Goal: Task Accomplishment & Management: Complete application form

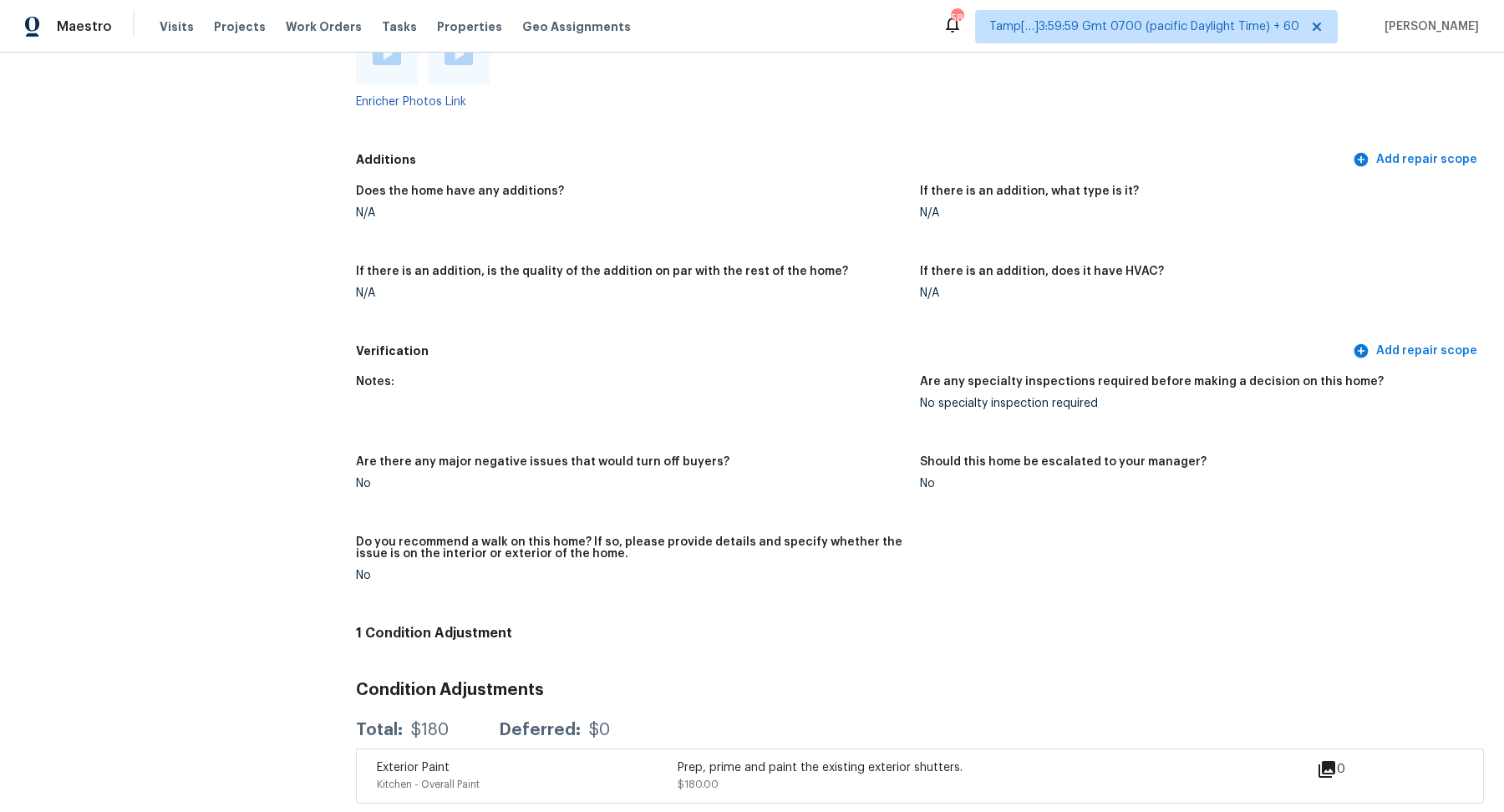
scroll to position [1847, 0]
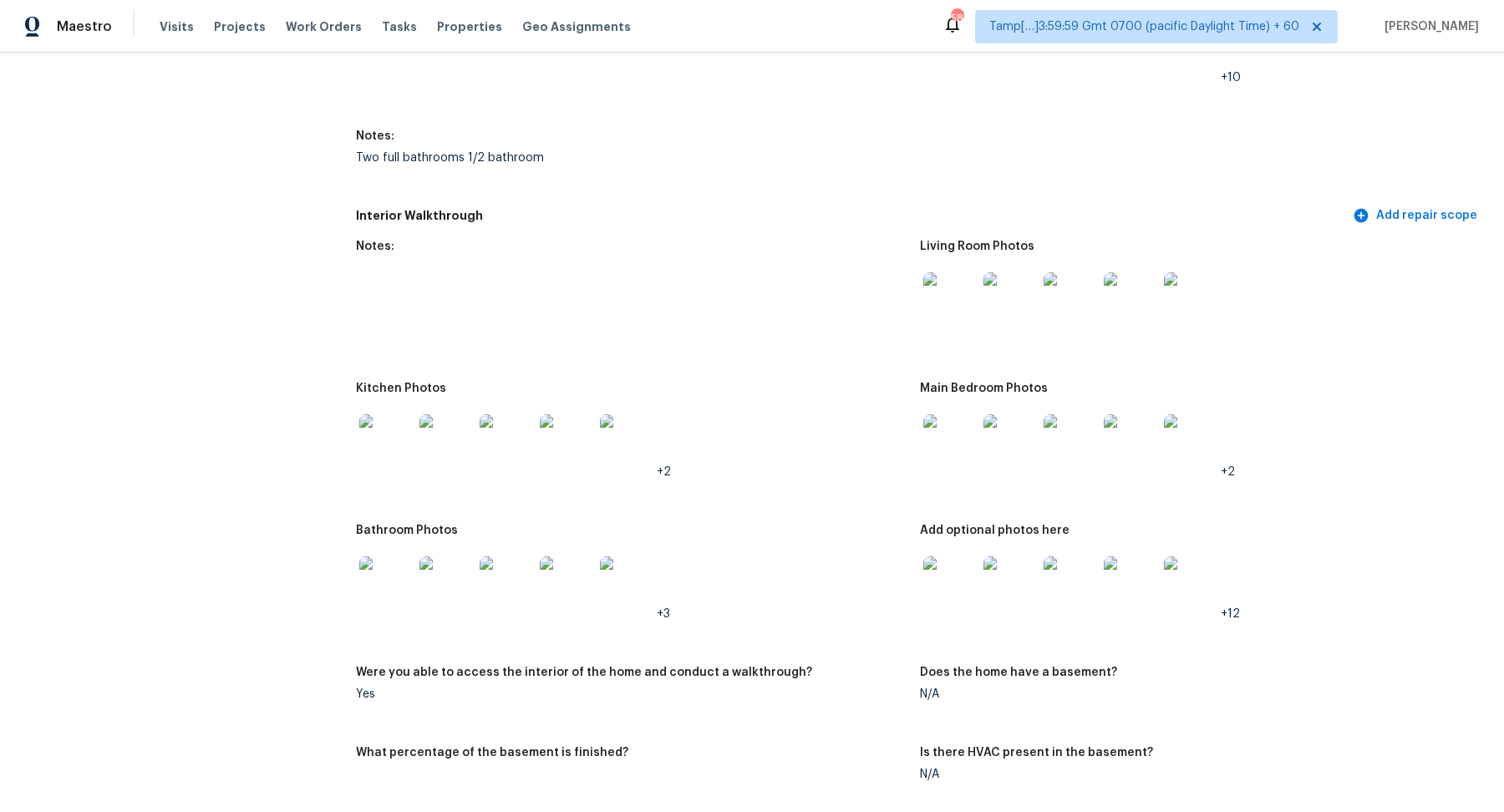
click at [939, 287] on img at bounding box center [950, 299] width 54 height 54
click at [403, 424] on img at bounding box center [386, 441] width 54 height 54
click at [956, 442] on img at bounding box center [950, 441] width 54 height 54
click at [391, 585] on img at bounding box center [386, 583] width 54 height 54
click at [960, 584] on img at bounding box center [950, 583] width 54 height 54
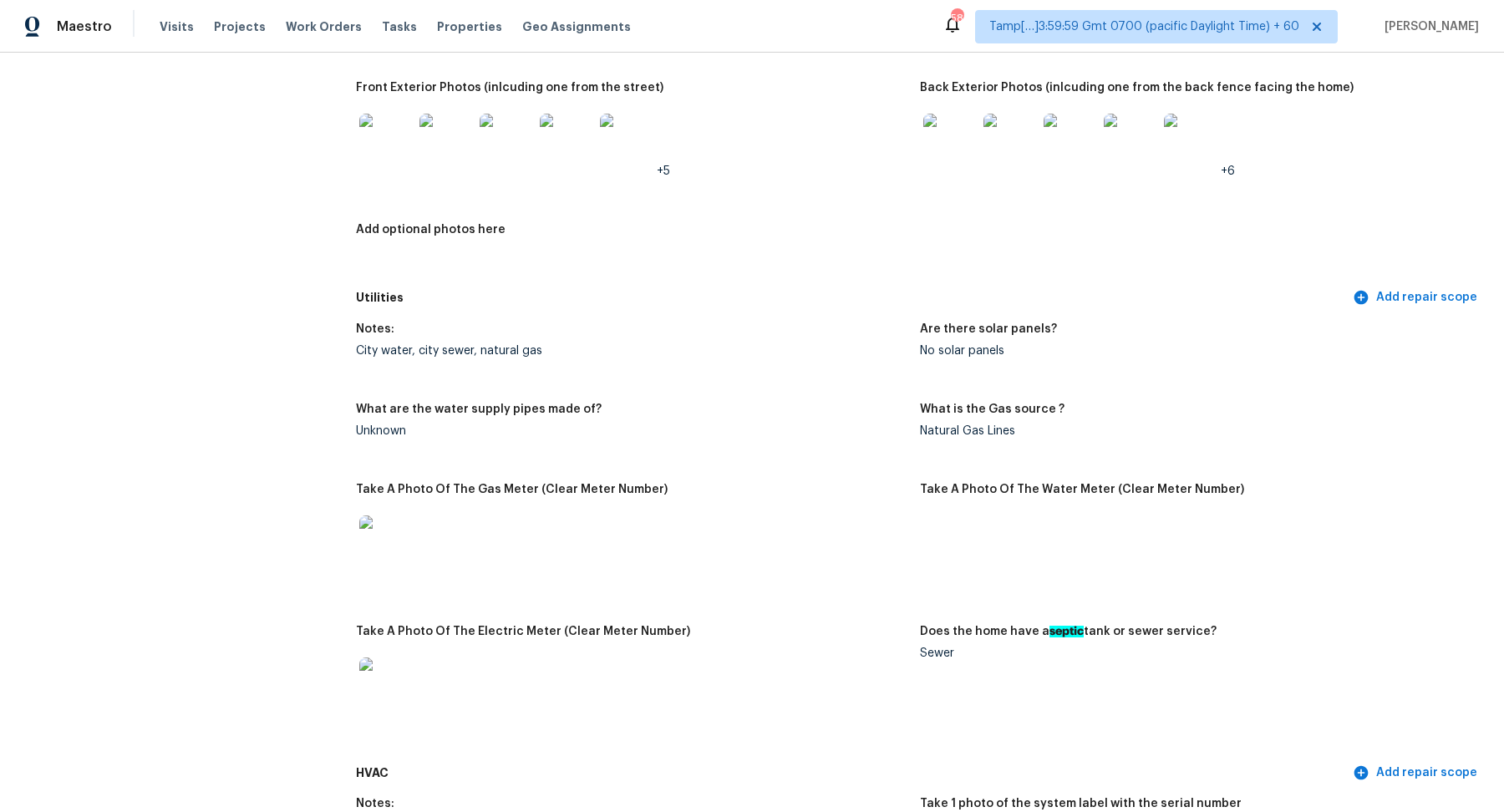
scroll to position [626, 0]
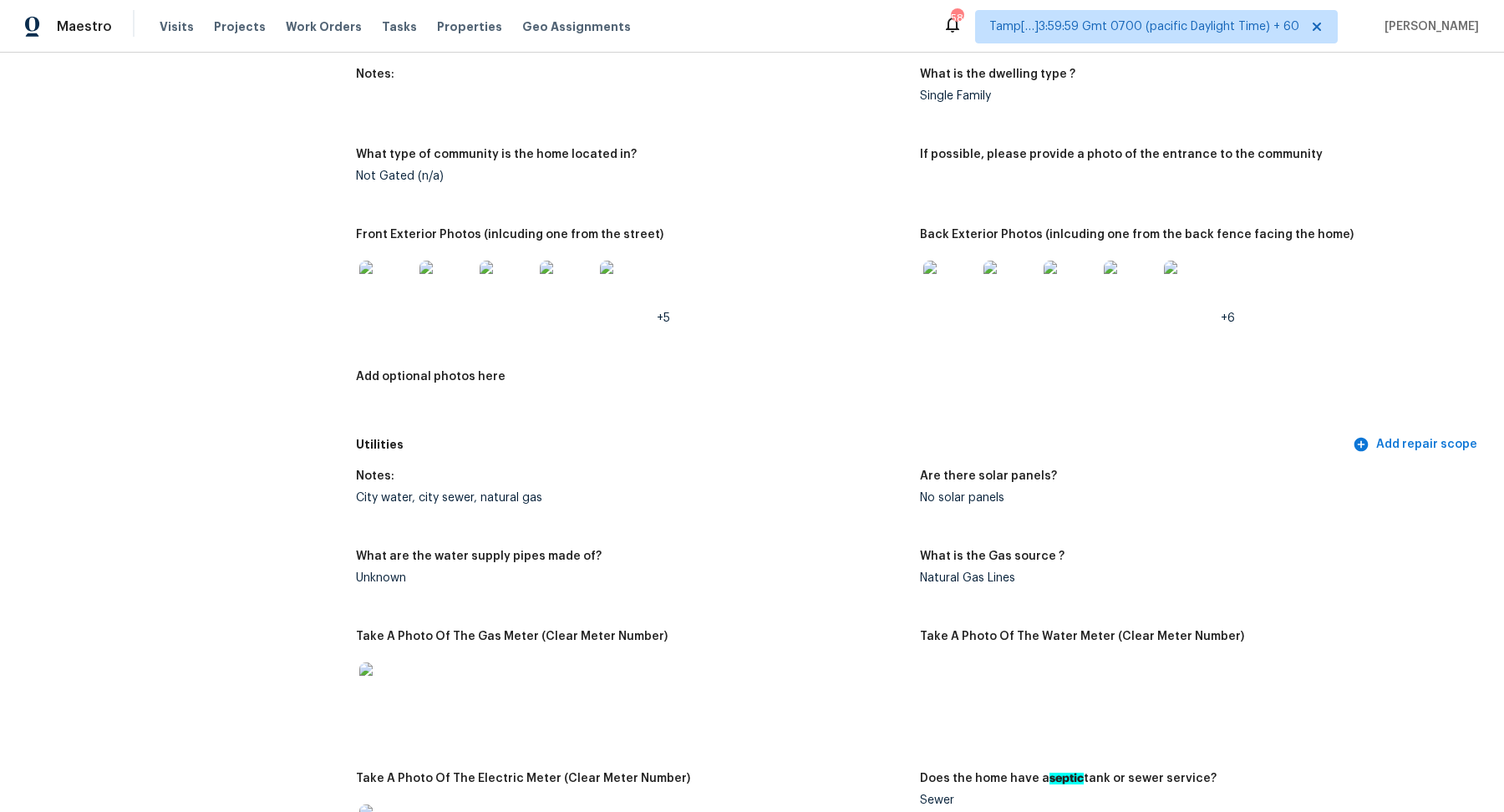
click at [999, 298] on img at bounding box center [1010, 287] width 54 height 54
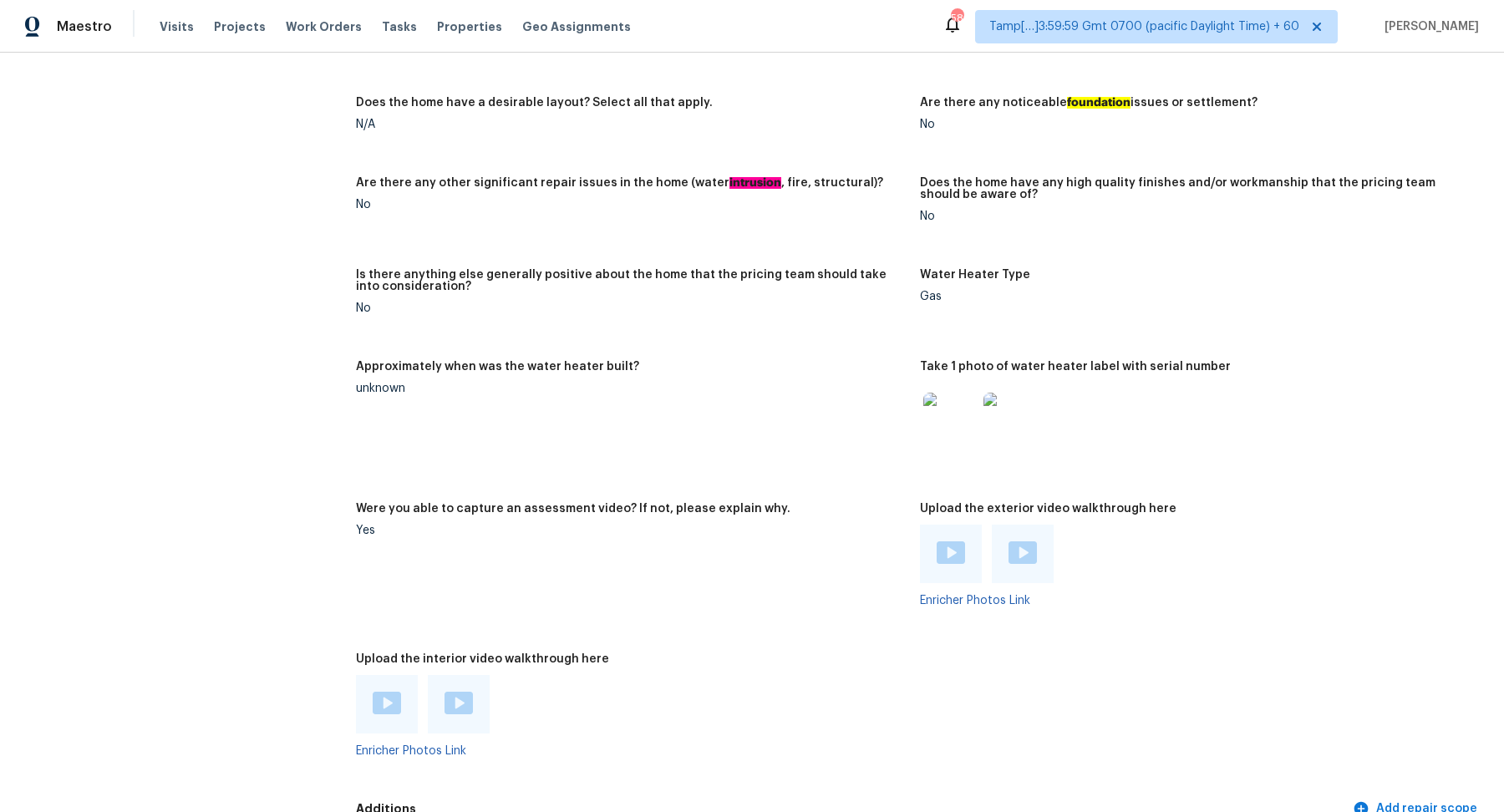
scroll to position [2487, 0]
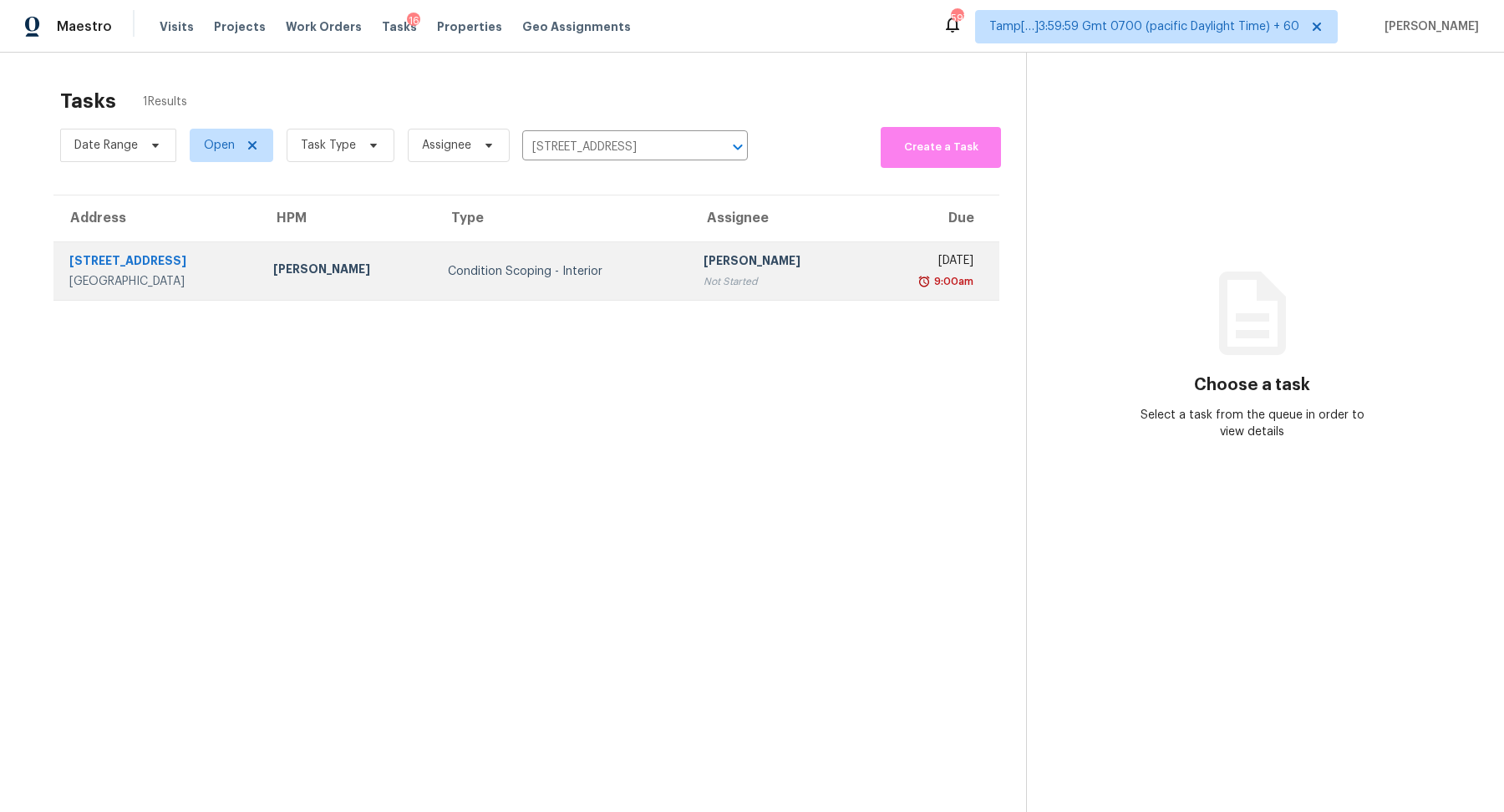
click at [494, 254] on td "Condition Scoping - Interior" at bounding box center [562, 272] width 256 height 59
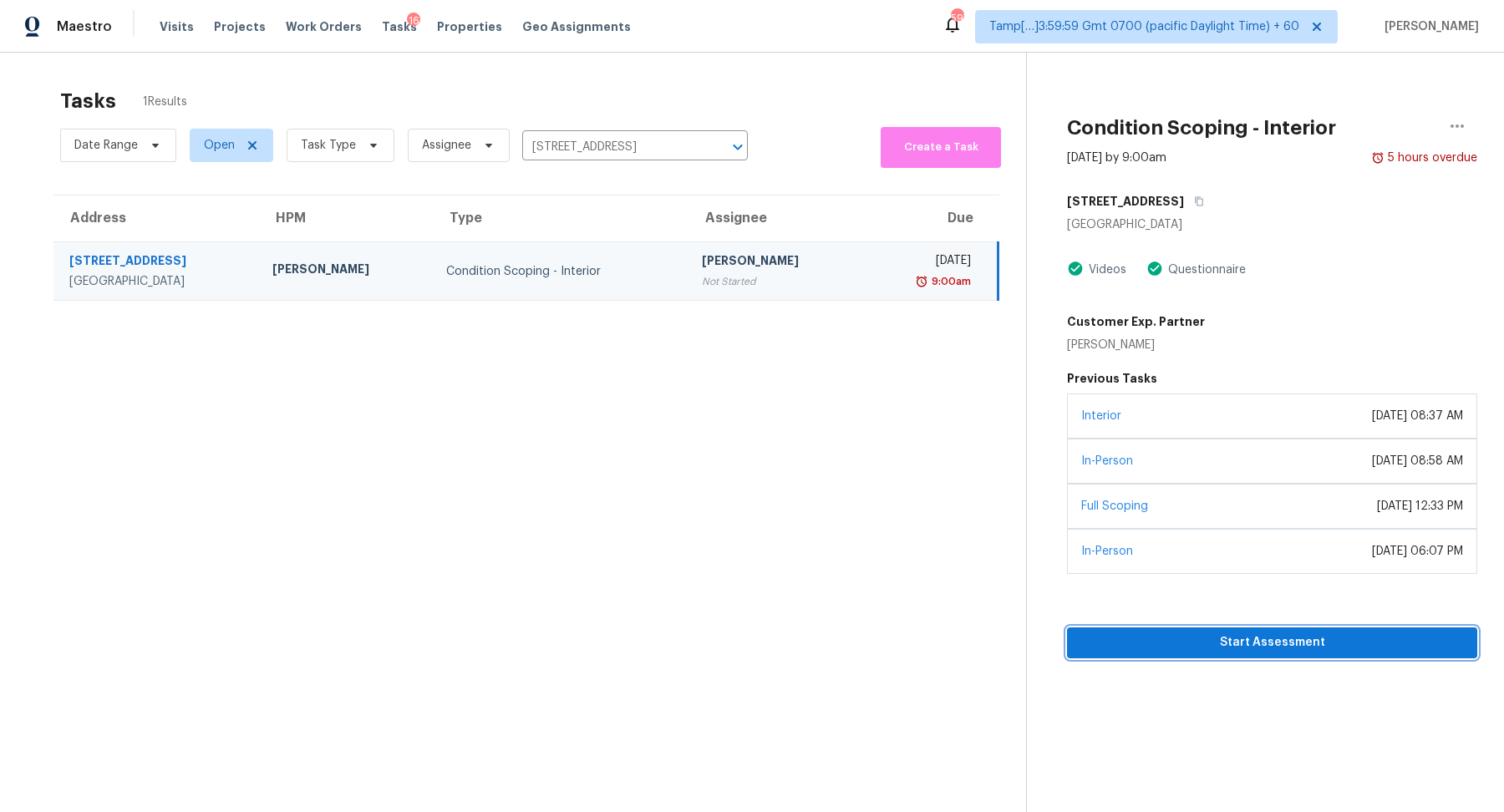
click at [1105, 640] on span "Start Assessment" at bounding box center [1272, 642] width 383 height 21
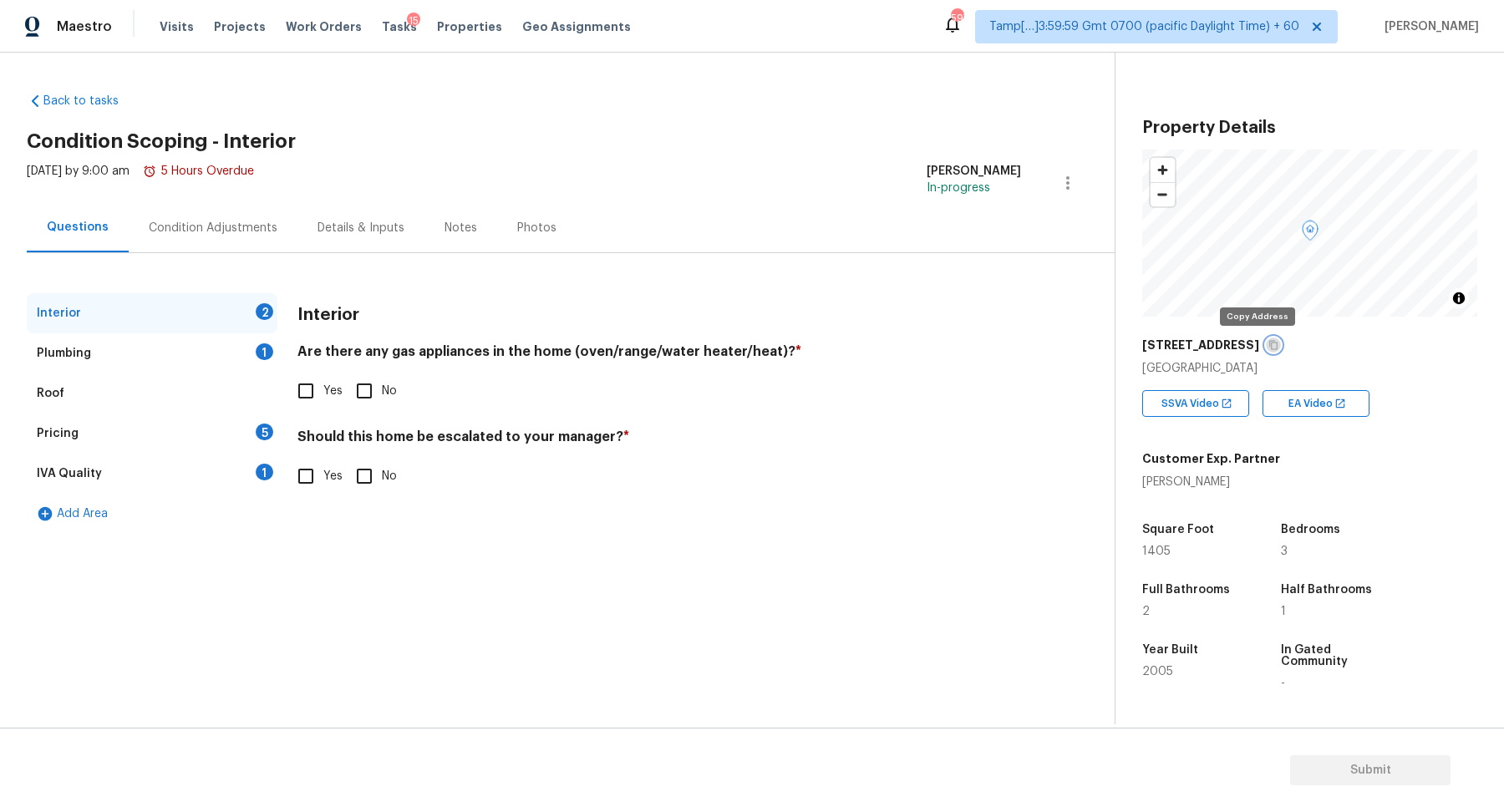
click at [1269, 343] on icon "button" at bounding box center [1273, 345] width 8 height 9
click at [304, 388] on input "Yes" at bounding box center [306, 390] width 35 height 35
checkbox input "true"
click at [373, 494] on div "Interior Are there any gas appliances in the home (oven/range/water heater/heat…" at bounding box center [659, 404] width 723 height 222
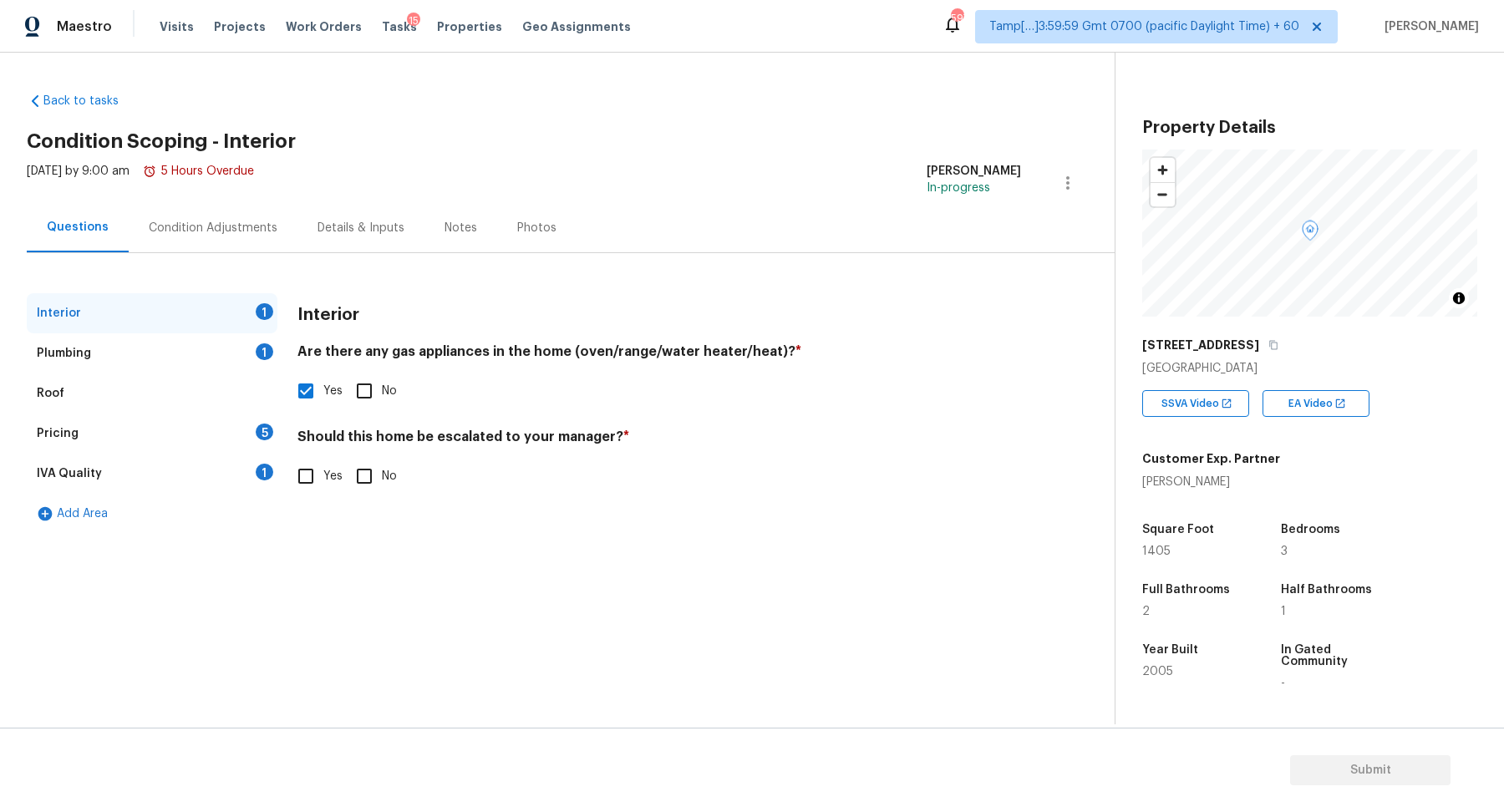
click at [373, 485] on input "No" at bounding box center [365, 476] width 35 height 35
checkbox input "true"
click at [256, 360] on div "Plumbing 1" at bounding box center [152, 354] width 251 height 40
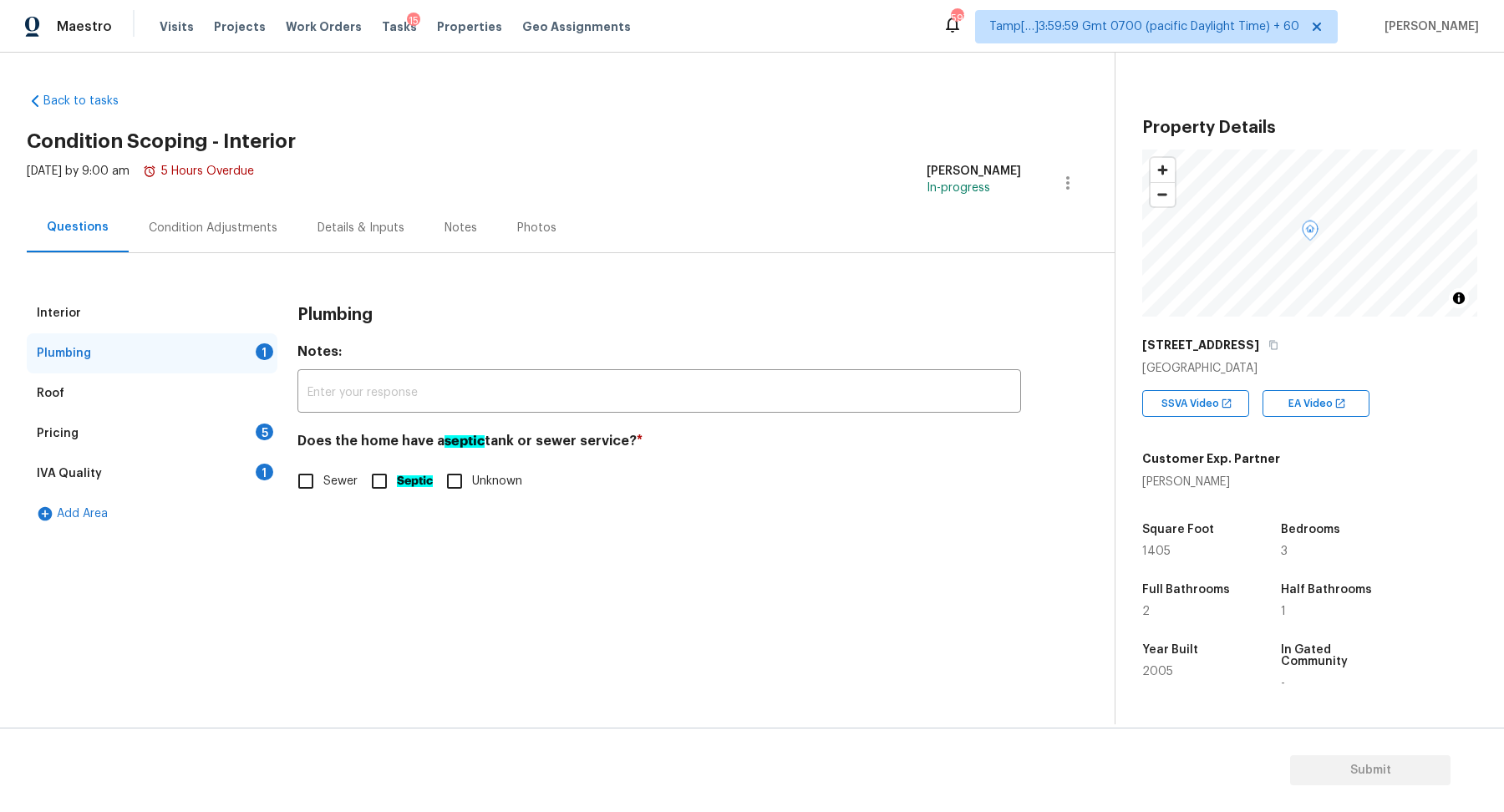
click at [316, 466] on input "Sewer" at bounding box center [306, 481] width 35 height 35
checkbox input "true"
click at [234, 419] on div "Pricing 5" at bounding box center [152, 433] width 251 height 40
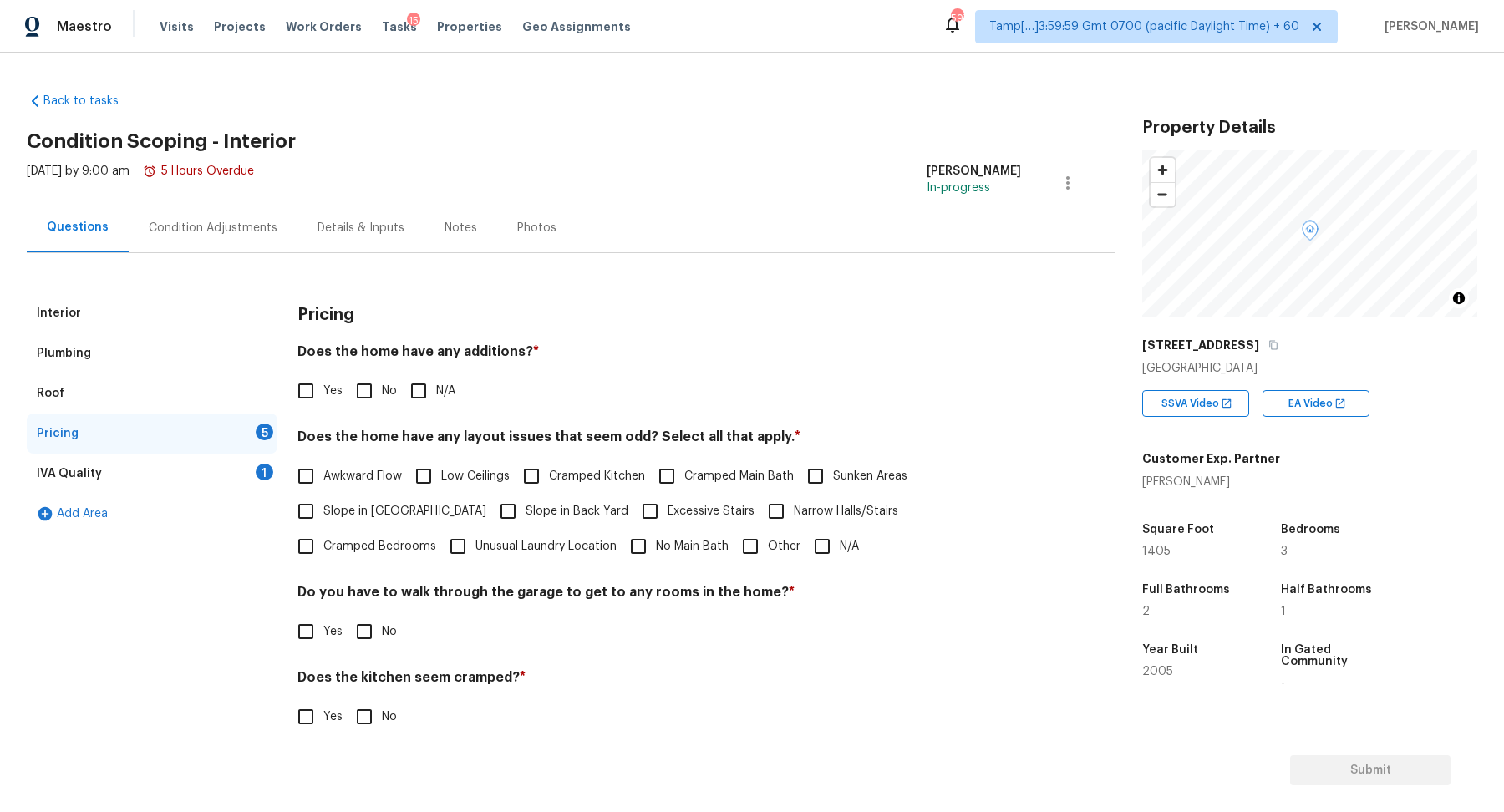
click at [392, 393] on span "No" at bounding box center [389, 390] width 15 height 18
click at [381, 393] on input "No" at bounding box center [365, 390] width 35 height 35
checkbox input "true"
click at [359, 519] on span "Slope in Front Yard" at bounding box center [405, 511] width 163 height 18
click at [324, 519] on input "Slope in Front Yard" at bounding box center [306, 511] width 35 height 35
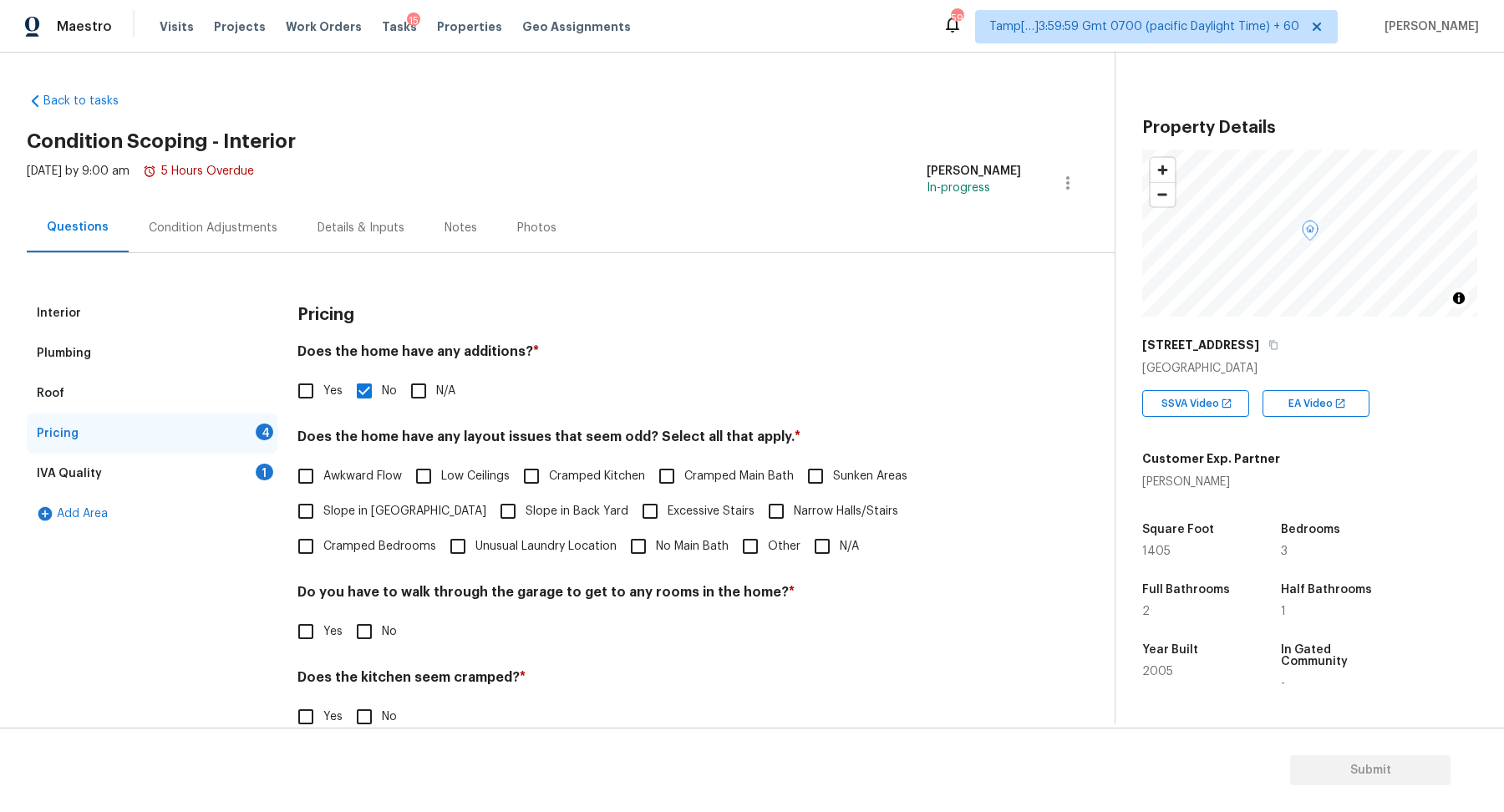
checkbox input "true"
click at [526, 518] on span "Slope in Back Yard" at bounding box center [577, 513] width 103 height 18
click at [490, 518] on input "Slope in Back Yard" at bounding box center [508, 513] width 35 height 35
checkbox input "true"
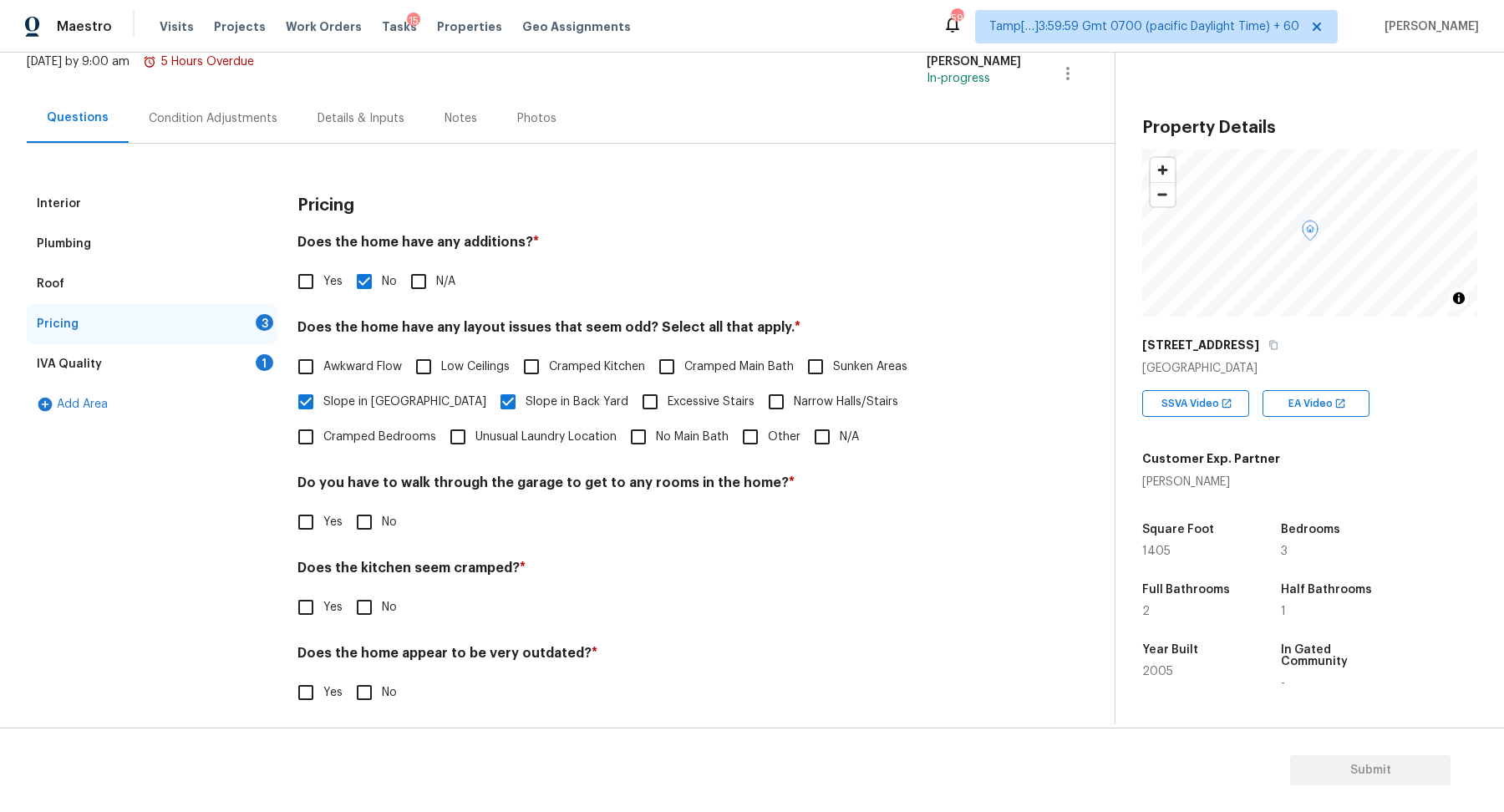
scroll to position [119, 0]
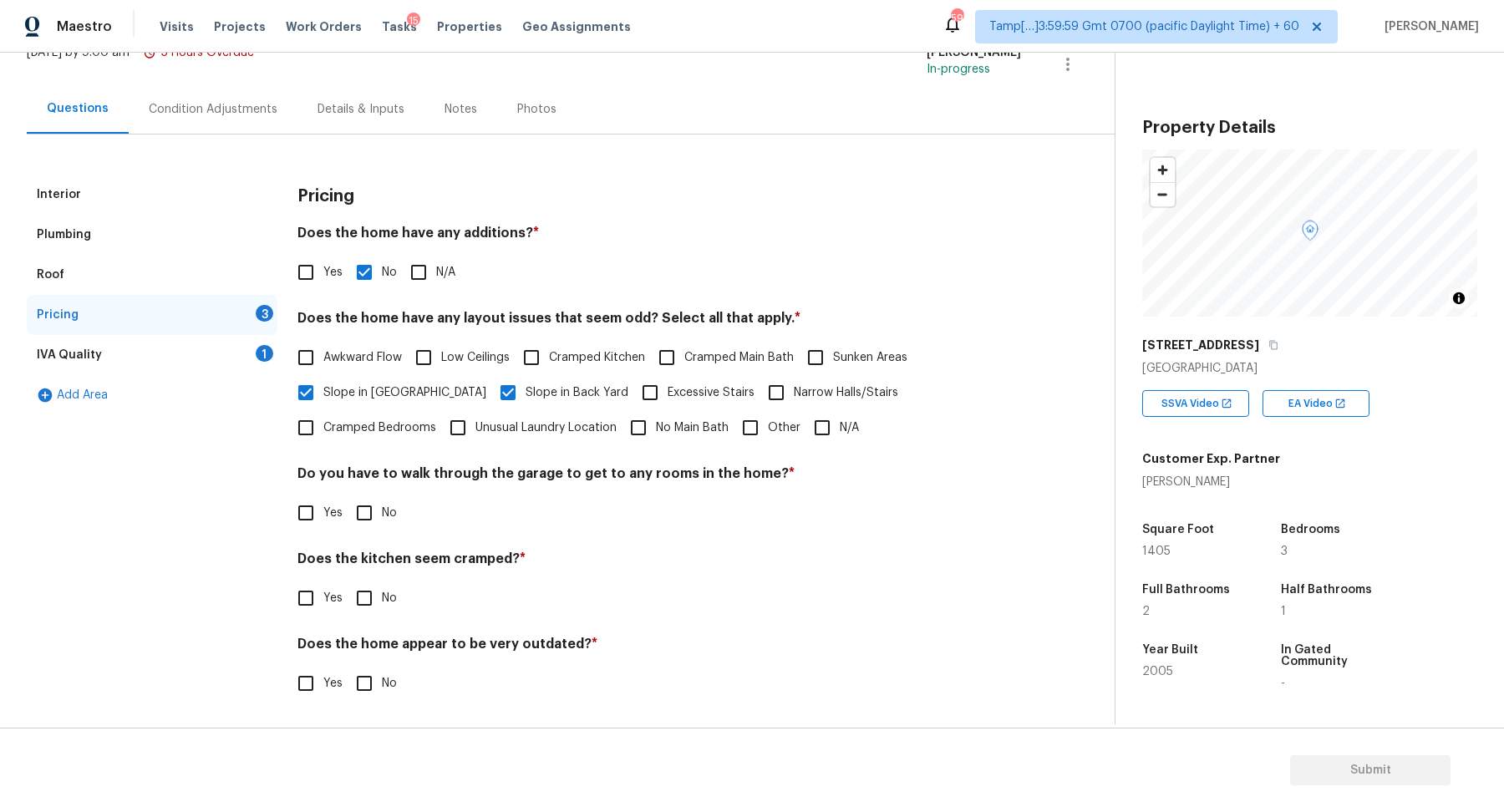
click at [371, 513] on input "No" at bounding box center [365, 513] width 35 height 35
checkbox input "true"
click at [347, 581] on input "No" at bounding box center [365, 598] width 35 height 35
checkbox input "true"
click at [347, 667] on input "No" at bounding box center [365, 685] width 35 height 35
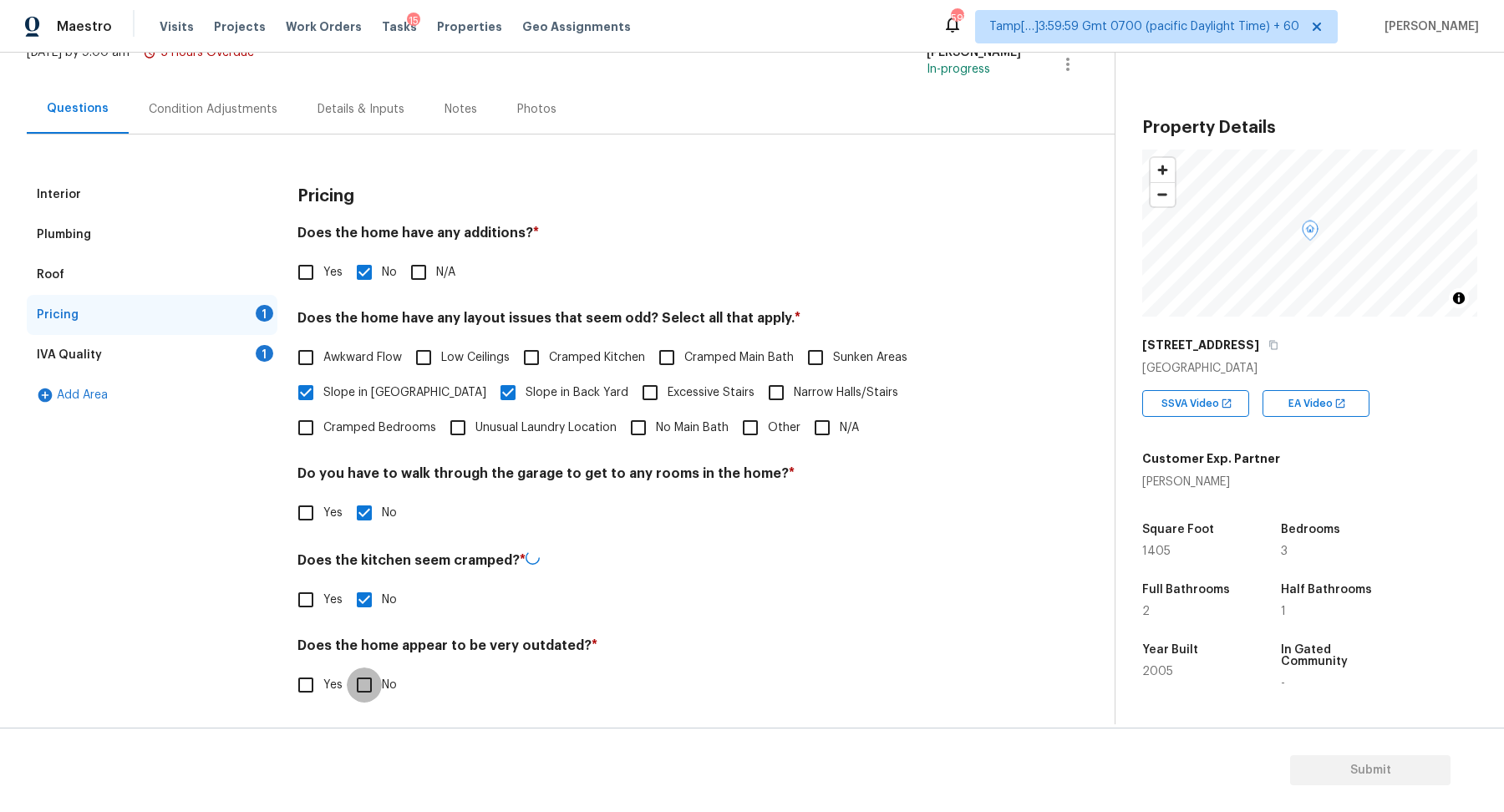
checkbox input "true"
click at [258, 370] on div "IVA Quality 1" at bounding box center [152, 355] width 251 height 40
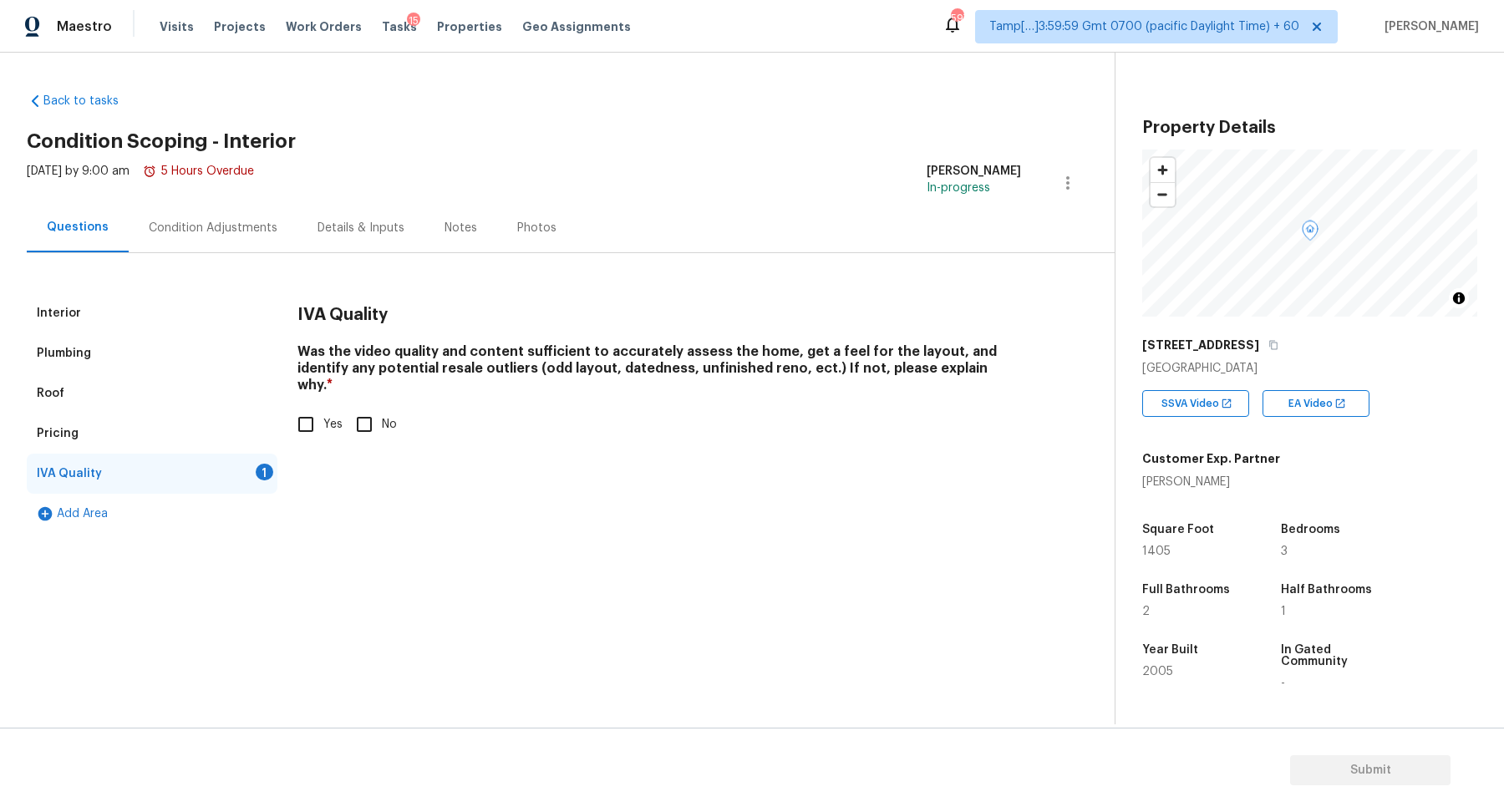
scroll to position [0, 0]
click at [322, 417] on input "Yes" at bounding box center [306, 424] width 35 height 35
checkbox input "true"
click at [226, 254] on div "Interior Plumbing Roof Pricing IVA Quality Add Area IVA Quality Was the video q…" at bounding box center [551, 393] width 1048 height 281
click at [232, 240] on div "Condition Adjustments" at bounding box center [212, 227] width 169 height 49
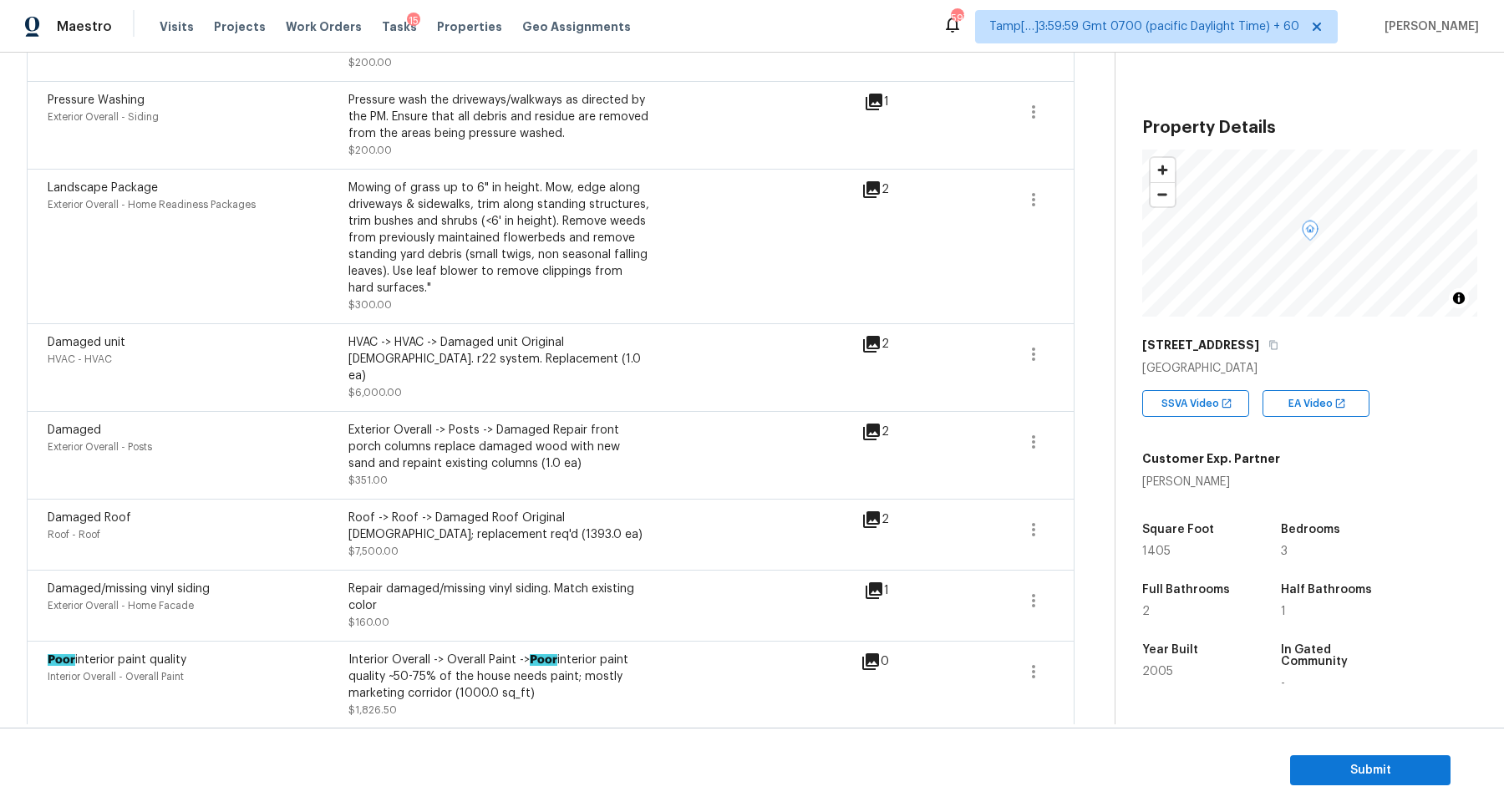
scroll to position [606, 0]
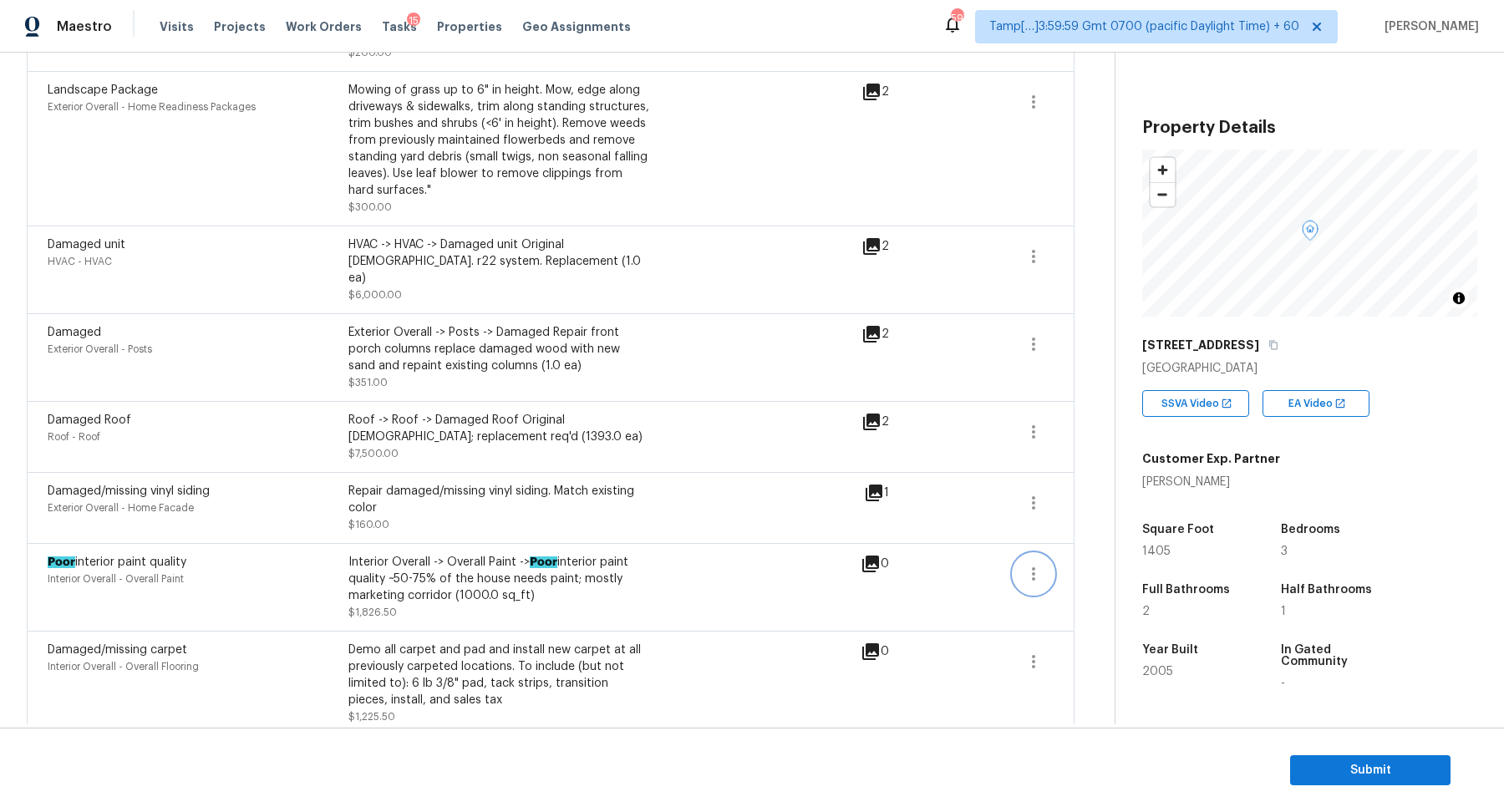
click at [1025, 554] on button "button" at bounding box center [1034, 574] width 40 height 40
click at [1112, 551] on div "Edit" at bounding box center [1128, 554] width 130 height 17
click at [1060, 544] on body "Maestro Visits Projects Work Orders Tasks 15 Properties Geo Assignments 597 Tam…" at bounding box center [752, 406] width 1504 height 812
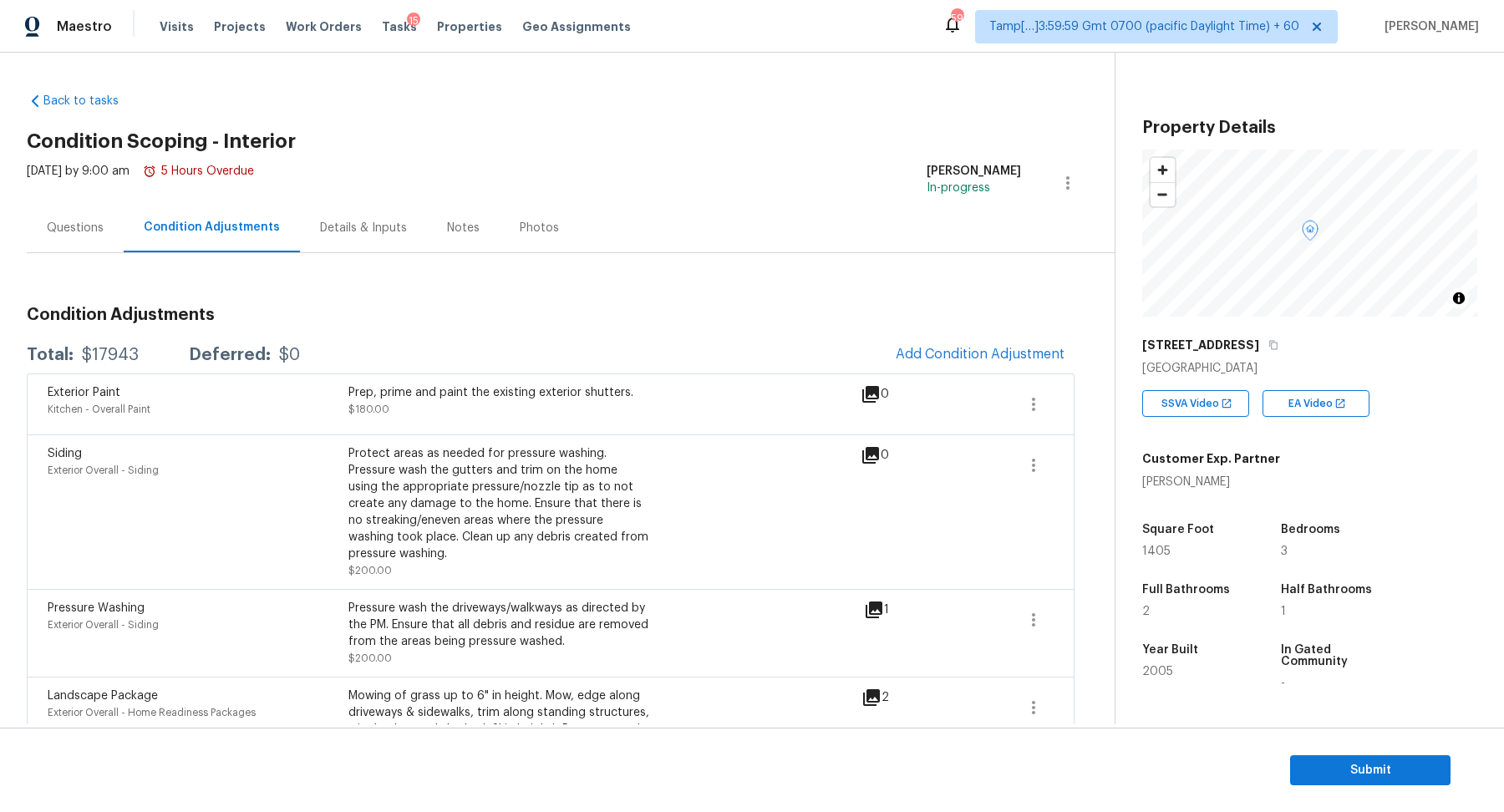
click at [58, 244] on div "Questions" at bounding box center [75, 227] width 97 height 49
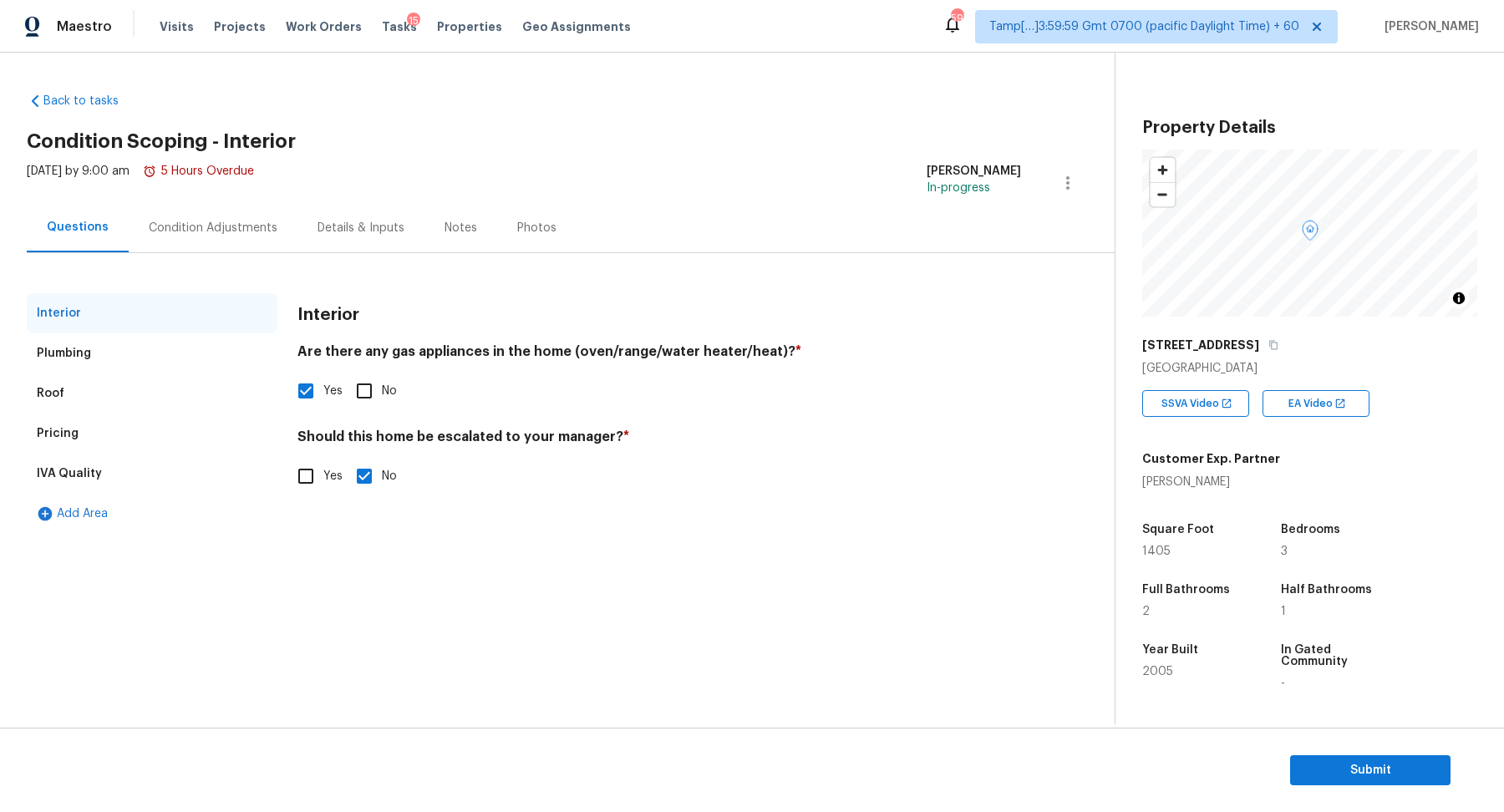
click at [210, 224] on div "Condition Adjustments" at bounding box center [212, 228] width 128 height 17
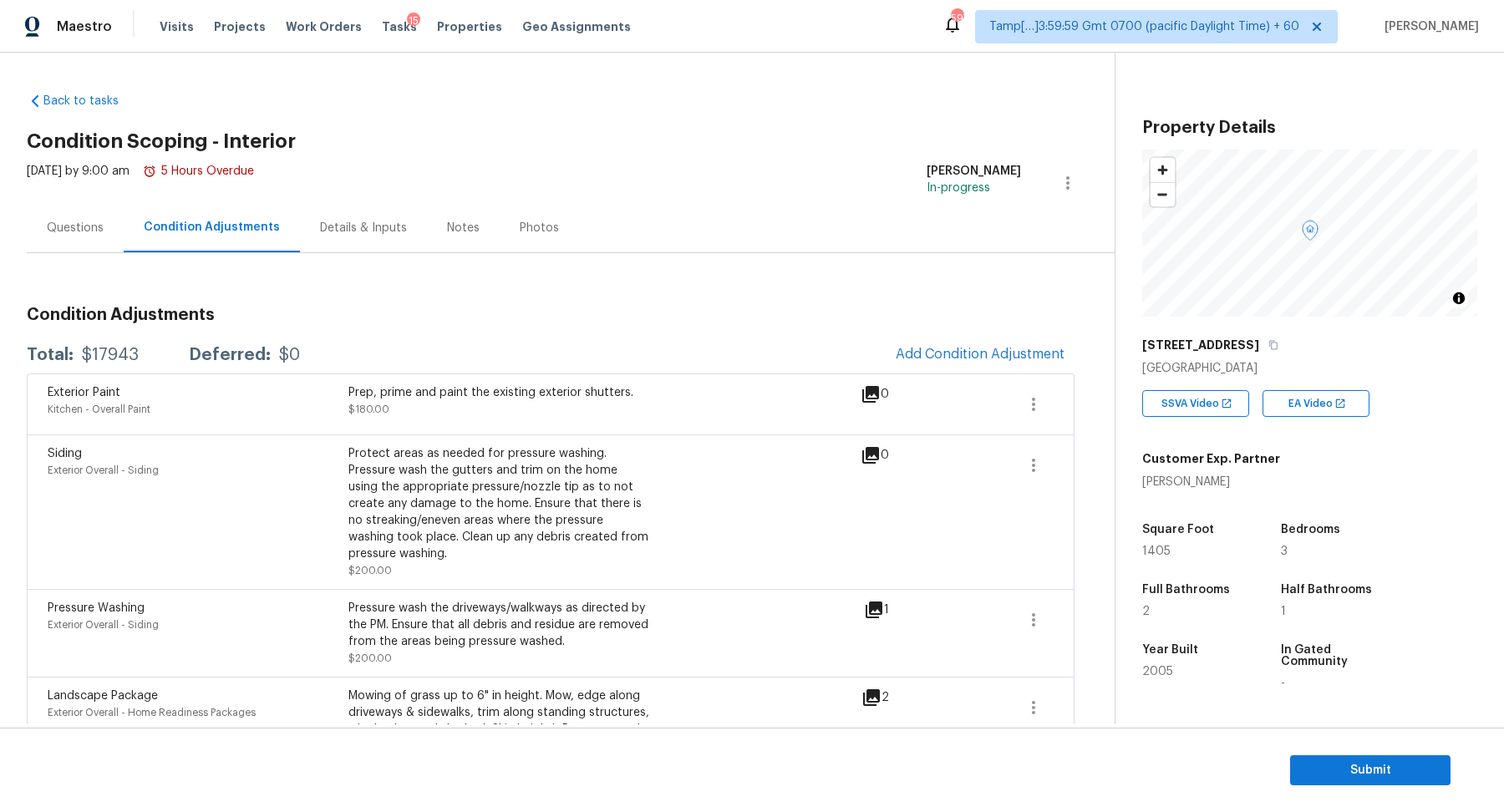
click at [123, 352] on div "$17943" at bounding box center [111, 355] width 57 height 17
copy div "$17943"
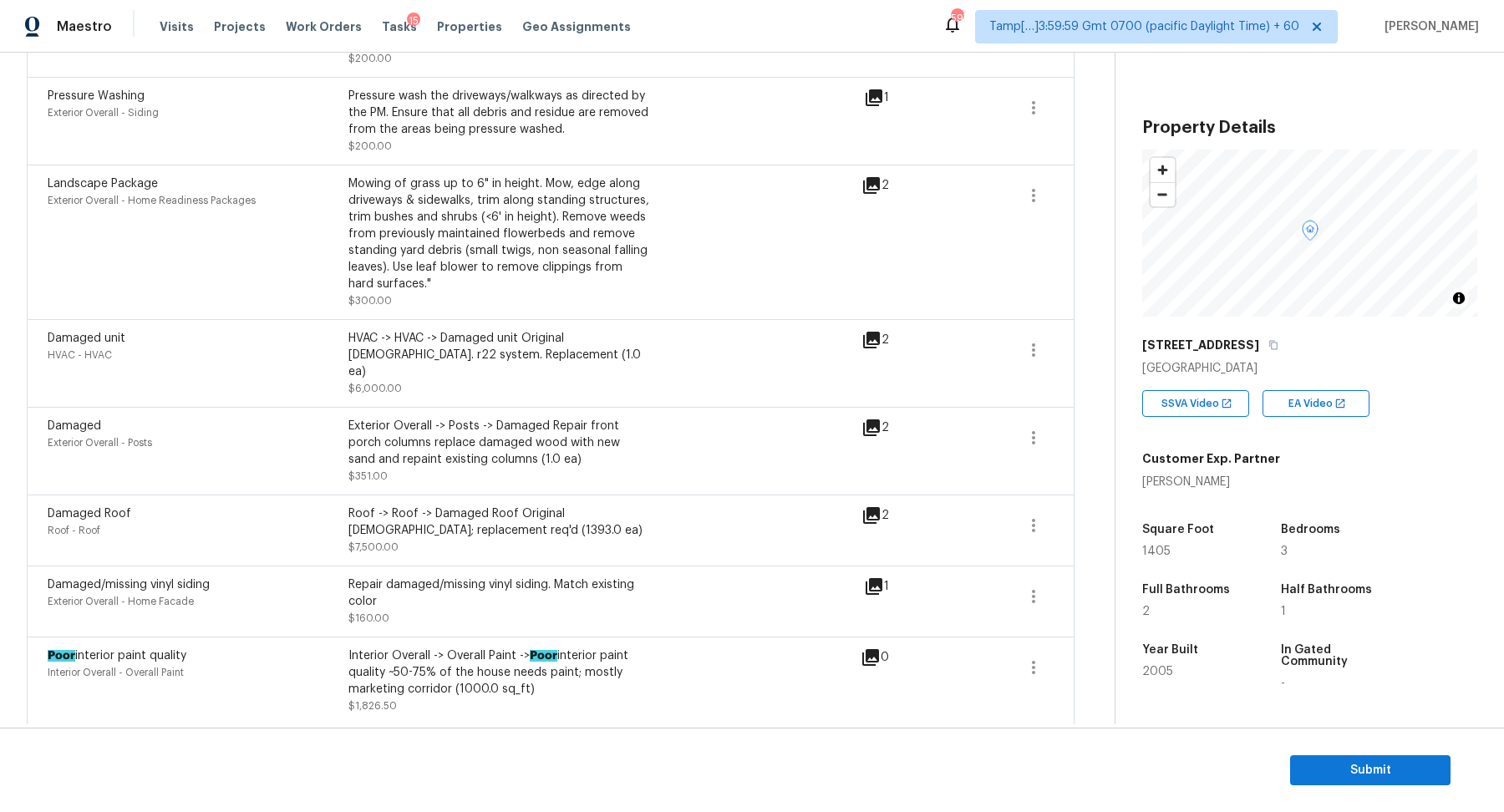
scroll to position [379, 0]
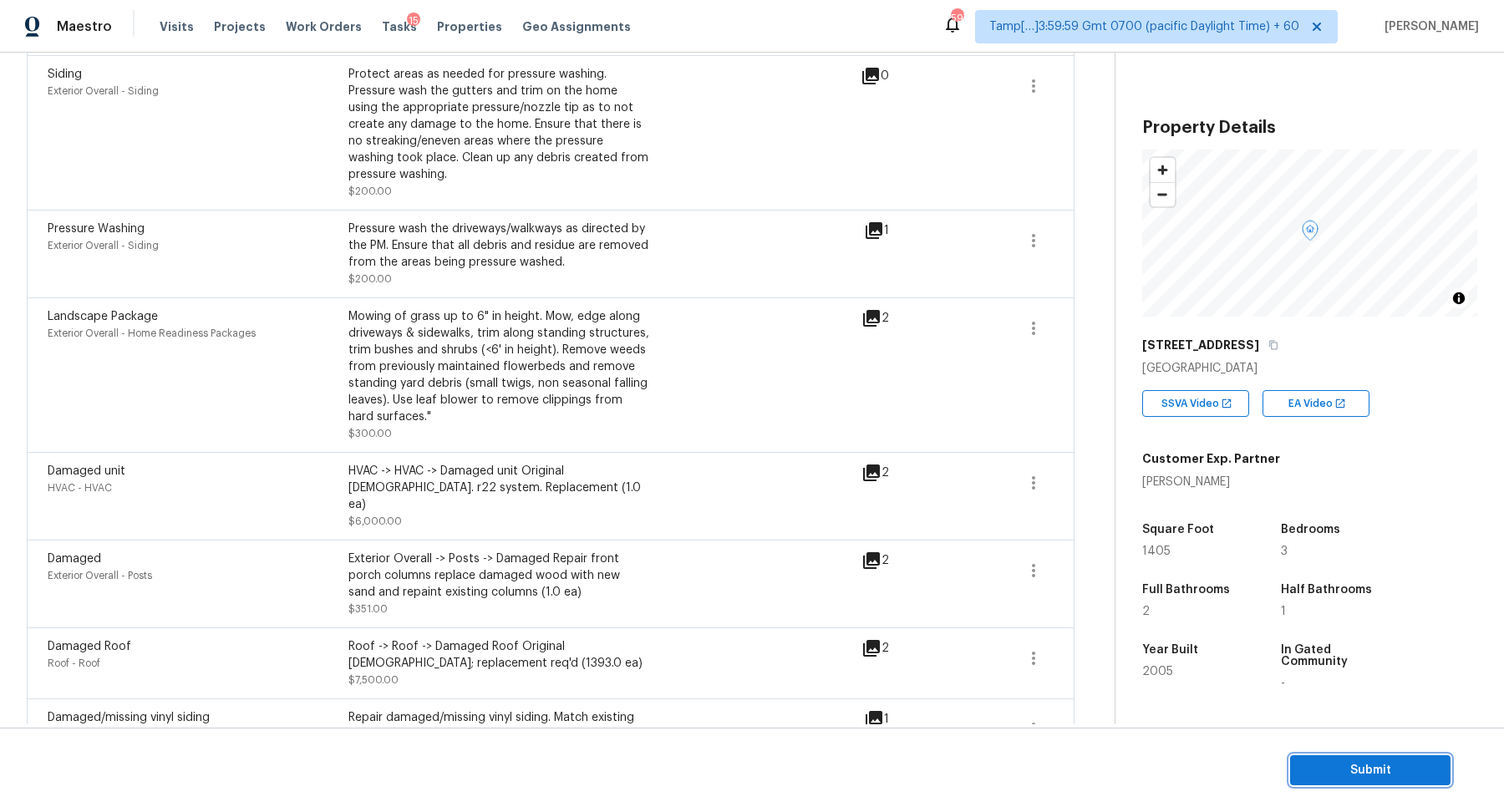
click at [1339, 772] on span "Submit" at bounding box center [1370, 770] width 133 height 21
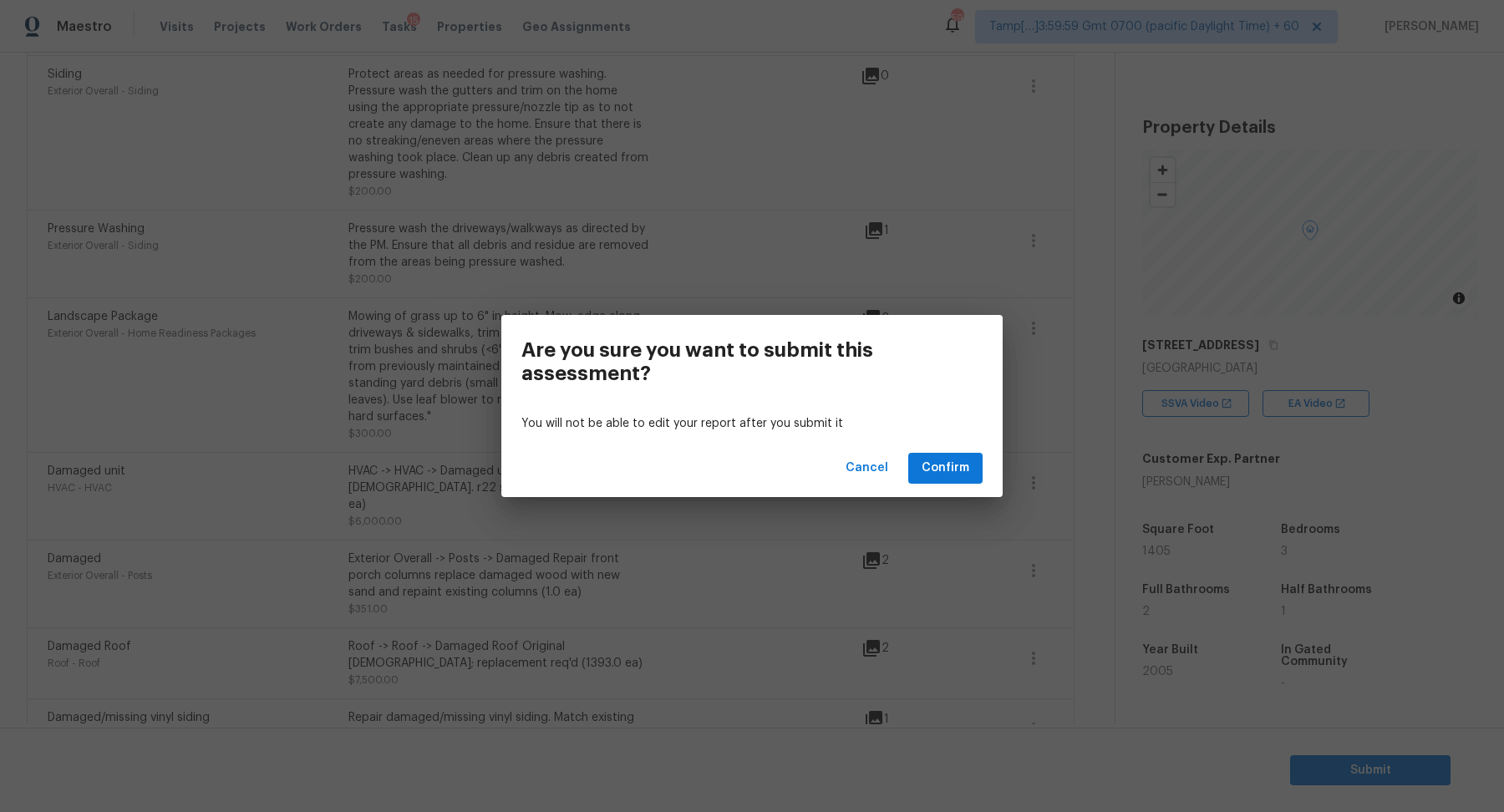
click at [963, 485] on div "Cancel Confirm" at bounding box center [752, 468] width 501 height 58
click at [929, 454] on button "Confirm" at bounding box center [945, 468] width 75 height 31
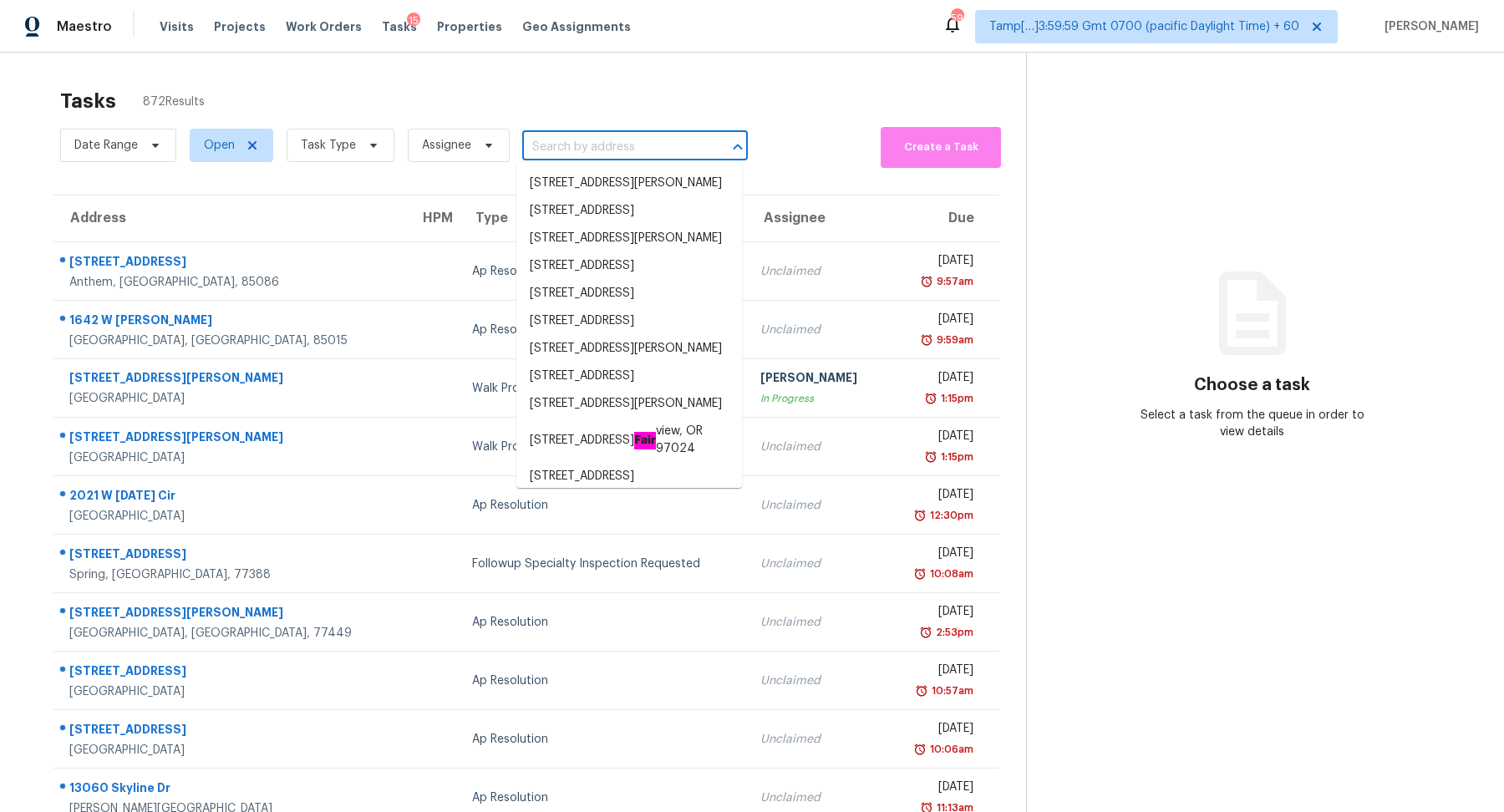
click at [575, 148] on input "text" at bounding box center [611, 147] width 179 height 26
paste input "5116 Nobhill Ct Lula, GA, 30554"
type input "5116 Nobhill Ct Lula, GA, 30554"
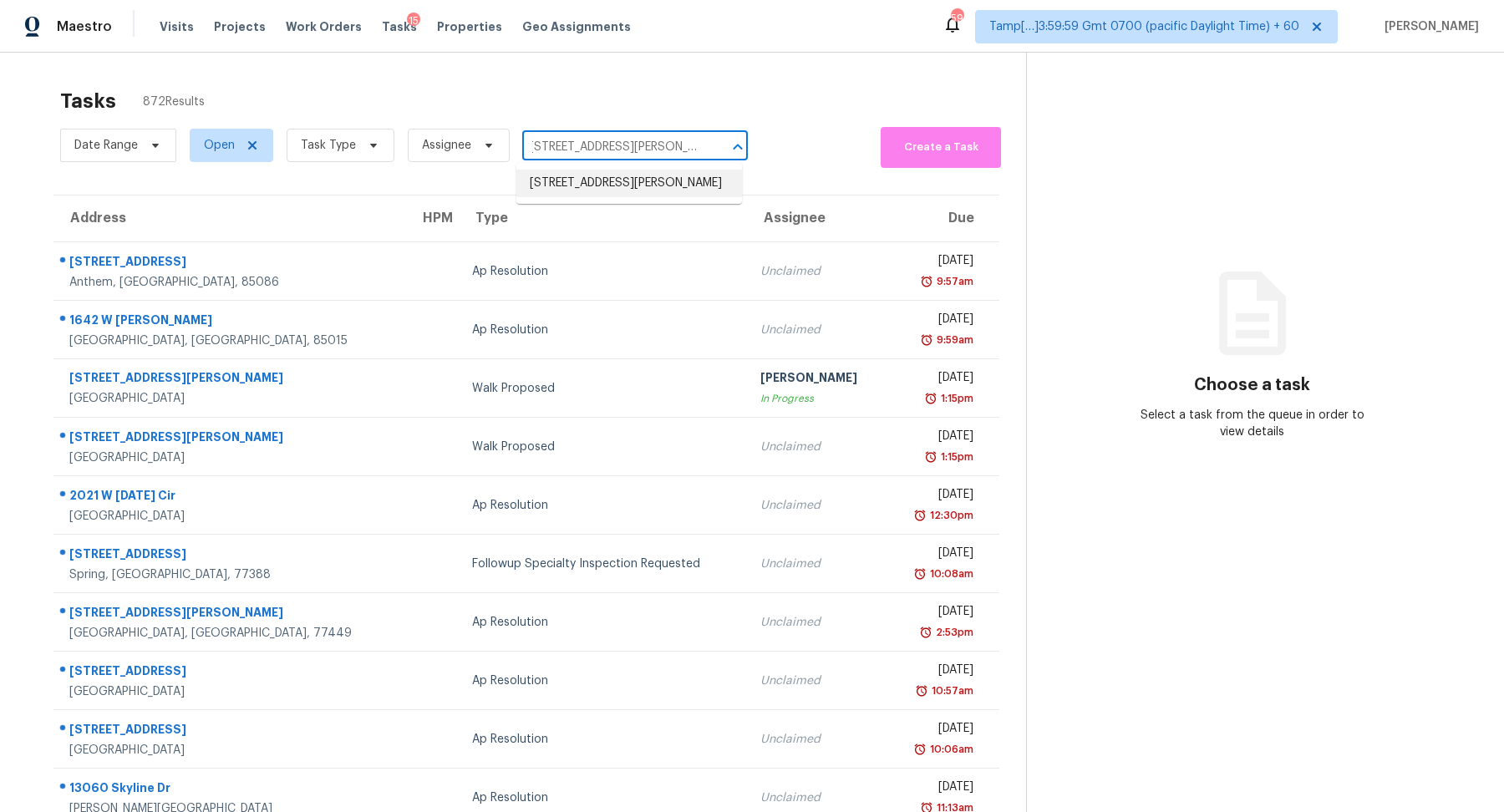
click at [621, 184] on li "5116 Nobhill Ct, Lula, GA 30554" at bounding box center [629, 183] width 226 height 28
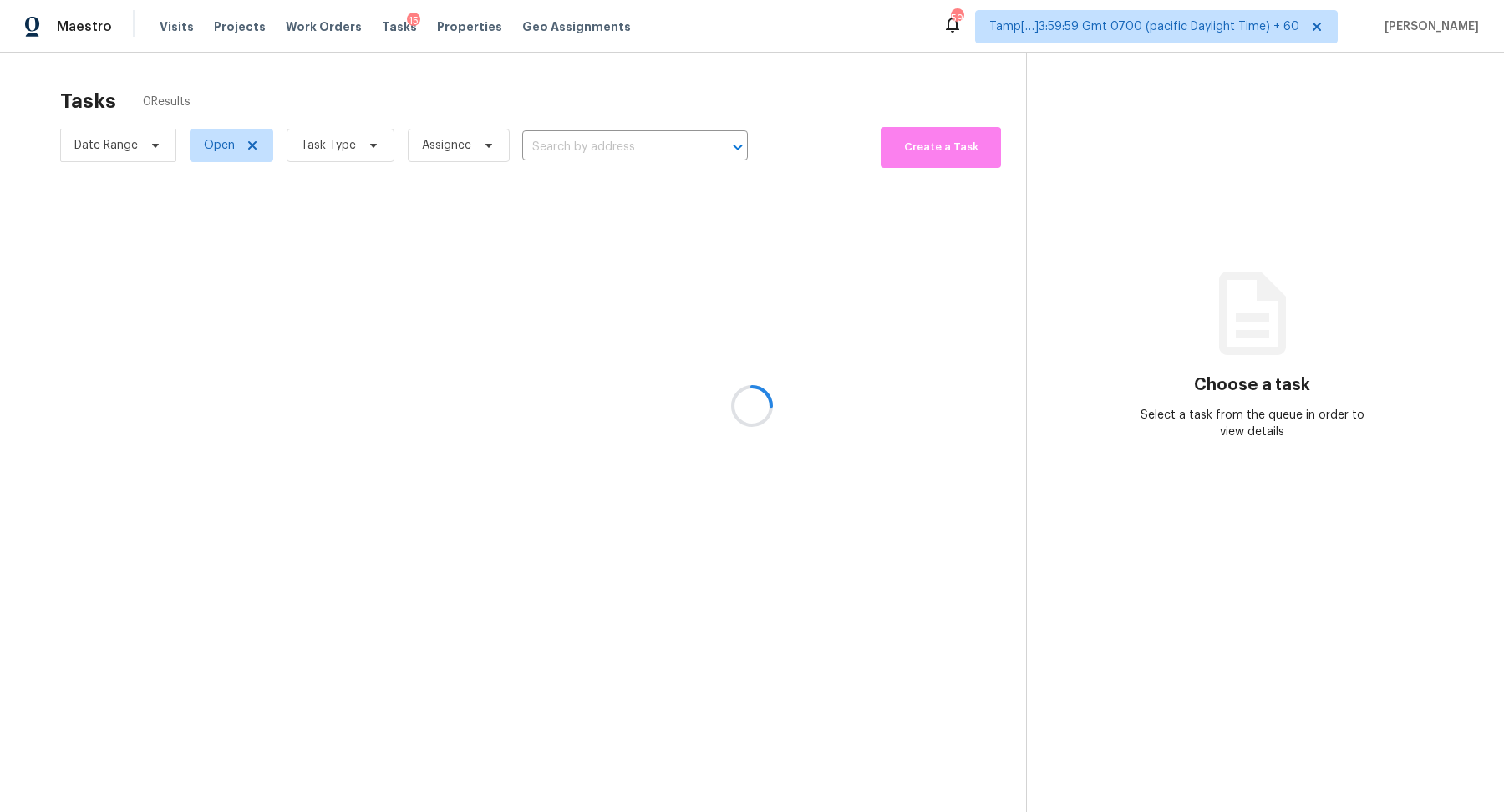
type input "5116 Nobhill Ct, Lula, GA 30554"
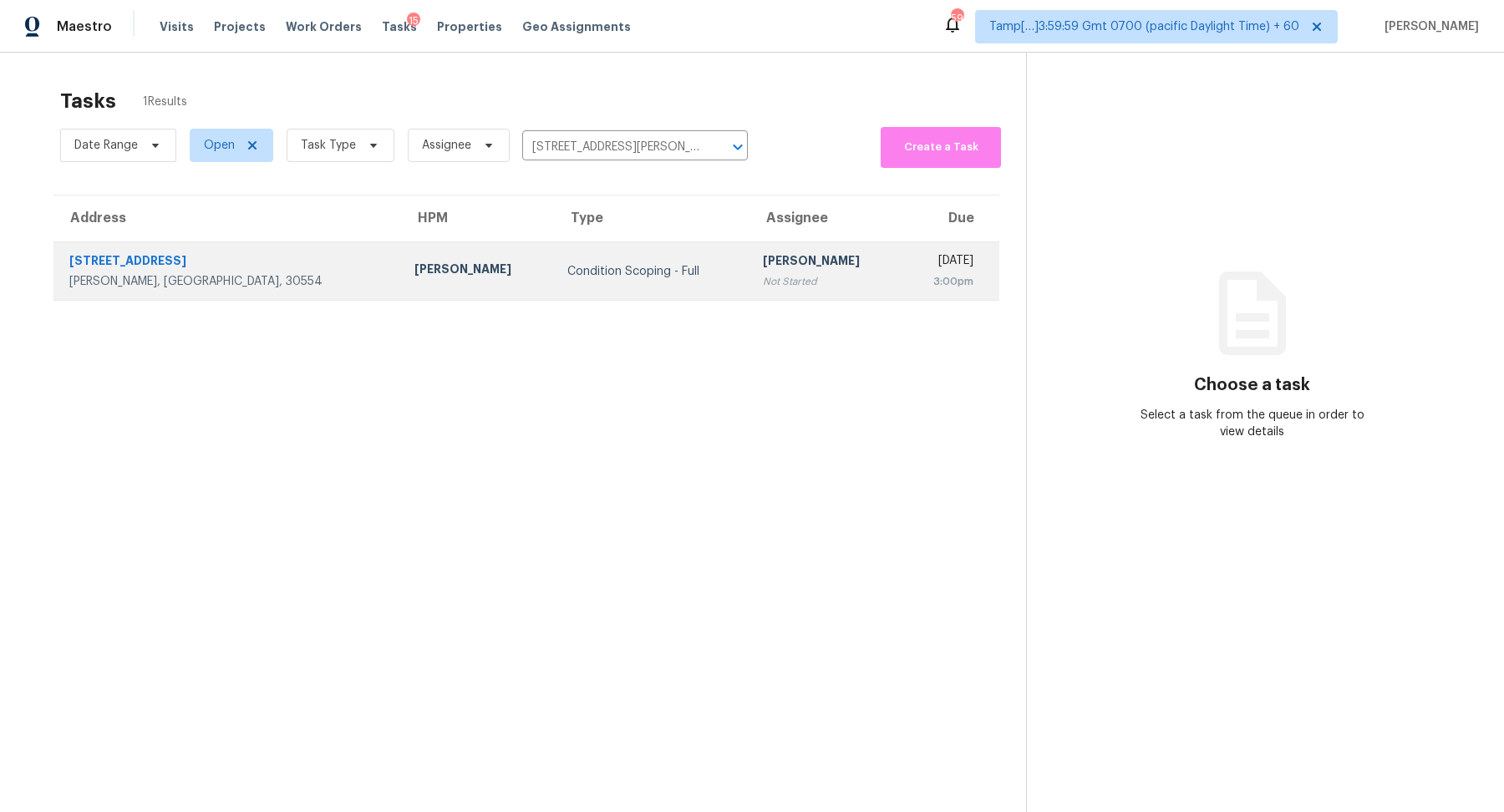
click at [749, 251] on td "Hariharan GV Not Started" at bounding box center [825, 272] width 152 height 59
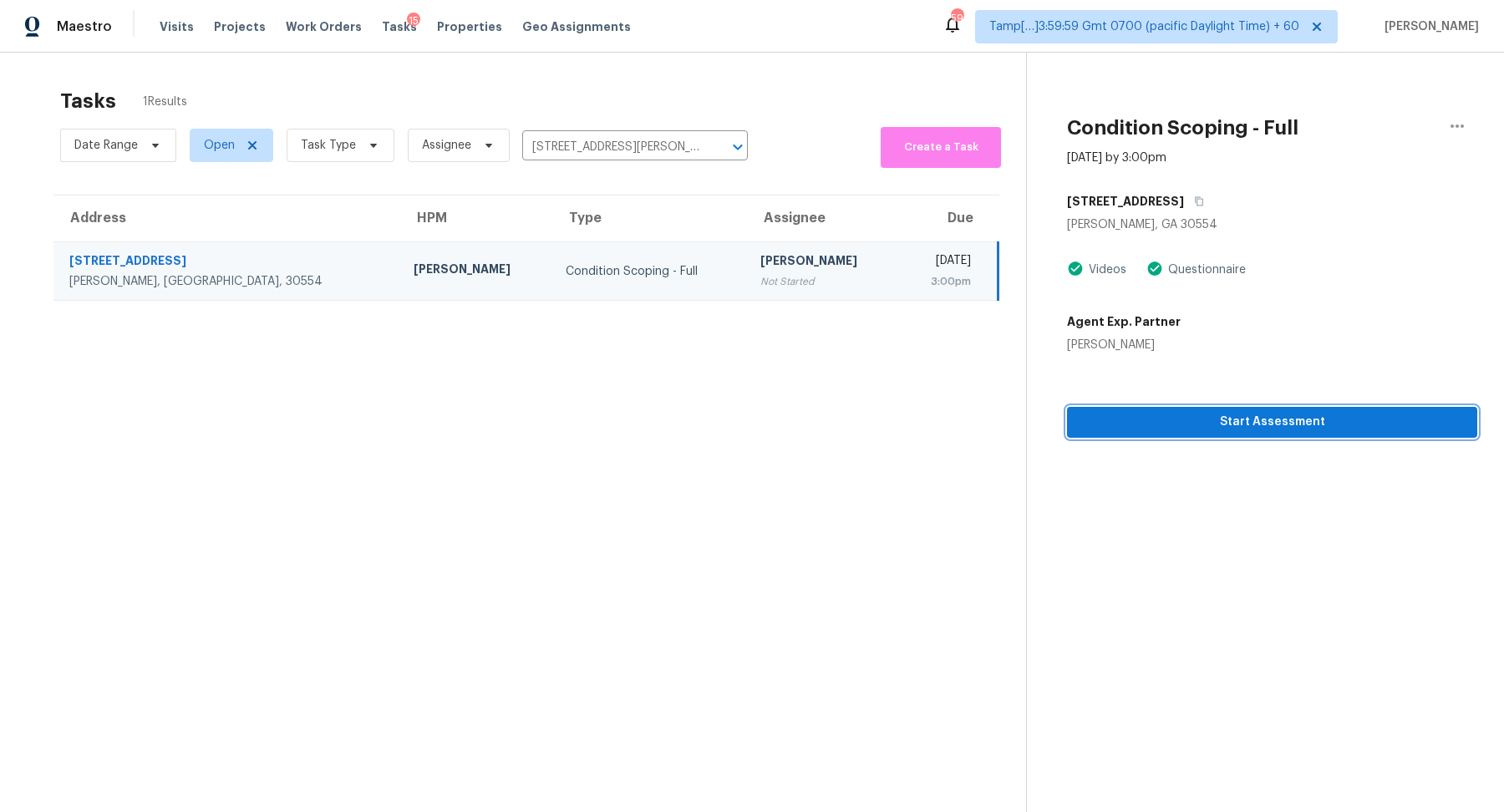
click at [1279, 436] on button "Start Assessment" at bounding box center [1272, 422] width 410 height 31
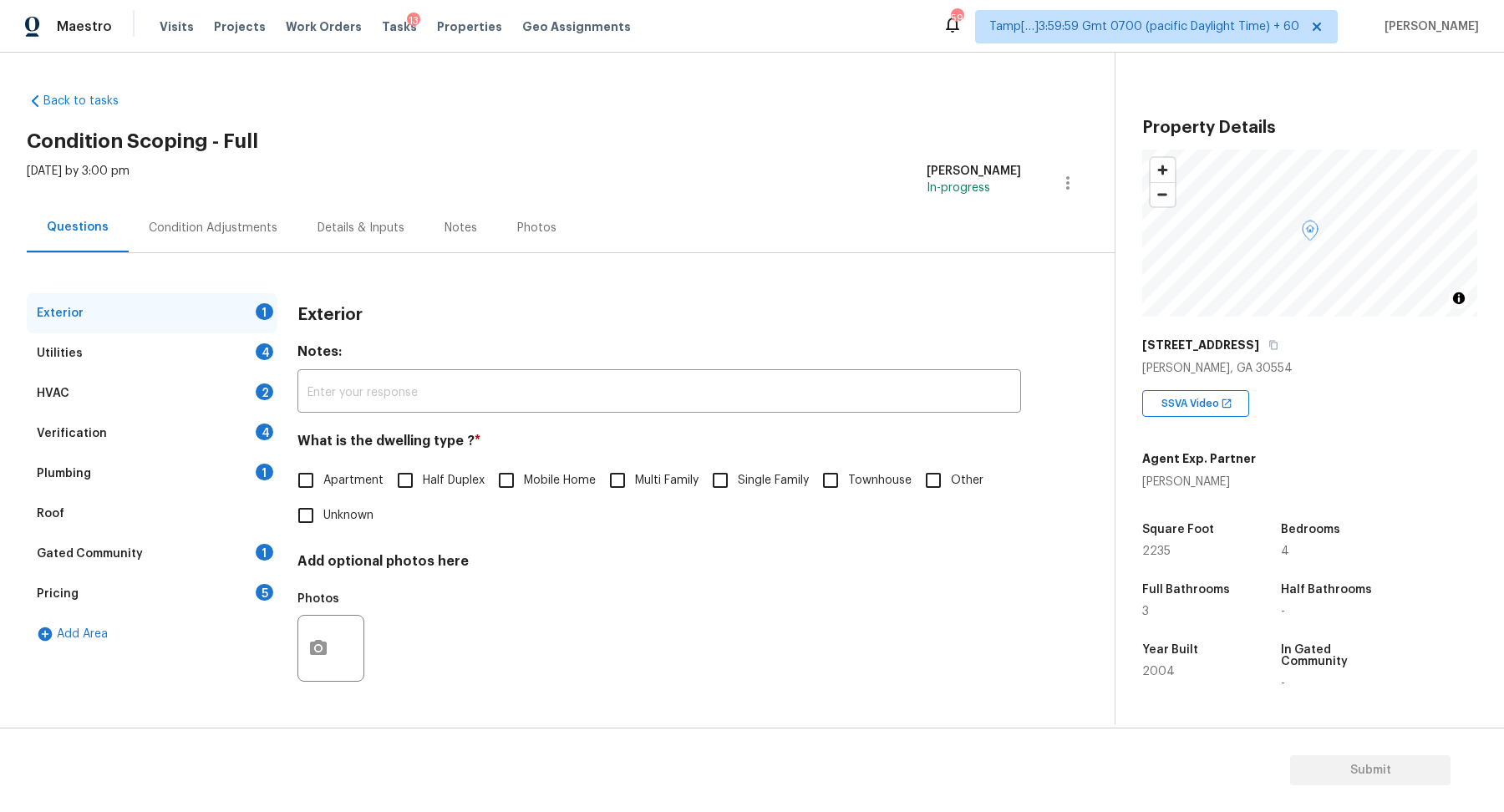
click at [755, 472] on span "Single Family" at bounding box center [773, 480] width 71 height 18
click at [738, 471] on input "Single Family" at bounding box center [720, 480] width 35 height 35
checkbox input "true"
click at [185, 352] on div "Utilities 4" at bounding box center [152, 354] width 251 height 40
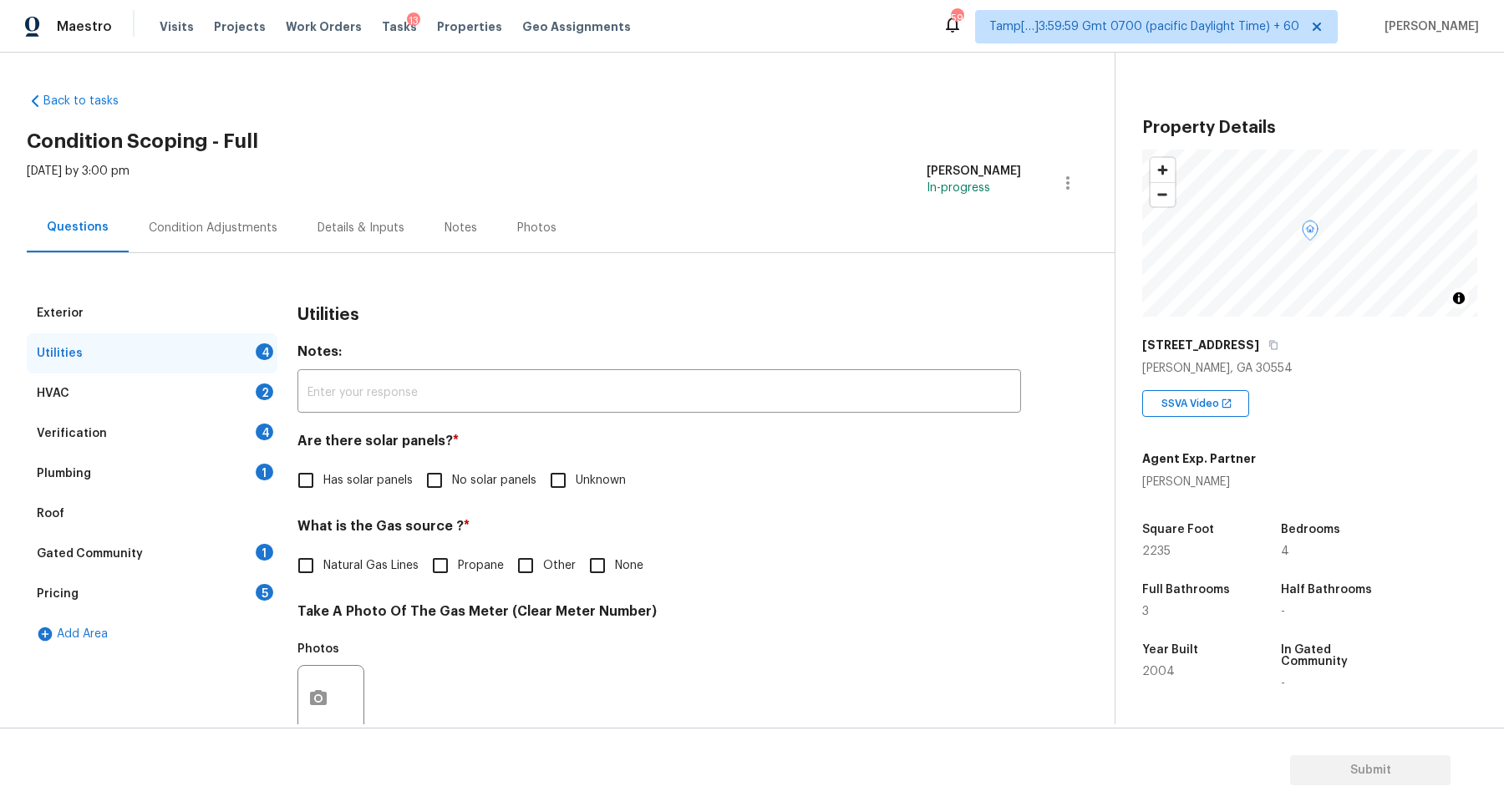
click at [425, 494] on input "No solar panels" at bounding box center [434, 480] width 35 height 35
checkbox input "true"
click at [345, 571] on span "Natural Gas Lines" at bounding box center [371, 566] width 96 height 18
click at [324, 571] on input "Natural Gas Lines" at bounding box center [306, 566] width 35 height 35
checkbox input "true"
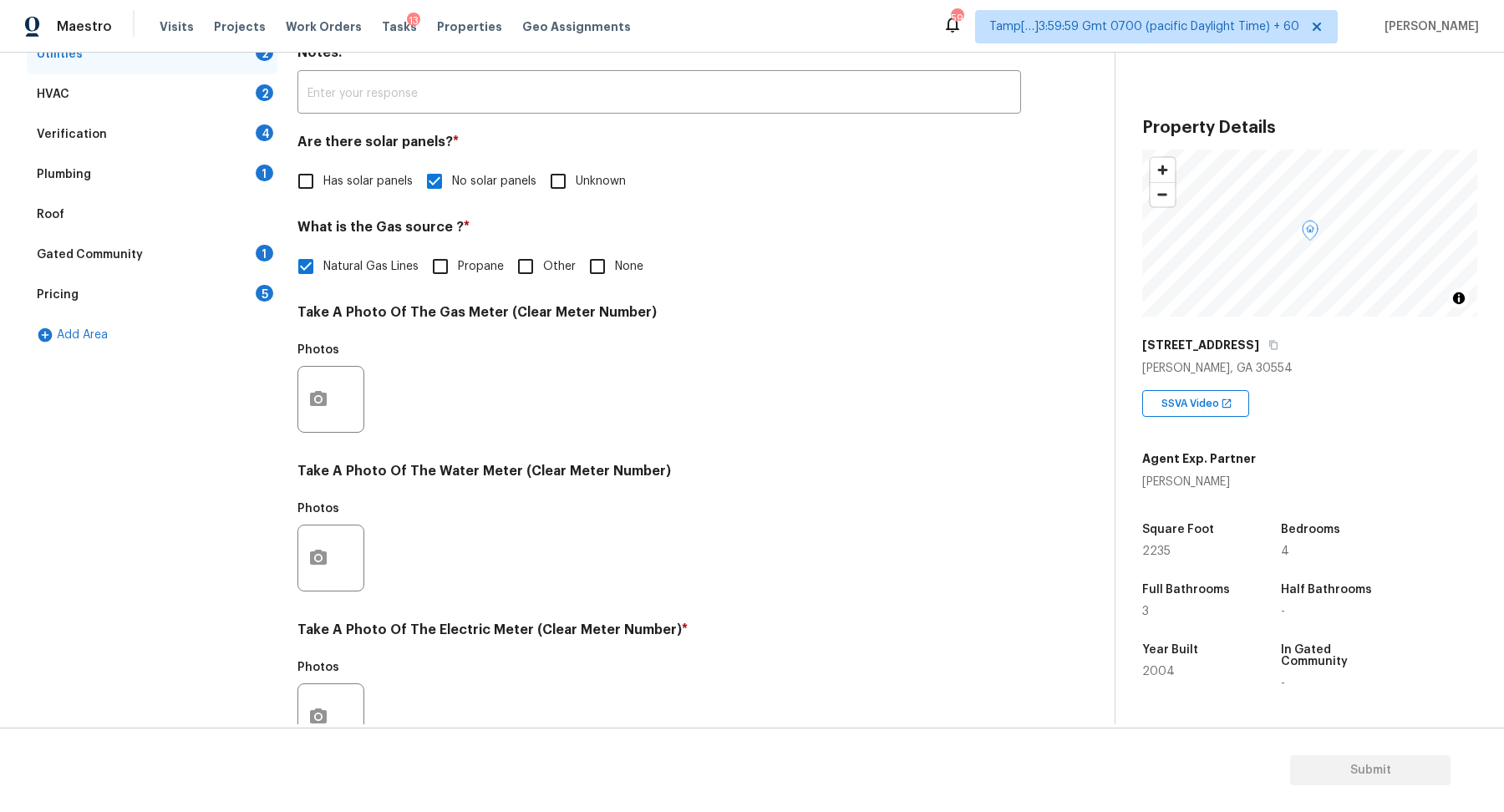
scroll to position [444, 0]
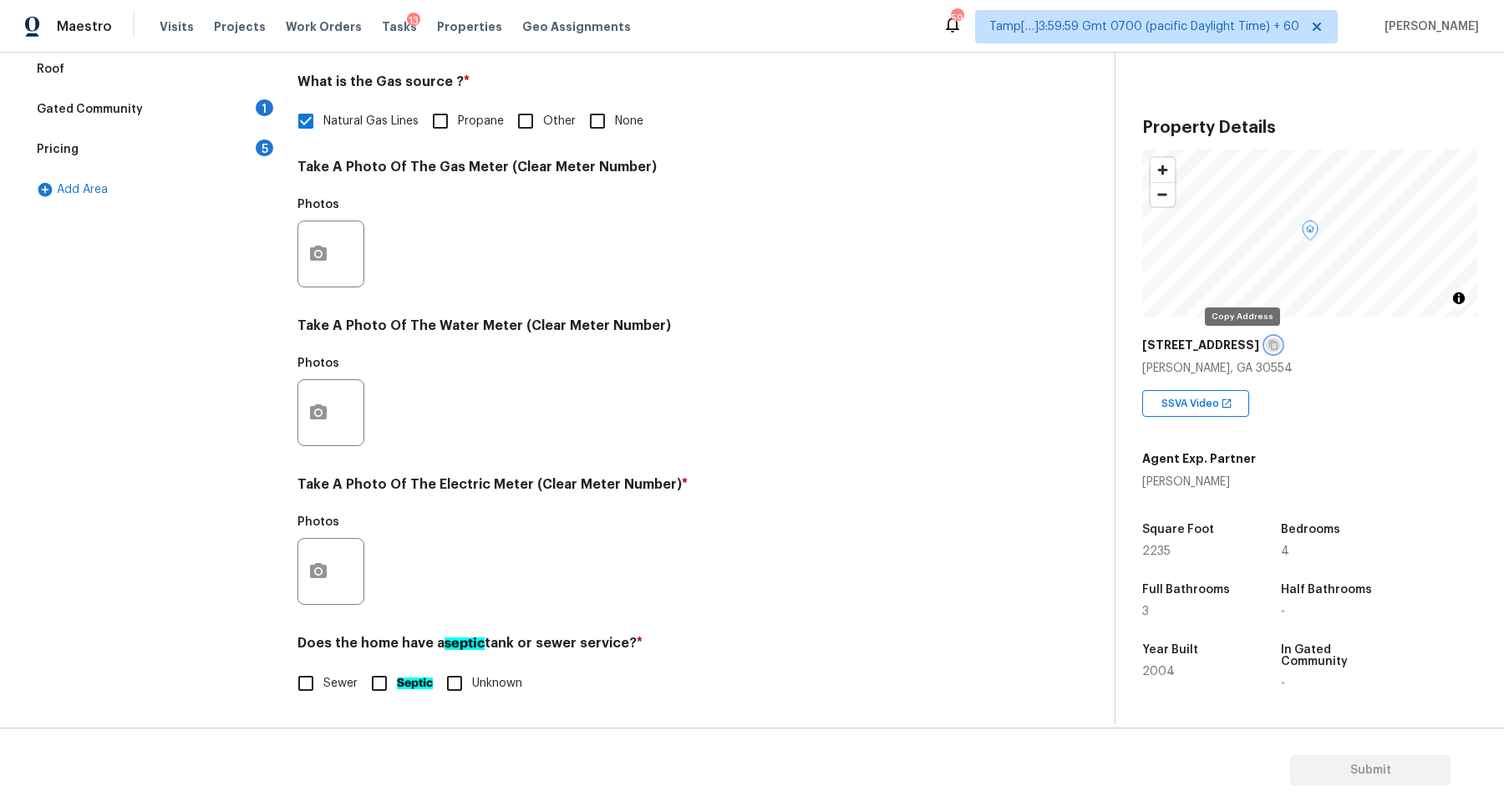
click at [1268, 344] on icon "button" at bounding box center [1273, 345] width 10 height 10
click at [604, 132] on input "None" at bounding box center [598, 122] width 35 height 35
checkbox input "true"
checkbox input "false"
click at [326, 586] on button "button" at bounding box center [319, 572] width 40 height 65
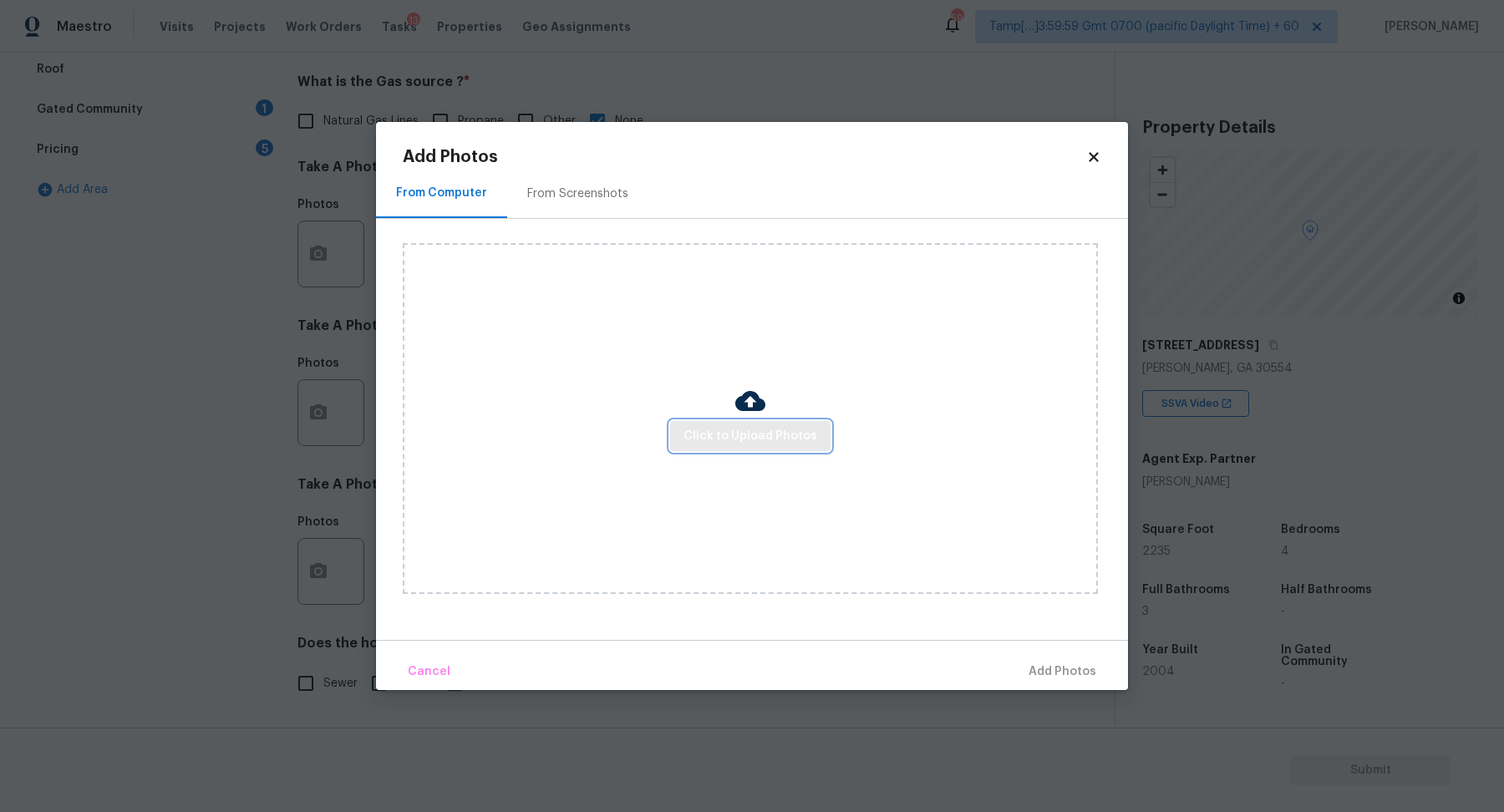
click at [723, 439] on span "Click to Upload Photos" at bounding box center [749, 436] width 133 height 21
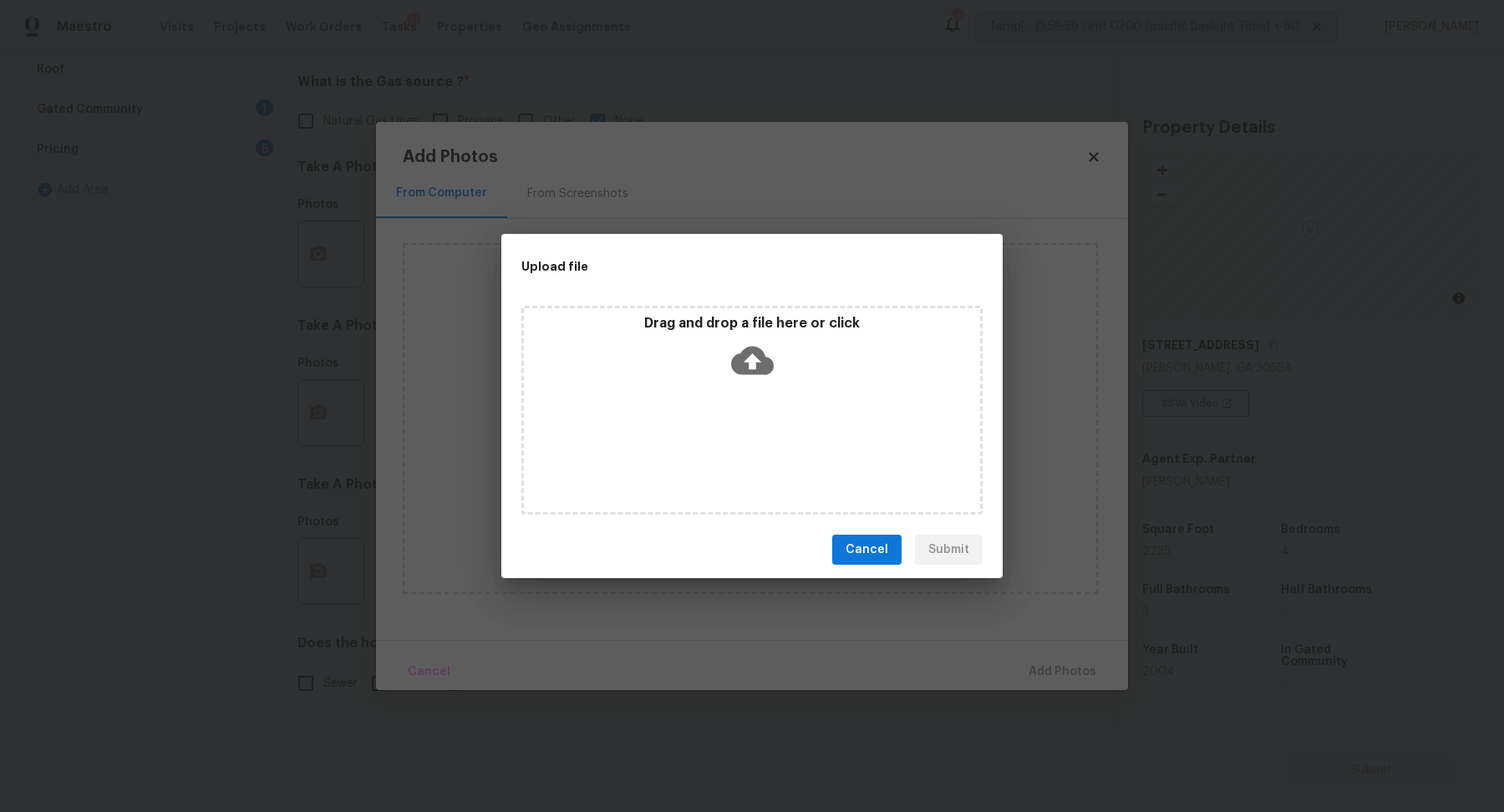
click at [796, 371] on div "Drag and drop a file here or click" at bounding box center [752, 351] width 456 height 72
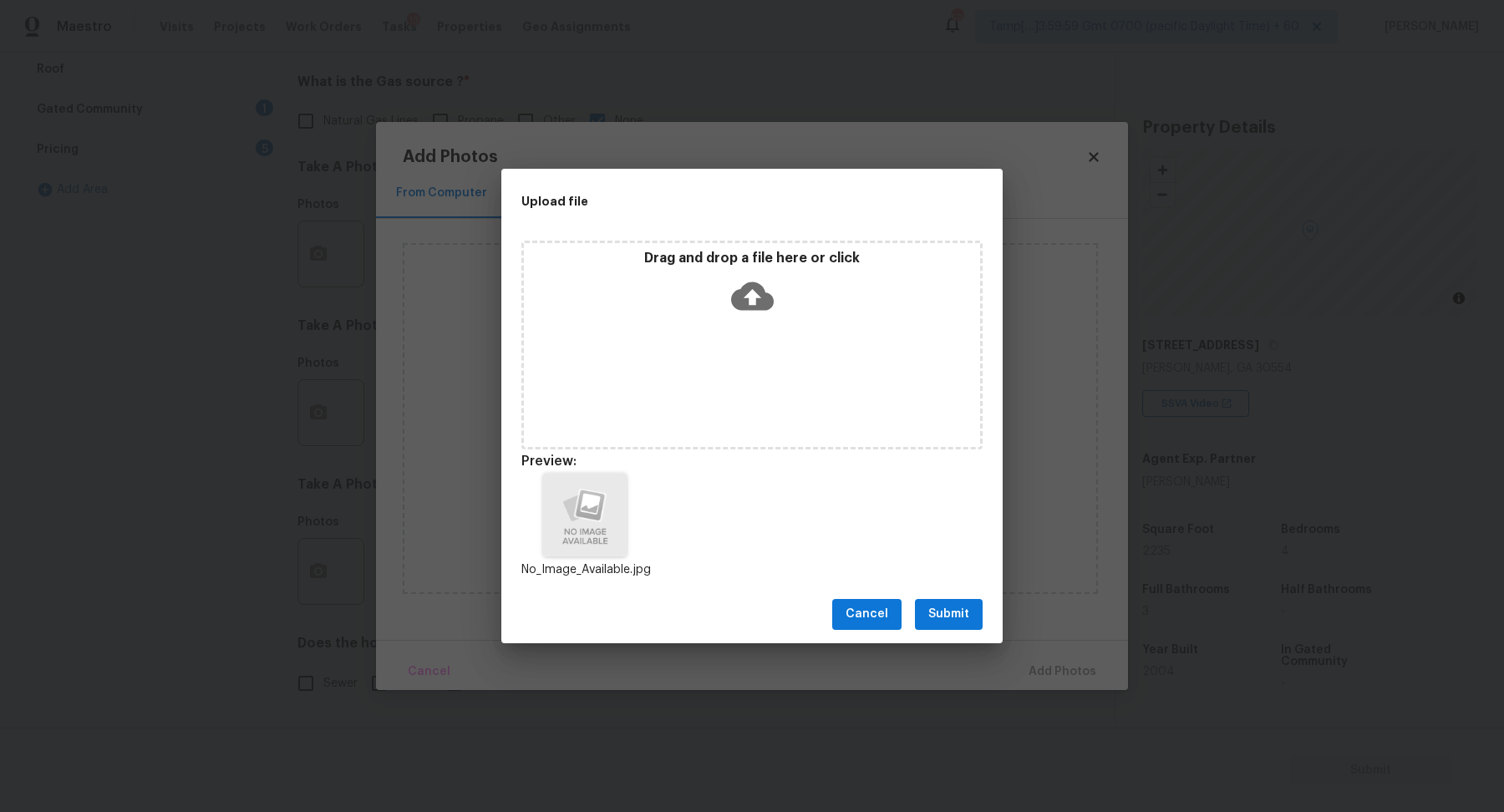
click at [967, 615] on span "Submit" at bounding box center [948, 614] width 41 height 21
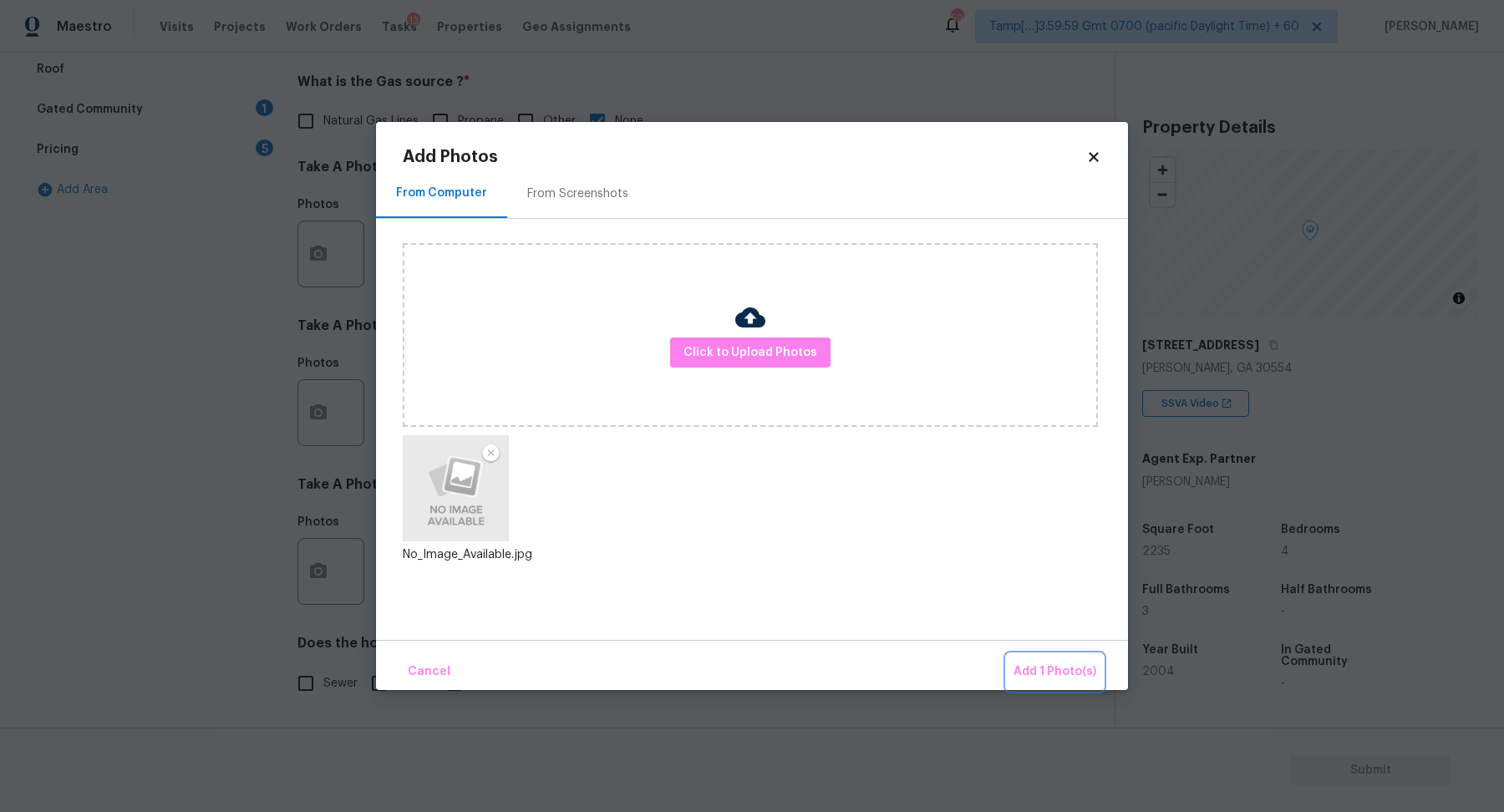
click at [1072, 689] on button "Add 1 Photo(s)" at bounding box center [1055, 671] width 96 height 36
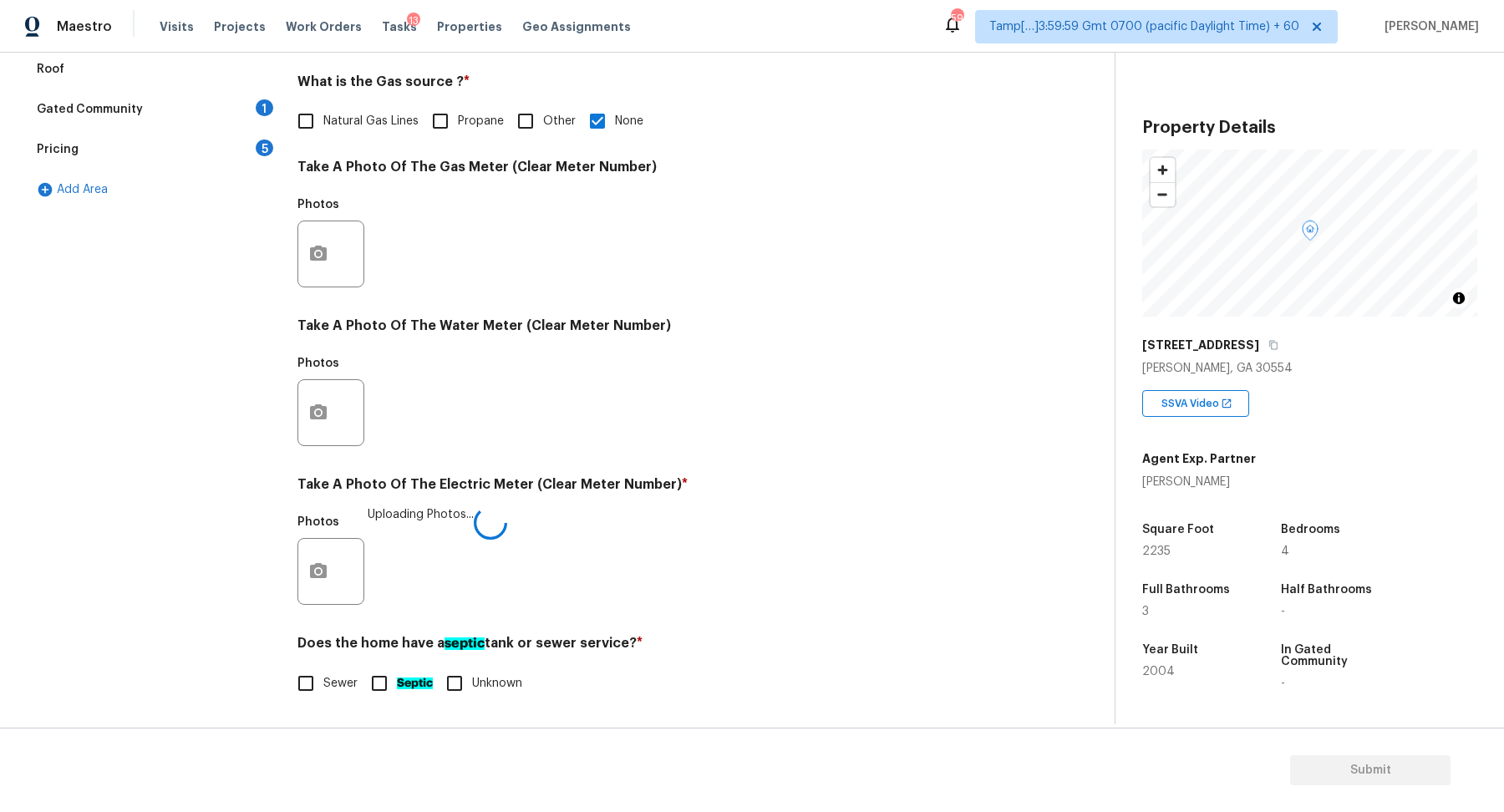
click at [339, 682] on span "Sewer" at bounding box center [340, 683] width 34 height 18
click at [324, 682] on input "Sewer" at bounding box center [306, 683] width 35 height 35
checkbox input "true"
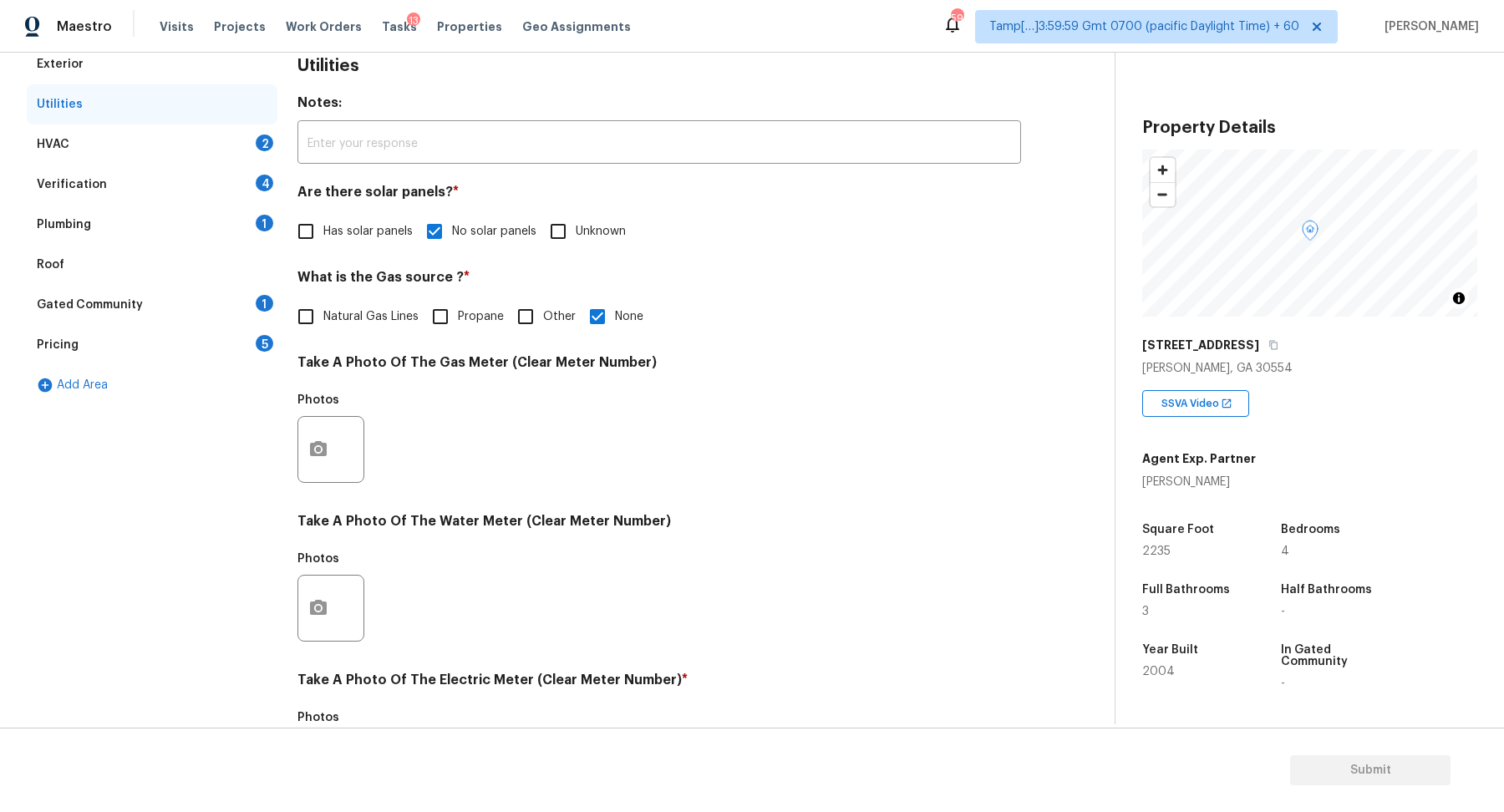
click at [189, 144] on div "HVAC 2" at bounding box center [152, 144] width 251 height 40
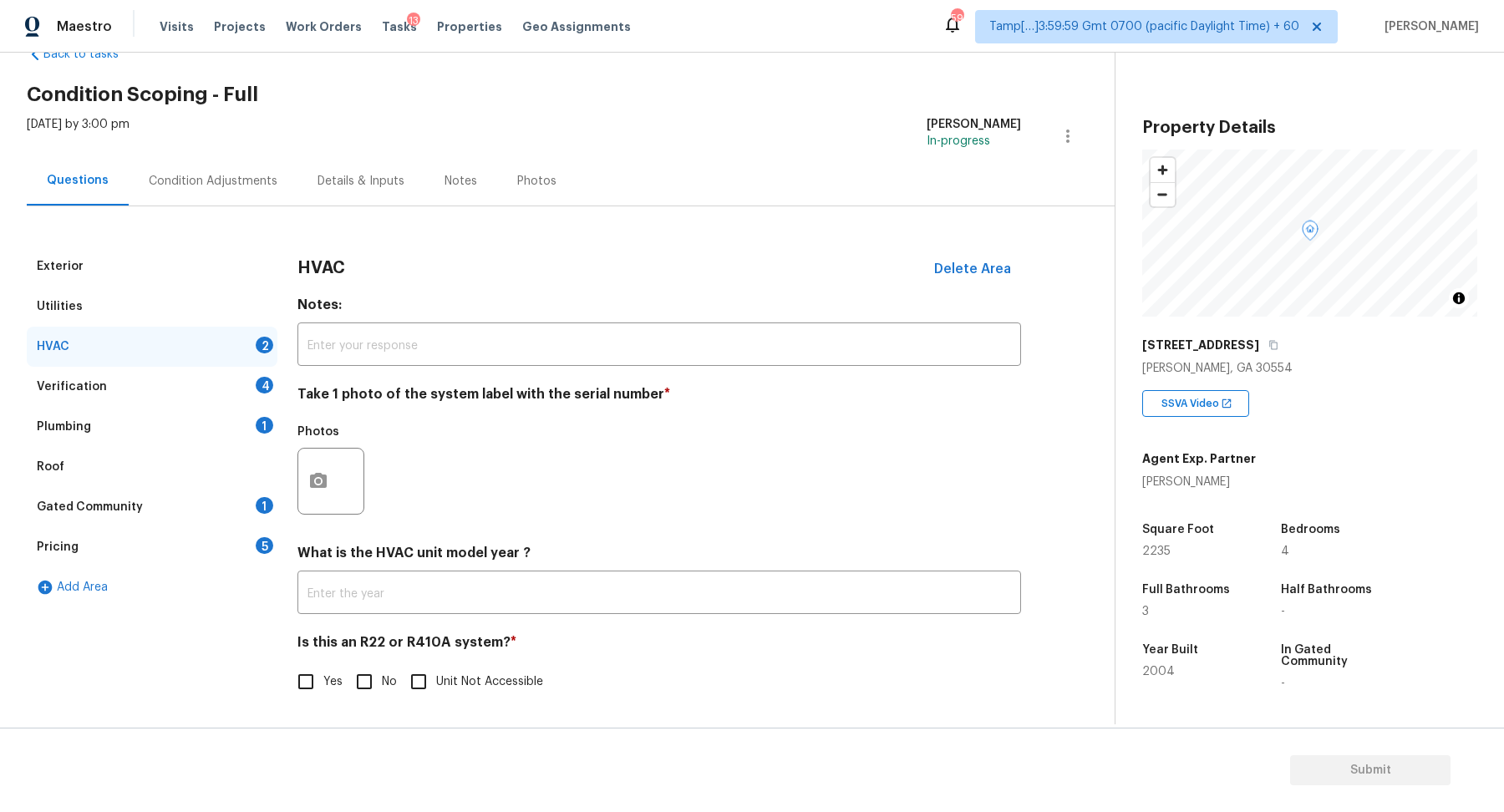
scroll to position [46, 0]
click at [324, 480] on icon "button" at bounding box center [319, 481] width 17 height 15
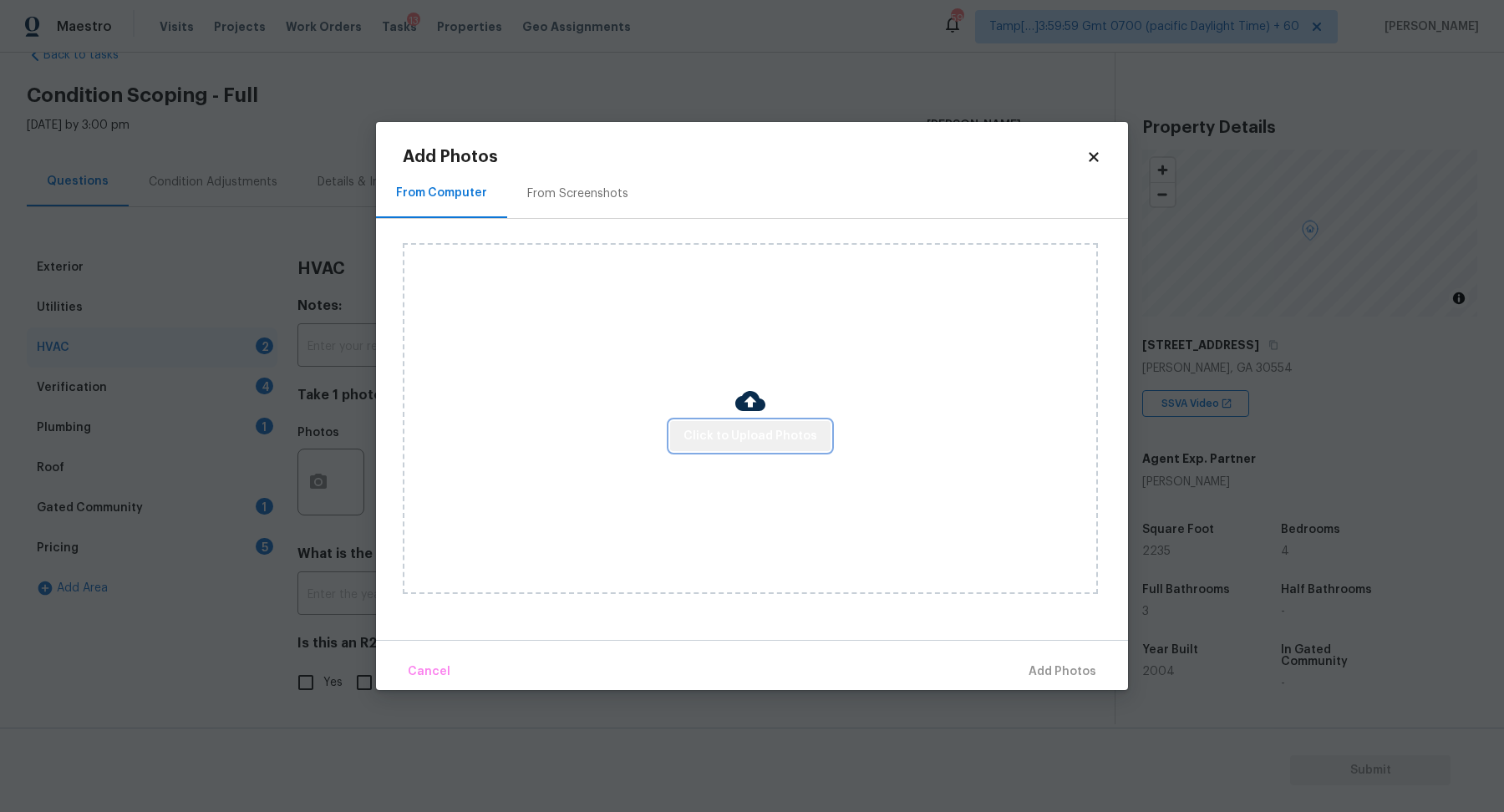
click at [818, 430] on button "Click to Upload Photos" at bounding box center [749, 436] width 160 height 31
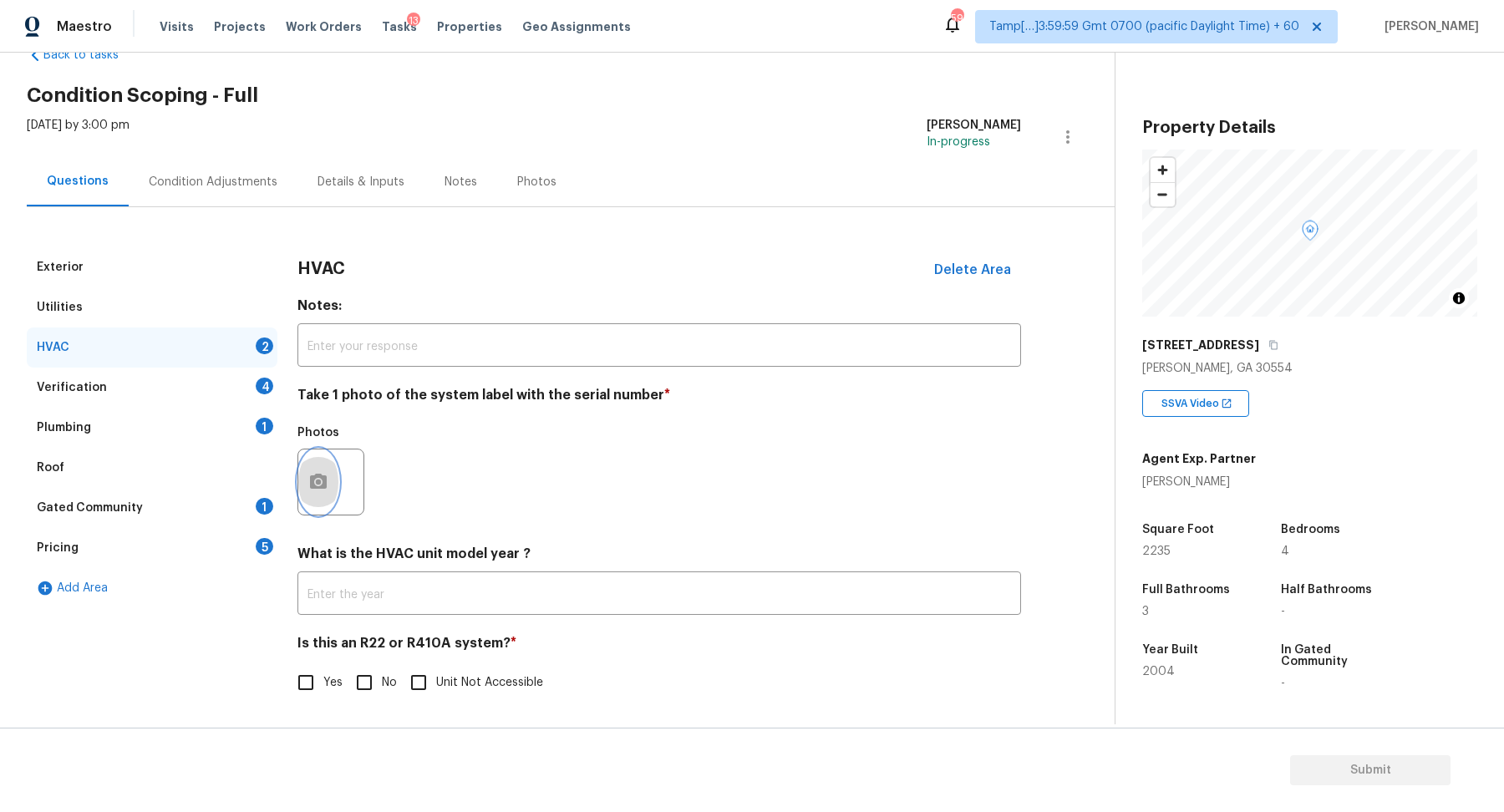
click at [326, 495] on button "button" at bounding box center [319, 482] width 40 height 65
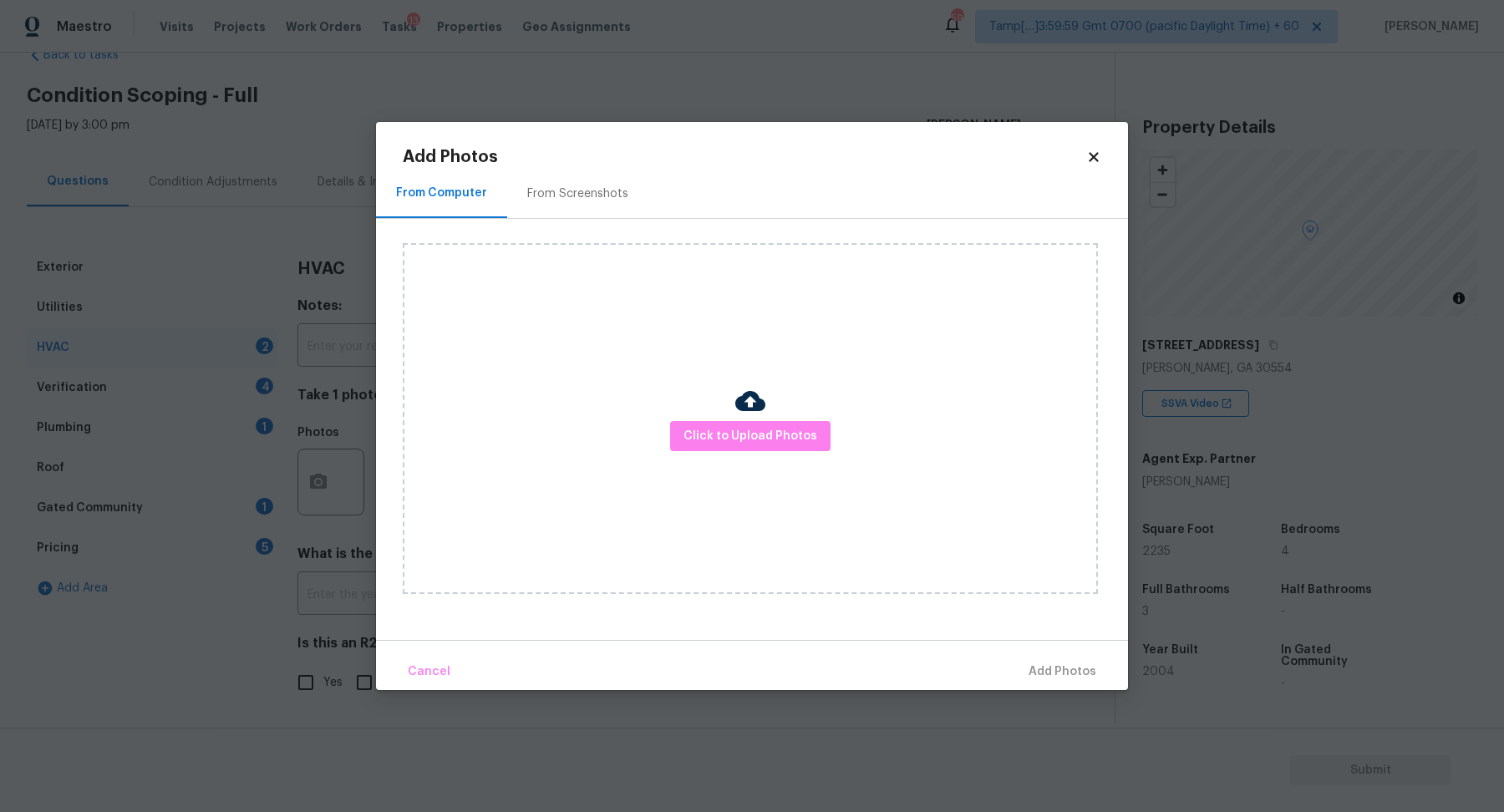
click at [735, 454] on div "Click to Upload Photos" at bounding box center [749, 418] width 695 height 351
click at [775, 422] on button "Click to Upload Photos" at bounding box center [749, 436] width 160 height 31
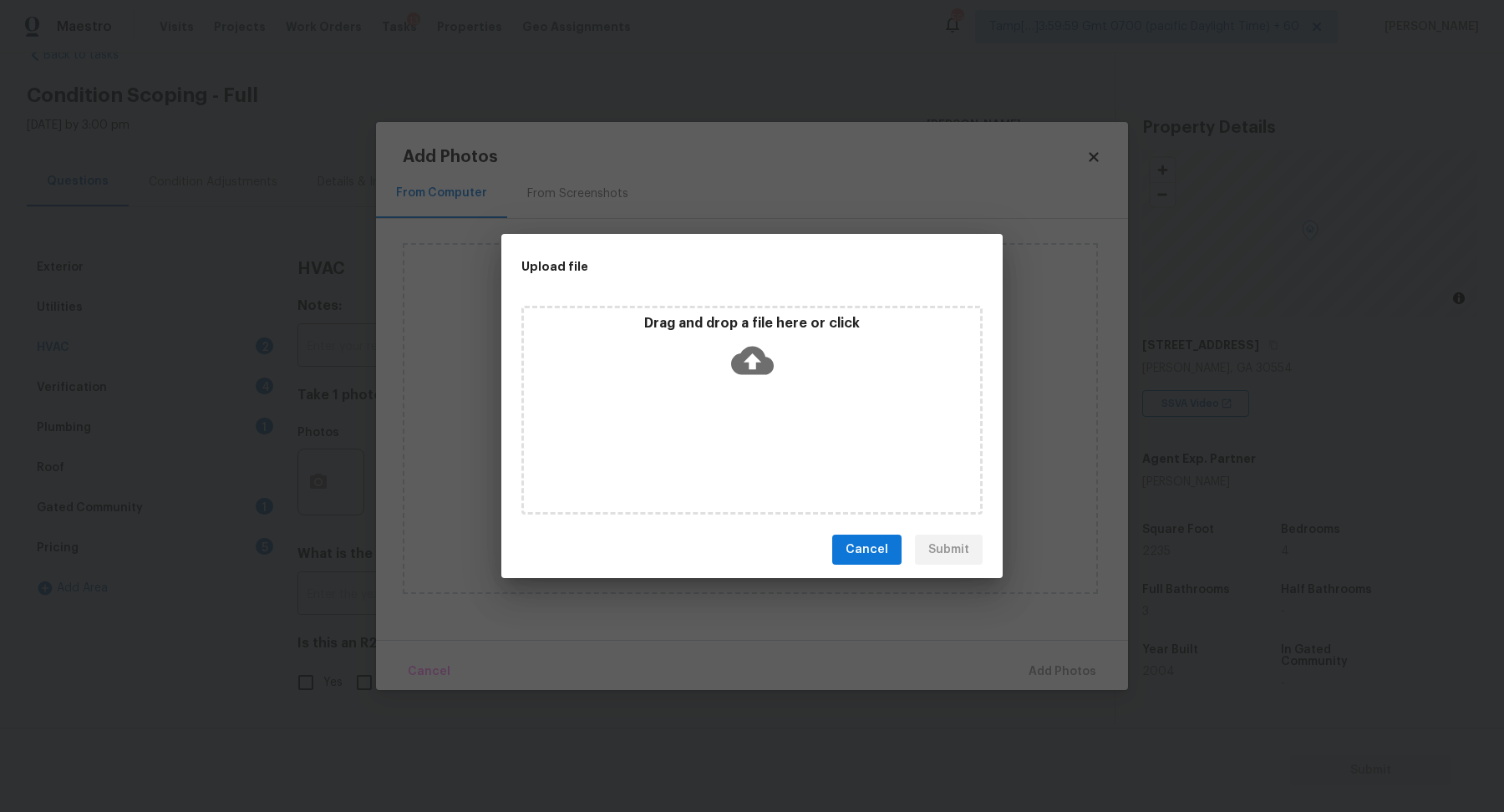
click at [821, 370] on div "Drag and drop a file here or click" at bounding box center [752, 351] width 456 height 72
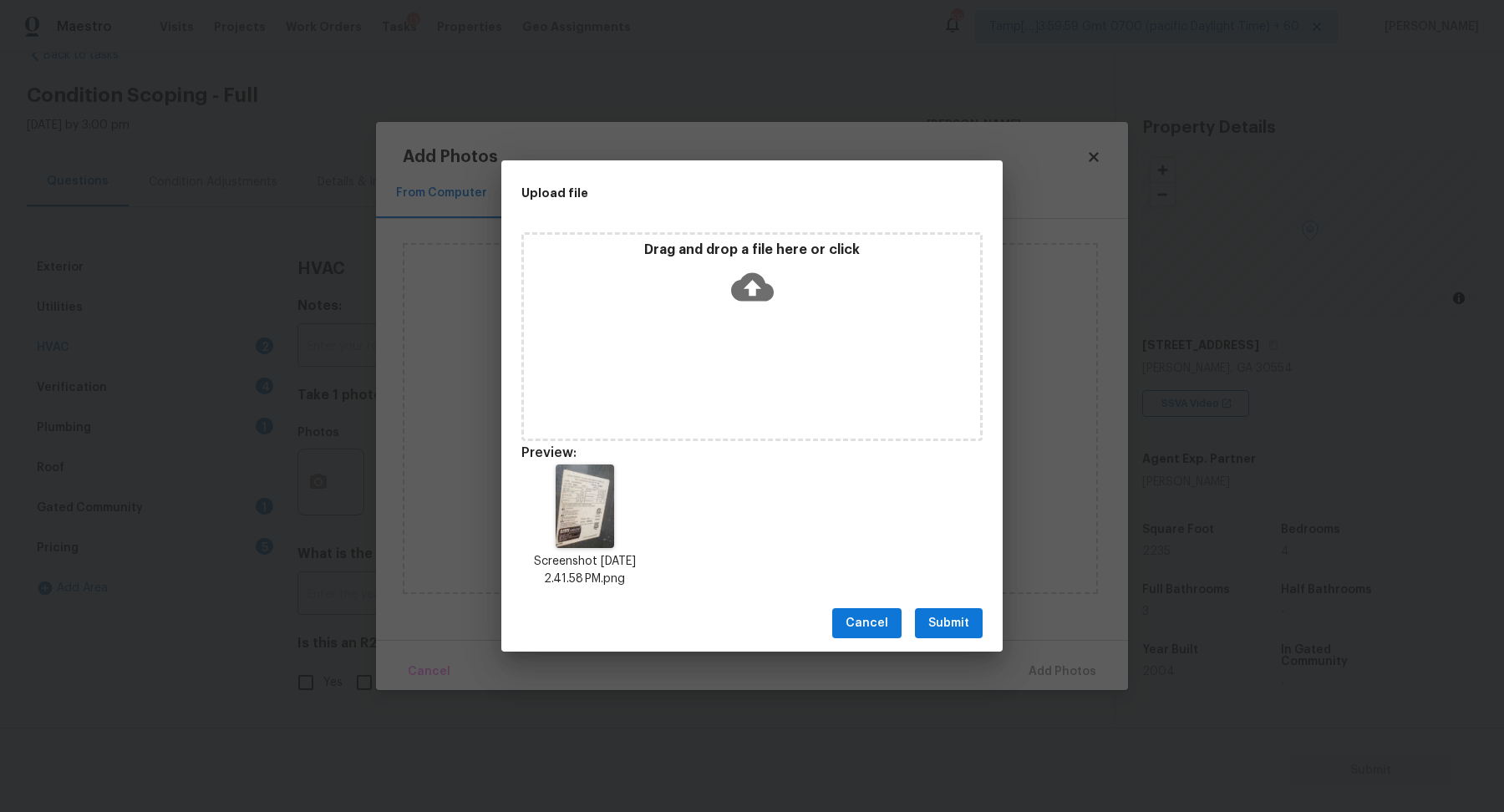
click at [933, 613] on span "Submit" at bounding box center [948, 623] width 41 height 21
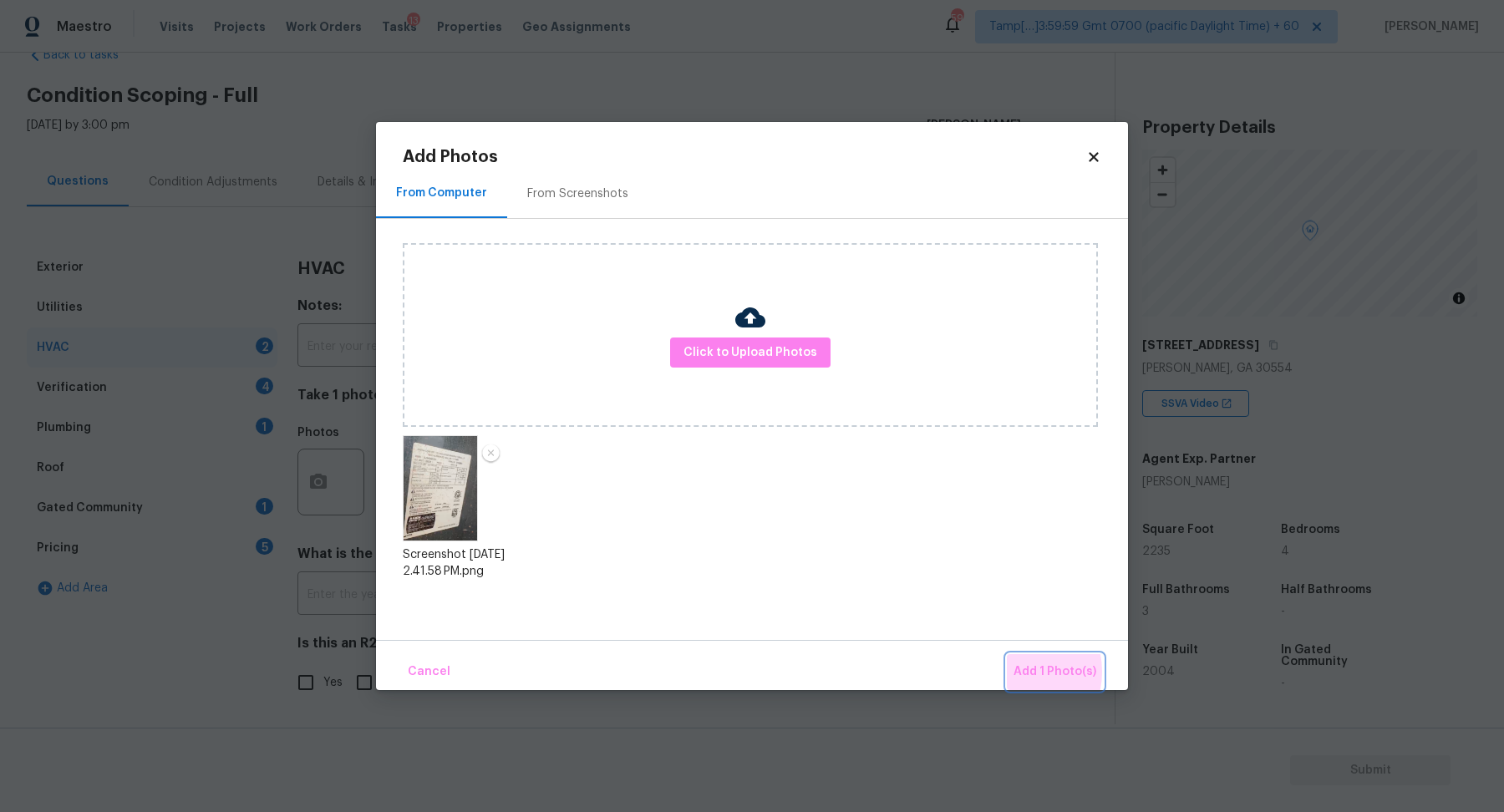
click at [1014, 671] on button "Add 1 Photo(s)" at bounding box center [1055, 671] width 96 height 36
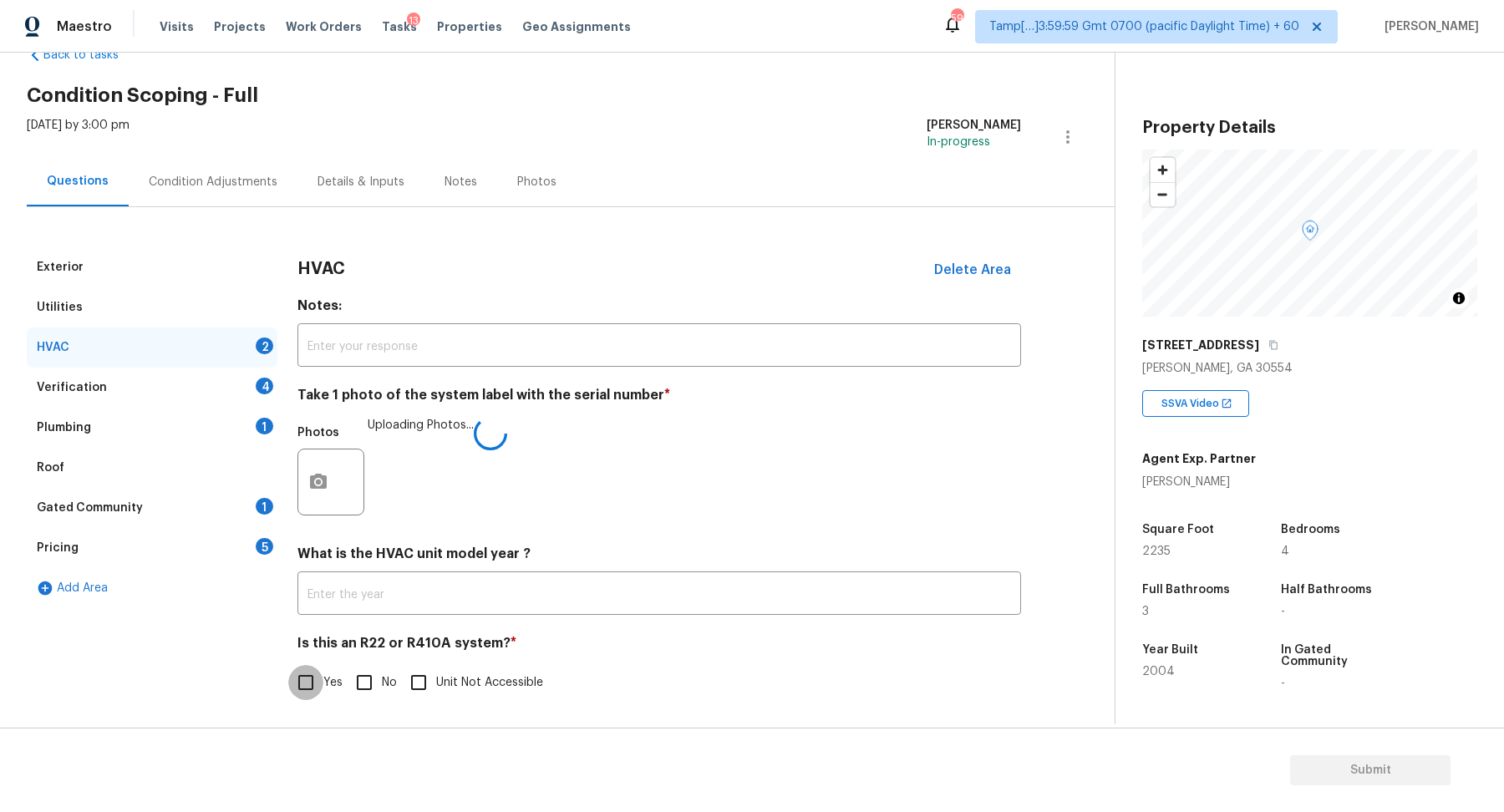
click at [316, 685] on input "Yes" at bounding box center [306, 682] width 35 height 35
checkbox input "true"
click at [456, 681] on span "Unit Not Accessible" at bounding box center [490, 682] width 107 height 18
click at [436, 681] on input "Unit Not Accessible" at bounding box center [418, 682] width 35 height 35
checkbox input "true"
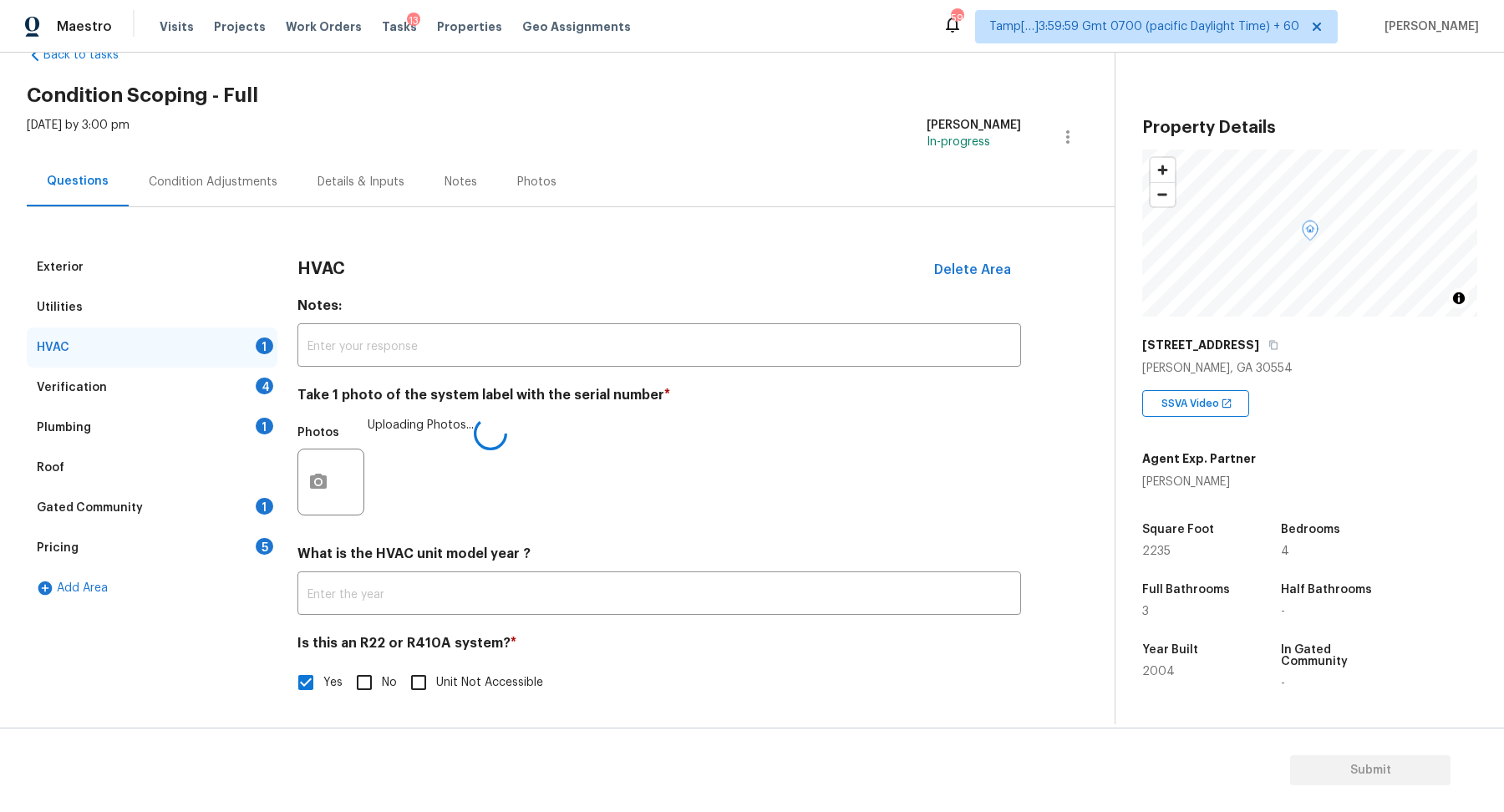
checkbox input "false"
click at [354, 682] on input "No" at bounding box center [365, 685] width 35 height 35
checkbox input "true"
checkbox input "false"
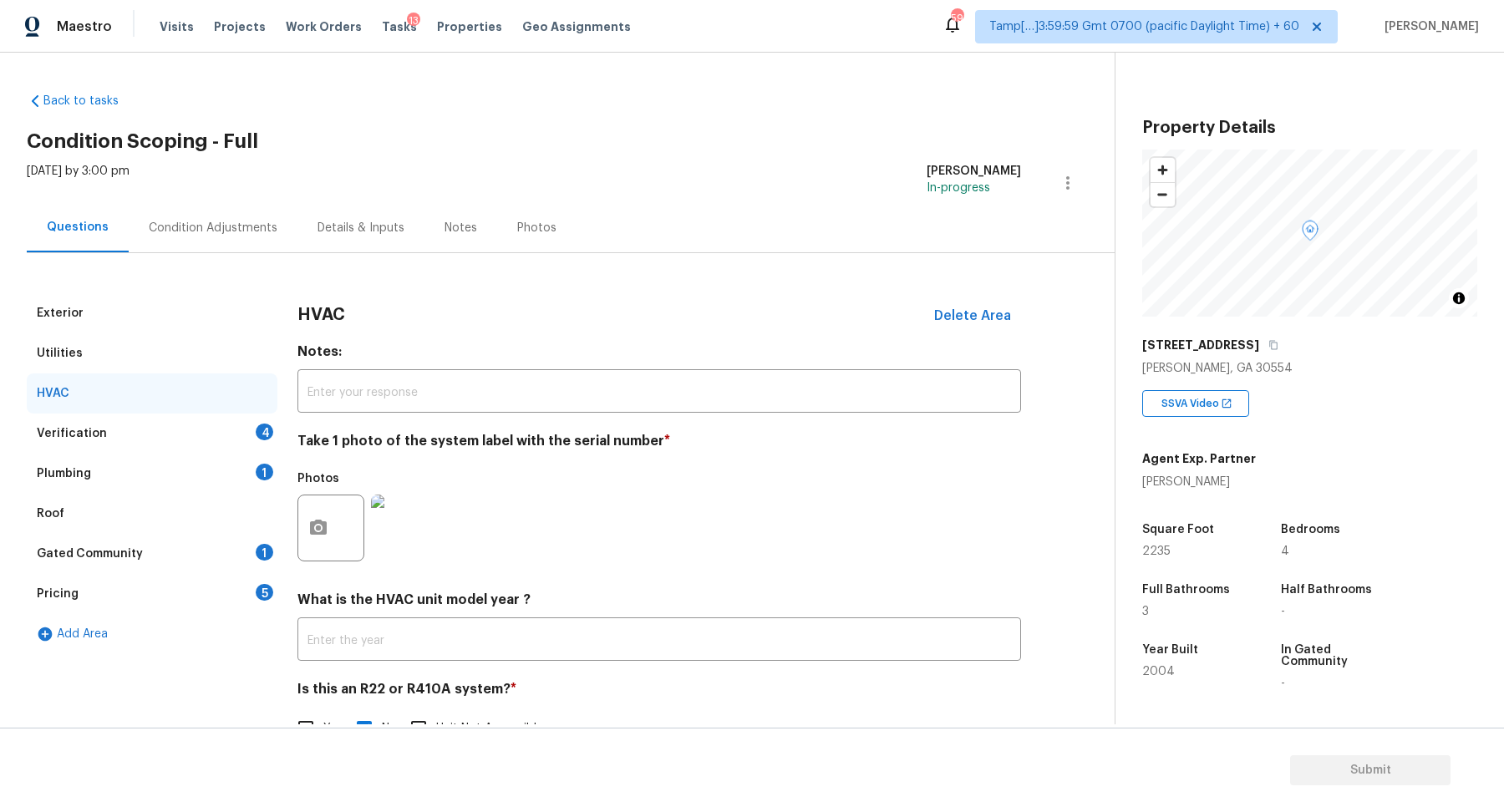
click at [272, 416] on div "Verification 4" at bounding box center [152, 433] width 251 height 40
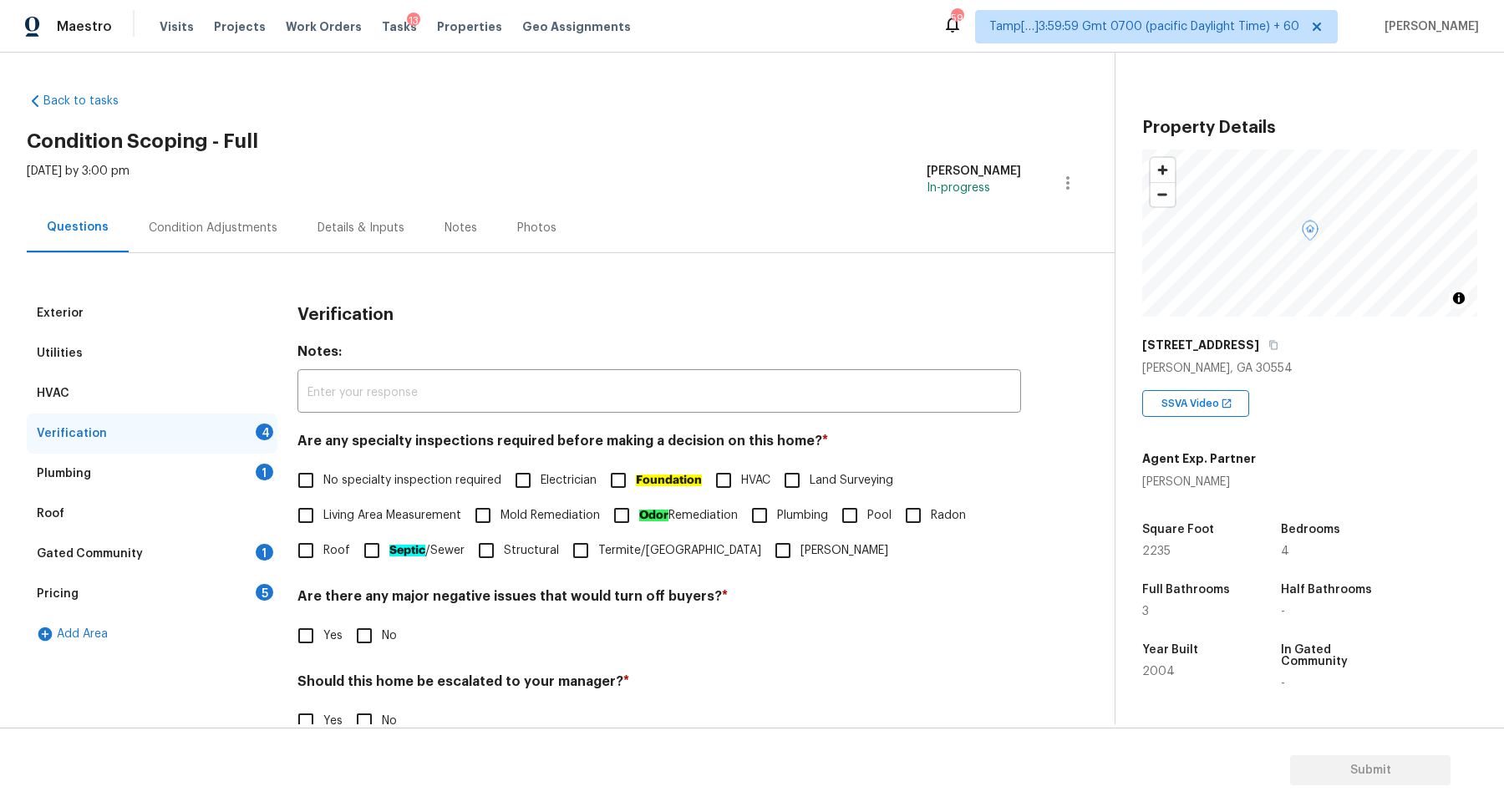
click at [359, 473] on span "No specialty inspection required" at bounding box center [412, 480] width 178 height 18
click at [324, 473] on input "No specialty inspection required" at bounding box center [306, 480] width 35 height 35
checkbox input "true"
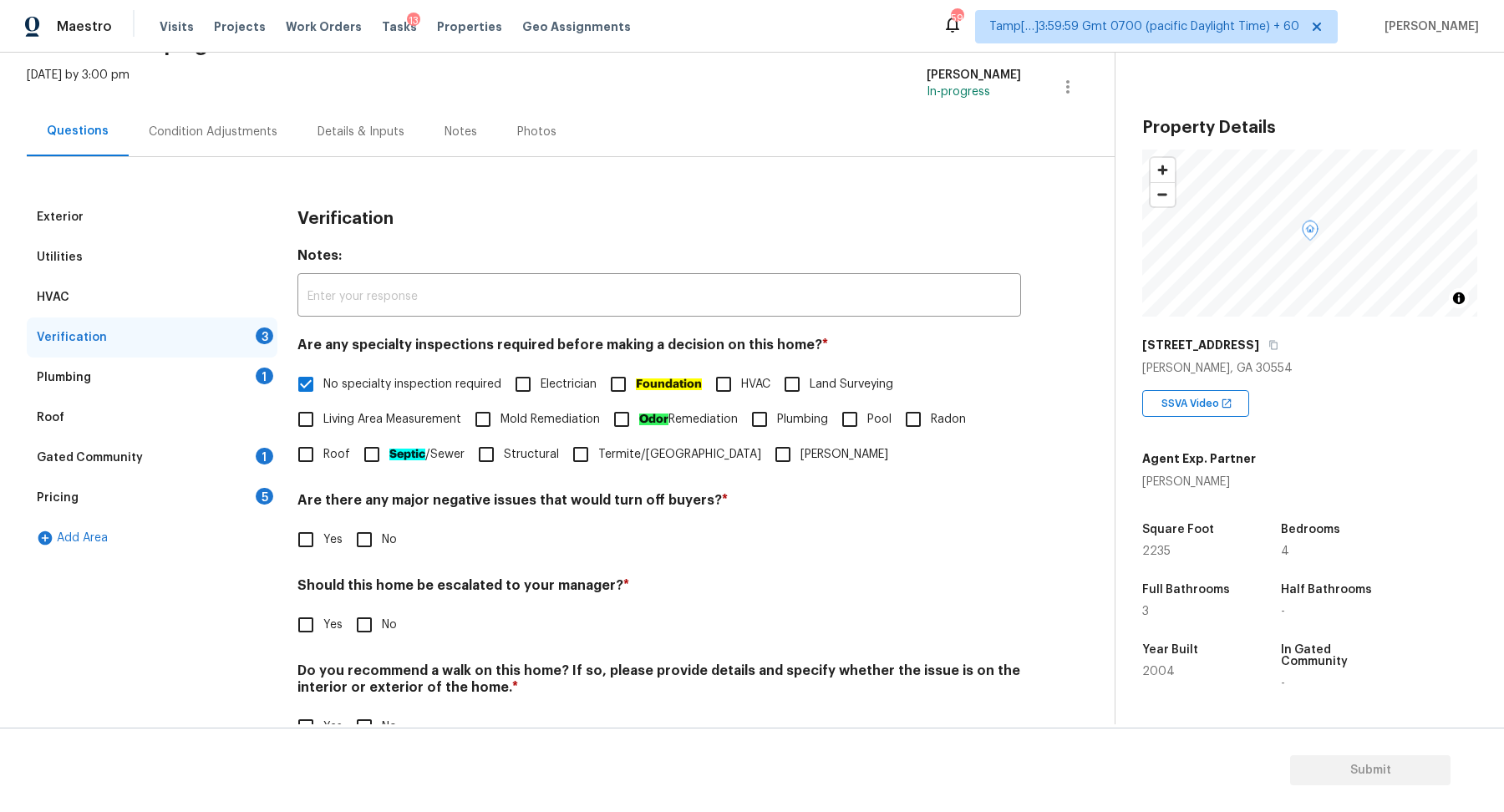
scroll to position [139, 0]
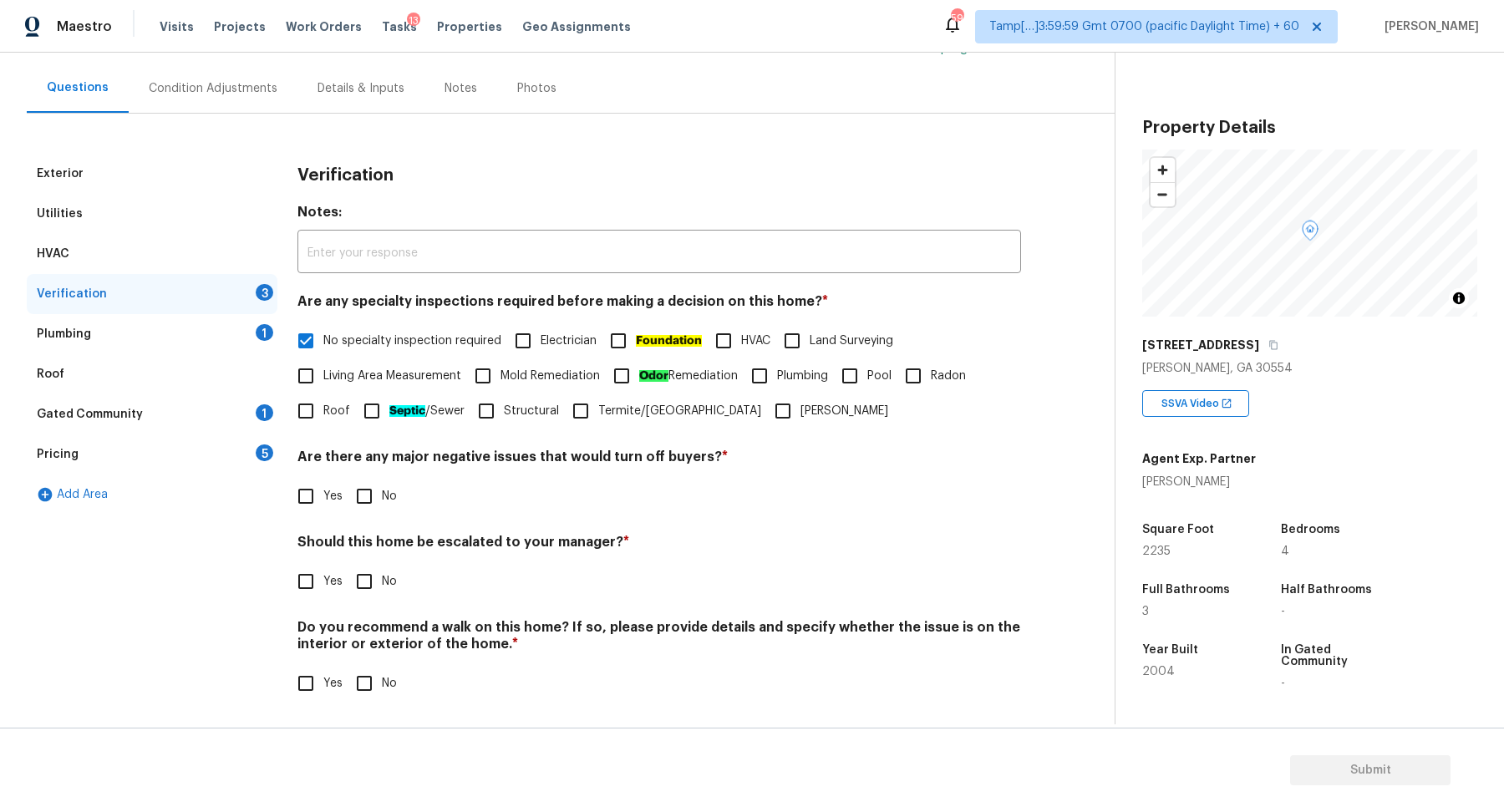
click at [353, 481] on input "No" at bounding box center [365, 496] width 35 height 35
checkbox input "true"
click at [347, 564] on input "No" at bounding box center [365, 582] width 35 height 35
checkbox input "true"
click at [347, 665] on input "No" at bounding box center [365, 683] width 35 height 35
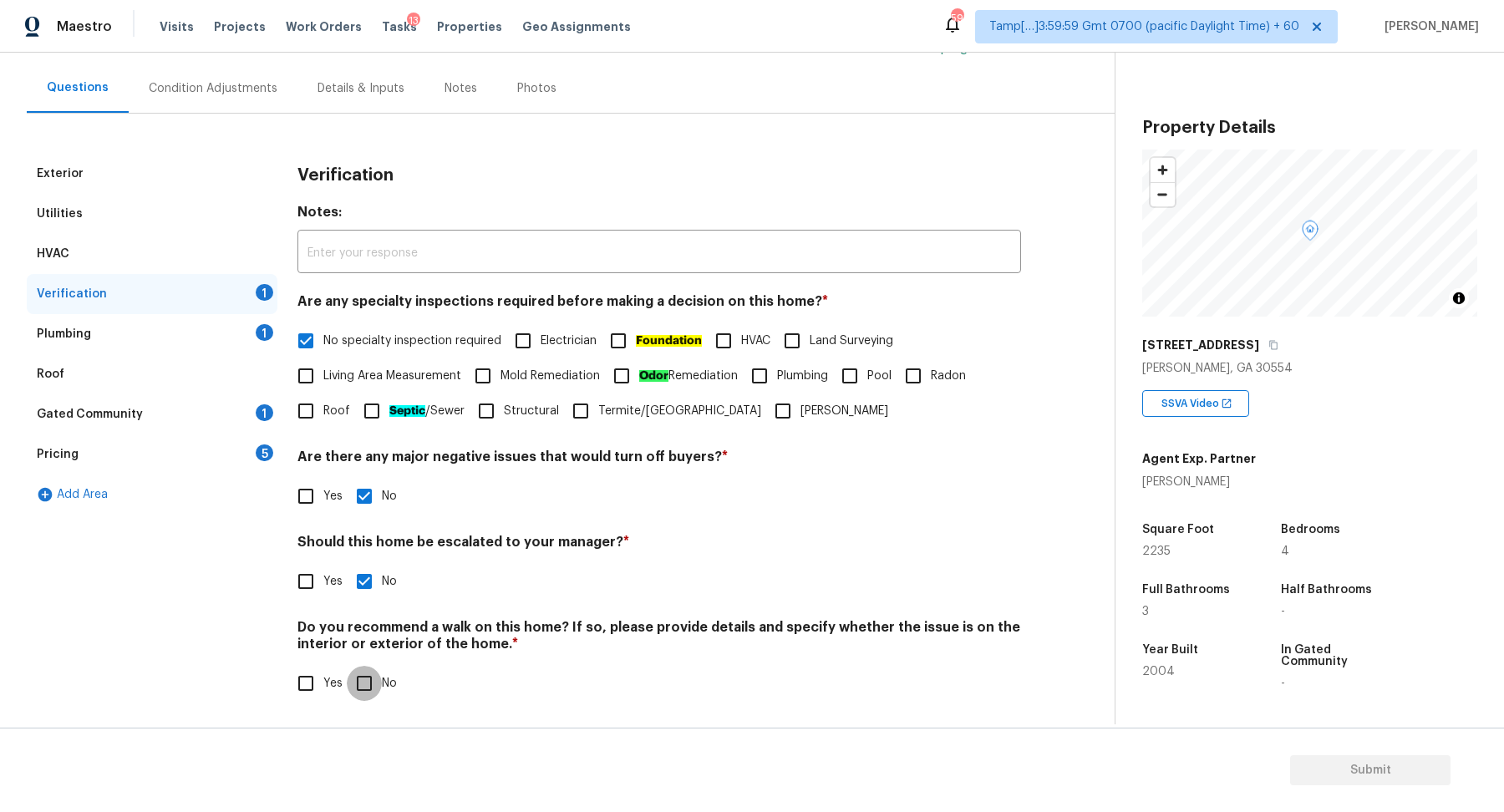
checkbox input "true"
click at [309, 572] on input "Yes" at bounding box center [306, 582] width 35 height 35
checkbox input "true"
checkbox input "false"
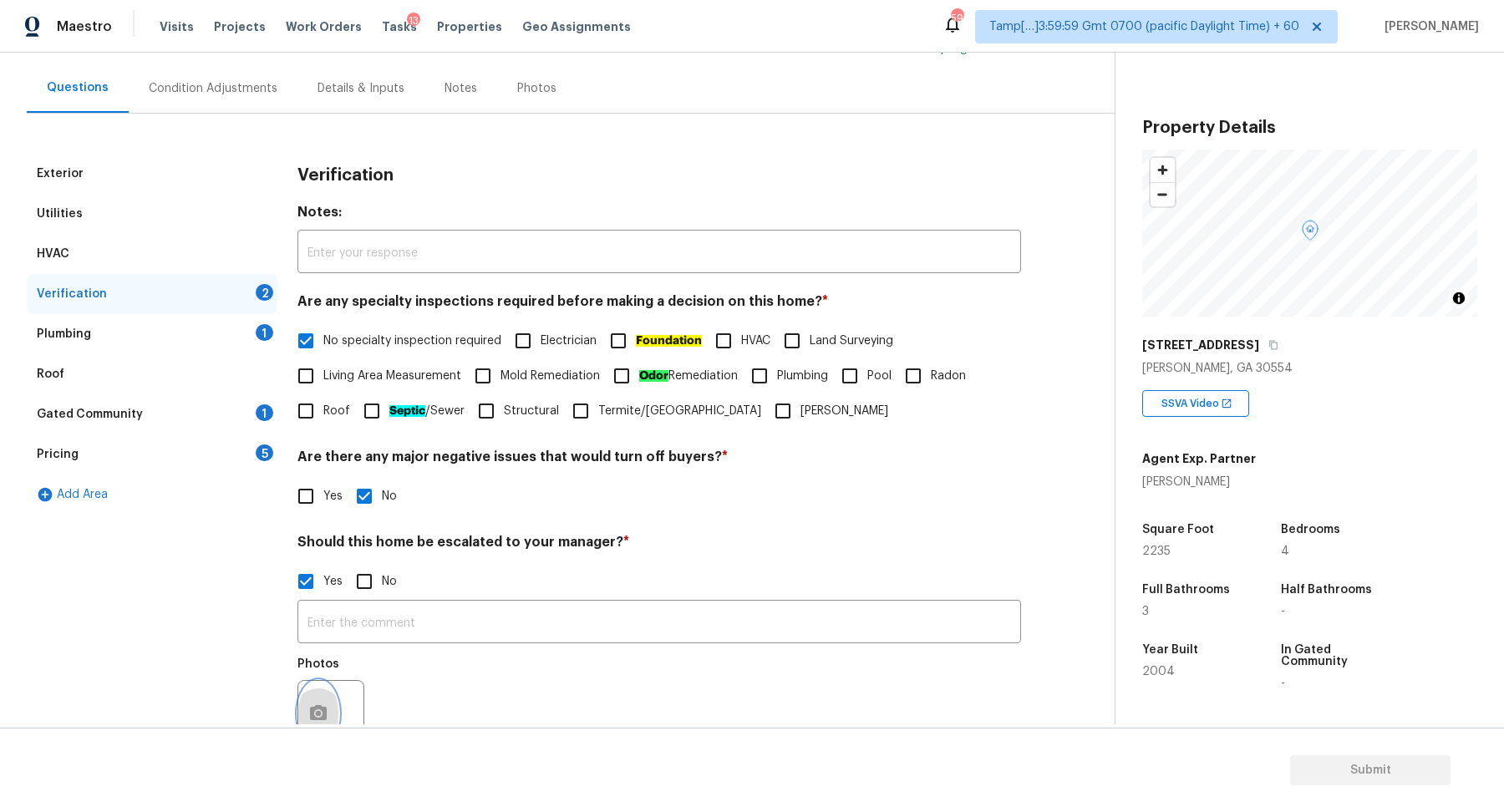
click at [324, 716] on icon "button" at bounding box center [319, 712] width 17 height 15
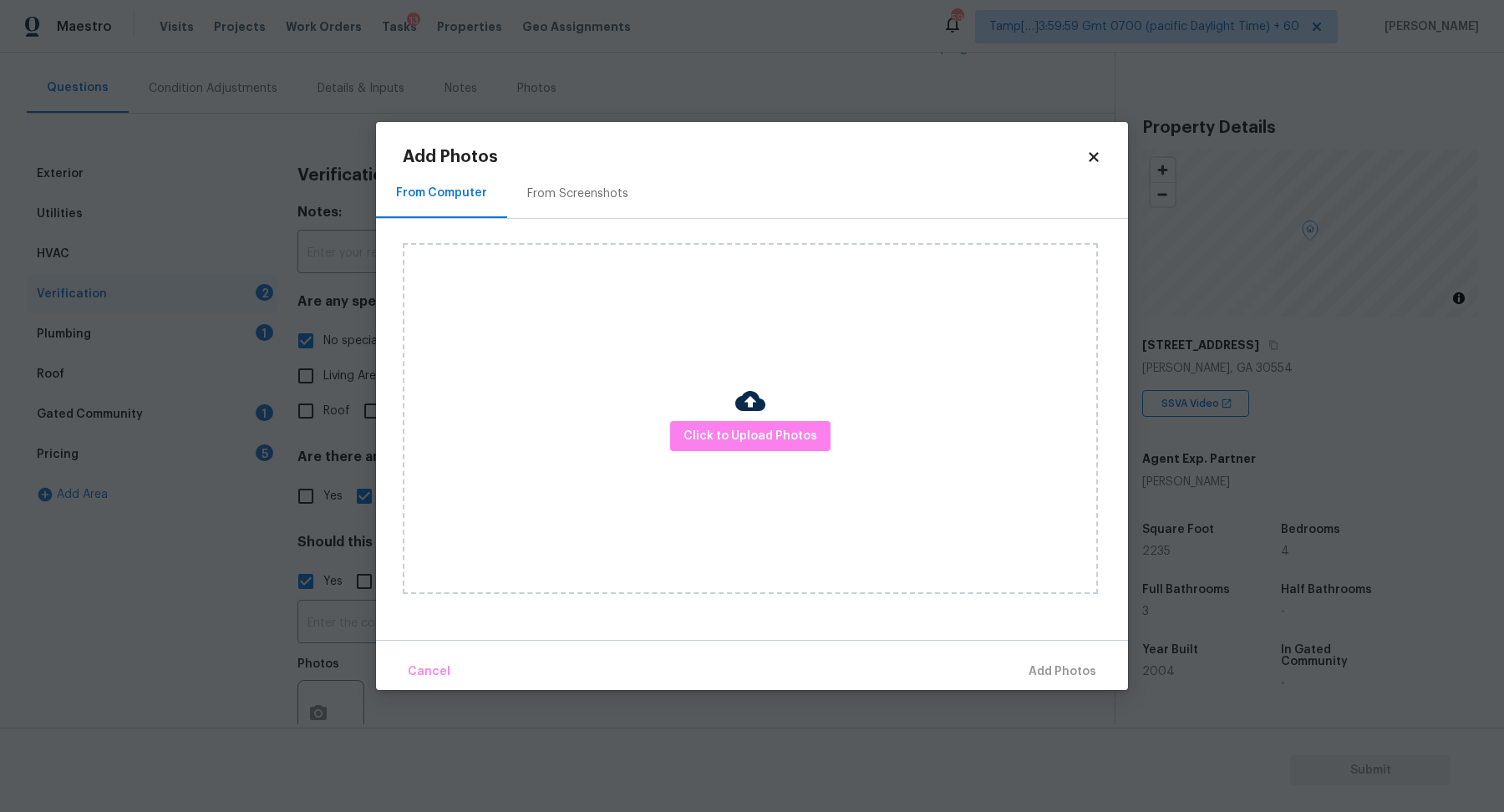
click at [683, 473] on div "Click to Upload Photos" at bounding box center [749, 418] width 695 height 351
click at [742, 445] on span "Click to Upload Photos" at bounding box center [749, 436] width 133 height 21
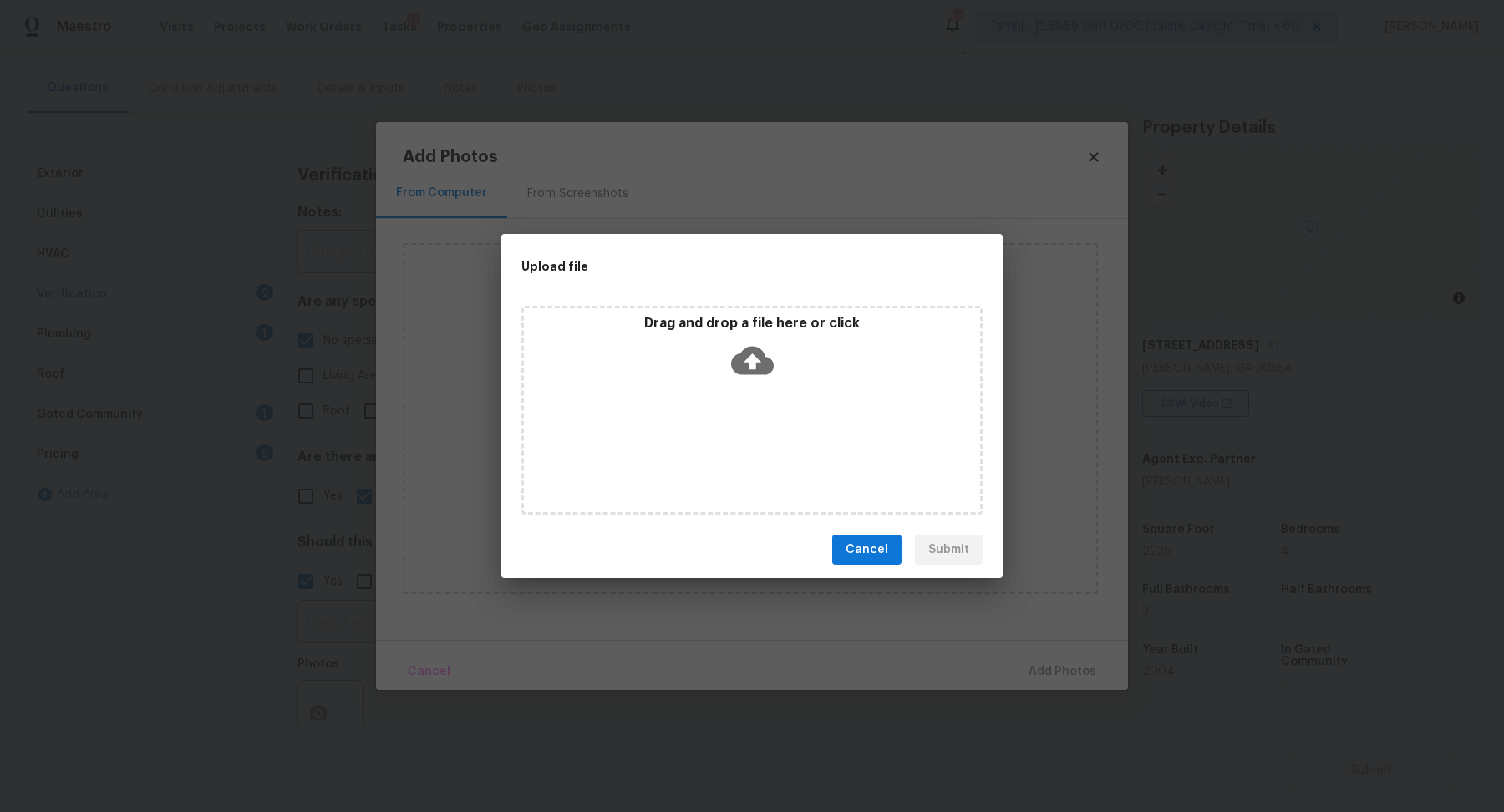
click at [806, 375] on div "Drag and drop a file here or click" at bounding box center [752, 351] width 456 height 72
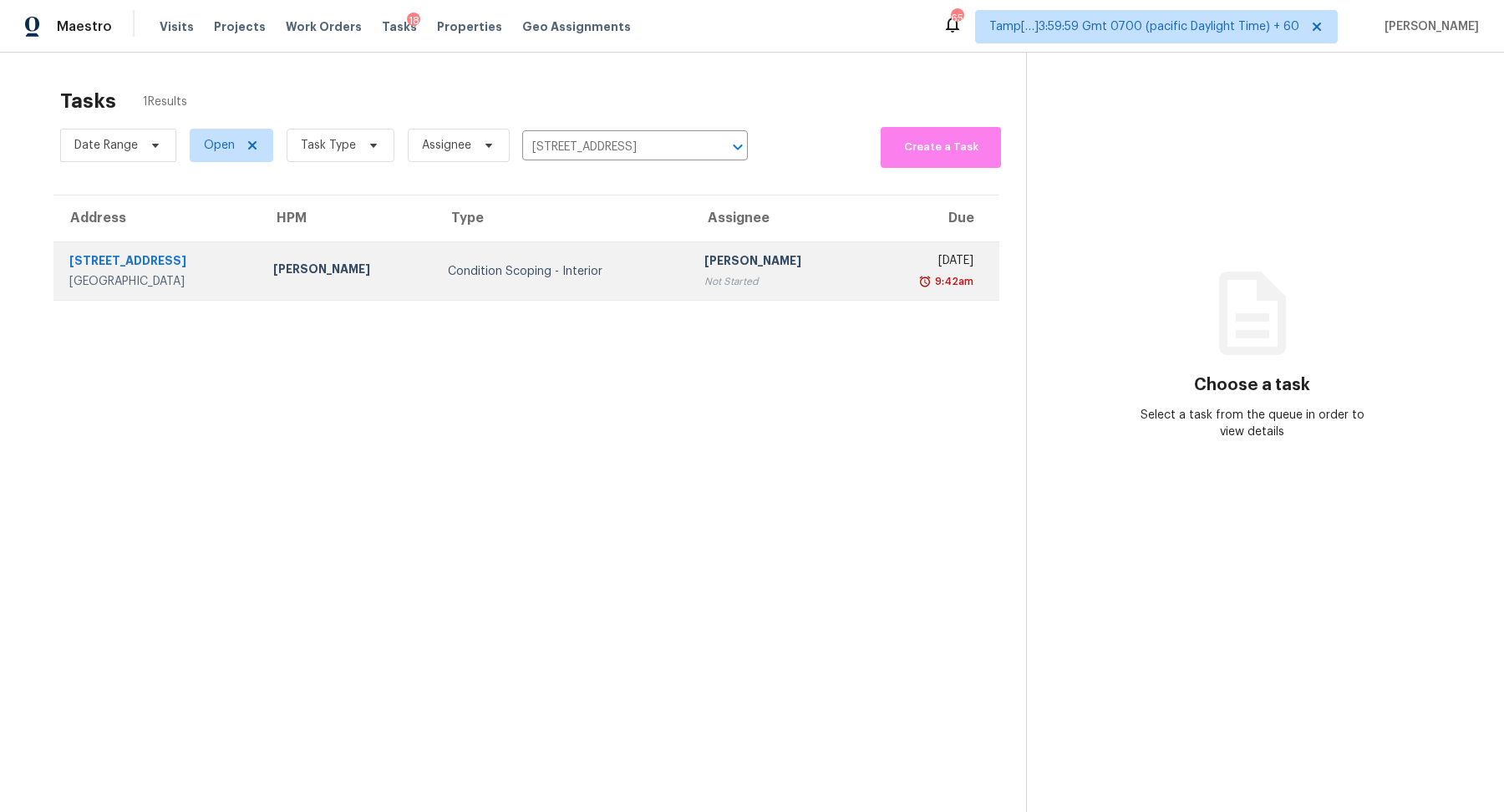
click at [704, 260] on div "[PERSON_NAME]" at bounding box center [778, 262] width 148 height 21
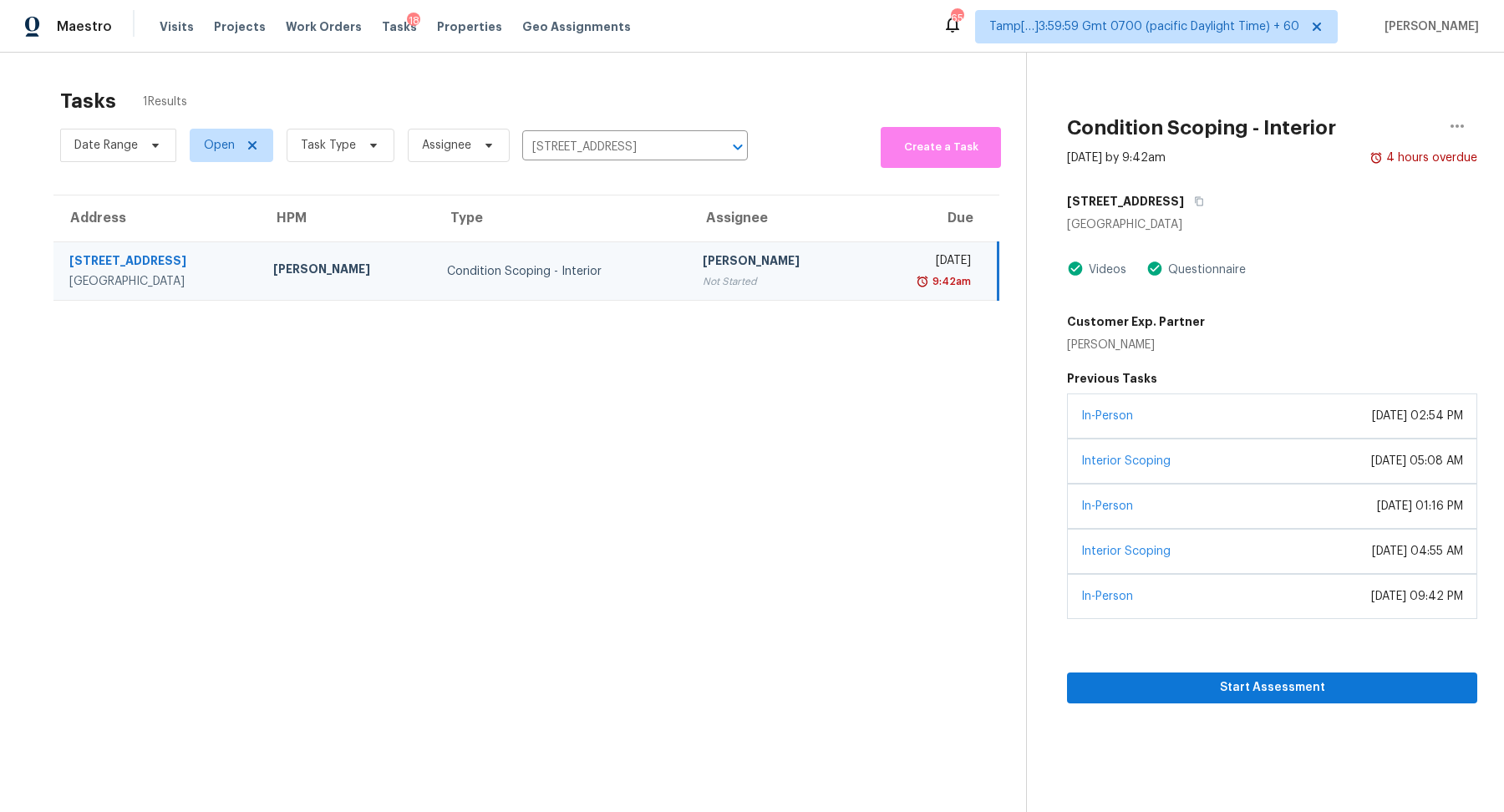
click at [1206, 665] on div "Start Assessment" at bounding box center [1272, 660] width 410 height 85
click at [1209, 682] on span "Start Assessment" at bounding box center [1272, 687] width 383 height 21
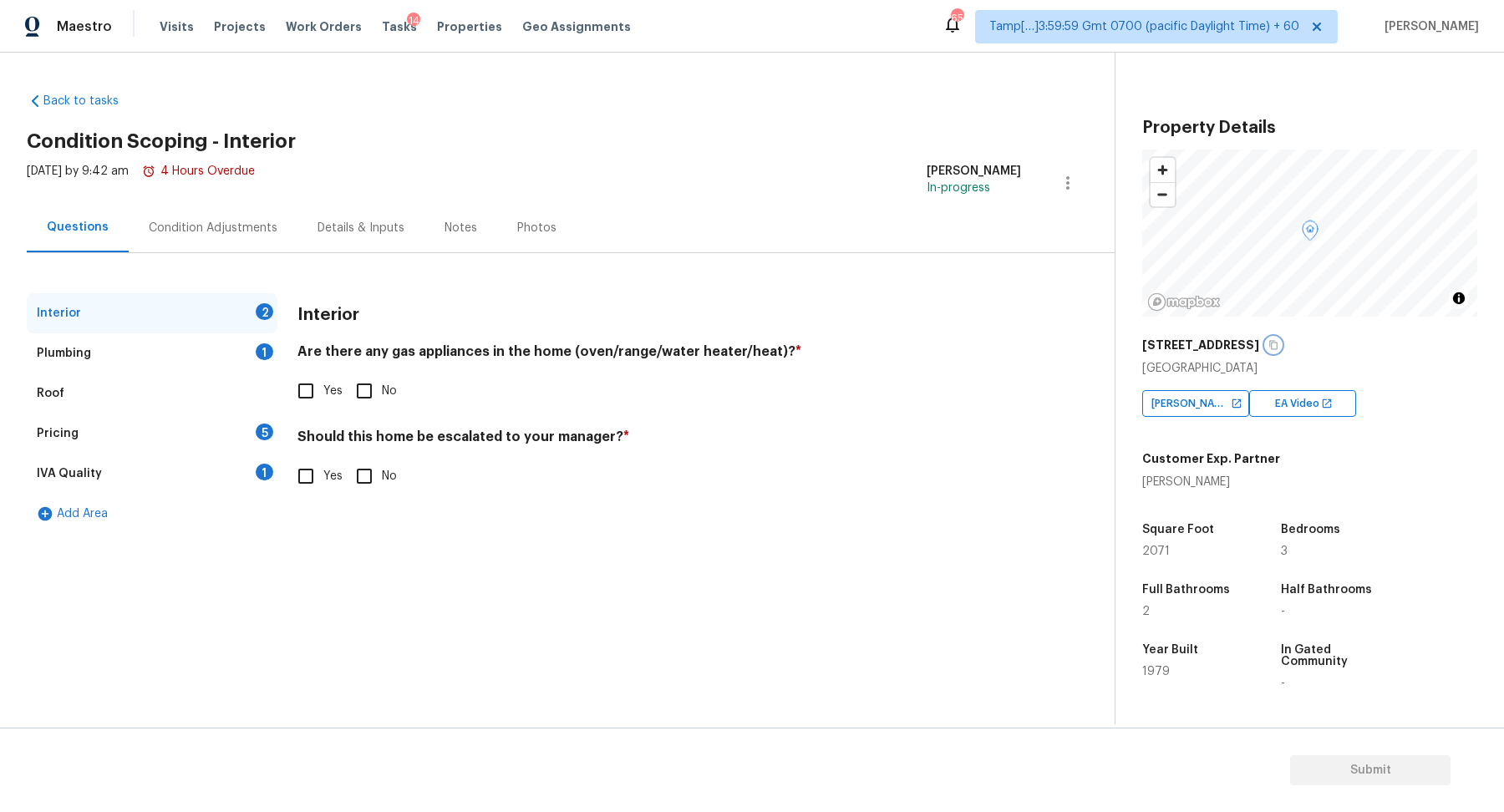
click at [1269, 342] on icon "button" at bounding box center [1273, 345] width 8 height 9
click at [337, 379] on label "Yes" at bounding box center [315, 390] width 54 height 35
click at [324, 379] on input "Yes" at bounding box center [306, 390] width 35 height 35
checkbox input "true"
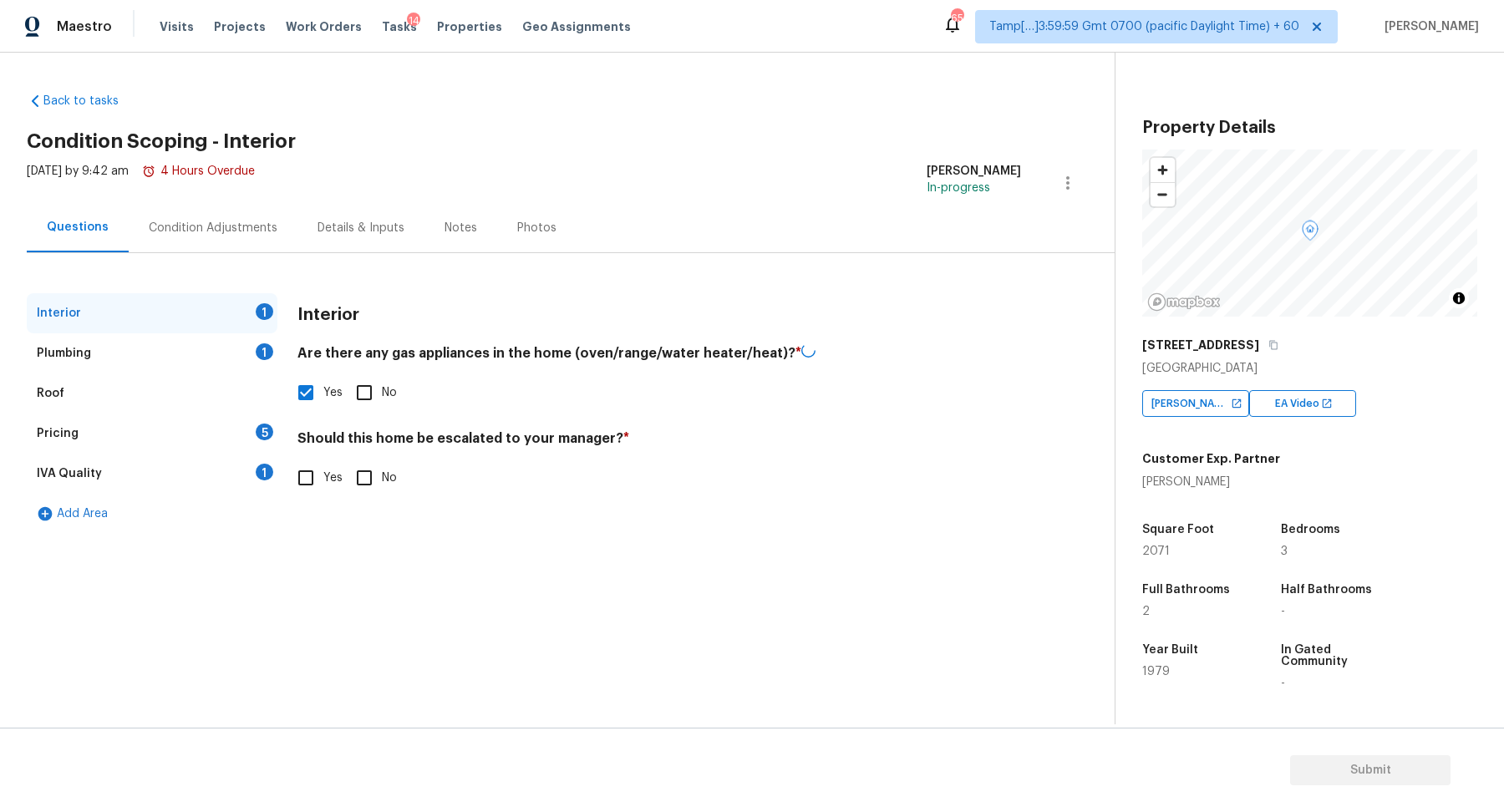
click at [370, 490] on input "No" at bounding box center [365, 478] width 35 height 35
checkbox input "true"
click at [245, 361] on div "Plumbing 1" at bounding box center [152, 354] width 251 height 40
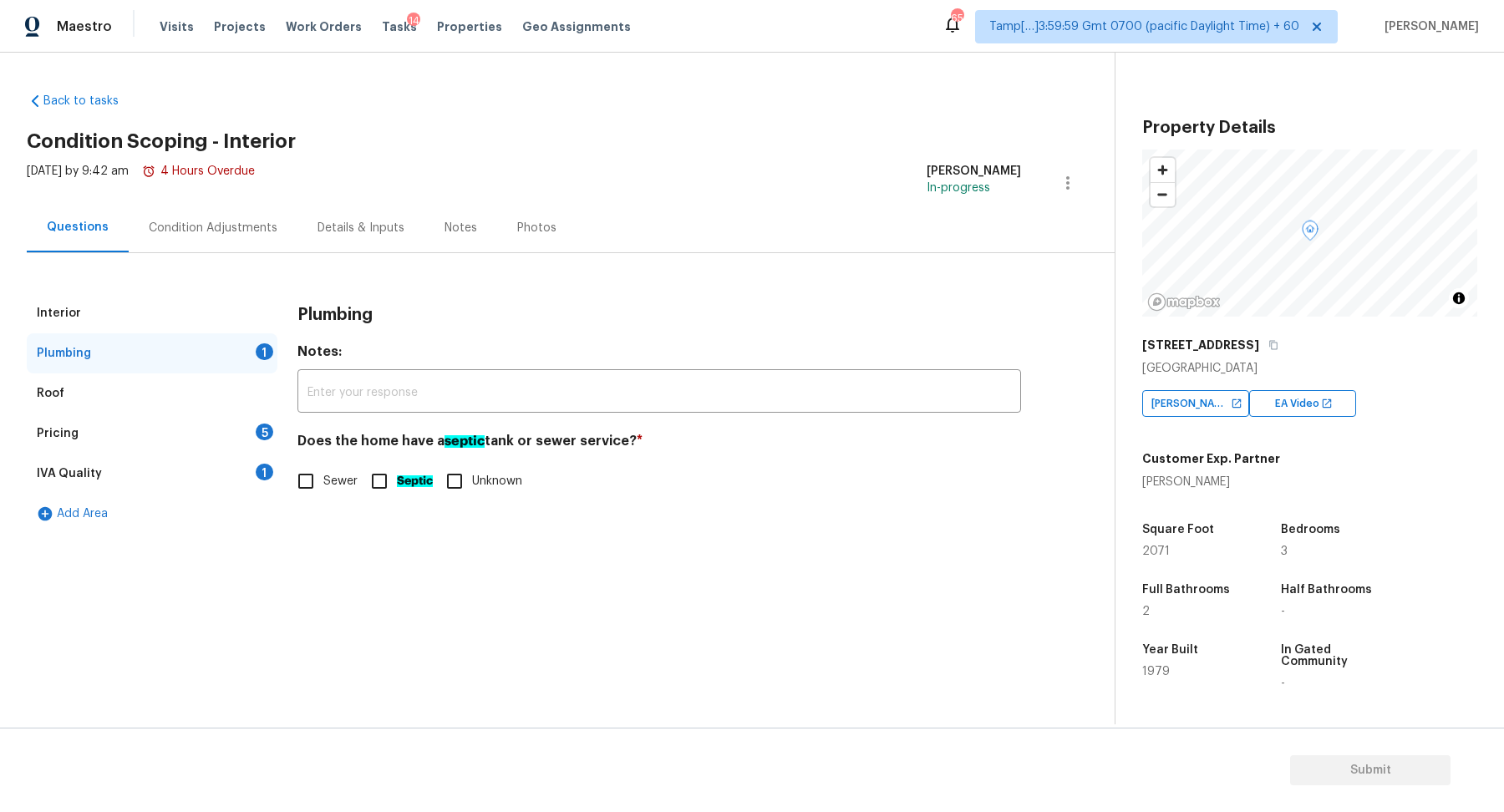
click at [315, 490] on input "Sewer" at bounding box center [306, 481] width 35 height 35
checkbox input "true"
click at [241, 445] on div "Pricing 5" at bounding box center [152, 433] width 251 height 40
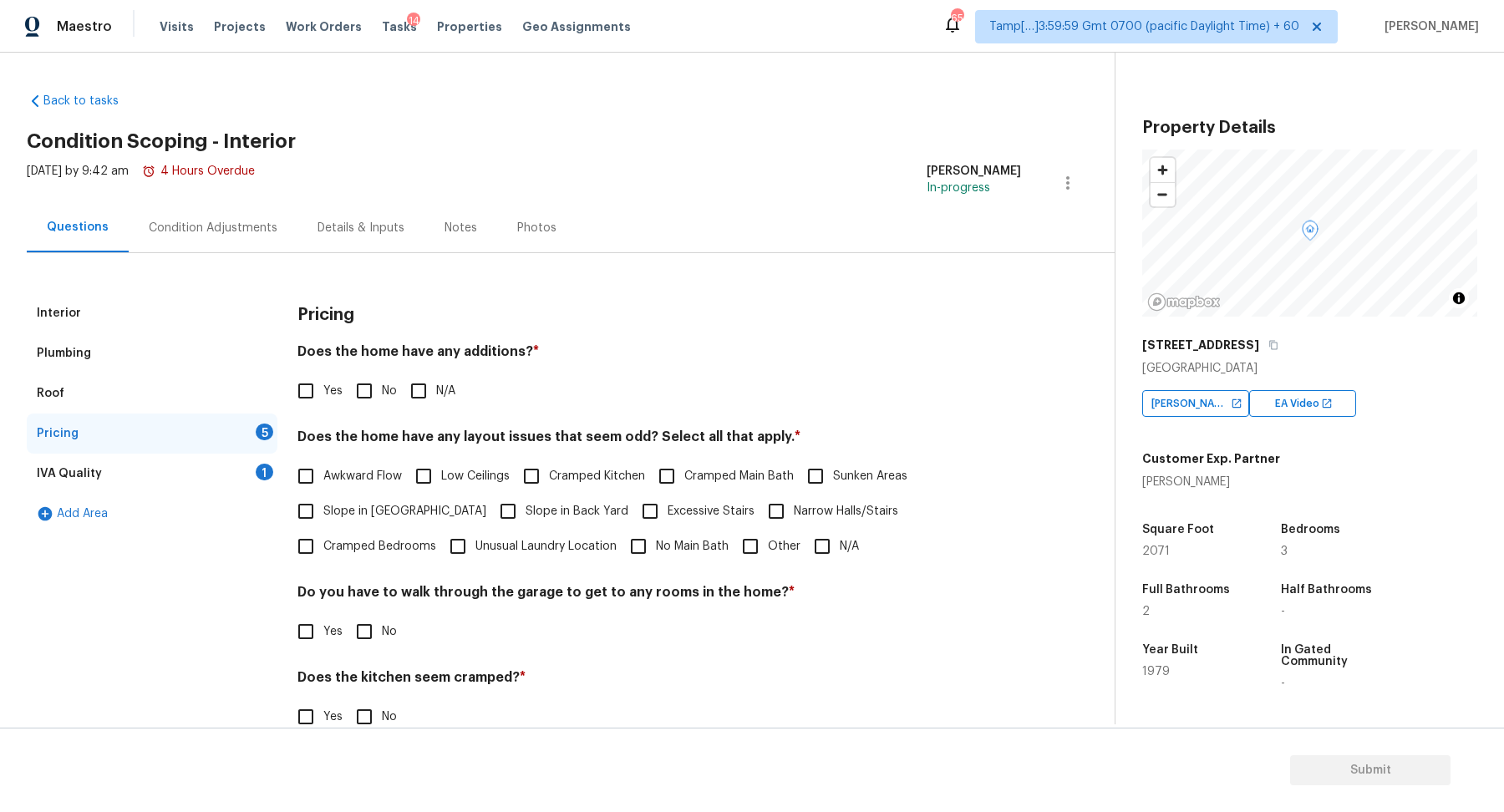
click at [371, 390] on input "No" at bounding box center [365, 390] width 35 height 35
checkbox input "true"
click at [327, 504] on span "Slope in [GEOGRAPHIC_DATA]" at bounding box center [405, 511] width 163 height 18
click at [324, 504] on input "Slope in [GEOGRAPHIC_DATA]" at bounding box center [306, 511] width 35 height 35
checkbox input "true"
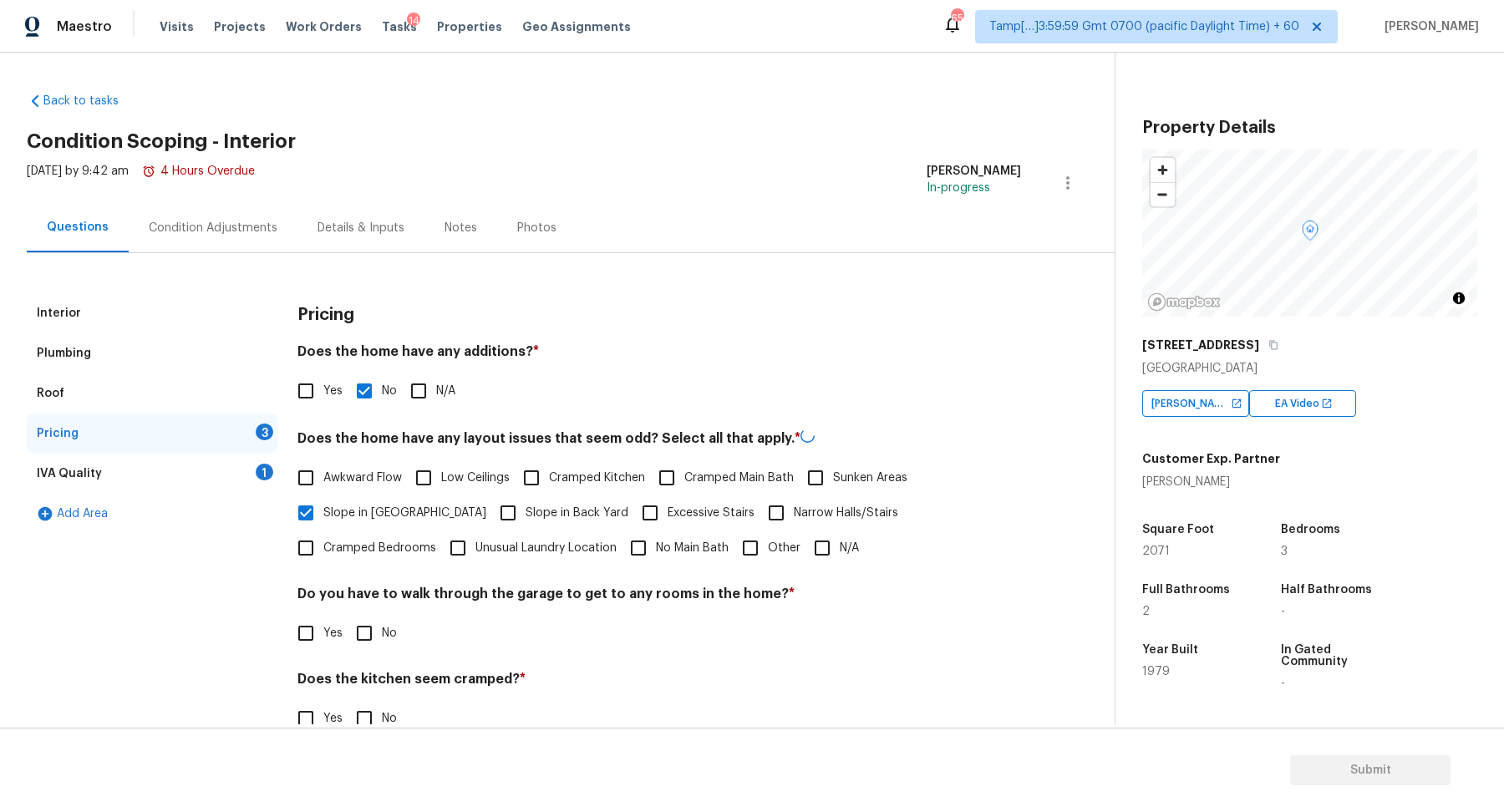
click at [528, 508] on span "Slope in Back Yard" at bounding box center [577, 513] width 103 height 18
click at [526, 508] on input "Slope in Back Yard" at bounding box center [508, 513] width 35 height 35
checkbox input "true"
click at [389, 618] on label "No" at bounding box center [372, 632] width 50 height 35
click at [381, 618] on input "No" at bounding box center [365, 632] width 35 height 35
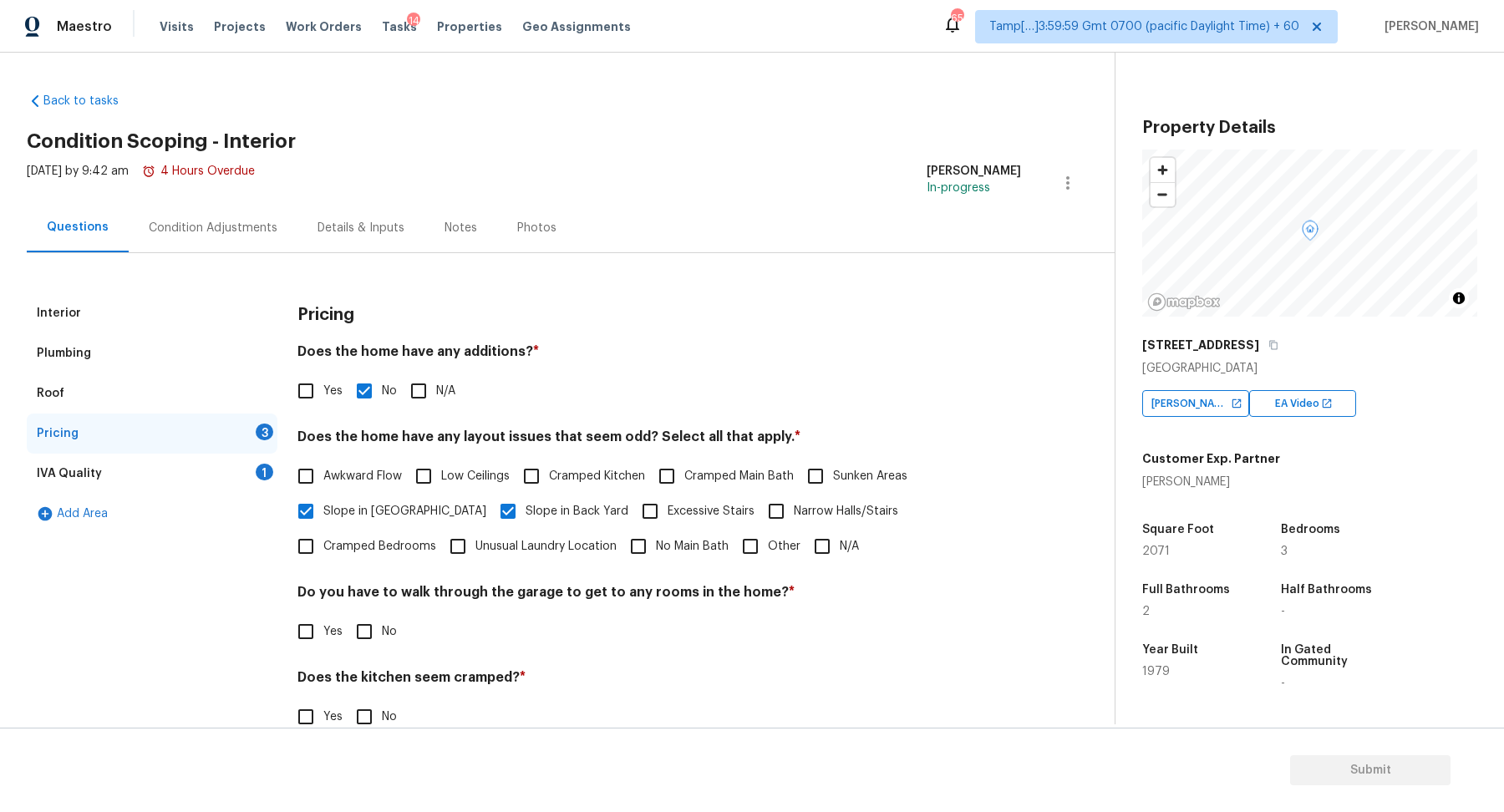
checkbox input "true"
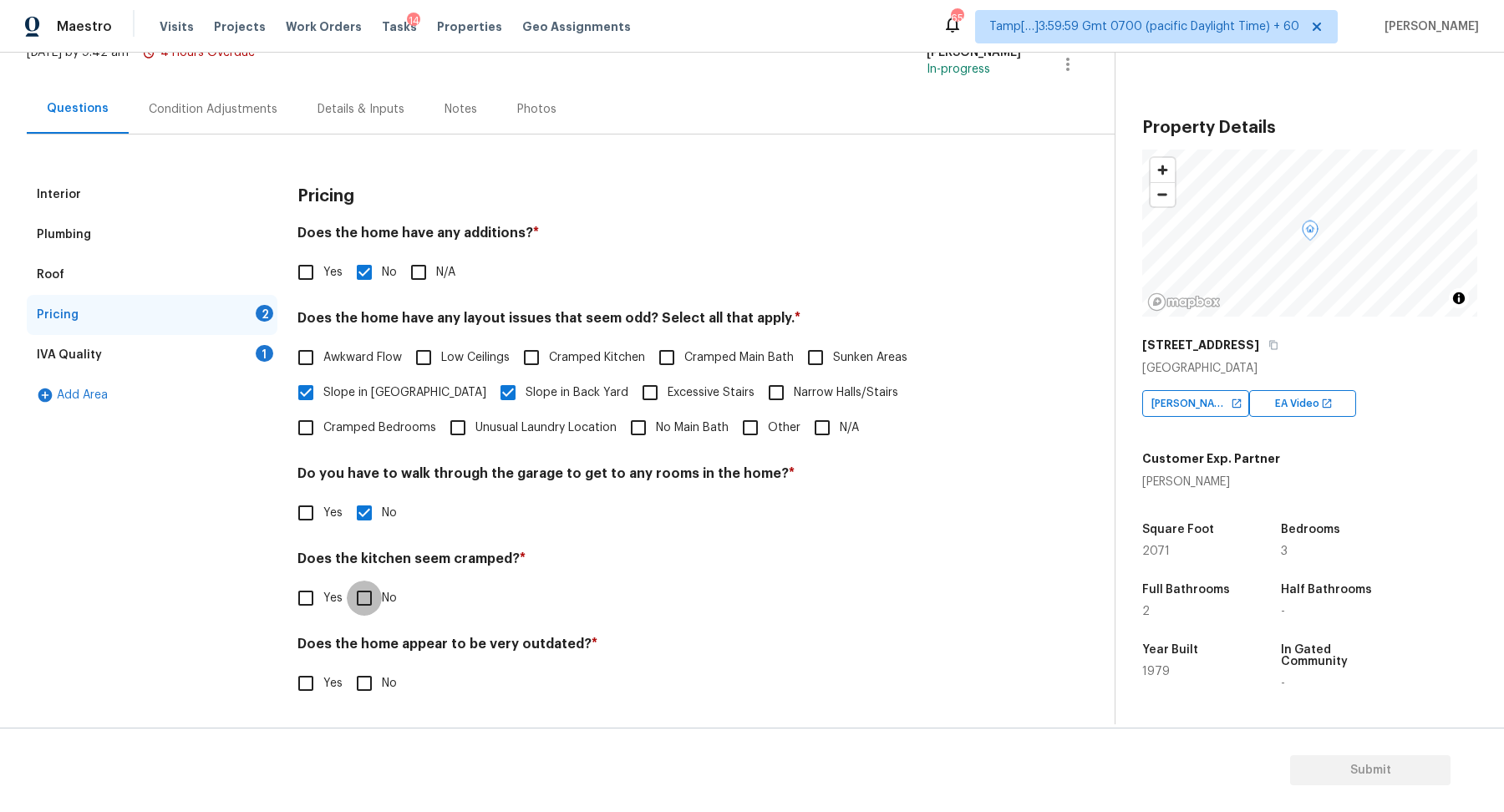
click at [347, 581] on input "No" at bounding box center [365, 598] width 35 height 35
checkbox input "true"
click at [347, 664] on input "No" at bounding box center [365, 681] width 35 height 35
checkbox input "true"
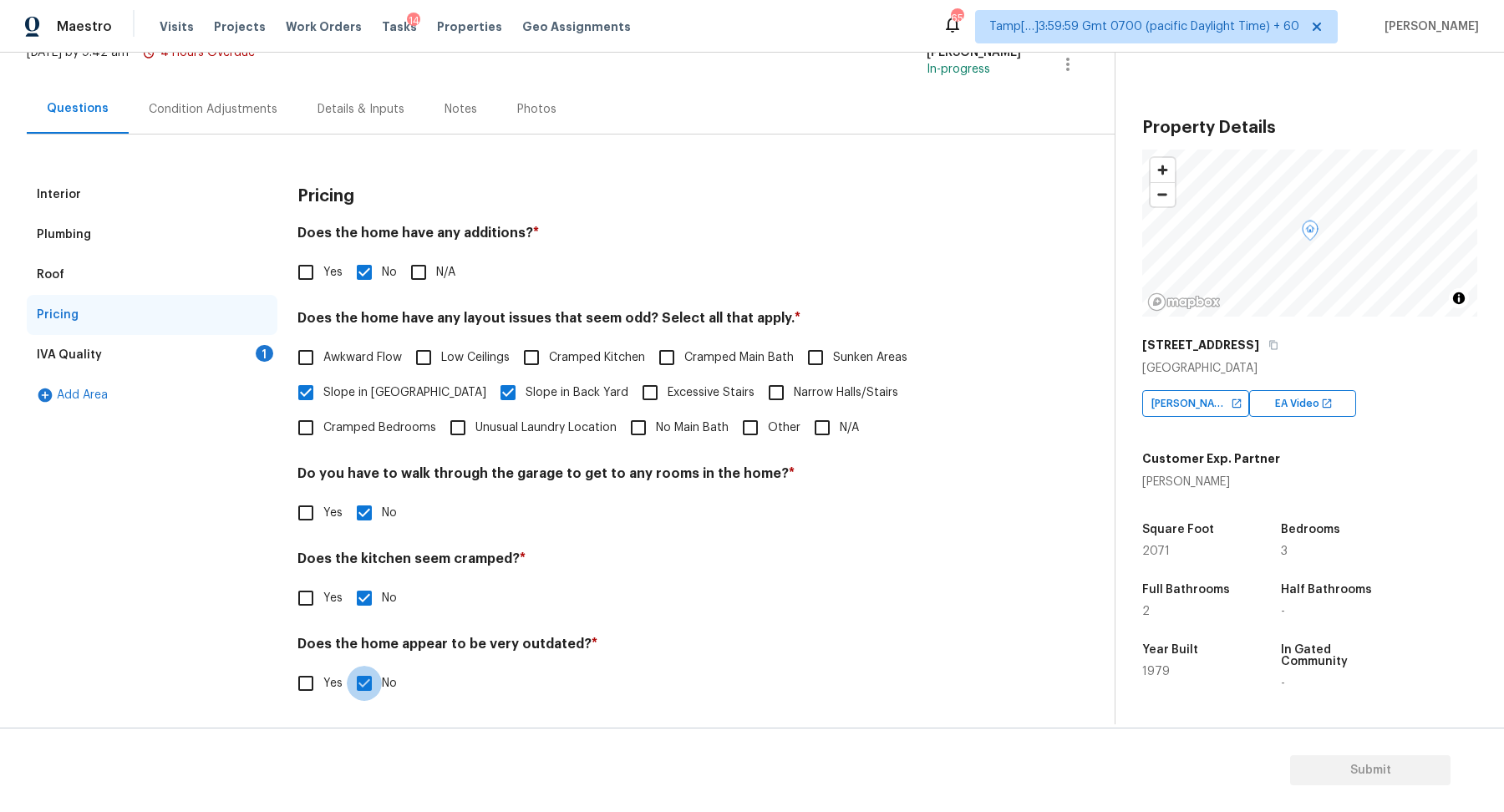
click at [236, 370] on div "IVA Quality 1" at bounding box center [152, 355] width 251 height 40
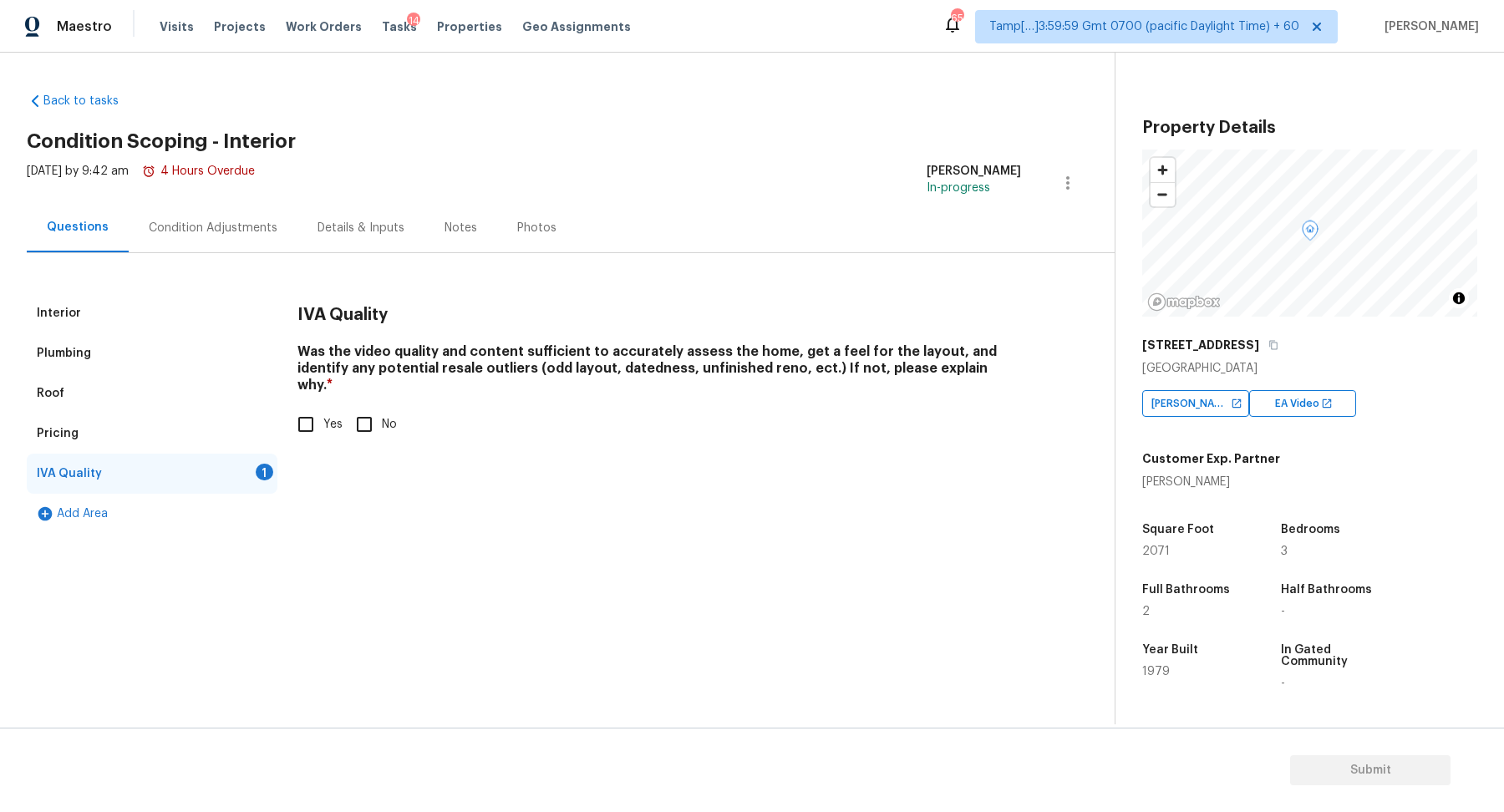
scroll to position [0, 0]
click at [305, 431] on div "IVA Quality Was the video quality and content sufficient to accurately assess t…" at bounding box center [659, 377] width 723 height 168
click at [307, 422] on input "Yes" at bounding box center [306, 424] width 35 height 35
checkbox input "true"
click at [155, 241] on div "Condition Adjustments" at bounding box center [212, 227] width 169 height 49
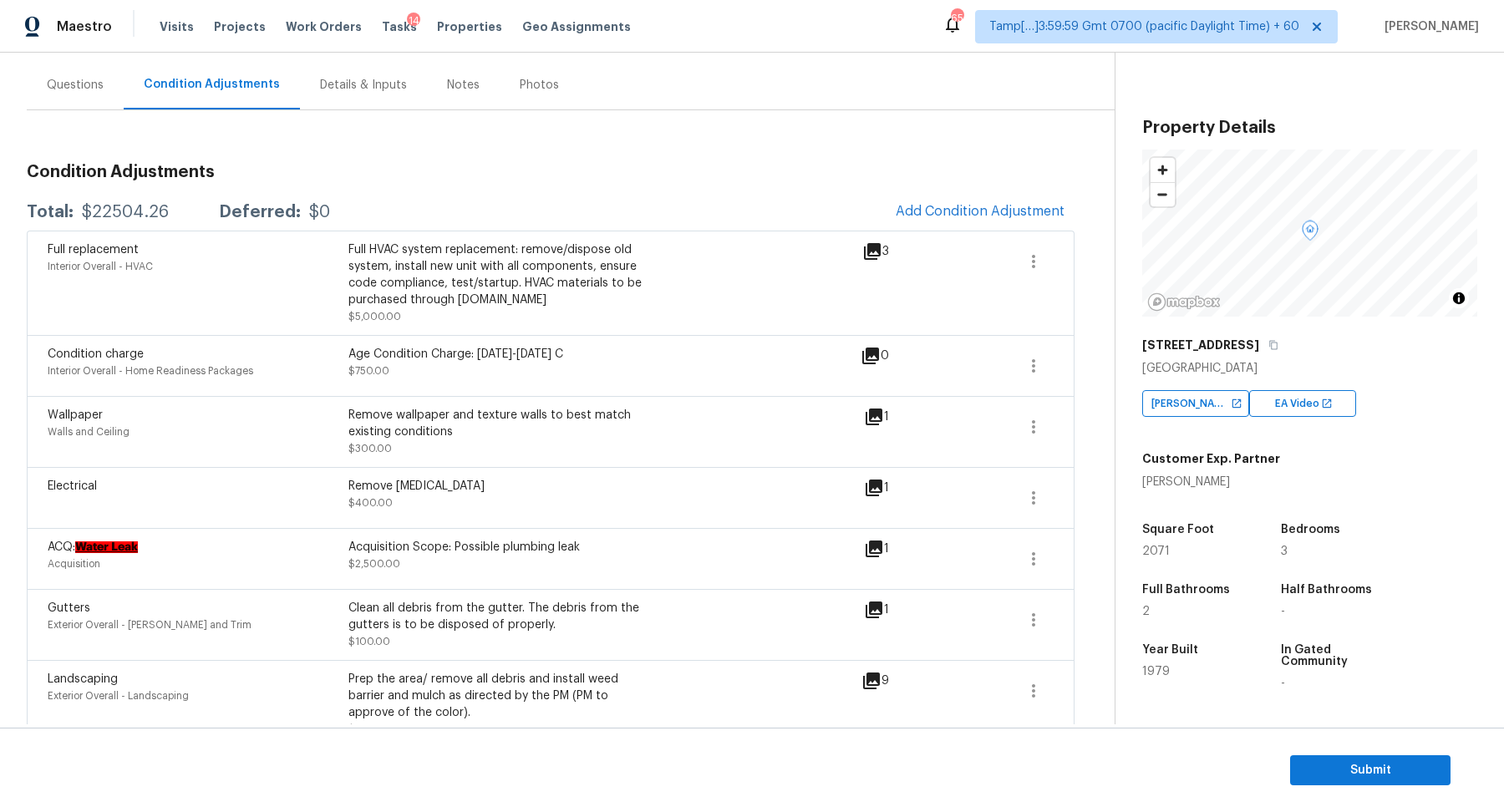
scroll to position [10, 0]
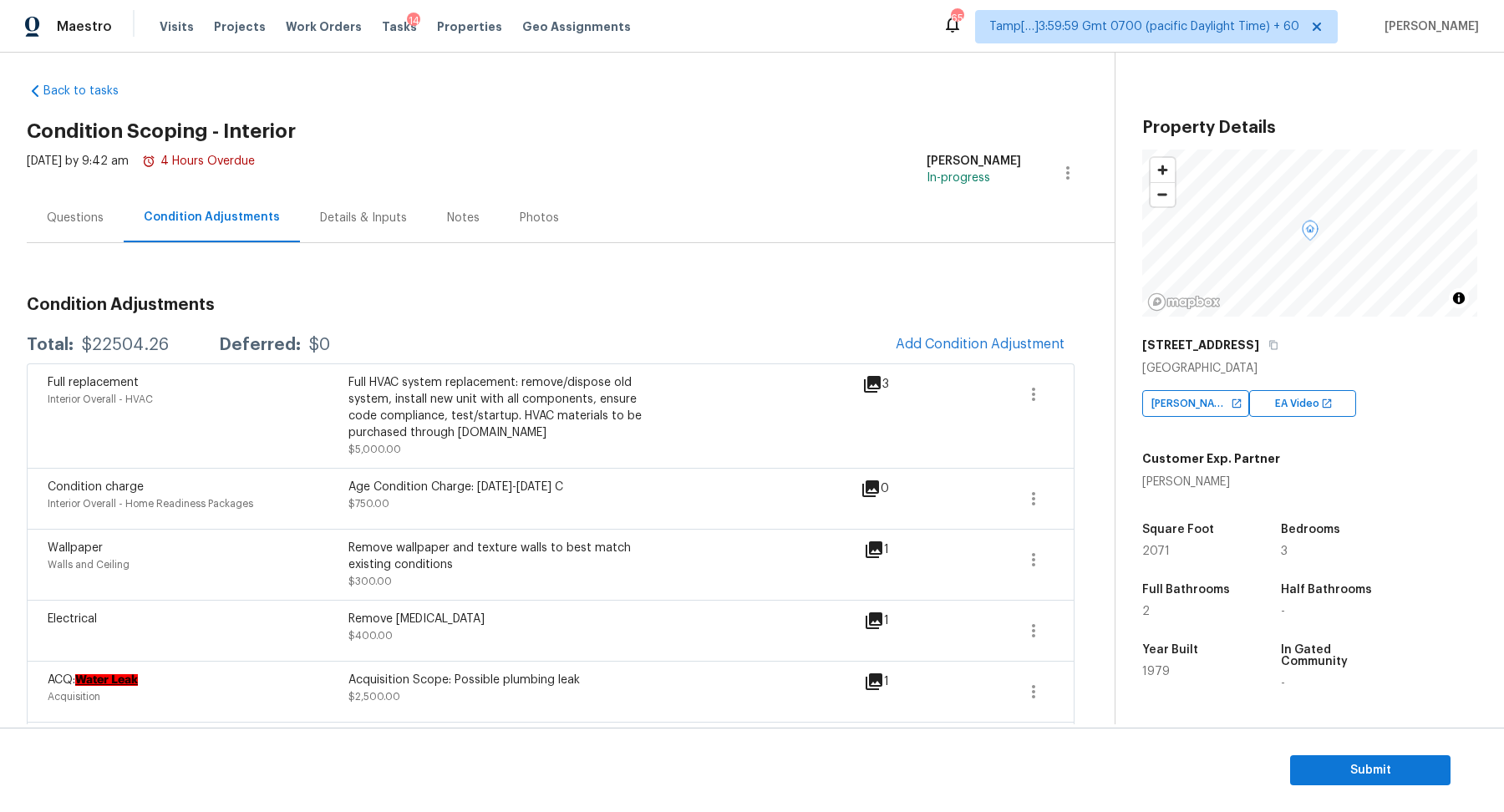
click at [869, 678] on icon at bounding box center [874, 681] width 17 height 17
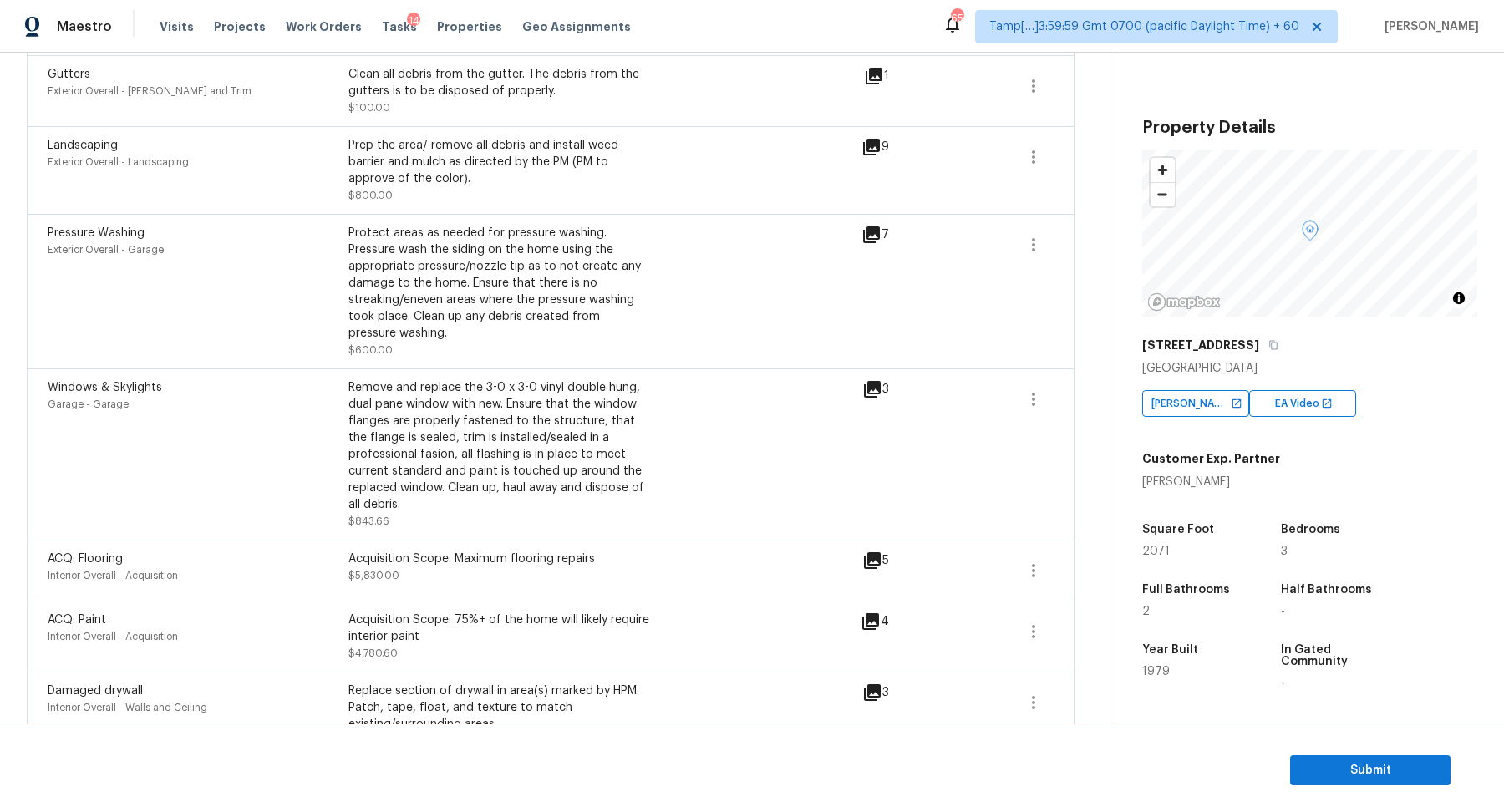
scroll to position [716, 0]
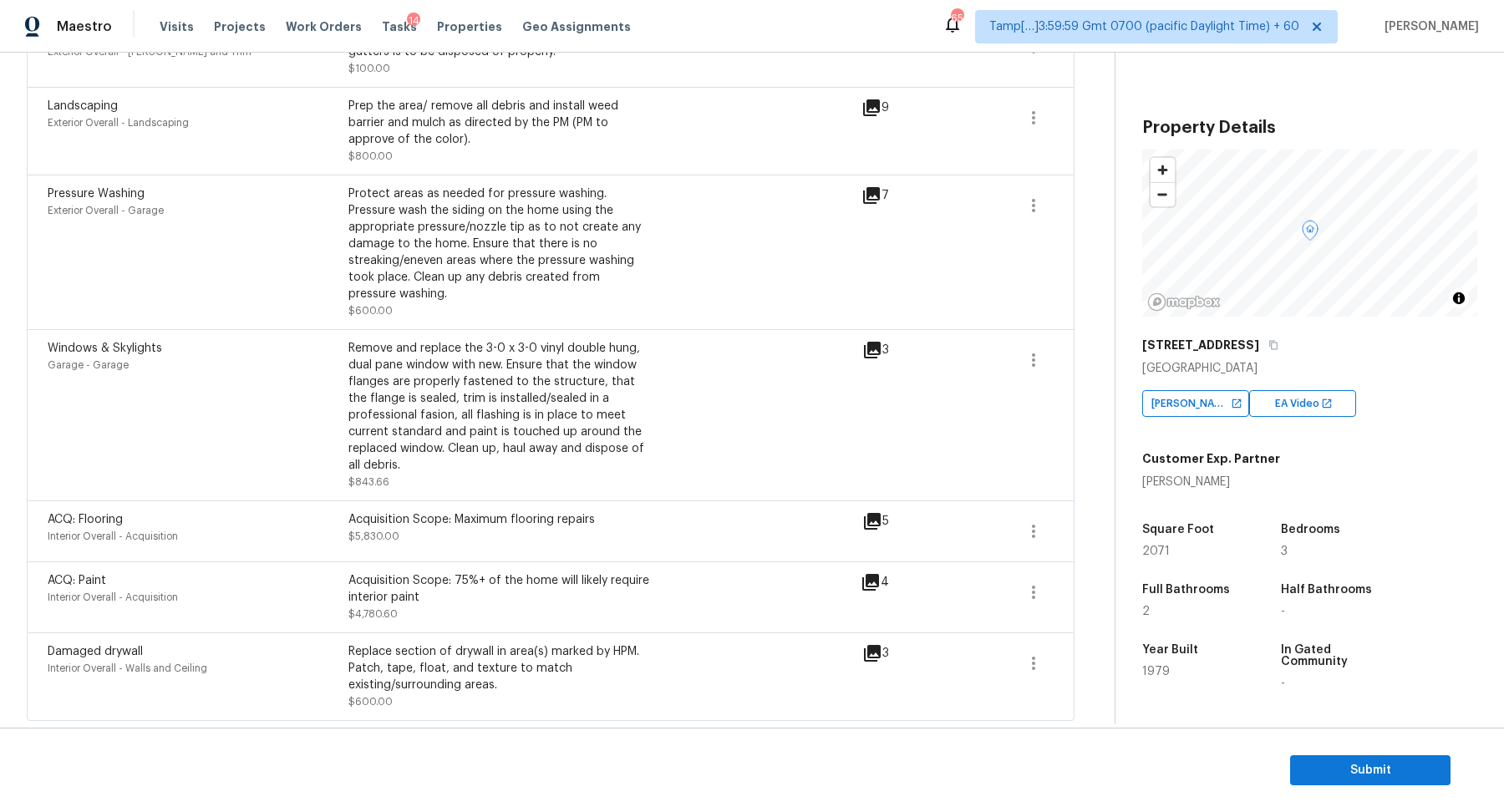
click at [868, 586] on icon at bounding box center [870, 582] width 17 height 17
click at [874, 525] on icon at bounding box center [872, 521] width 17 height 17
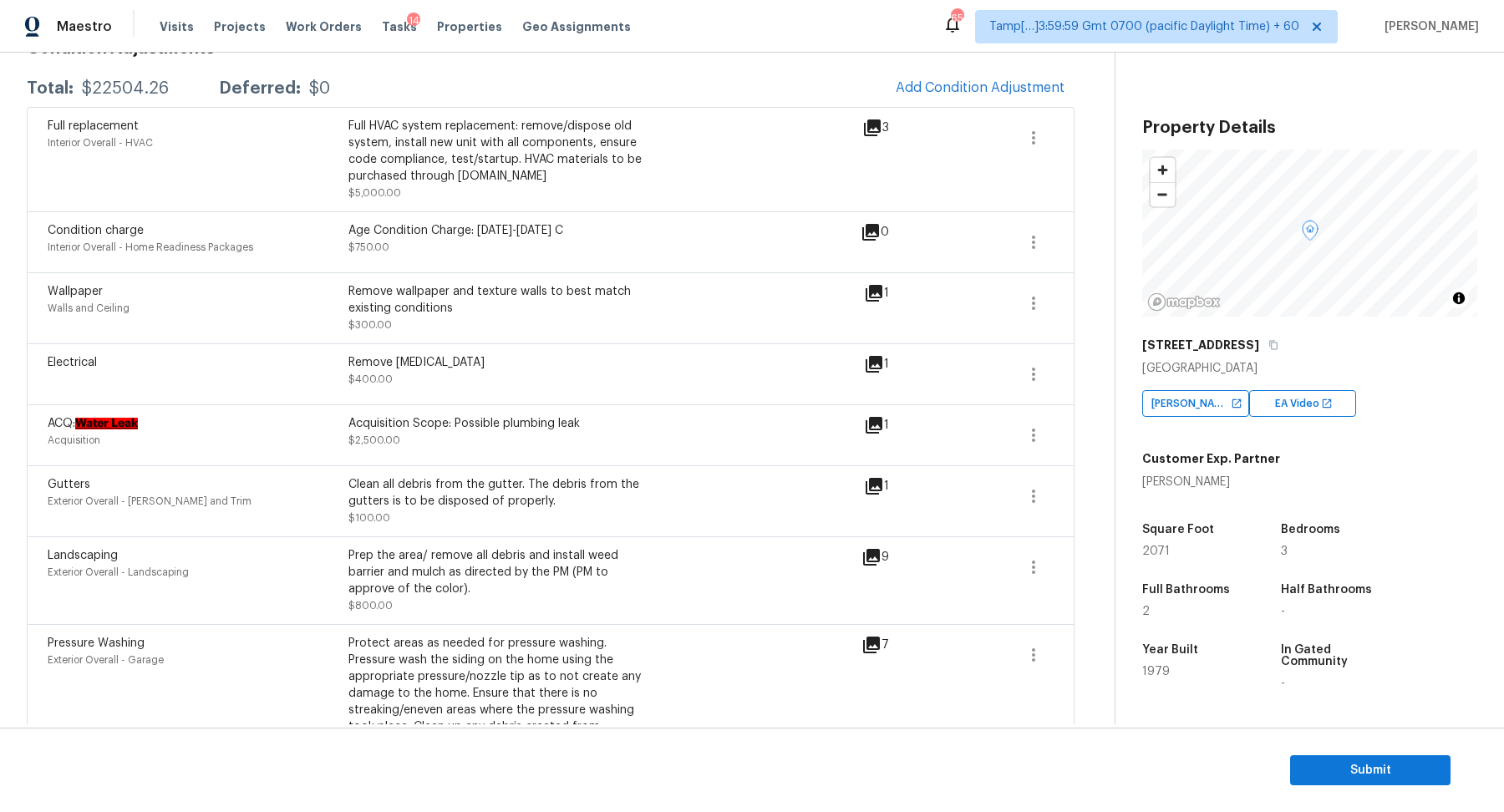
scroll to position [278, 0]
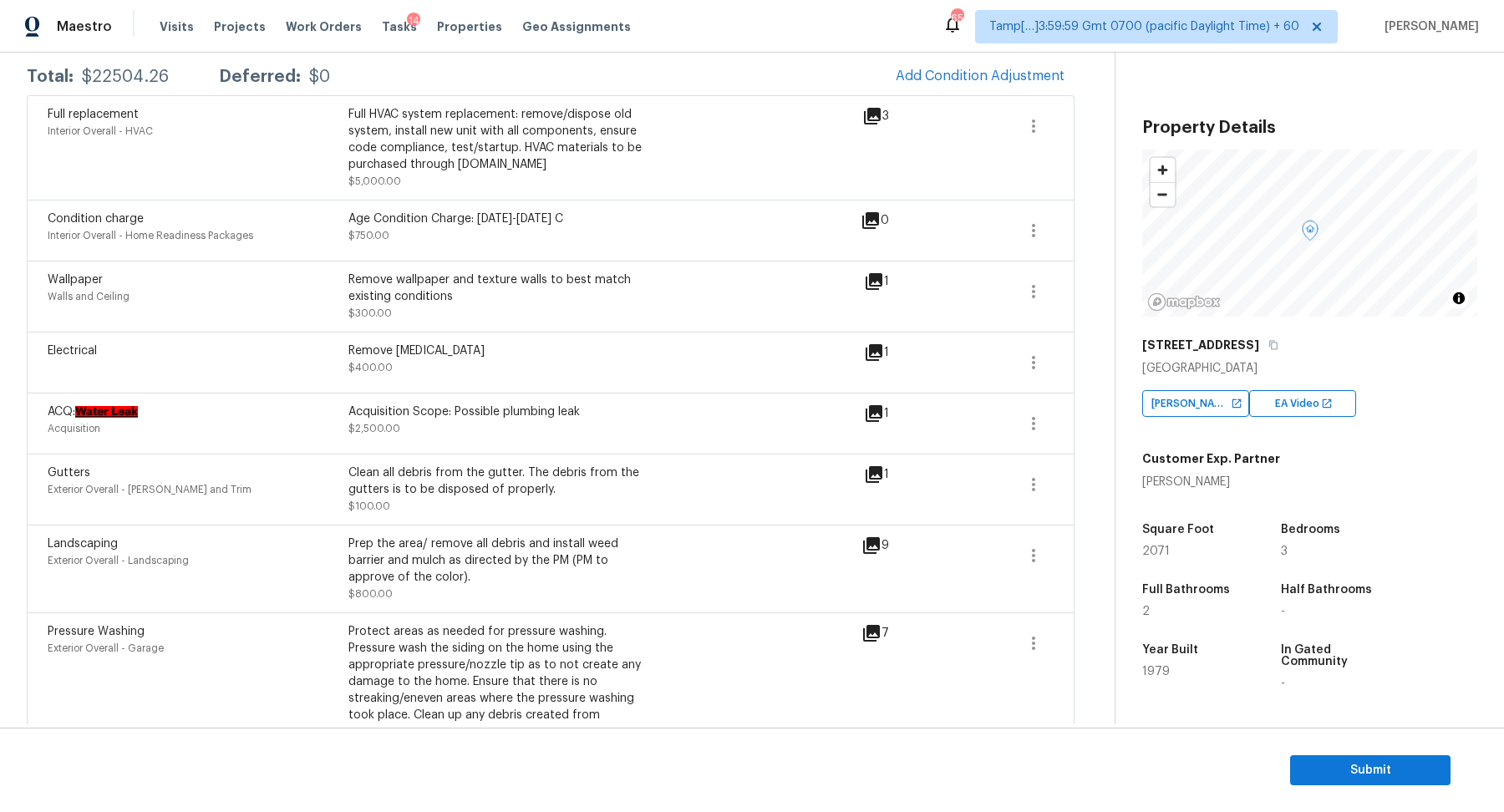
click at [879, 352] on icon at bounding box center [874, 353] width 17 height 17
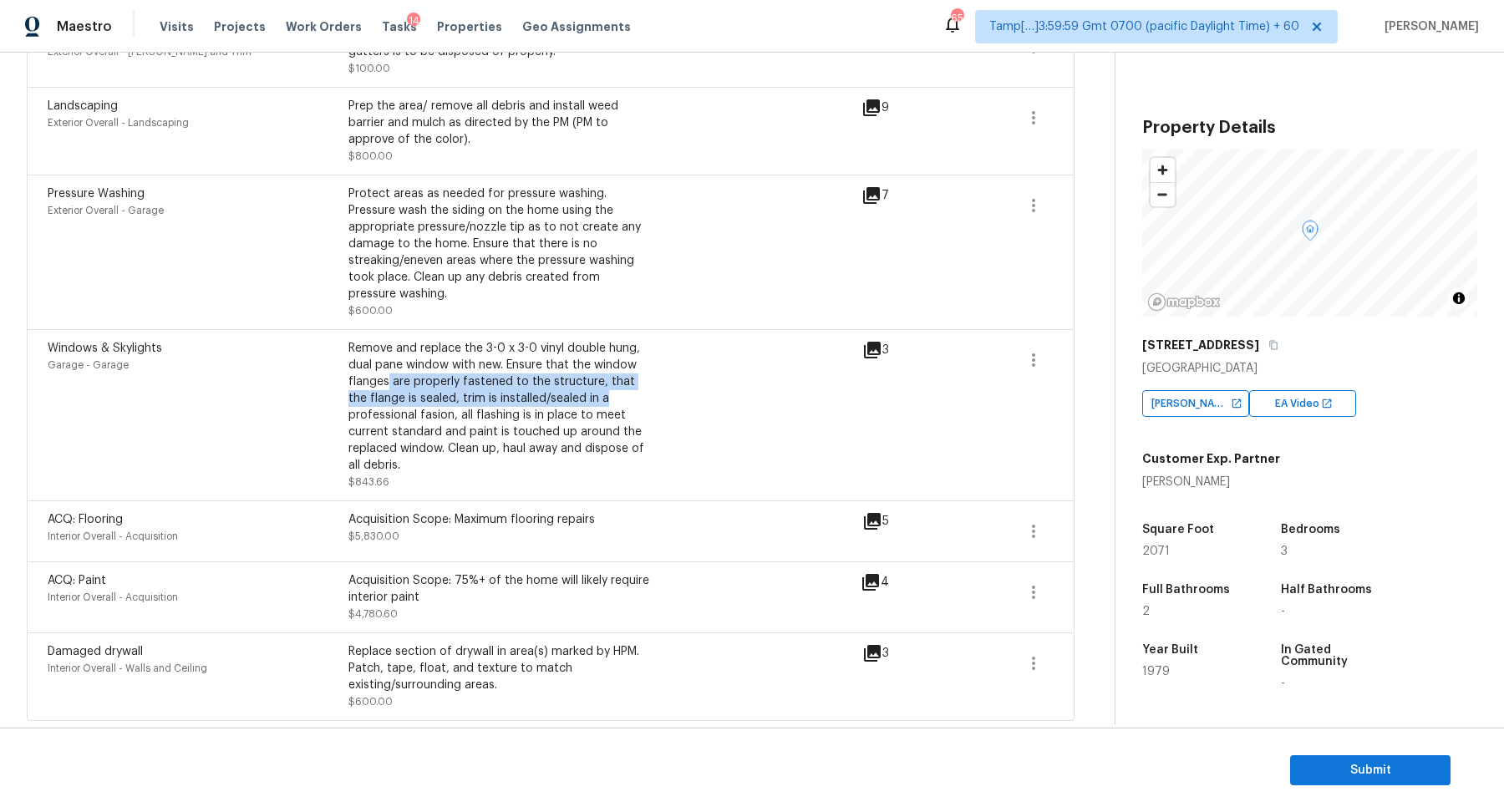
drag, startPoint x: 386, startPoint y: 385, endPoint x: 765, endPoint y: 396, distance: 379.2
click at [765, 396] on div "Windows & Skylights Garage - Garage Remove and replace the 3-0 x 3-0 vinyl doub…" at bounding box center [455, 415] width 815 height 150
drag, startPoint x: 417, startPoint y: 256, endPoint x: 640, endPoint y: 256, distance: 223.0
click at [640, 256] on div "Protect areas as needed for pressure washing. Pressure wash the siding on the h…" at bounding box center [499, 244] width 301 height 117
drag, startPoint x: 478, startPoint y: 129, endPoint x: 677, endPoint y: 132, distance: 199.0
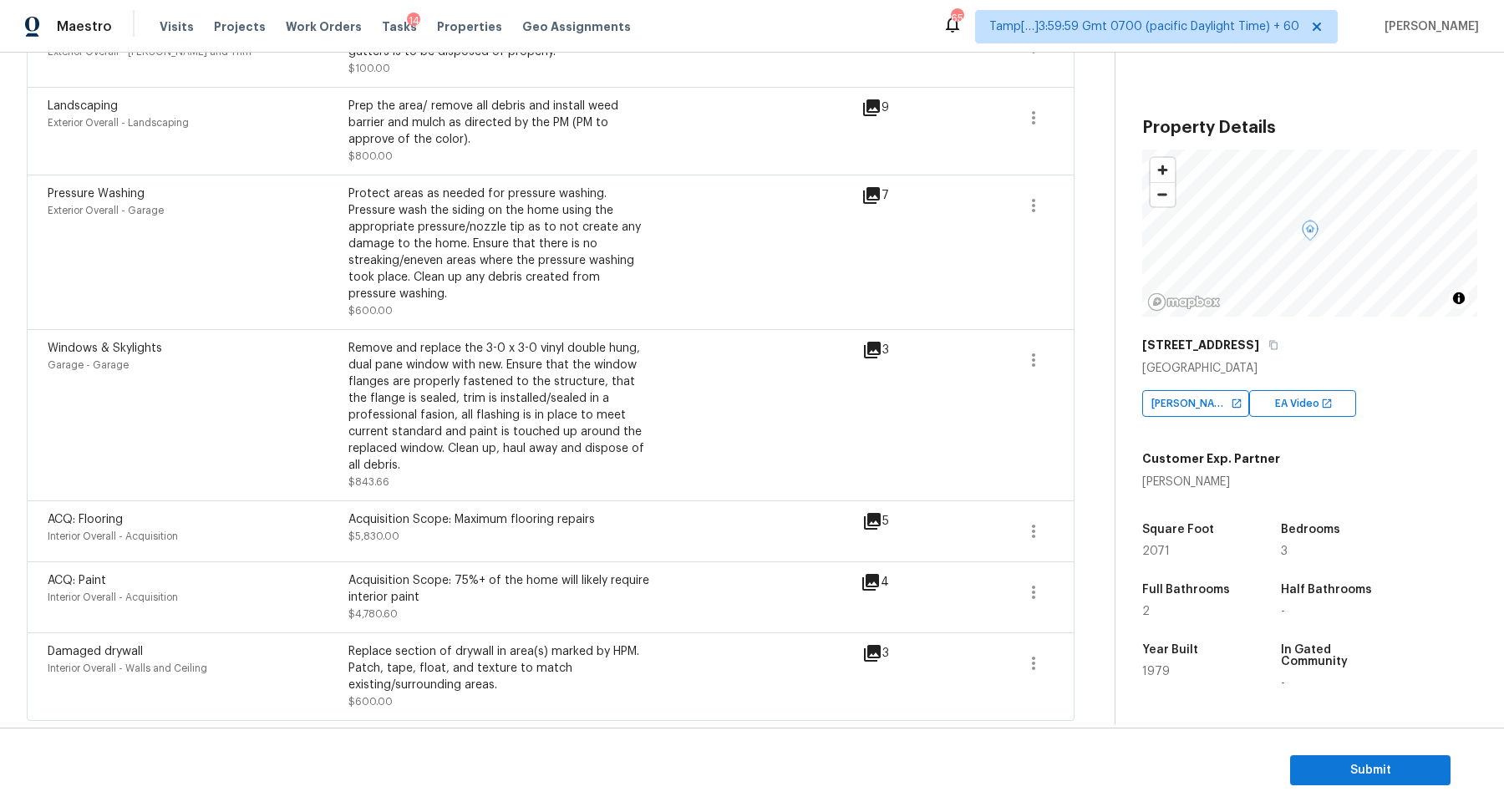
click at [542, 129] on div "Prep the area/ remove all debris and install weed barrier and mulch as directed…" at bounding box center [499, 123] width 301 height 50
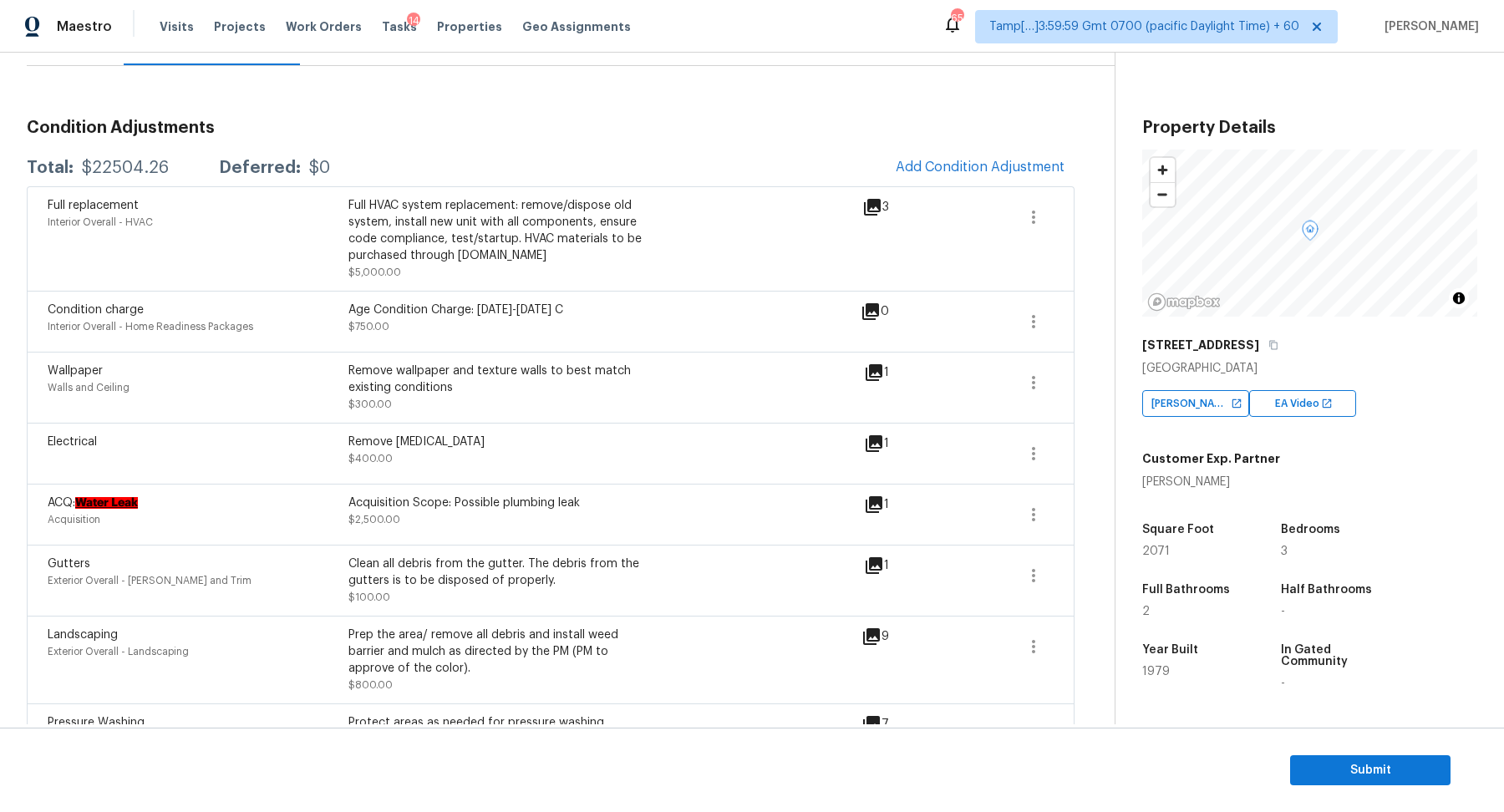
scroll to position [175, 0]
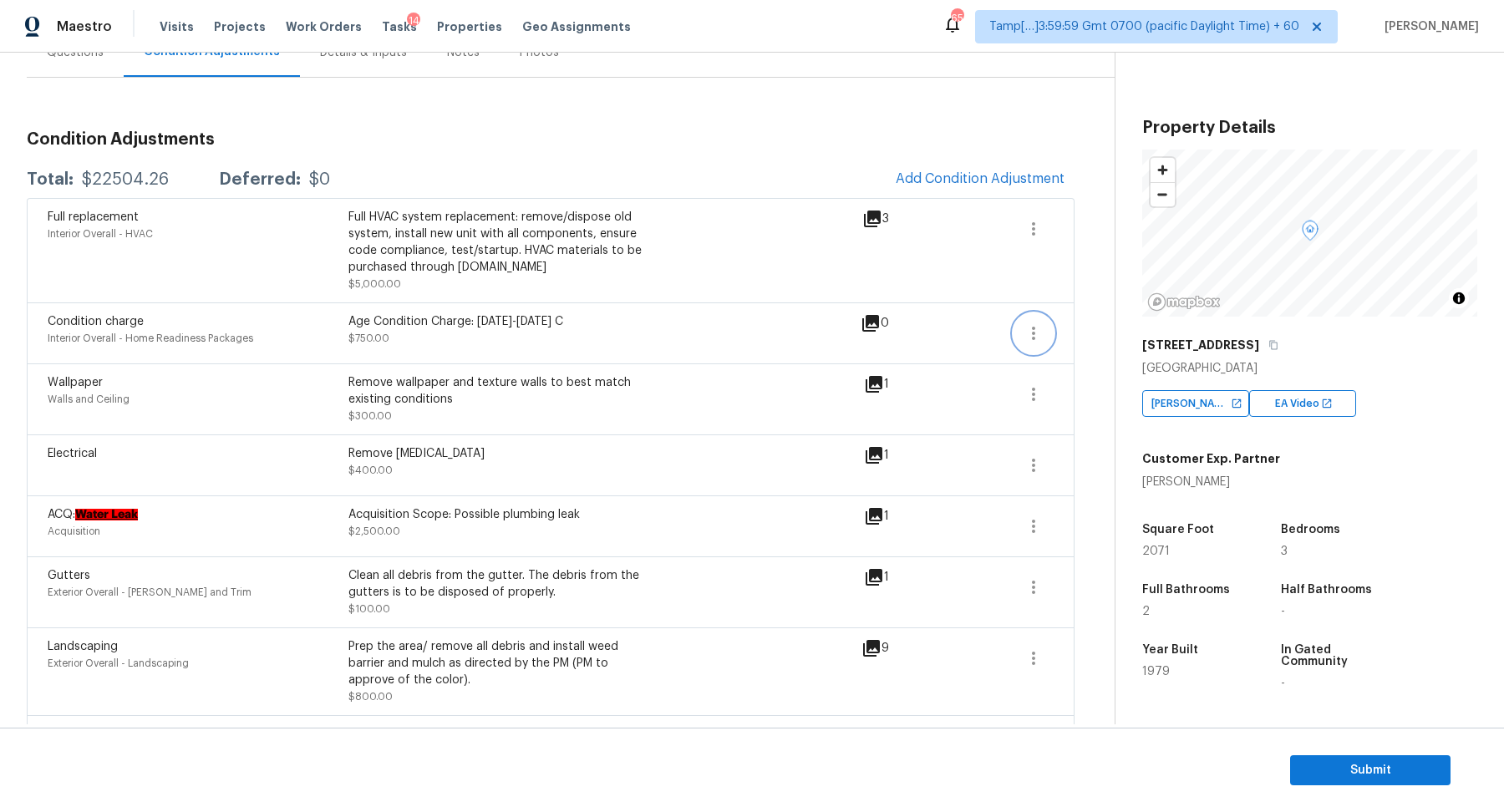
click at [1029, 349] on button "button" at bounding box center [1034, 334] width 40 height 40
click at [1061, 349] on div "Condition charge Interior Overall - Home Readiness Packages Age Condition Charg…" at bounding box center [551, 333] width 1048 height 61
click at [1019, 337] on button "button" at bounding box center [1034, 334] width 40 height 40
click at [1084, 337] on div "Edit" at bounding box center [1128, 329] width 130 height 17
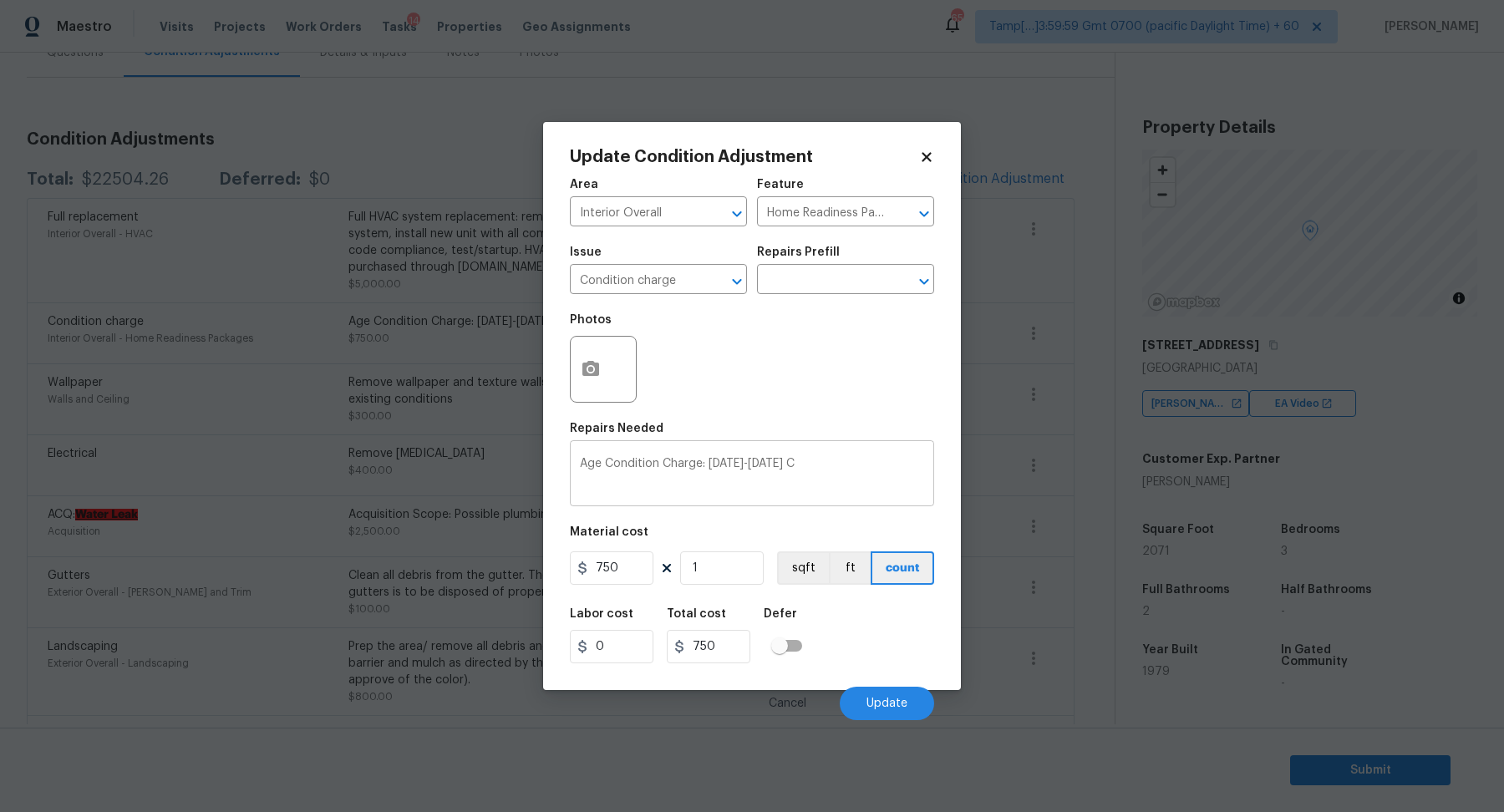
click at [636, 465] on textarea "Age Condition Charge: 1979-1992 C" at bounding box center [752, 475] width 345 height 35
type textarea "Disregard"
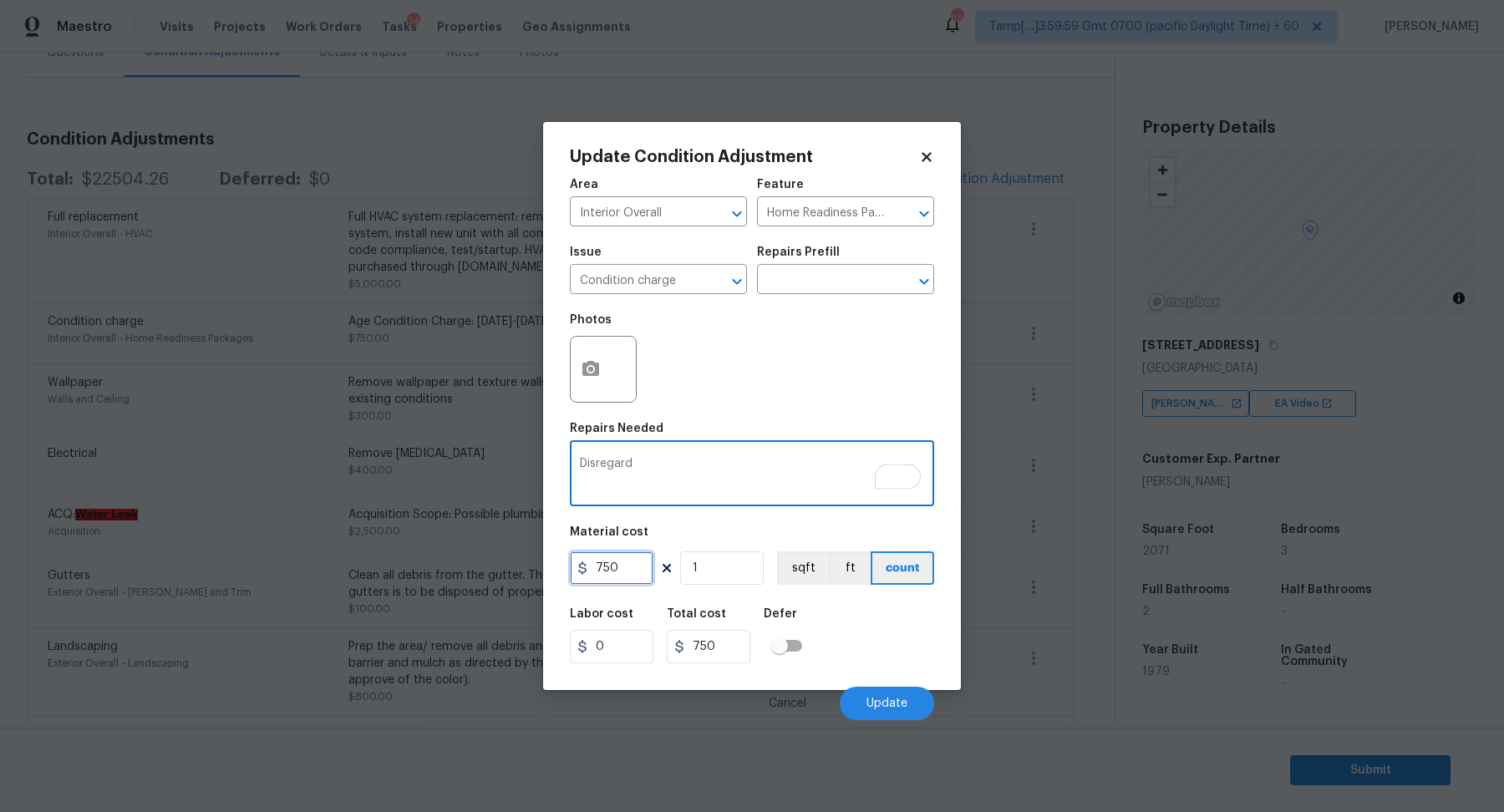
click at [650, 560] on input "750" at bounding box center [612, 568] width 84 height 34
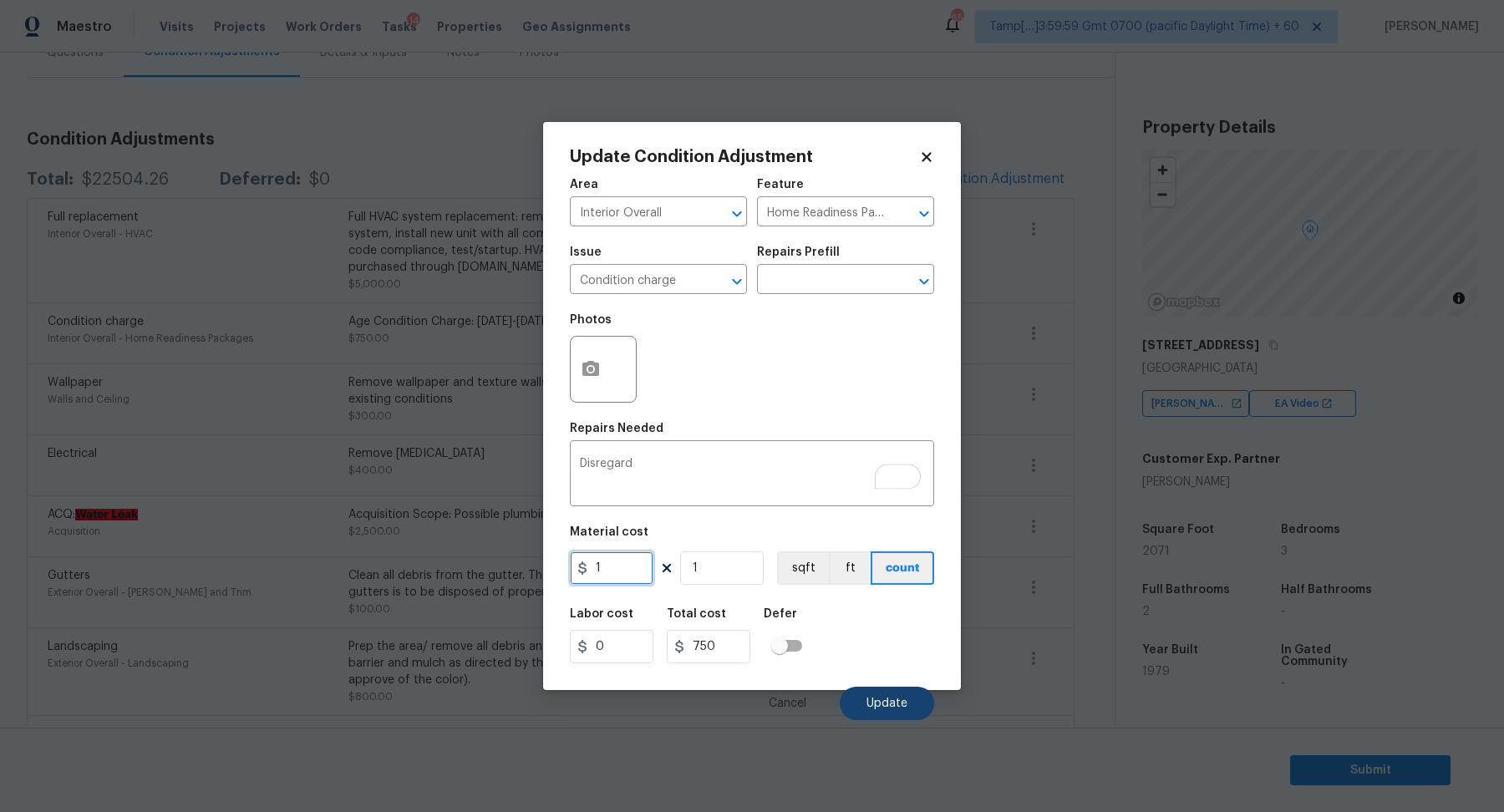
type input "1"
click at [874, 690] on button "Update" at bounding box center [887, 703] width 95 height 34
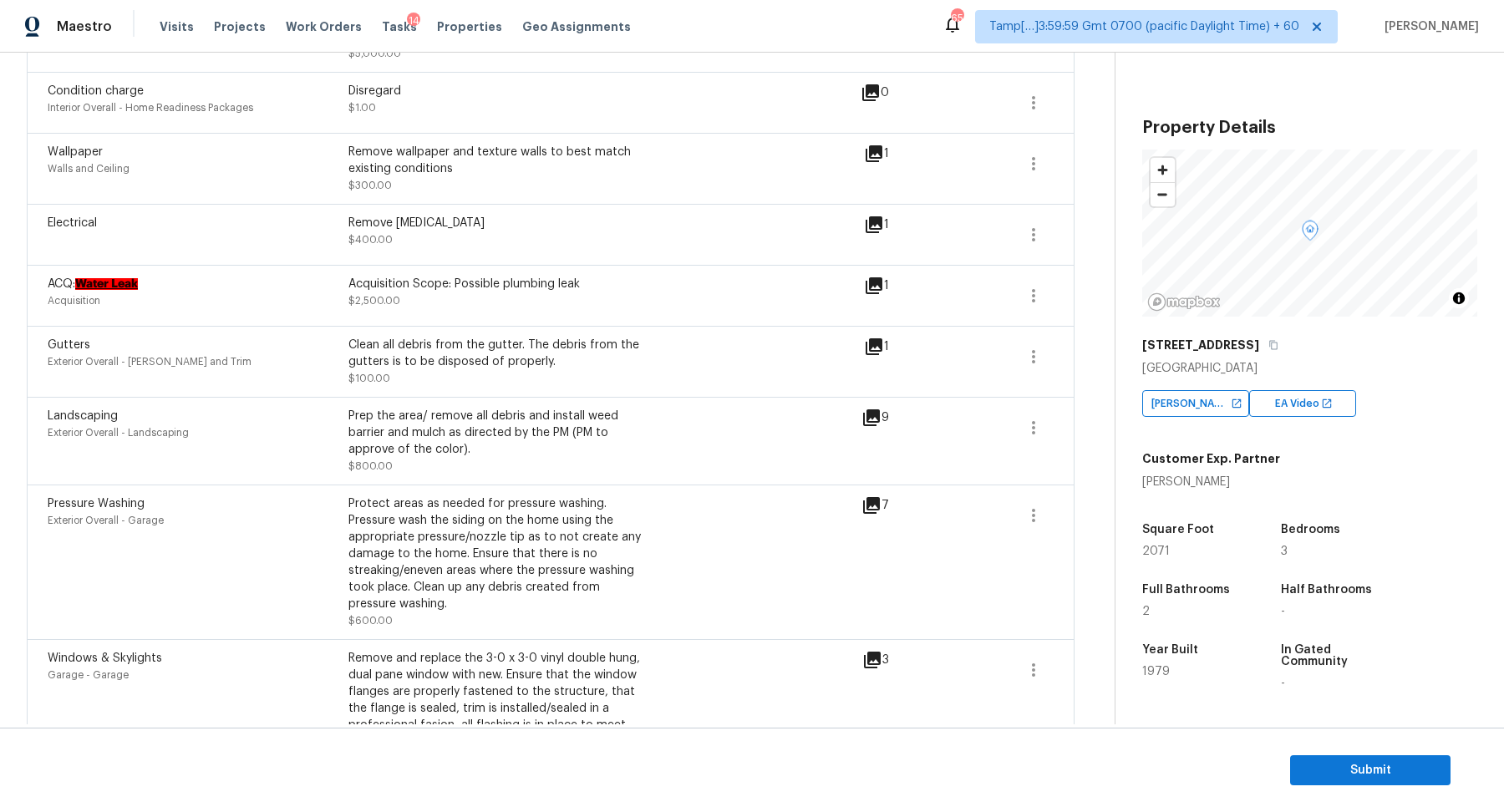
scroll to position [420, 0]
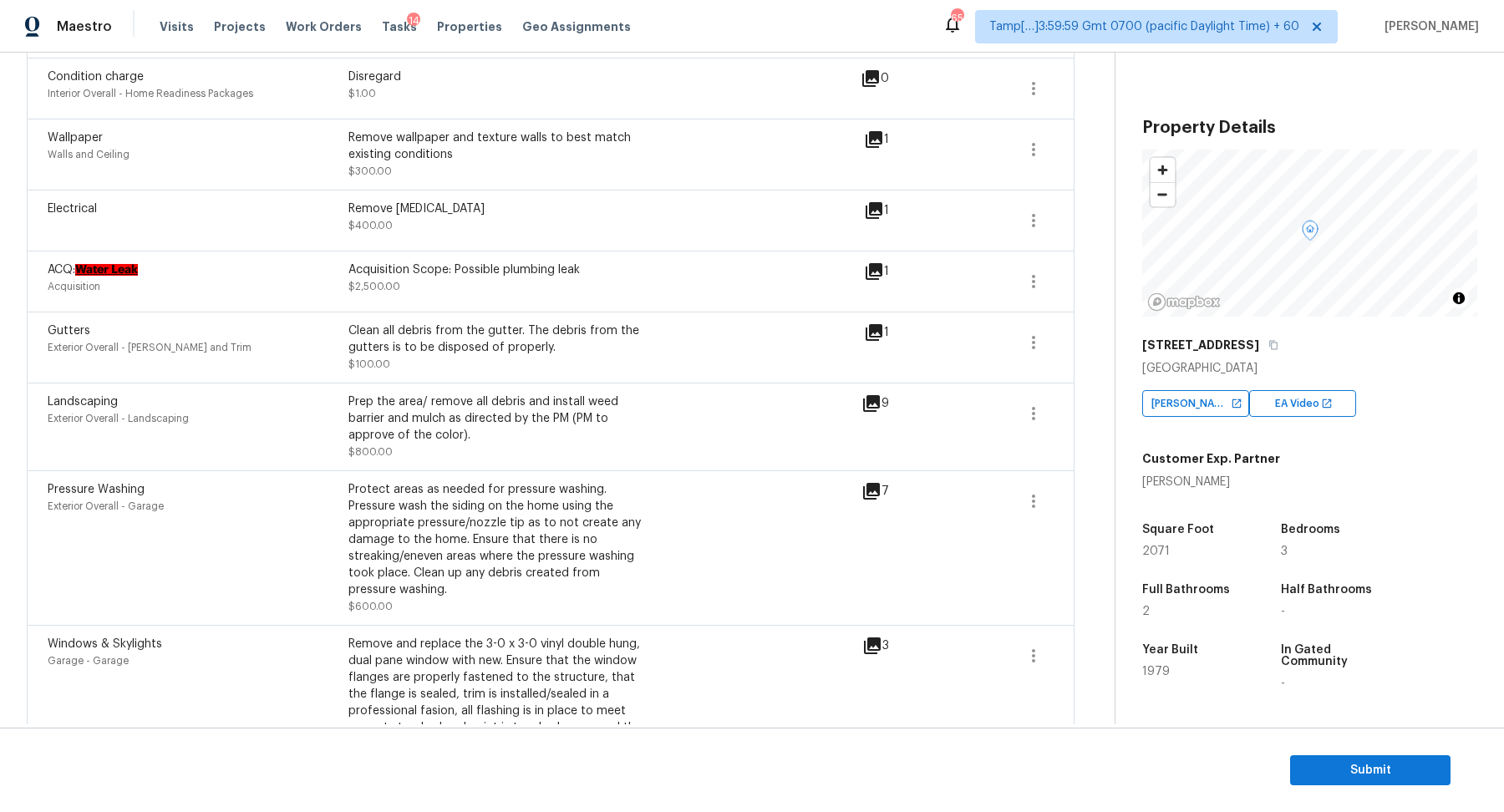
click at [882, 142] on icon at bounding box center [874, 139] width 20 height 20
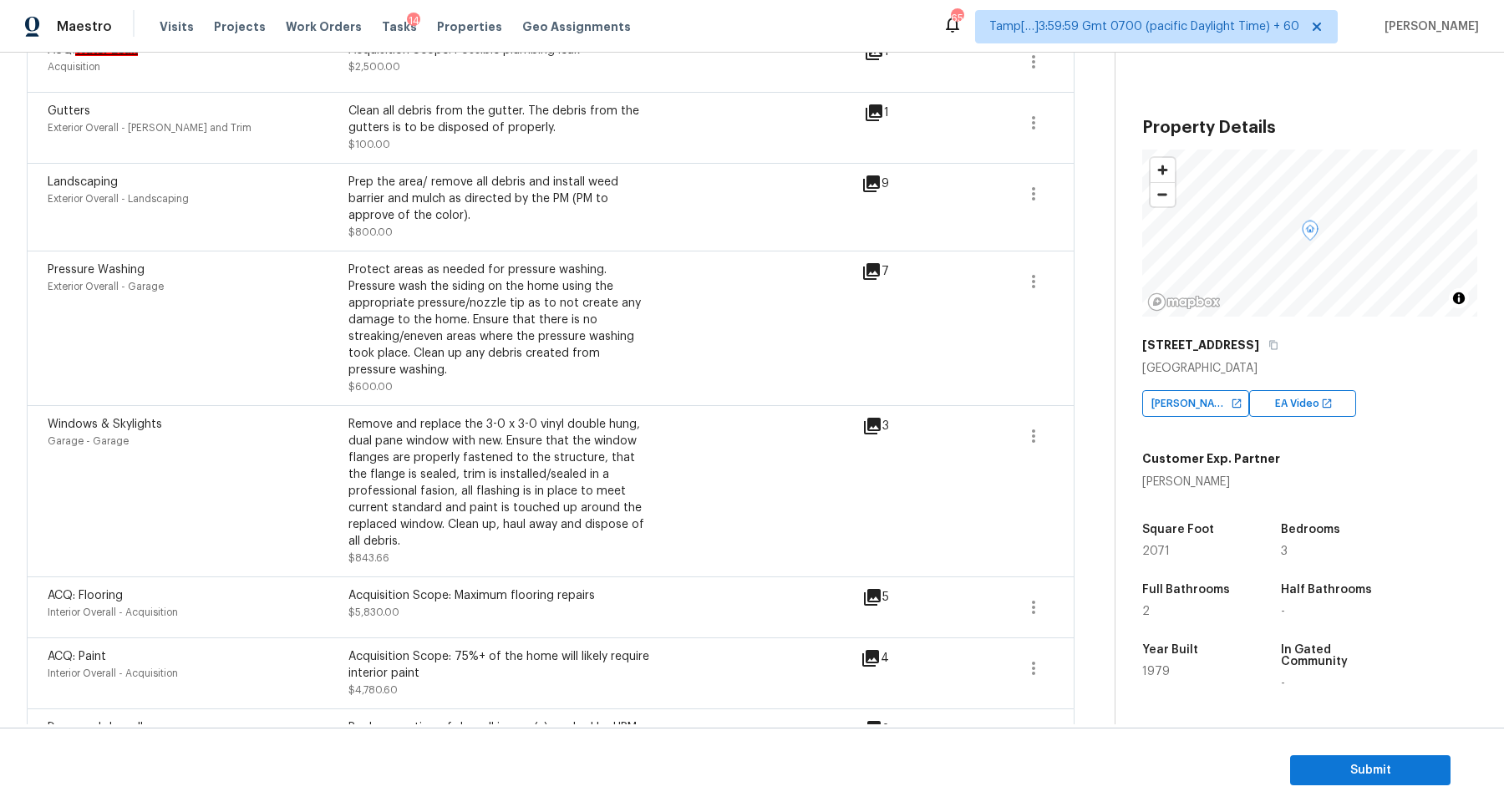
scroll to position [716, 0]
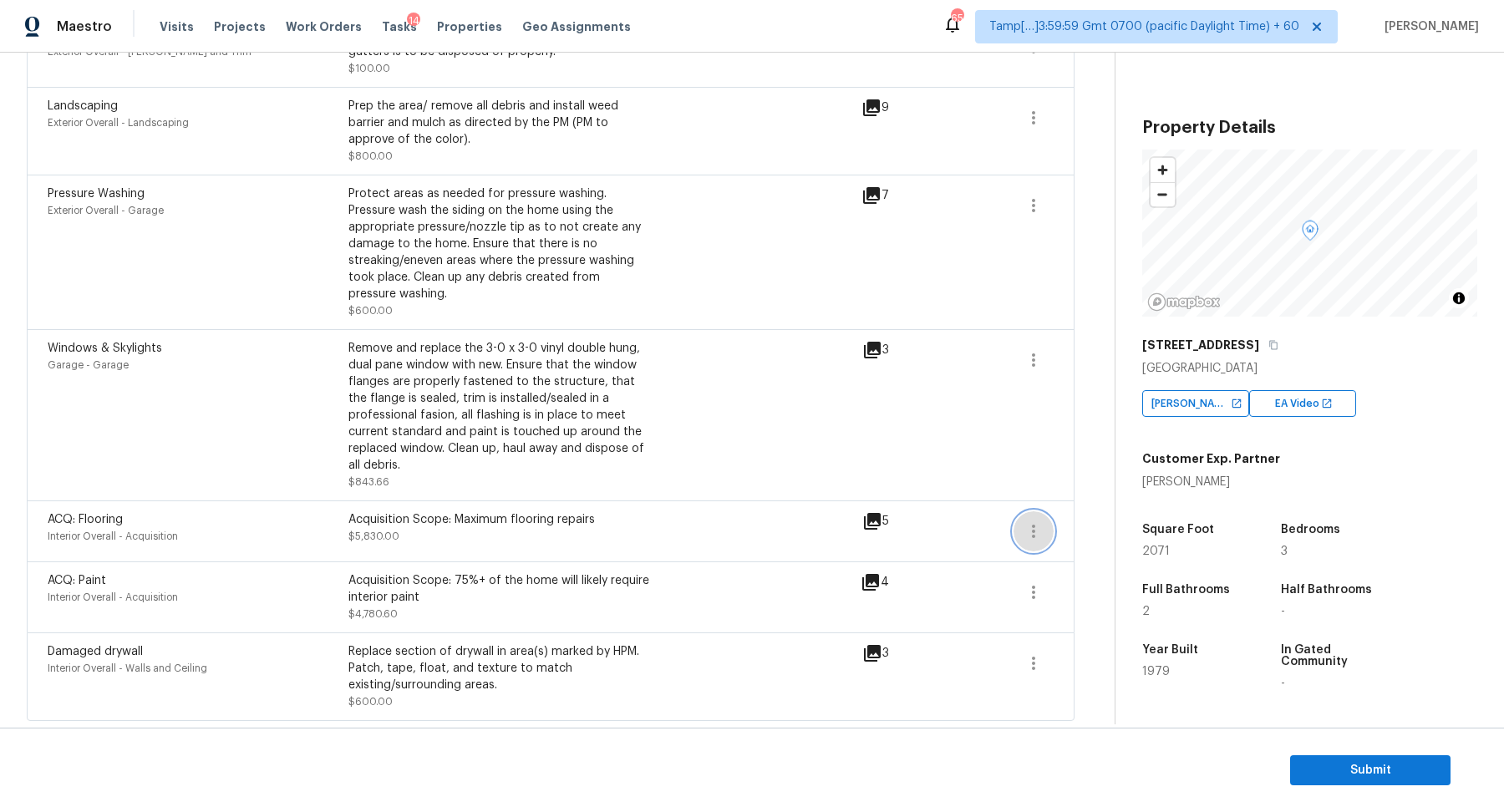
click at [1028, 528] on icon "button" at bounding box center [1034, 531] width 20 height 20
click at [1074, 525] on div "Edit" at bounding box center [1128, 527] width 130 height 17
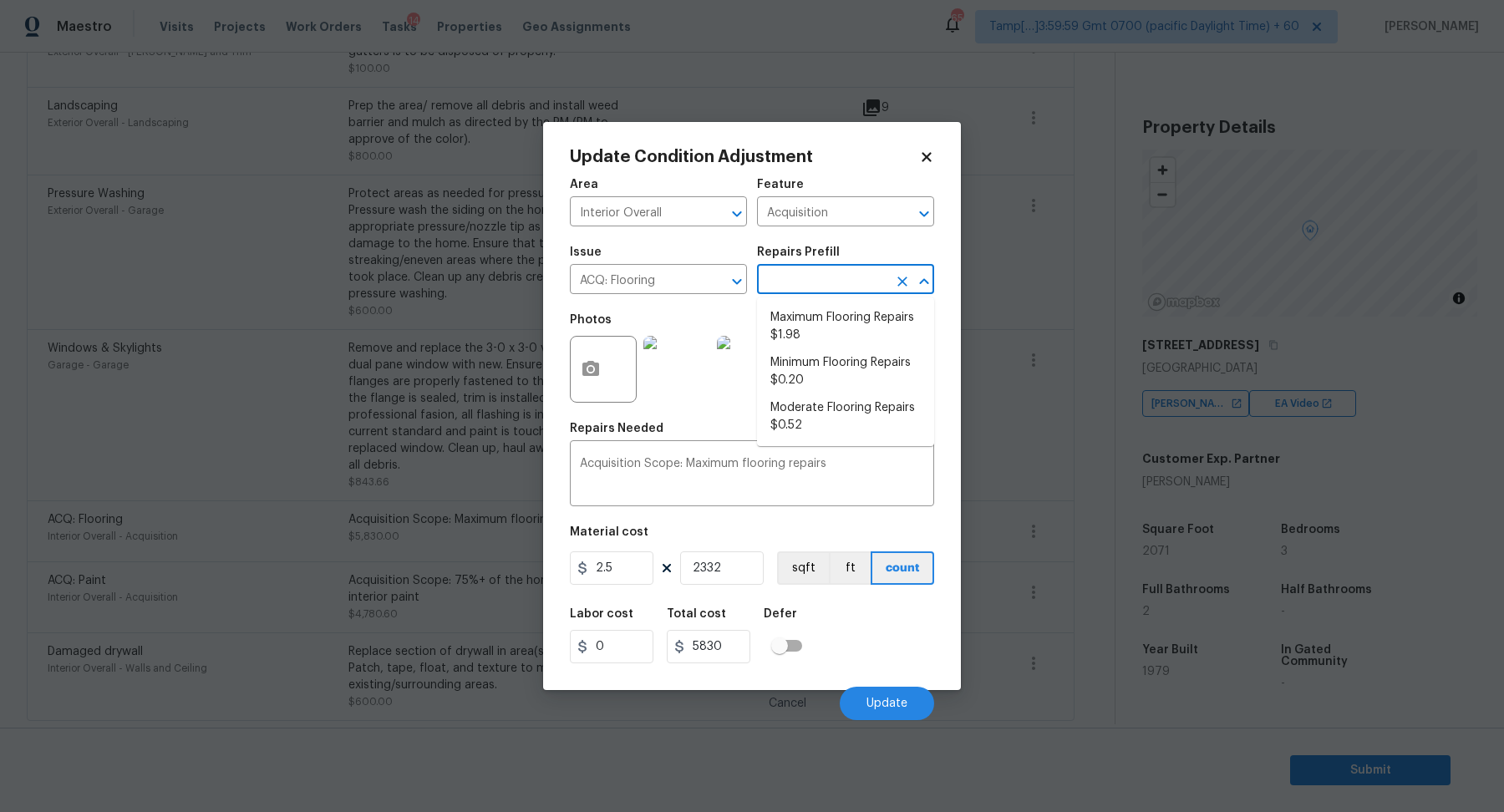
click at [821, 278] on input "text" at bounding box center [822, 281] width 130 height 26
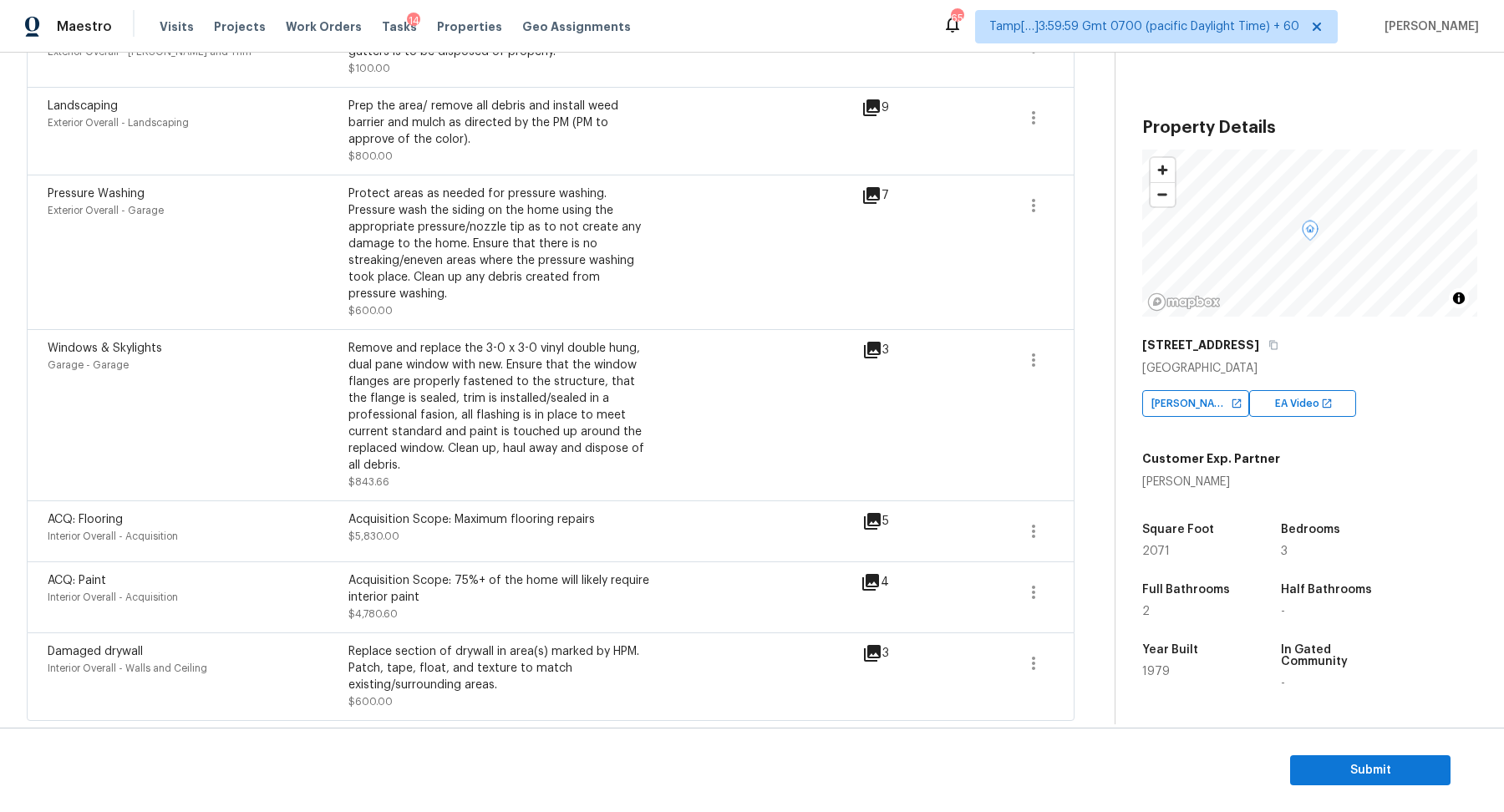
click at [432, 383] on body "Maestro Visits Projects Work Orders Tasks 14 Properties Geo Assignments 654 Tam…" at bounding box center [752, 406] width 1504 height 812
click at [1027, 598] on icon "button" at bounding box center [1034, 592] width 20 height 20
click at [1077, 595] on div "Edit" at bounding box center [1128, 587] width 130 height 17
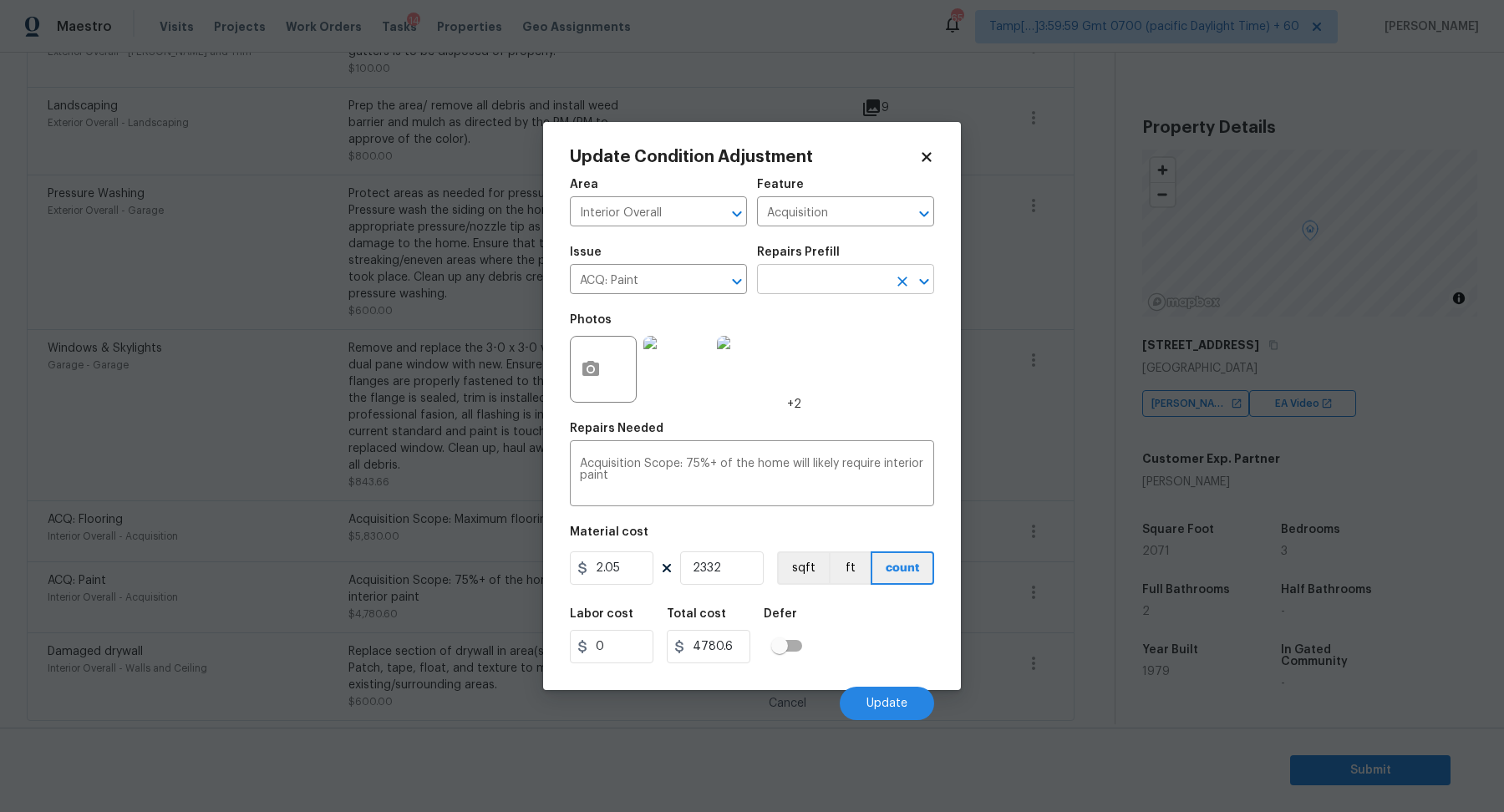
click at [818, 273] on input "text" at bounding box center [822, 281] width 130 height 26
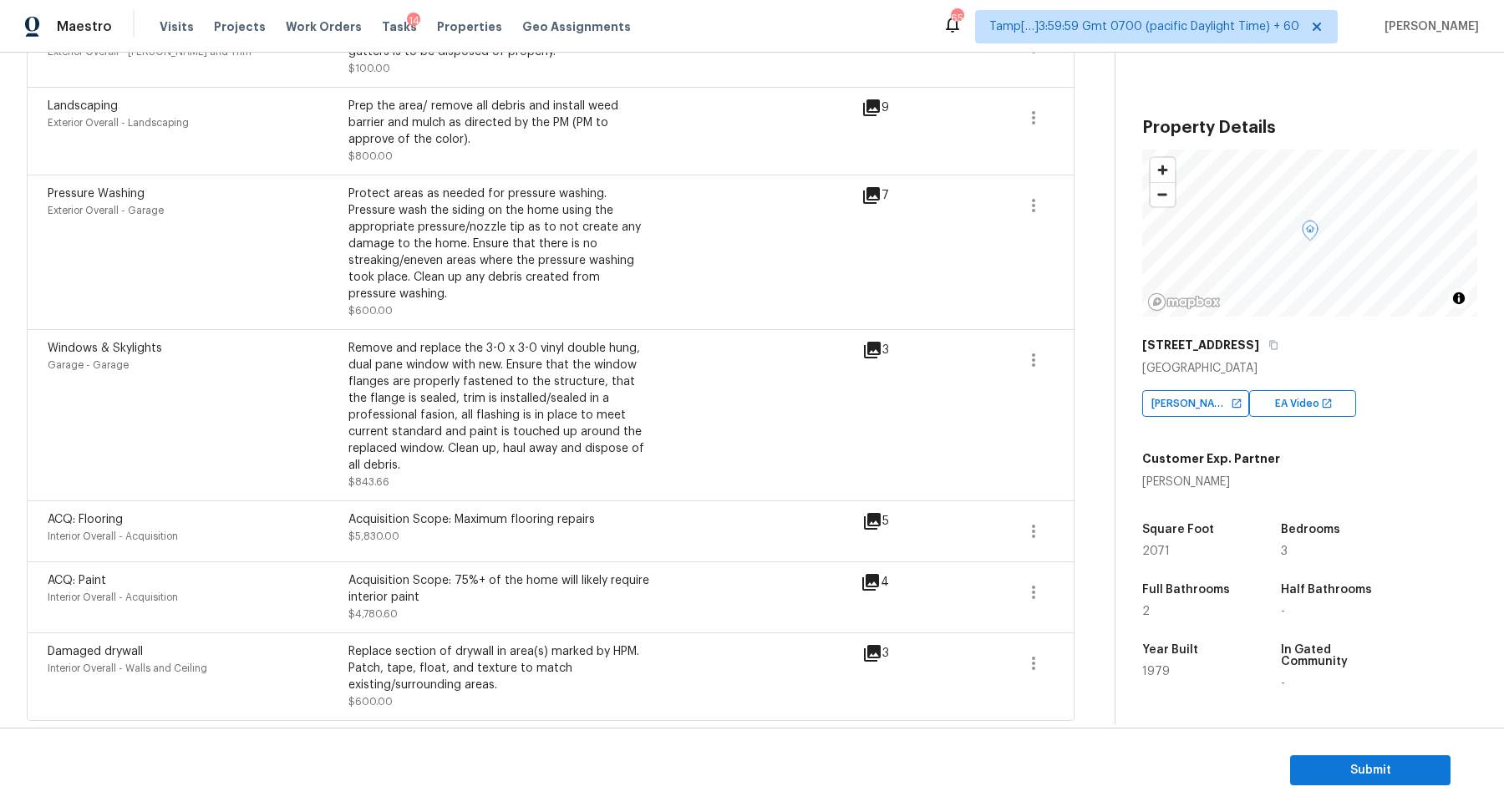
click at [481, 560] on body "Maestro Visits Projects Work Orders Tasks 14 Properties Geo Assignments 654 Tam…" at bounding box center [752, 406] width 1504 height 812
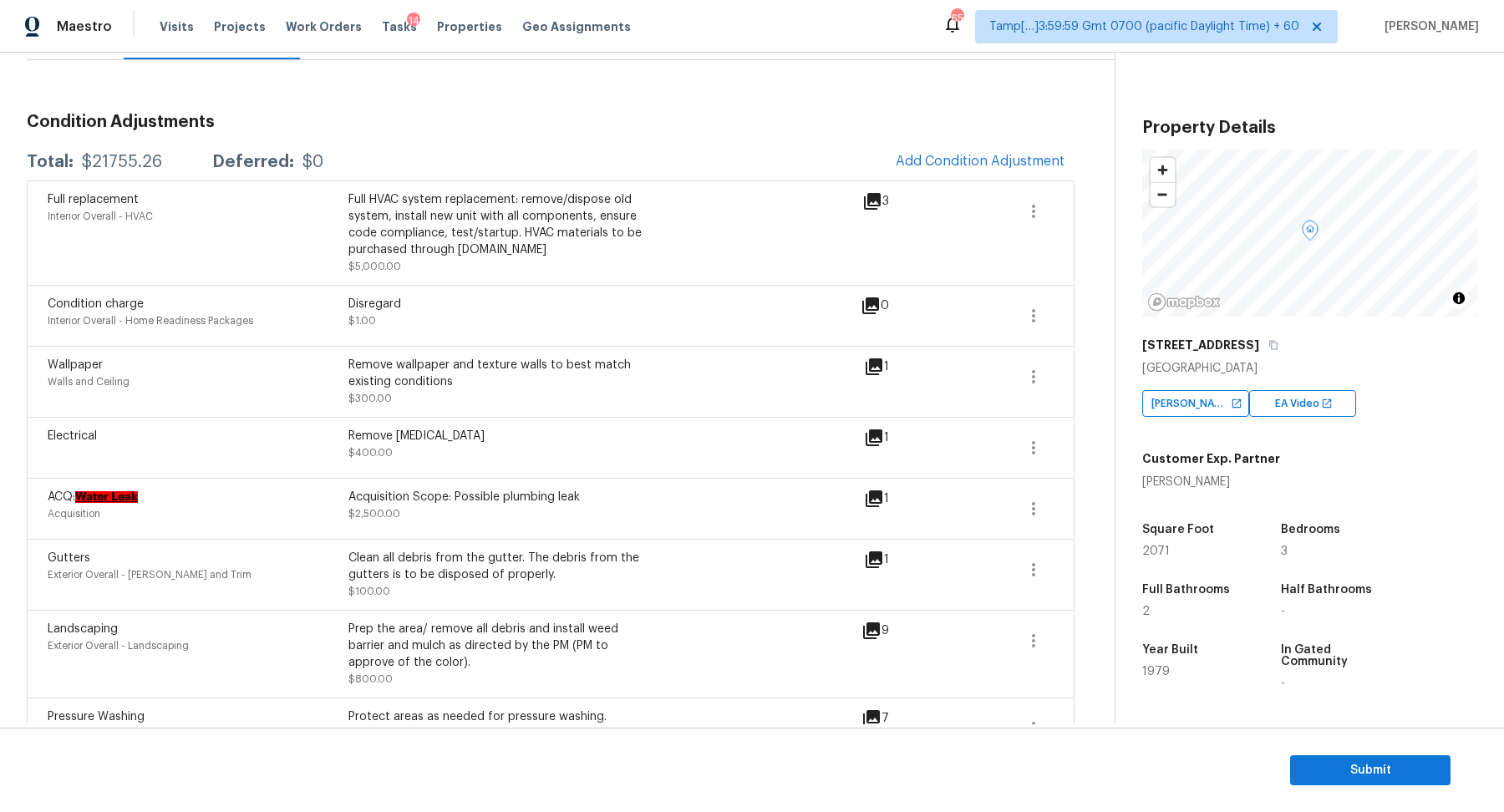
scroll to position [73, 0]
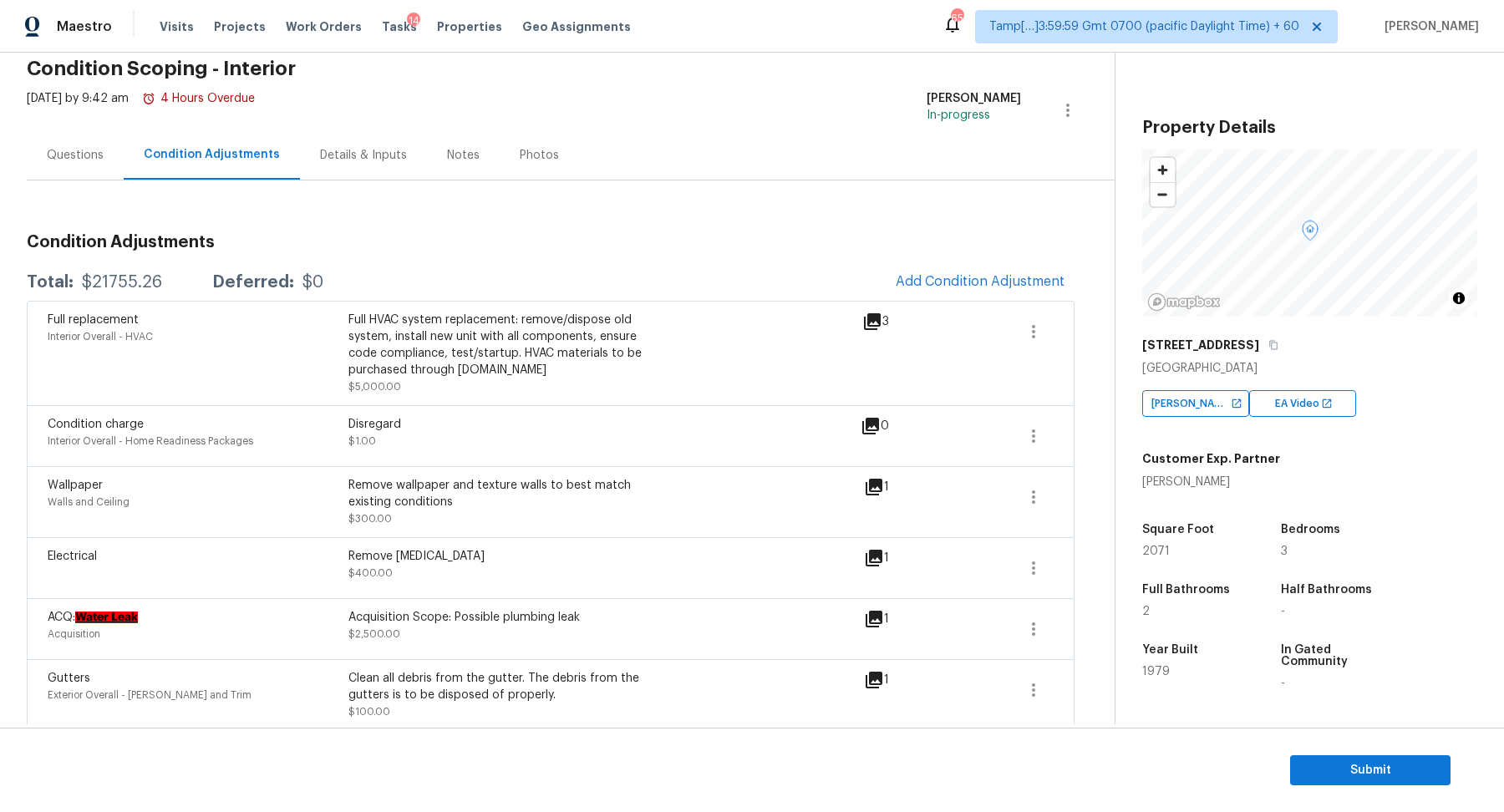
click at [116, 285] on div "$21755.26" at bounding box center [122, 282] width 80 height 17
copy div "$21755.26"
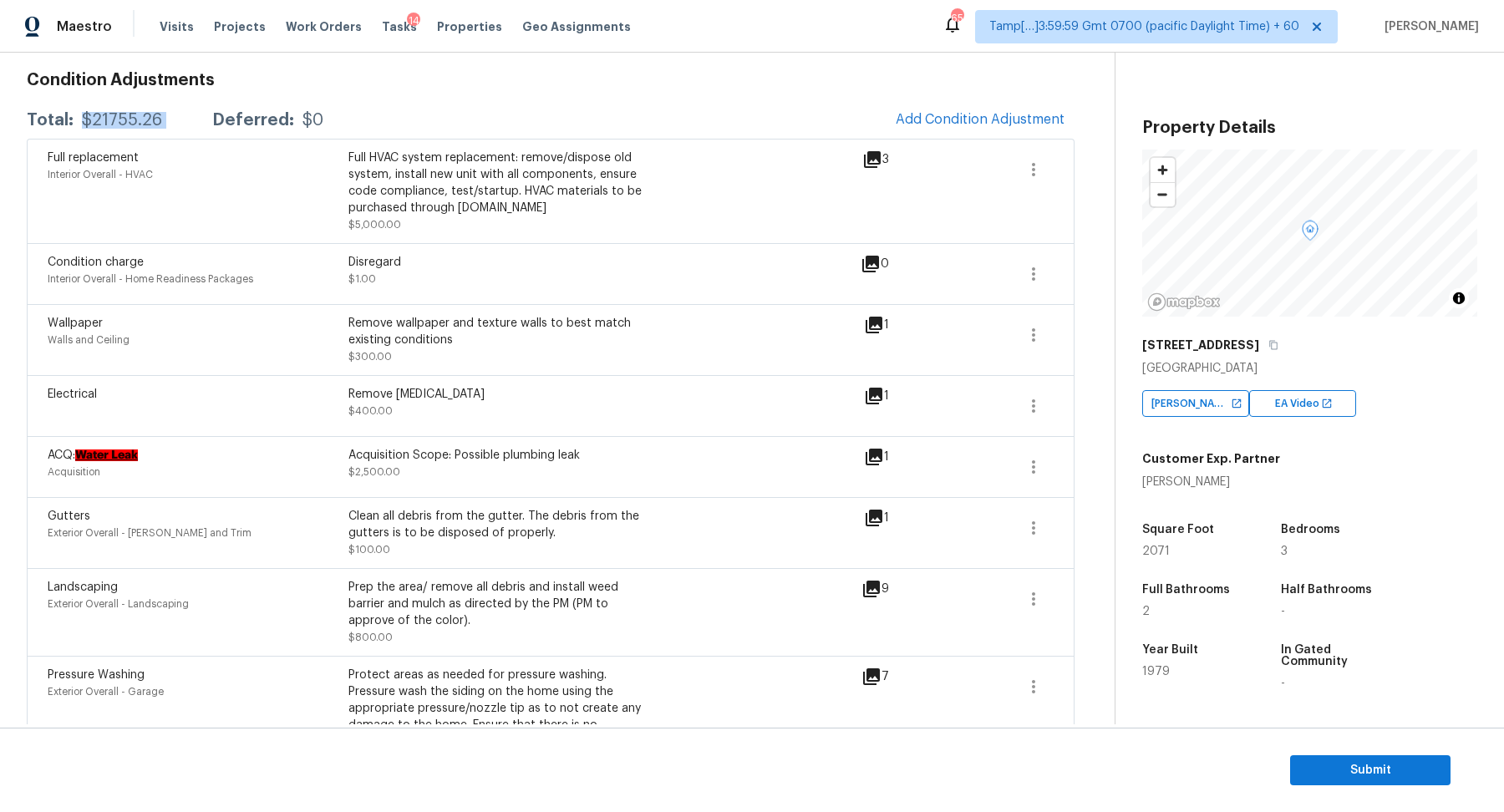
scroll to position [204, 0]
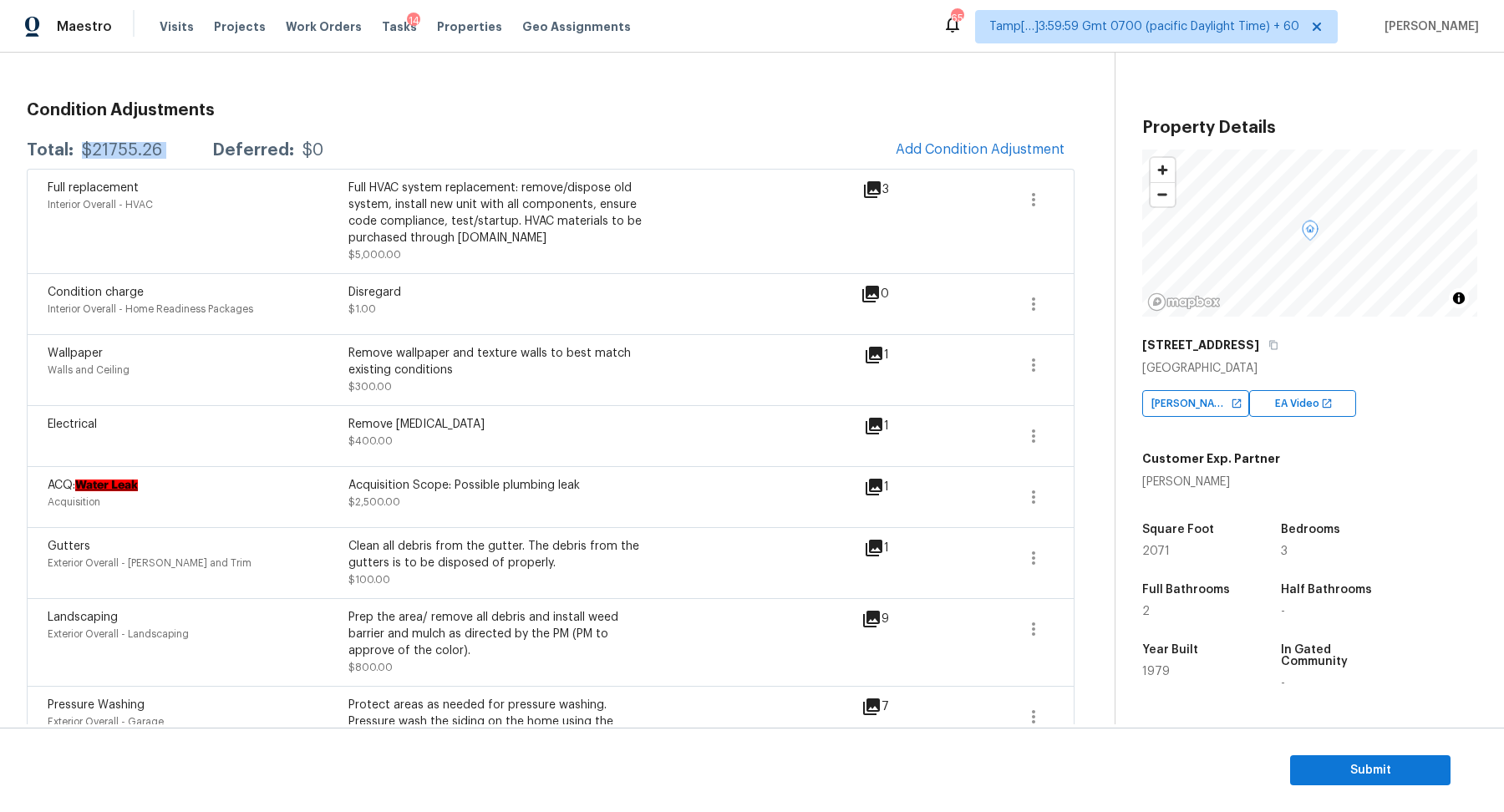
click at [550, 246] on div "Full HVAC system replacement: remove/dispose old system, install new unit with …" at bounding box center [499, 221] width 301 height 84
click at [1327, 763] on span "Submit" at bounding box center [1370, 770] width 133 height 21
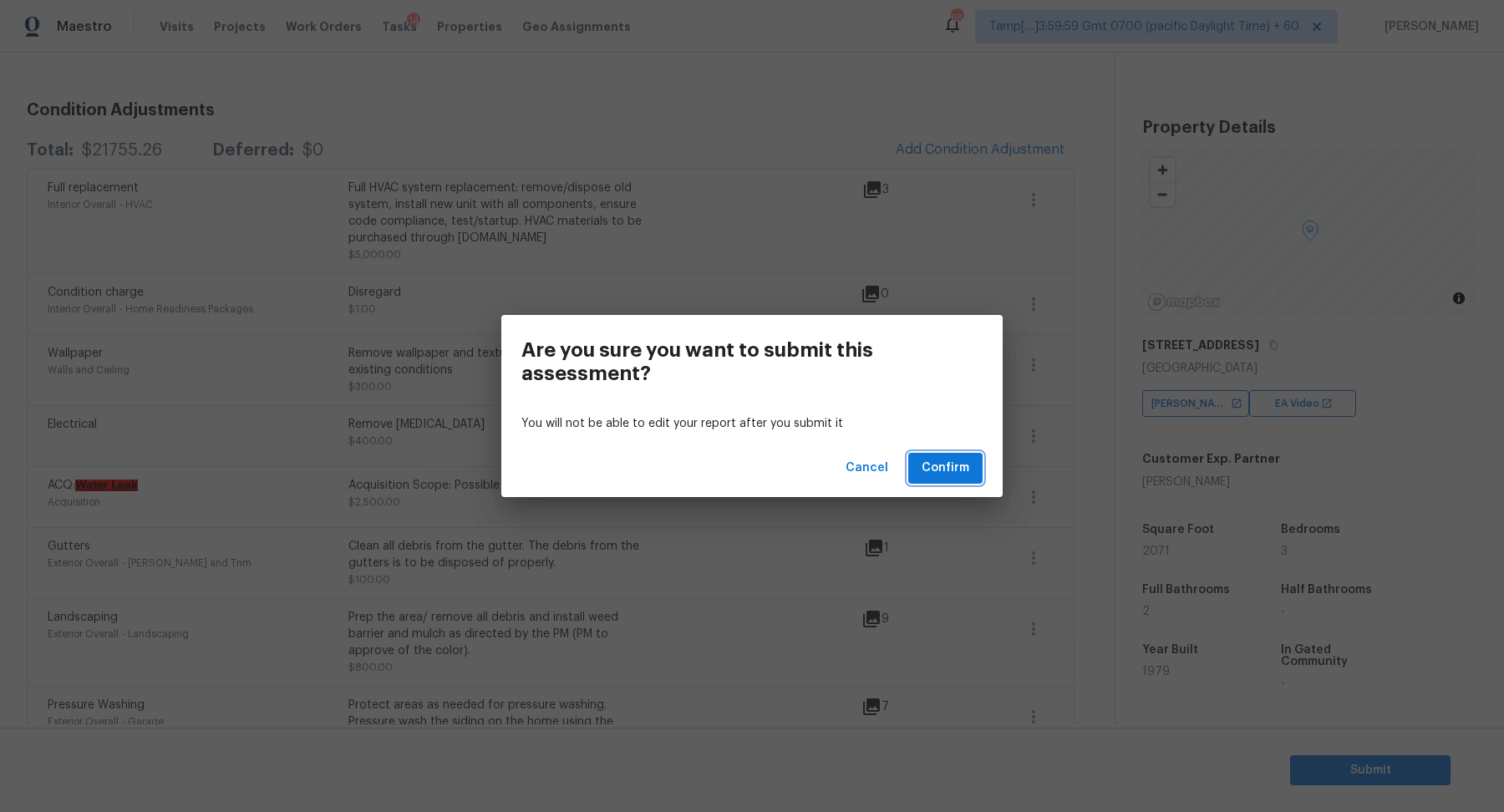
click at [967, 474] on span "Confirm" at bounding box center [945, 468] width 48 height 21
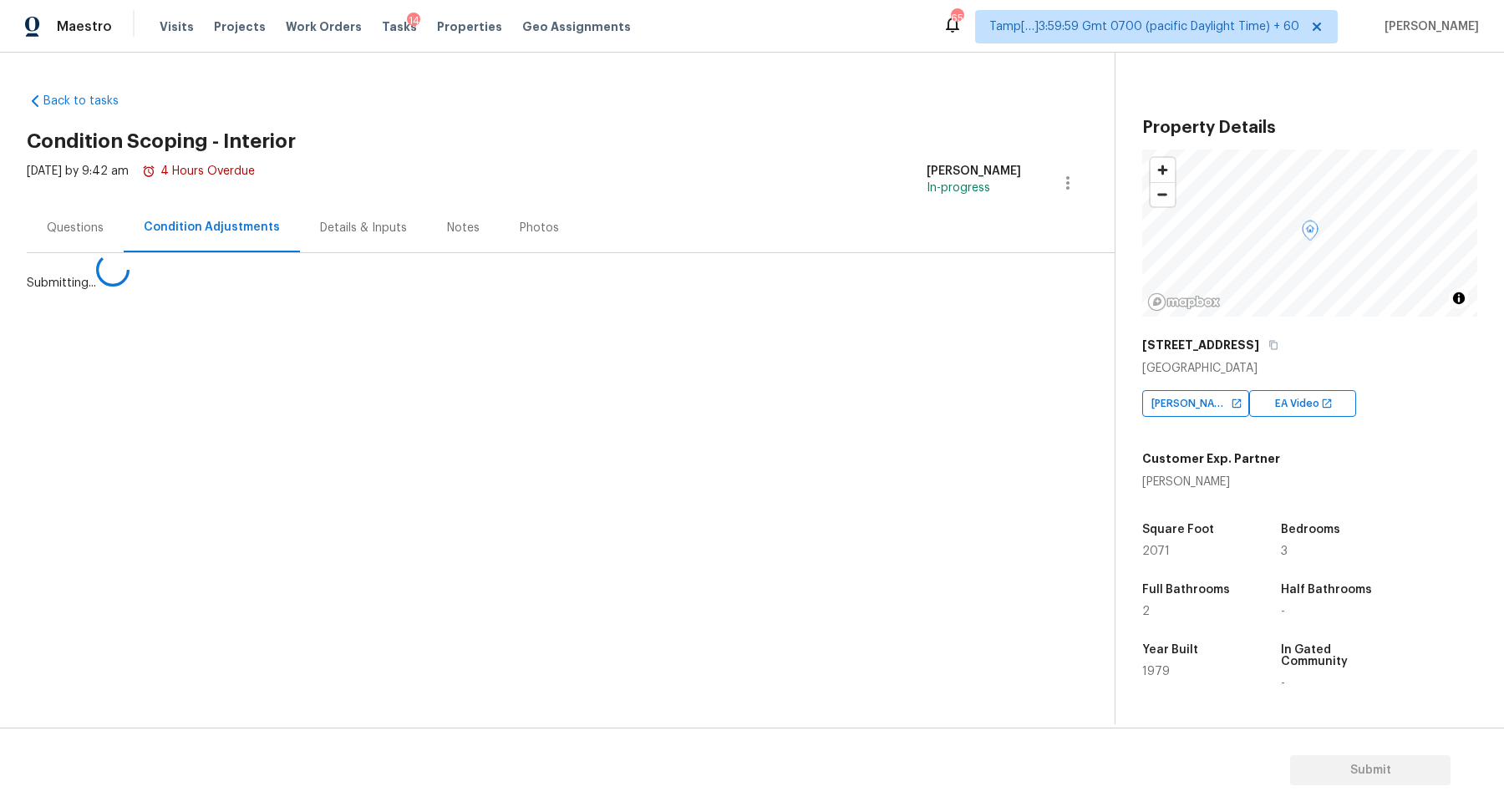
scroll to position [0, 0]
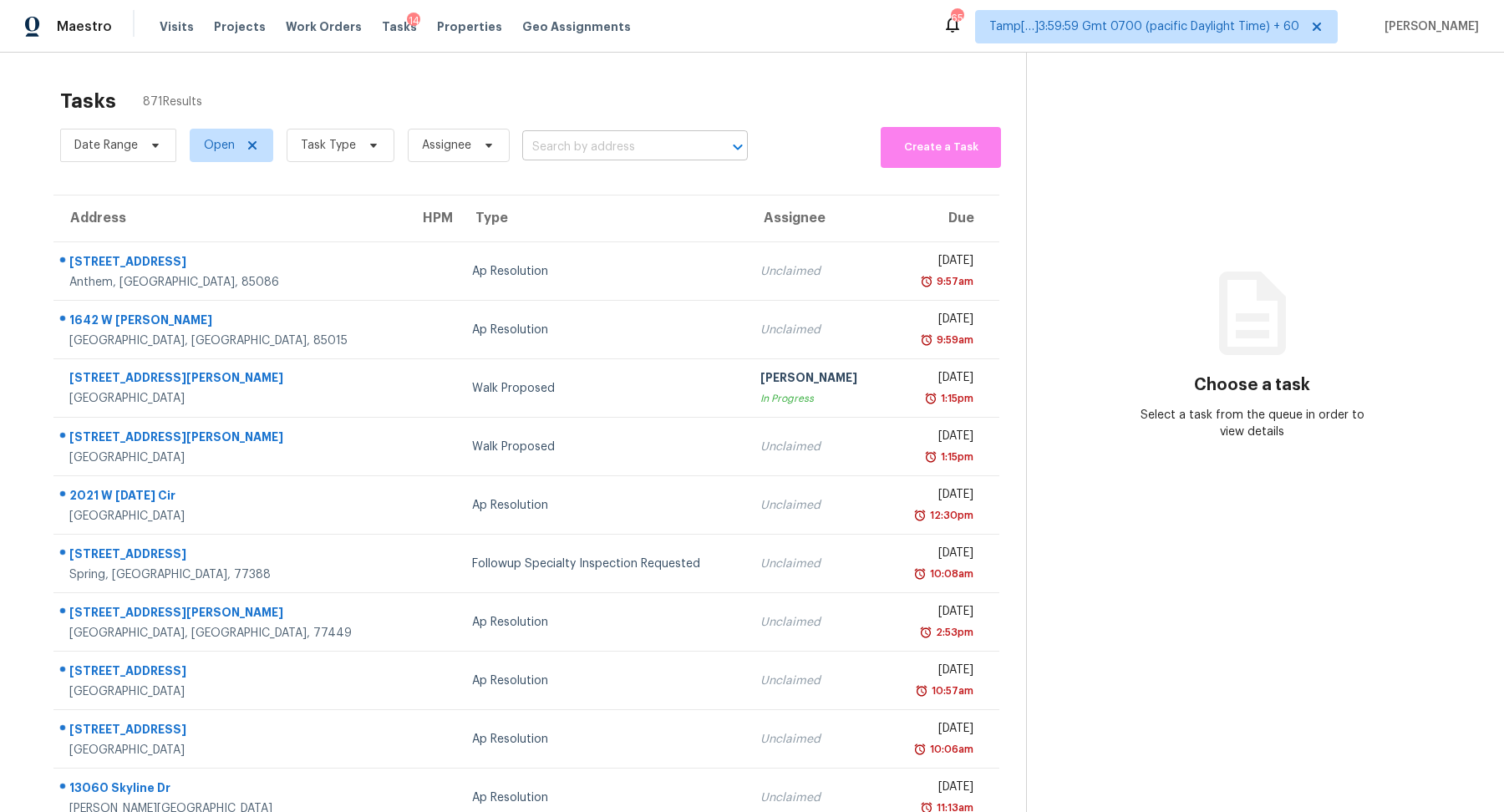
click at [569, 141] on input "text" at bounding box center [611, 147] width 179 height 26
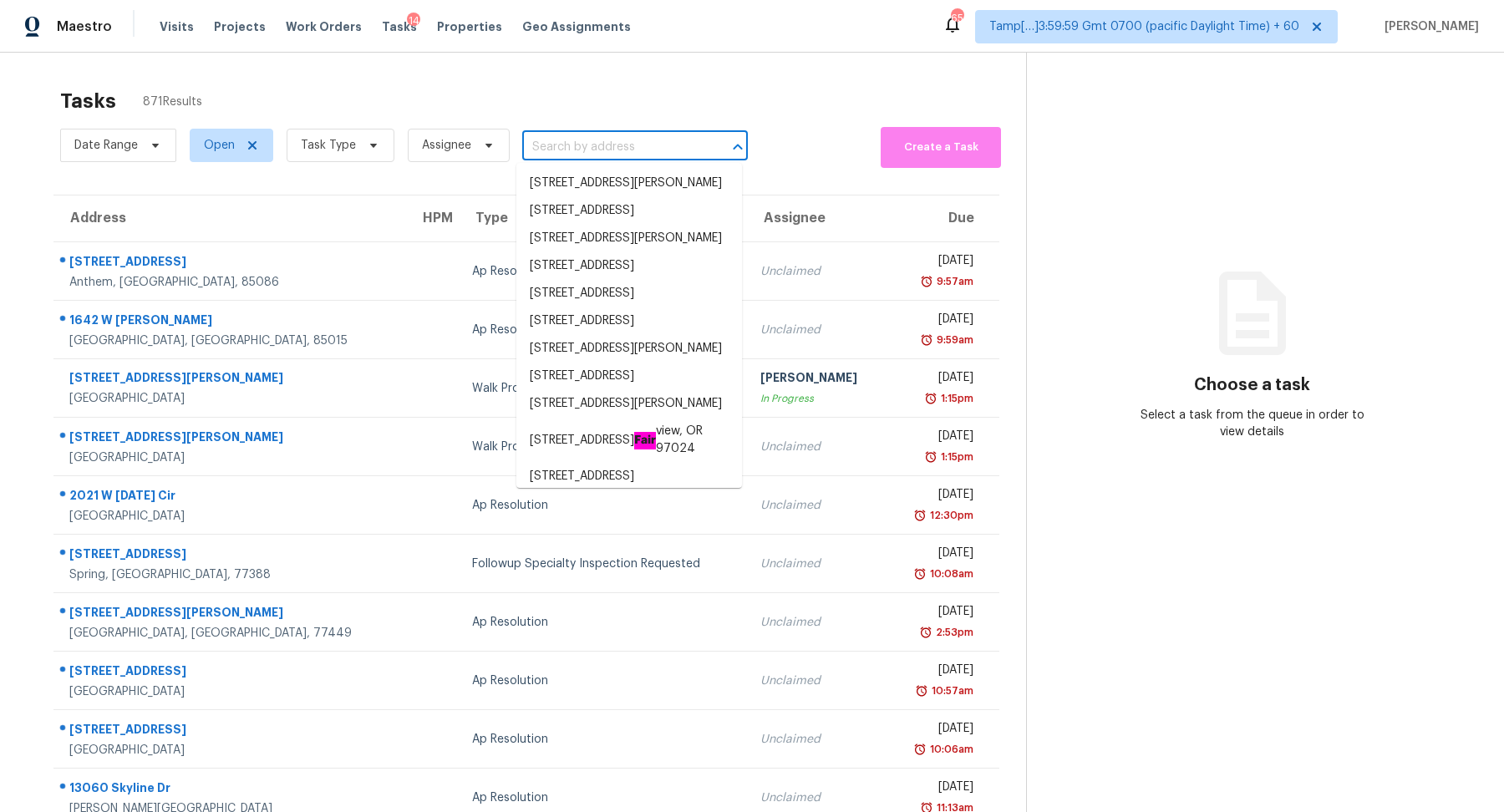
paste input "2105 Russet Dr, Troy, MI 48098"
type input "2105 Russet Dr, Troy, MI 48098"
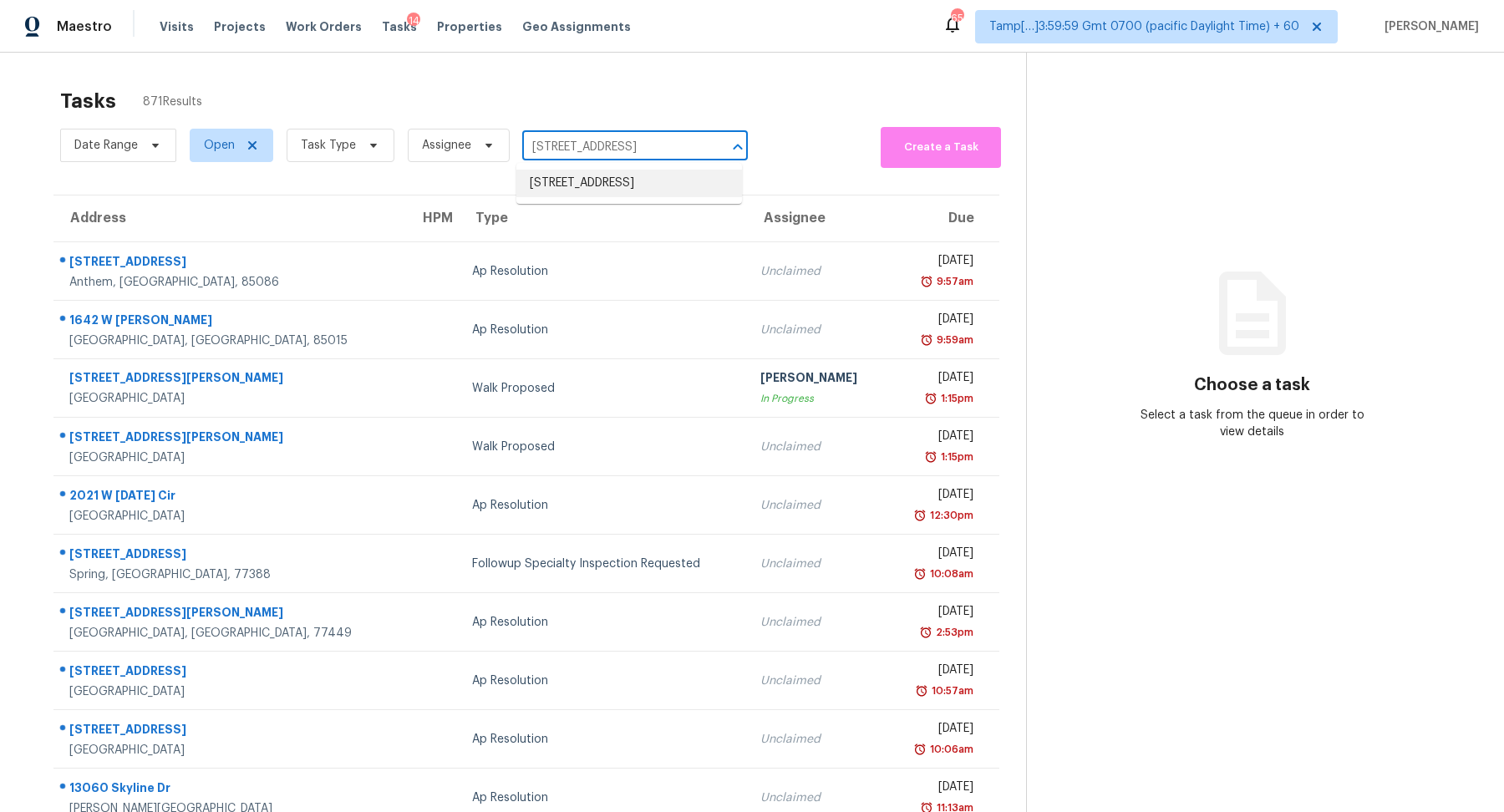
click at [593, 191] on li "2105 Russet Dr, Troy, MI 48098" at bounding box center [629, 183] width 226 height 28
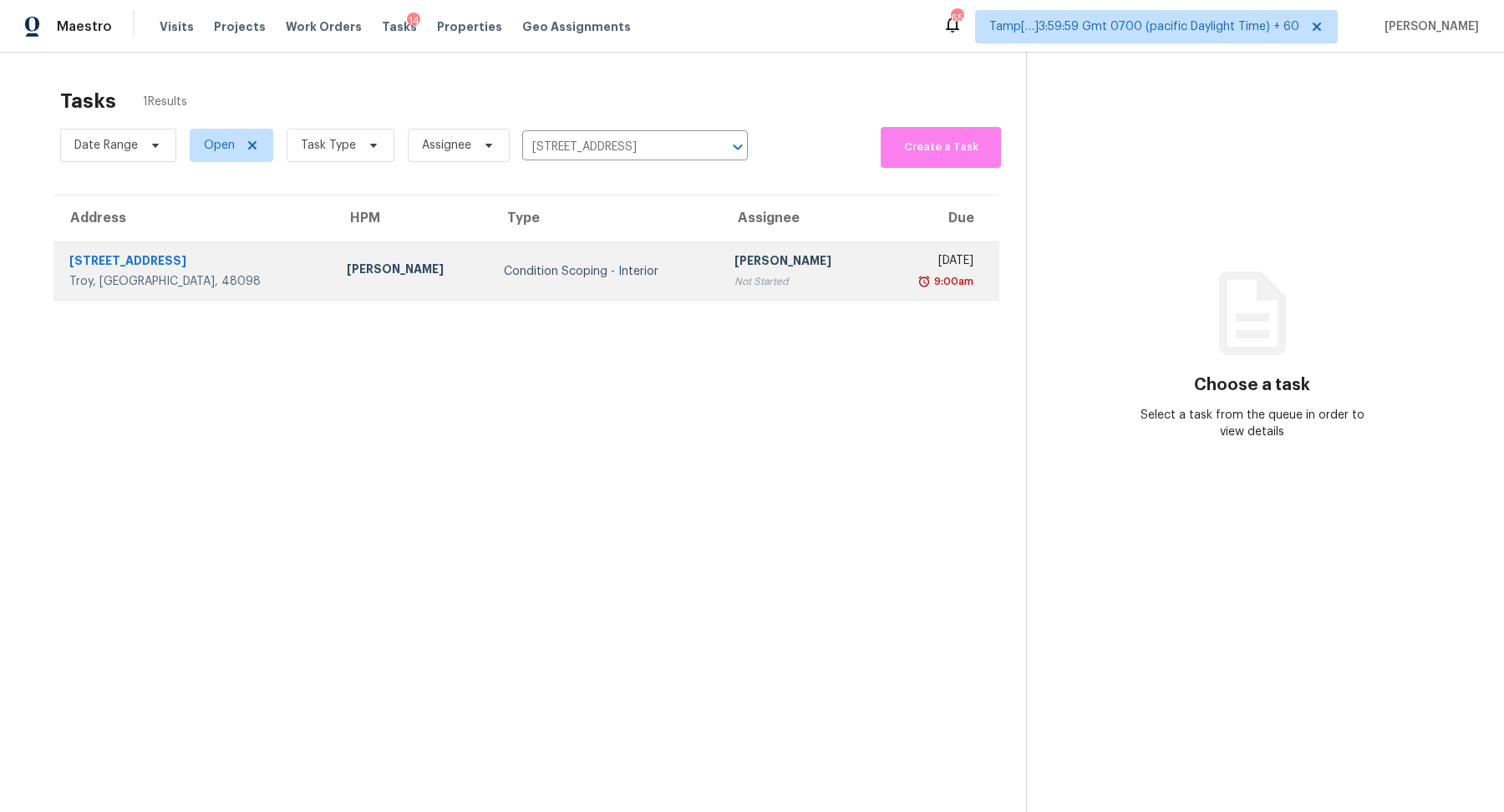
click at [721, 243] on td "Hariharan GV Not Started" at bounding box center [799, 272] width 157 height 59
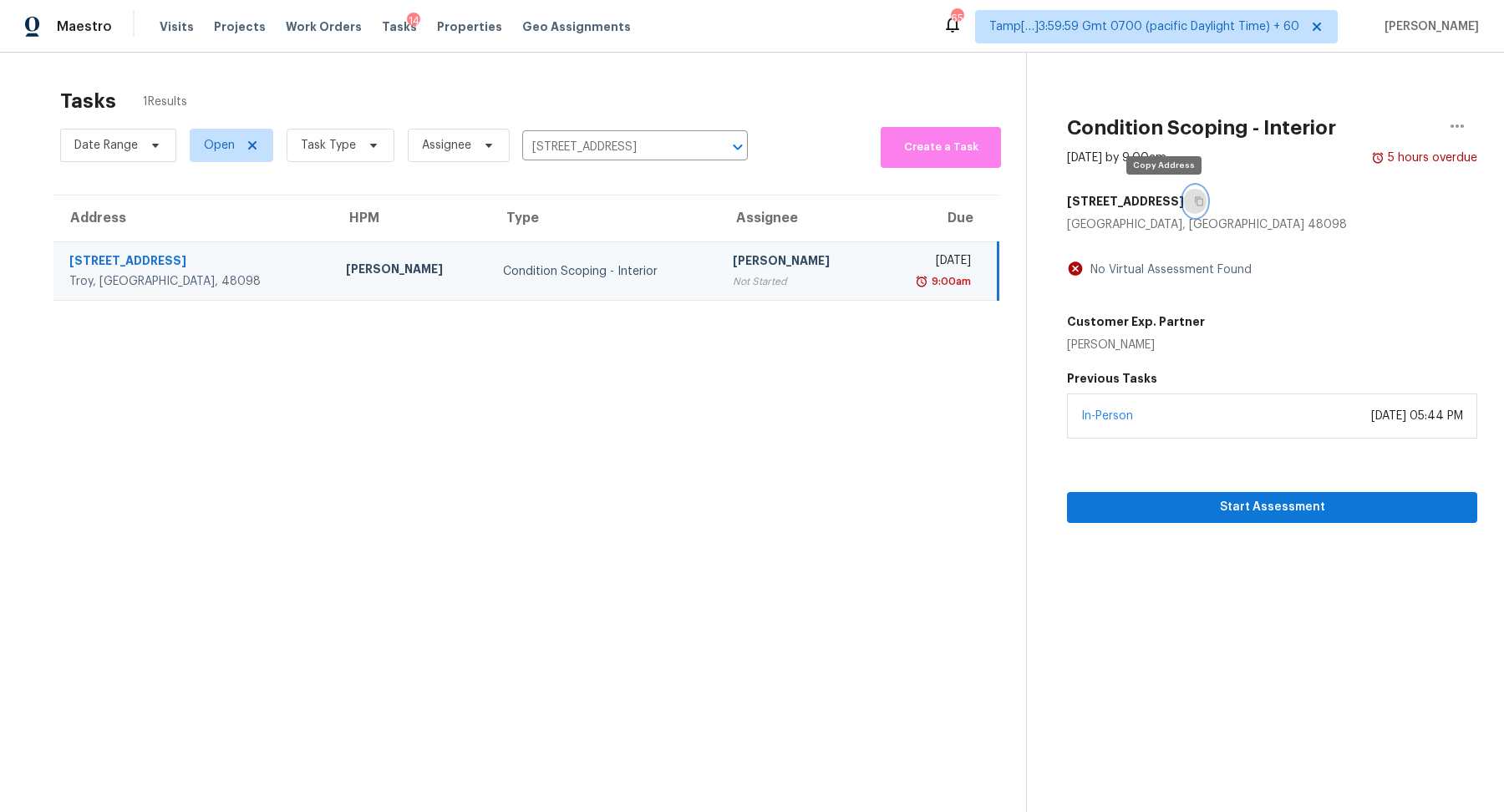
click at [1195, 203] on icon "button" at bounding box center [1199, 201] width 8 height 9
click at [1195, 200] on icon "button" at bounding box center [1199, 201] width 8 height 9
click at [647, 155] on input "2105 Russet Dr, Troy, MI 48098" at bounding box center [611, 147] width 179 height 26
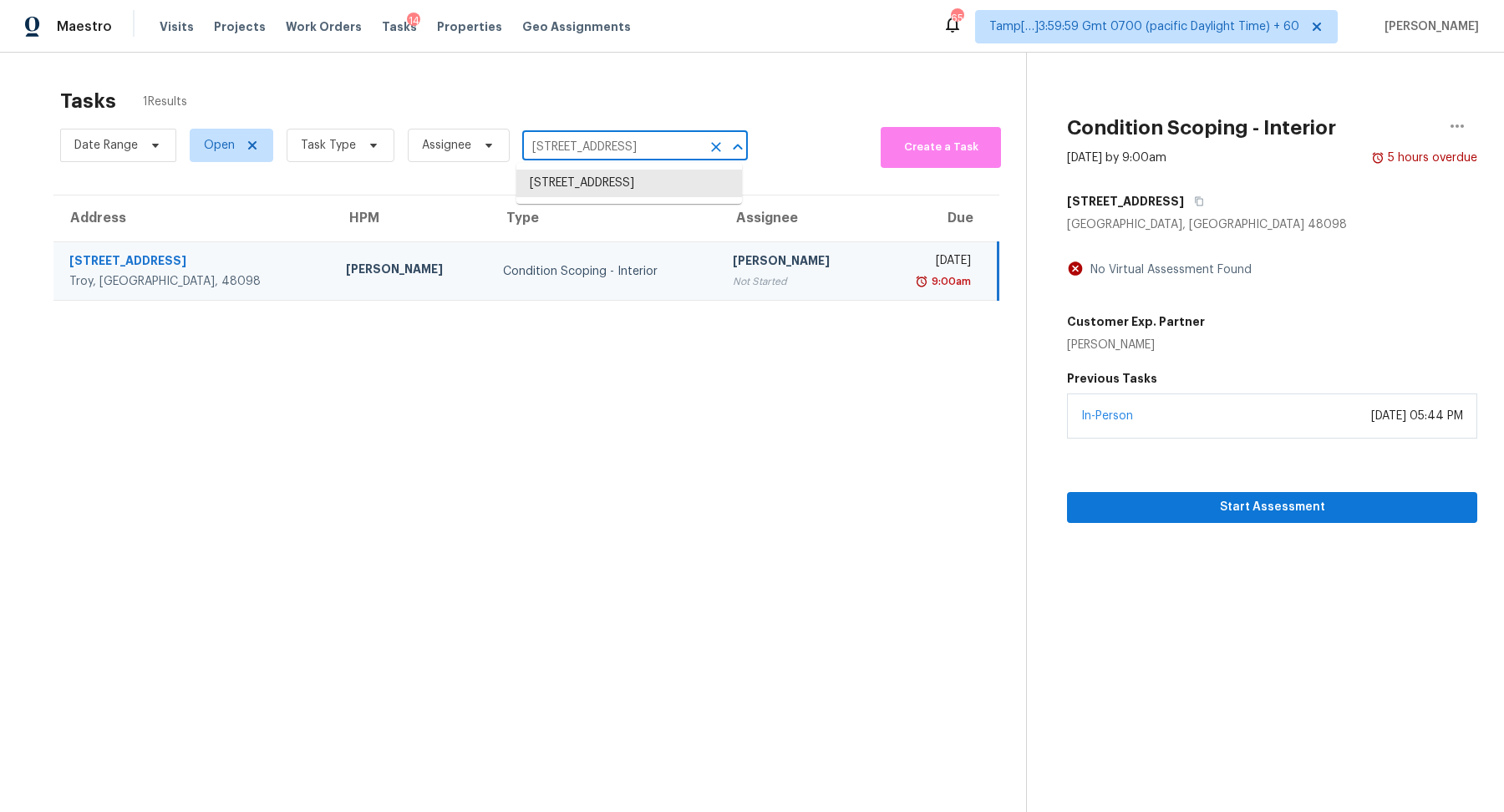
paste input "682 N Broad Street Ext NE Rome, GA, 30161"
type input "2682 N Broad Street Ext NE Rome, GA, 30161"
click at [639, 181] on li "2682 N Broad Street Ext NE, Rome, GA 30161" at bounding box center [629, 183] width 226 height 28
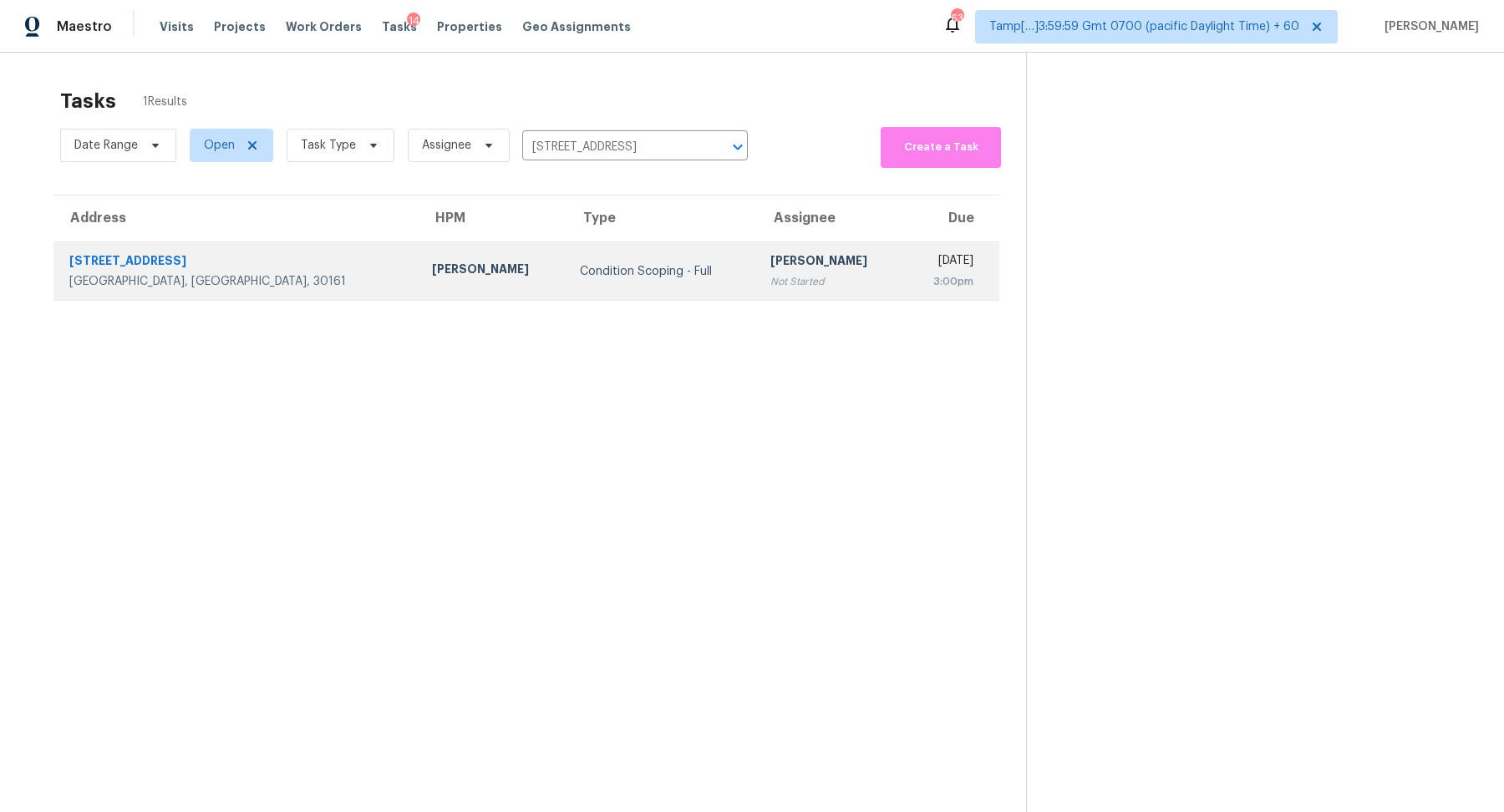
click at [757, 262] on td "Hariharan GV Not Started" at bounding box center [831, 272] width 148 height 59
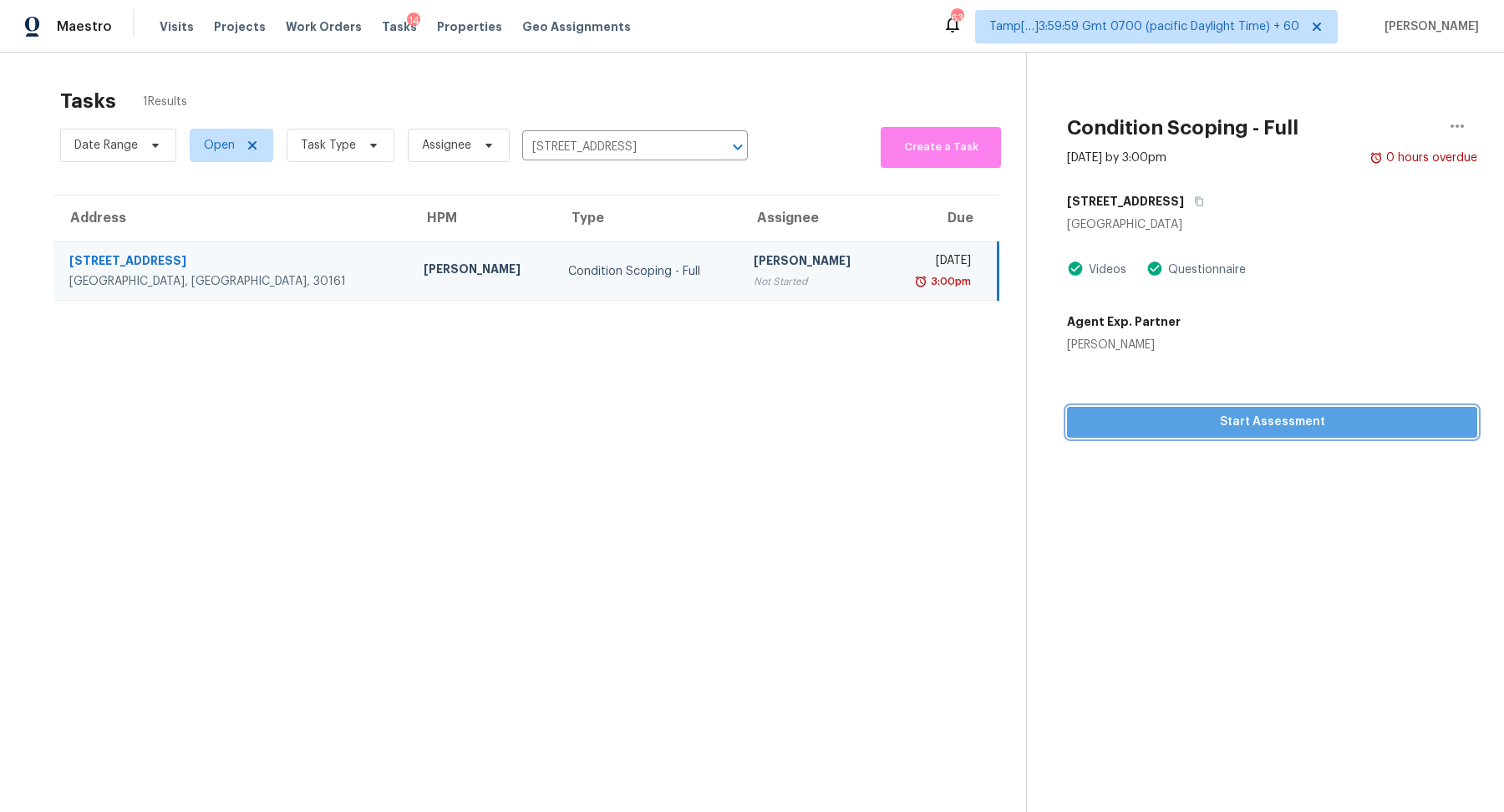
click at [1179, 420] on span "Start Assessment" at bounding box center [1272, 422] width 383 height 21
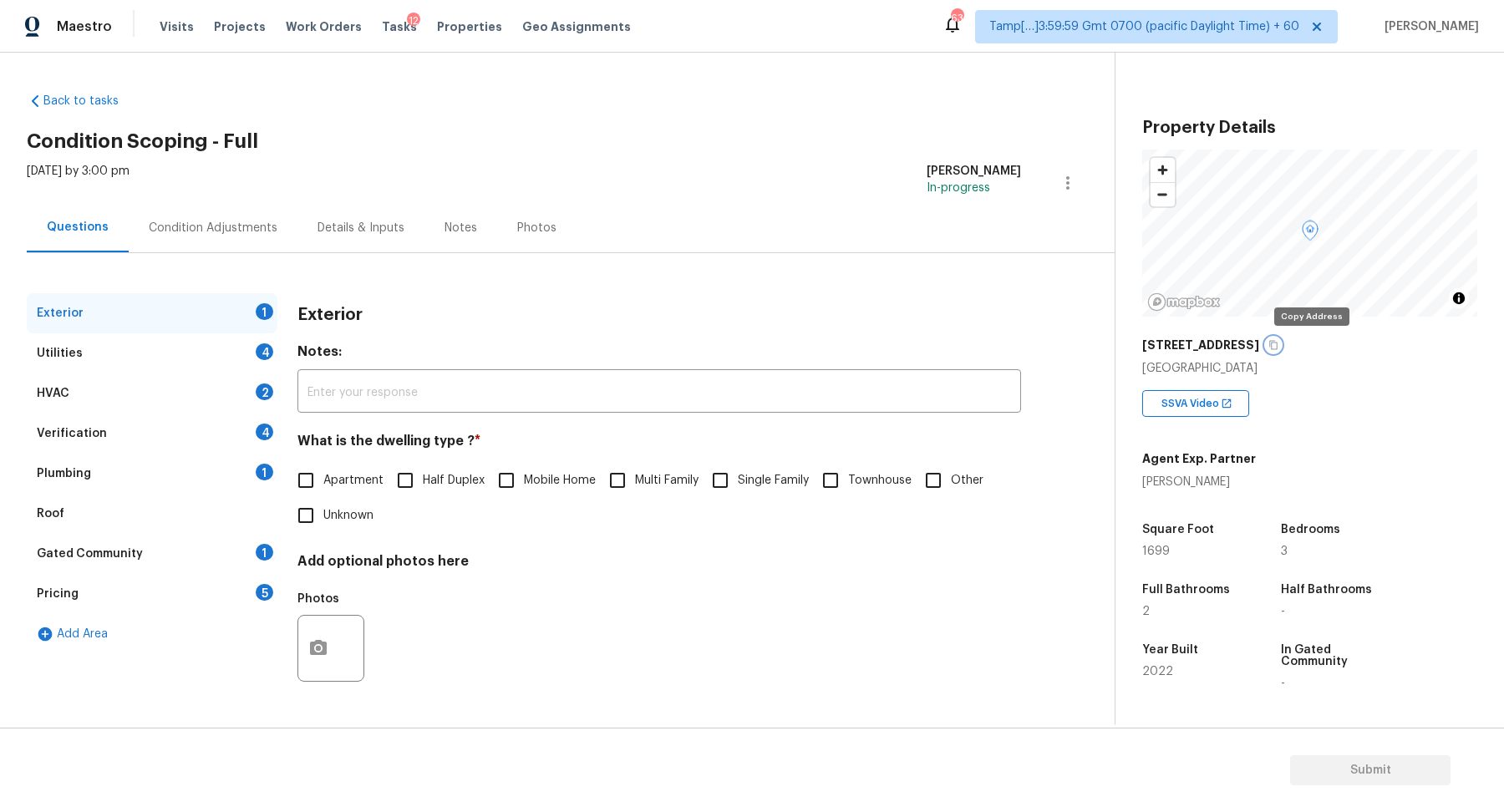
click at [1278, 341] on icon "button" at bounding box center [1273, 345] width 8 height 9
click at [741, 478] on span "Single Family" at bounding box center [773, 480] width 71 height 18
click at [738, 478] on input "Single Family" at bounding box center [720, 480] width 35 height 35
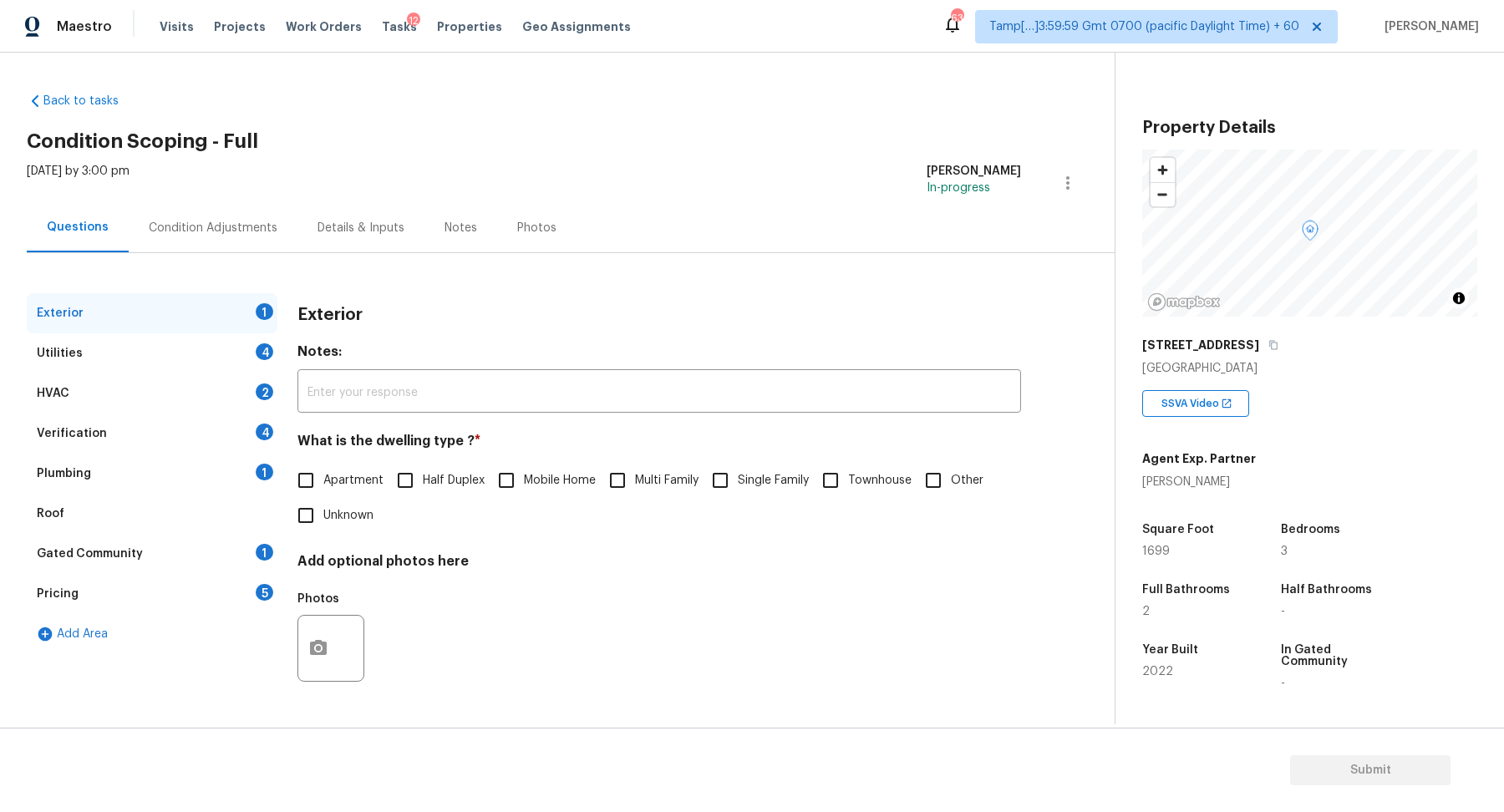
checkbox input "true"
click at [200, 354] on div "Utilities 4" at bounding box center [152, 354] width 251 height 40
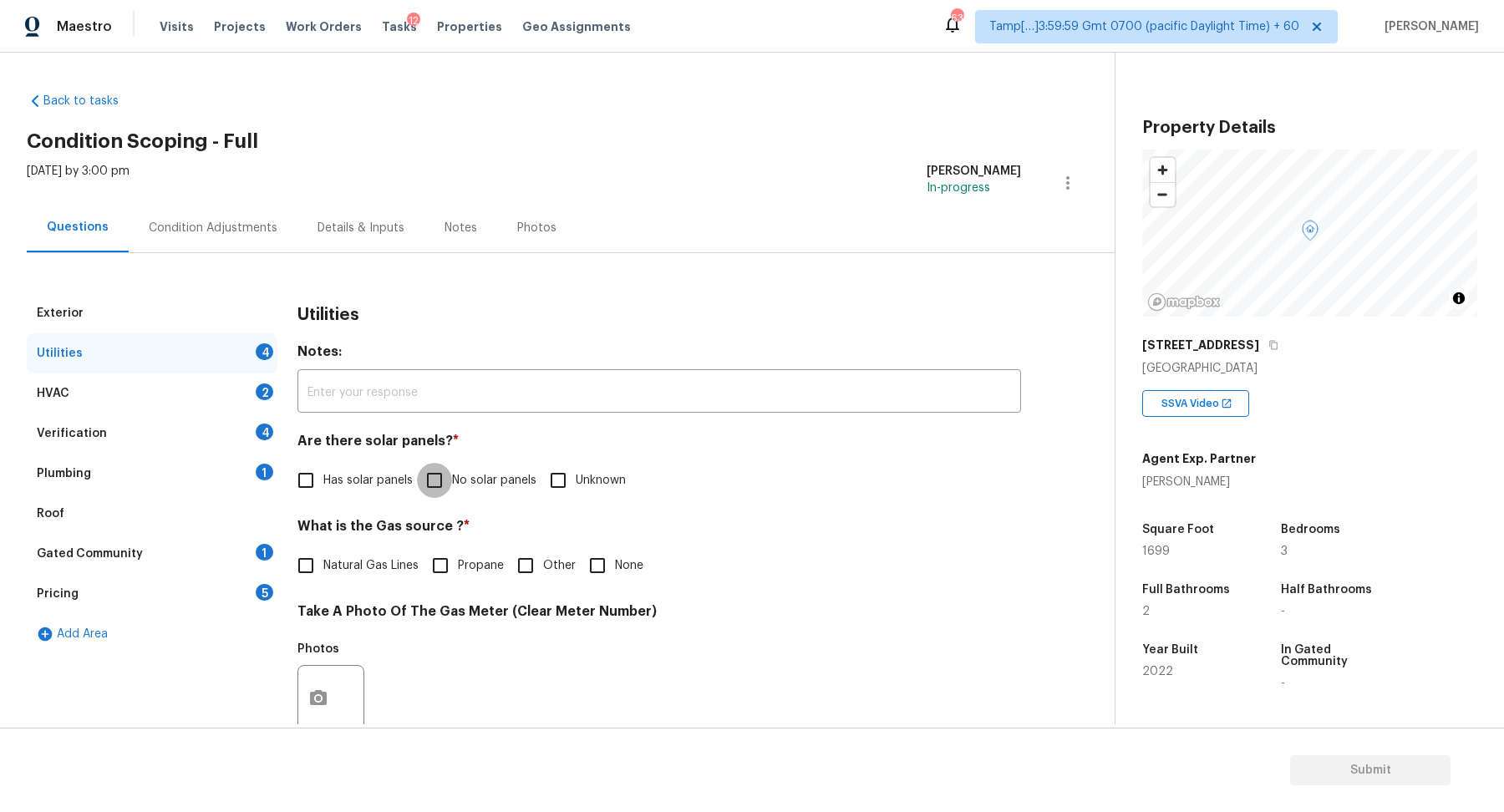
click at [438, 480] on input "No solar panels" at bounding box center [434, 480] width 35 height 35
checkbox input "true"
click at [347, 568] on span "Natural Gas Lines" at bounding box center [371, 566] width 96 height 18
click at [324, 568] on input "Natural Gas Lines" at bounding box center [306, 566] width 35 height 35
checkbox input "true"
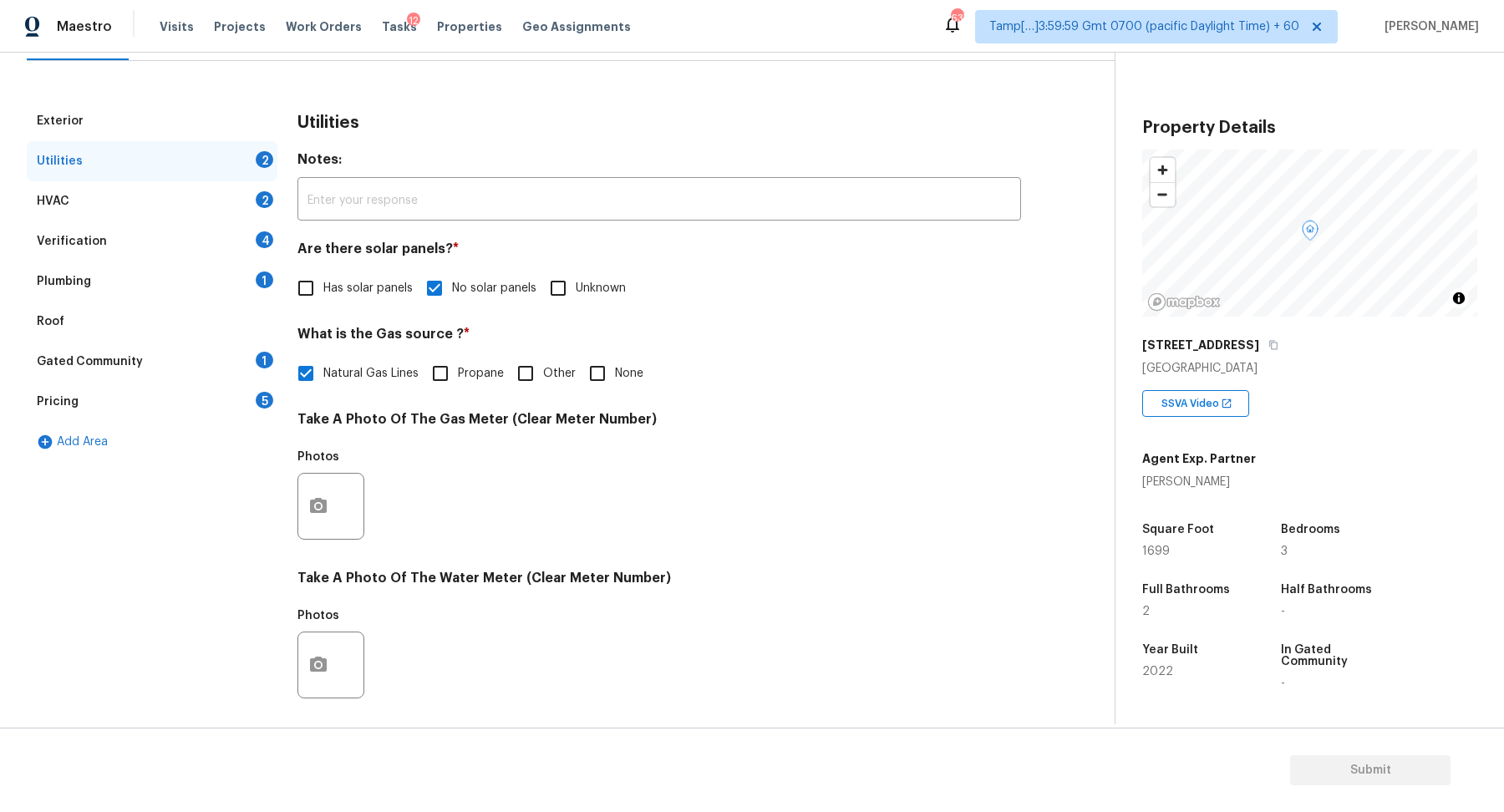
scroll to position [444, 0]
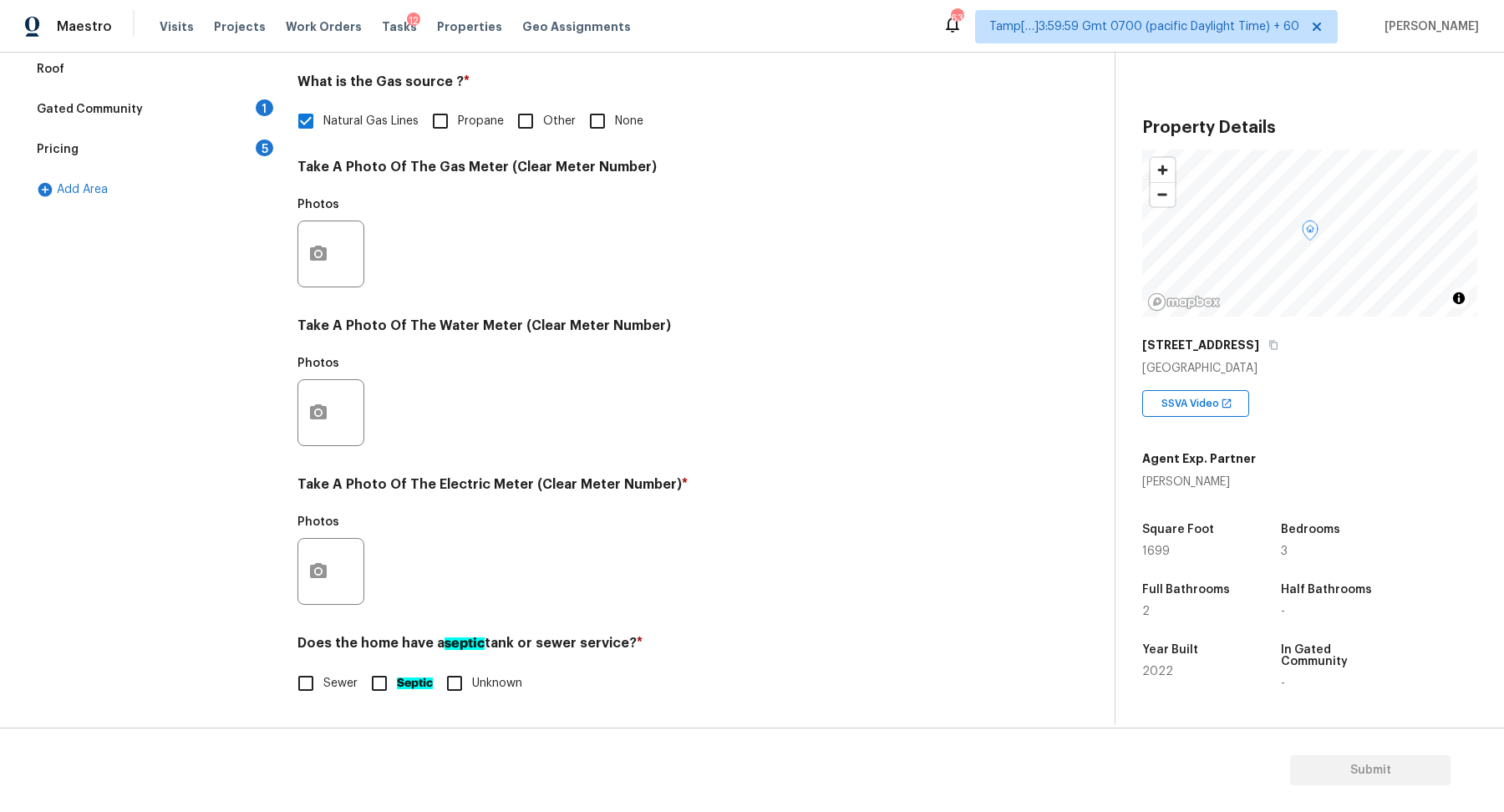
click at [593, 135] on input "None" at bounding box center [598, 122] width 35 height 35
checkbox input "true"
checkbox input "false"
click at [314, 559] on button "button" at bounding box center [319, 572] width 40 height 65
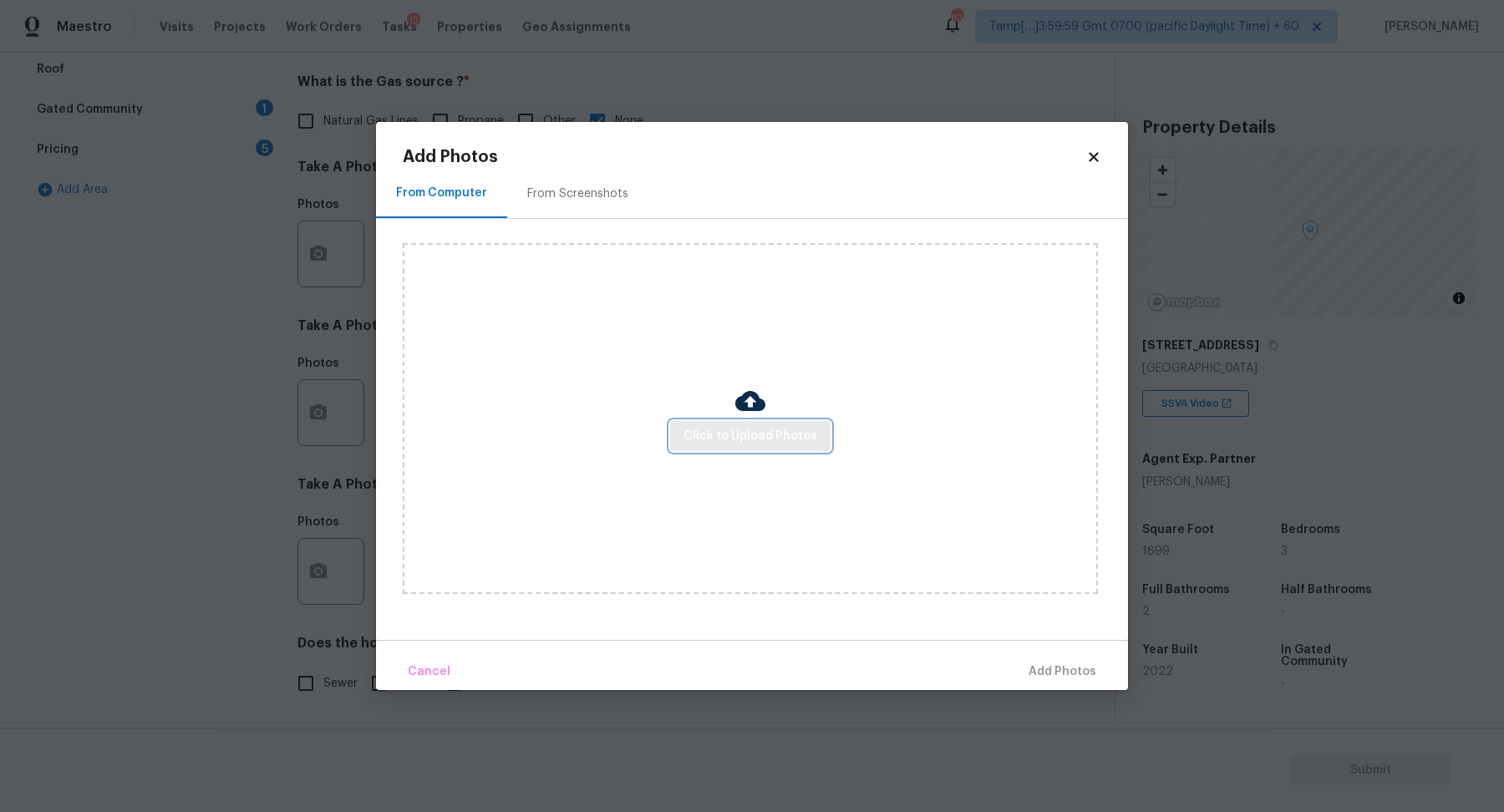
click at [786, 426] on span "Click to Upload Photos" at bounding box center [749, 436] width 133 height 21
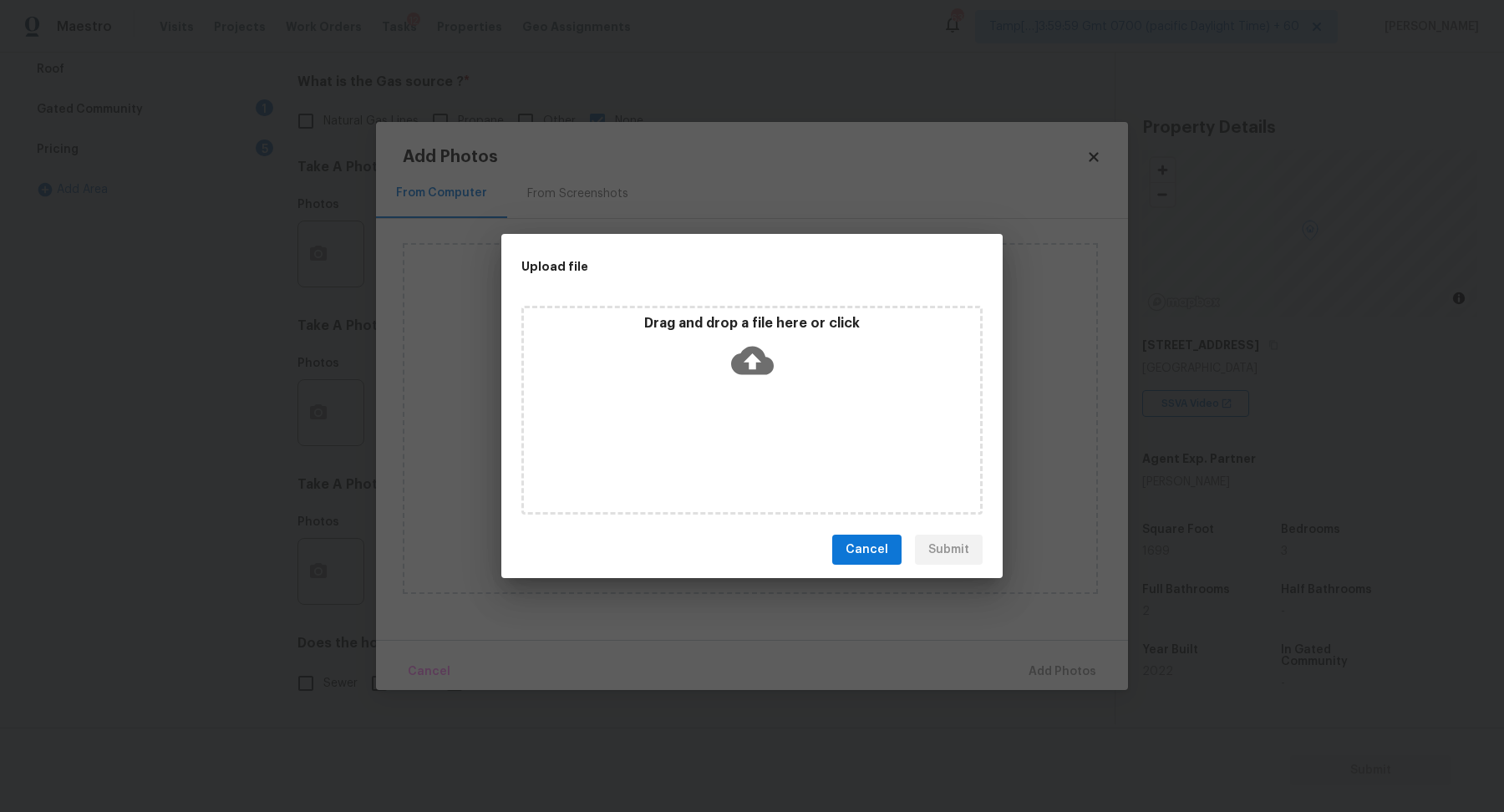
click at [739, 359] on icon at bounding box center [752, 361] width 43 height 28
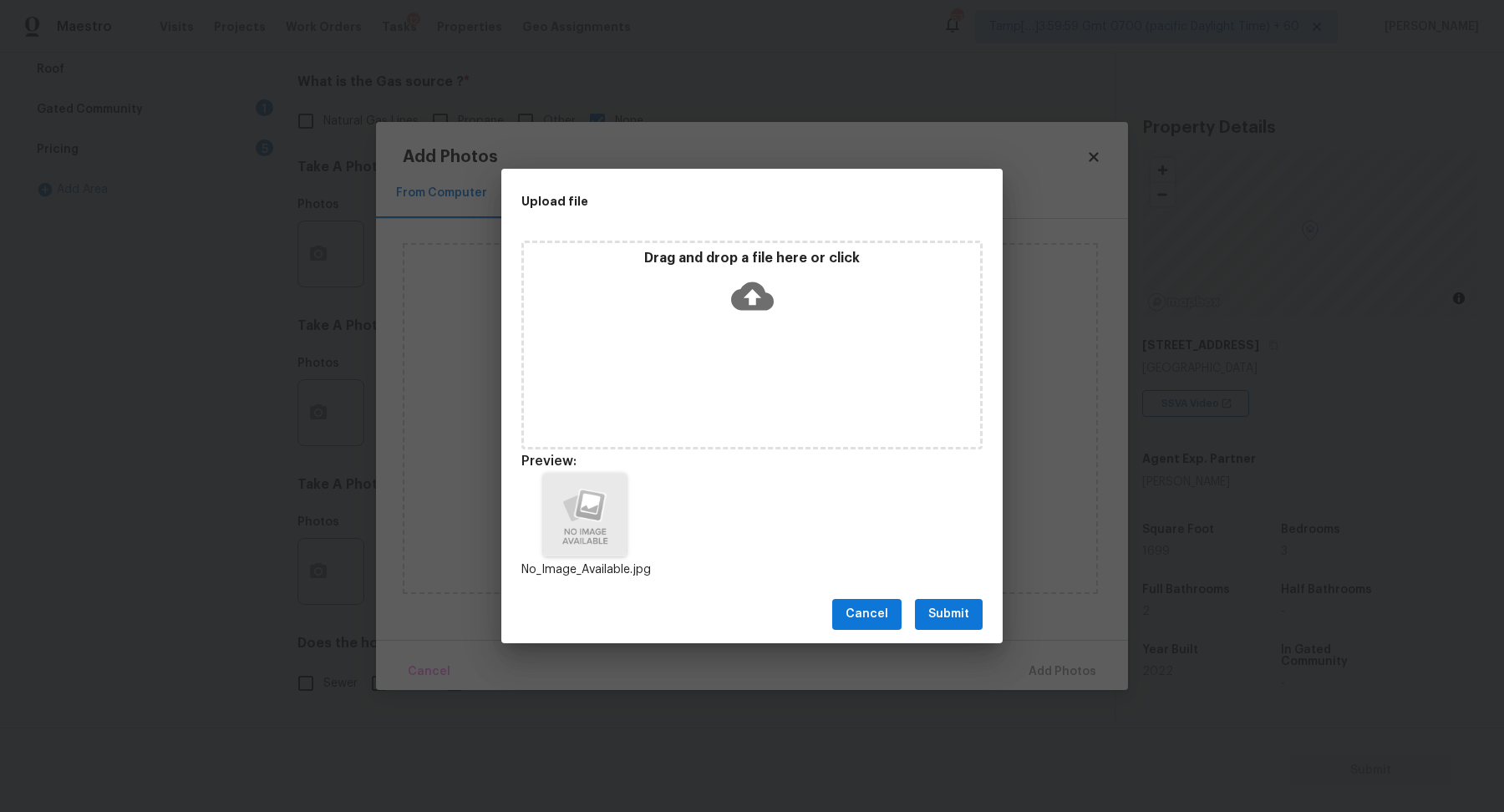
click at [957, 622] on span "Submit" at bounding box center [948, 614] width 41 height 21
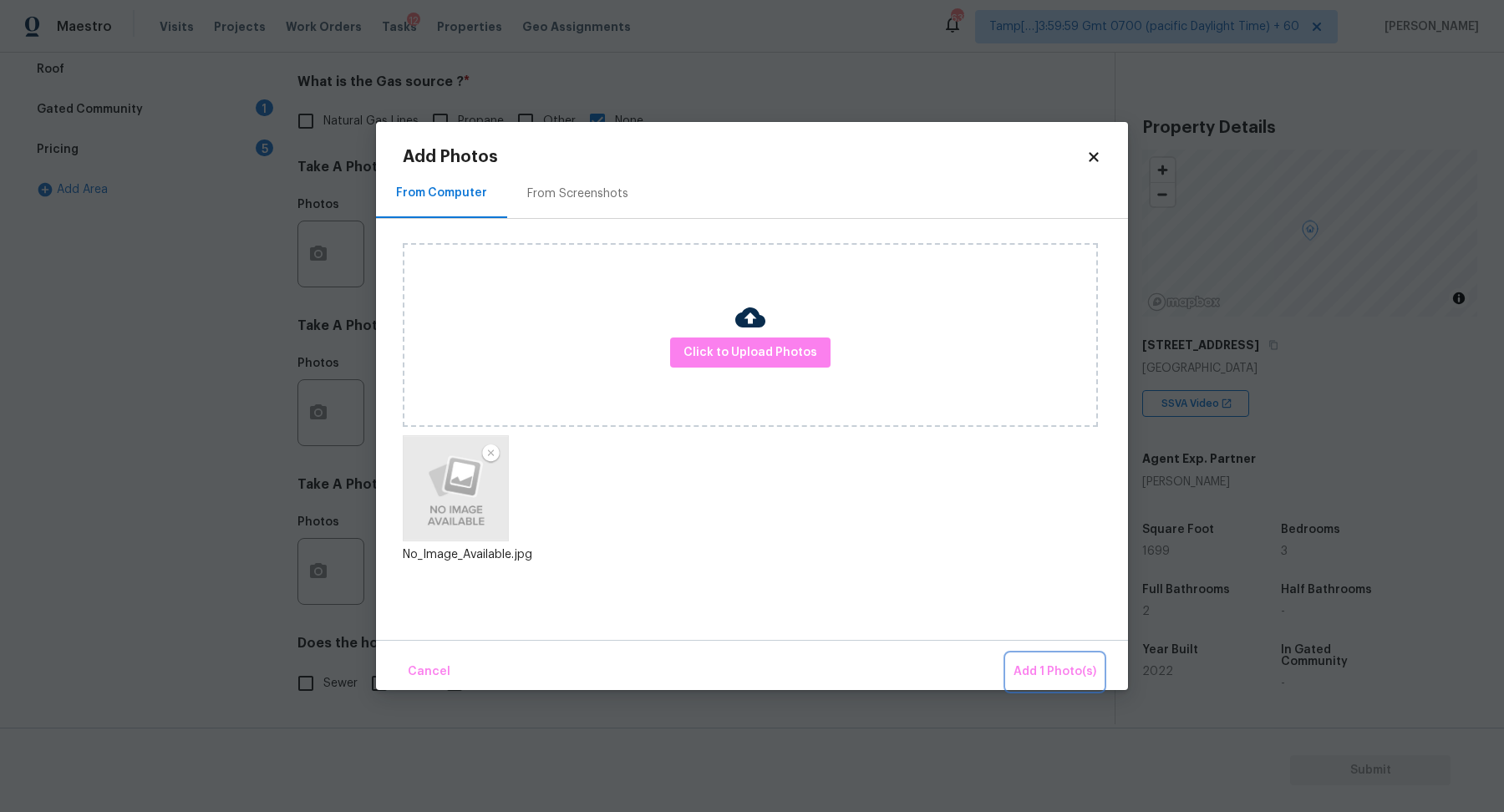
click at [1046, 670] on span "Add 1 Photo(s)" at bounding box center [1055, 671] width 83 height 21
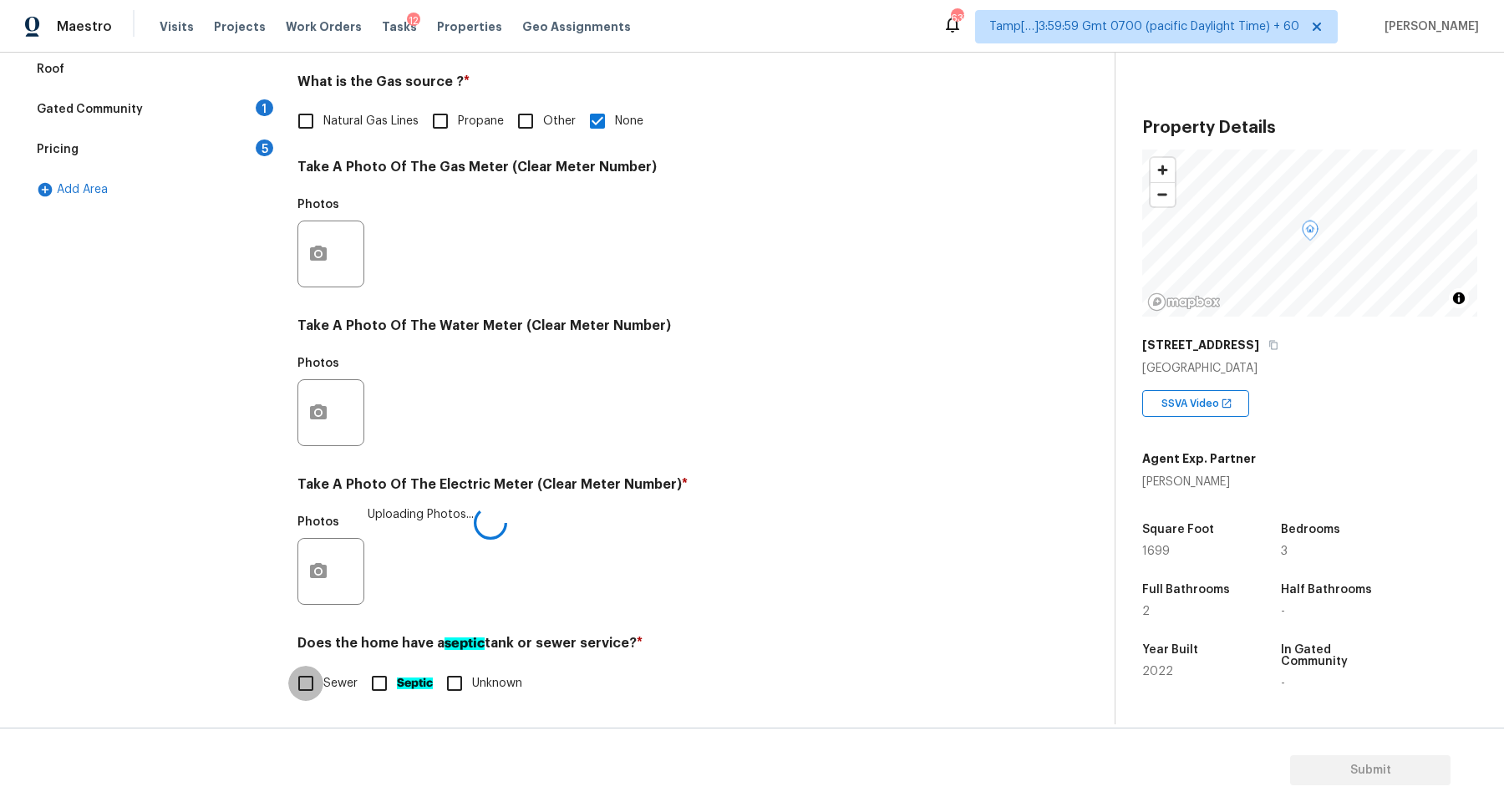
click at [307, 685] on input "Sewer" at bounding box center [306, 683] width 35 height 35
checkbox input "true"
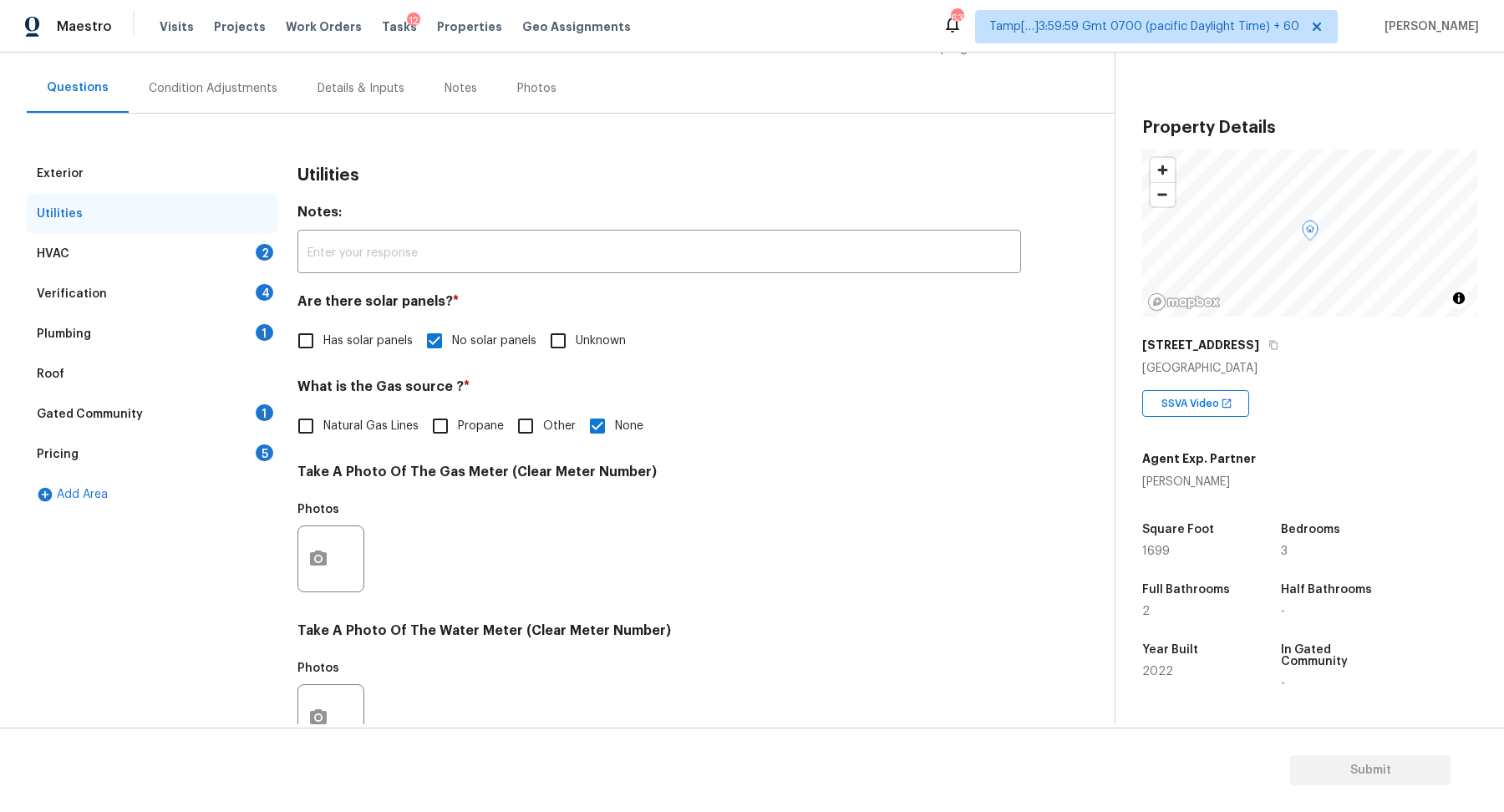
click at [258, 247] on div "2" at bounding box center [264, 252] width 18 height 17
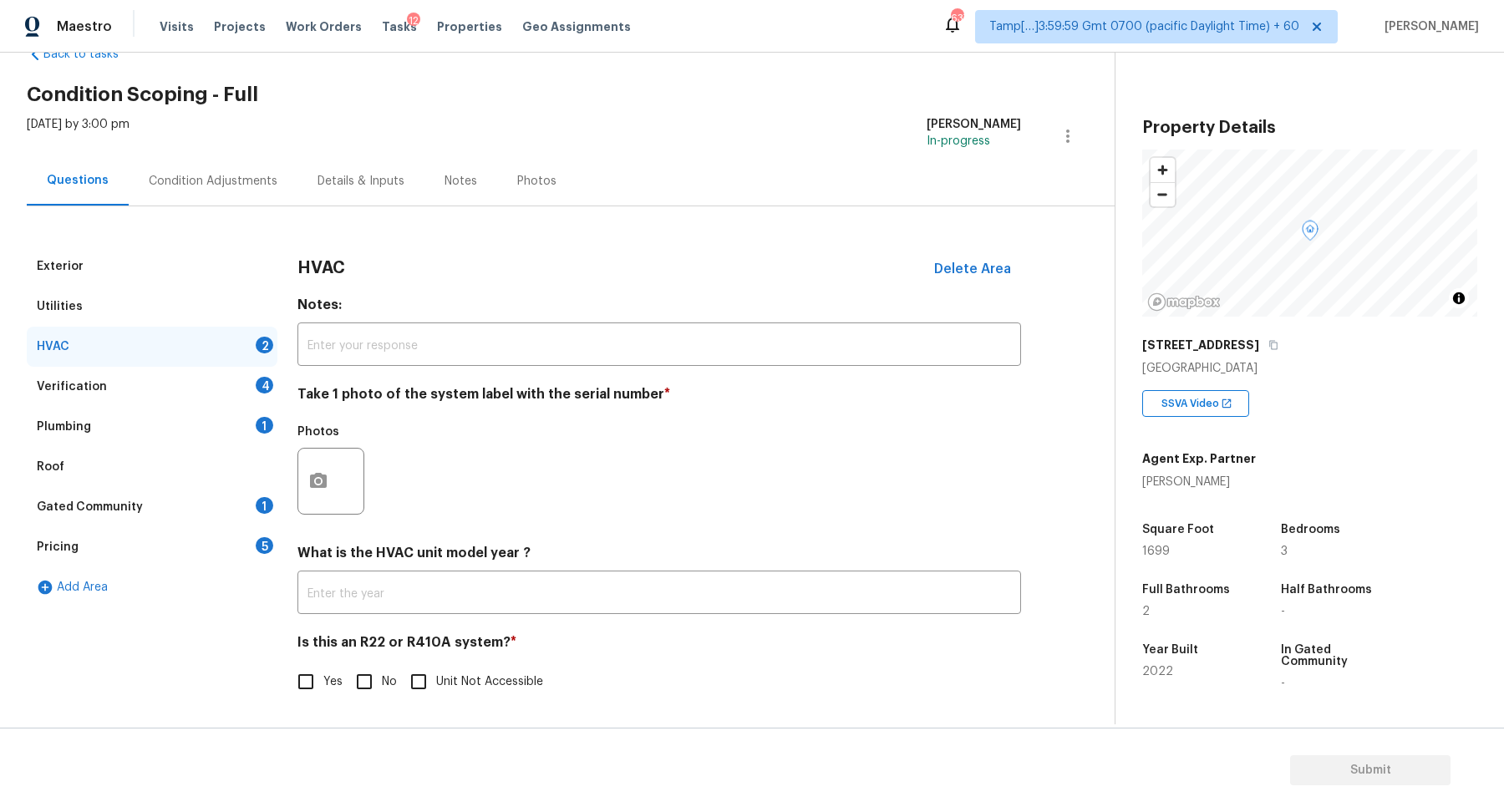
scroll to position [46, 0]
click at [313, 489] on icon "button" at bounding box center [319, 482] width 20 height 20
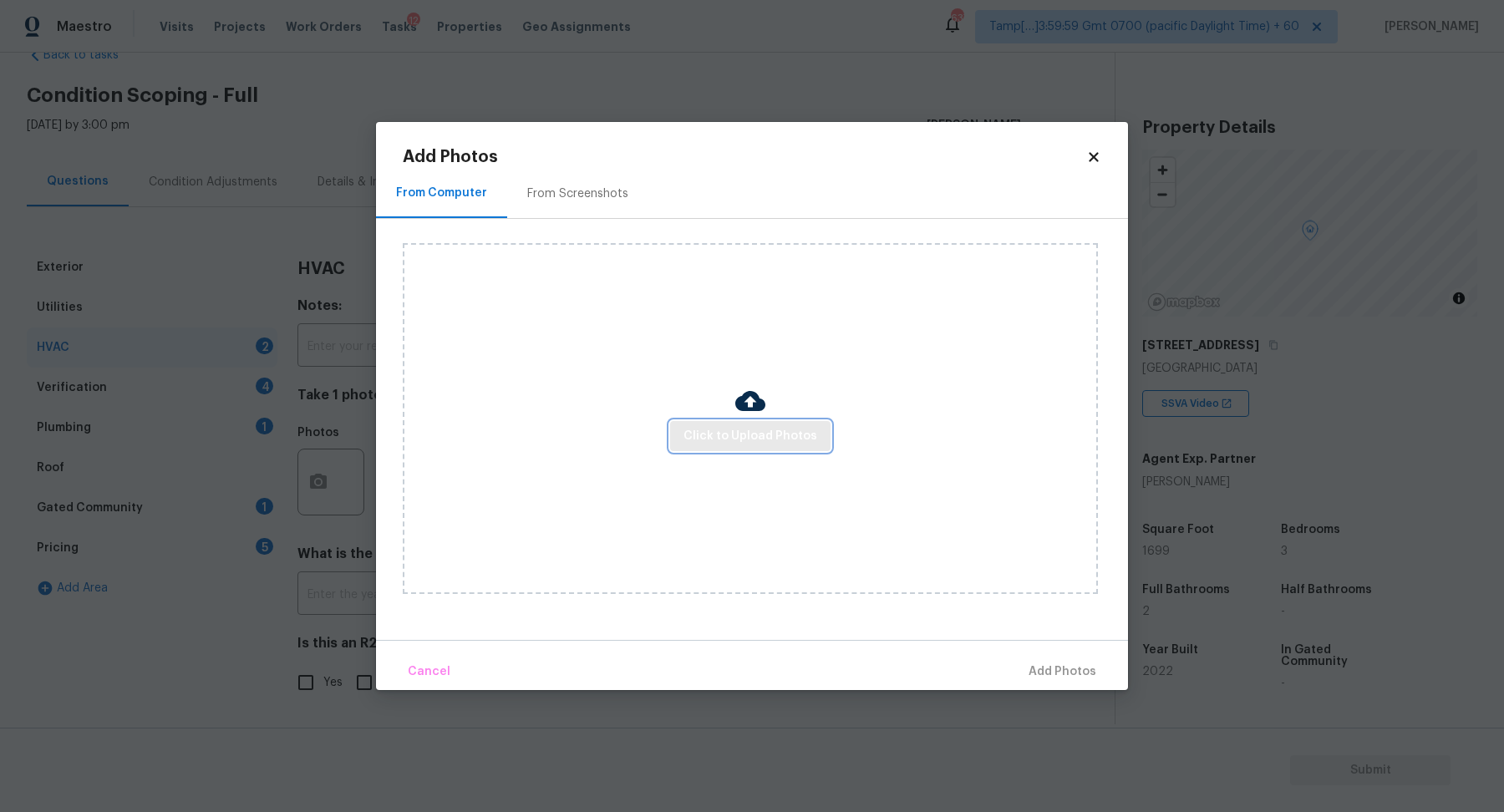
click at [677, 427] on button "Click to Upload Photos" at bounding box center [749, 436] width 160 height 31
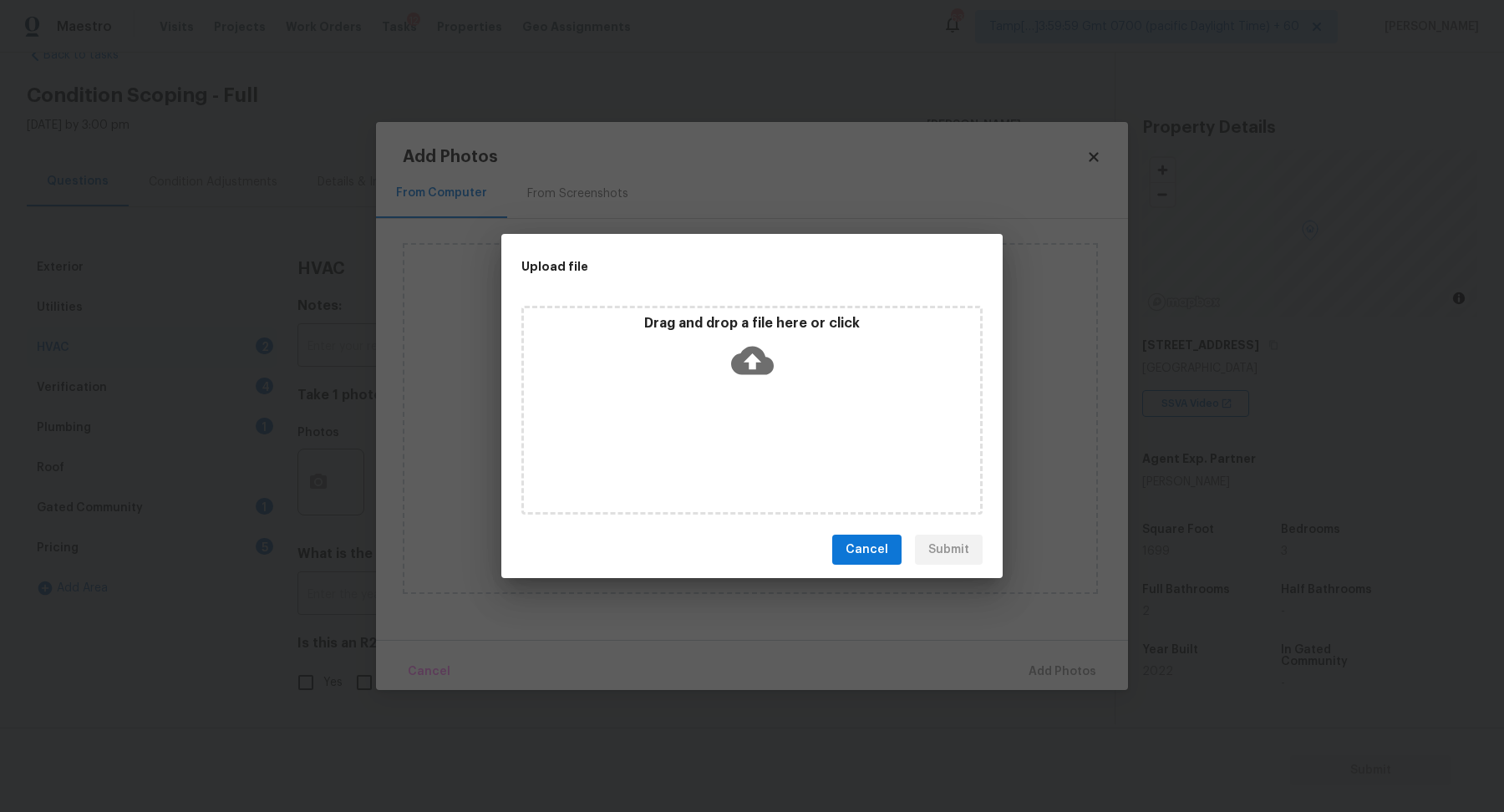
click at [743, 381] on div "Drag and drop a file here or click" at bounding box center [752, 351] width 456 height 72
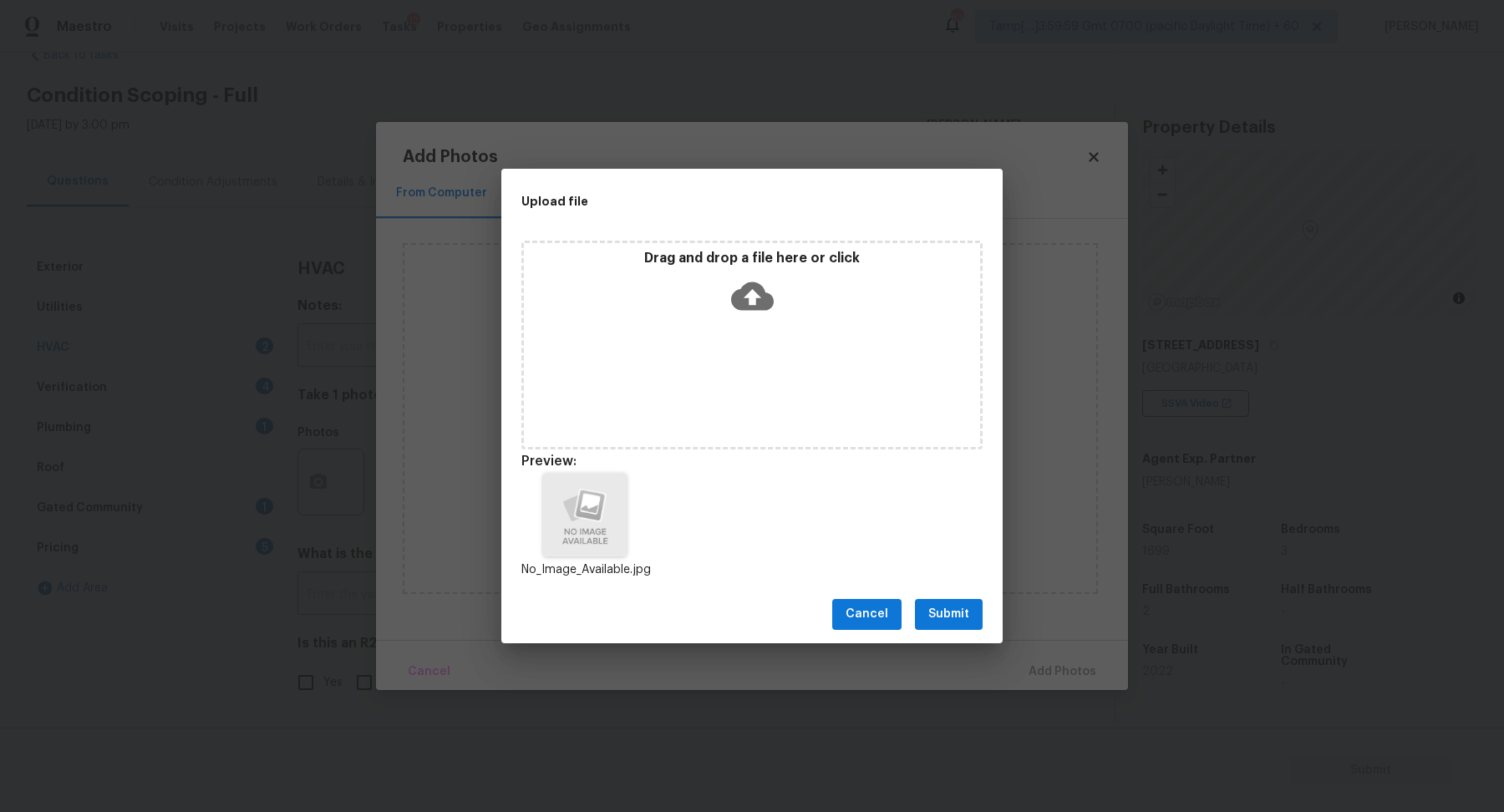
click at [972, 621] on button "Submit" at bounding box center [948, 614] width 68 height 31
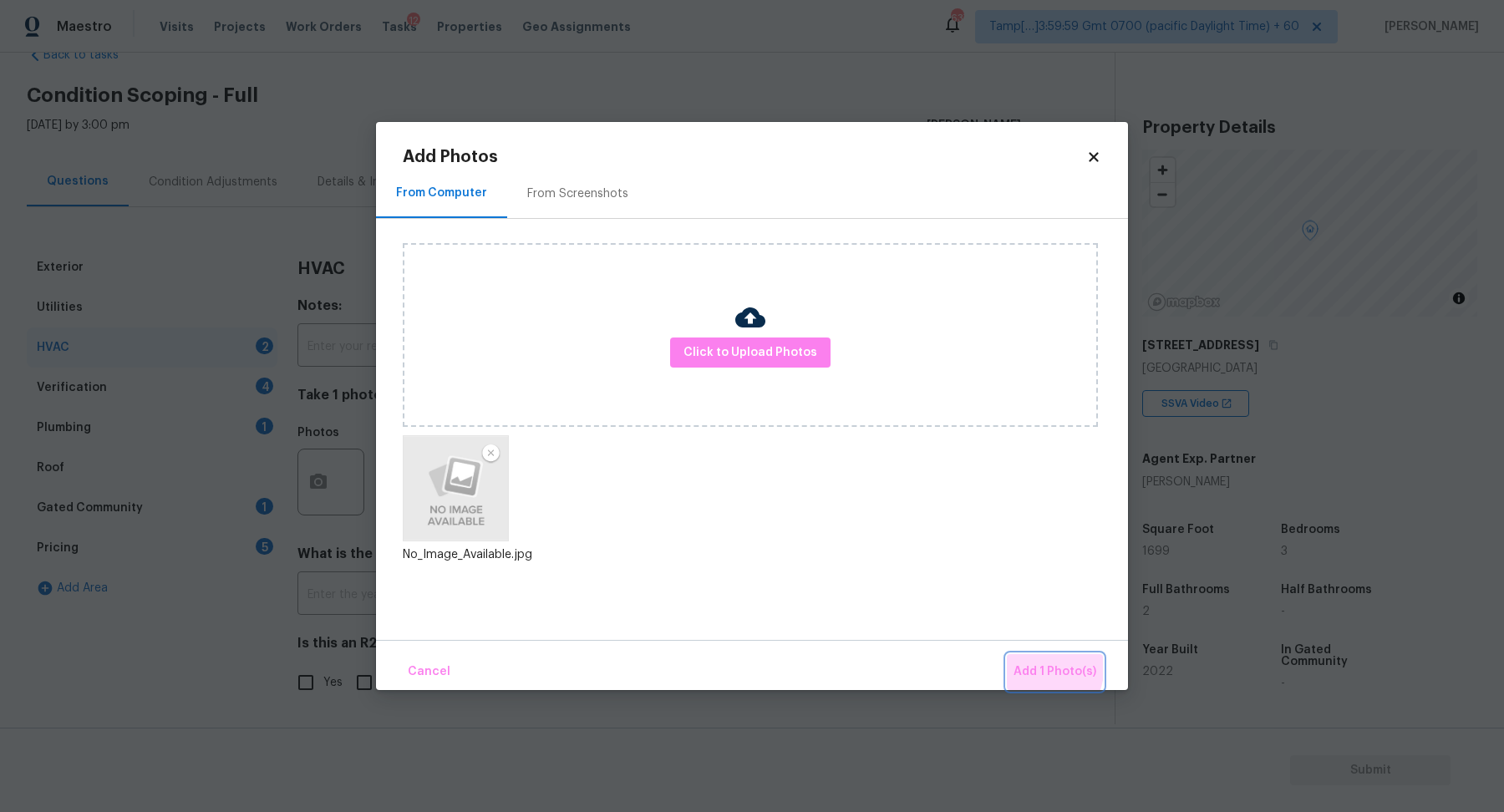
click at [1022, 663] on span "Add 1 Photo(s)" at bounding box center [1055, 671] width 83 height 21
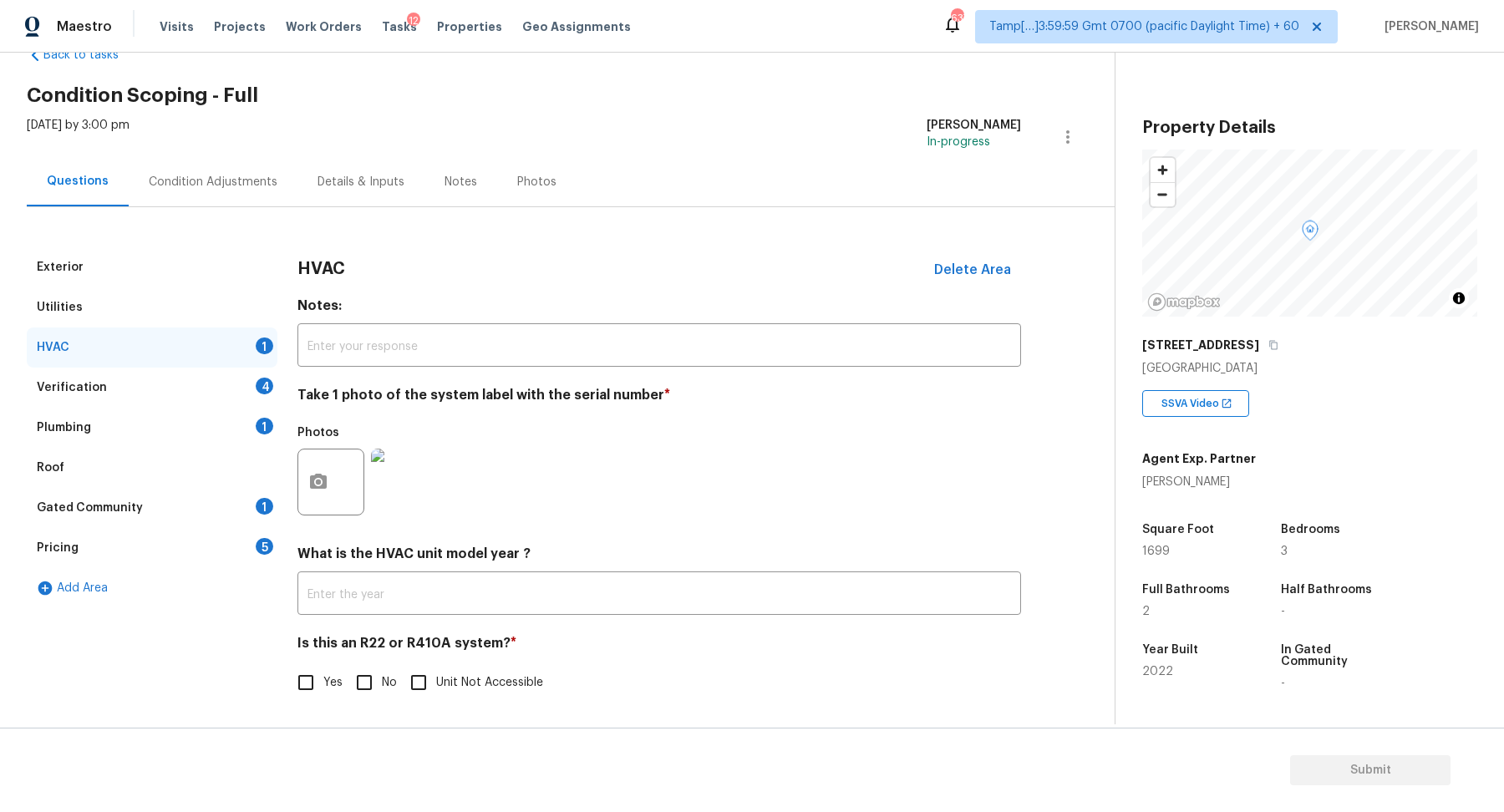
click at [363, 678] on input "No" at bounding box center [365, 682] width 35 height 35
click at [347, 665] on input "No" at bounding box center [365, 682] width 35 height 35
click at [244, 356] on div "HVAC 1" at bounding box center [152, 348] width 251 height 40
click at [366, 691] on input "No" at bounding box center [365, 682] width 35 height 35
checkbox input "true"
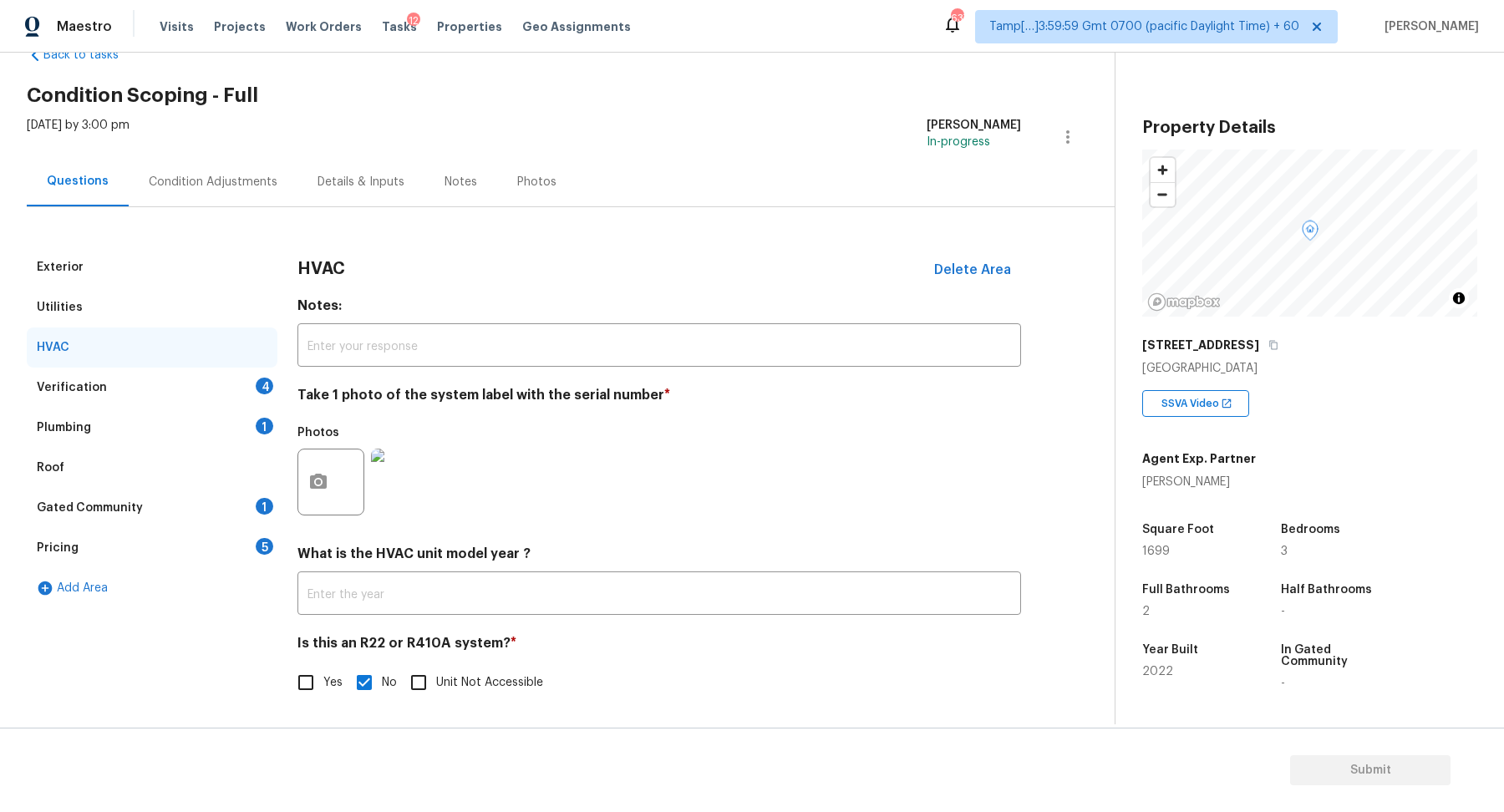
click at [232, 392] on div "Verification 4" at bounding box center [152, 388] width 251 height 40
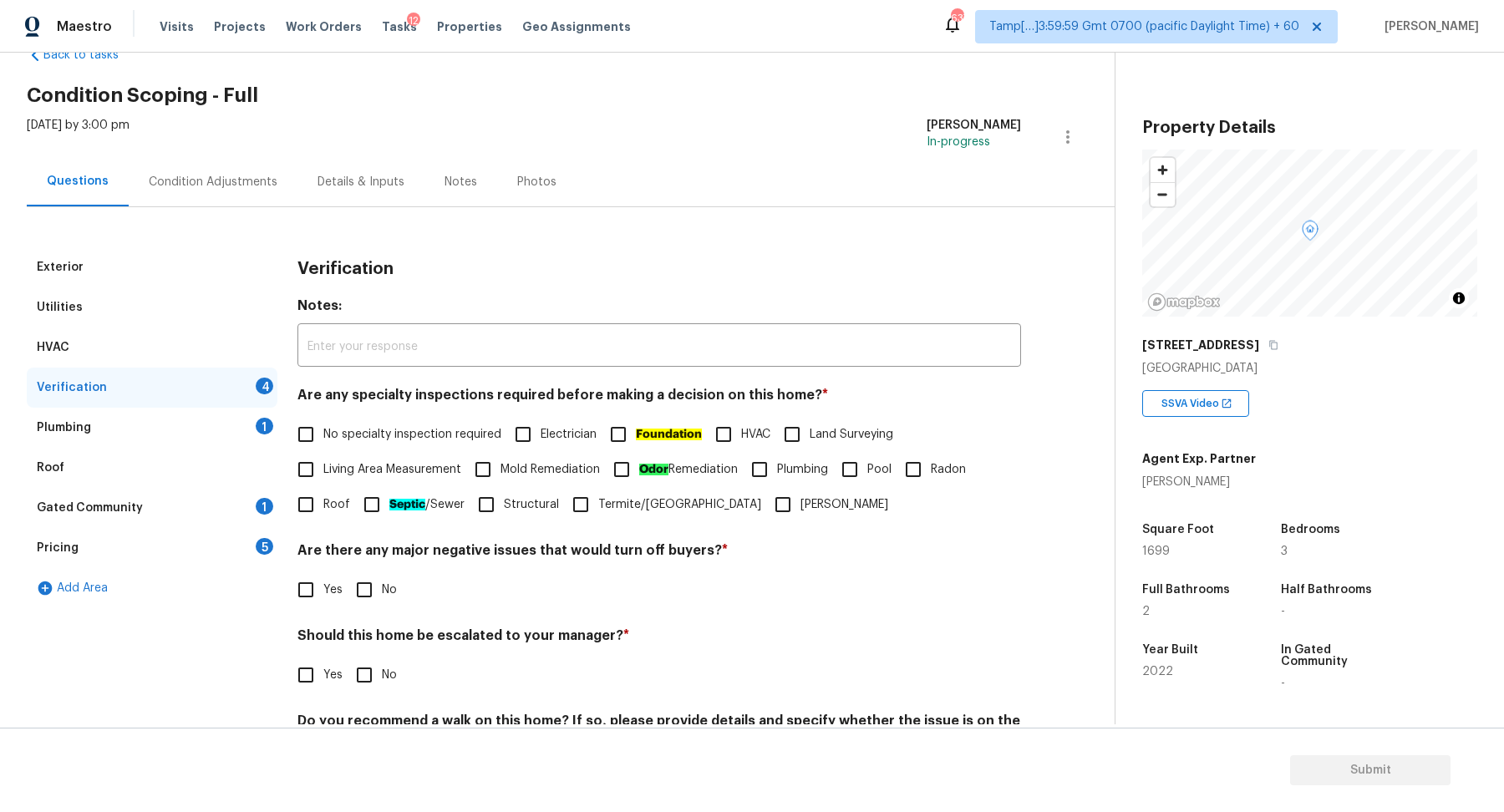
click at [348, 436] on span "No specialty inspection required" at bounding box center [412, 434] width 178 height 18
click at [324, 436] on input "No specialty inspection required" at bounding box center [306, 434] width 35 height 35
checkbox input "true"
click at [352, 587] on input "No" at bounding box center [365, 590] width 35 height 35
checkbox input "true"
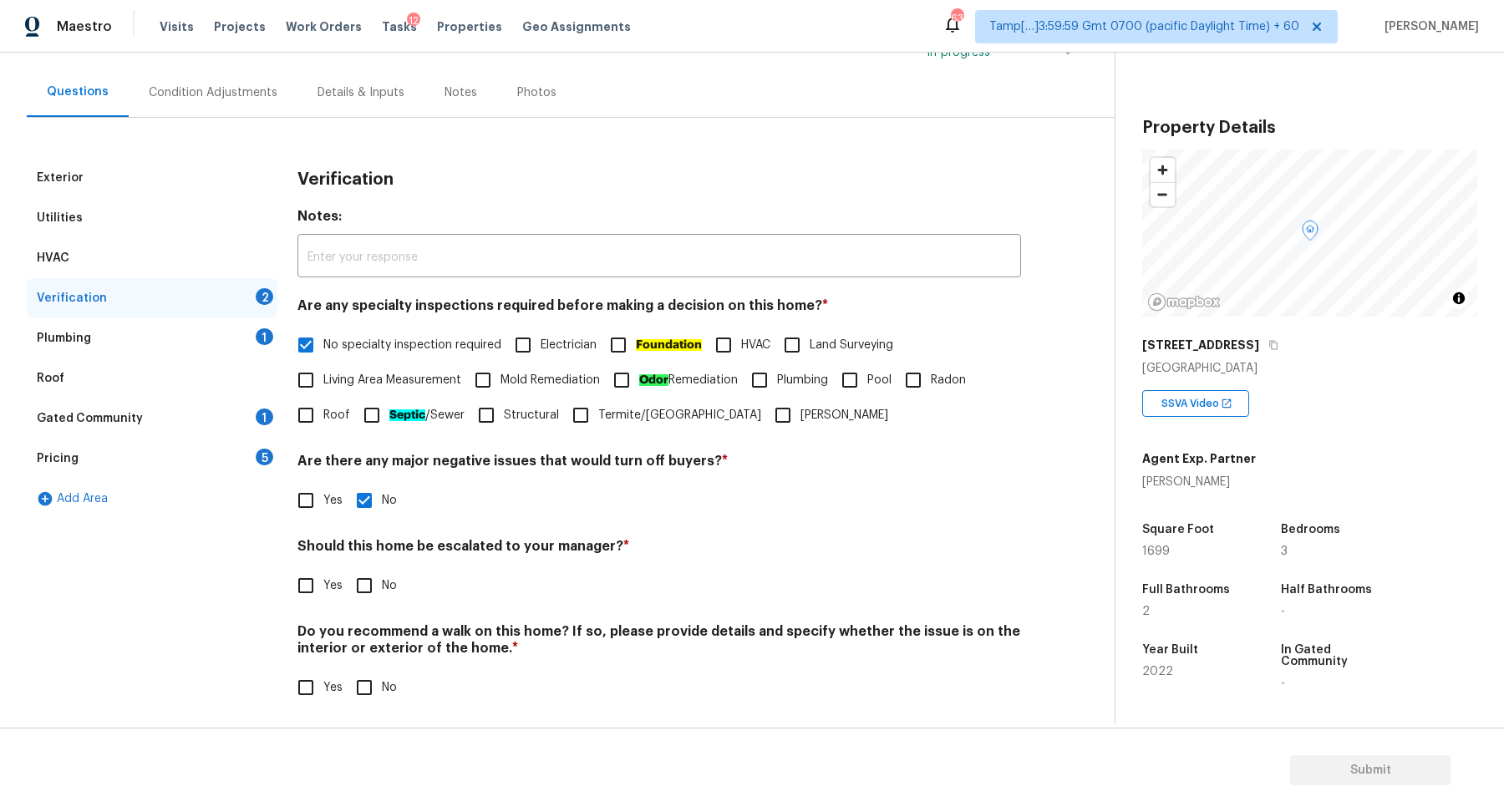
scroll to position [139, 0]
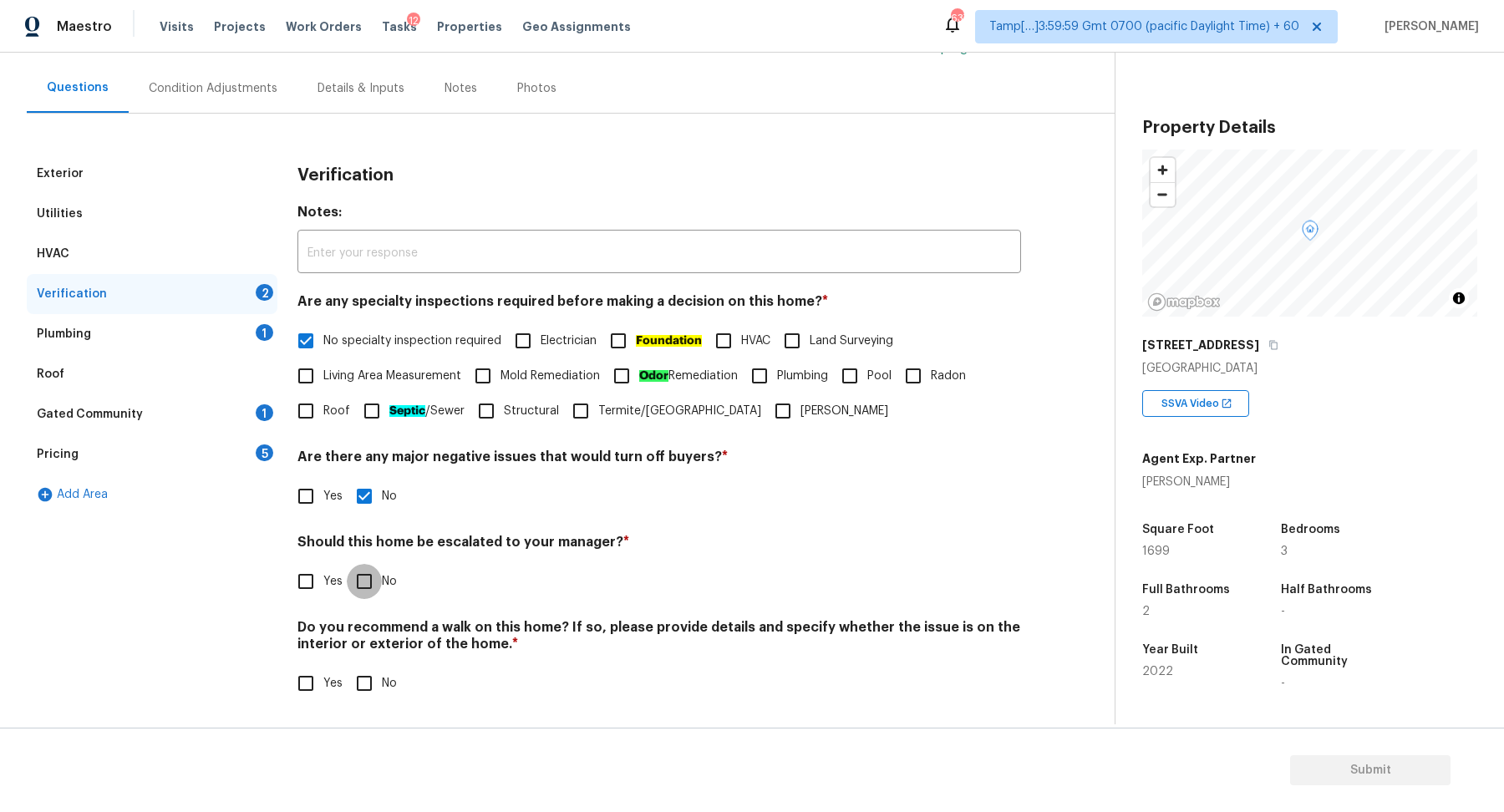
click at [372, 582] on input "No" at bounding box center [365, 582] width 35 height 35
checkbox input "true"
click at [347, 665] on input "No" at bounding box center [365, 683] width 35 height 35
checkbox input "true"
click at [241, 323] on div "Plumbing 1" at bounding box center [152, 334] width 251 height 40
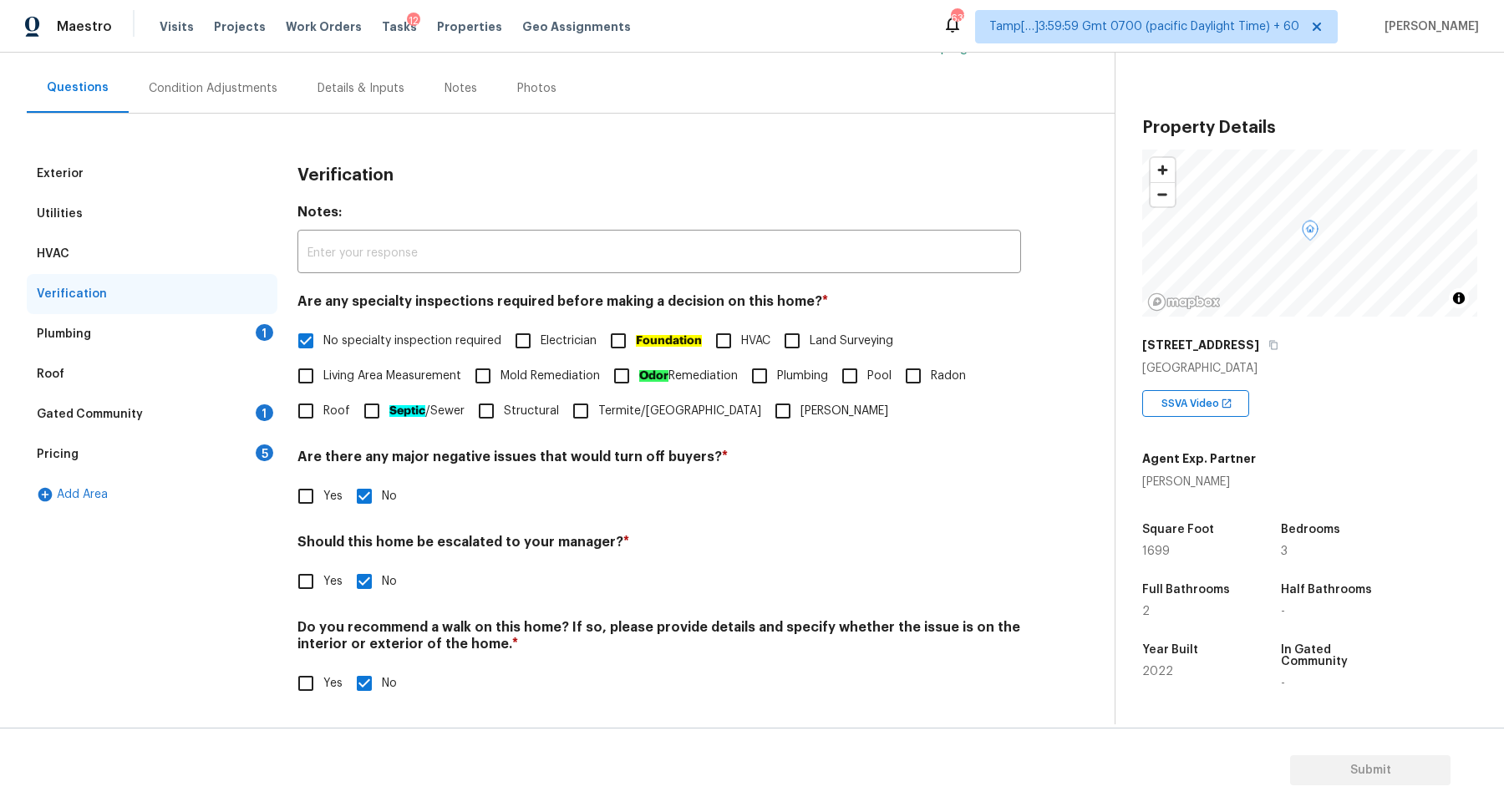
scroll to position [0, 0]
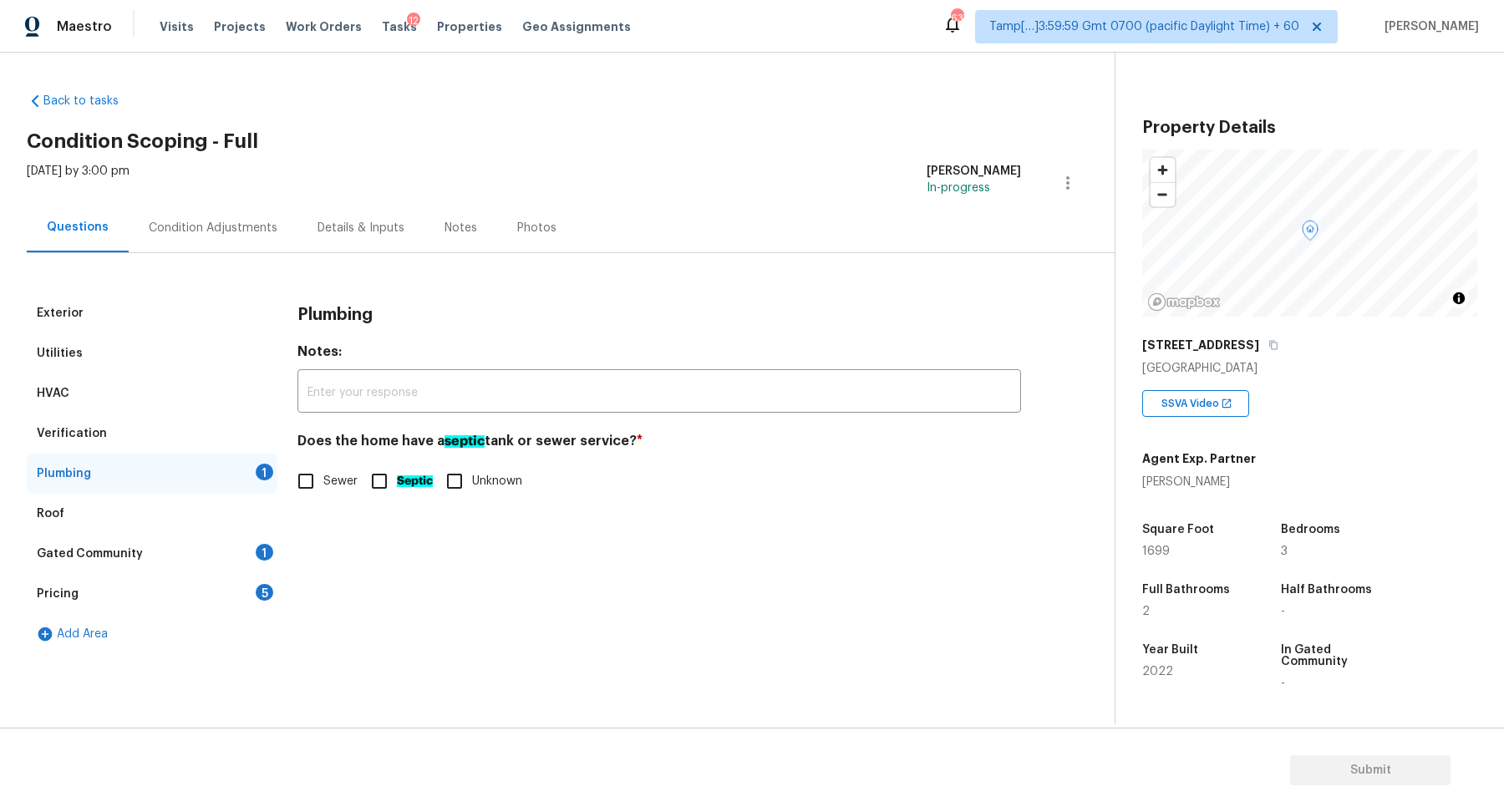
click at [326, 493] on label "Sewer" at bounding box center [323, 481] width 70 height 35
click at [324, 493] on input "Sewer" at bounding box center [306, 481] width 35 height 35
checkbox input "true"
click at [170, 549] on div "Gated Community 1" at bounding box center [152, 554] width 251 height 40
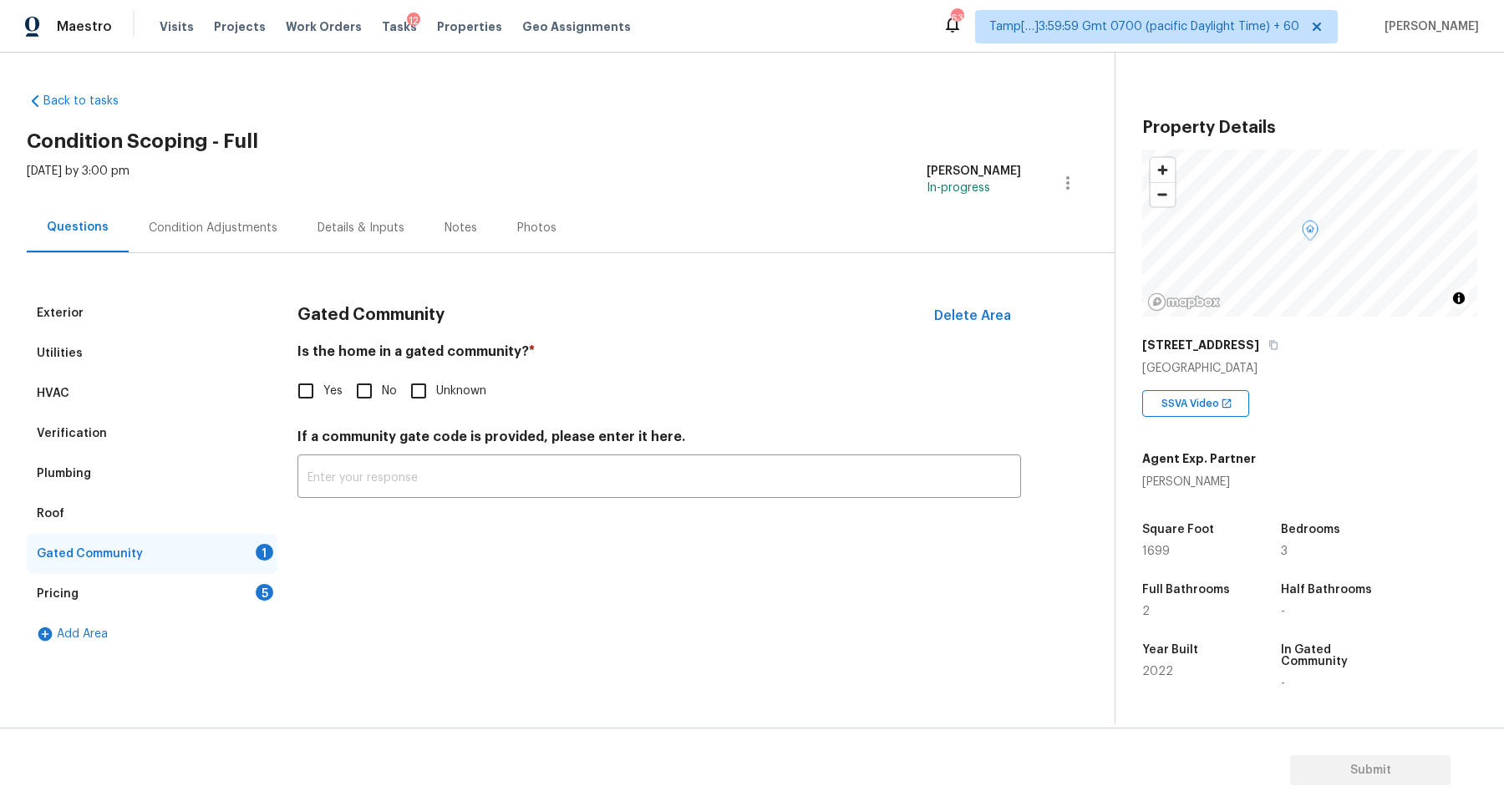
click at [359, 385] on input "No" at bounding box center [365, 390] width 35 height 35
checkbox input "true"
click at [238, 599] on div "Pricing 5" at bounding box center [152, 594] width 251 height 40
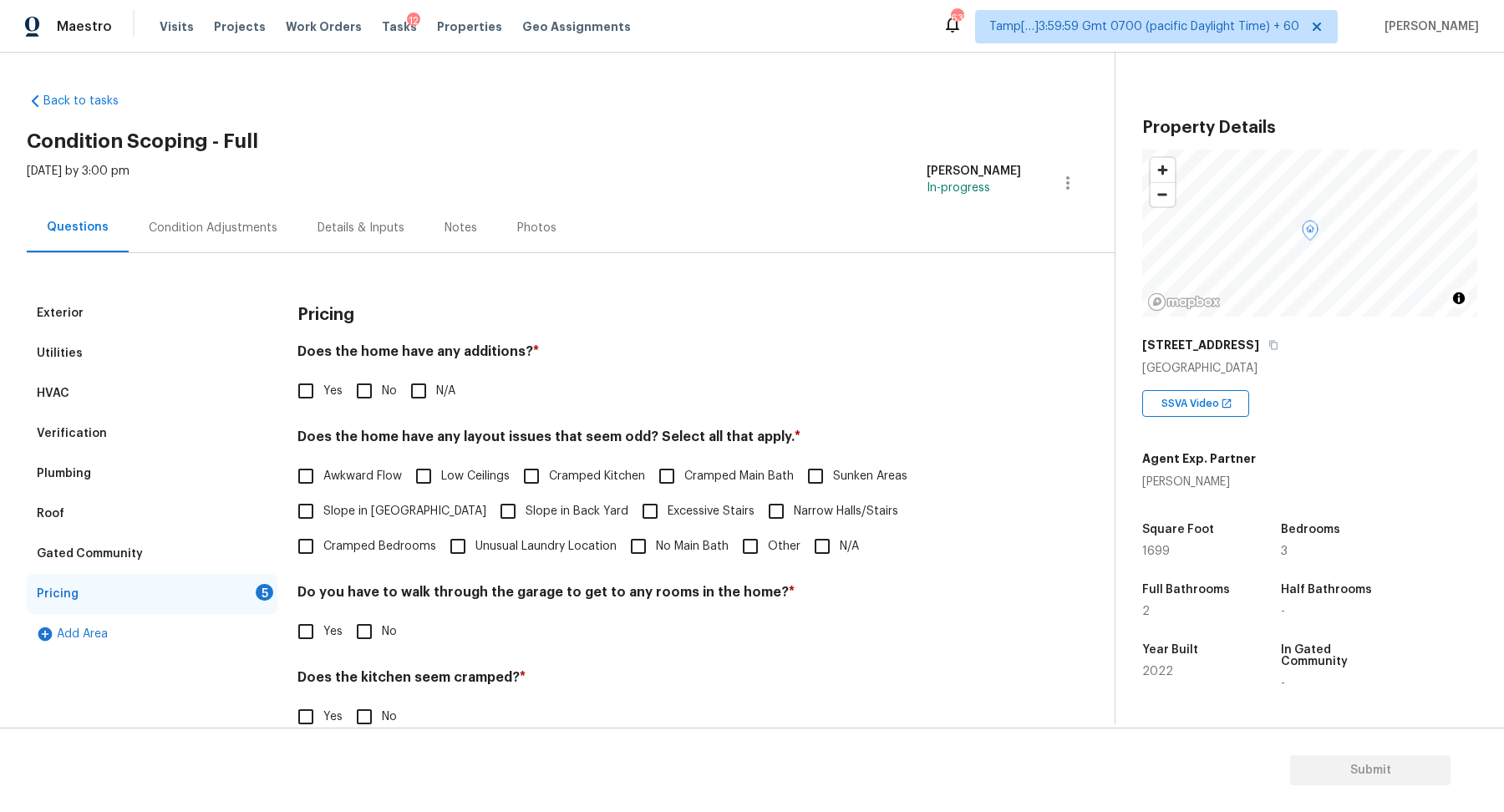
click at [376, 381] on input "No" at bounding box center [365, 390] width 35 height 35
checkbox input "true"
click at [340, 522] on label "Slope in Front Yard" at bounding box center [387, 511] width 198 height 35
click at [324, 522] on input "Slope in Front Yard" at bounding box center [306, 511] width 35 height 35
checkbox input "true"
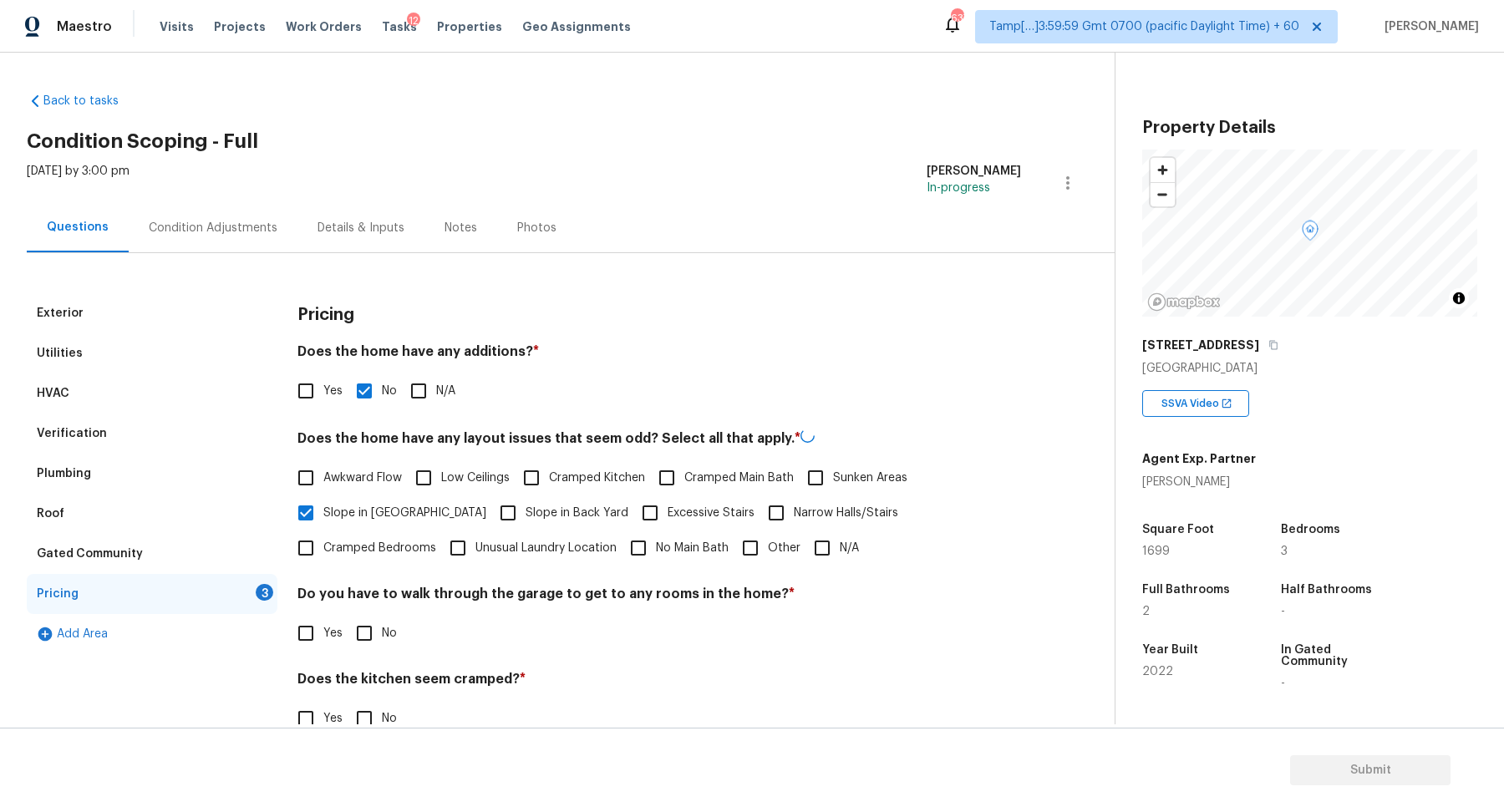
click at [526, 505] on span "Slope in Back Yard" at bounding box center [577, 513] width 103 height 18
click at [490, 505] on input "Slope in Back Yard" at bounding box center [508, 513] width 35 height 35
checkbox input "true"
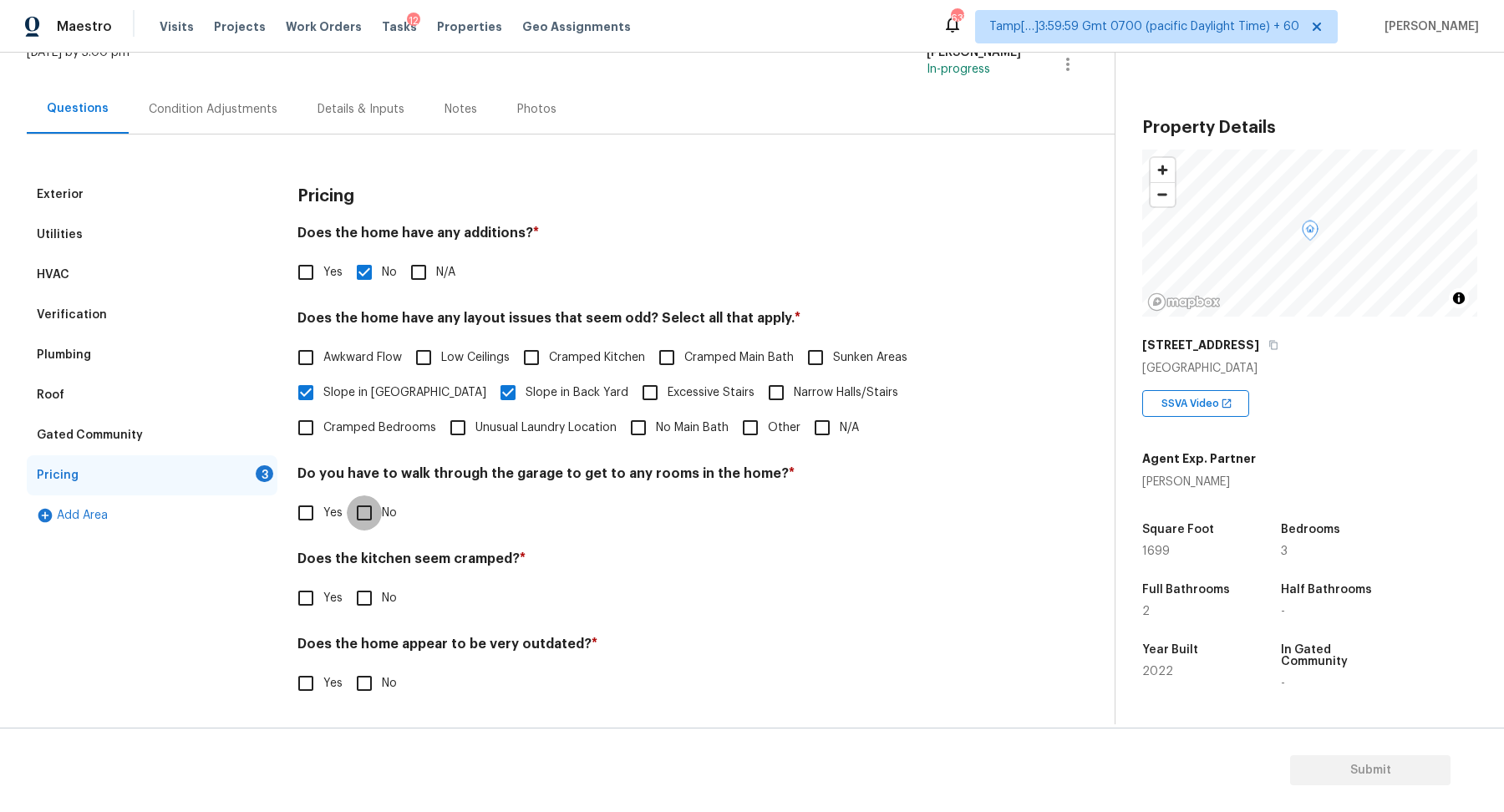
click at [370, 515] on input "No" at bounding box center [365, 513] width 35 height 35
checkbox input "true"
click at [347, 581] on input "No" at bounding box center [365, 598] width 35 height 35
checkbox input "true"
click at [347, 667] on input "No" at bounding box center [365, 685] width 35 height 35
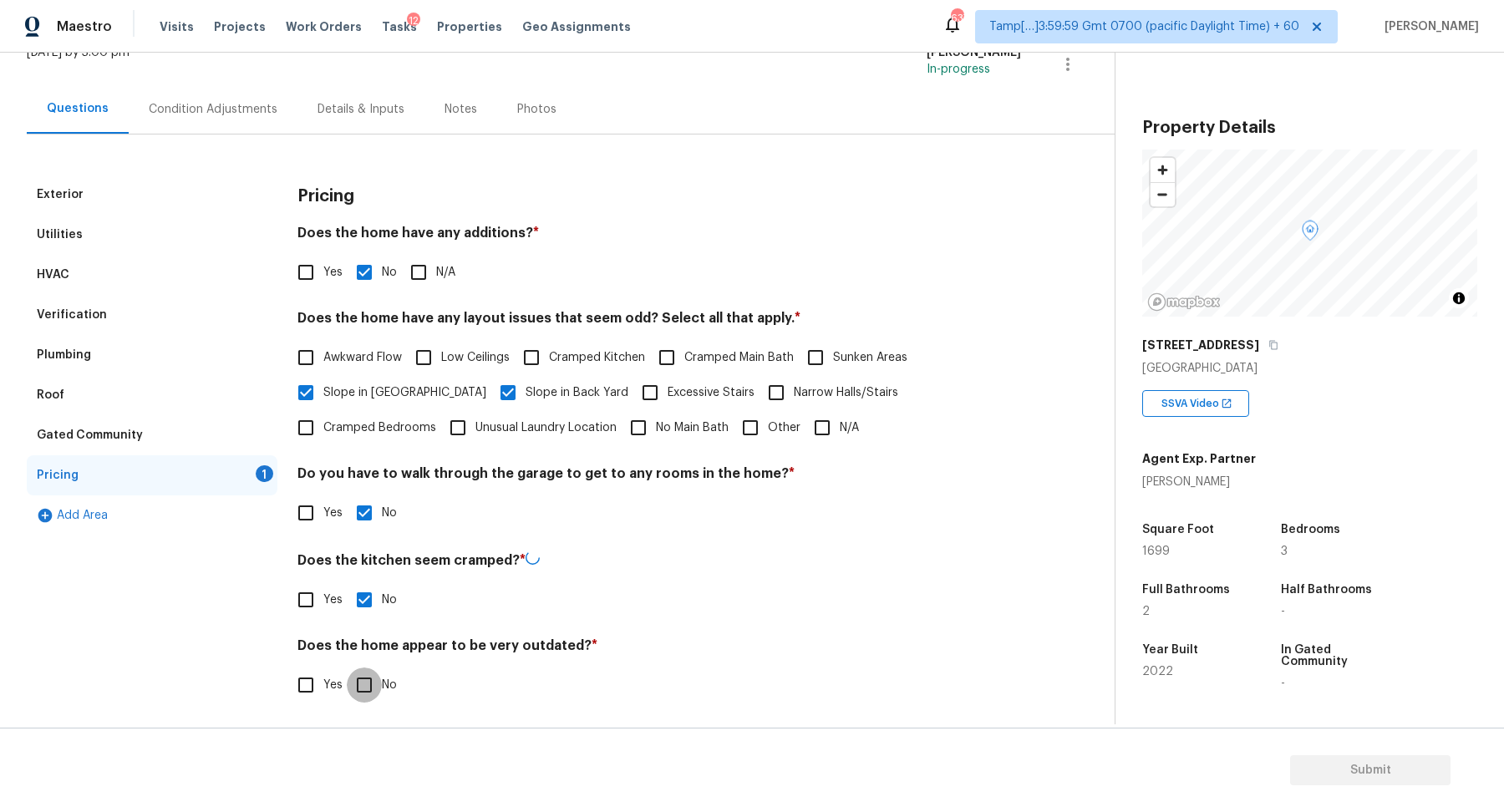
checkbox input "true"
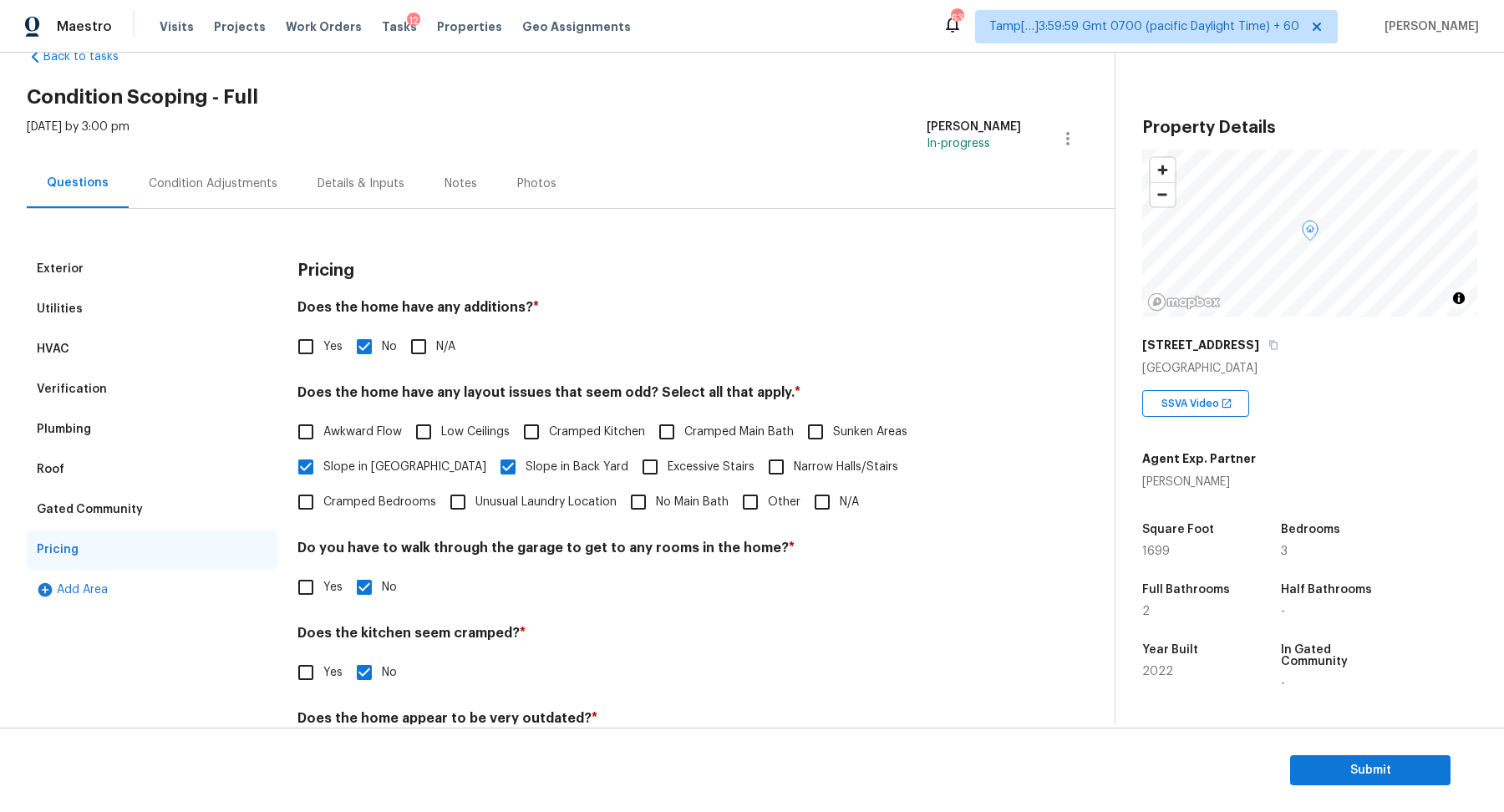
scroll to position [0, 0]
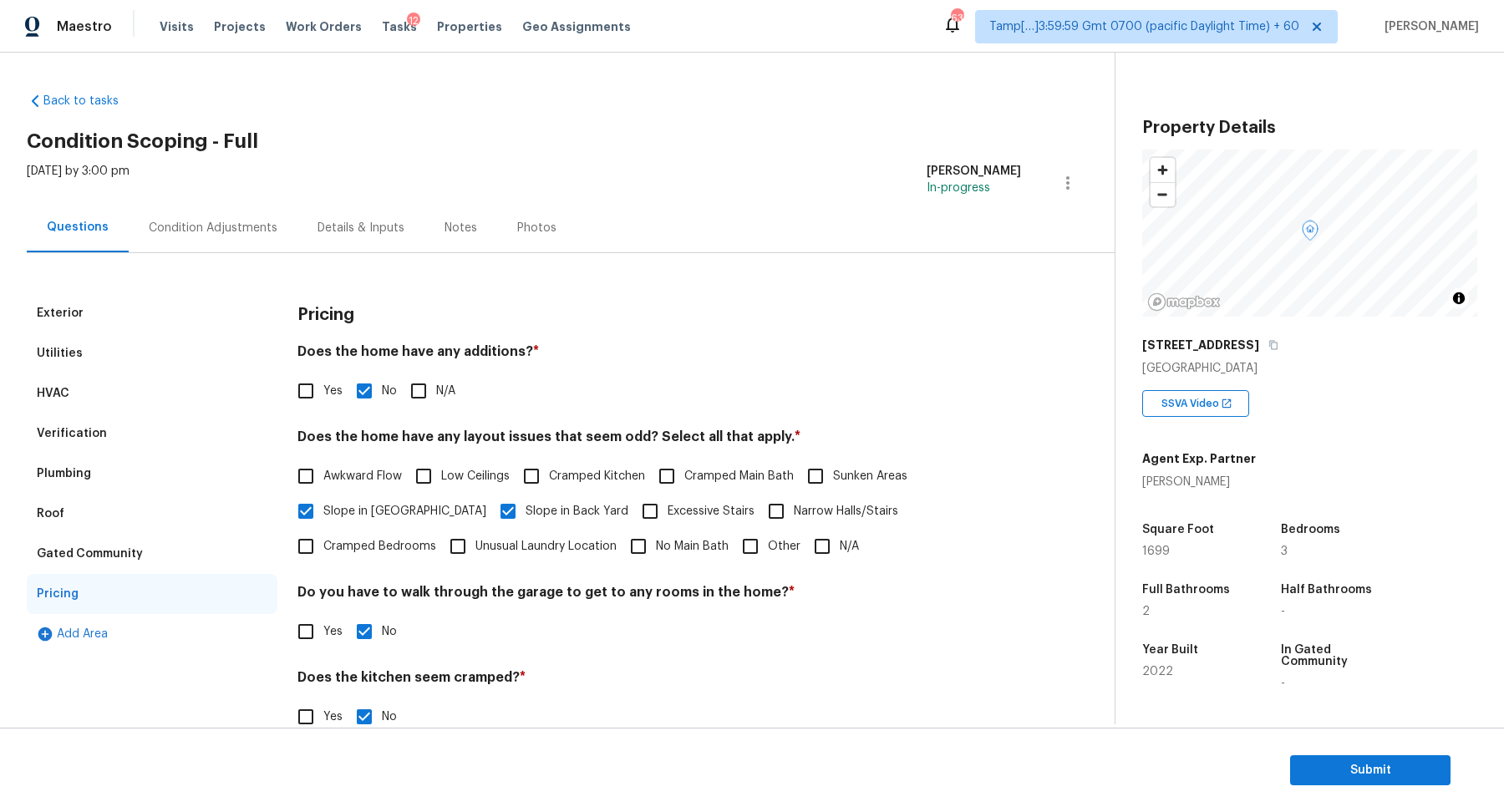
click at [230, 256] on div "Exterior Utilities HVAC Verification Plumbing Roof Gated Community Pricing Add …" at bounding box center [551, 546] width 1048 height 587
click at [242, 236] on div "Condition Adjustments" at bounding box center [212, 227] width 169 height 49
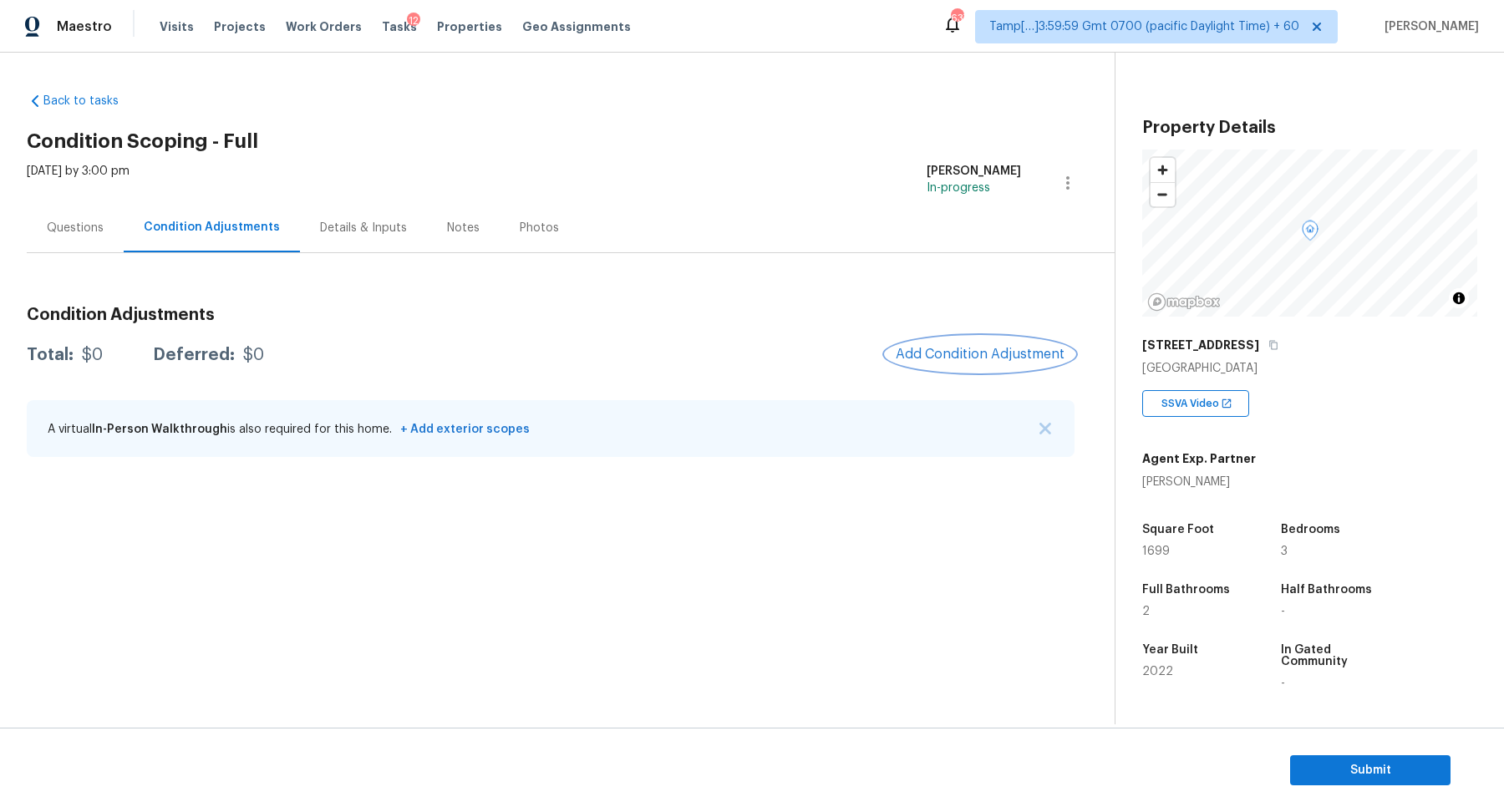
click at [953, 367] on button "Add Condition Adjustment" at bounding box center [979, 354] width 189 height 35
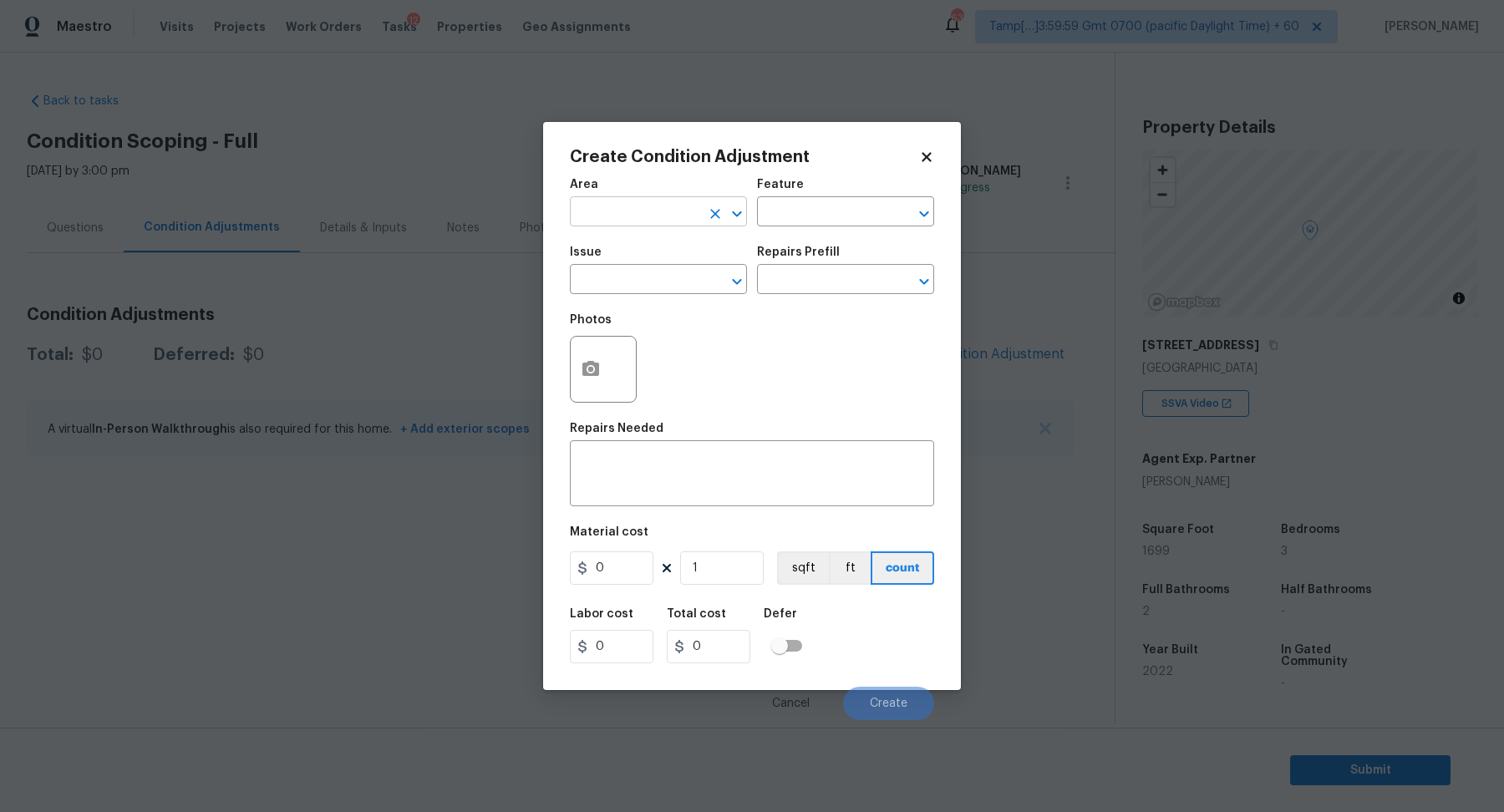
click at [667, 212] on input "text" at bounding box center [635, 213] width 130 height 26
click at [646, 277] on li "Interior Overall" at bounding box center [658, 277] width 177 height 28
type input "Interior Overall"
click at [646, 277] on input "text" at bounding box center [635, 281] width 130 height 26
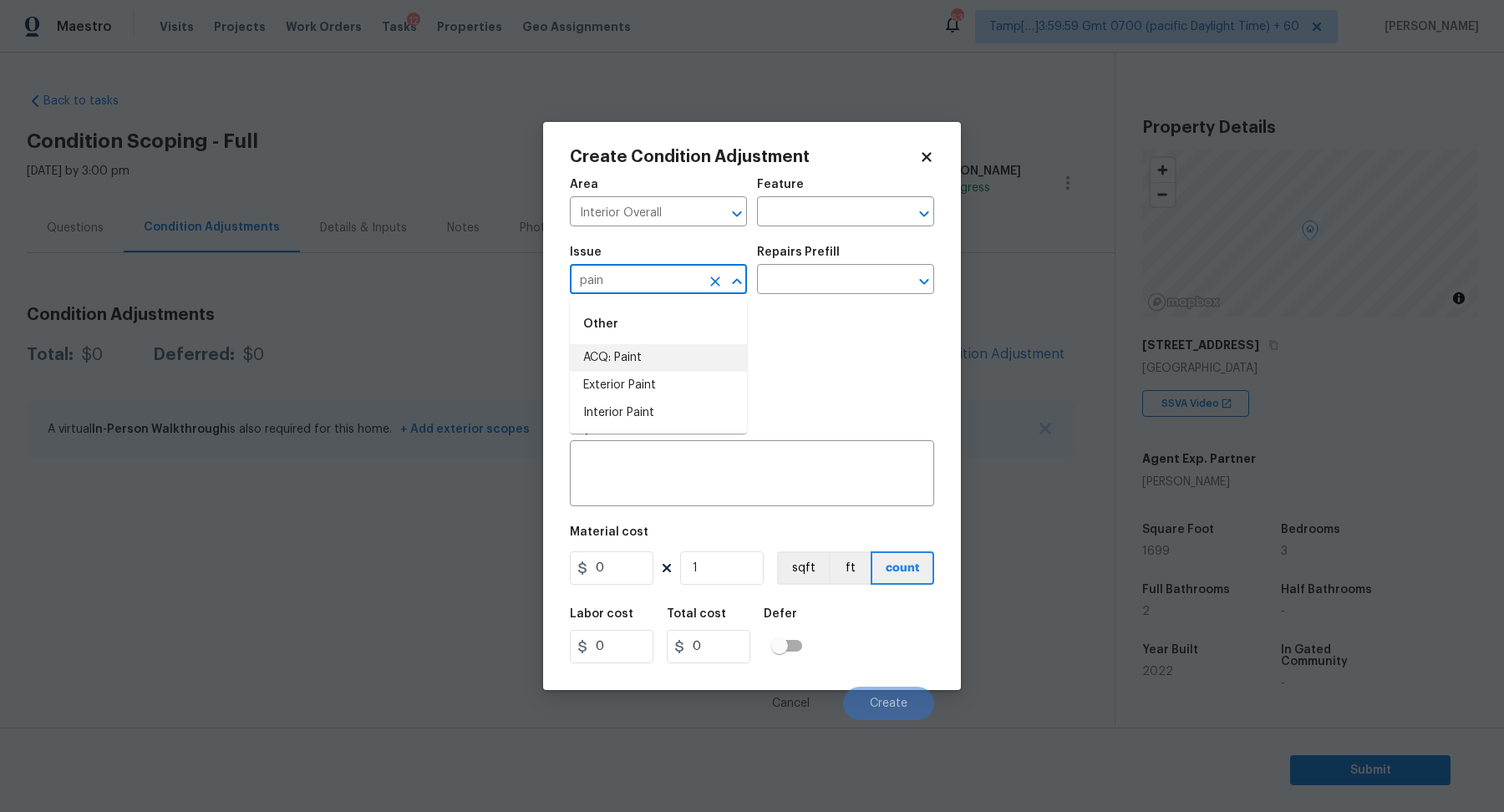
click at [619, 354] on li "ACQ: Paint" at bounding box center [658, 358] width 177 height 28
type input "ACQ: Paint"
click at [817, 275] on input "text" at bounding box center [822, 281] width 130 height 26
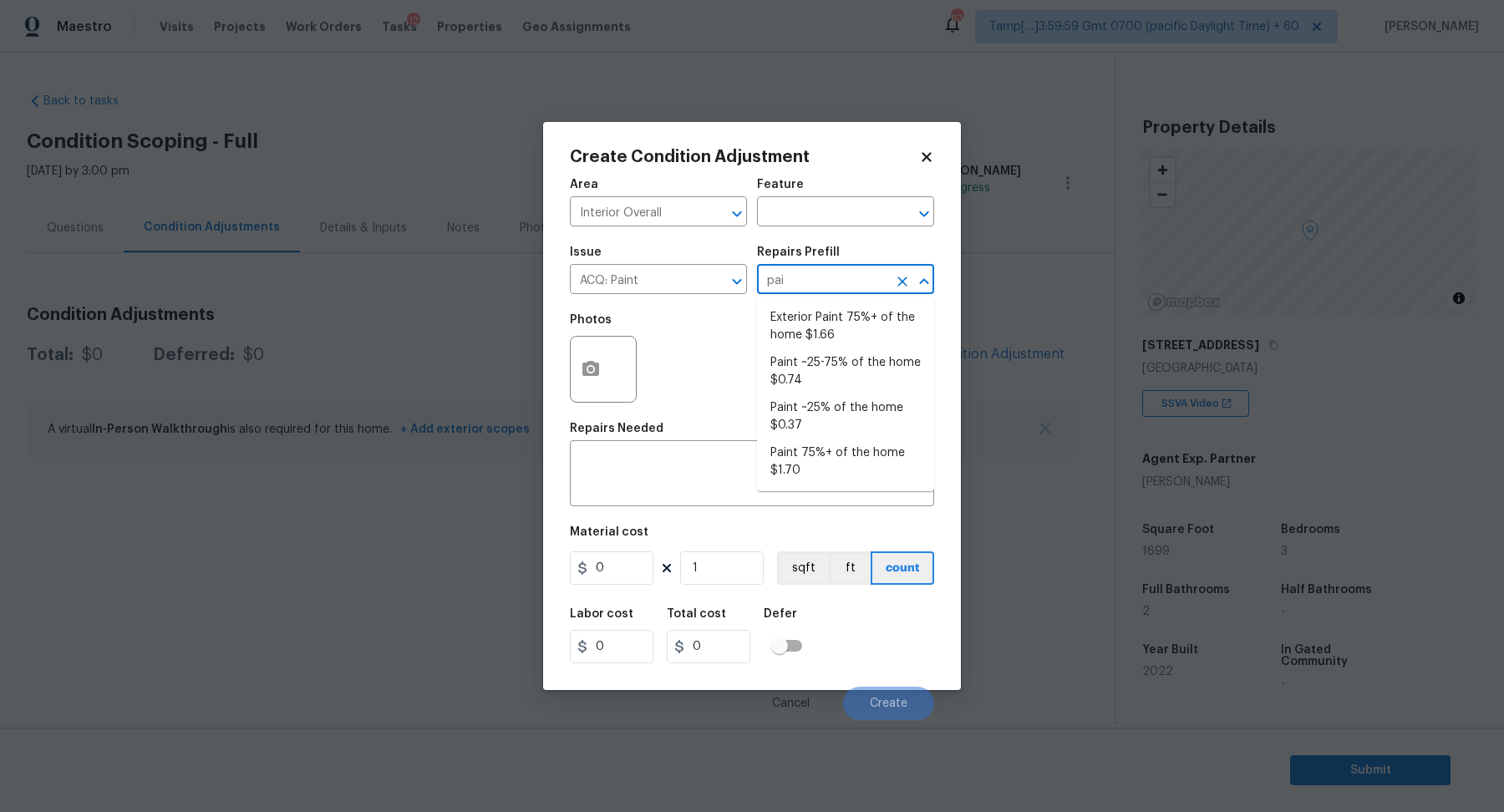
type input "pain"
click at [842, 431] on li "Paint ~25% of the home $0.37" at bounding box center [845, 416] width 177 height 45
type input "Acquisition"
type textarea "Acquisition Scope: ~25% of the home needs interior paint"
type input "0.37"
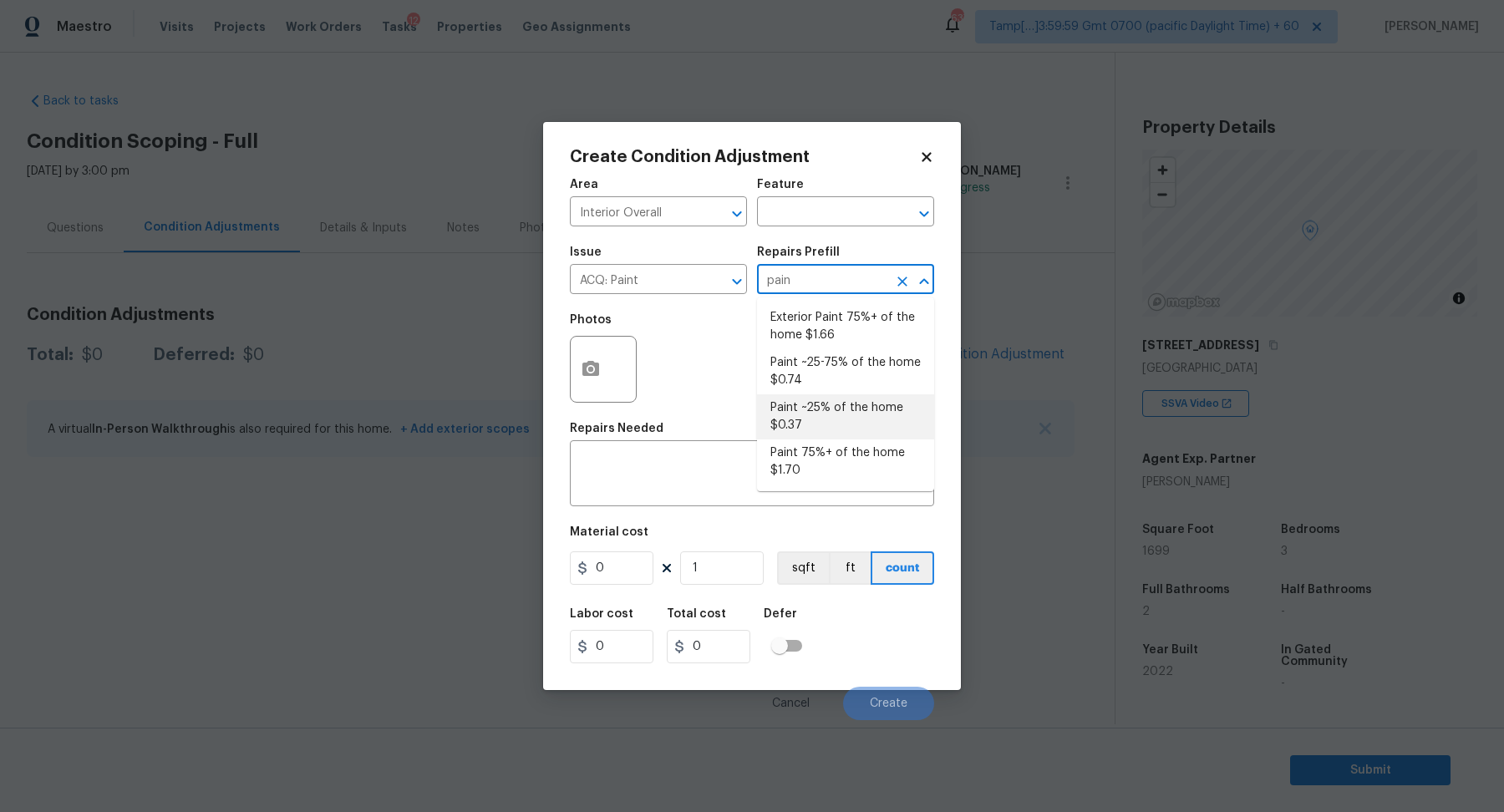
type input "0.37"
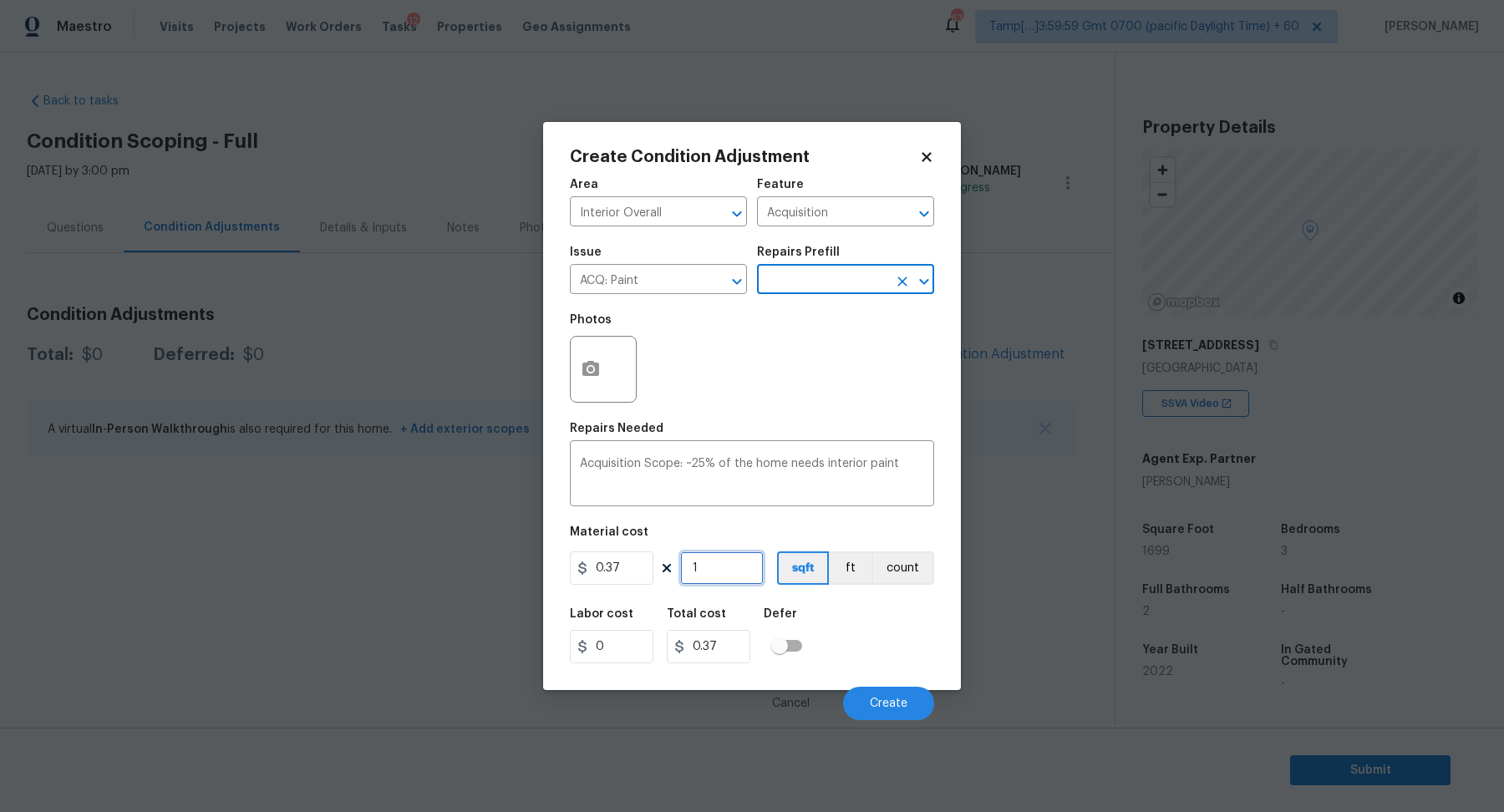
click at [746, 572] on input "1" at bounding box center [722, 568] width 84 height 34
type input "17"
type input "6.29"
type input "178"
type input "65.86"
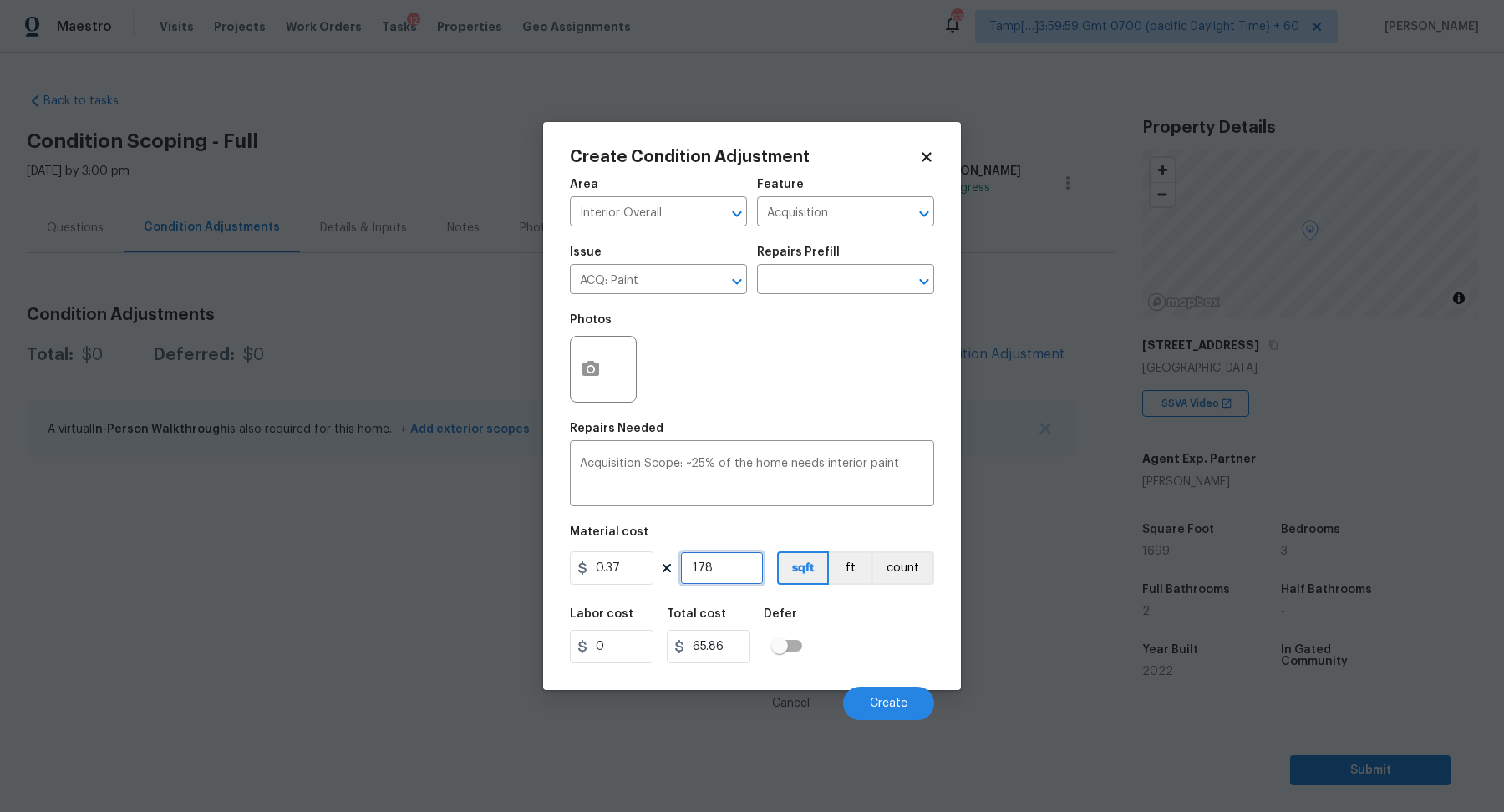
type input "1788"
type input "661.56"
type input "1788"
click at [881, 693] on button "Create" at bounding box center [889, 703] width 91 height 34
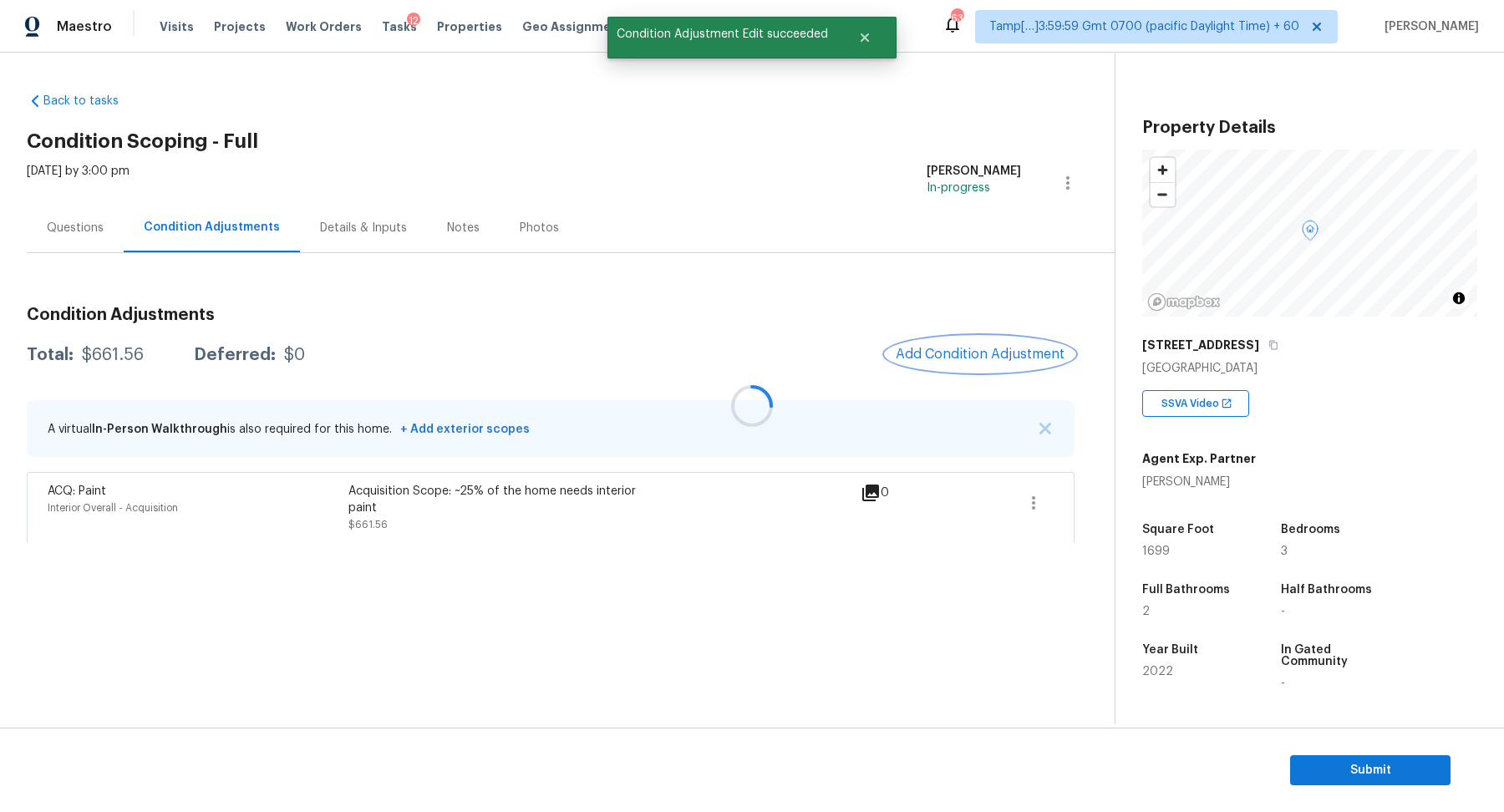
click at [974, 359] on span "Add Condition Adjustment" at bounding box center [979, 354] width 169 height 15
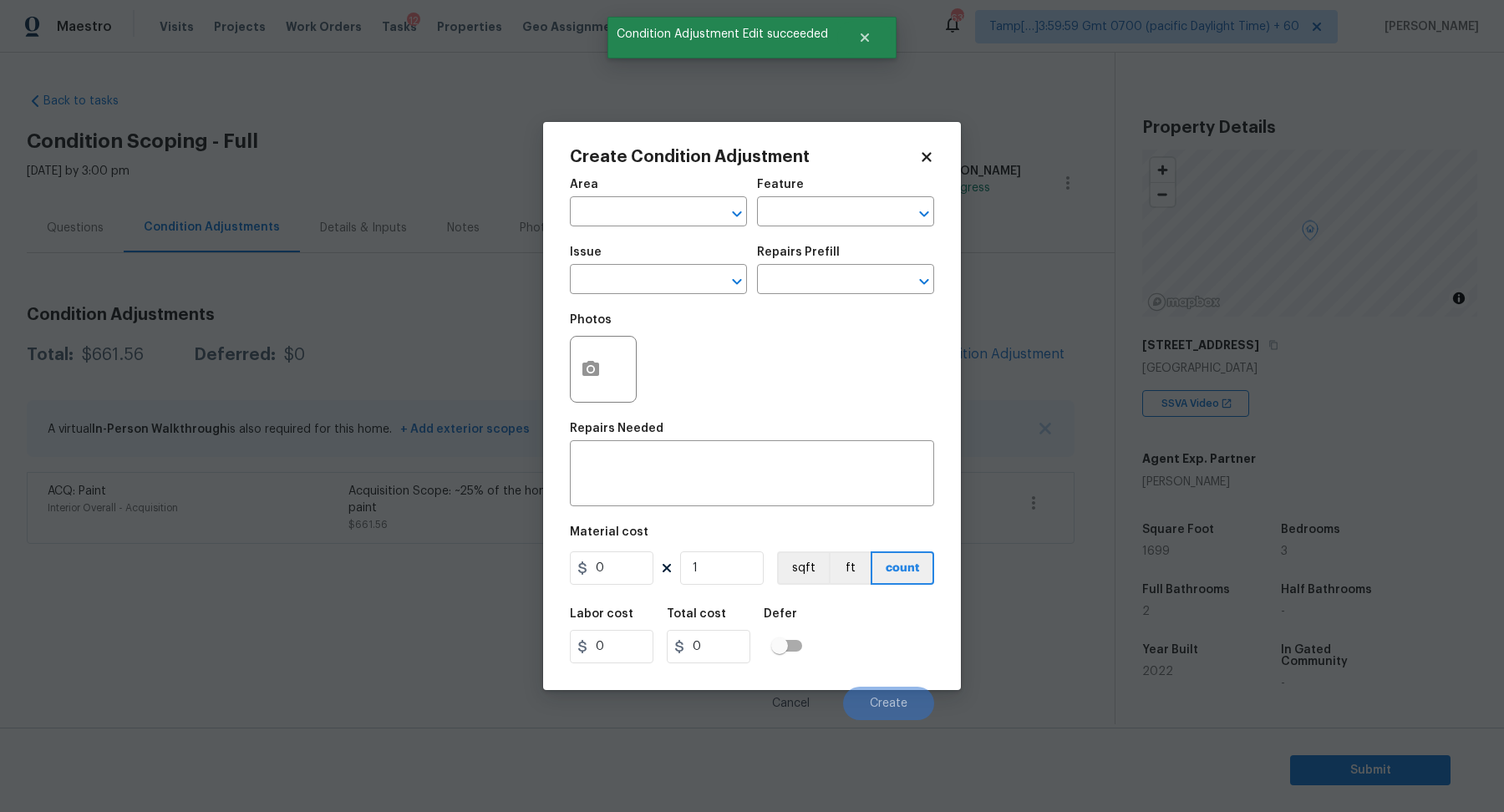
click at [630, 227] on span "Area ​" at bounding box center [658, 202] width 177 height 68
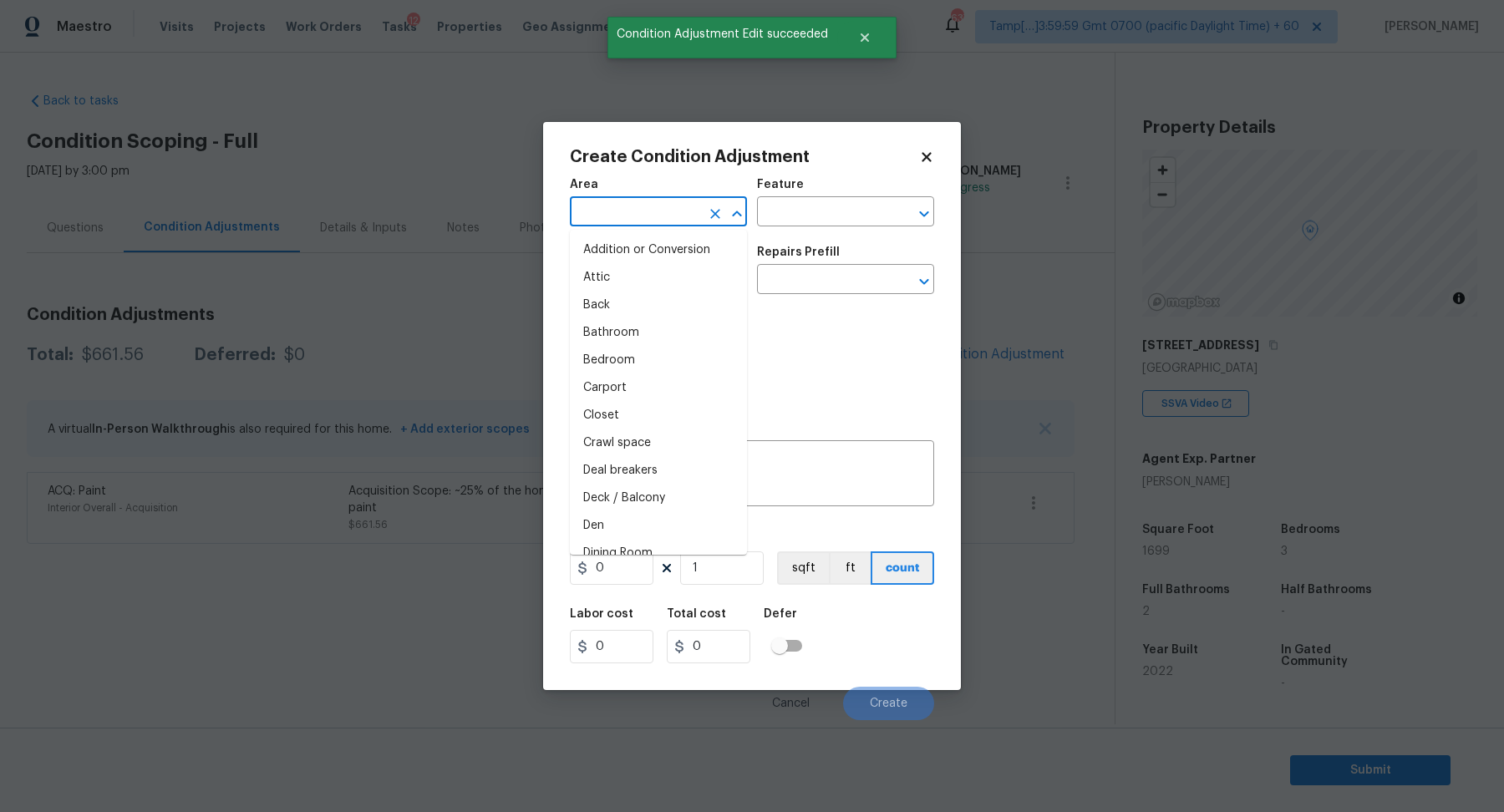
click at [635, 215] on input "text" at bounding box center [635, 213] width 130 height 26
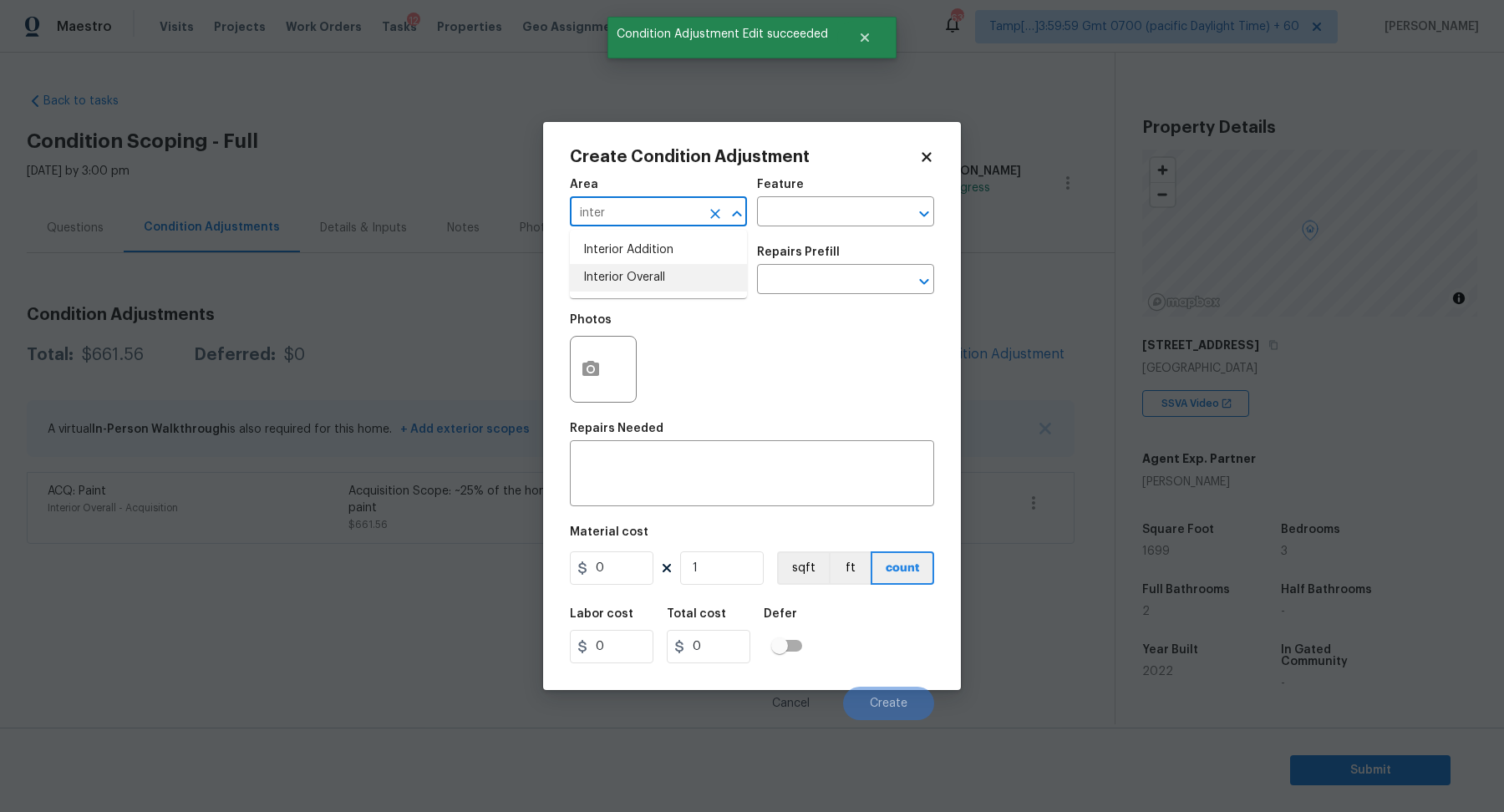
click at [688, 290] on li "Interior Overall" at bounding box center [658, 277] width 177 height 28
type input "Interior Overall"
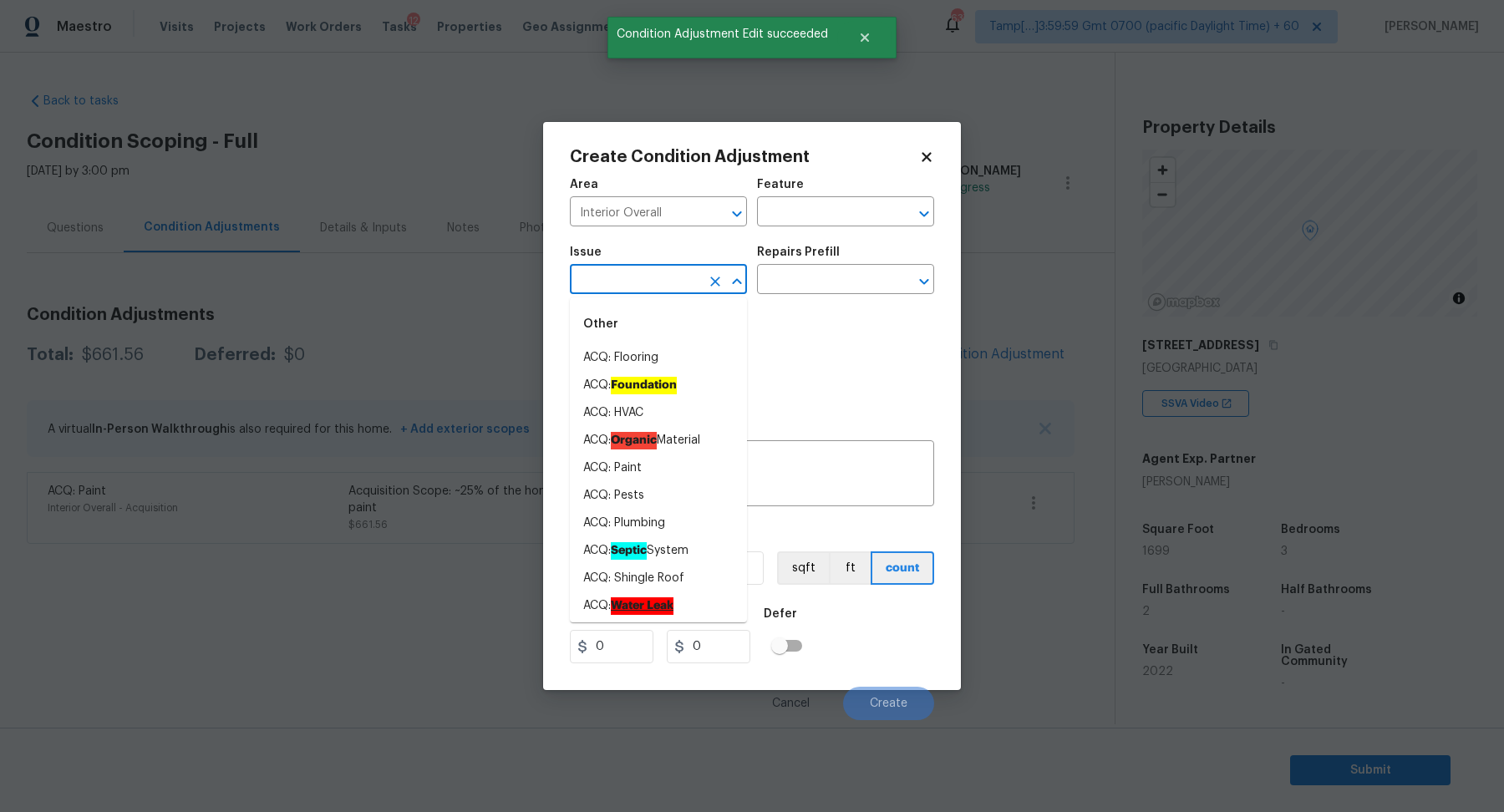
click at [639, 290] on input "text" at bounding box center [635, 281] width 130 height 26
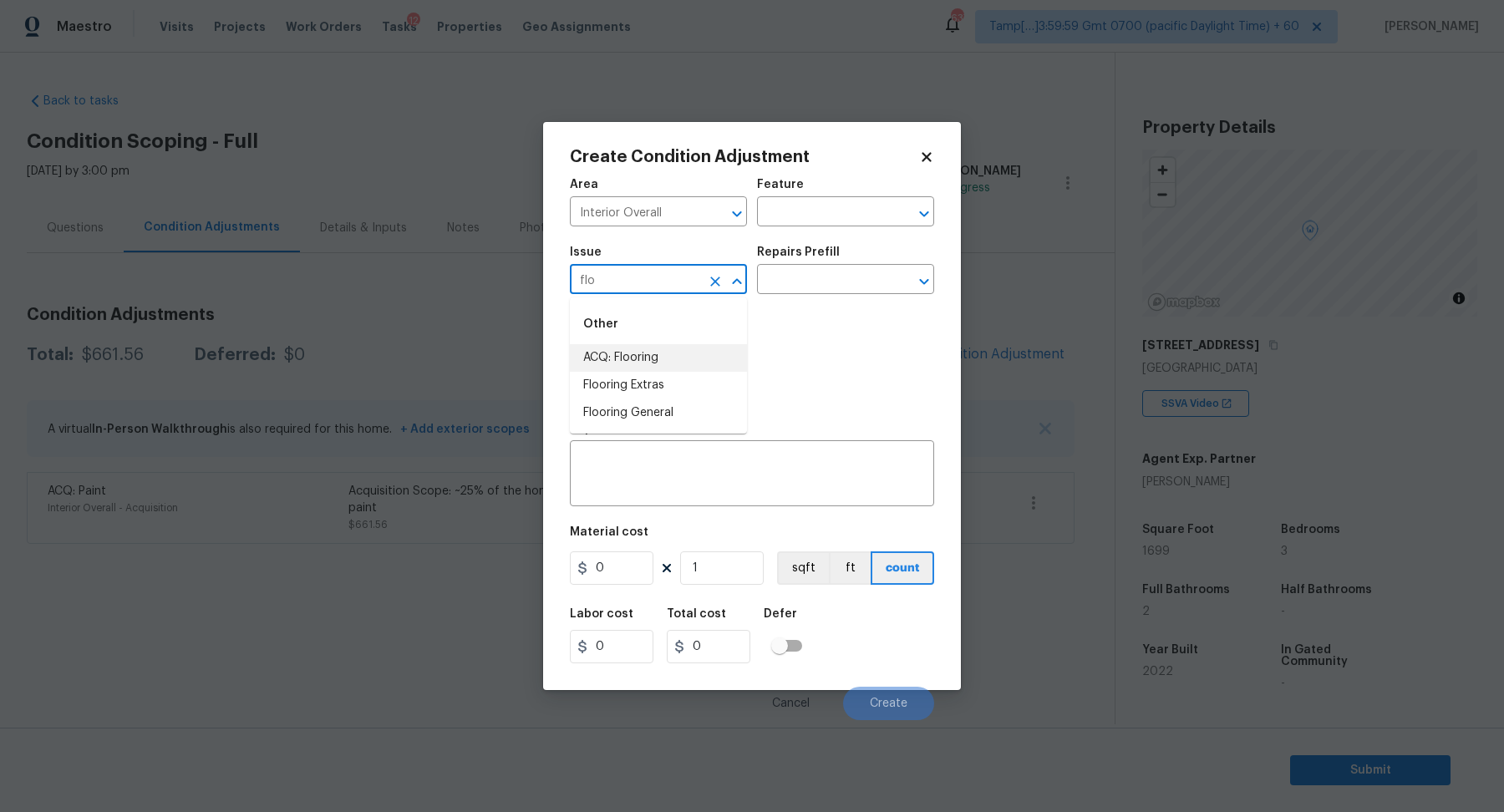
click at [706, 363] on li "ACQ: Flooring" at bounding box center [658, 358] width 177 height 28
type input "ACQ: Flooring"
click at [803, 278] on input "text" at bounding box center [822, 281] width 130 height 26
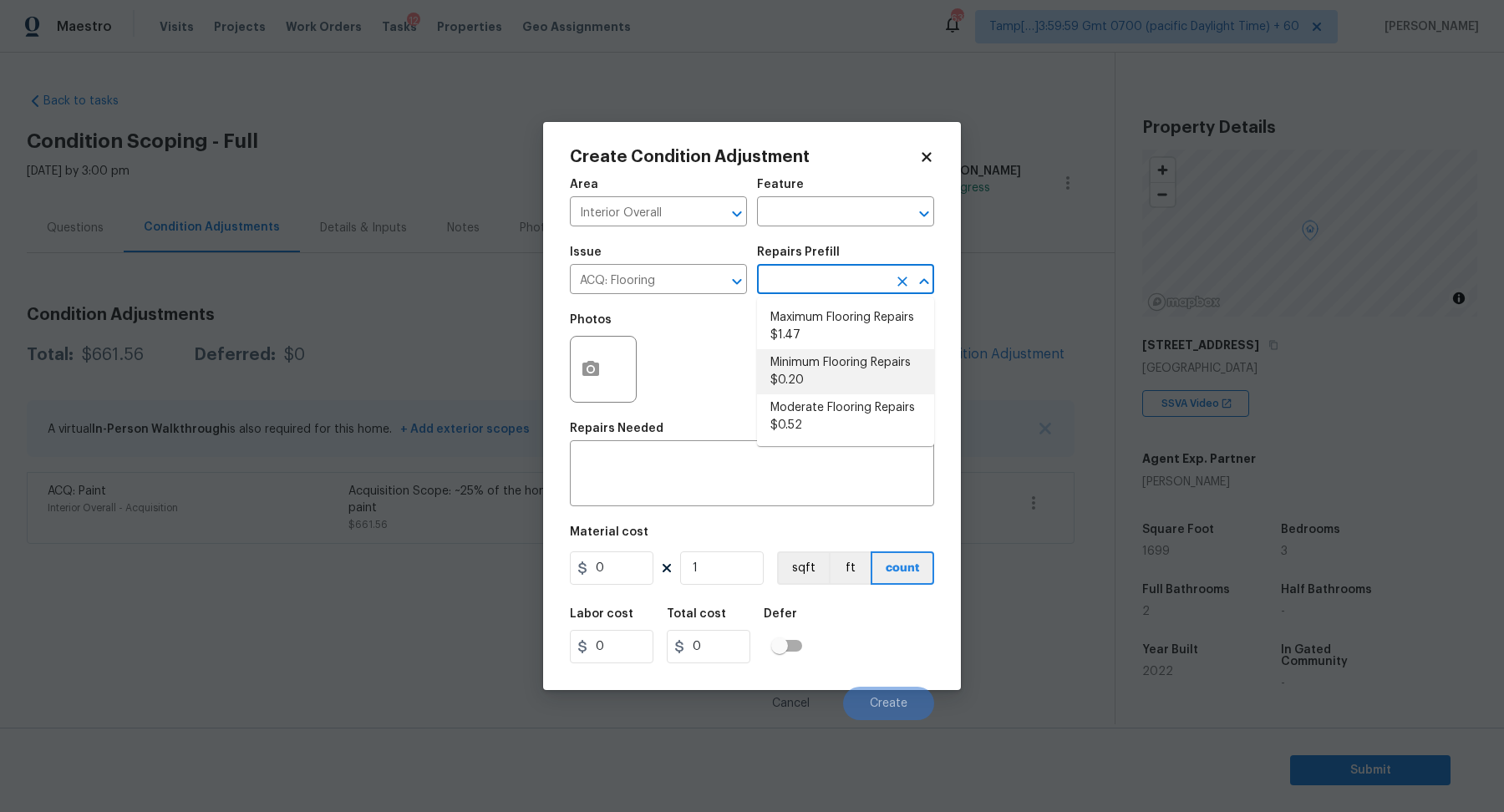
click at [816, 390] on li "Minimum Flooring Repairs $0.20" at bounding box center [845, 372] width 177 height 45
type input "Acquisition"
type textarea "Acquisition Scope: Minimum flooring repairs"
type input "0.2"
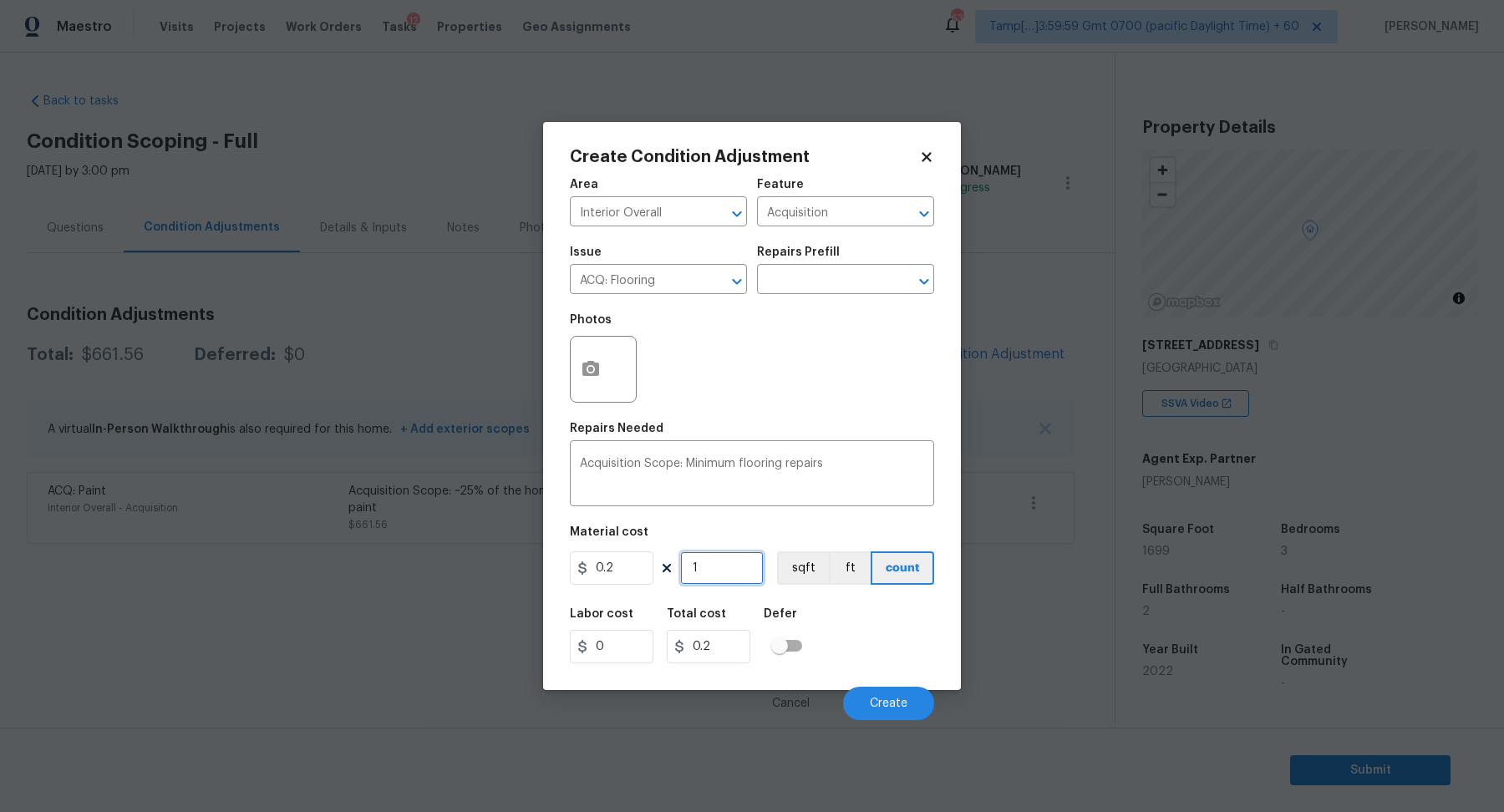
click at [718, 559] on input "1" at bounding box center [722, 568] width 84 height 34
type input "17"
type input "3.4"
type input "178"
type input "35.6"
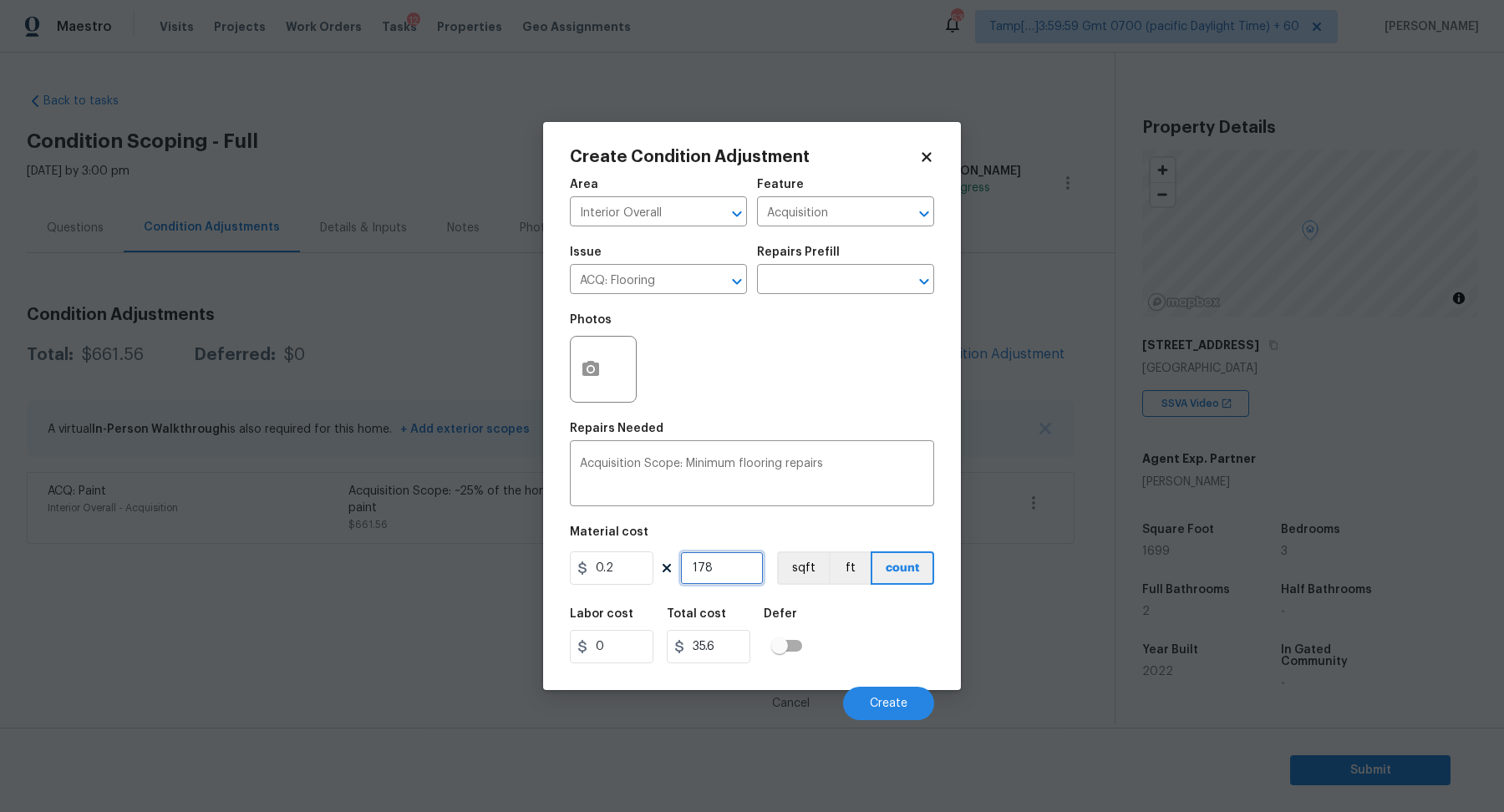
type input "1788"
type input "357.6"
type input "1788"
click at [885, 691] on button "Create" at bounding box center [889, 703] width 91 height 34
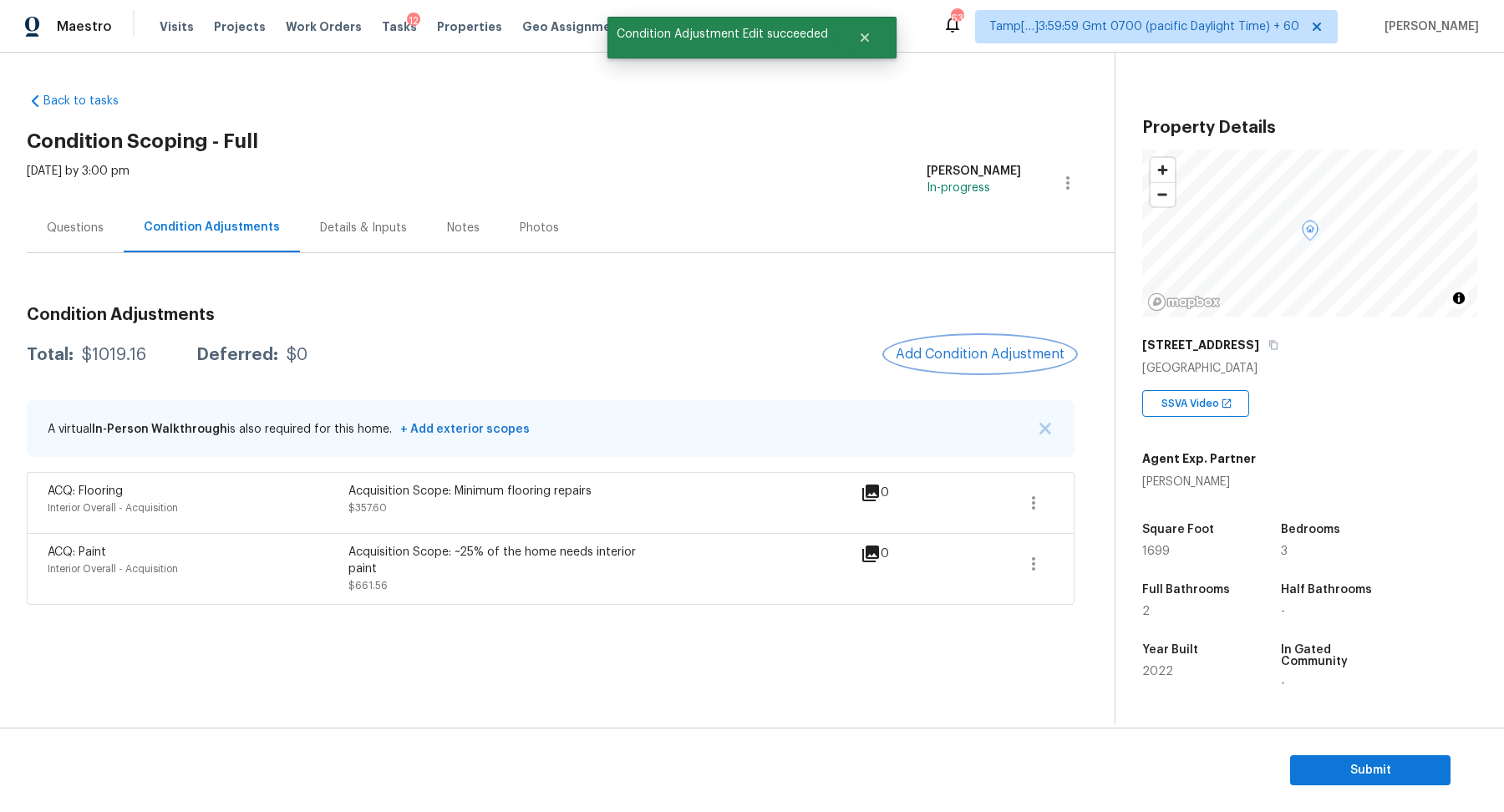
click at [943, 364] on button "Add Condition Adjustment" at bounding box center [979, 354] width 189 height 35
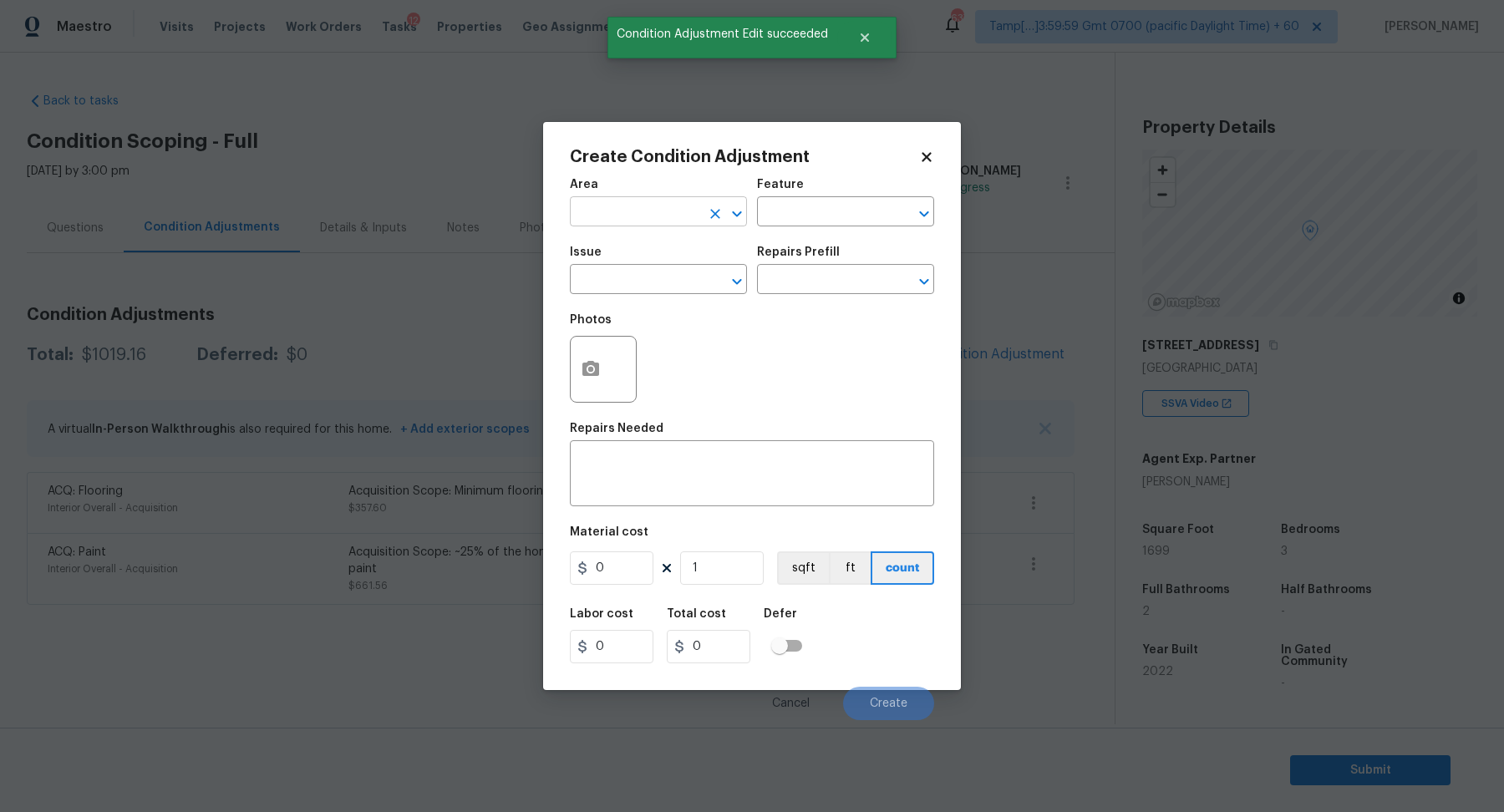
click at [603, 205] on input "text" at bounding box center [635, 213] width 130 height 26
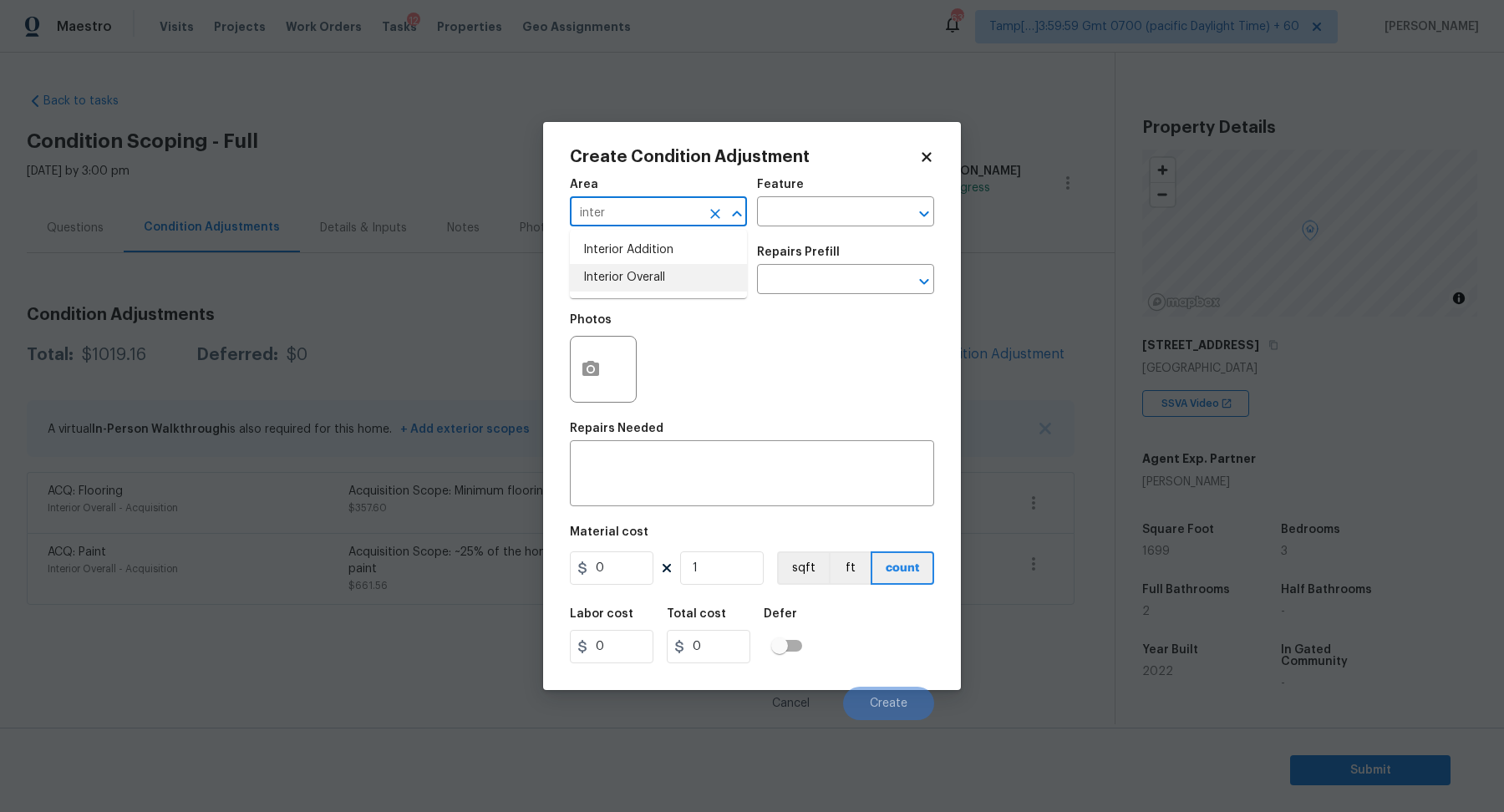
click at [652, 272] on li "Interior Overall" at bounding box center [658, 277] width 177 height 28
click at [667, 215] on input "Interior Overall" at bounding box center [635, 213] width 130 height 26
click at [604, 270] on li "Exterior Overall" at bounding box center [658, 277] width 177 height 28
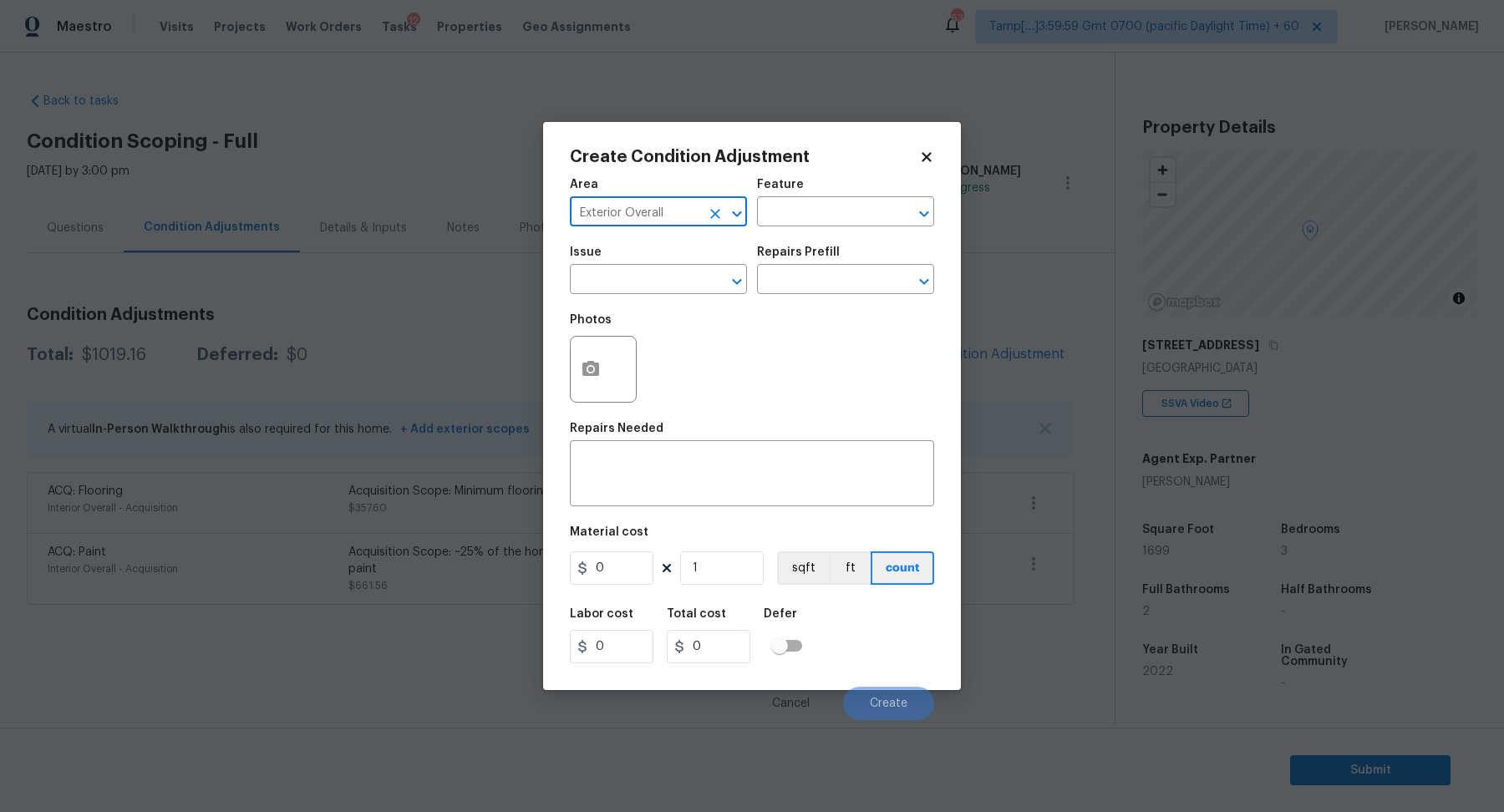
type input "Exterior Overall"
click at [604, 270] on input "text" at bounding box center [635, 281] width 130 height 26
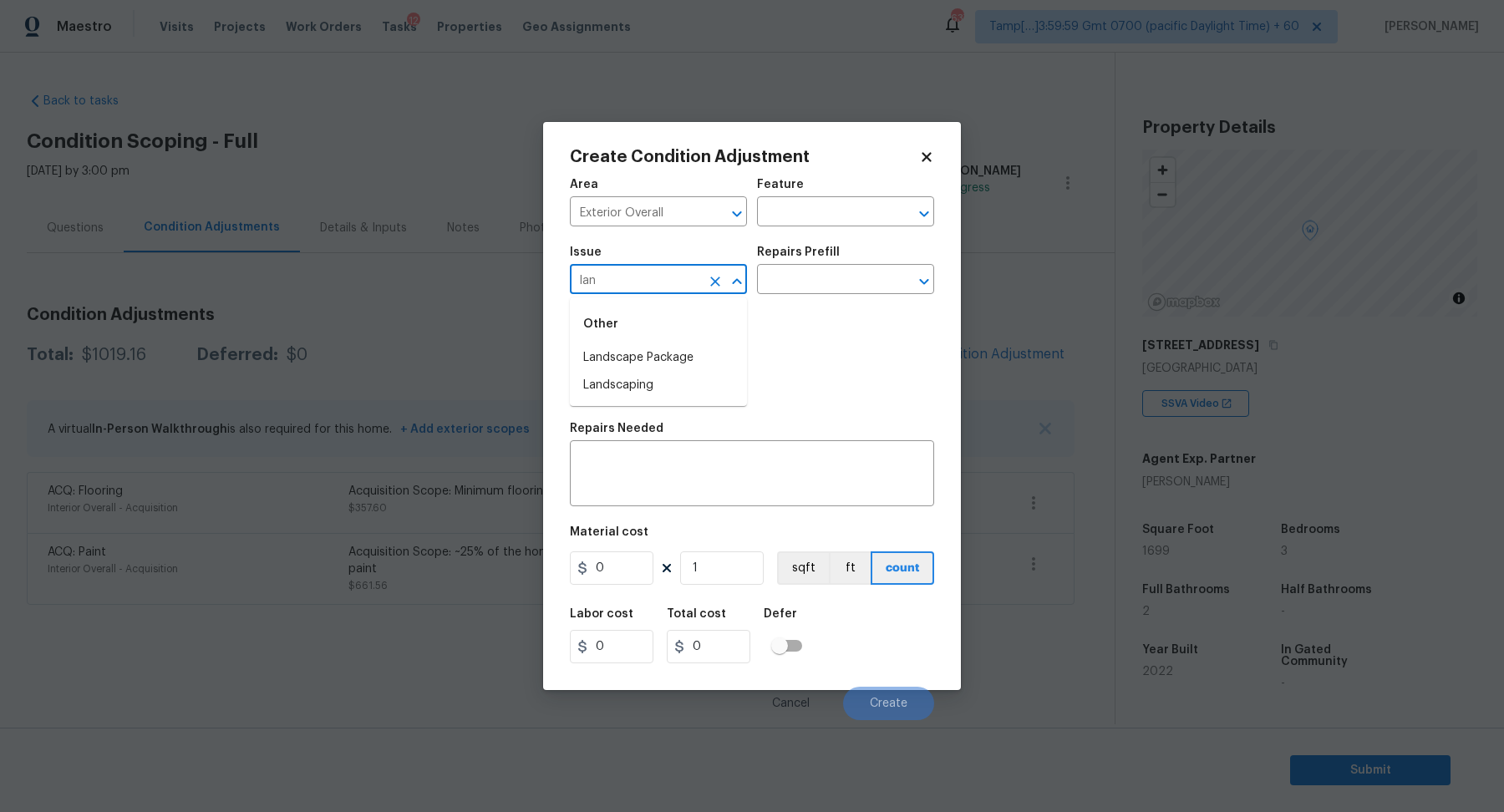
click at [627, 346] on li "Landscape Package" at bounding box center [658, 358] width 177 height 28
type input "Landscape Package"
click at [802, 278] on input "text" at bounding box center [822, 281] width 130 height 26
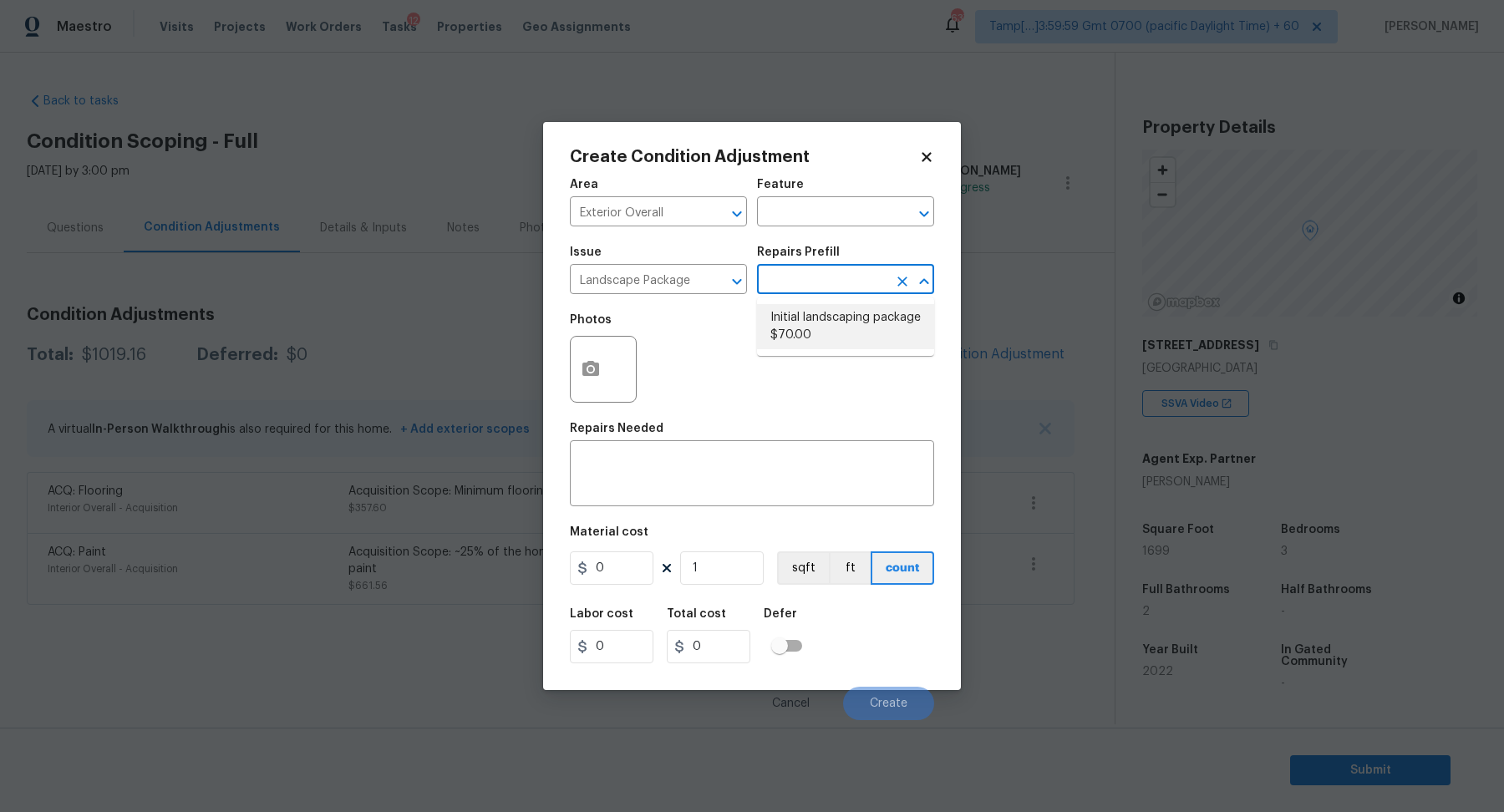
click at [808, 318] on li "Initial landscaping package $70.00" at bounding box center [845, 327] width 177 height 45
type input "Home Readiness Packages"
type textarea "Mowing of grass up to 6" in height. Mow, edge along driveways & sidewalks, trim…"
type input "70"
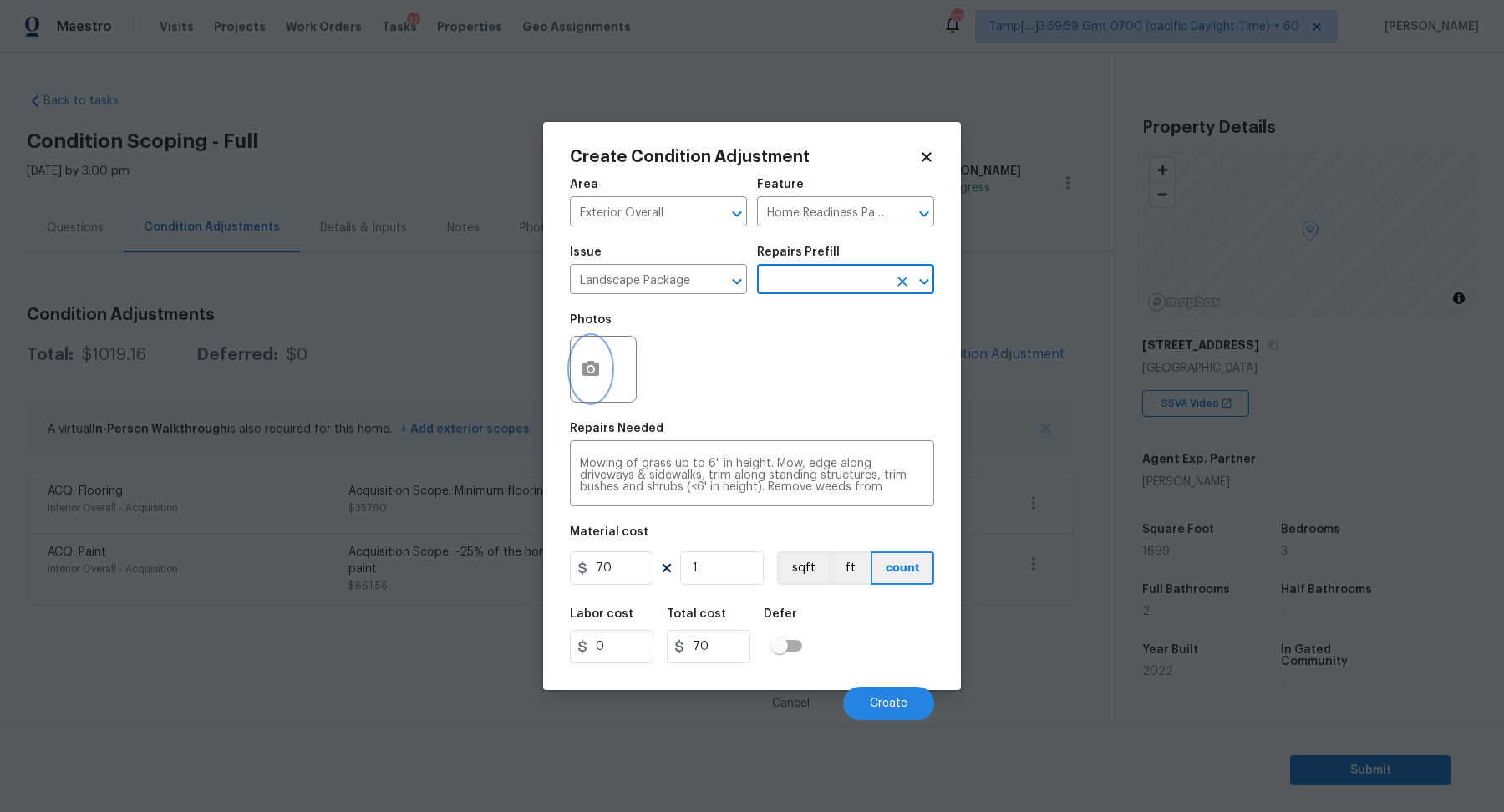
click at [599, 366] on icon "button" at bounding box center [591, 369] width 17 height 15
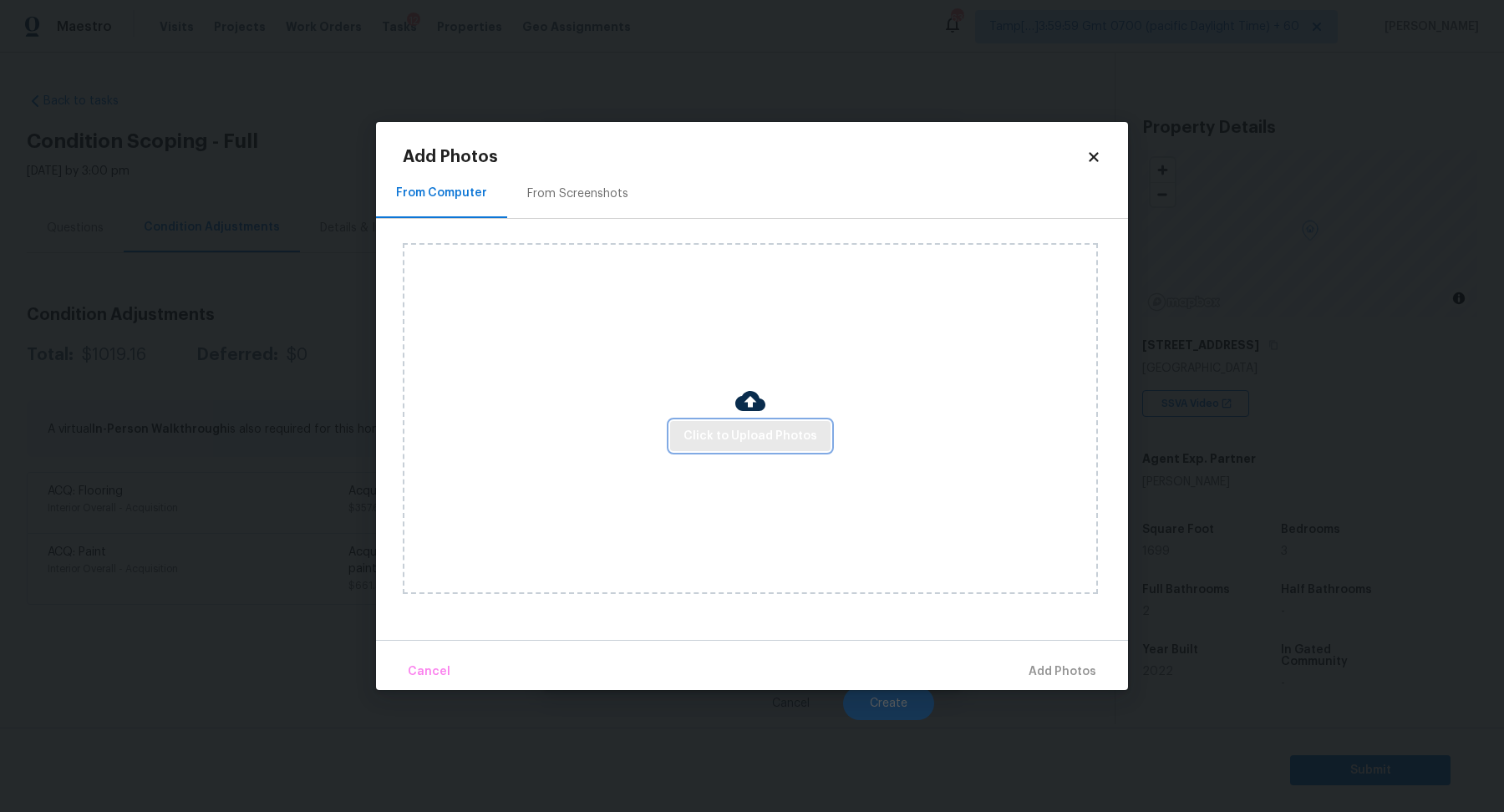
click at [699, 423] on button "Click to Upload Photos" at bounding box center [749, 436] width 160 height 31
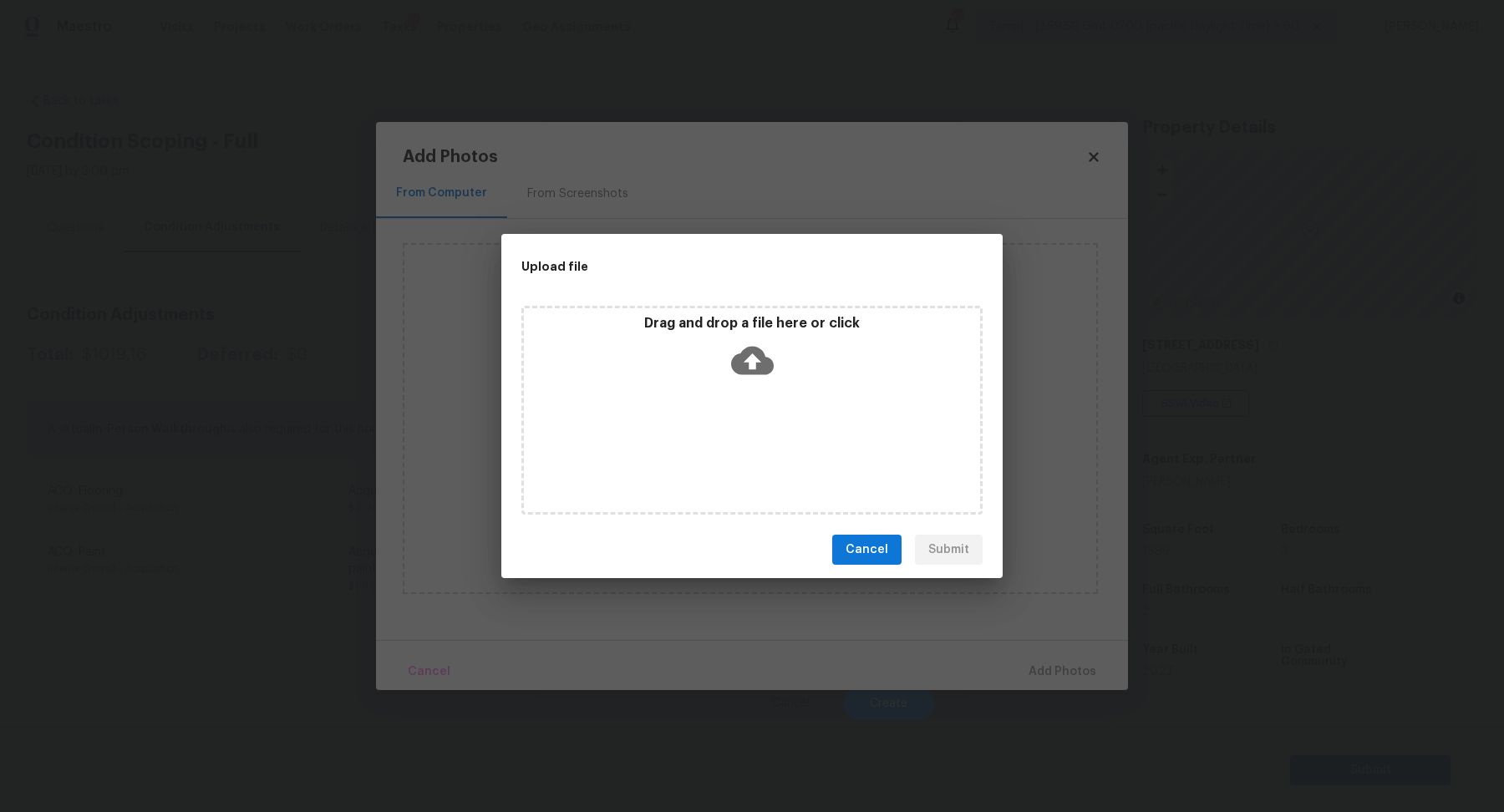
click at [747, 396] on div "Drag and drop a file here or click" at bounding box center [752, 410] width 461 height 209
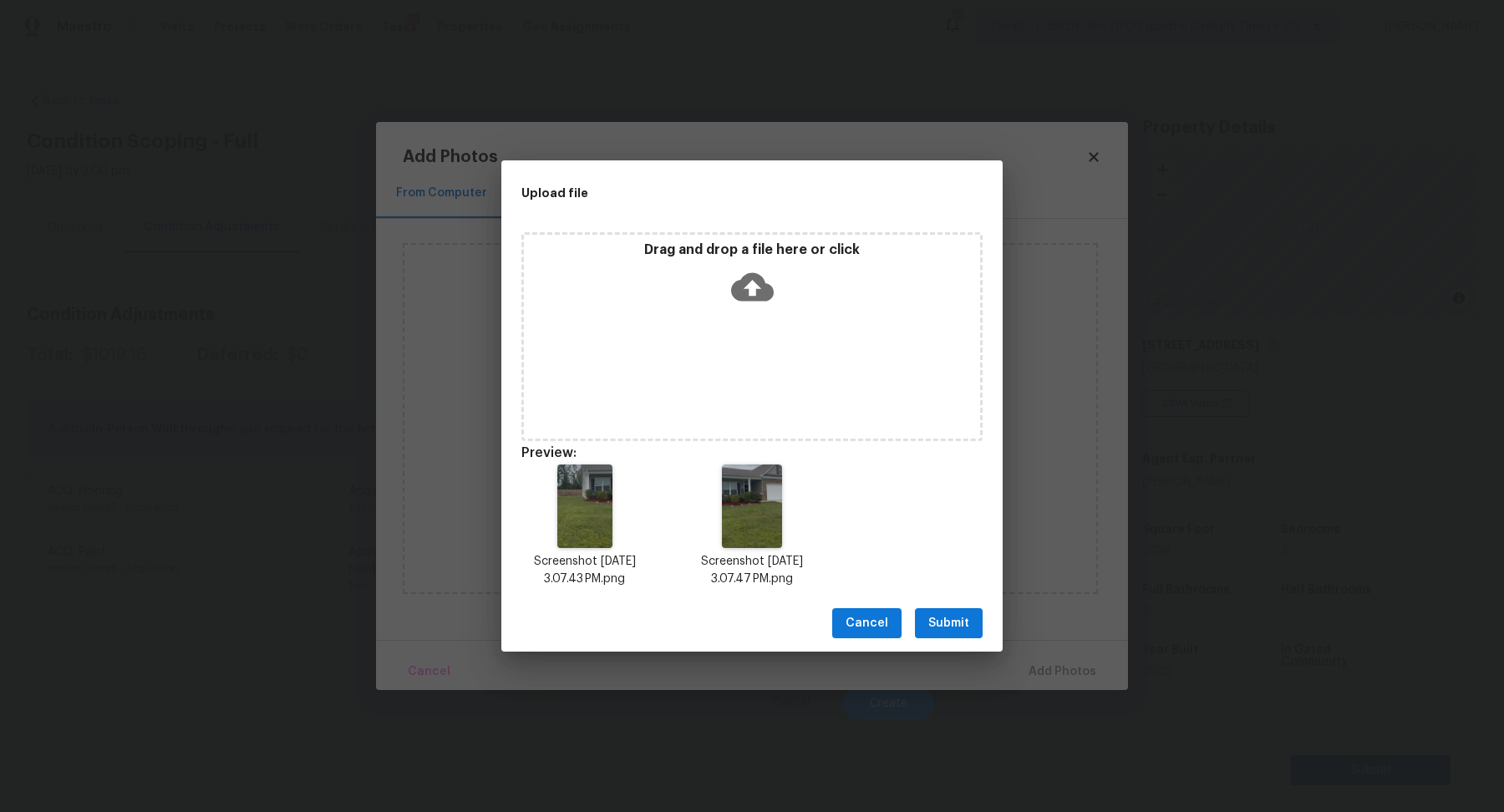
click at [974, 629] on button "Submit" at bounding box center [948, 623] width 68 height 31
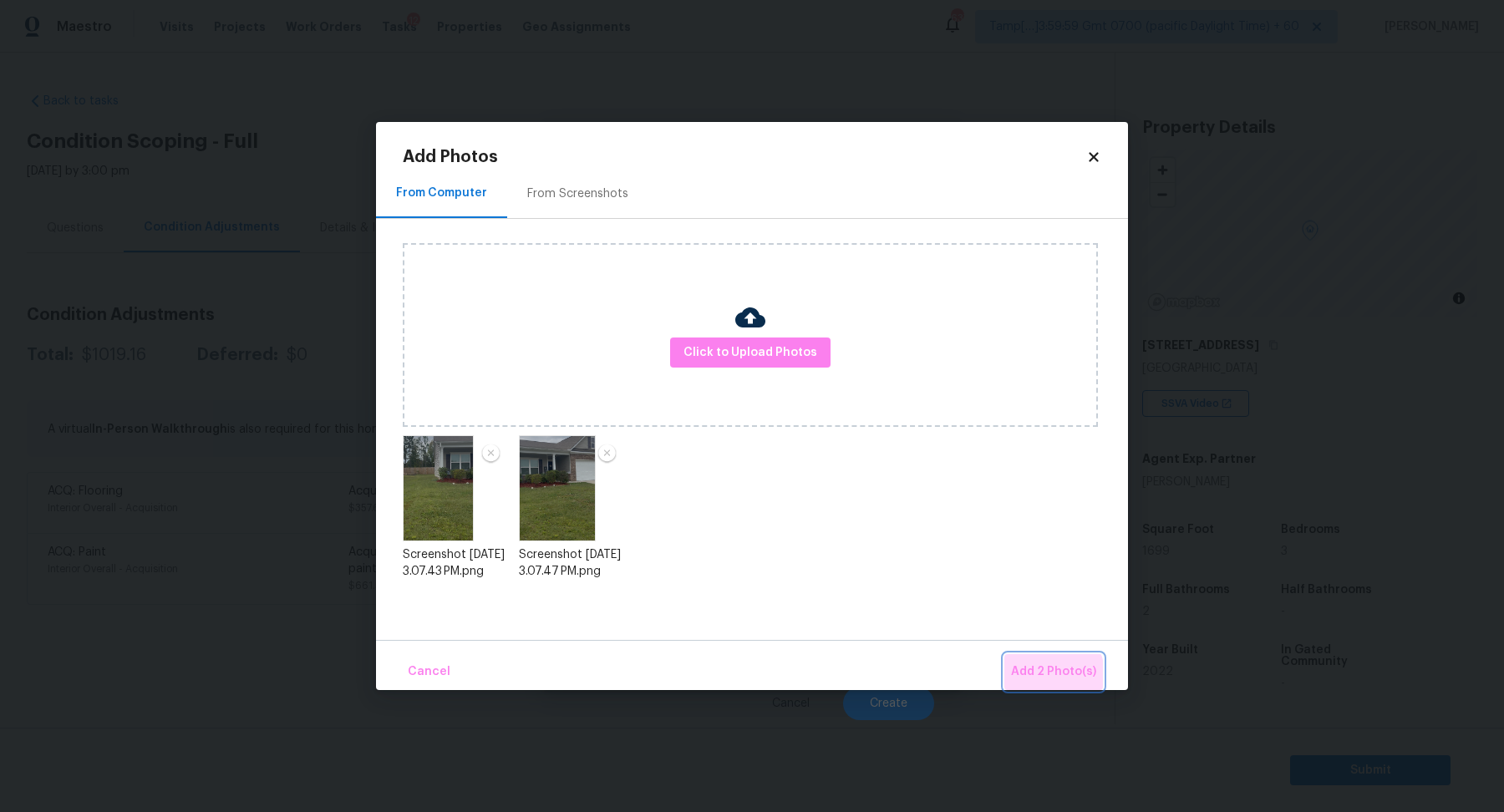
click at [1050, 675] on span "Add 2 Photo(s)" at bounding box center [1054, 671] width 86 height 21
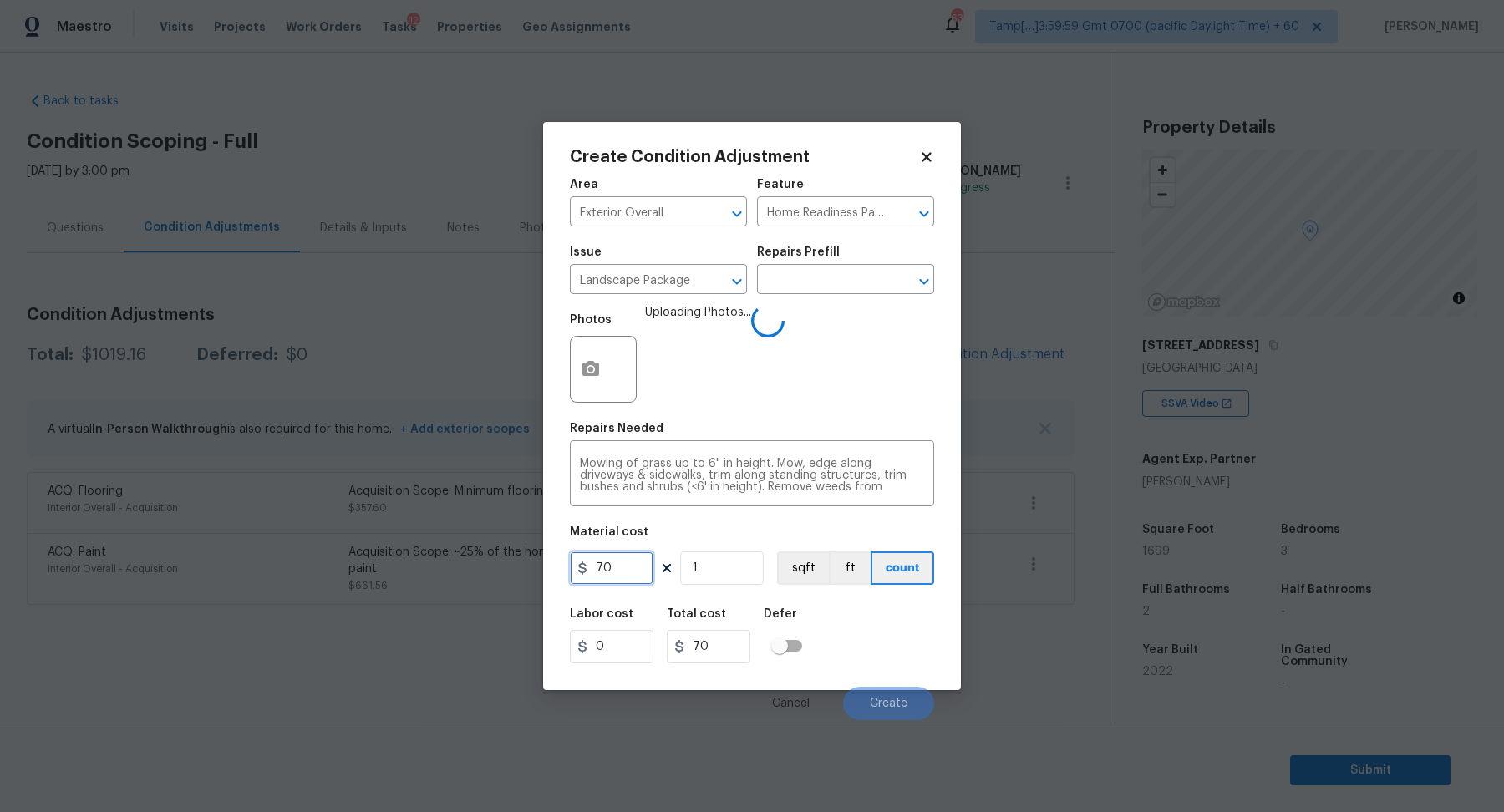
click at [620, 560] on input "70" at bounding box center [612, 568] width 84 height 34
type input "200"
click at [857, 643] on div "Labor cost 0 Total cost 200 Defer" at bounding box center [752, 636] width 365 height 75
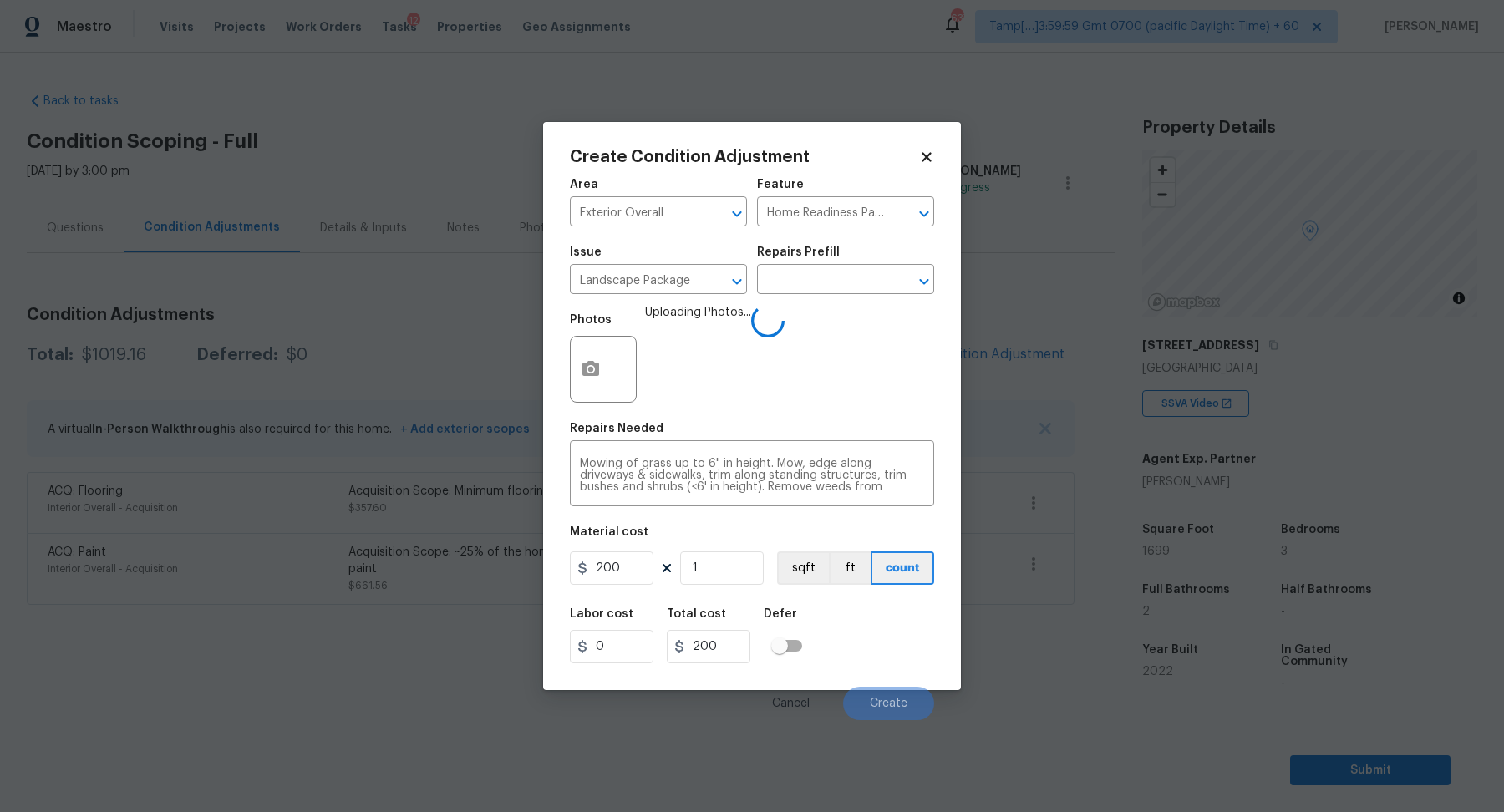
click at [874, 643] on div "Labor cost 0 Total cost 200 Defer" at bounding box center [752, 636] width 365 height 75
click at [850, 629] on div "Labor cost 0 Total cost 200 Defer" at bounding box center [752, 636] width 365 height 75
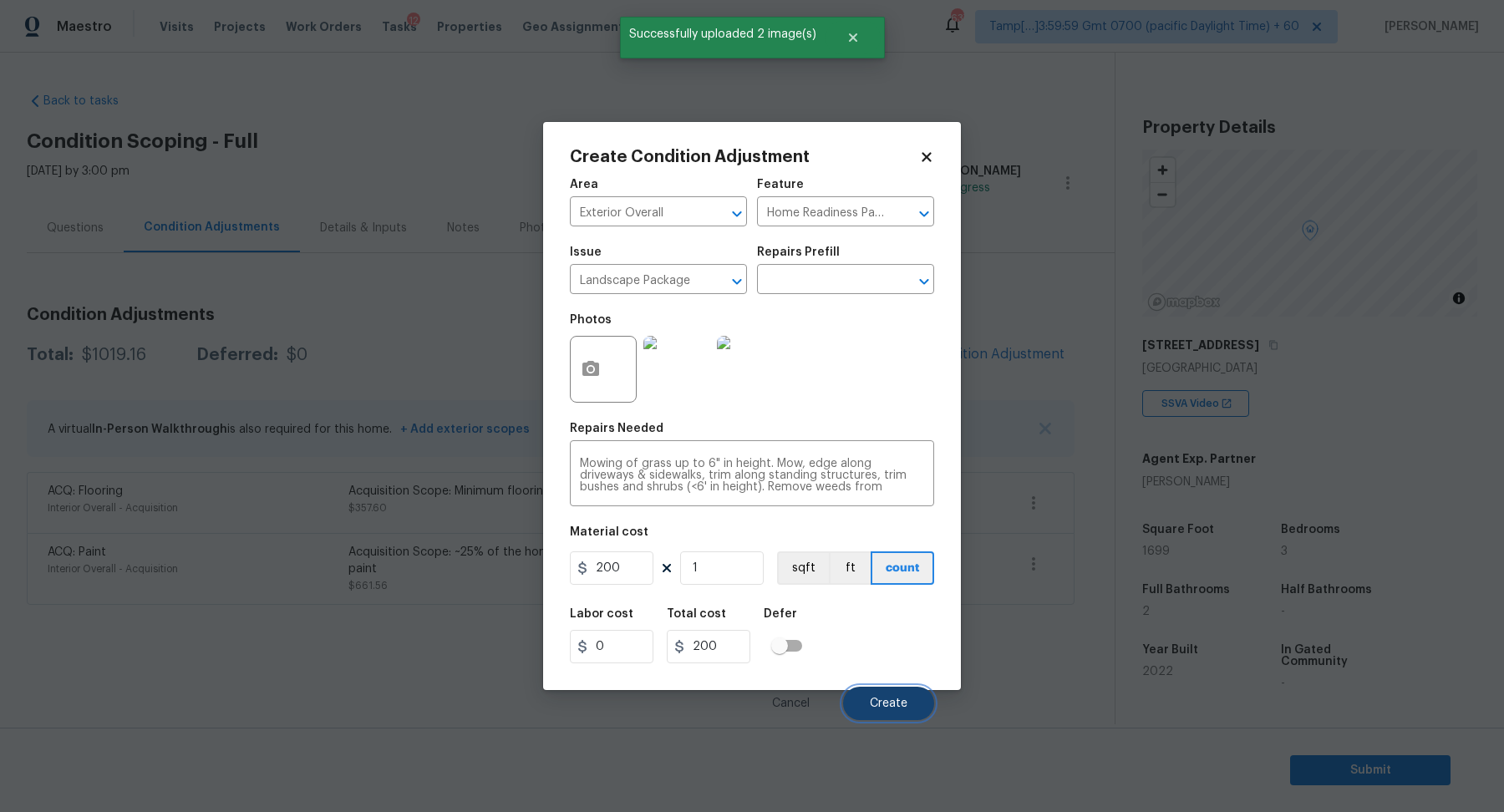
click at [871, 700] on span "Create" at bounding box center [888, 703] width 38 height 13
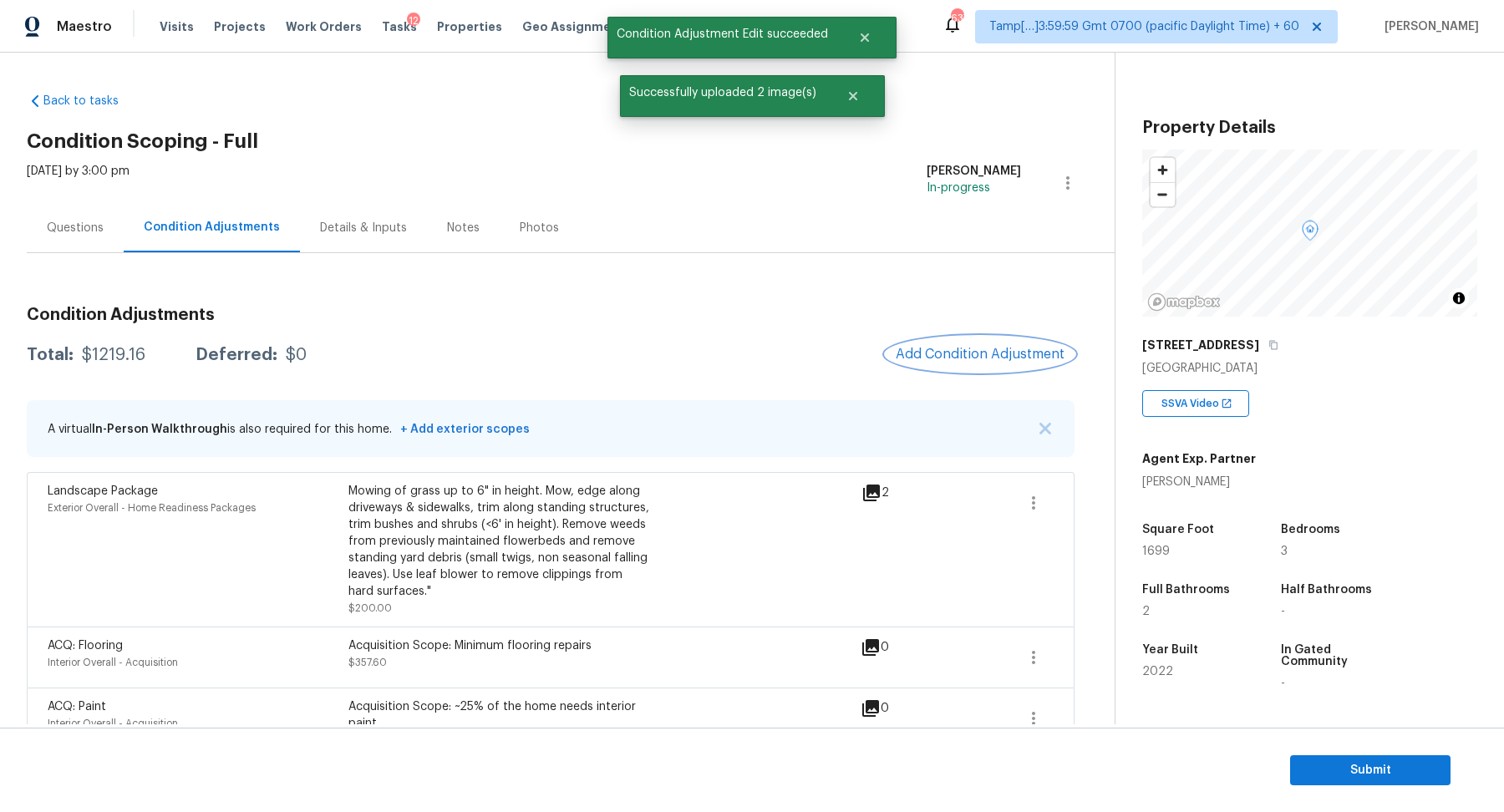
click at [1020, 347] on span "Add Condition Adjustment" at bounding box center [979, 354] width 169 height 15
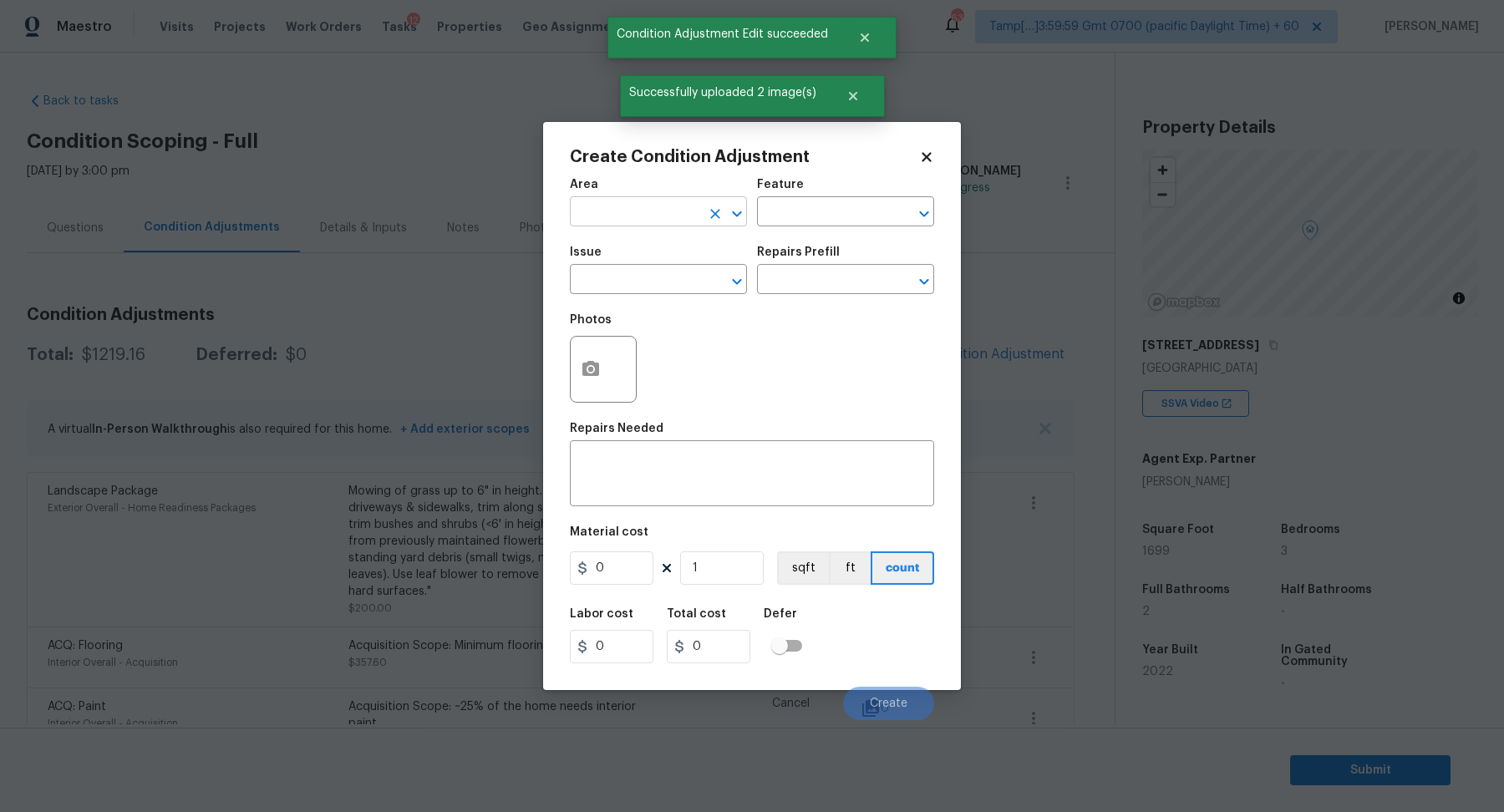
click at [635, 215] on input "text" at bounding box center [635, 213] width 130 height 26
click at [634, 282] on li "Interior Overall" at bounding box center [658, 277] width 177 height 28
type input "Interior Overall"
click at [634, 282] on input "text" at bounding box center [635, 281] width 130 height 26
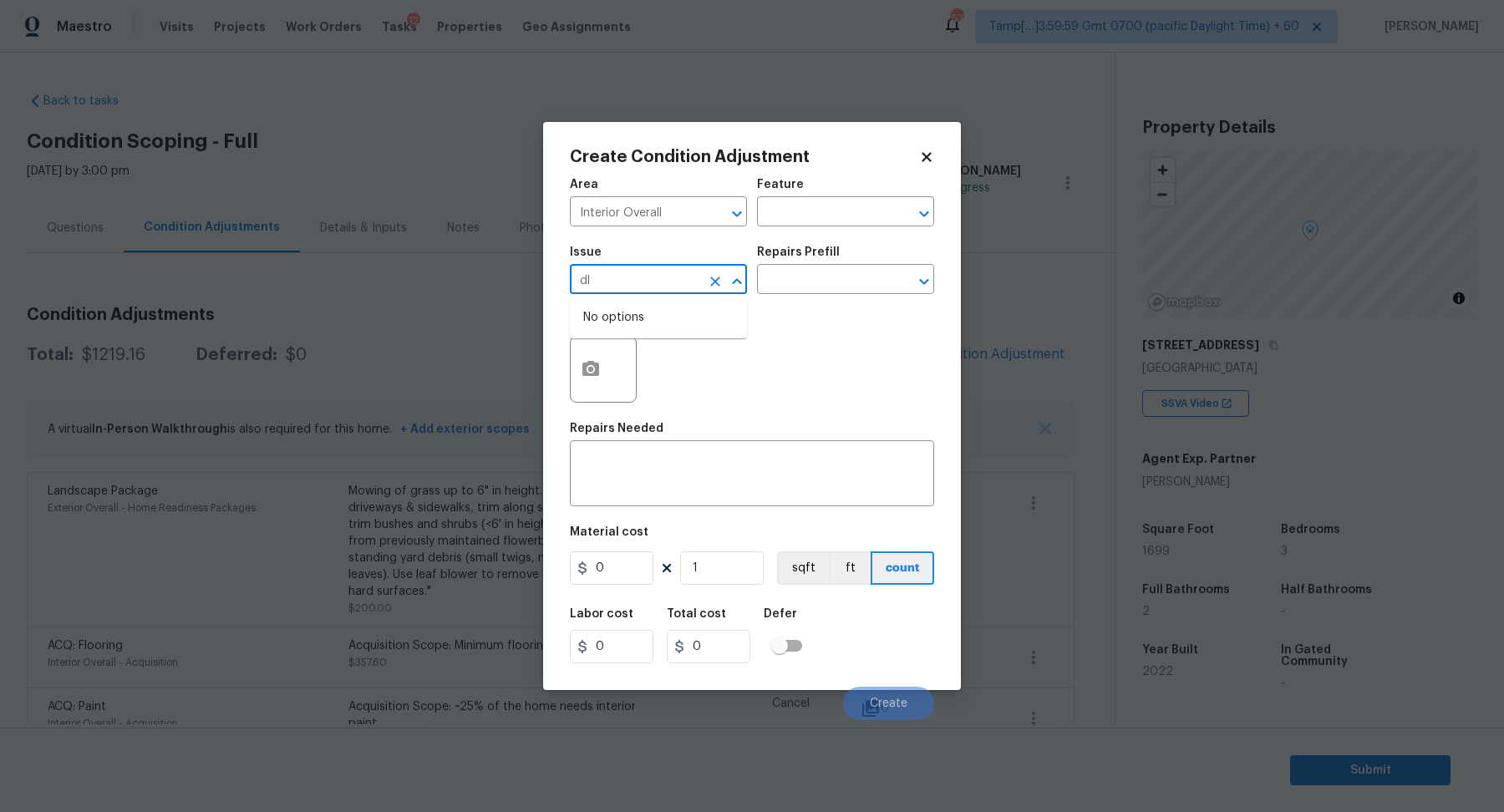
type input "d"
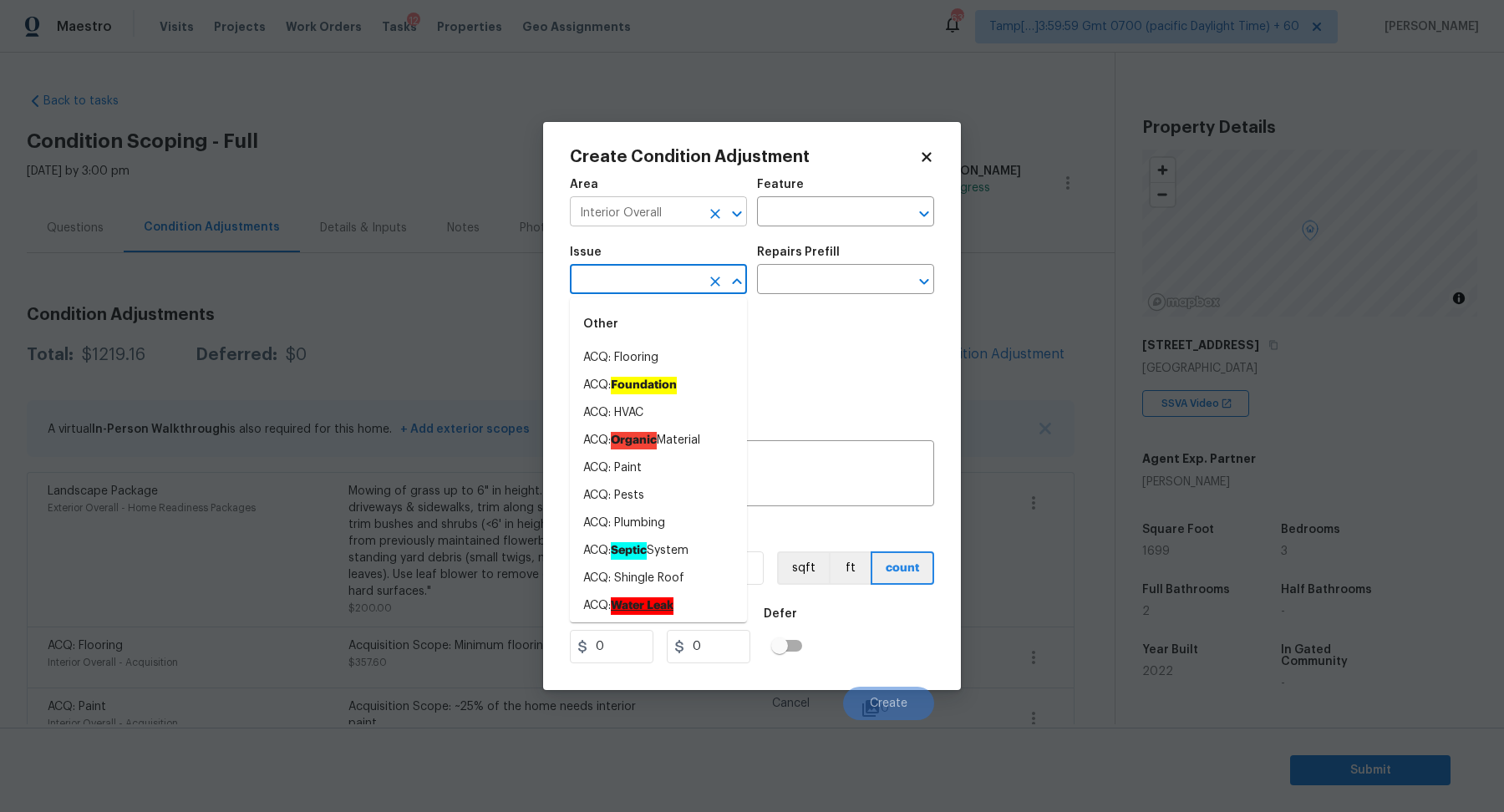
click at [674, 211] on input "Interior Overall" at bounding box center [635, 213] width 130 height 26
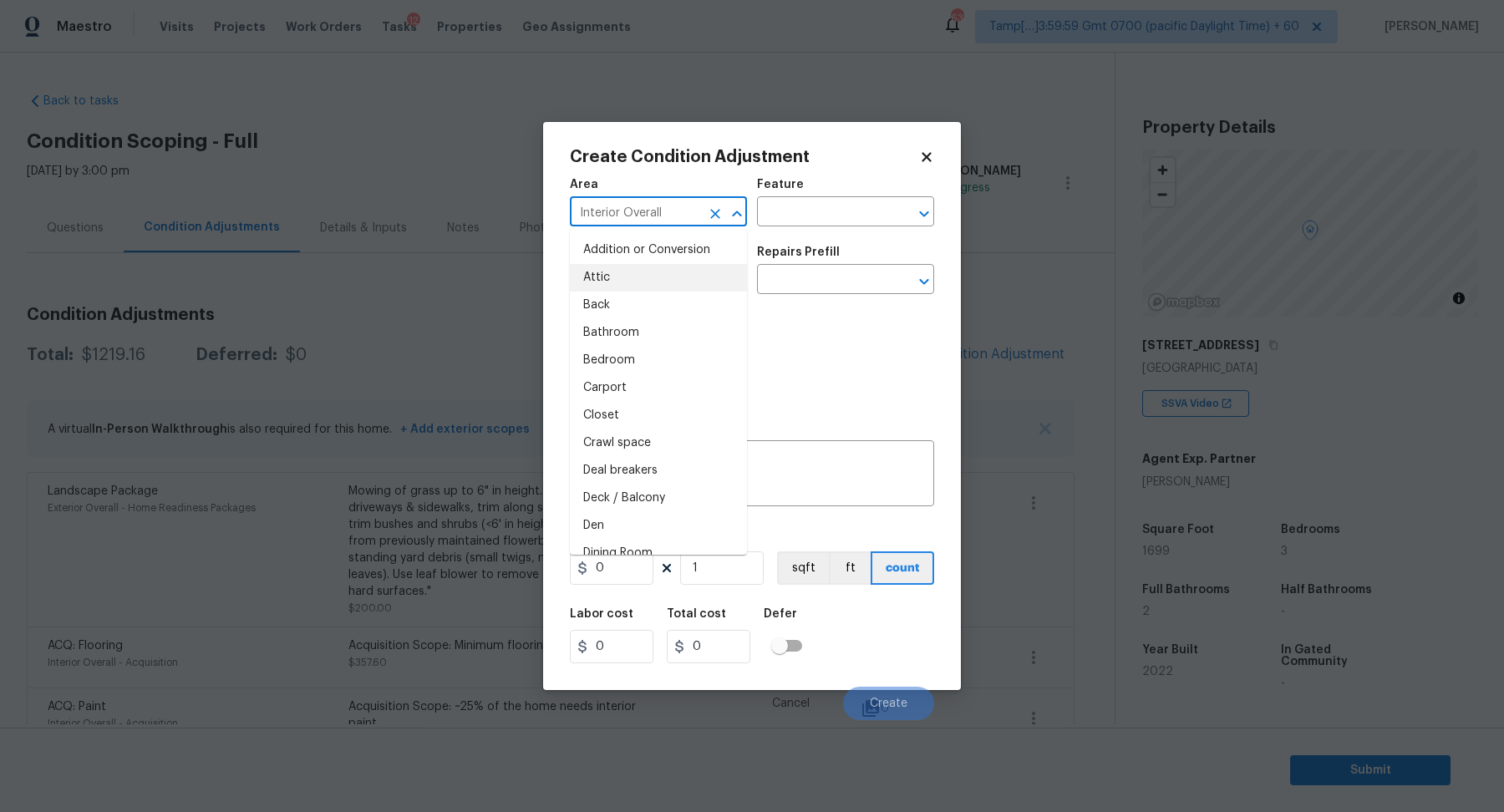
click at [674, 211] on input "Interior Overall" at bounding box center [635, 213] width 130 height 26
click at [634, 280] on li "Exterior Overall" at bounding box center [658, 277] width 177 height 28
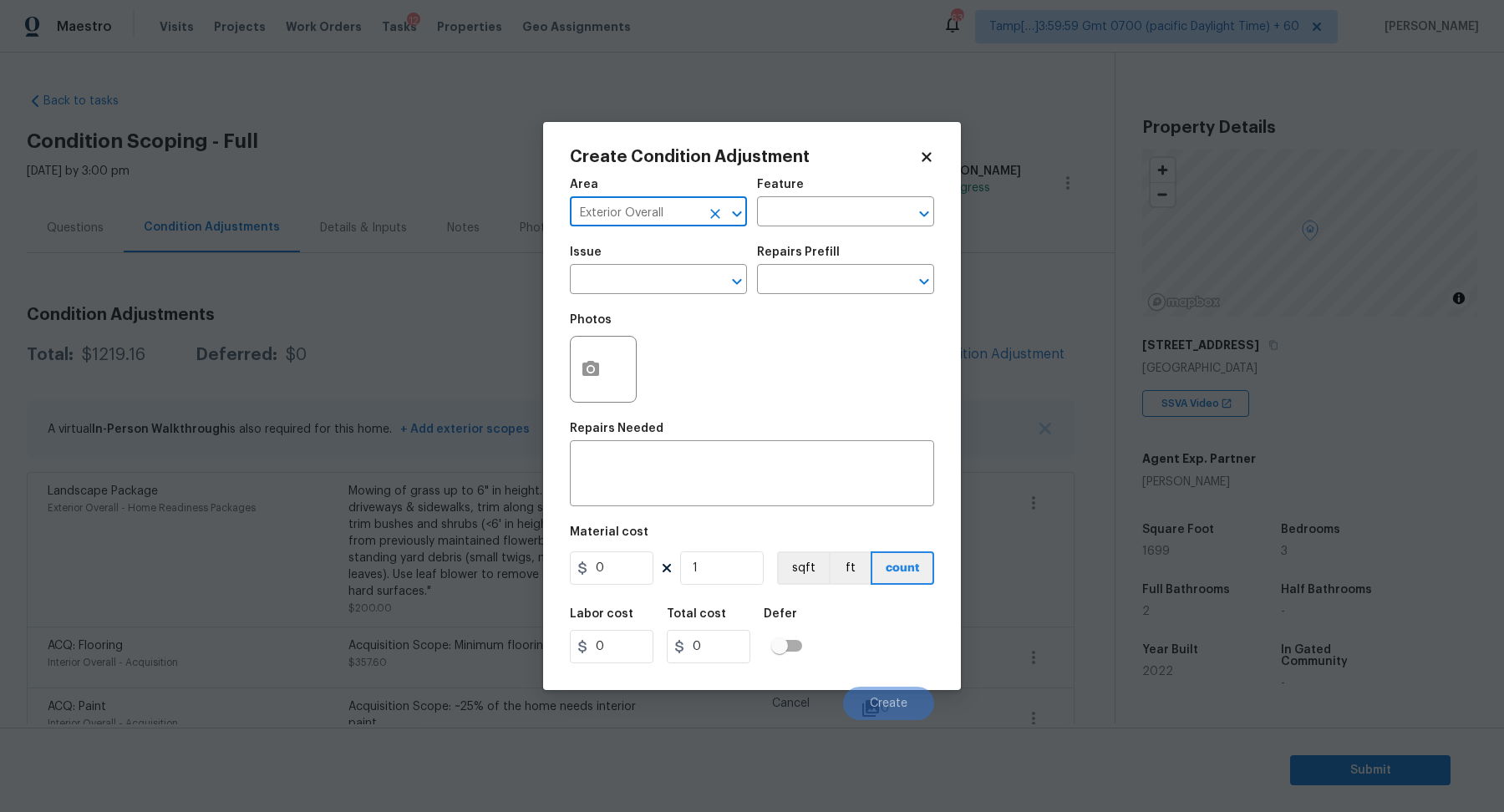
type input "Exterior Overall"
click at [634, 280] on input "text" at bounding box center [635, 281] width 130 height 26
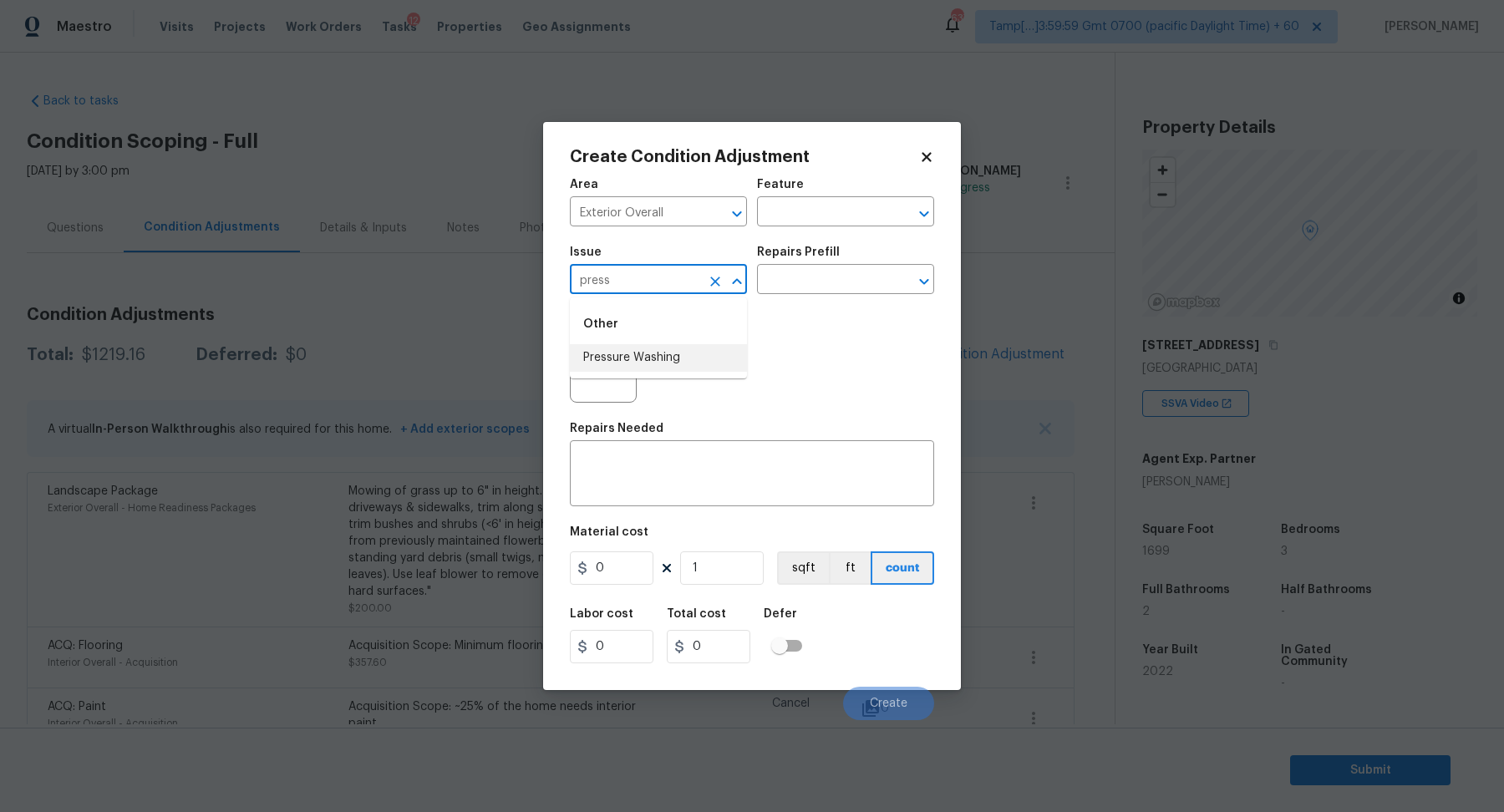
click at [608, 363] on li "Pressure Washing" at bounding box center [658, 358] width 177 height 28
click at [680, 276] on input "Pressure Washing" at bounding box center [635, 281] width 130 height 26
type input "Pressure Washing"
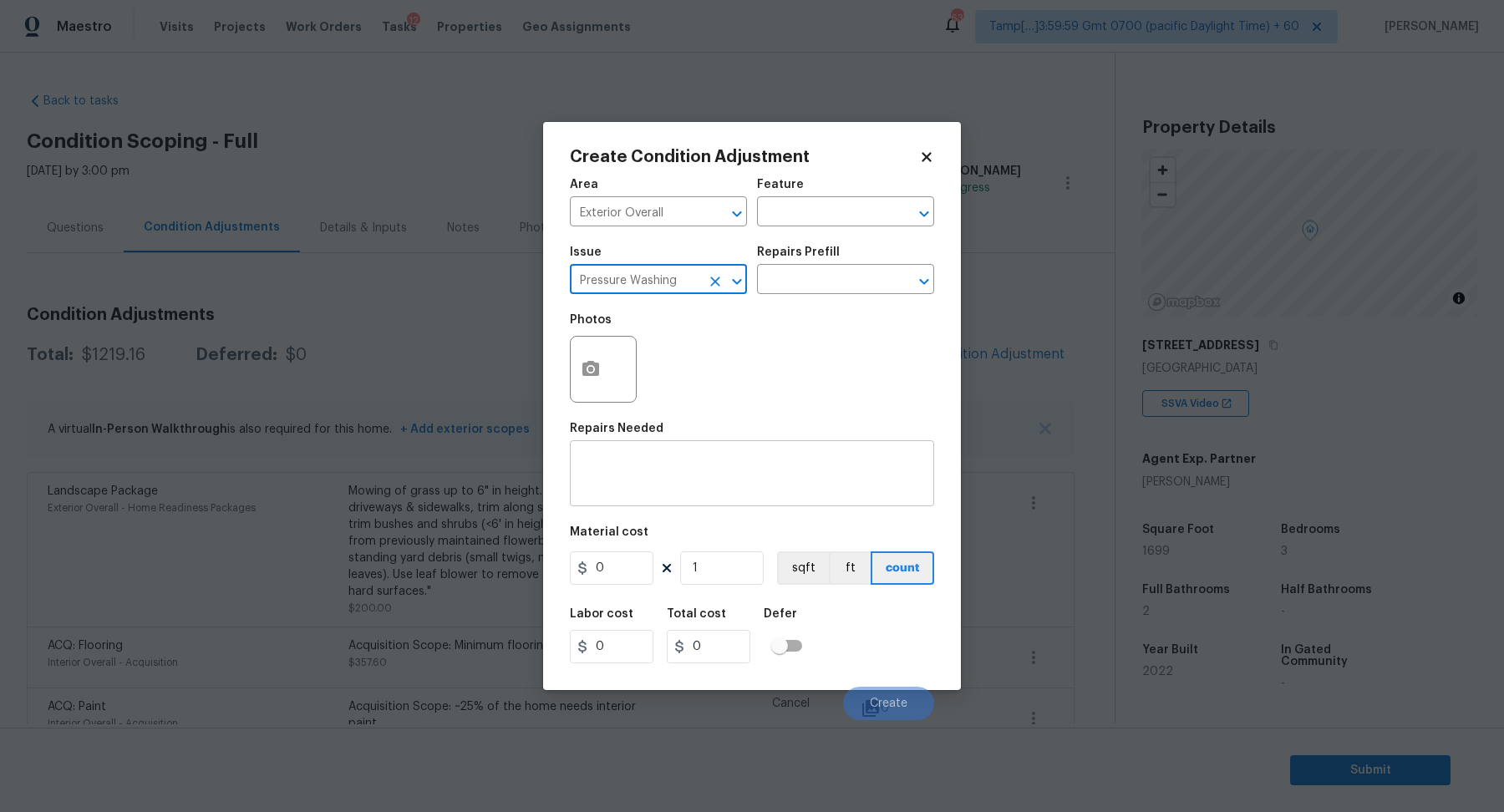
click at [680, 450] on div "x ​" at bounding box center [752, 475] width 365 height 62
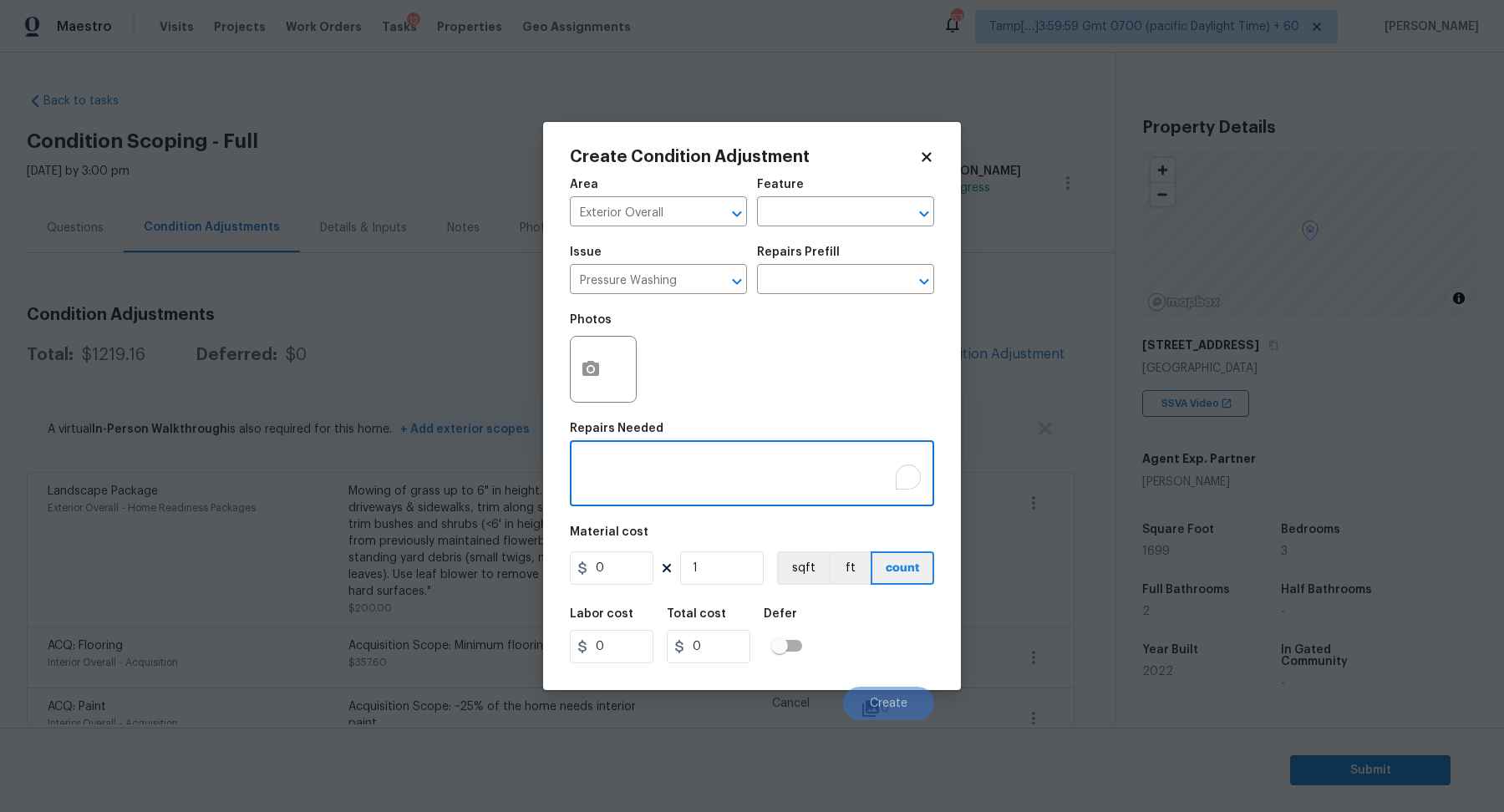
paste textarea "Pressure Washing"
type textarea "Pressure Washing"
click at [625, 577] on input "0" at bounding box center [612, 568] width 84 height 34
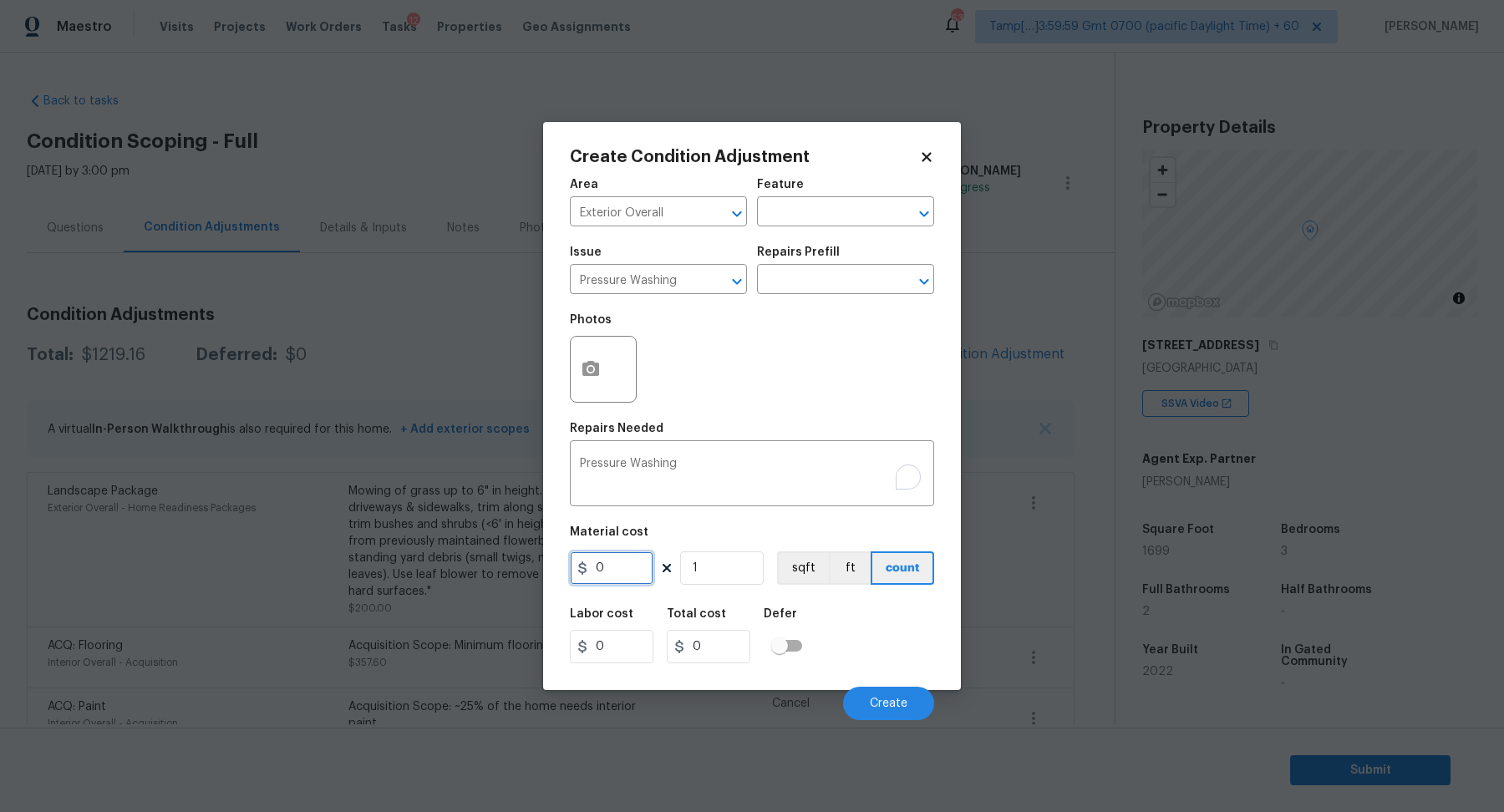
click at [625, 577] on input "0" at bounding box center [612, 568] width 84 height 34
type input "200"
click at [864, 691] on button "Create" at bounding box center [889, 703] width 91 height 34
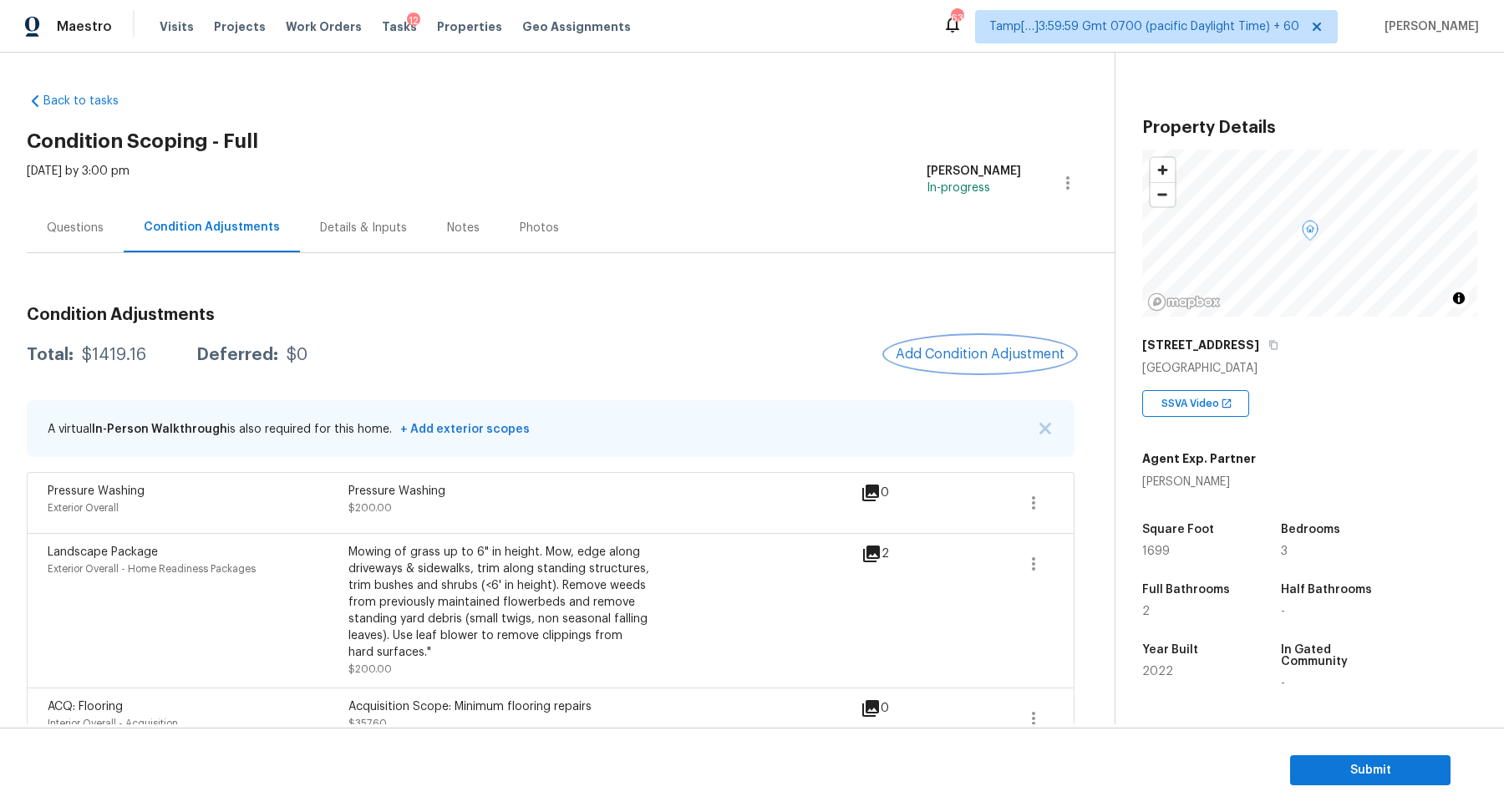
click at [1007, 340] on button "Add Condition Adjustment" at bounding box center [979, 354] width 189 height 35
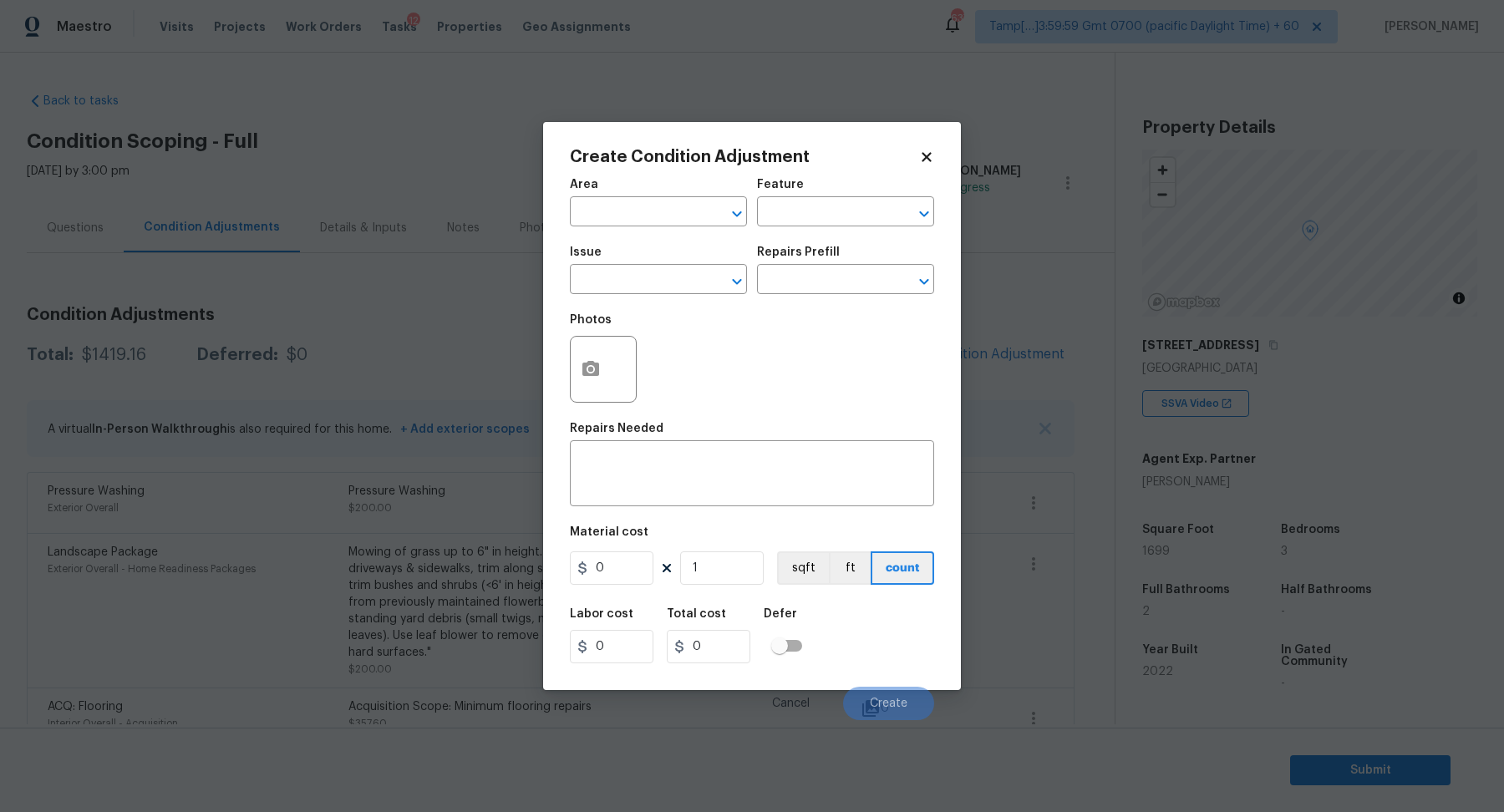
click at [647, 185] on div "Area" at bounding box center [658, 189] width 177 height 22
click at [646, 224] on input "text" at bounding box center [635, 213] width 130 height 26
click at [669, 265] on li "Exterior Overall" at bounding box center [658, 277] width 177 height 28
type input "Exterior Overall"
click at [765, 323] on div "Photos" at bounding box center [752, 359] width 365 height 109
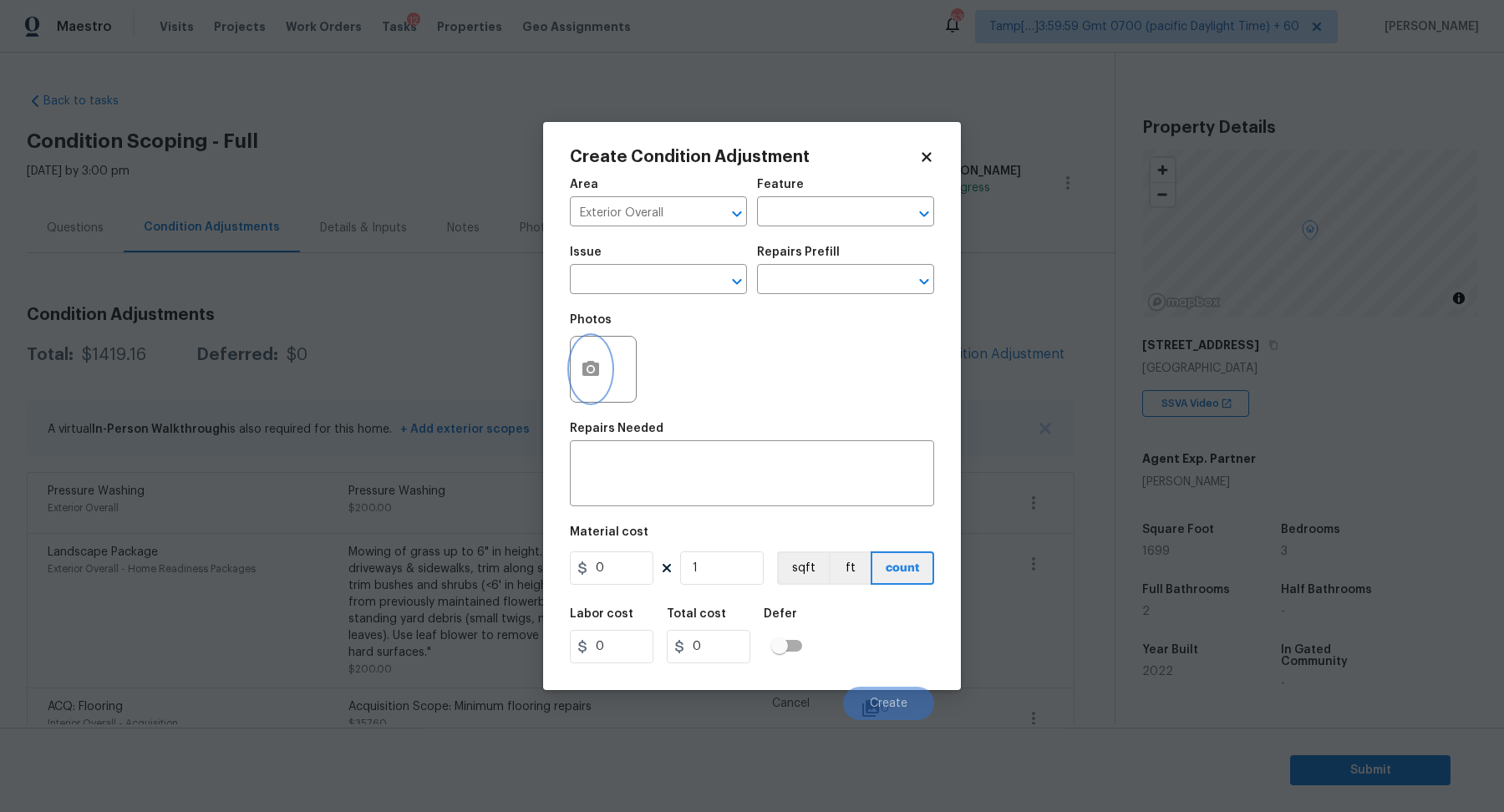
click at [589, 393] on button "button" at bounding box center [591, 370] width 40 height 65
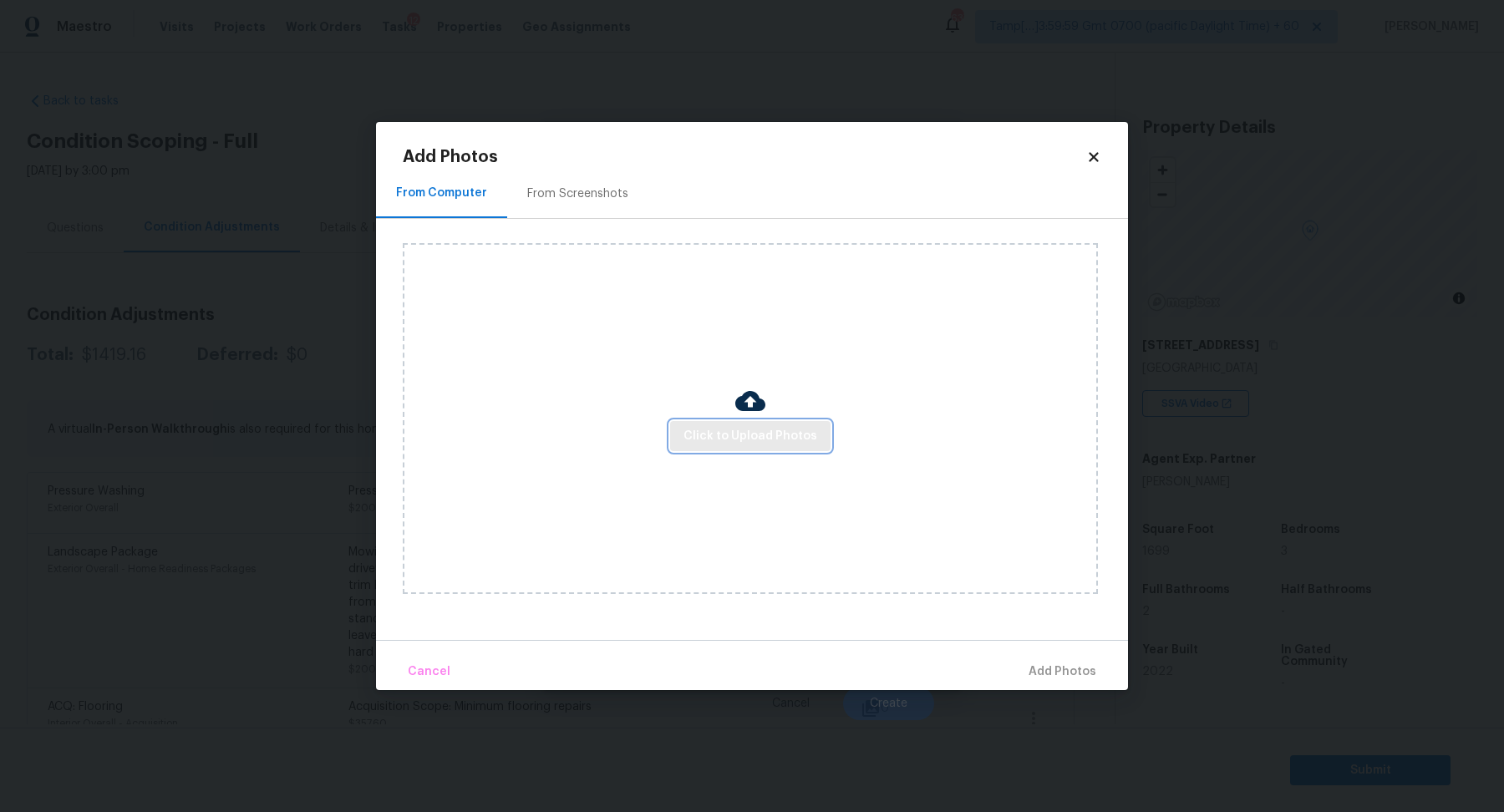
click at [772, 436] on span "Click to Upload Photos" at bounding box center [749, 436] width 133 height 21
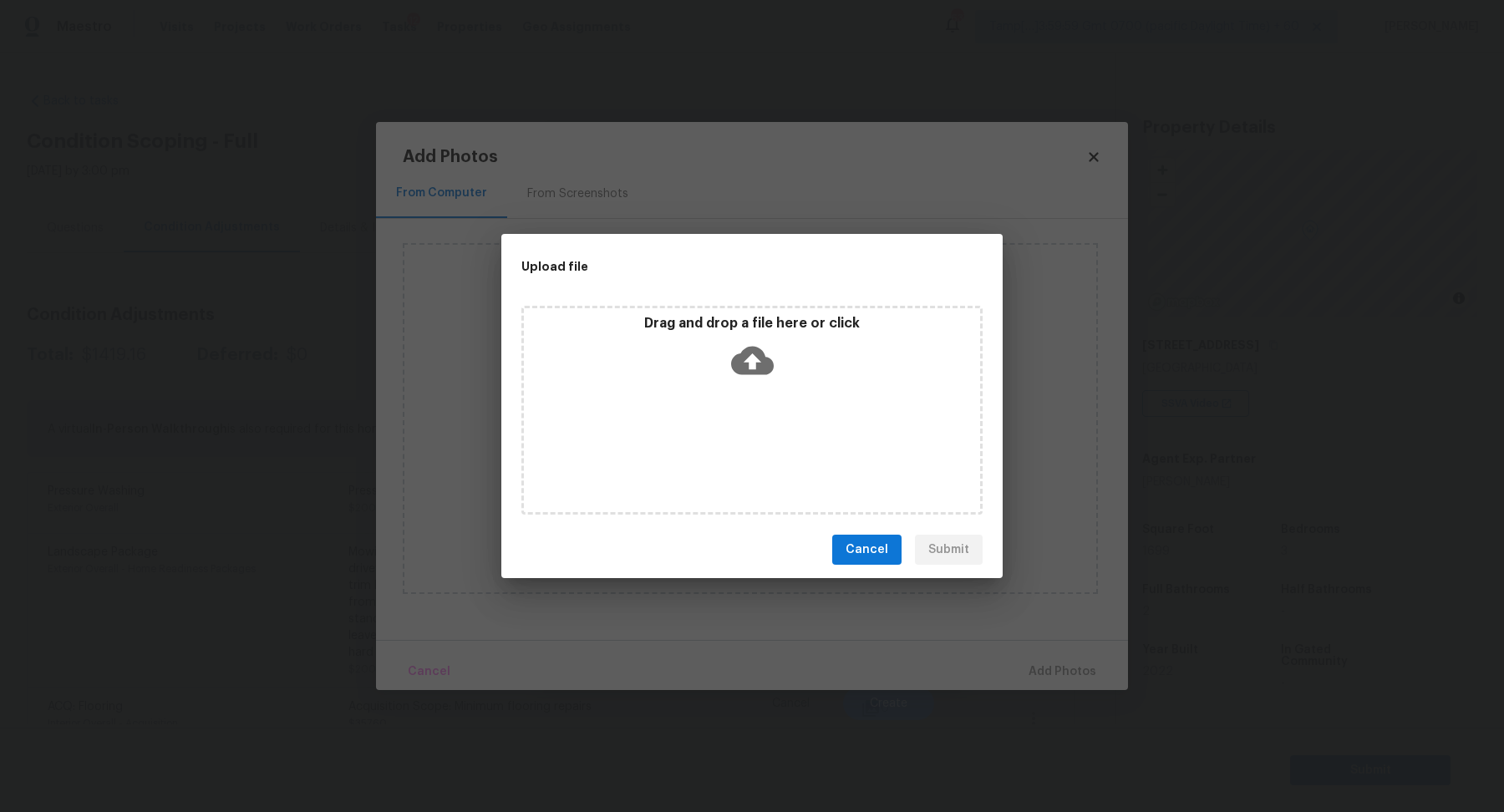
click at [789, 370] on div "Drag and drop a file here or click" at bounding box center [752, 351] width 456 height 72
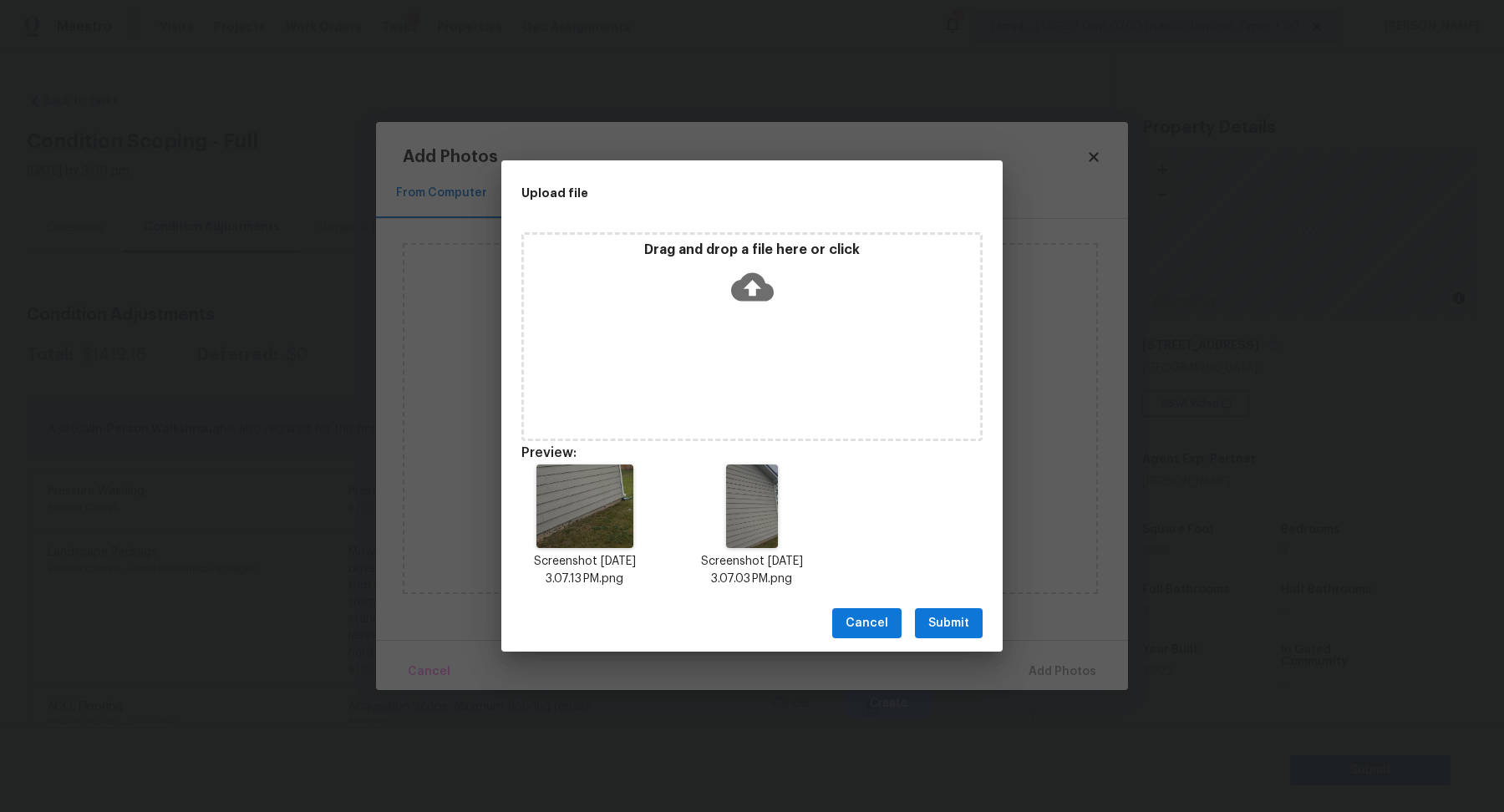
click at [974, 620] on button "Submit" at bounding box center [948, 623] width 68 height 31
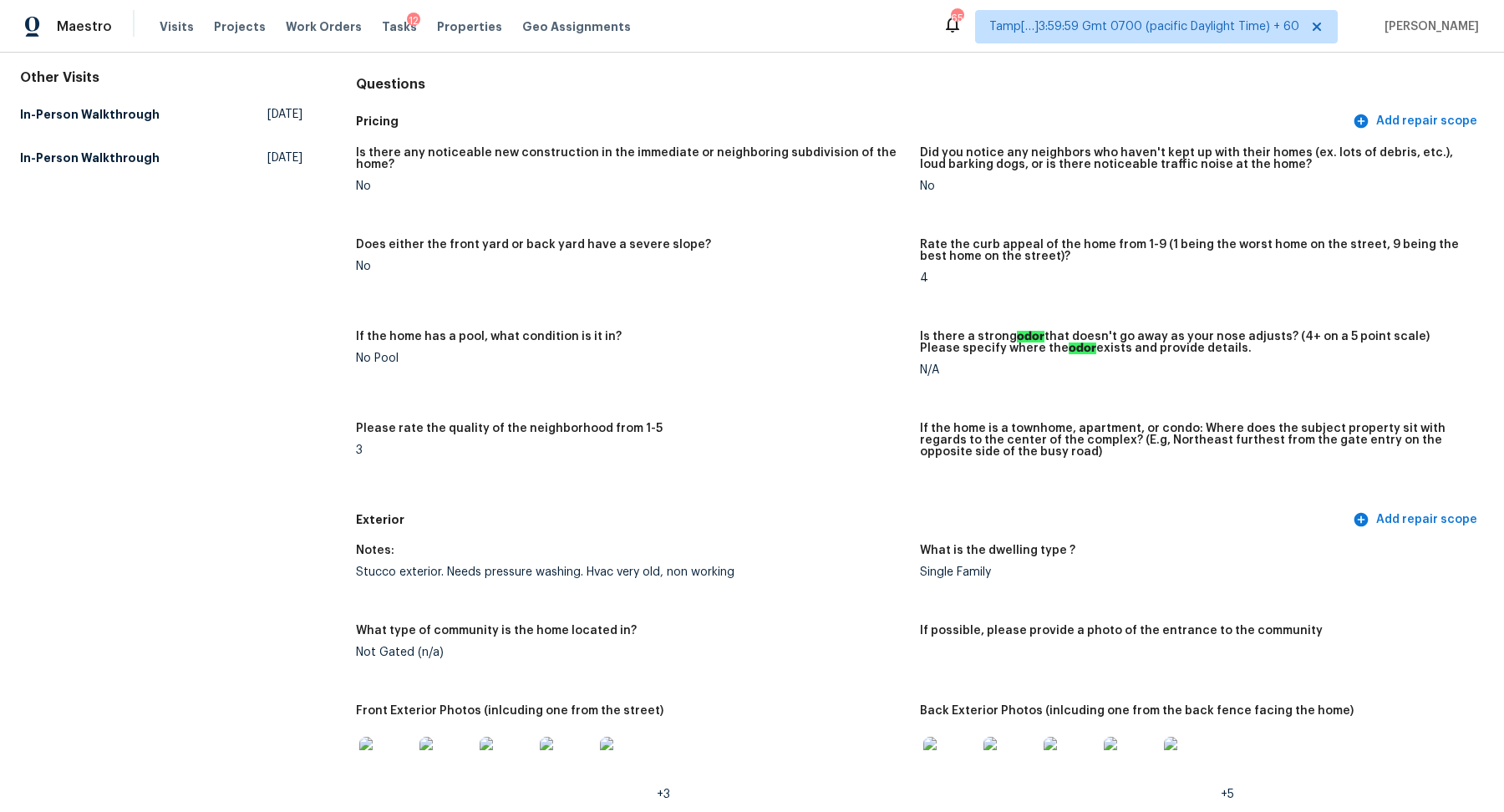
scroll to position [602, 0]
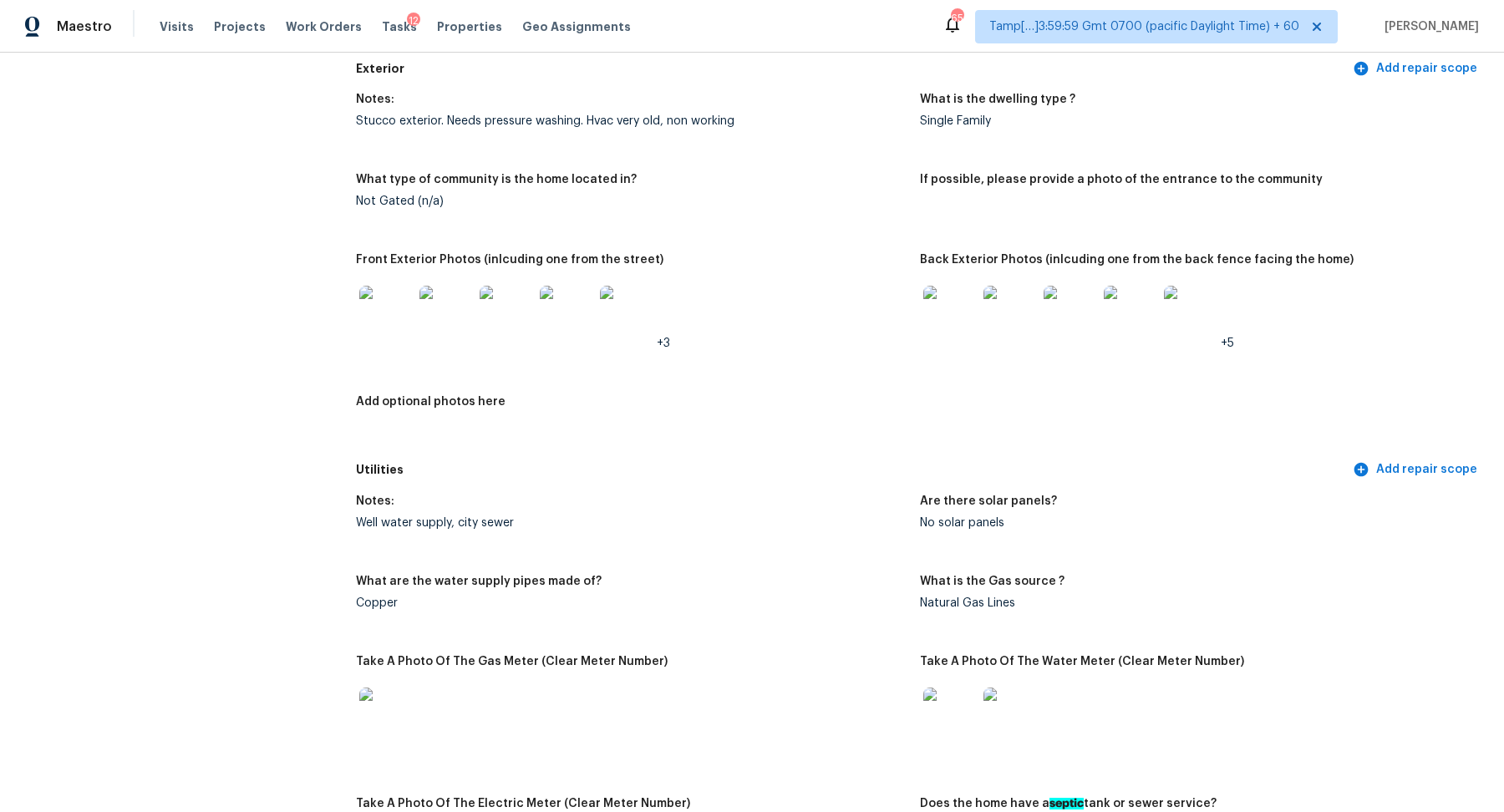
click at [951, 303] on img at bounding box center [950, 313] width 54 height 54
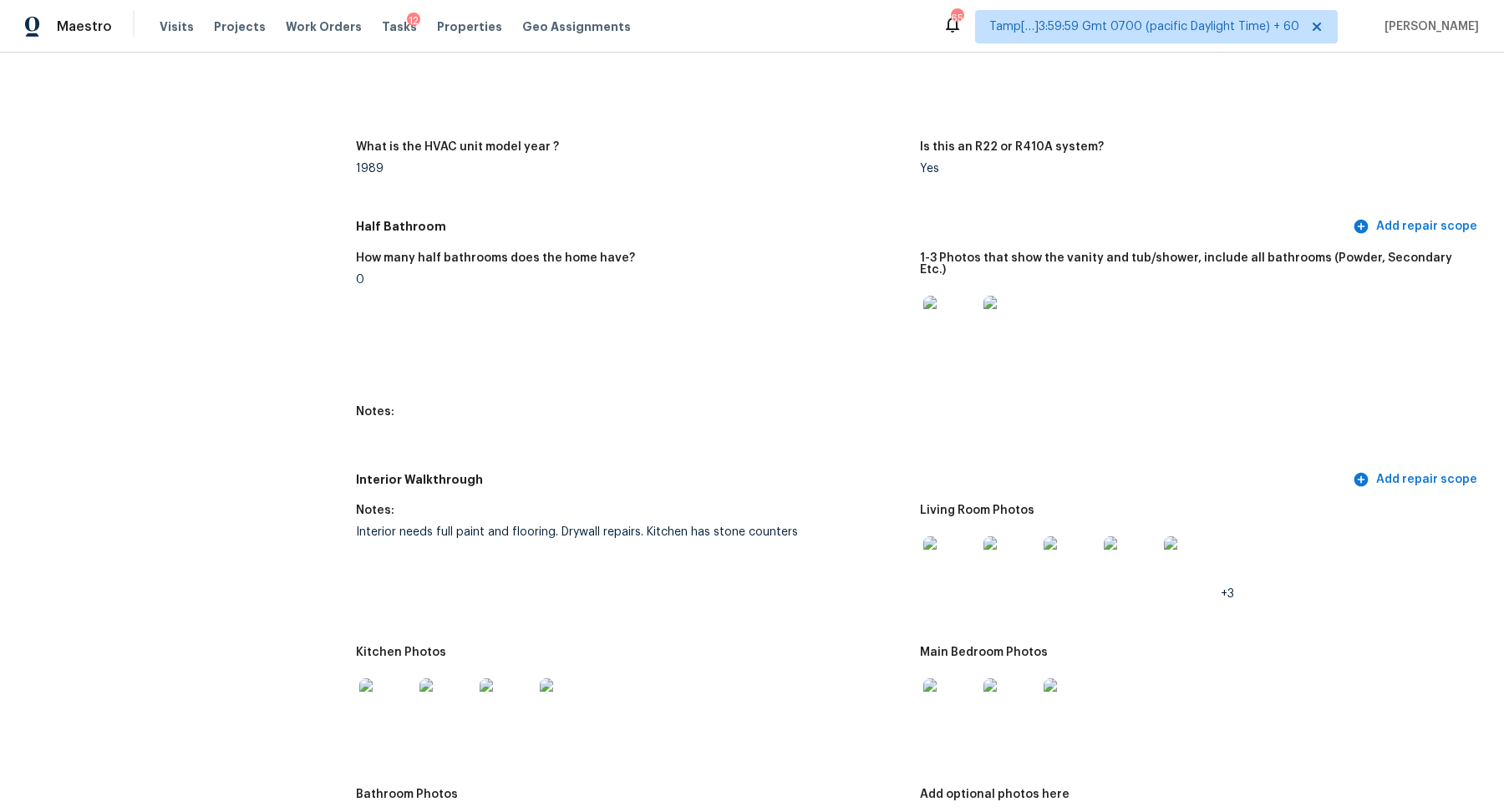
scroll to position [1612, 0]
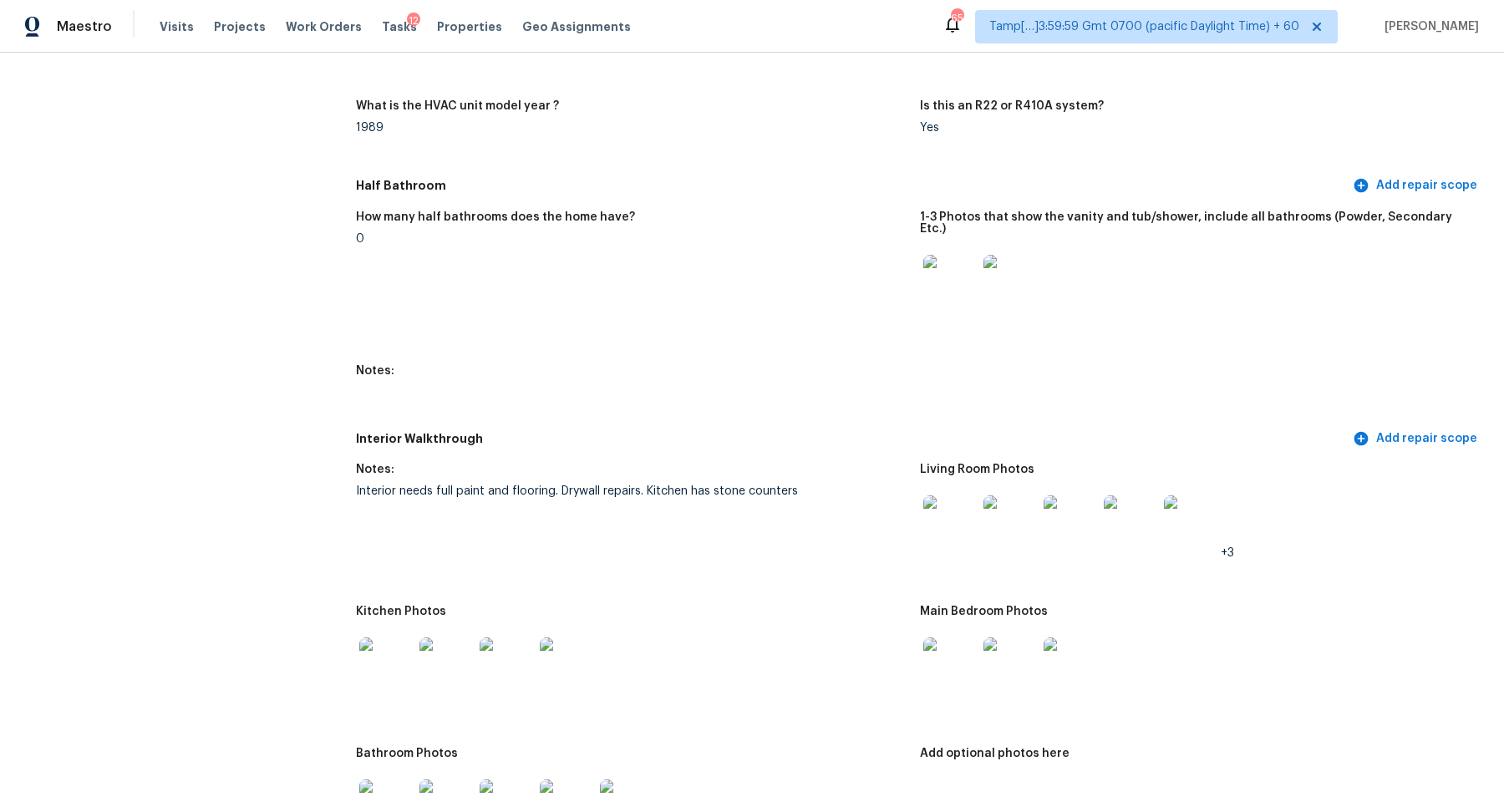
click at [965, 532] on img at bounding box center [950, 522] width 54 height 54
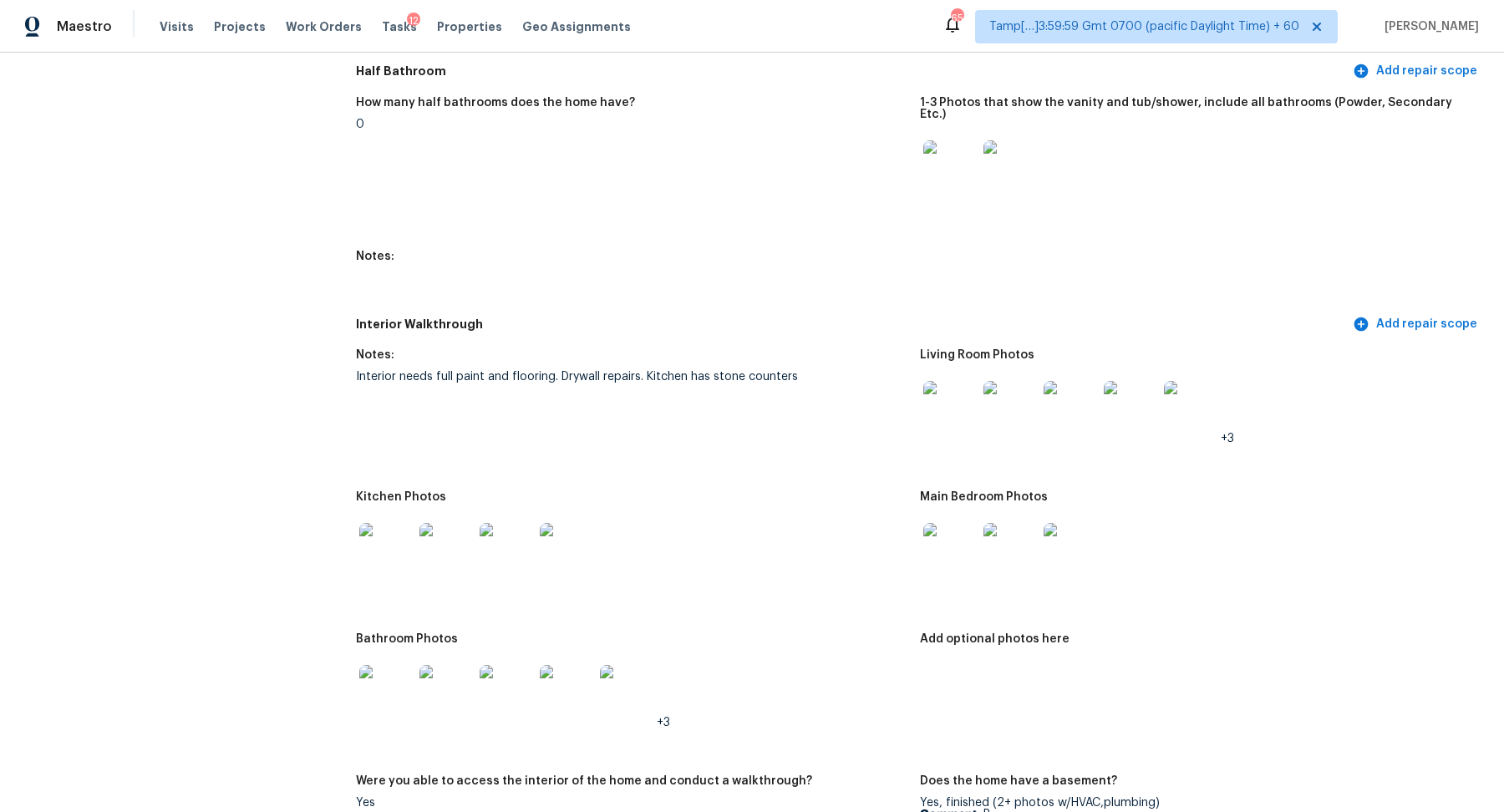
scroll to position [1870, 0]
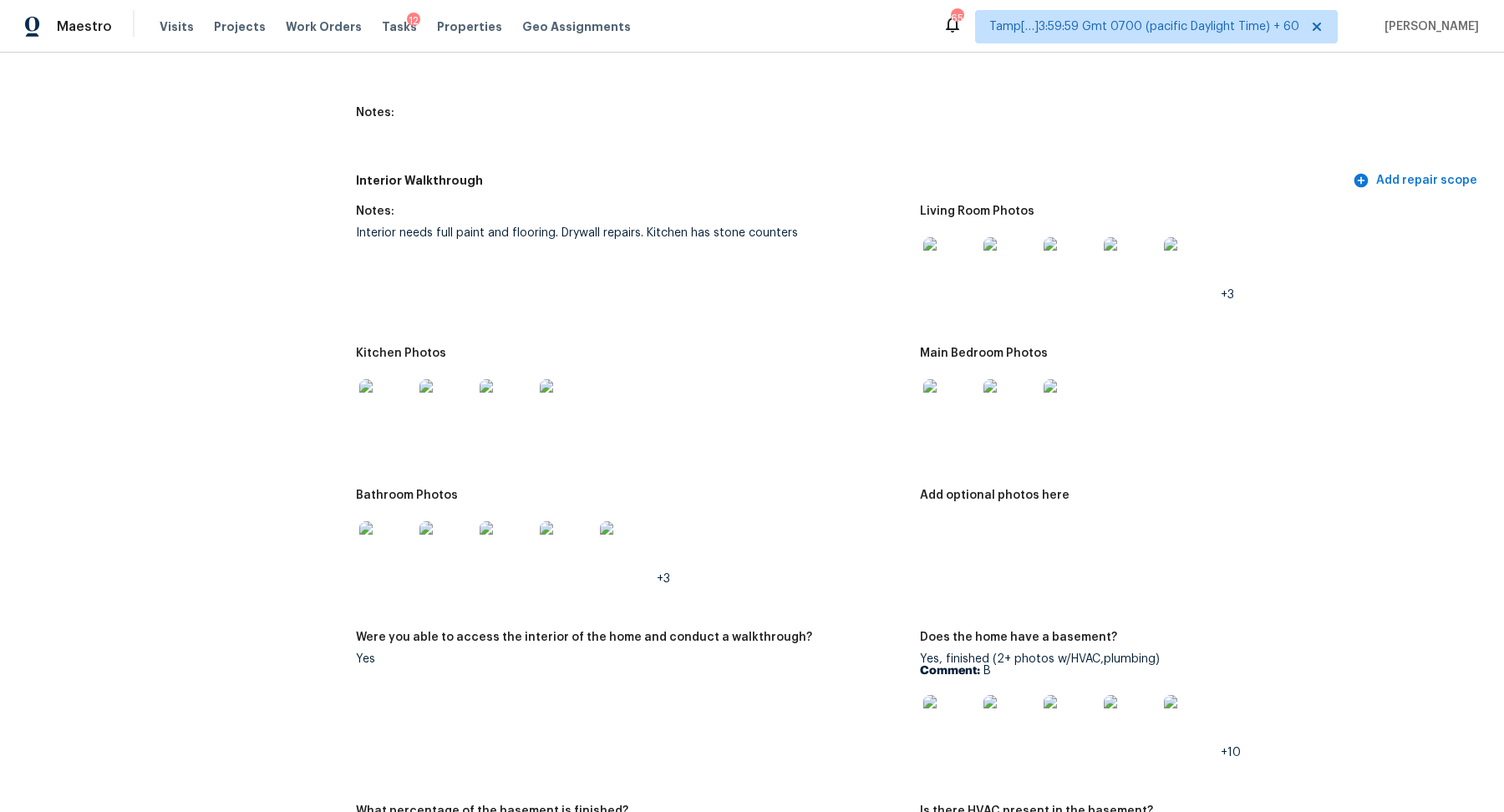
click at [392, 405] on img at bounding box center [386, 406] width 54 height 54
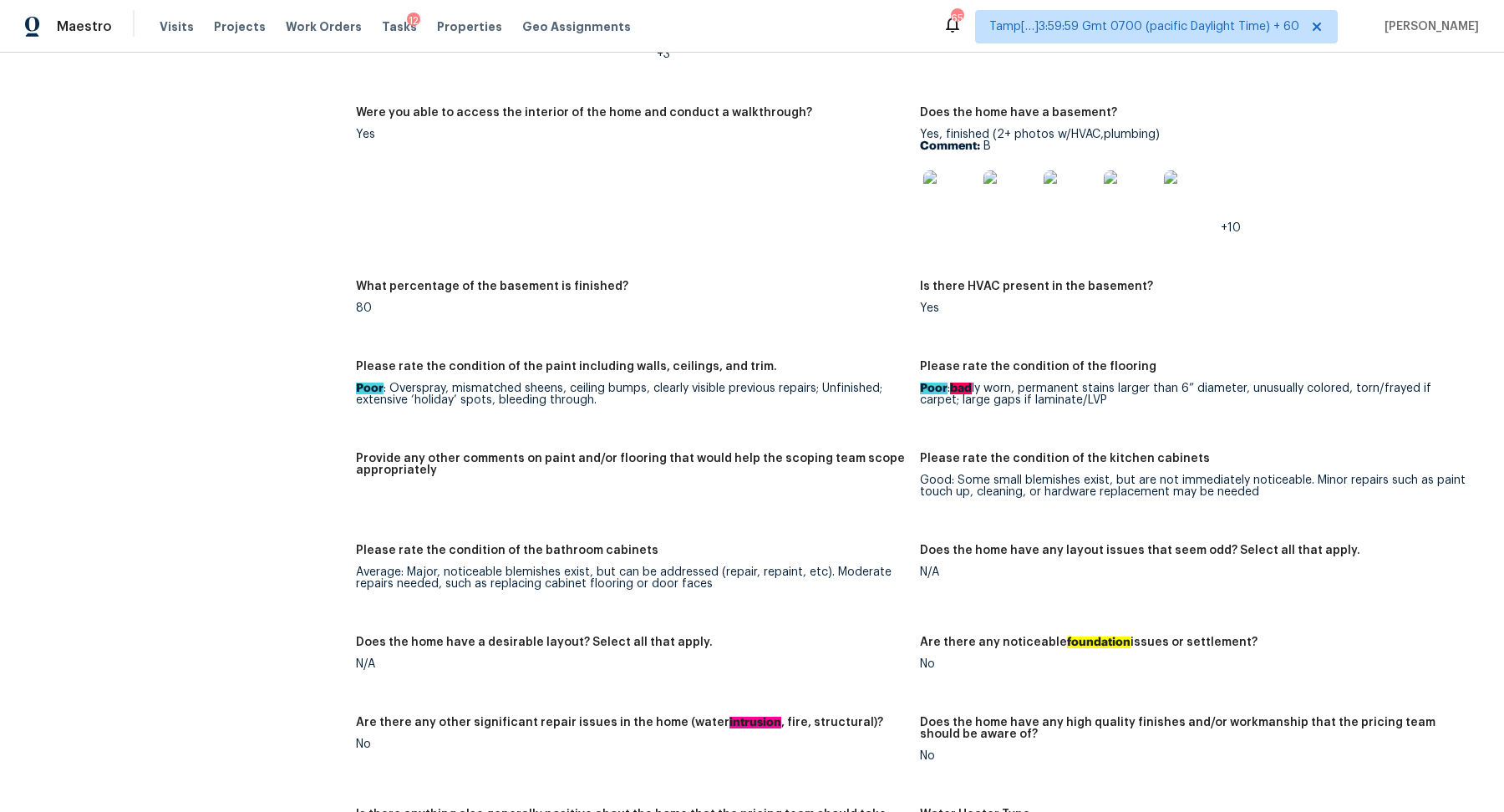
scroll to position [2126, 0]
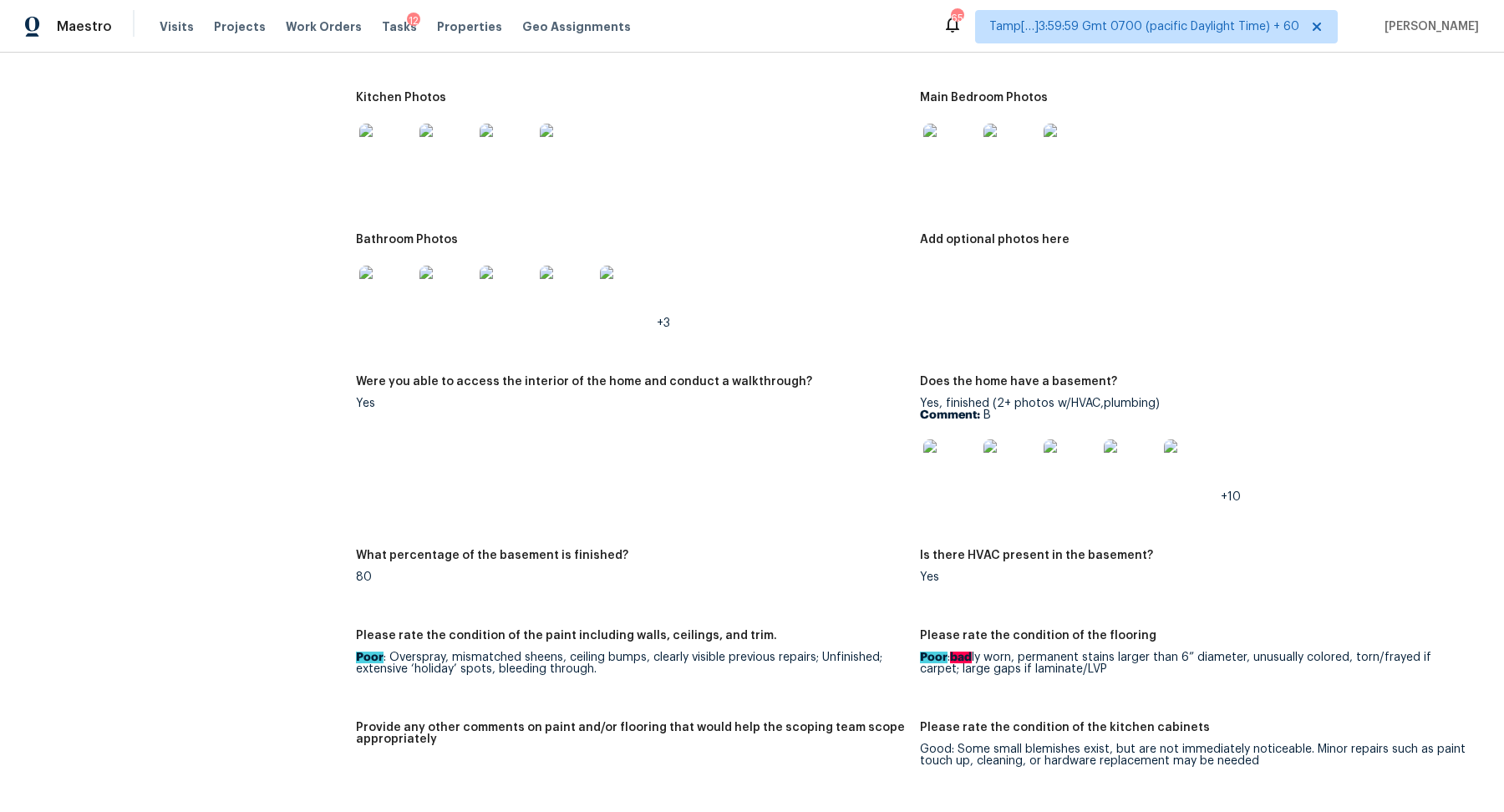
click at [386, 272] on img at bounding box center [386, 292] width 54 height 54
click at [959, 471] on img at bounding box center [950, 466] width 54 height 54
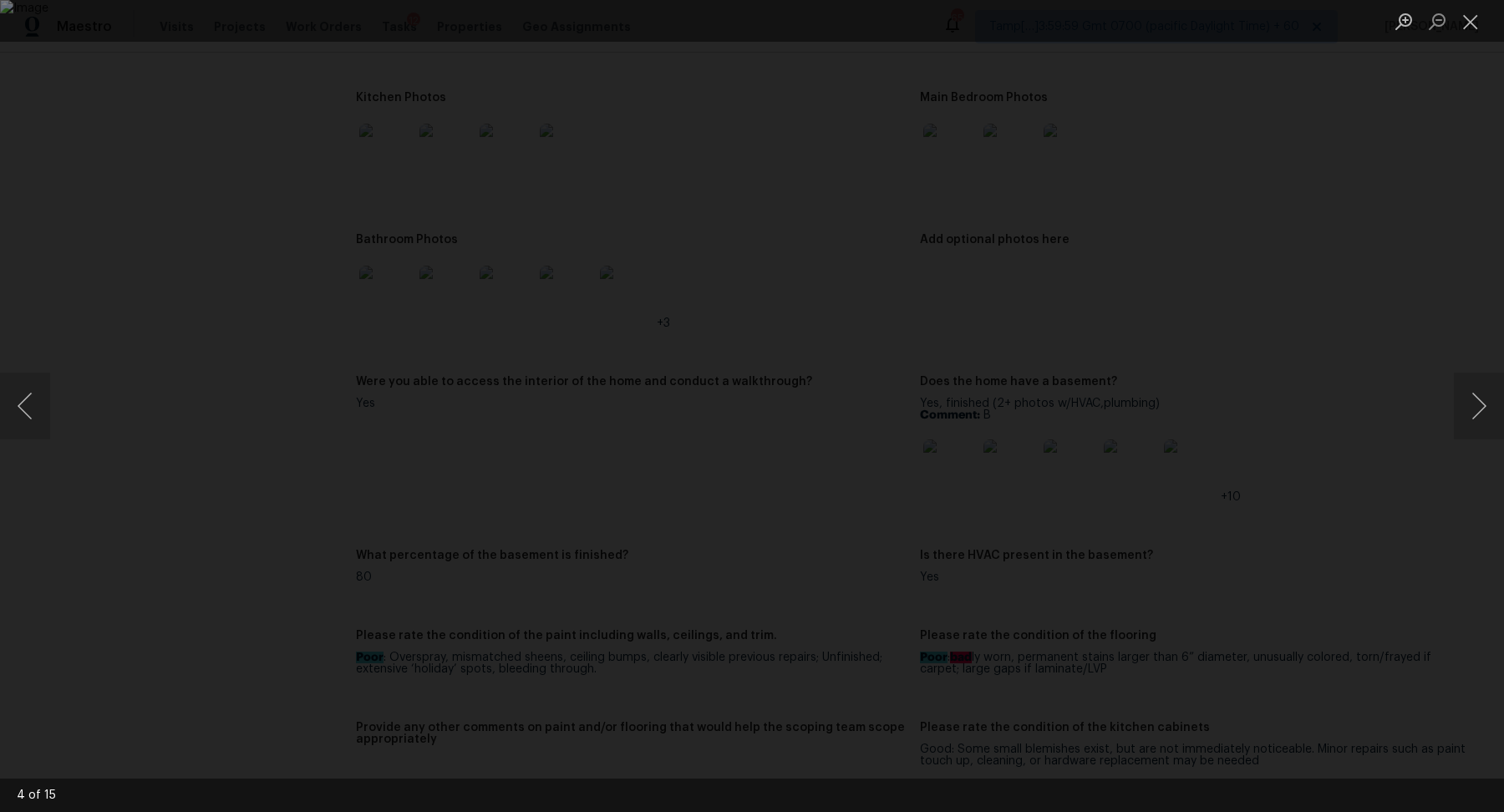
click at [1503, 406] on html "Maestro Visits Projects Work Orders Tasks 12 Properties Geo Assignments 658 Tam…" at bounding box center [752, 406] width 1504 height 812
click at [1275, 486] on div "Lightbox" at bounding box center [752, 406] width 1504 height 812
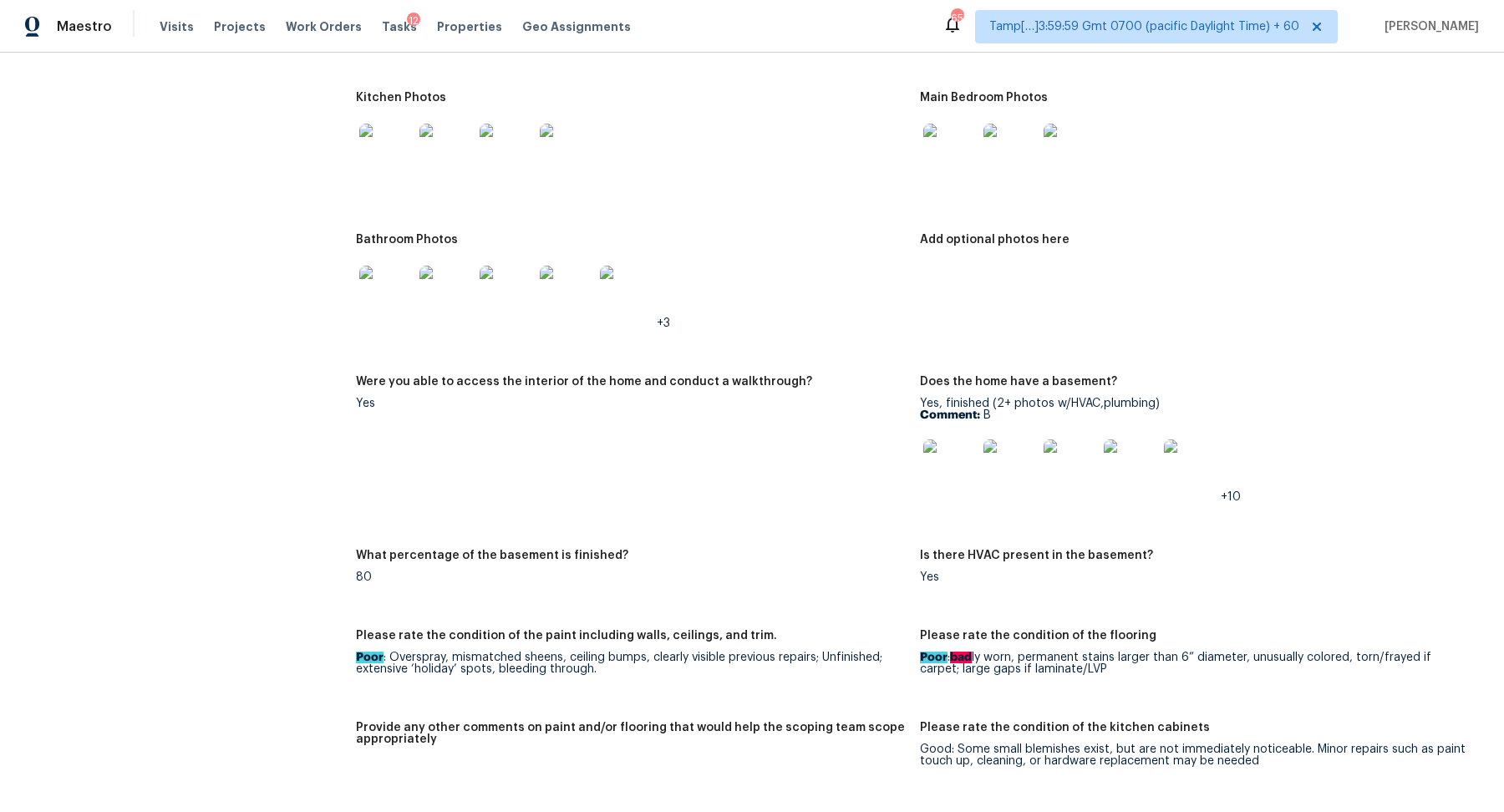
click at [377, 298] on img at bounding box center [386, 292] width 54 height 54
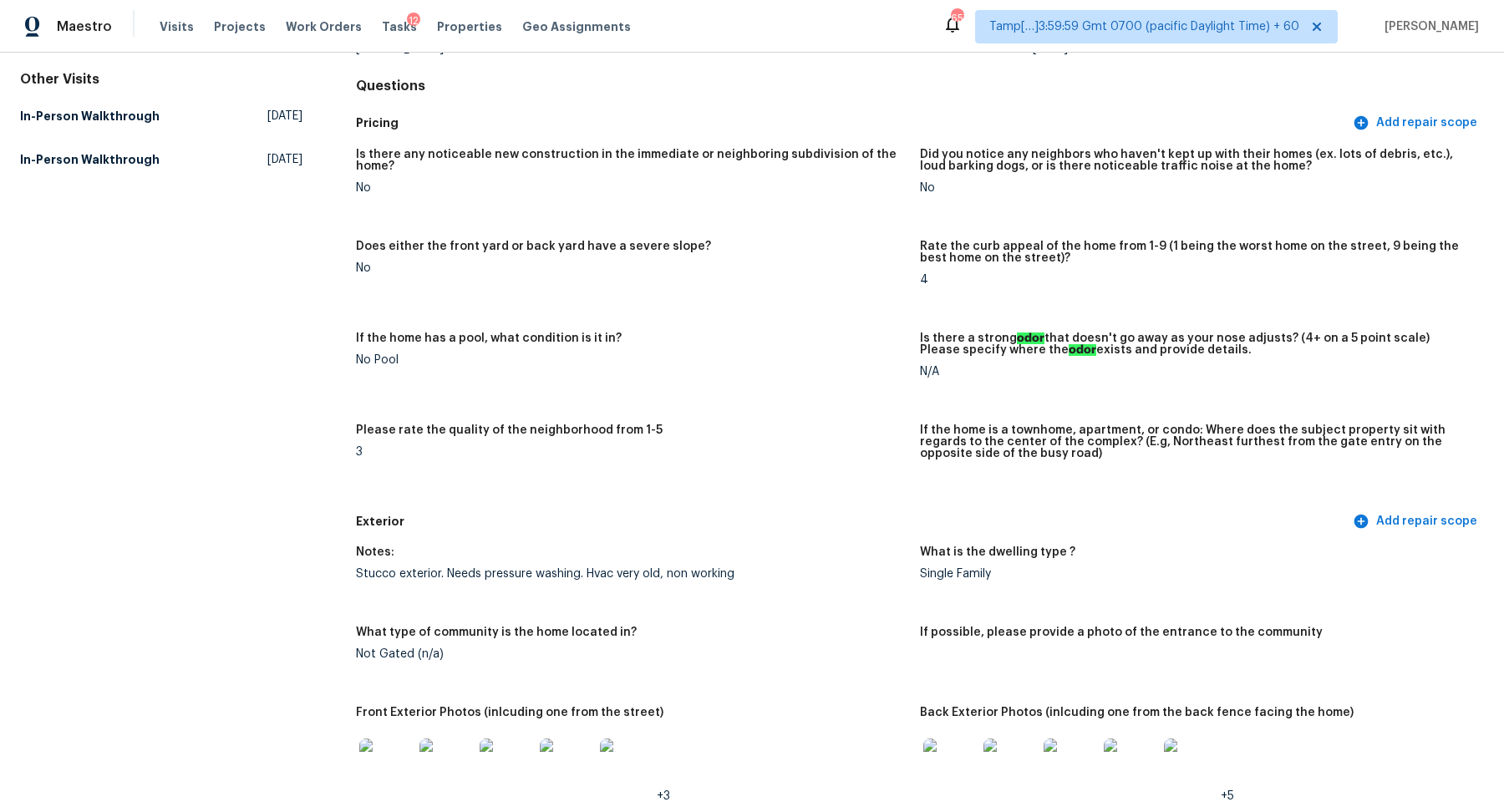
scroll to position [0, 0]
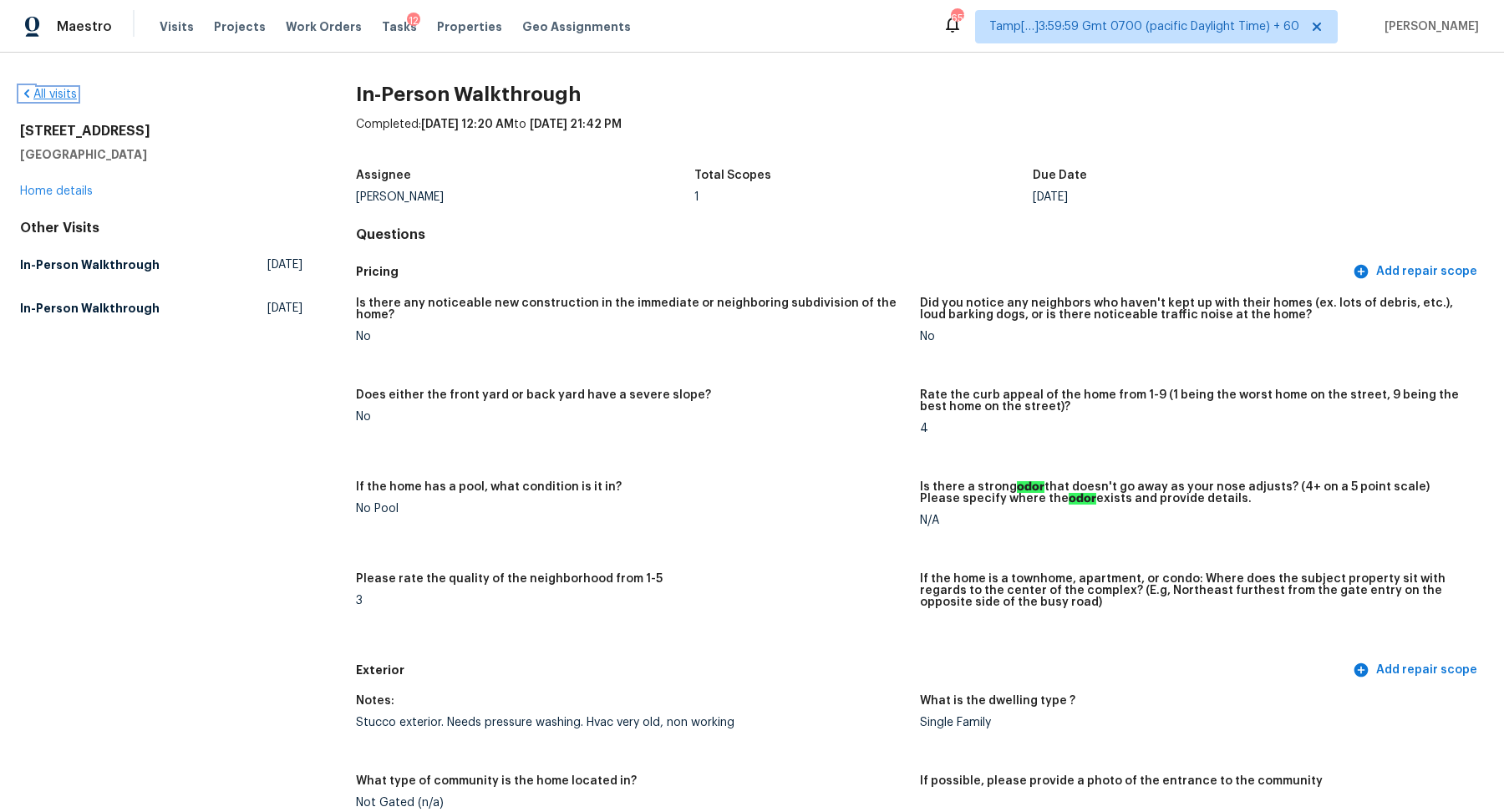
click at [44, 93] on link "All visits" at bounding box center [49, 95] width 57 height 12
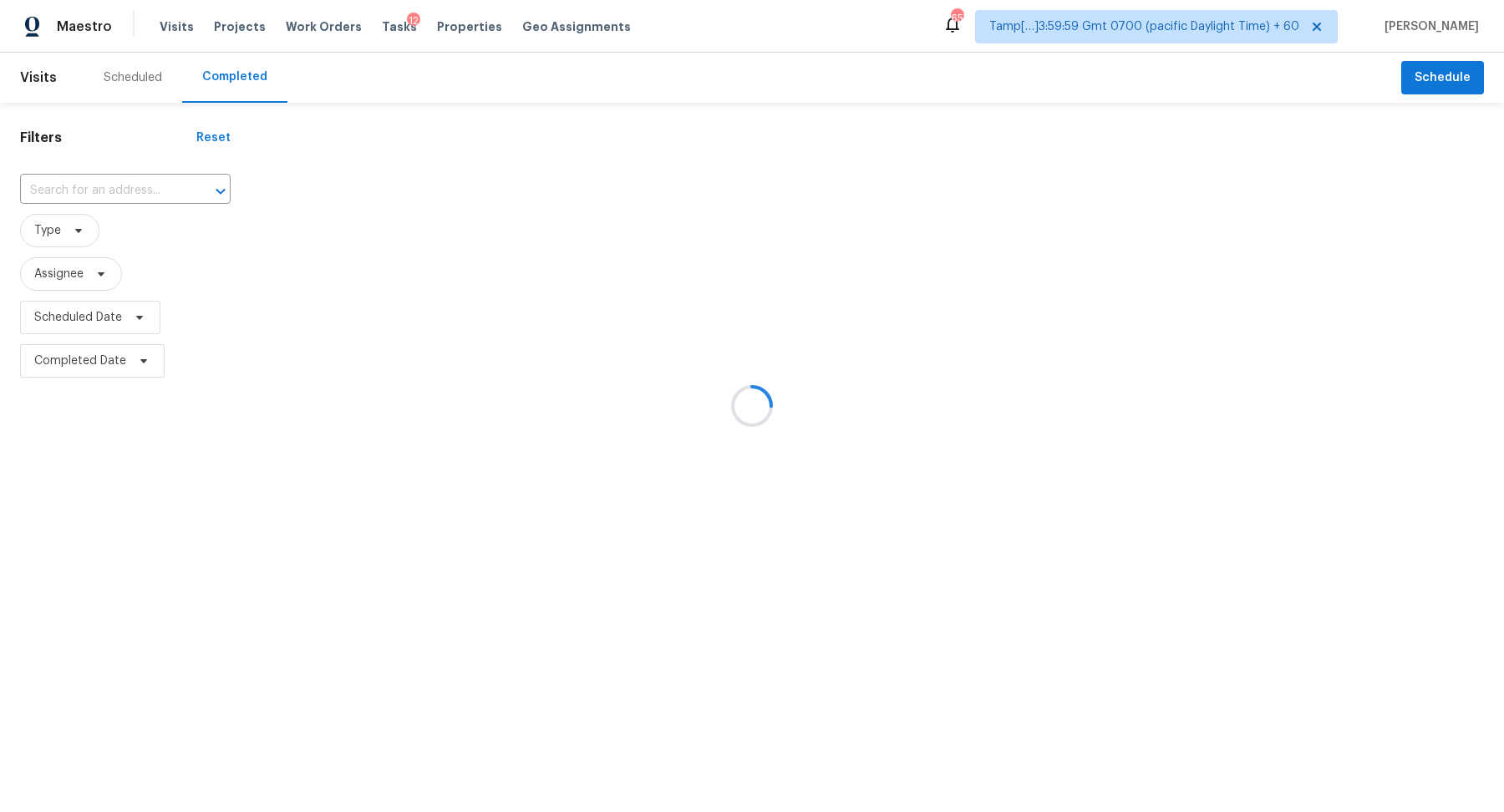
click at [148, 177] on div at bounding box center [752, 406] width 1504 height 812
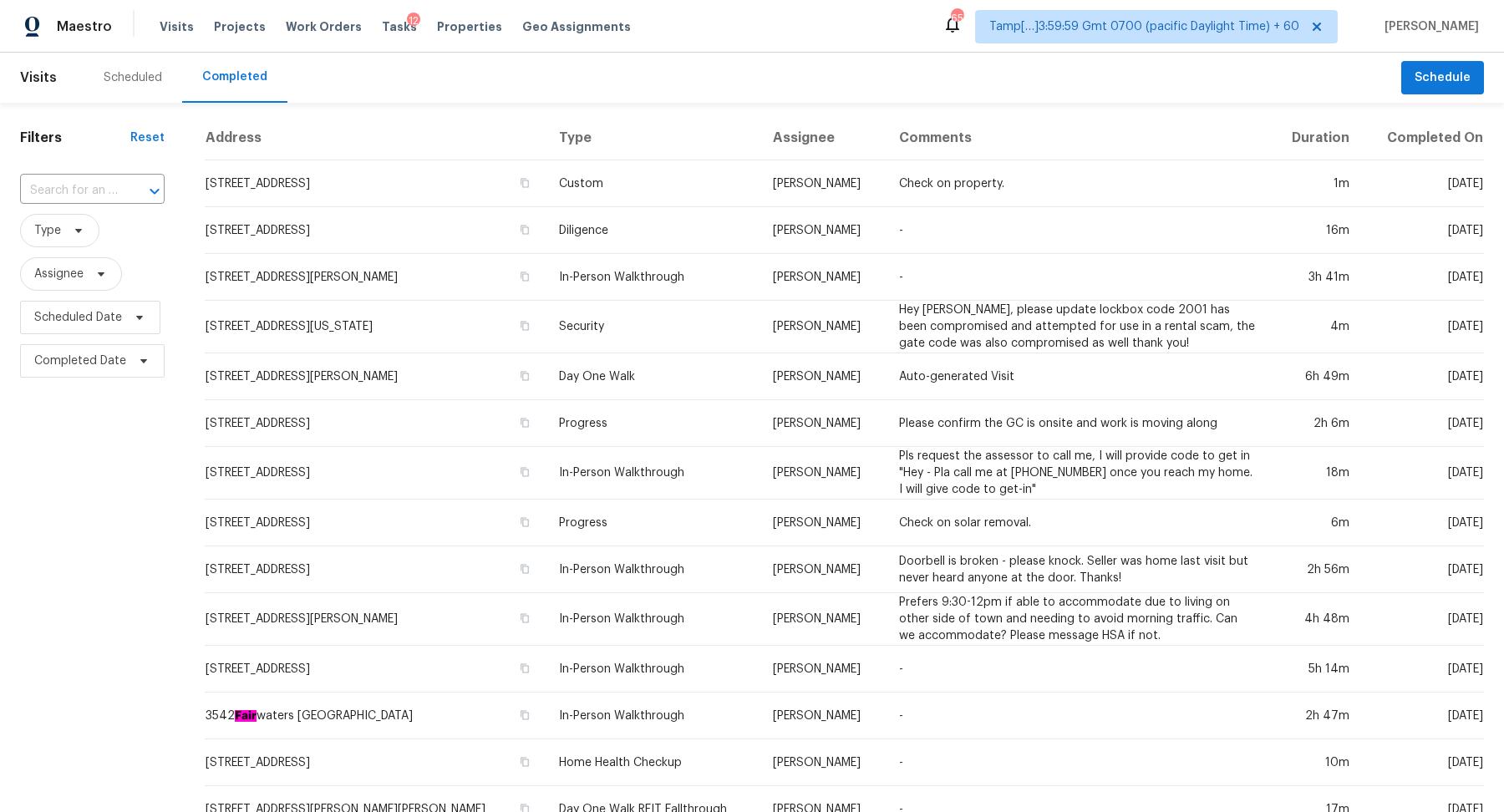
click at [148, 178] on div "​" at bounding box center [92, 190] width 144 height 26
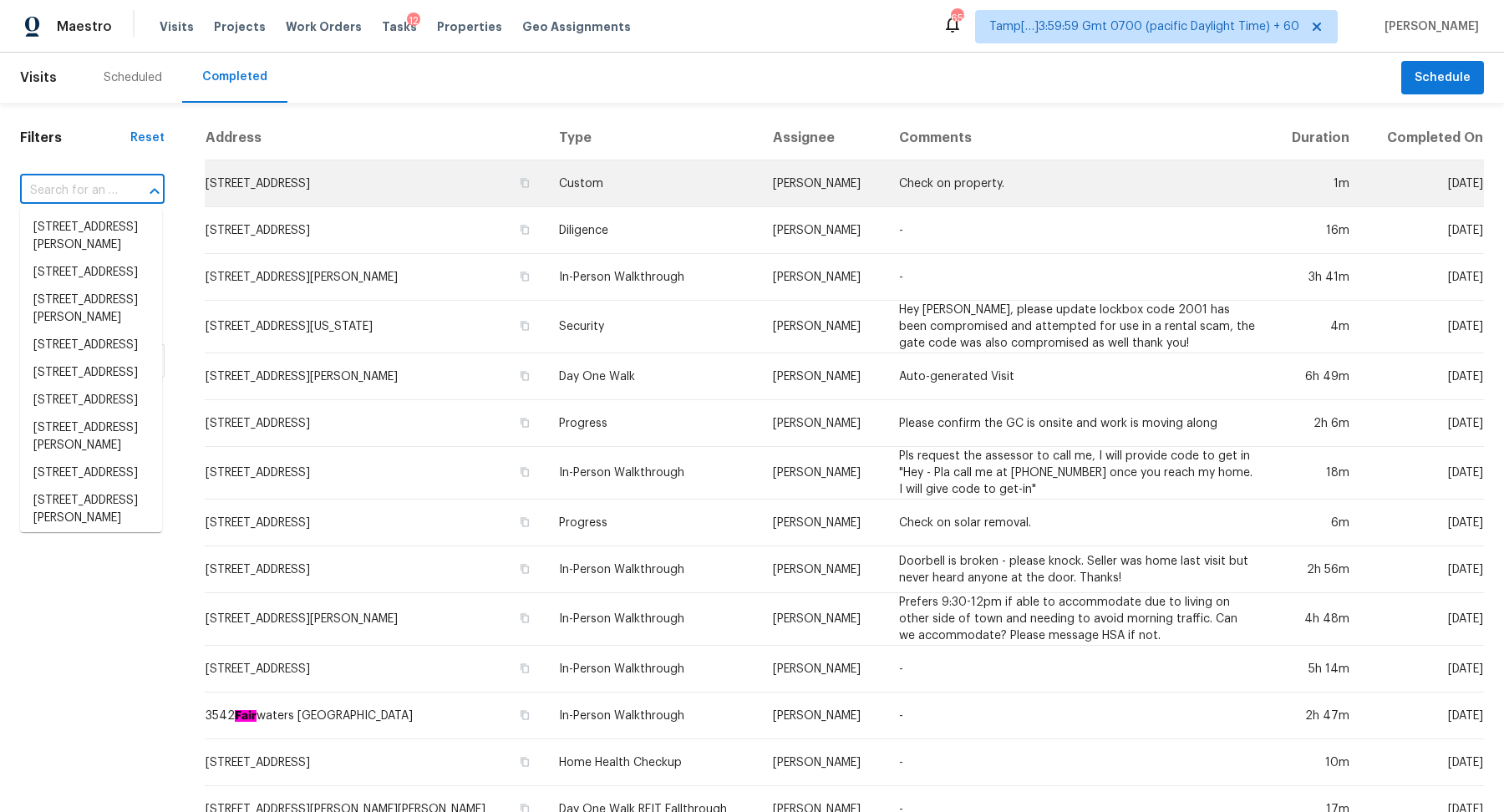
paste input "2105 Russet Dr, Troy, MI 48098"
type input "2105 Russet Dr, Troy, MI 48098"
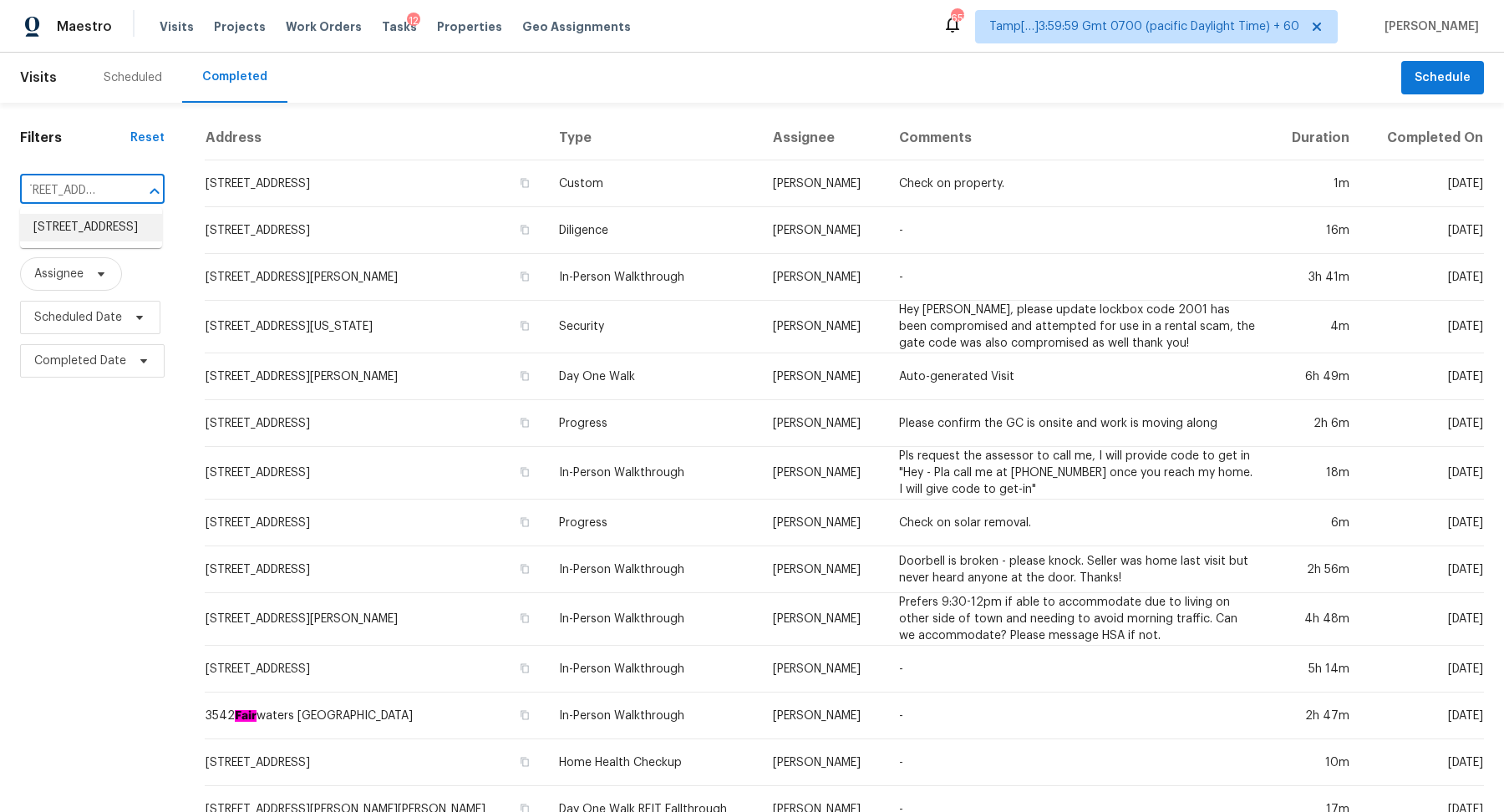
click at [101, 222] on li "2105 Russet Dr, Troy, MI 48098" at bounding box center [91, 227] width 142 height 28
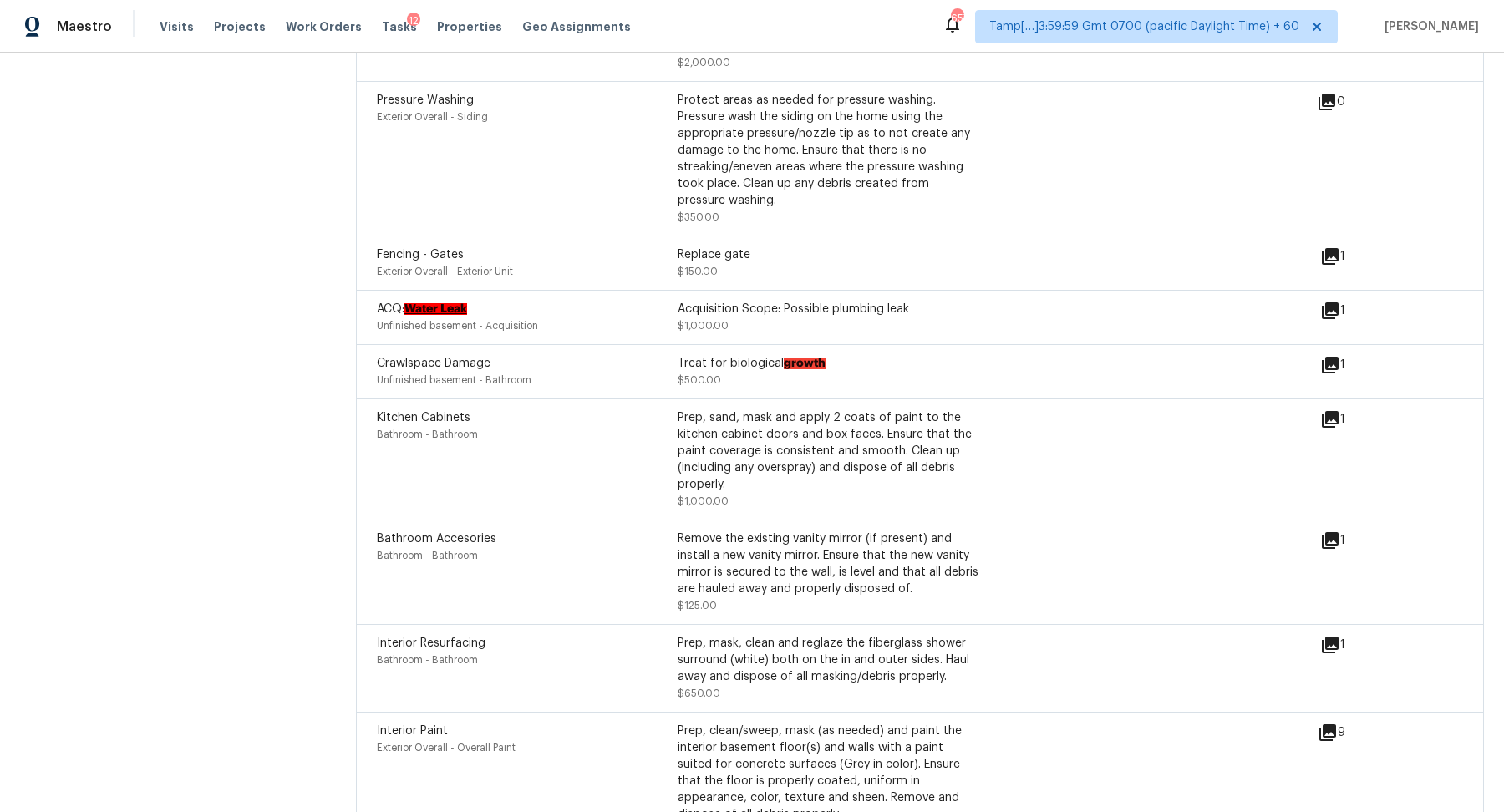
scroll to position [4400, 0]
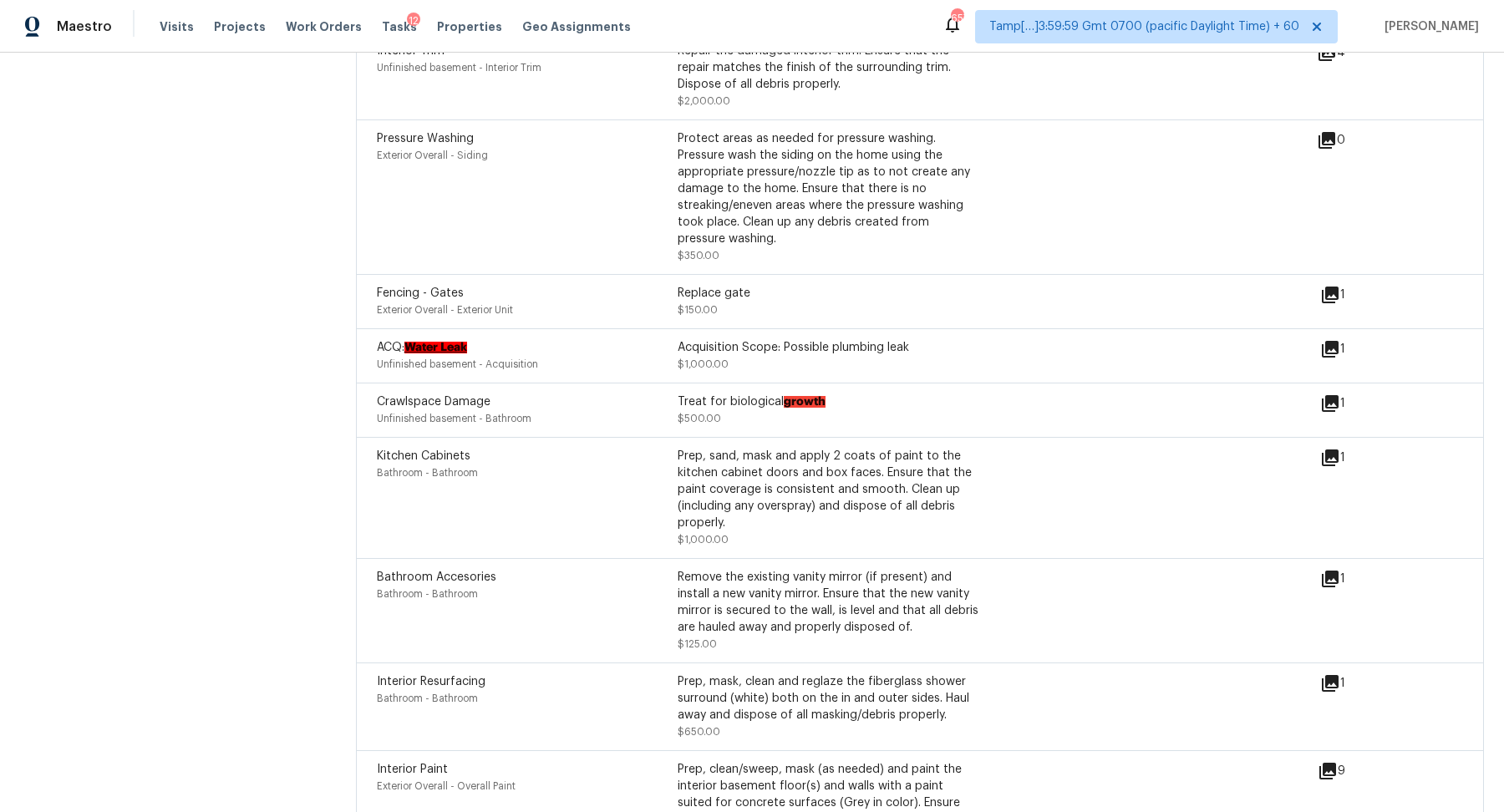
click at [1337, 357] on icon at bounding box center [1330, 349] width 20 height 20
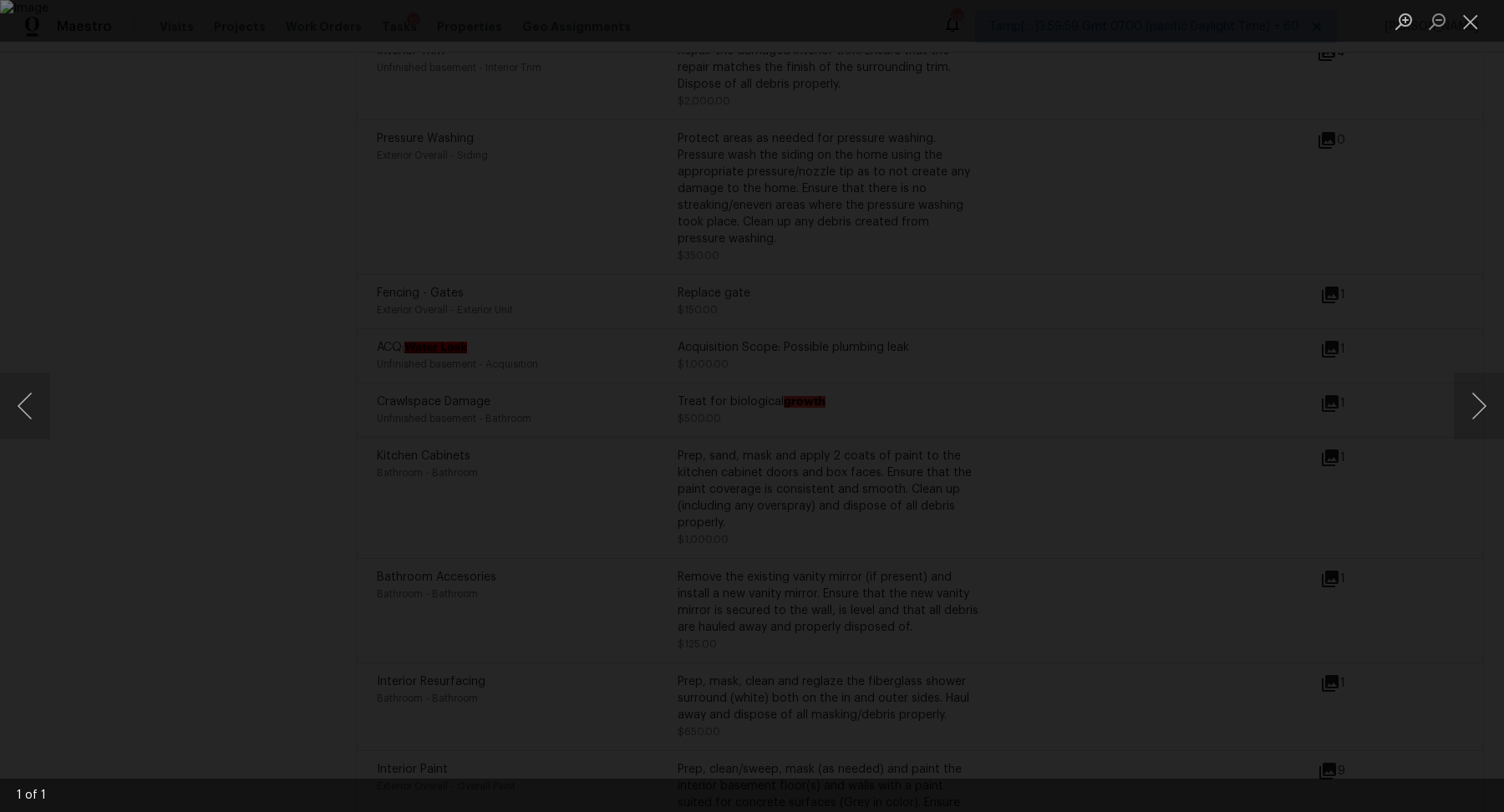
click at [1358, 399] on div "Lightbox" at bounding box center [752, 406] width 1504 height 812
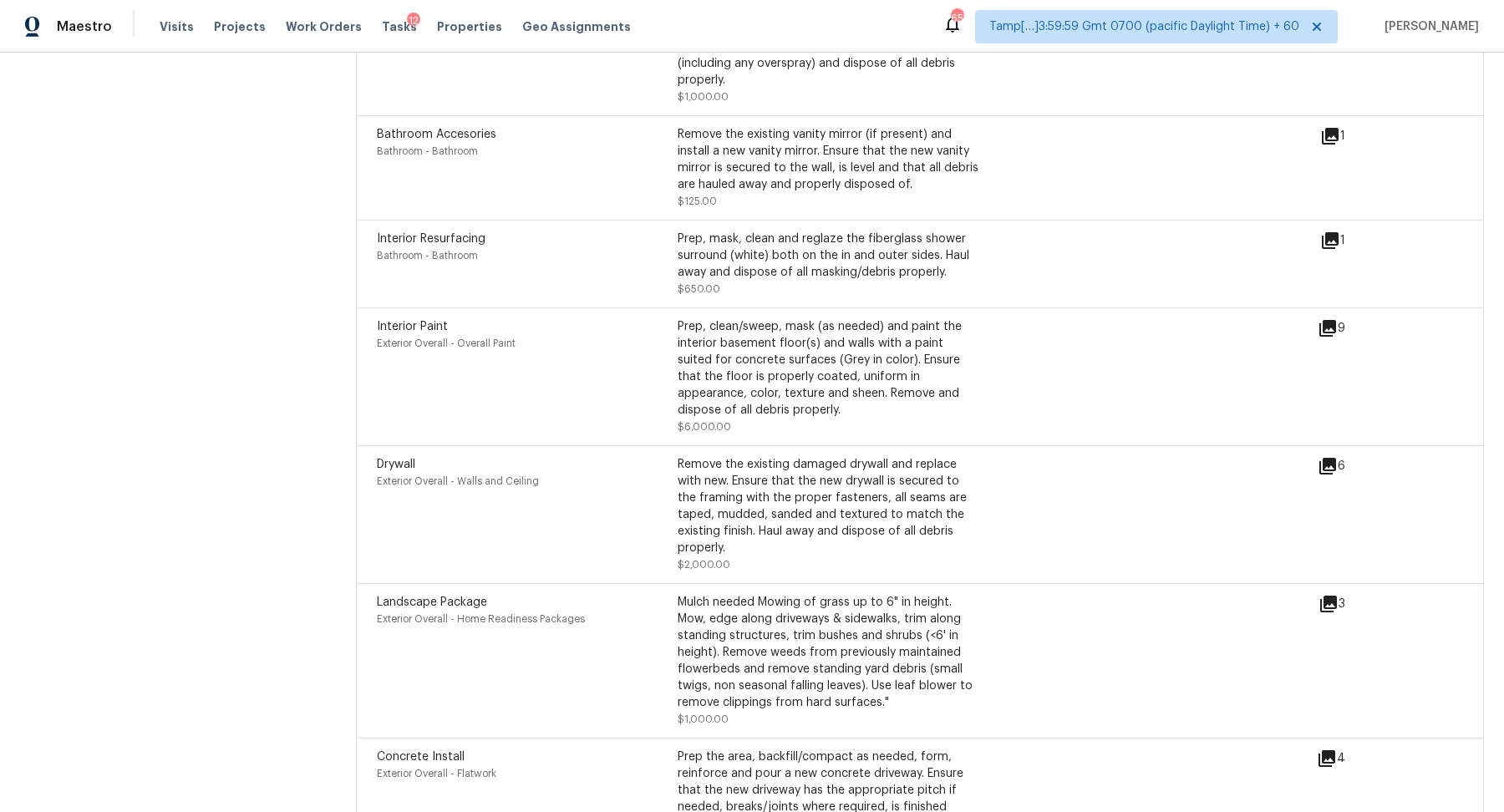
scroll to position [4948, 0]
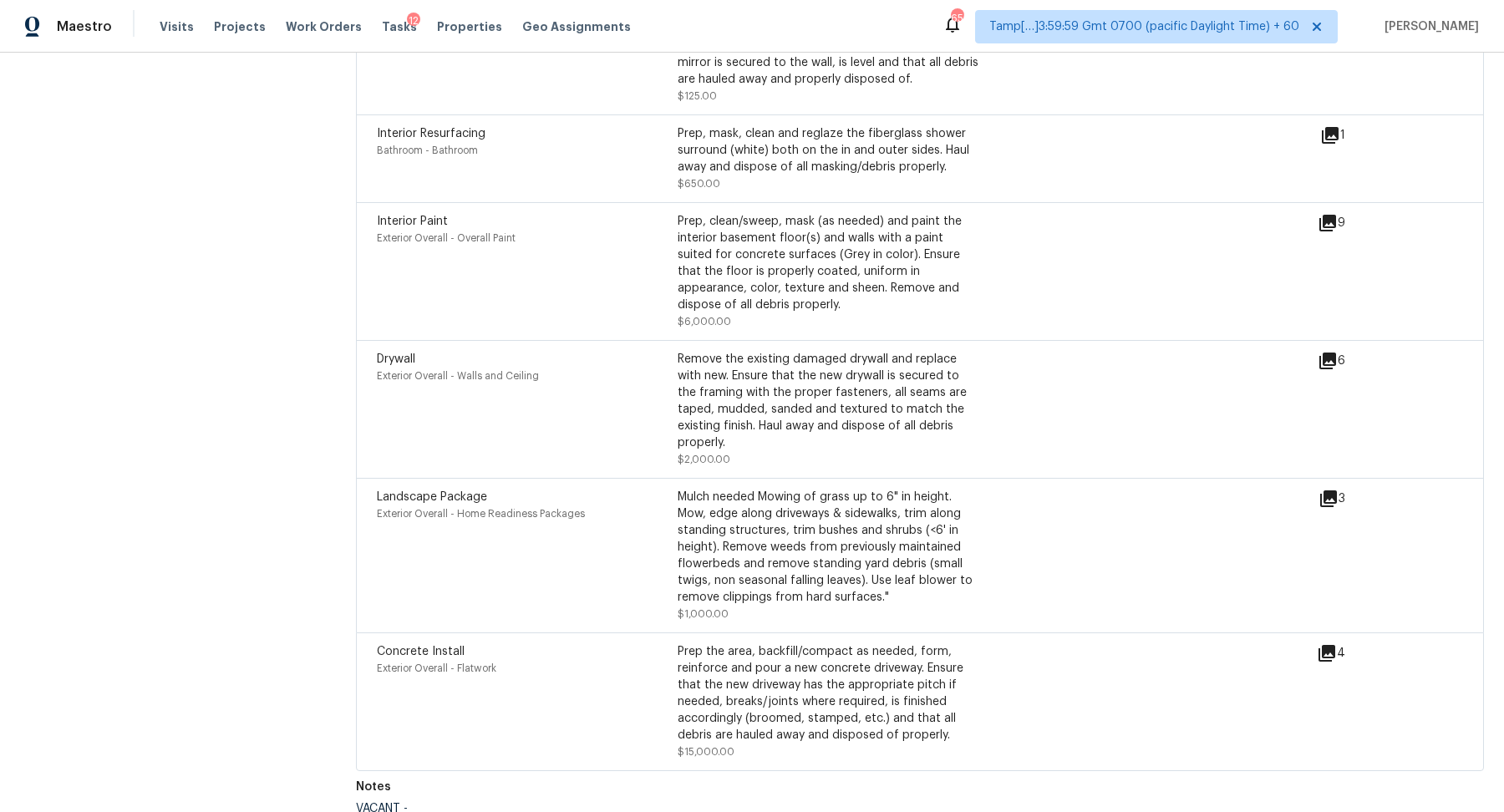
click at [1330, 219] on icon at bounding box center [1328, 223] width 17 height 17
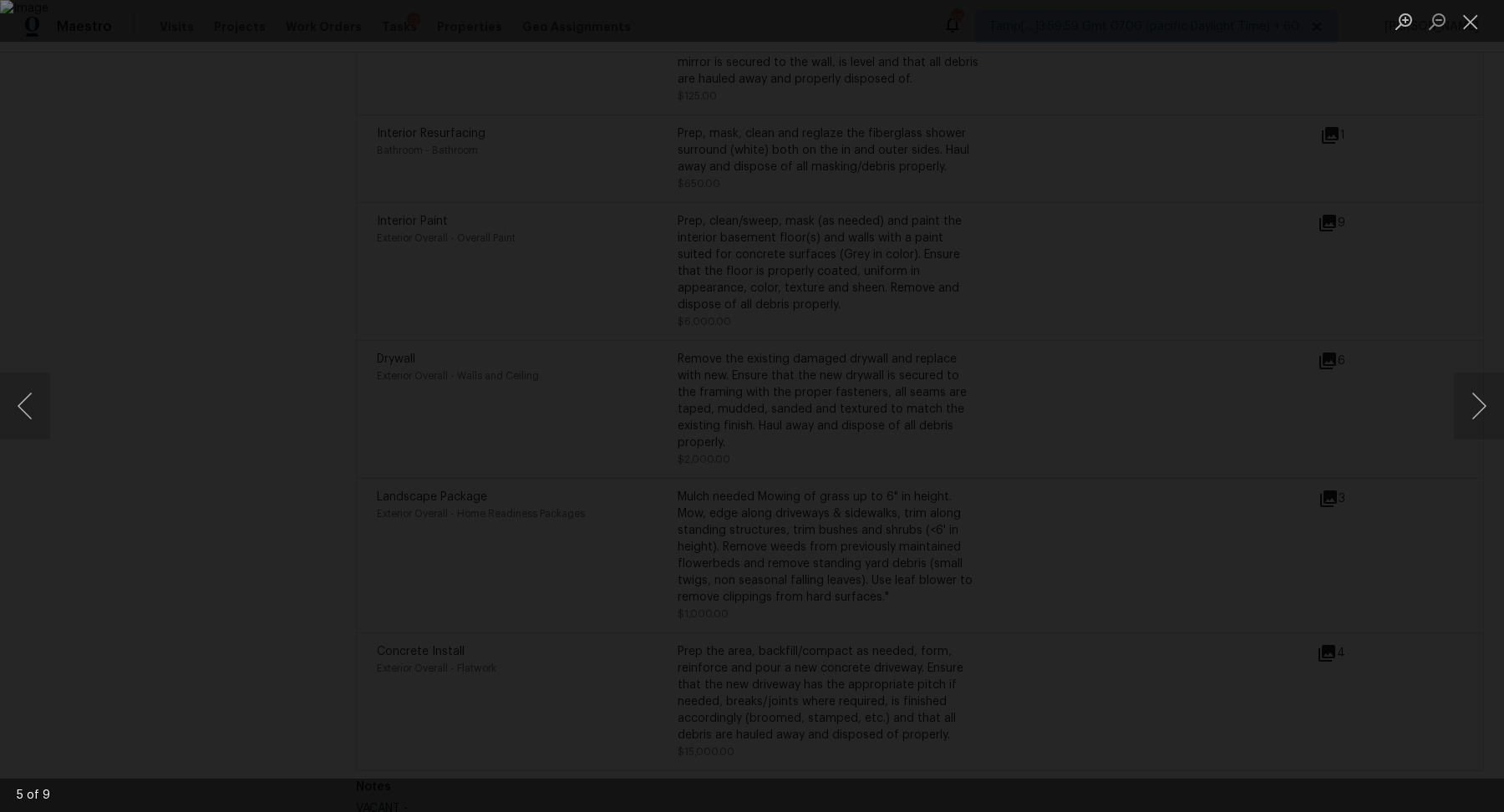
click at [249, 259] on div "Lightbox" at bounding box center [752, 406] width 1504 height 812
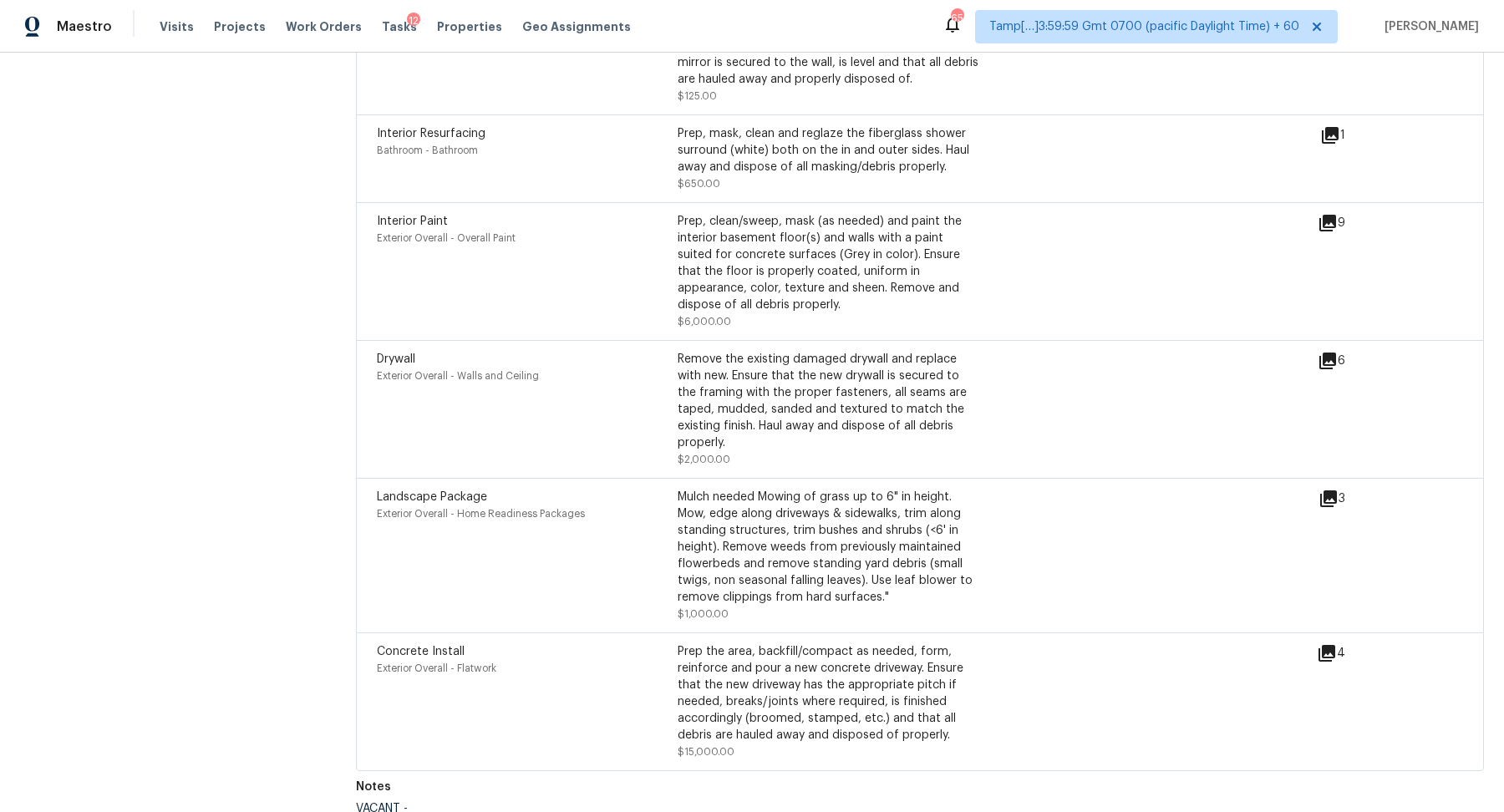
scroll to position [4755, 0]
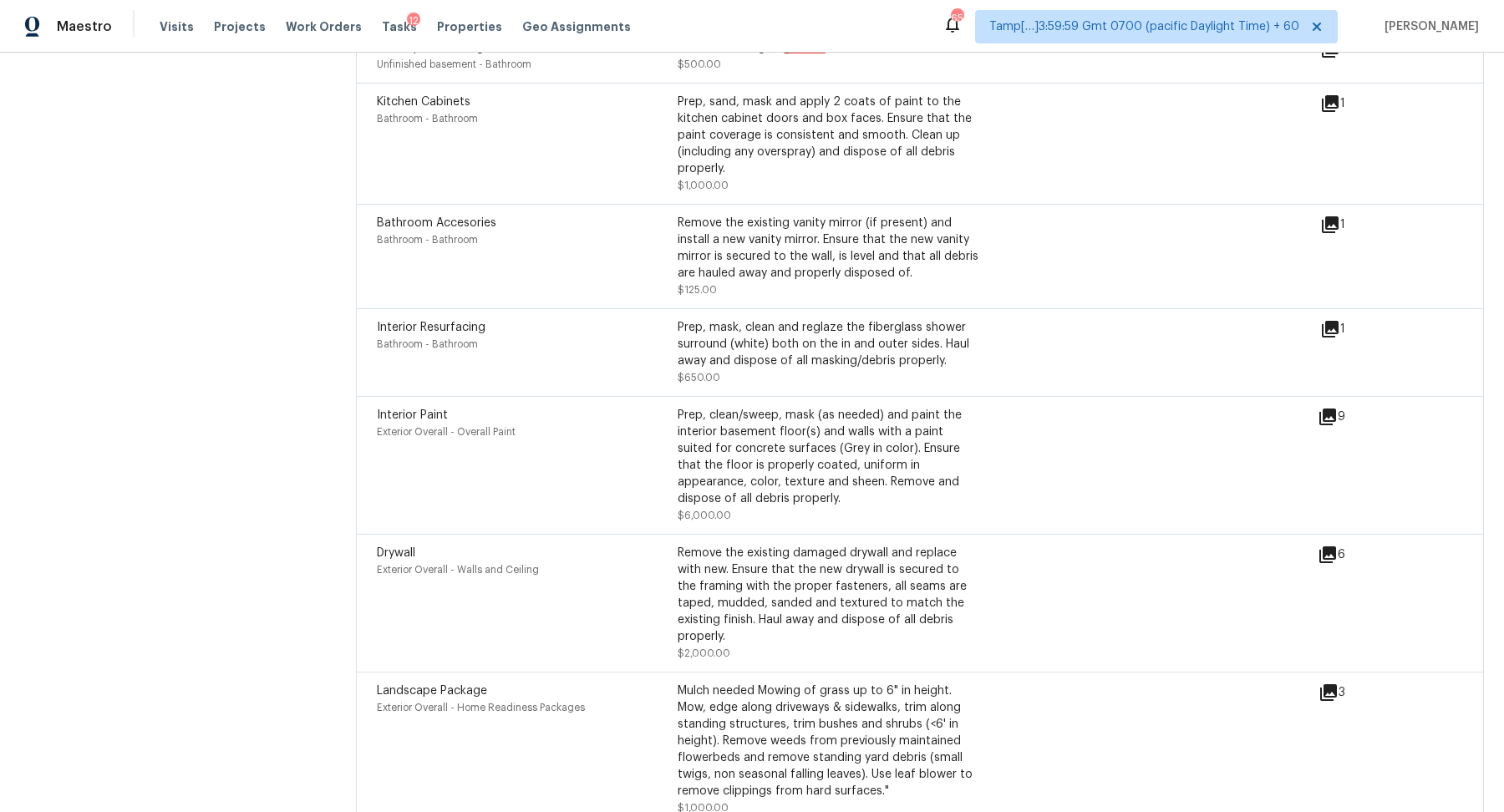
click at [1329, 548] on icon at bounding box center [1328, 555] width 20 height 20
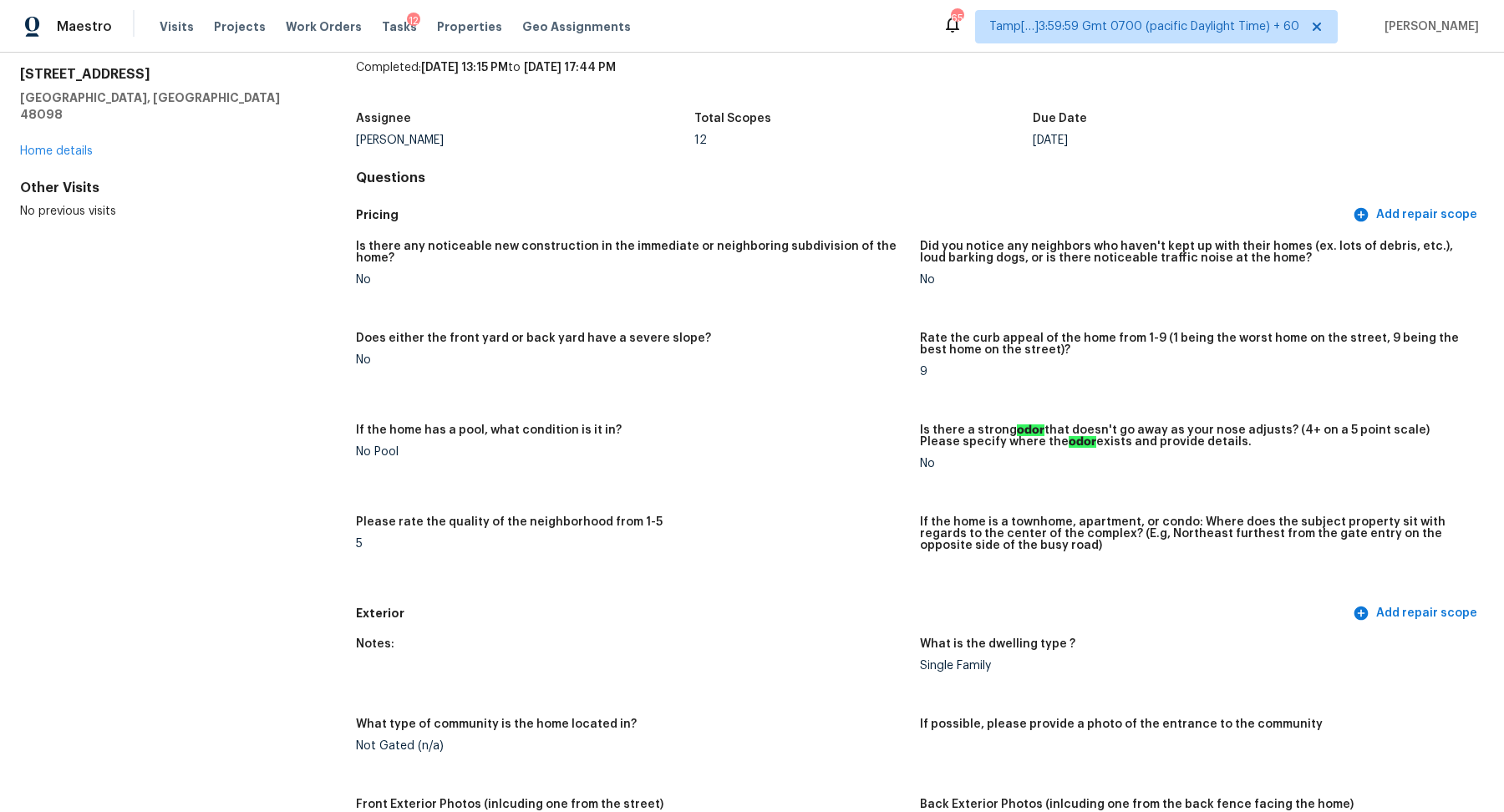
scroll to position [0, 0]
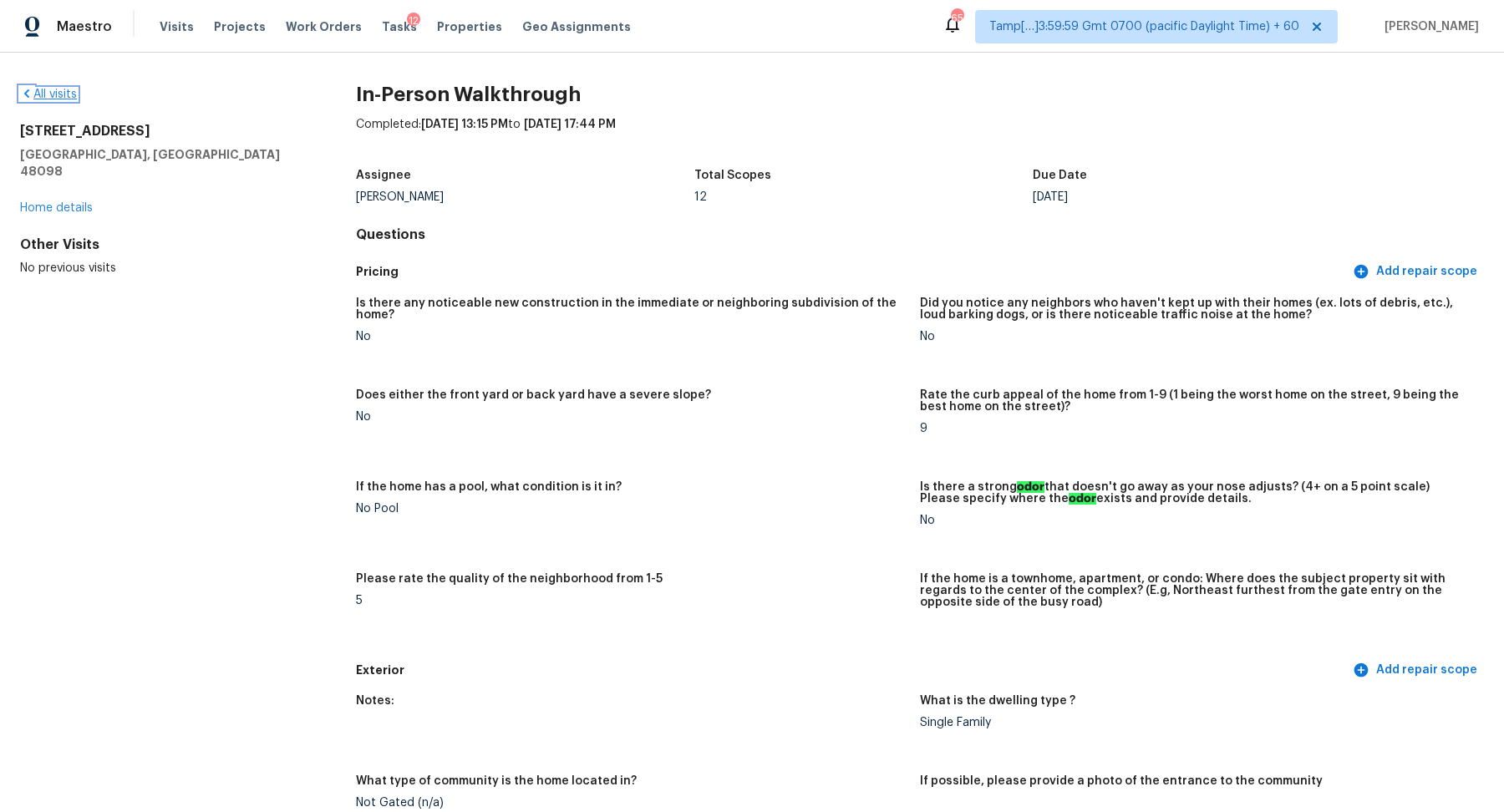
click at [28, 87] on icon at bounding box center [27, 94] width 13 height 13
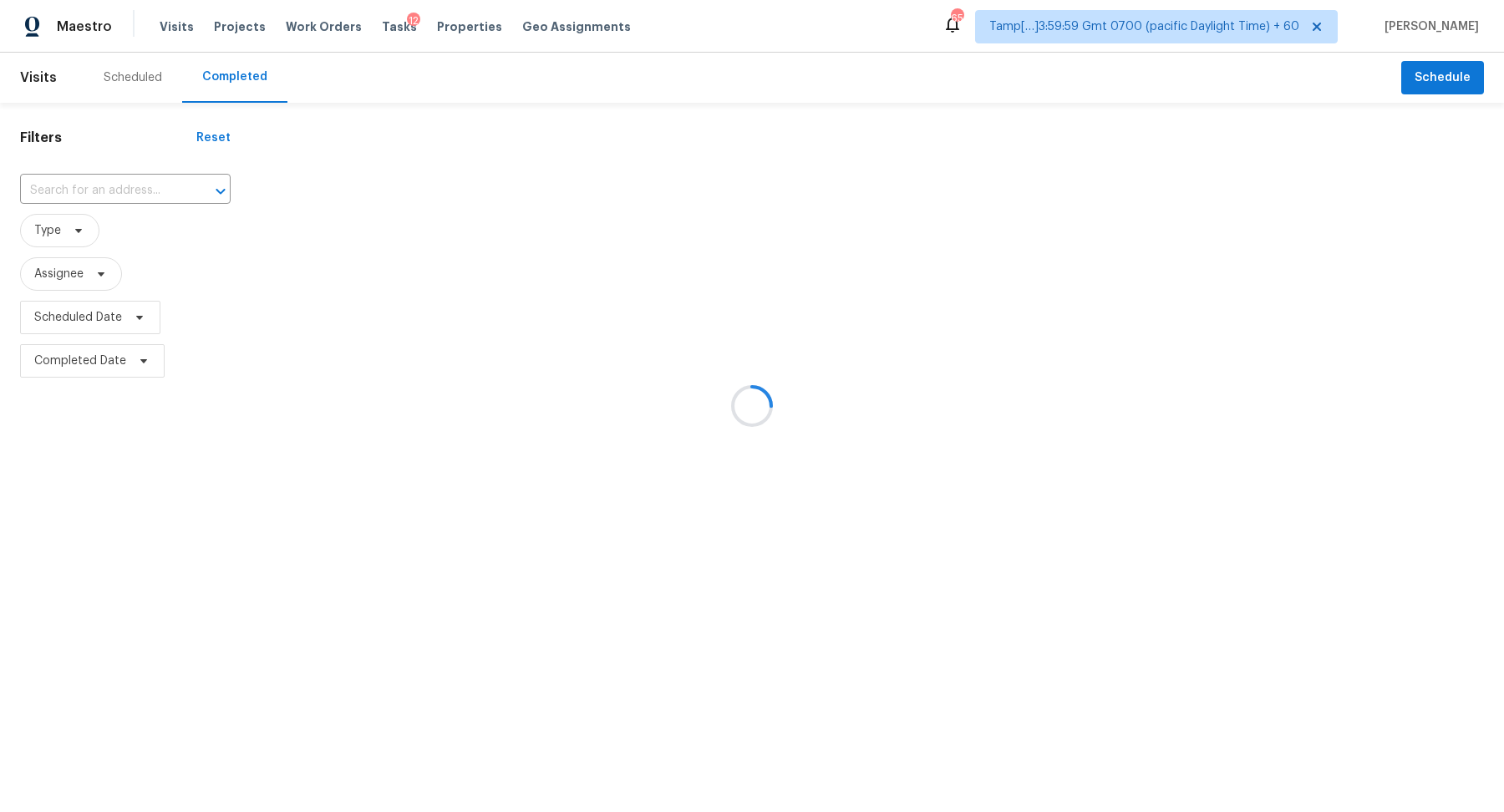
click at [120, 166] on div at bounding box center [752, 406] width 1504 height 812
click at [122, 183] on div at bounding box center [752, 406] width 1504 height 812
click at [124, 195] on div at bounding box center [752, 406] width 1504 height 812
click at [156, 183] on div at bounding box center [752, 406] width 1504 height 812
click at [130, 184] on div at bounding box center [752, 406] width 1504 height 812
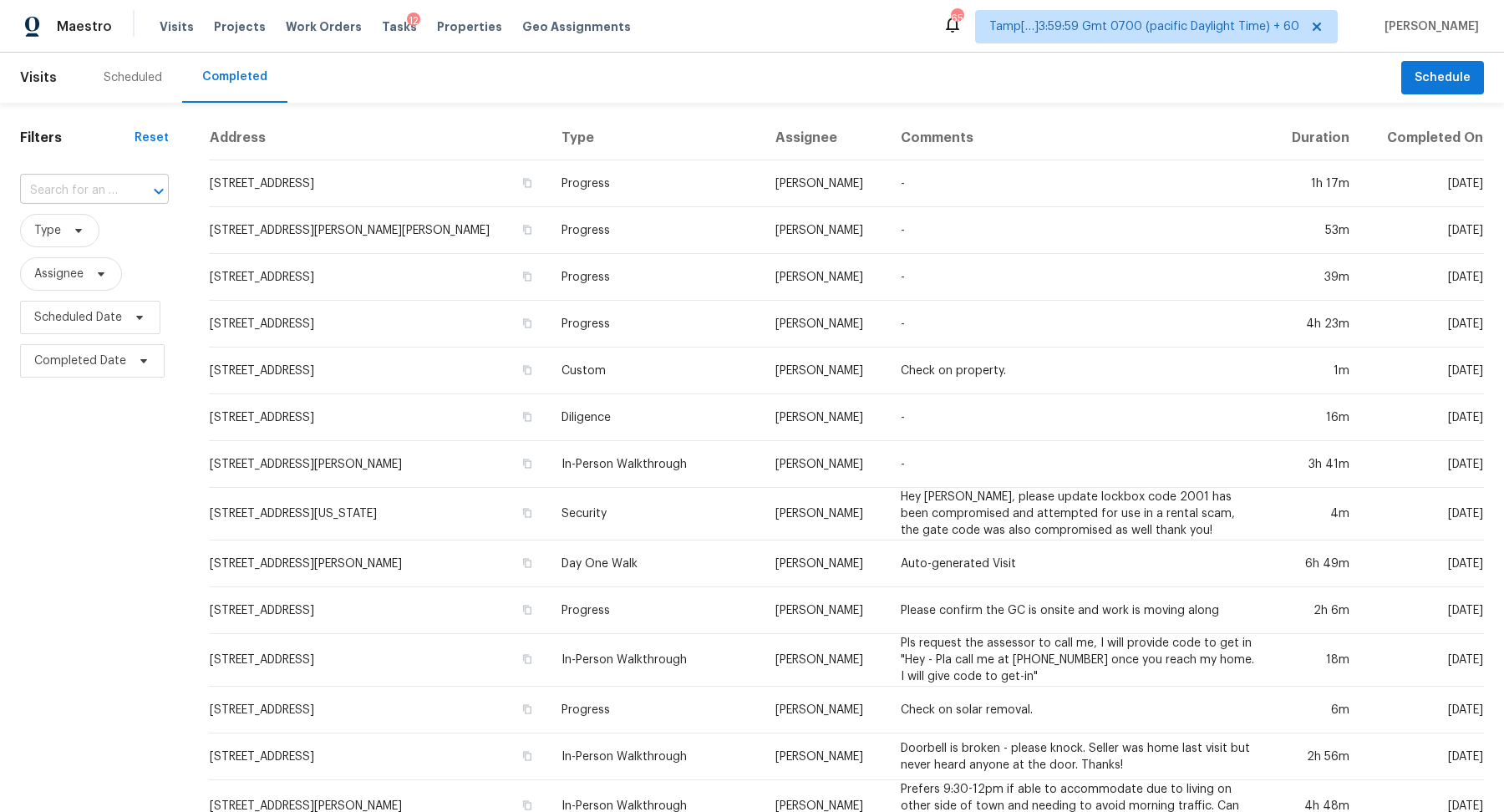
click at [111, 185] on input "text" at bounding box center [71, 190] width 102 height 26
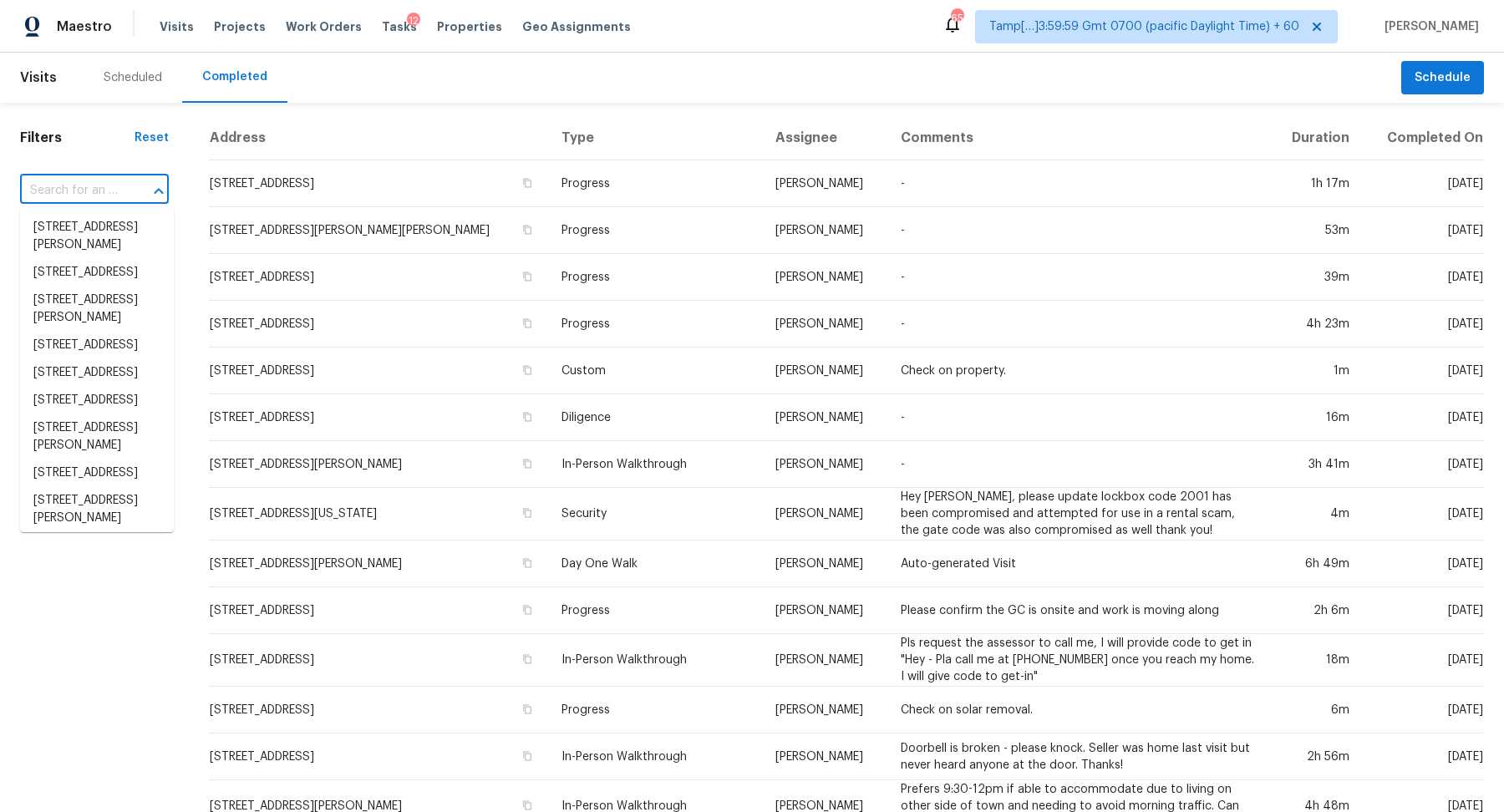
paste input "40 Pequot Dr, Greenville, SC 29607"
type input "40 Pequot Dr, Greenville, SC 29607"
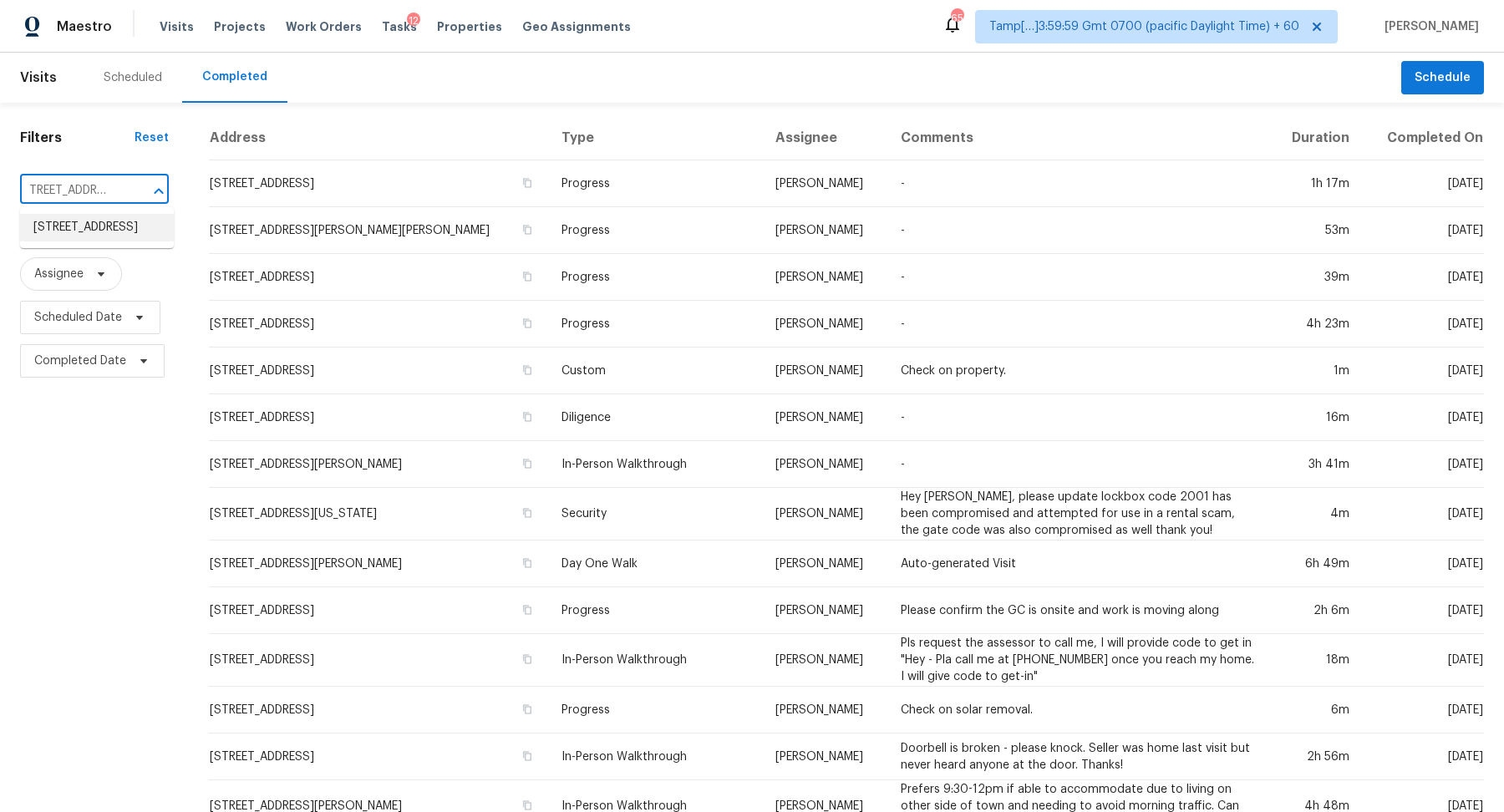
click at [123, 228] on li "40 Pequot Dr, Greenville, SC 29607" at bounding box center [96, 227] width 153 height 28
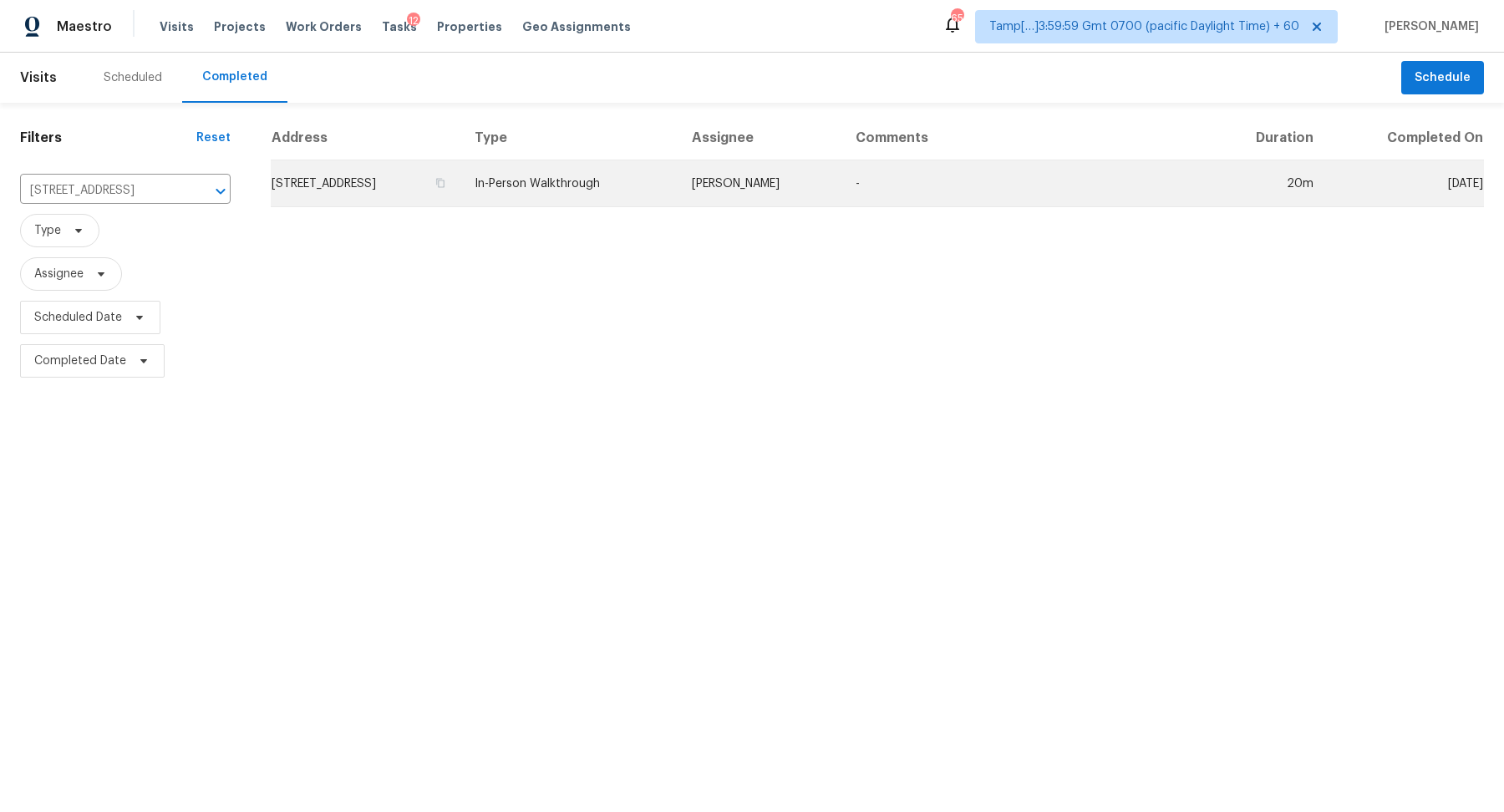
click at [461, 189] on td "40 Pequot Dr, Greenville, SC 29607" at bounding box center [366, 184] width 190 height 47
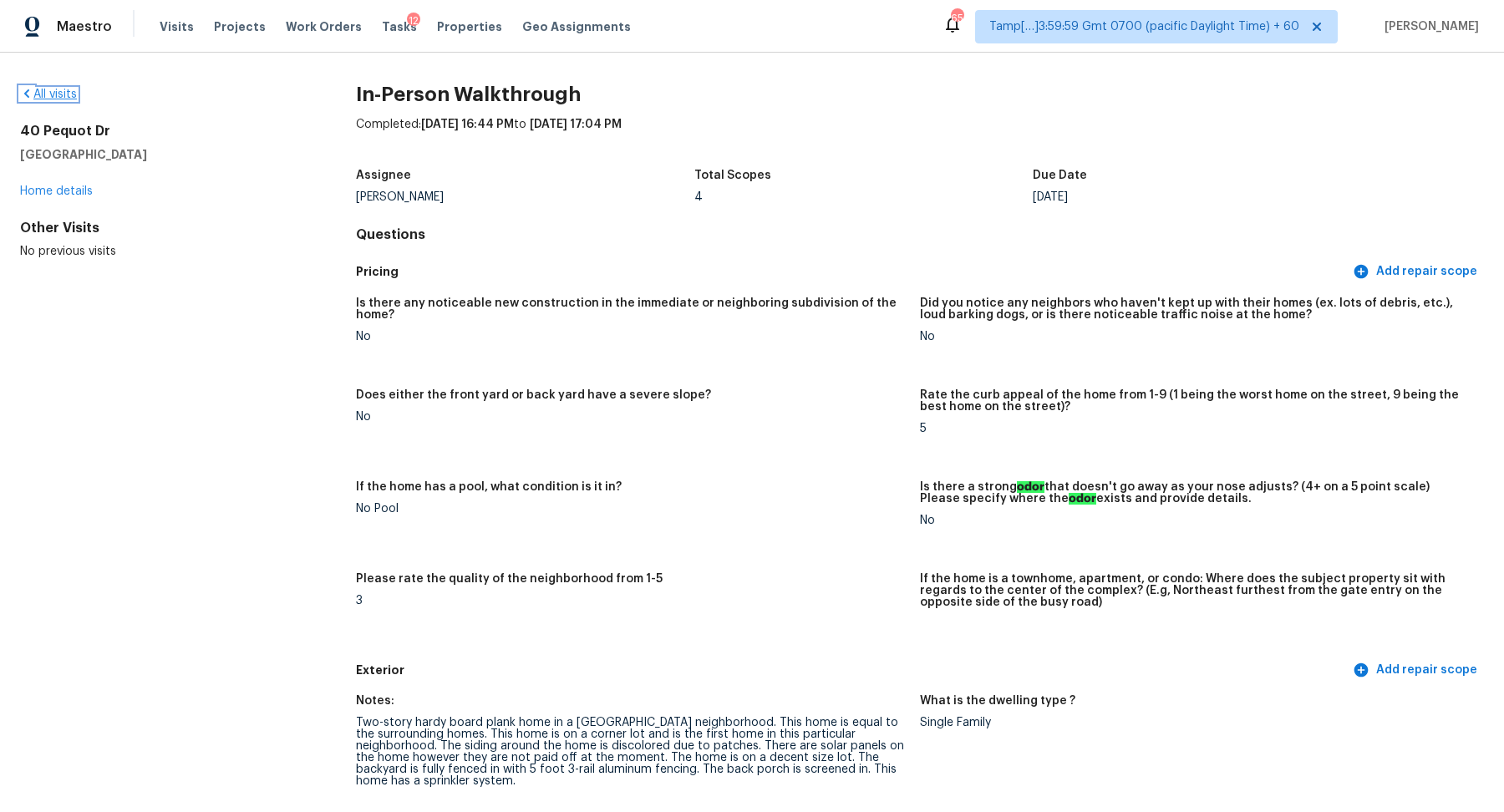
click at [52, 93] on link "All visits" at bounding box center [49, 95] width 57 height 12
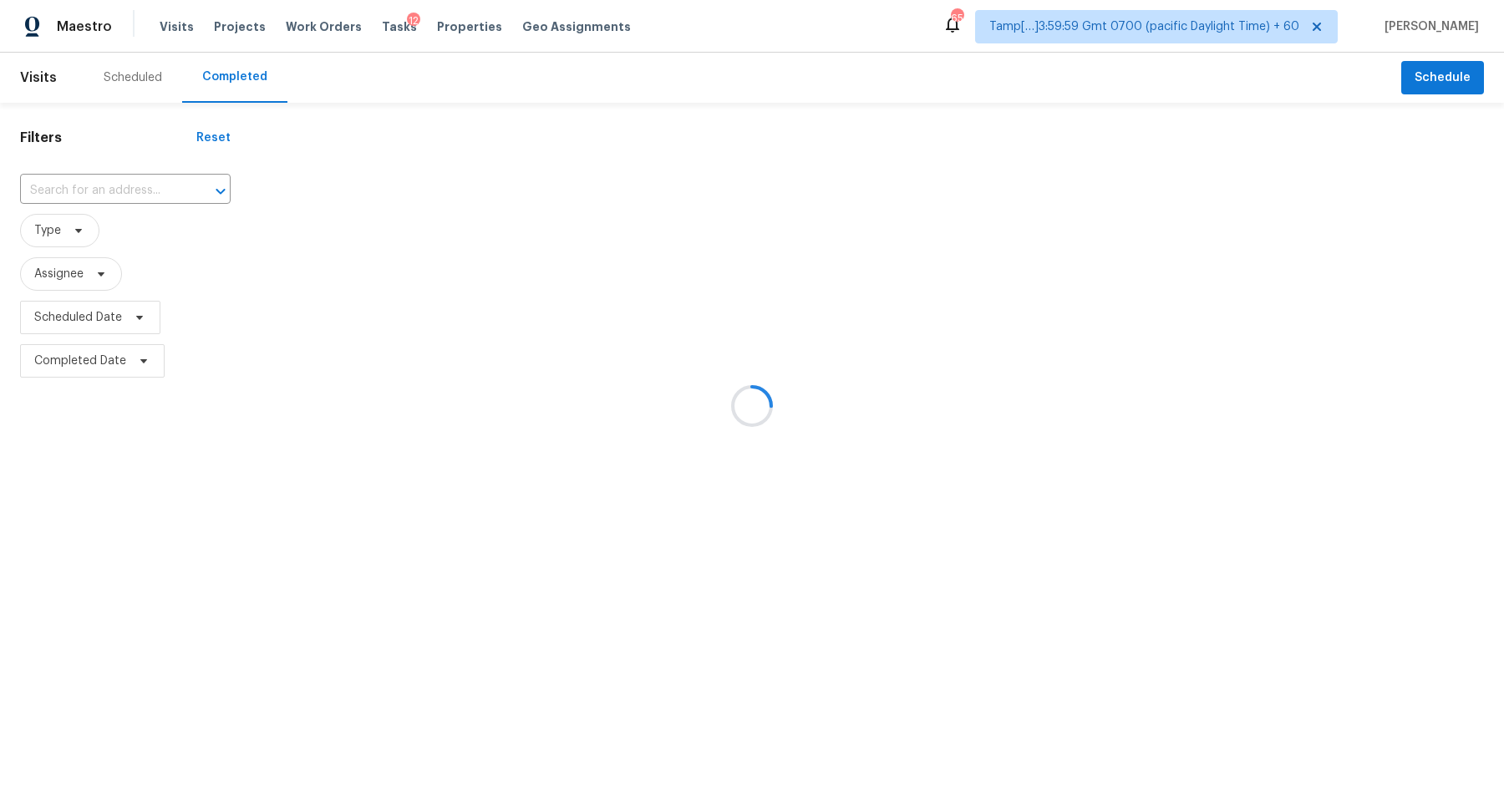
click at [96, 183] on div at bounding box center [752, 406] width 1504 height 812
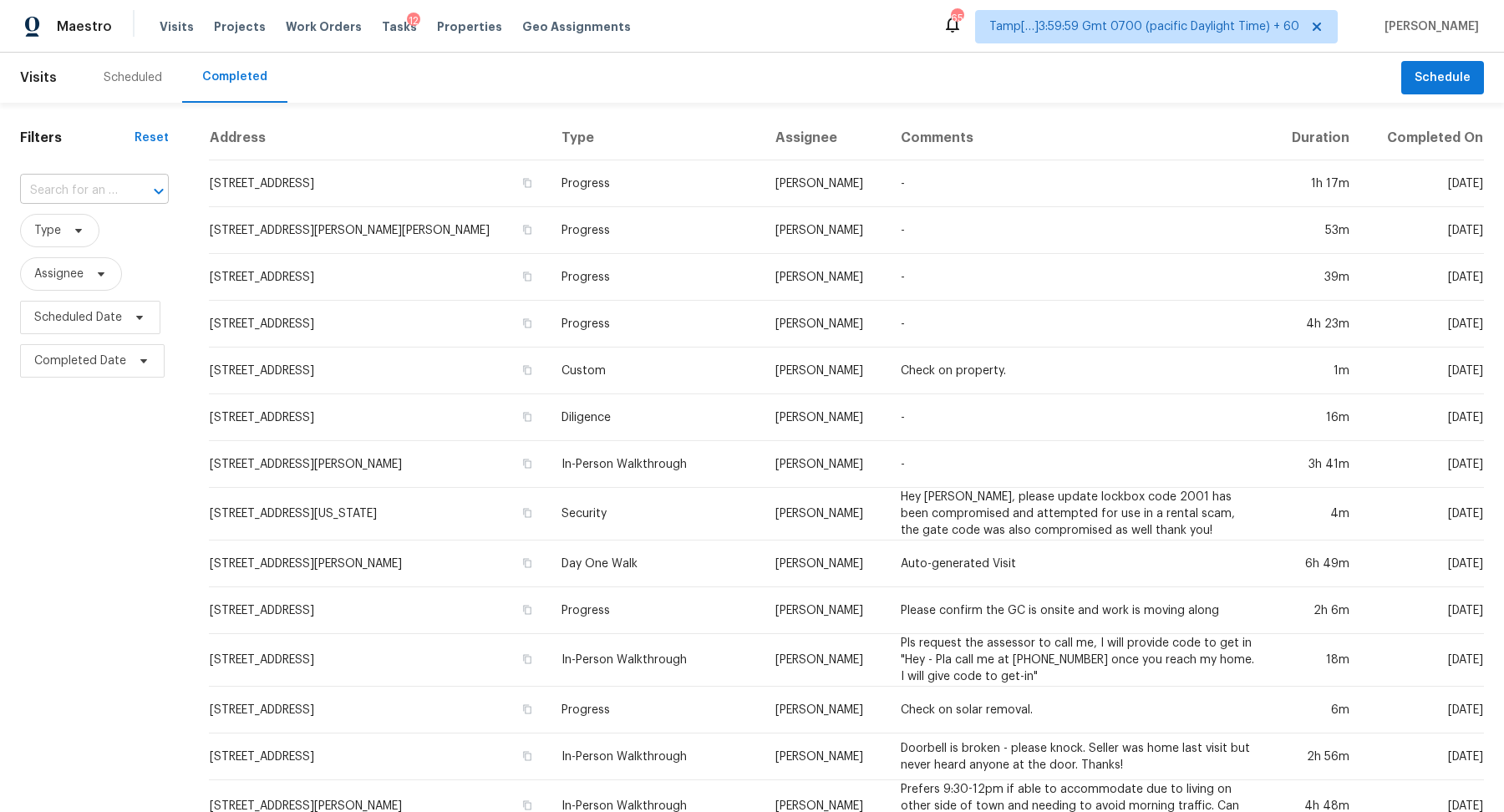
click at [97, 184] on input "text" at bounding box center [71, 190] width 102 height 26
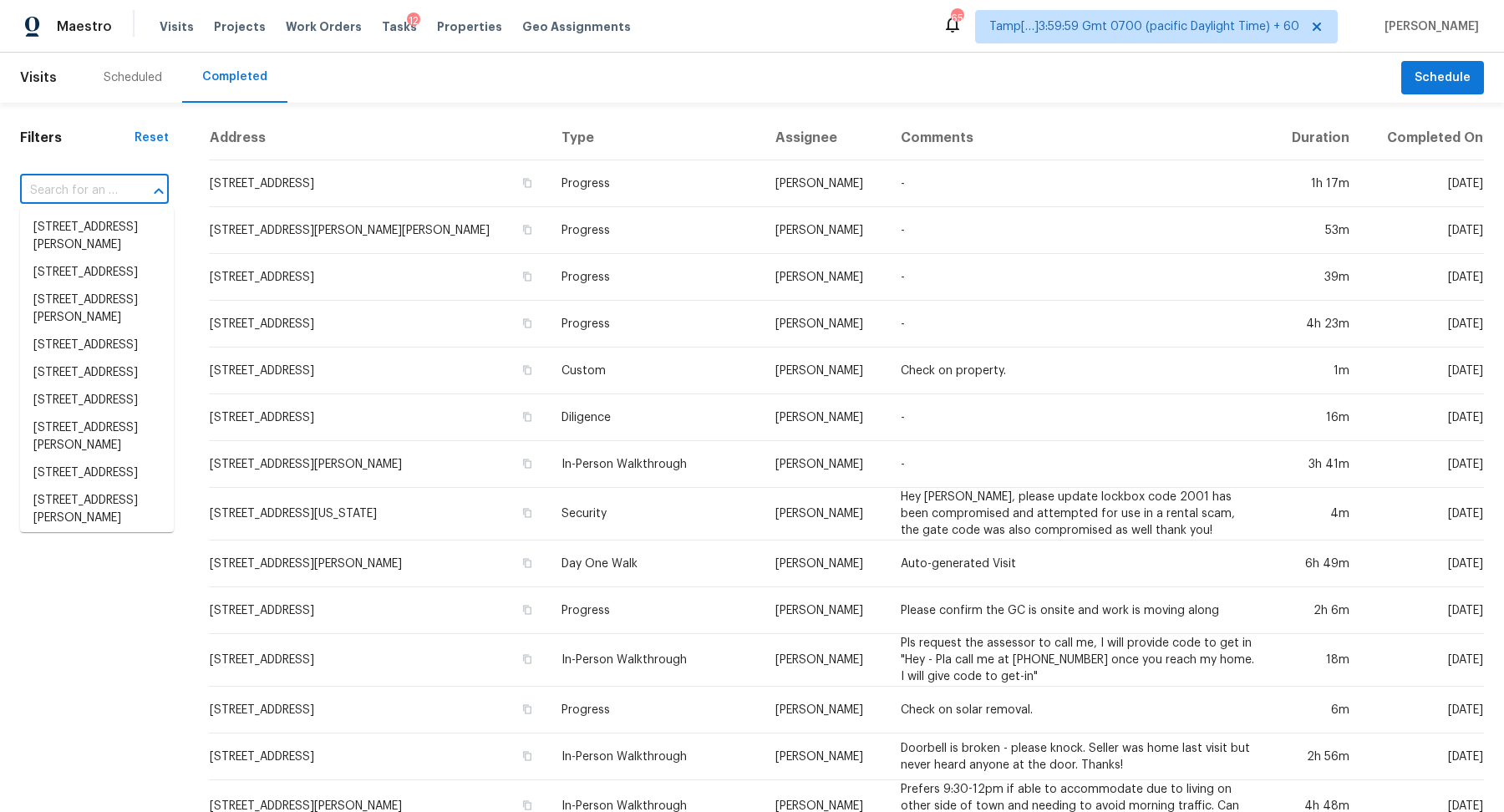
paste input "2601 S 28th St, Kansas City, KS 66106"
type input "2601 S 28th St, Kansas City, KS 66106"
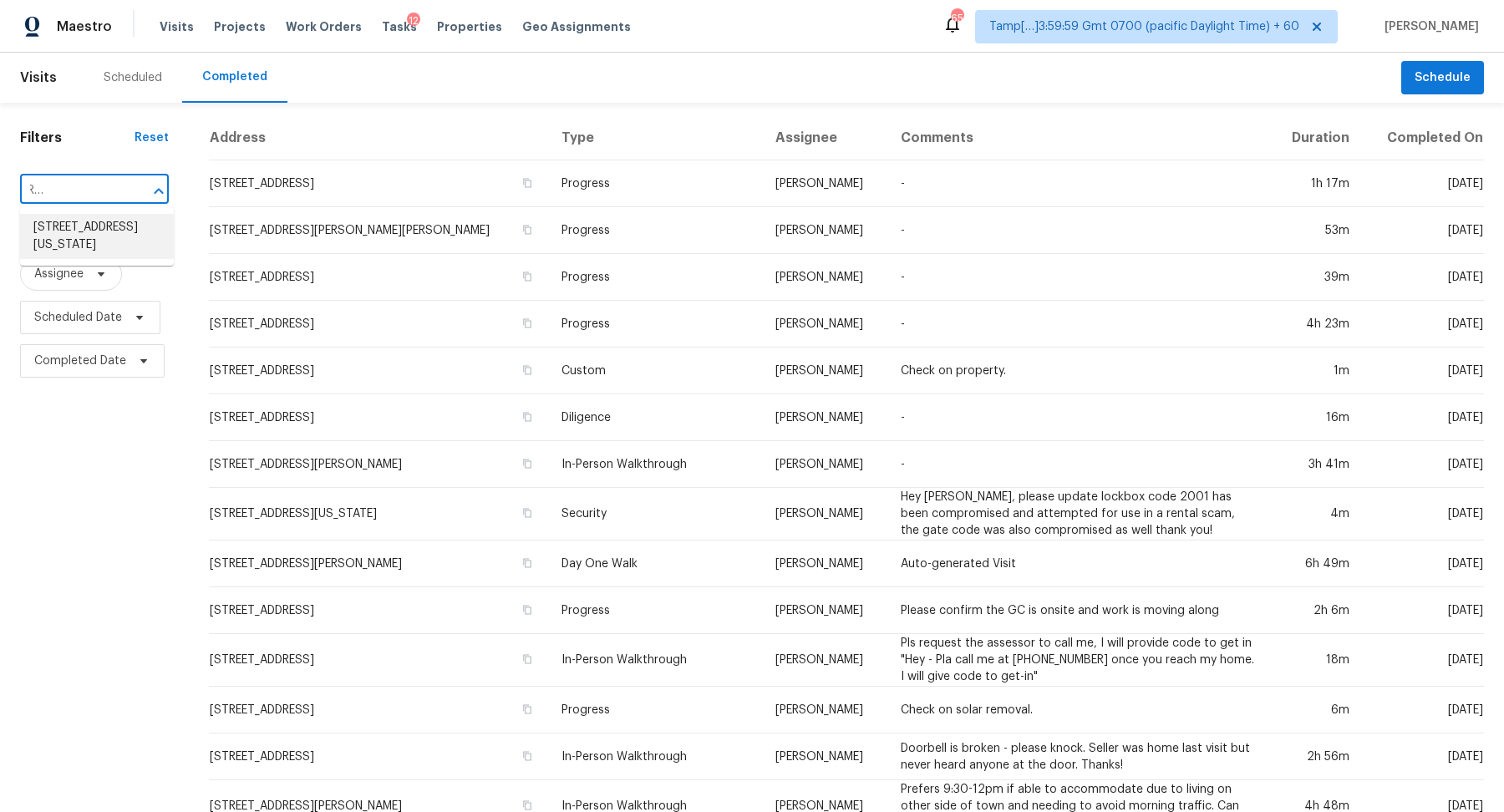
click at [100, 226] on li "2601 S 28th St, Kansas City, KS 66106" at bounding box center [96, 236] width 153 height 45
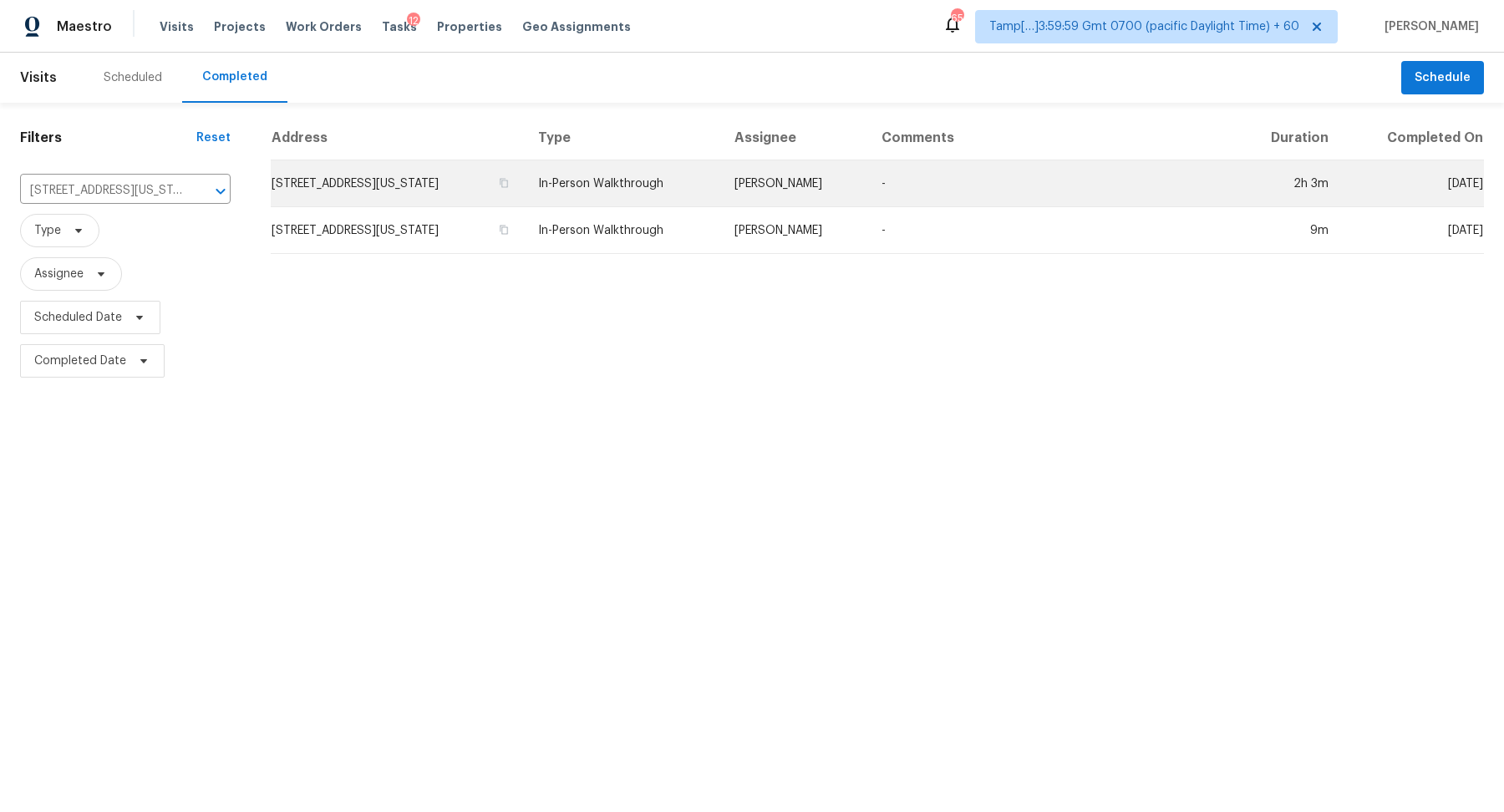
click at [292, 179] on td "2601 S 28th St, Kansas City, KS 66106" at bounding box center [397, 184] width 254 height 47
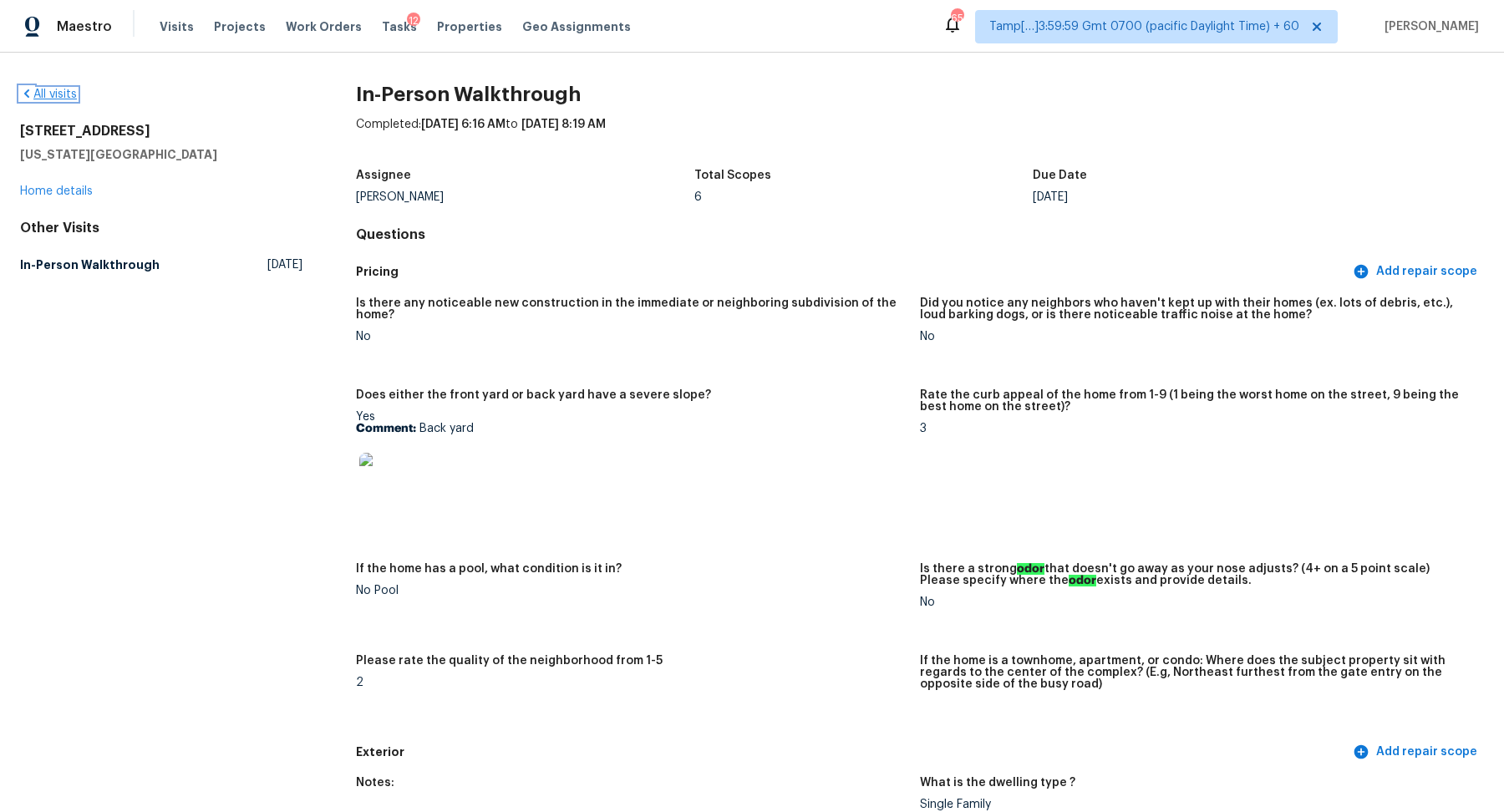
click at [42, 89] on link "All visits" at bounding box center [49, 95] width 57 height 12
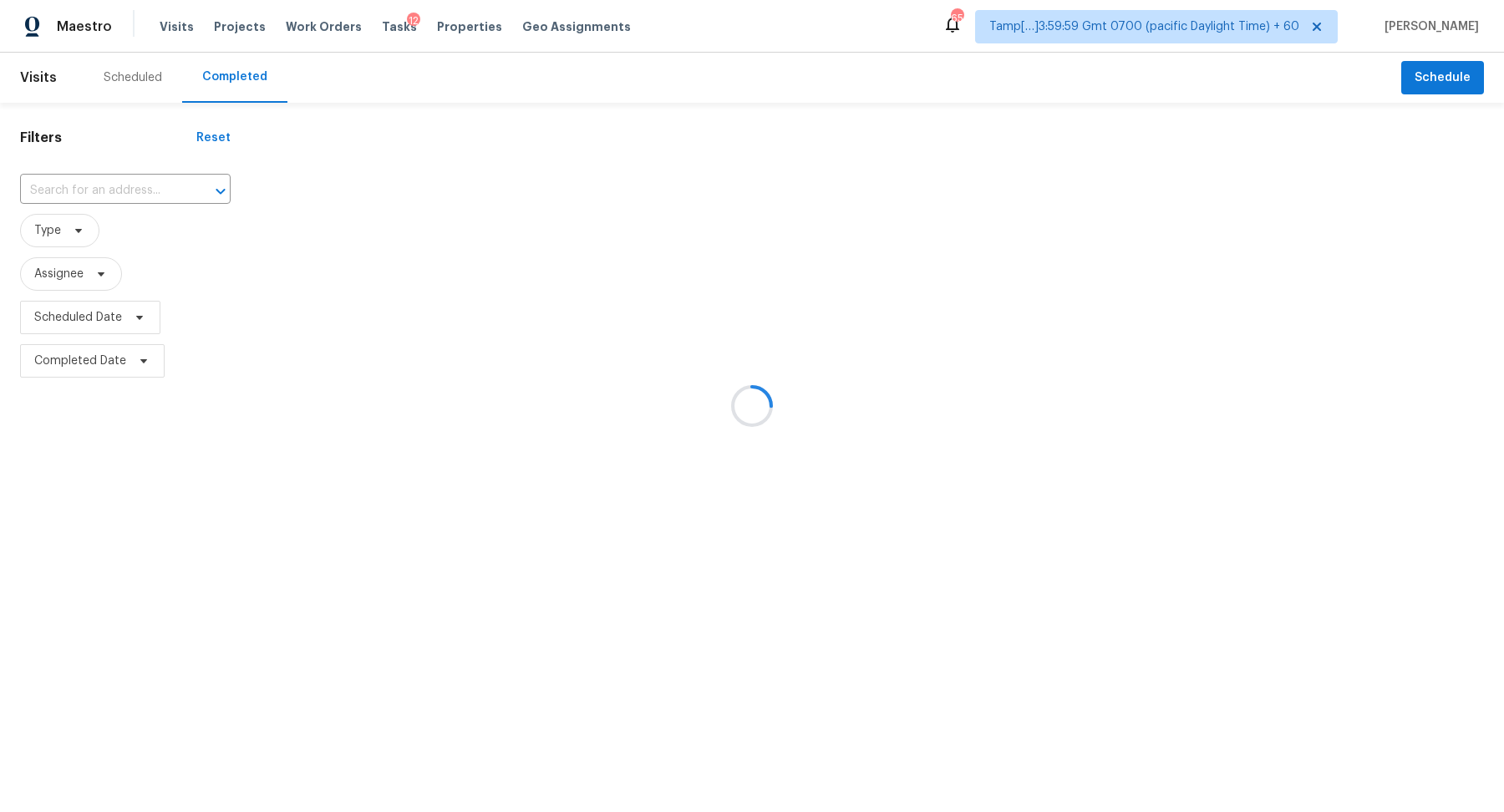
click at [116, 190] on div at bounding box center [752, 406] width 1504 height 812
click at [74, 187] on div at bounding box center [752, 406] width 1504 height 812
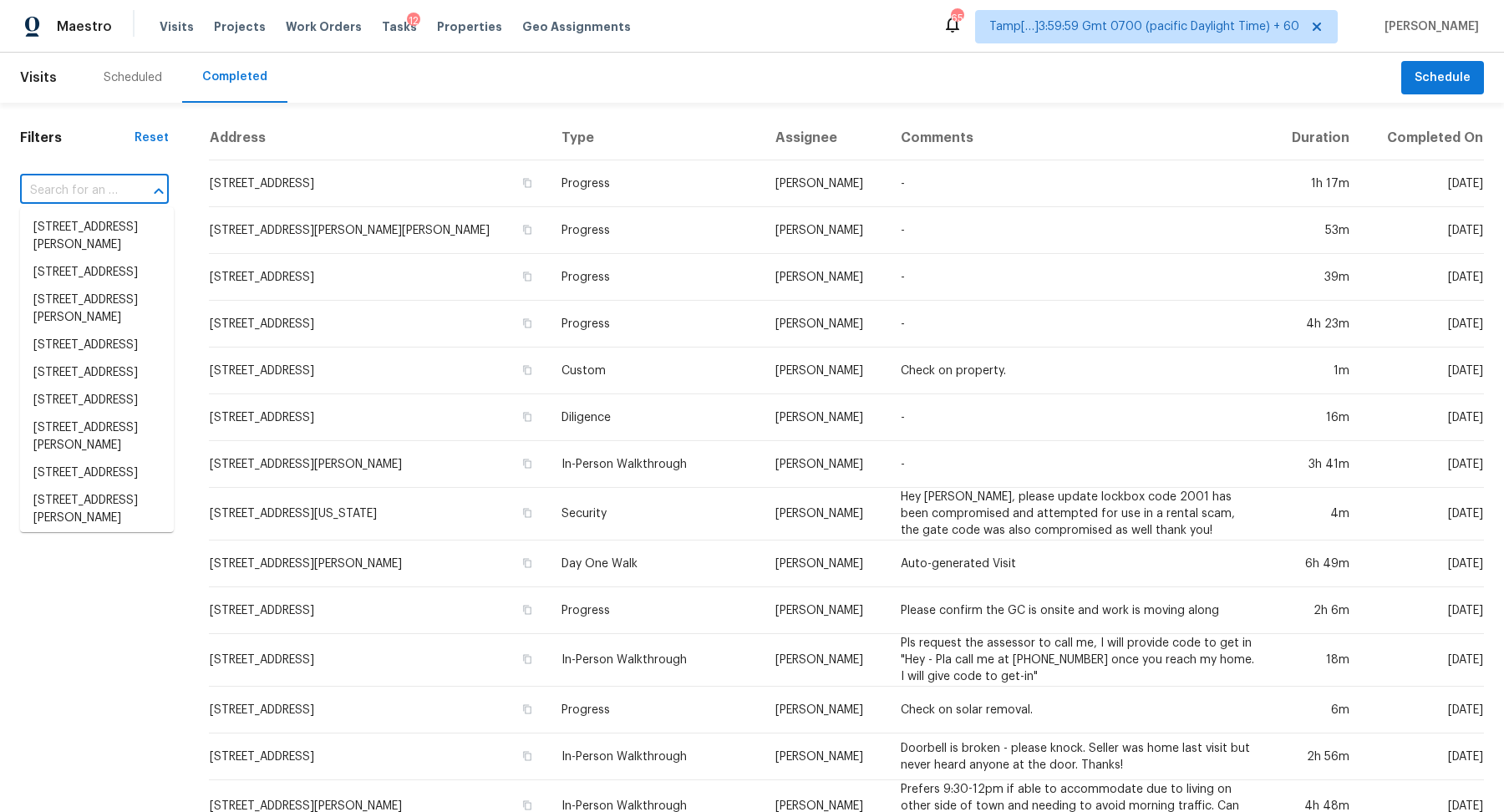
click at [105, 187] on input "text" at bounding box center [71, 190] width 102 height 26
paste input "213 Jackson Ave N, Jacksonville, FL 32220"
type input "213 Jackson Ave N, Jacksonville, FL 32220"
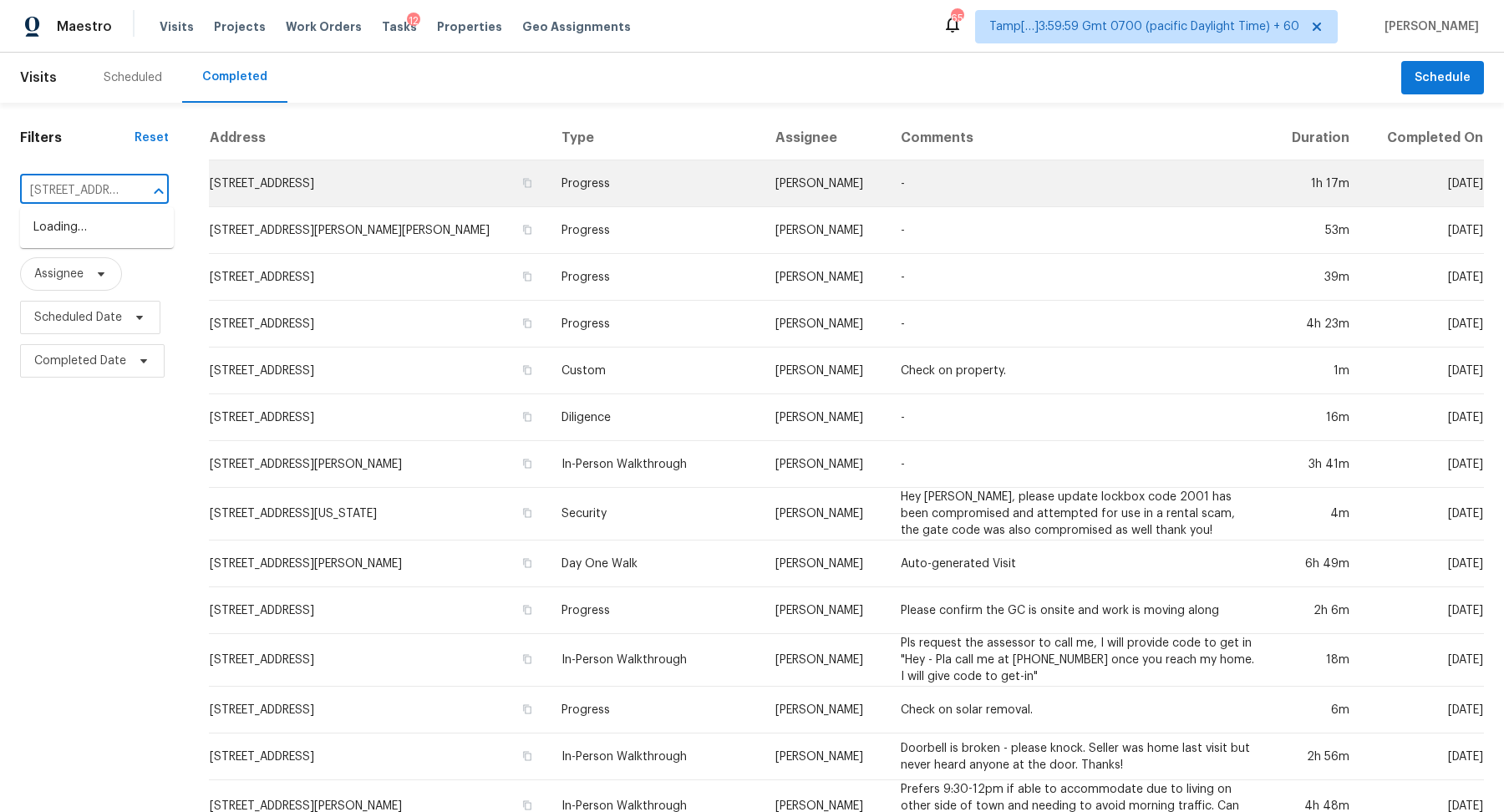
scroll to position [0, 130]
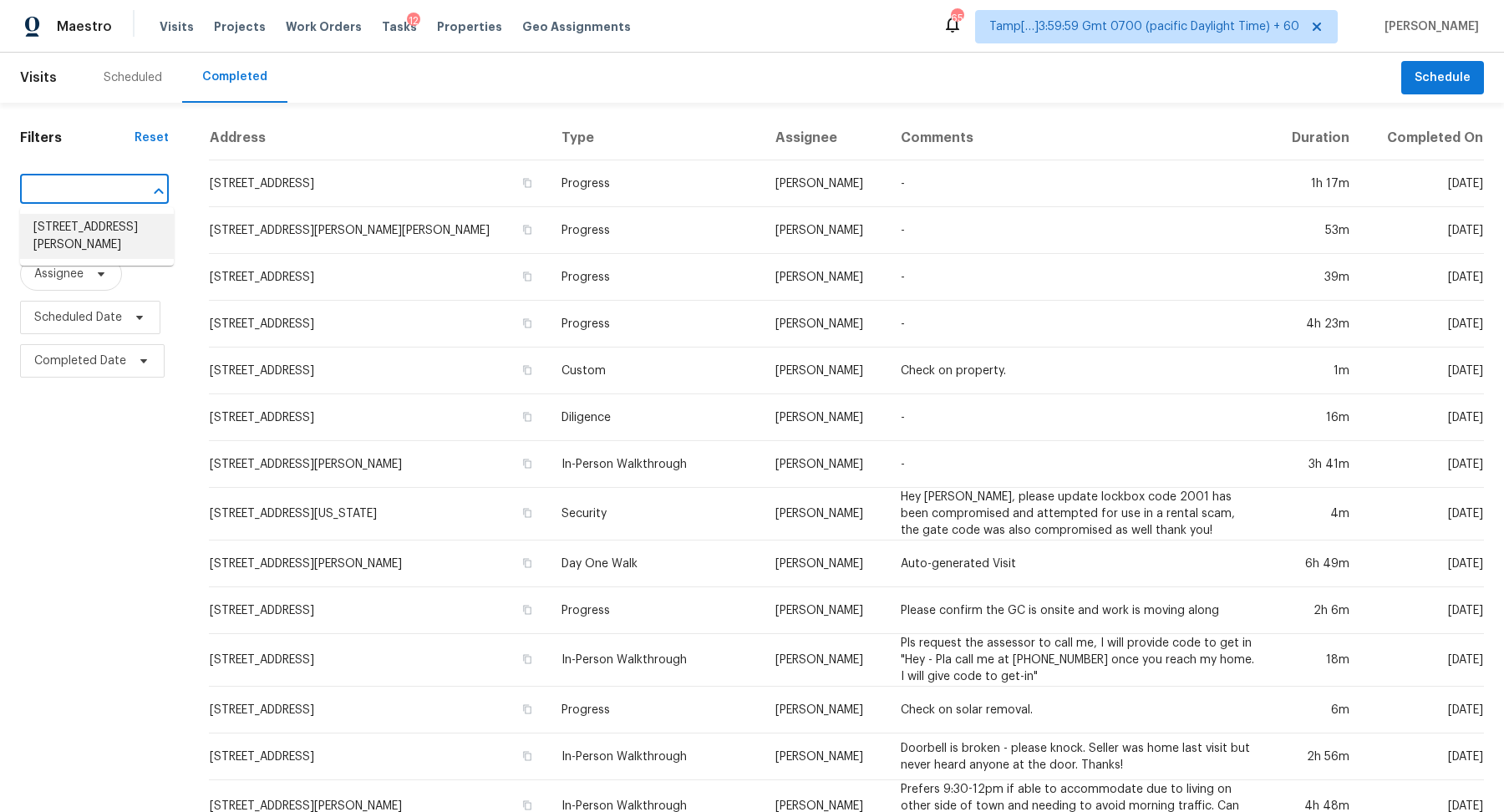
click at [76, 226] on li "213 Jackson Ave N, Jacksonville, FL 32220" at bounding box center [96, 236] width 153 height 45
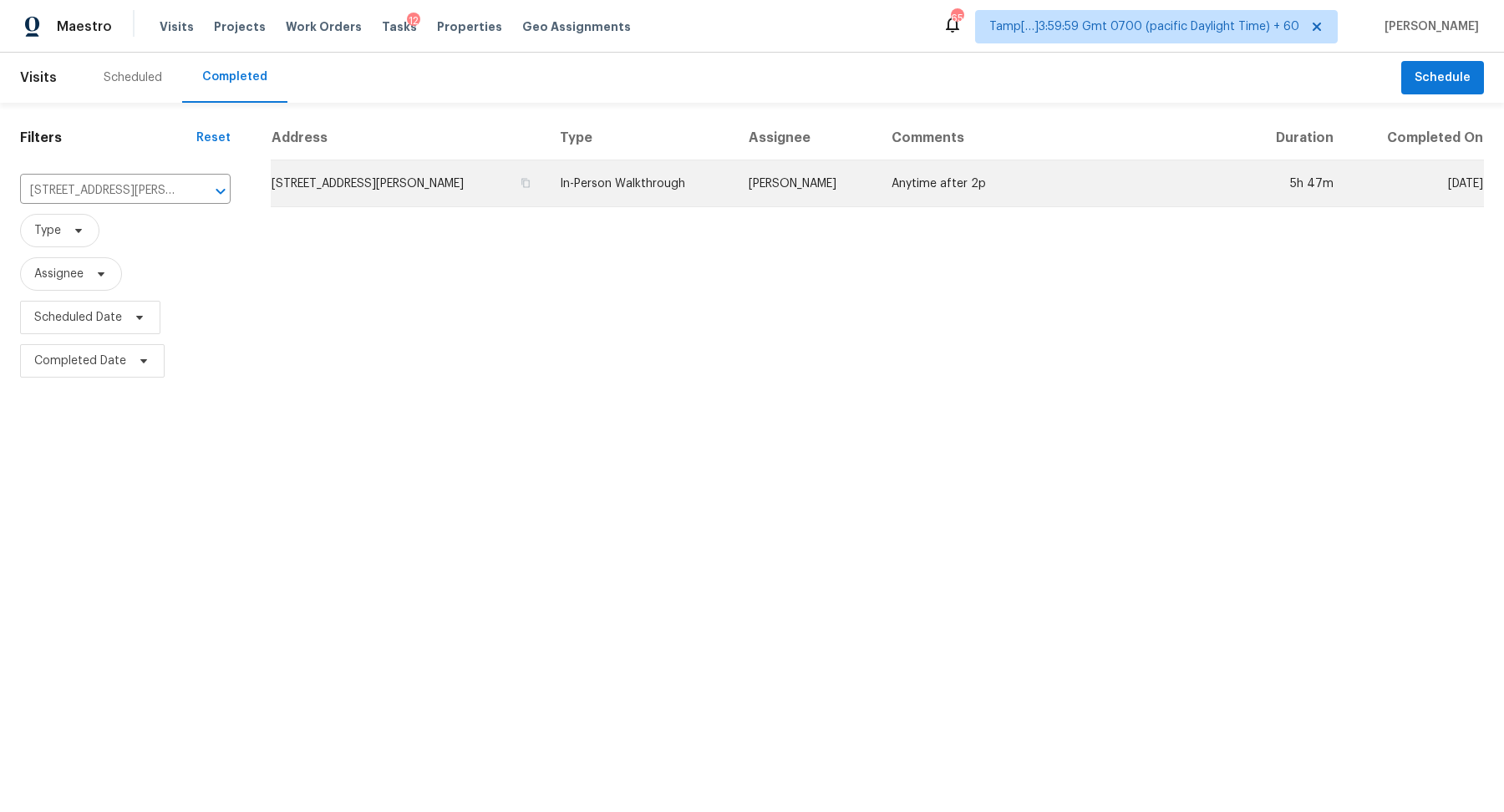
click at [342, 184] on td "213 Jackson Ave N, Jacksonville, FL 32220" at bounding box center [408, 184] width 276 height 47
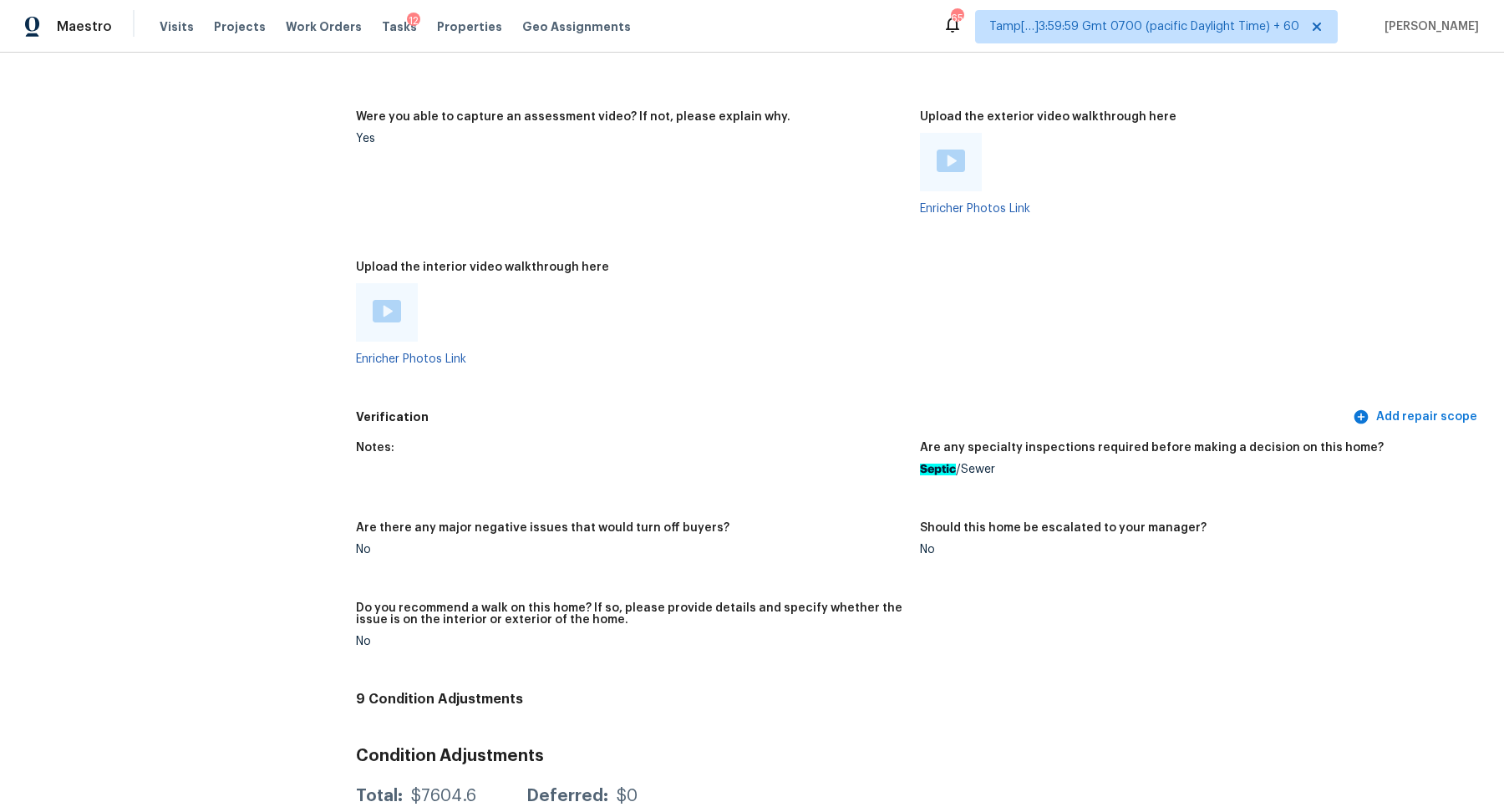
scroll to position [2948, 0]
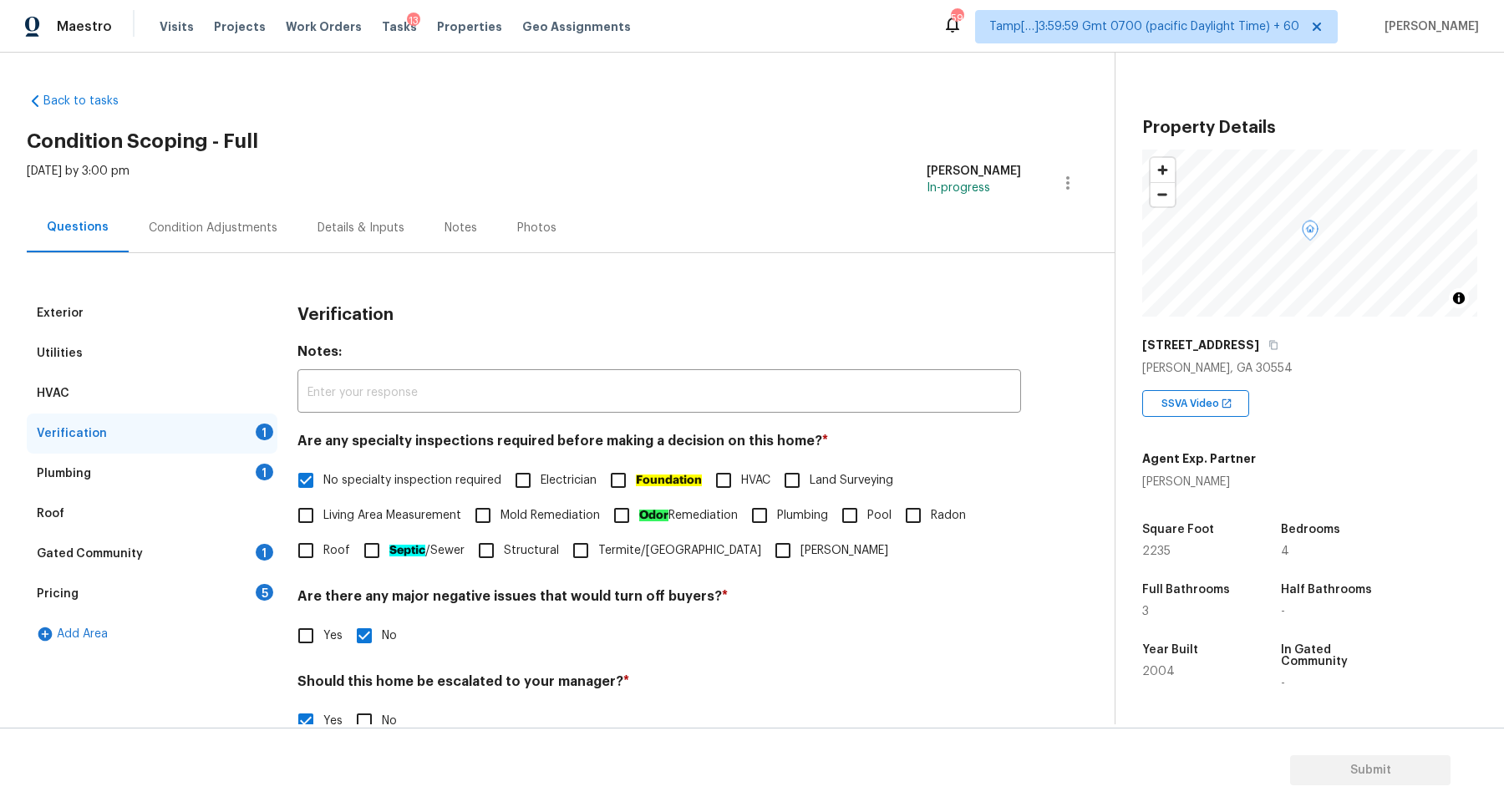
scroll to position [160, 0]
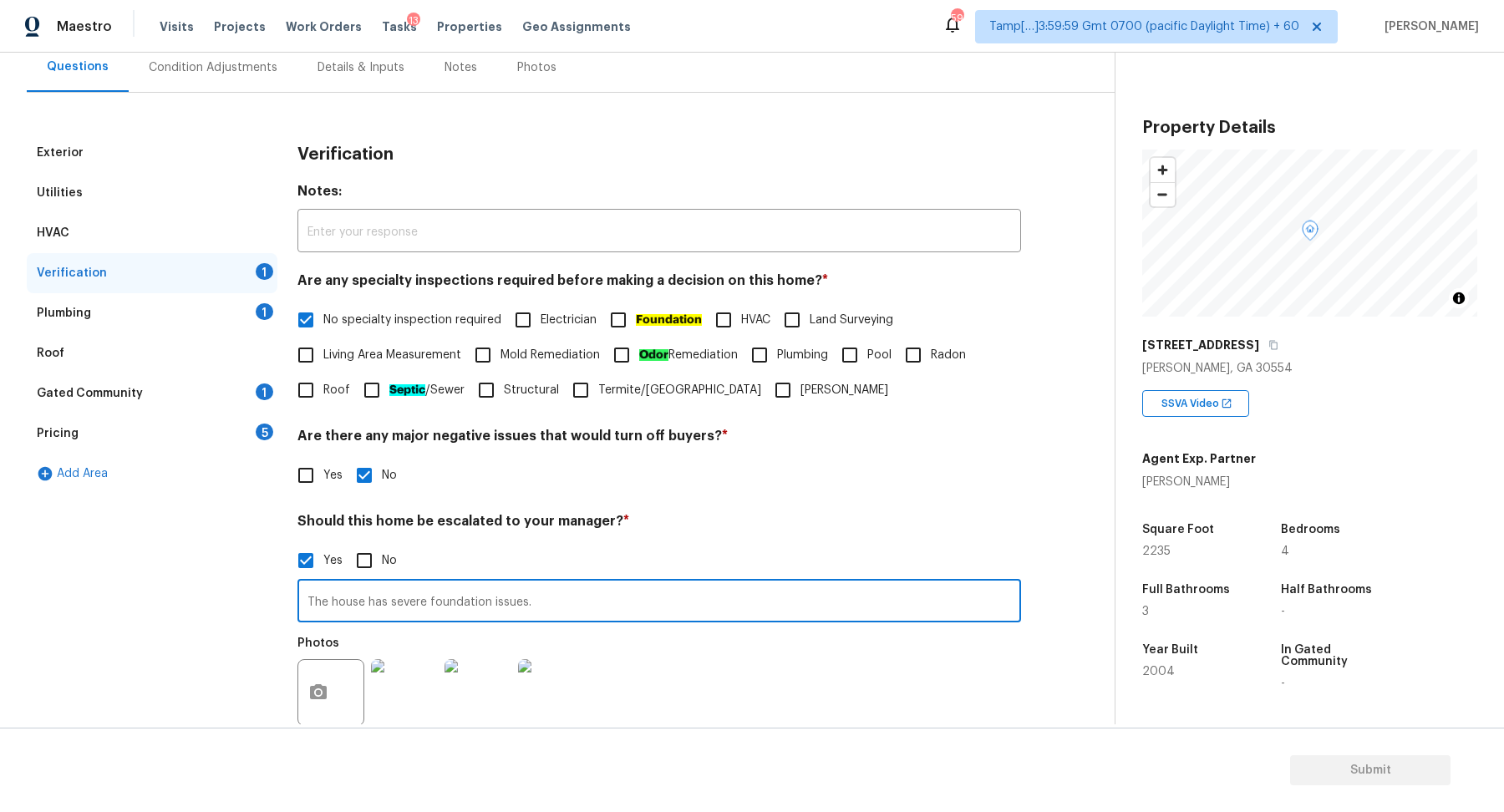
type input "The house has severe foundation issues."
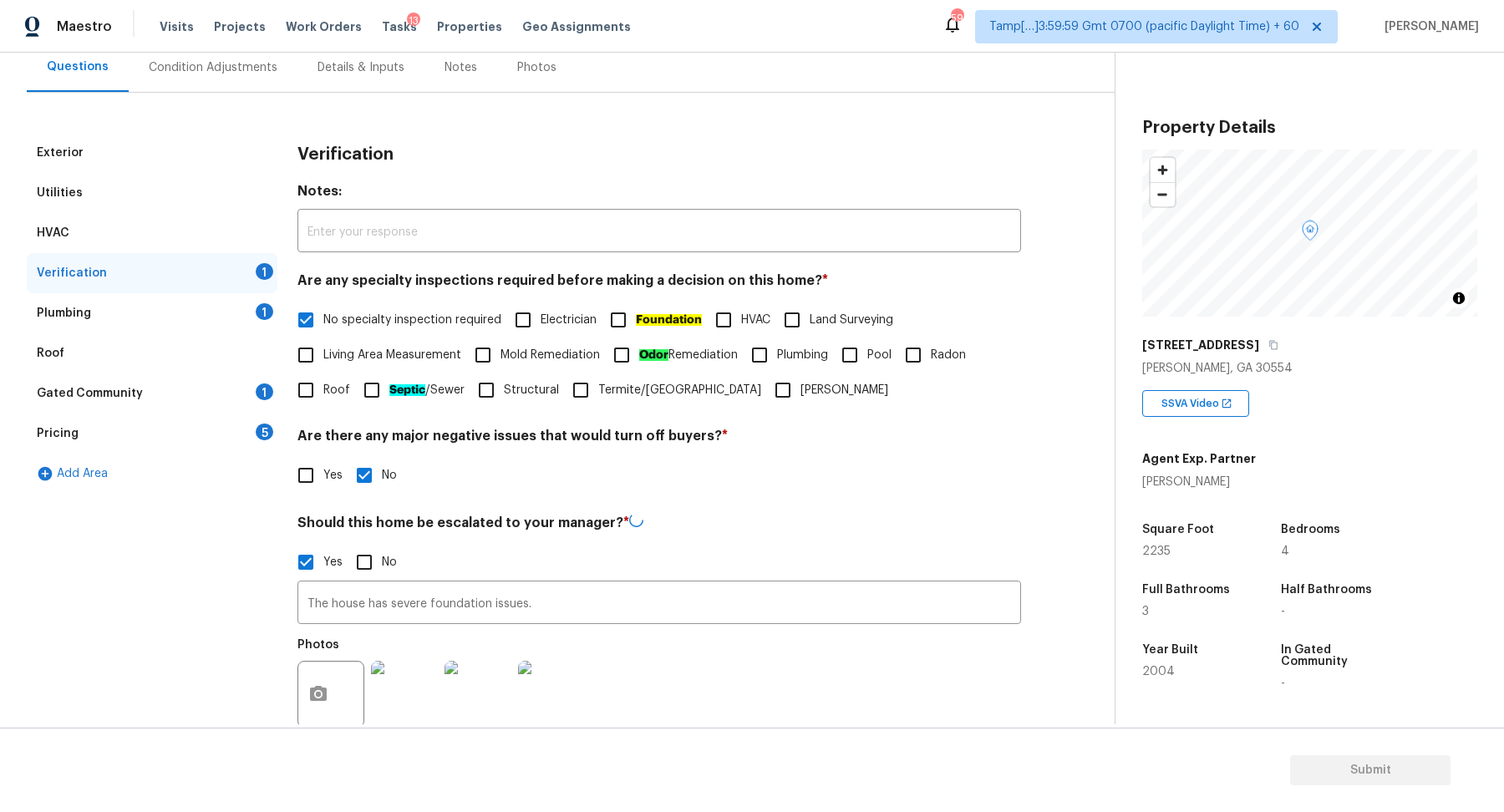
click at [917, 498] on div "Verification Notes: ​ Are any specialty inspections required before making a de…" at bounding box center [659, 495] width 723 height 727
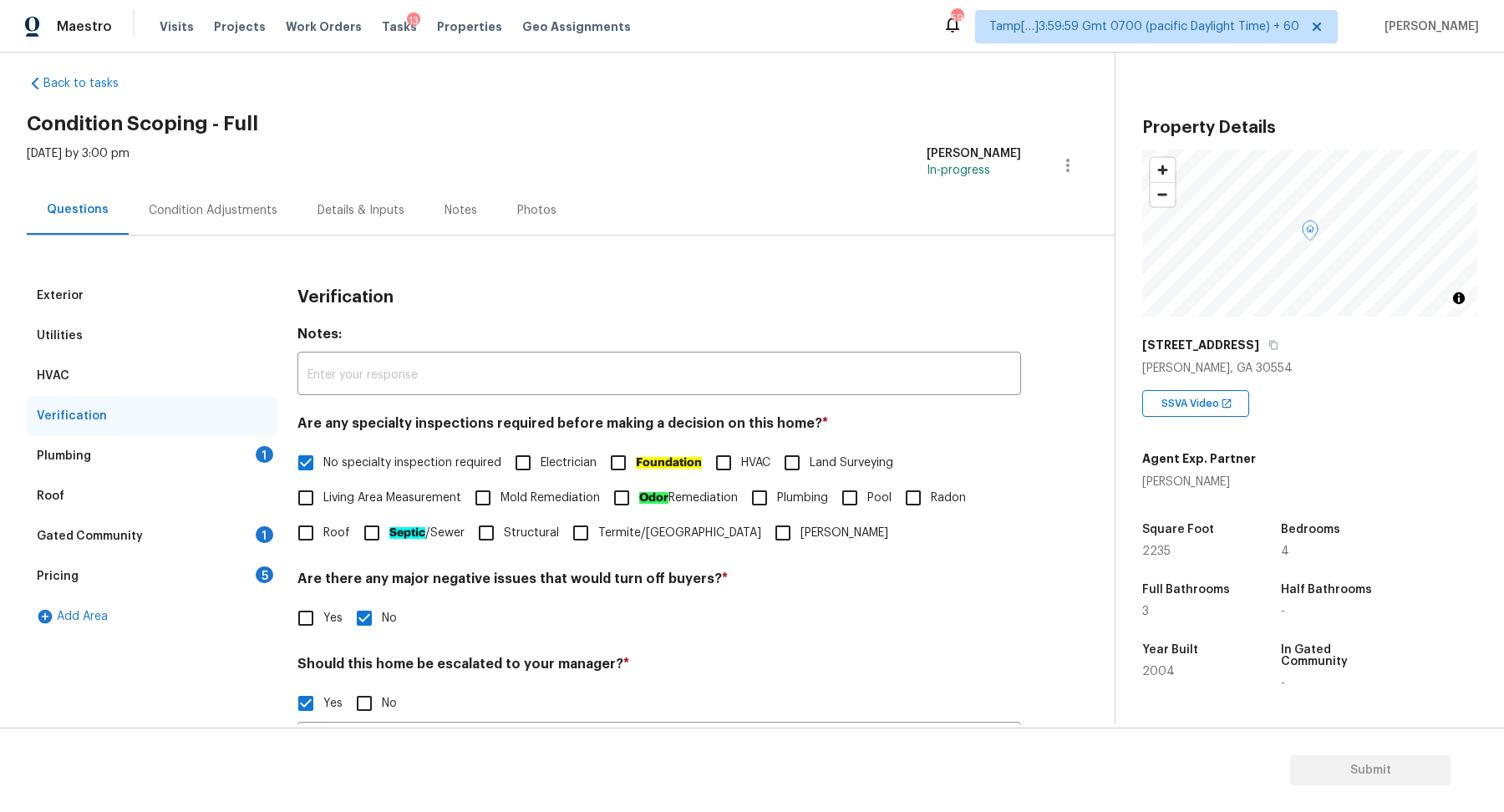
scroll to position [0, 0]
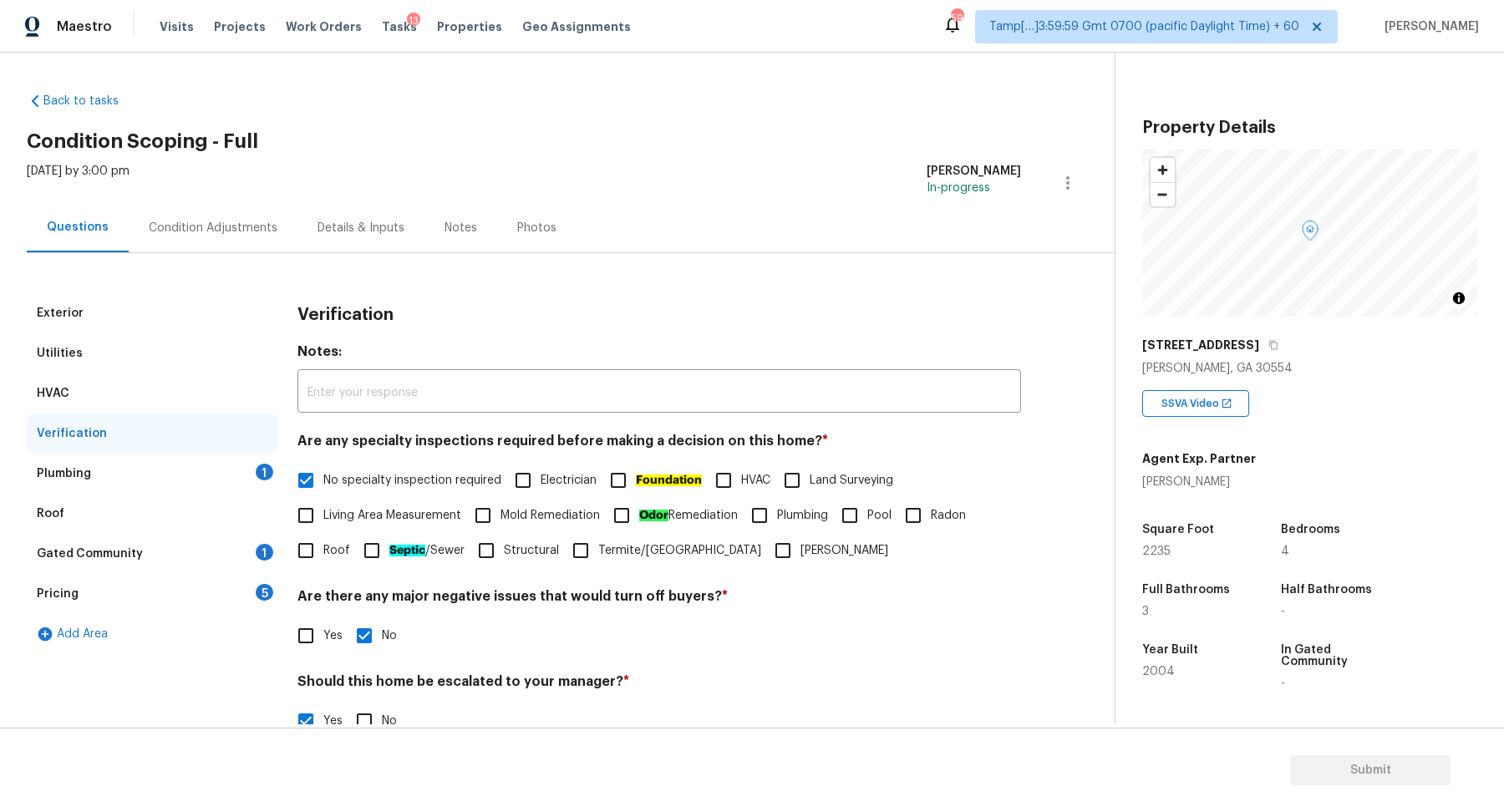
click at [170, 480] on div "Plumbing 1" at bounding box center [152, 473] width 251 height 40
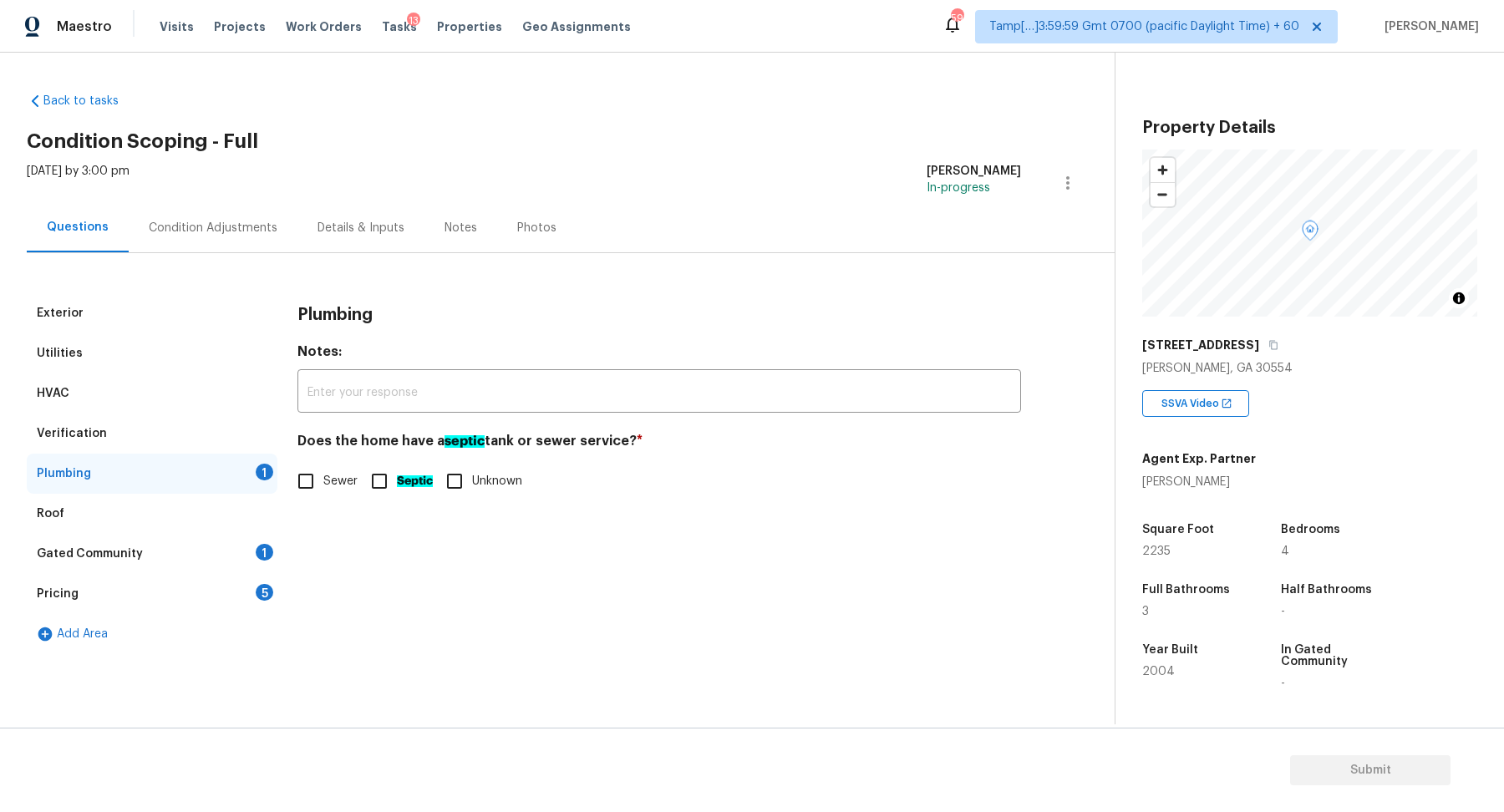
click at [337, 475] on span "Sewer" at bounding box center [340, 481] width 34 height 18
click at [324, 475] on input "Sewer" at bounding box center [306, 481] width 35 height 35
checkbox input "true"
click at [204, 551] on div "Gated Community 1" at bounding box center [152, 554] width 251 height 40
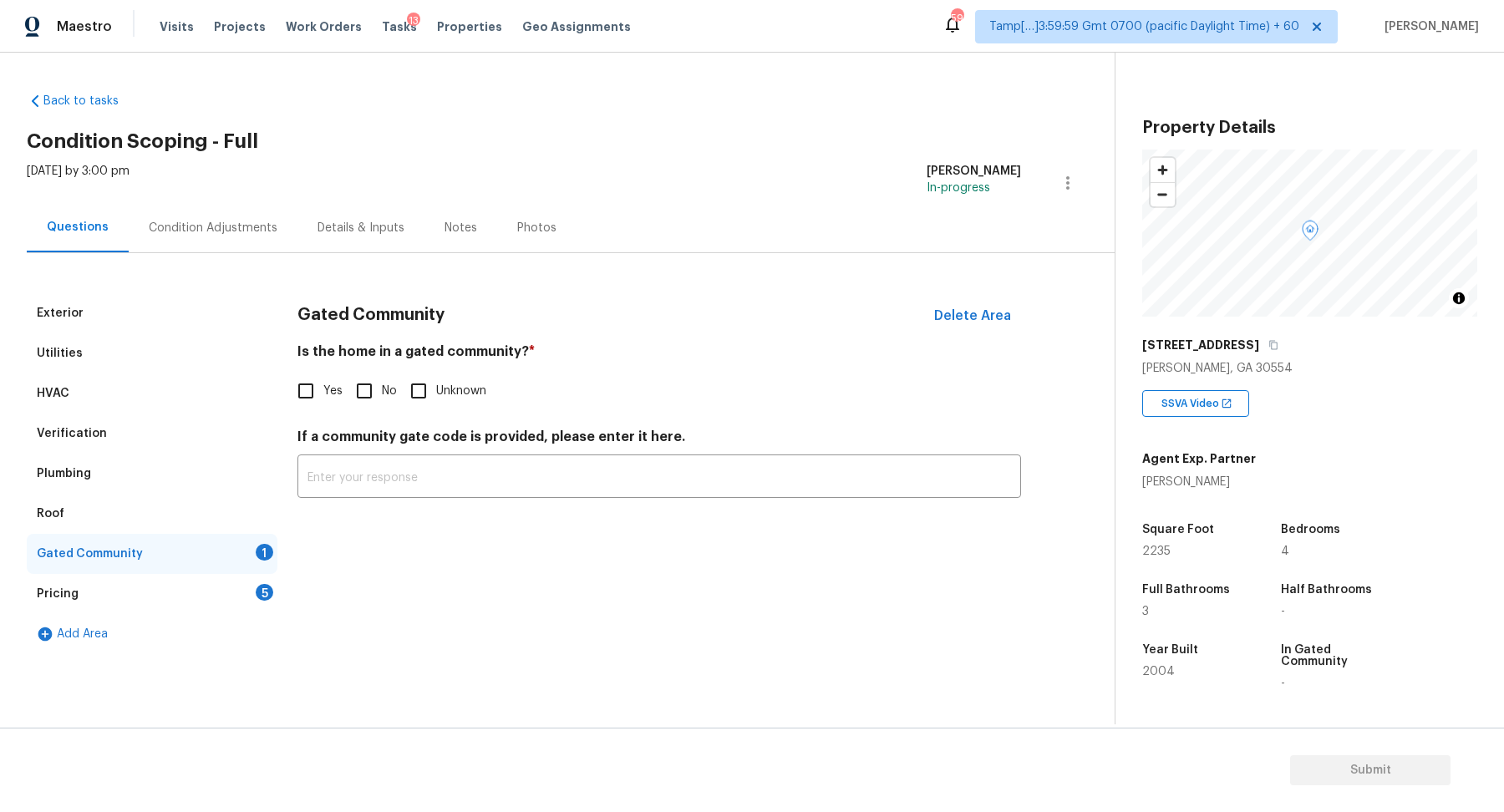
click at [147, 503] on div "Roof" at bounding box center [152, 514] width 251 height 40
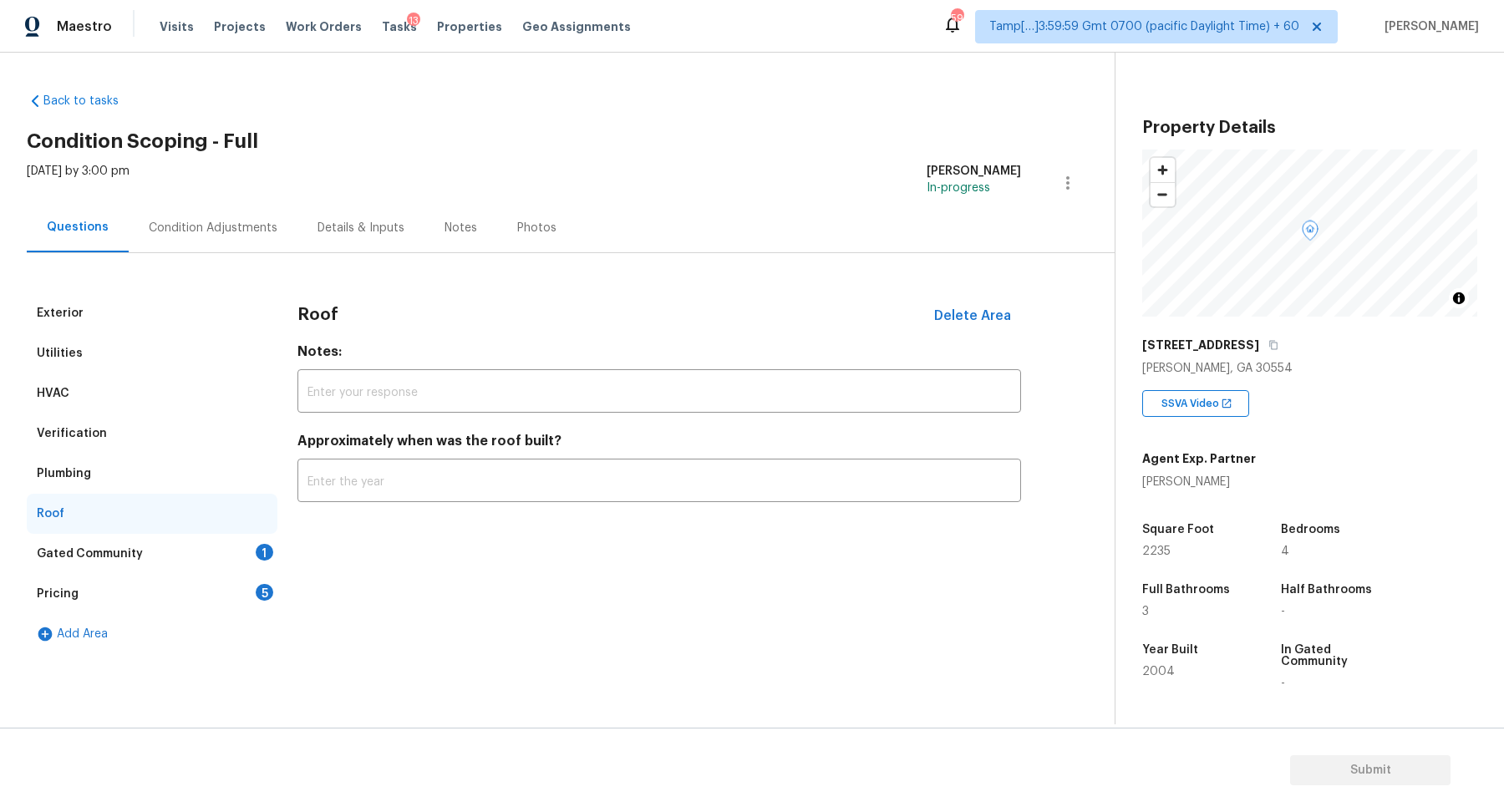
click at [160, 491] on div "Plumbing" at bounding box center [152, 473] width 251 height 40
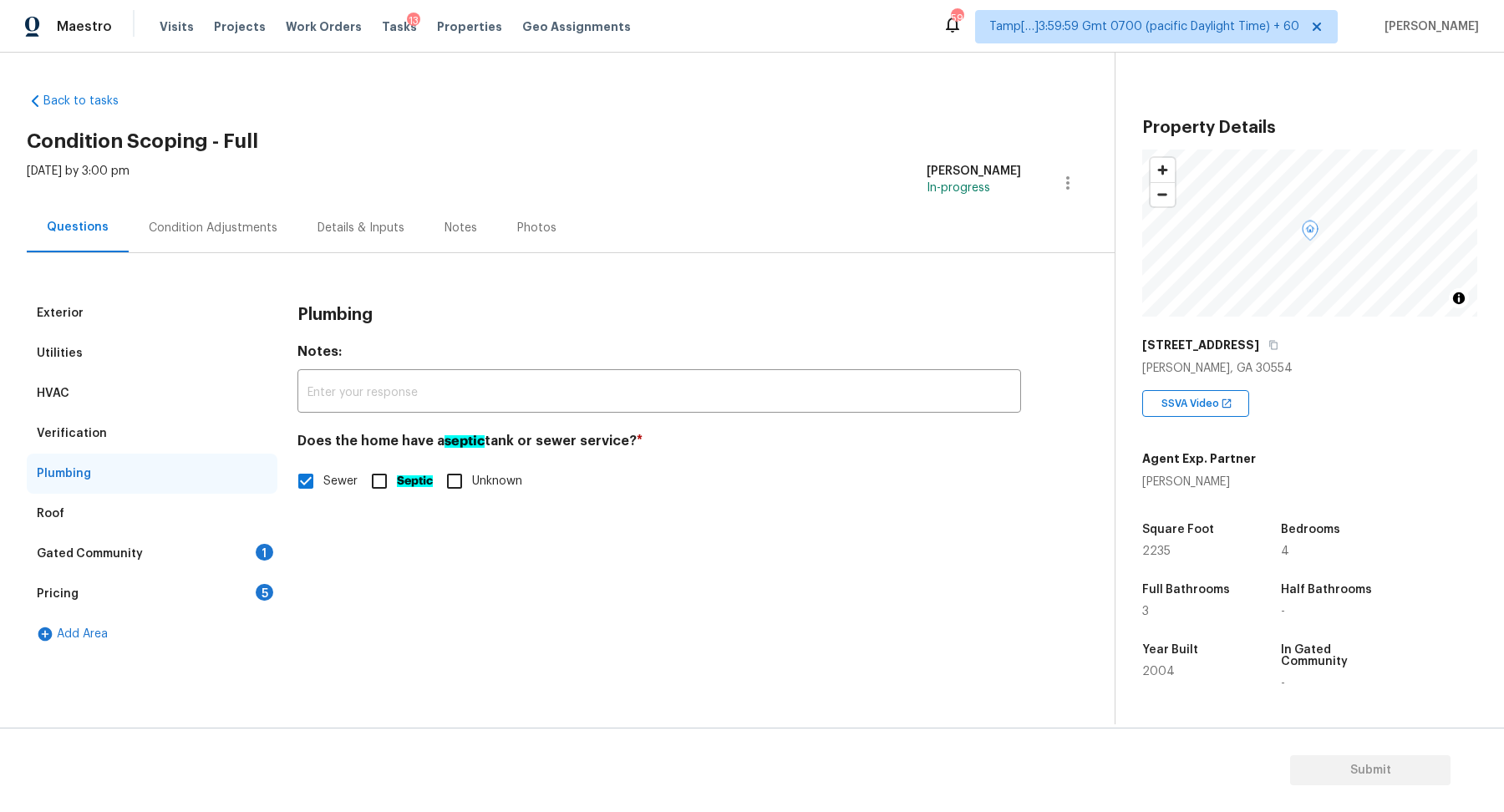
click at [381, 473] on input "Septic" at bounding box center [380, 481] width 35 height 35
checkbox input "true"
checkbox input "false"
click at [246, 548] on div "Gated Community 1" at bounding box center [152, 554] width 251 height 40
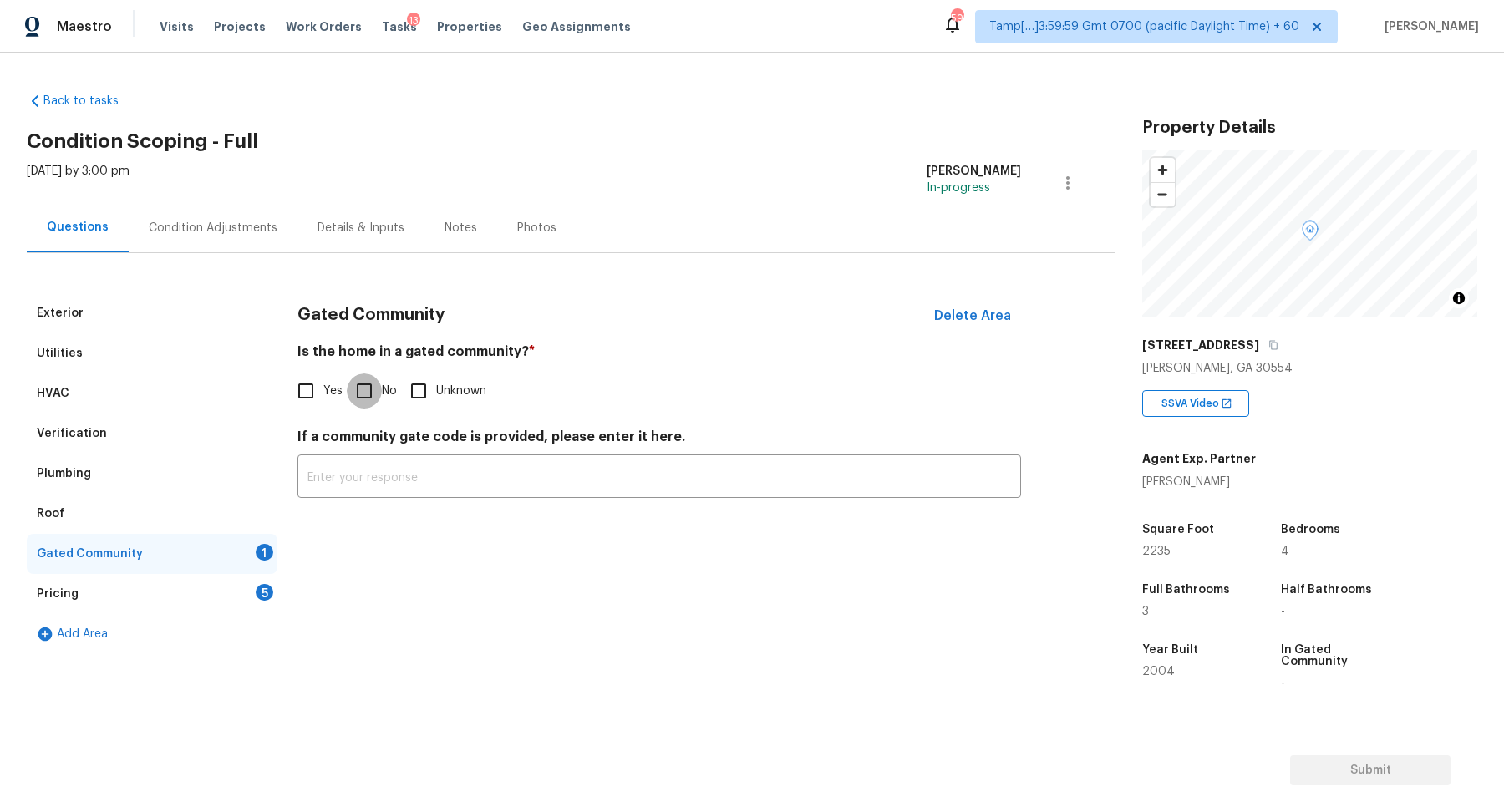
click at [366, 397] on input "No" at bounding box center [365, 390] width 35 height 35
checkbox input "true"
click at [221, 581] on div "Pricing 5" at bounding box center [152, 594] width 251 height 40
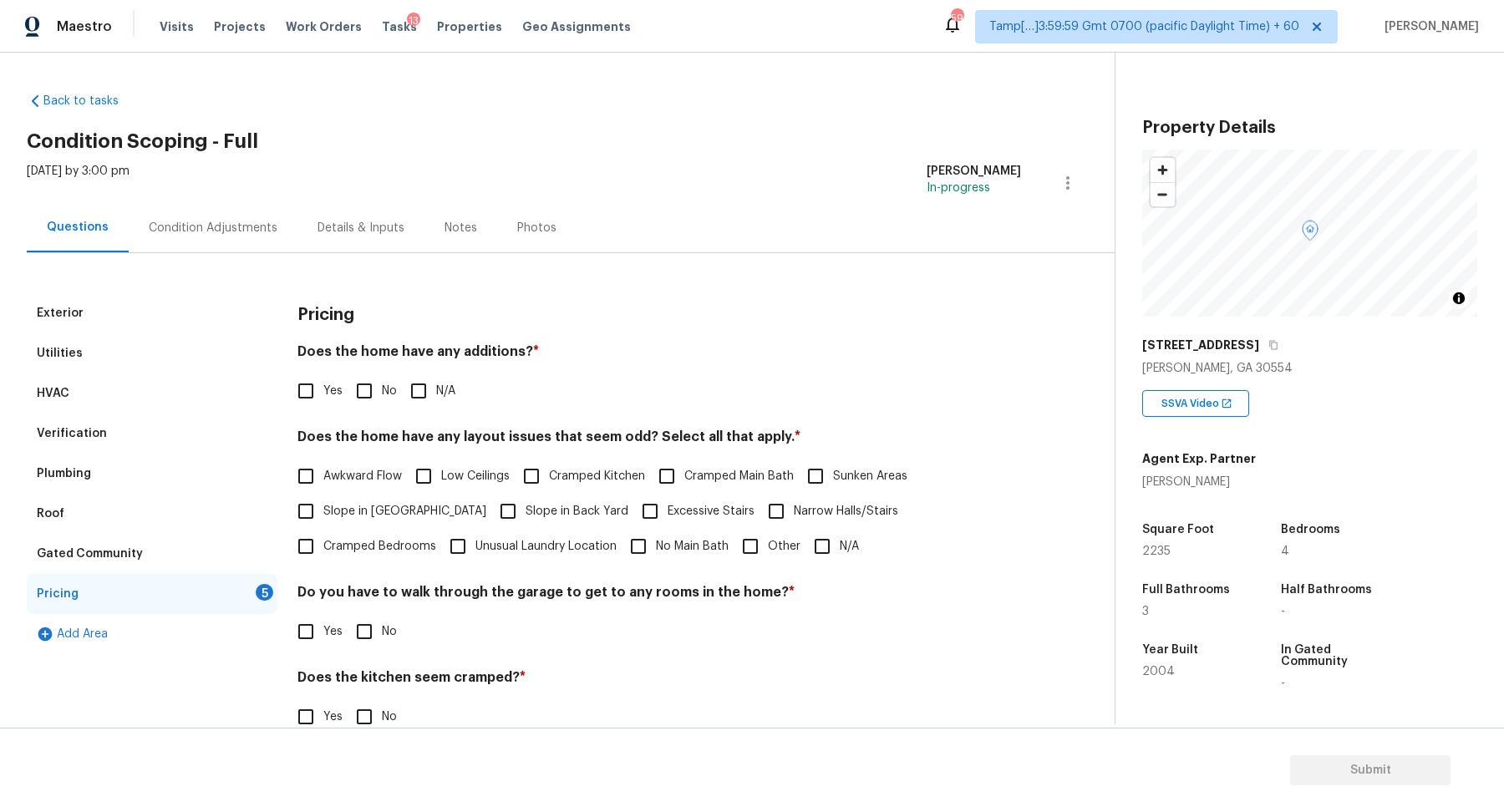
click at [358, 410] on div "Pricing Does the home have any additions? * Yes No N/A Does the home have any l…" at bounding box center [659, 566] width 723 height 546
click at [371, 390] on input "No" at bounding box center [365, 390] width 35 height 35
checkbox input "true"
click at [349, 514] on span "Slope in [GEOGRAPHIC_DATA]" at bounding box center [405, 511] width 163 height 18
click at [324, 514] on input "Slope in [GEOGRAPHIC_DATA]" at bounding box center [306, 511] width 35 height 35
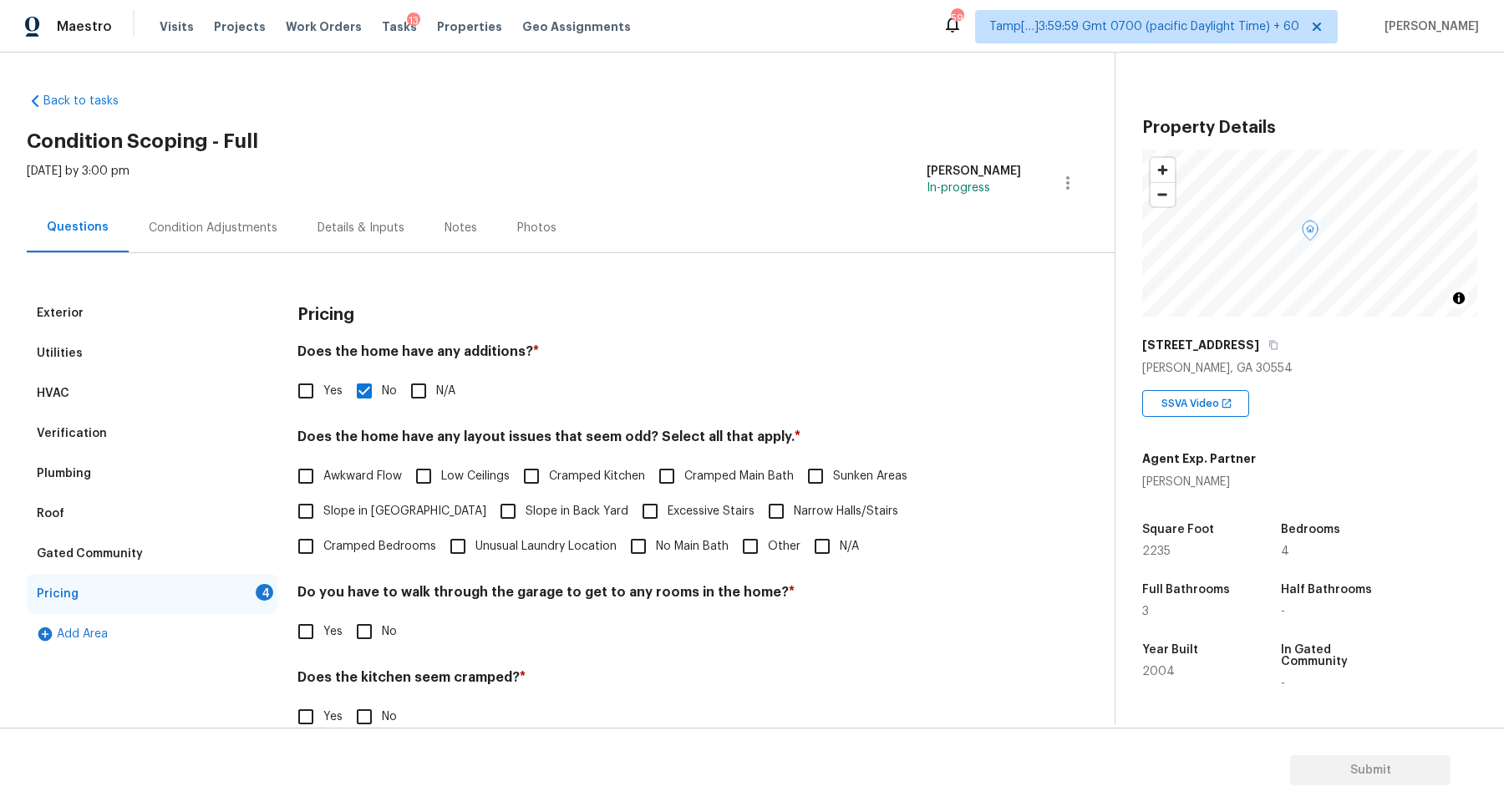
checkbox input "true"
click at [490, 505] on input "Slope in Back Yard" at bounding box center [508, 513] width 35 height 35
checkbox input "true"
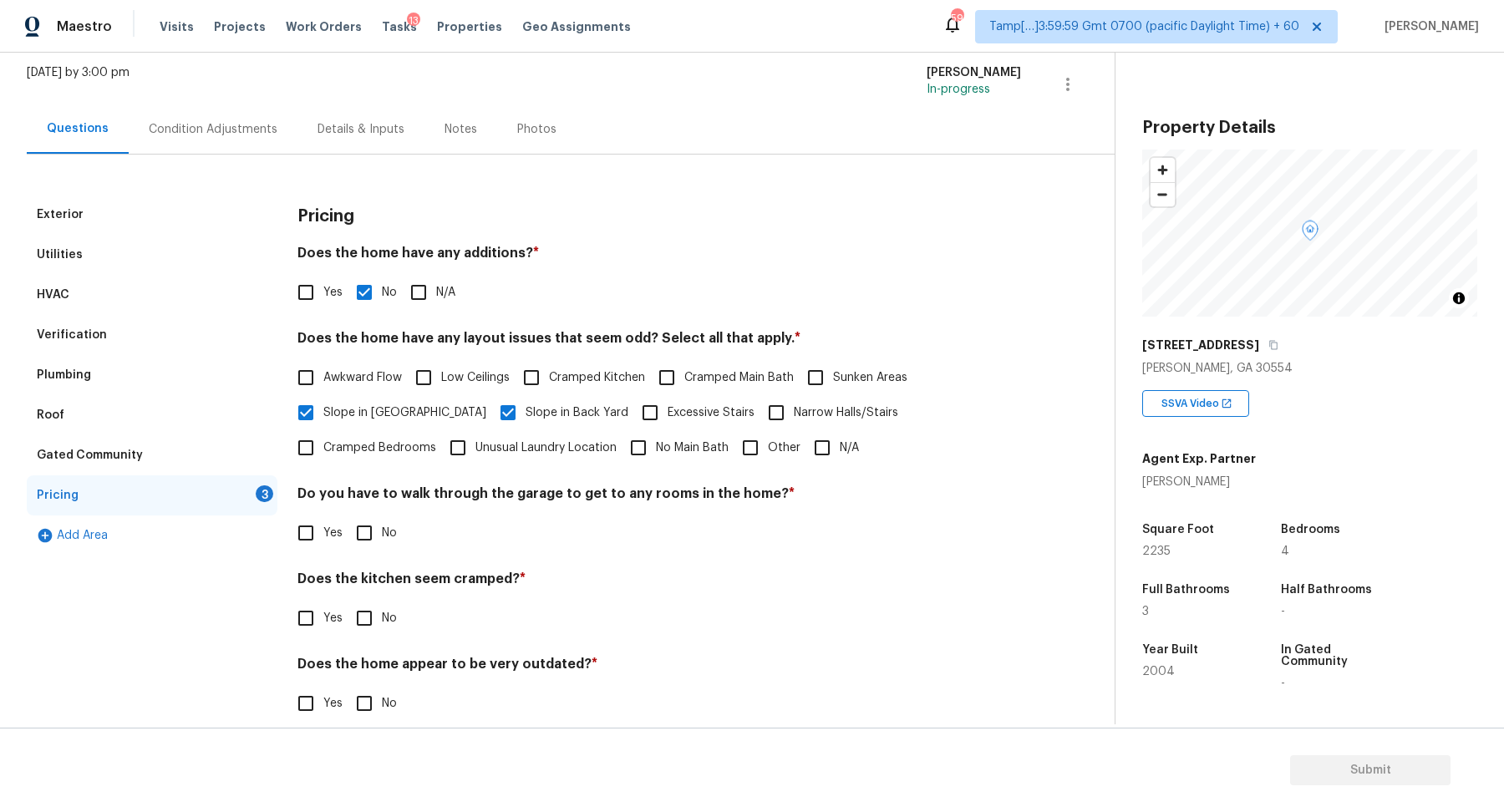
scroll to position [119, 0]
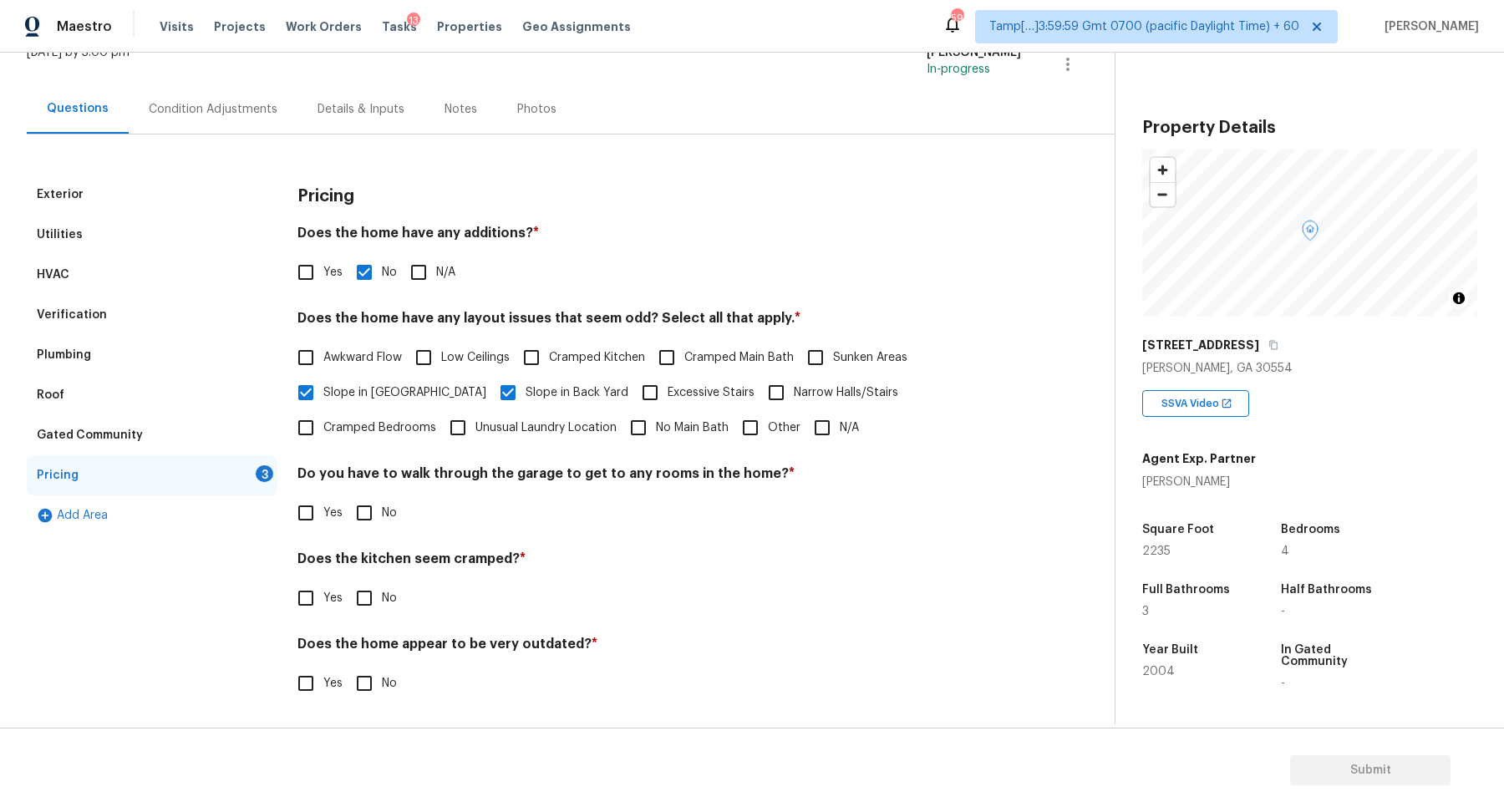
click at [370, 521] on input "No" at bounding box center [365, 513] width 35 height 35
checkbox input "true"
click at [347, 581] on input "No" at bounding box center [365, 598] width 35 height 35
checkbox input "true"
click at [347, 667] on input "No" at bounding box center [365, 685] width 35 height 35
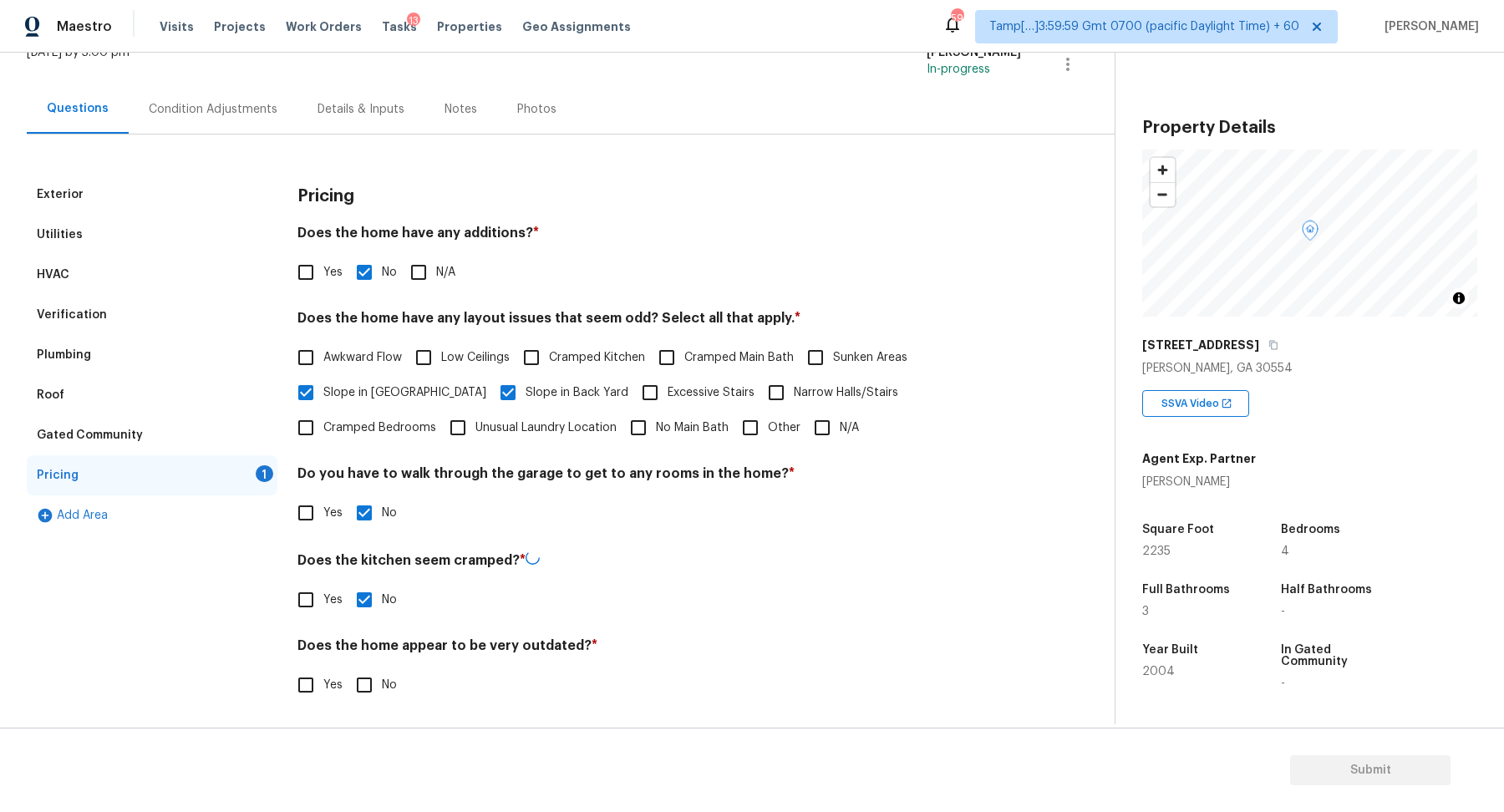
checkbox input "true"
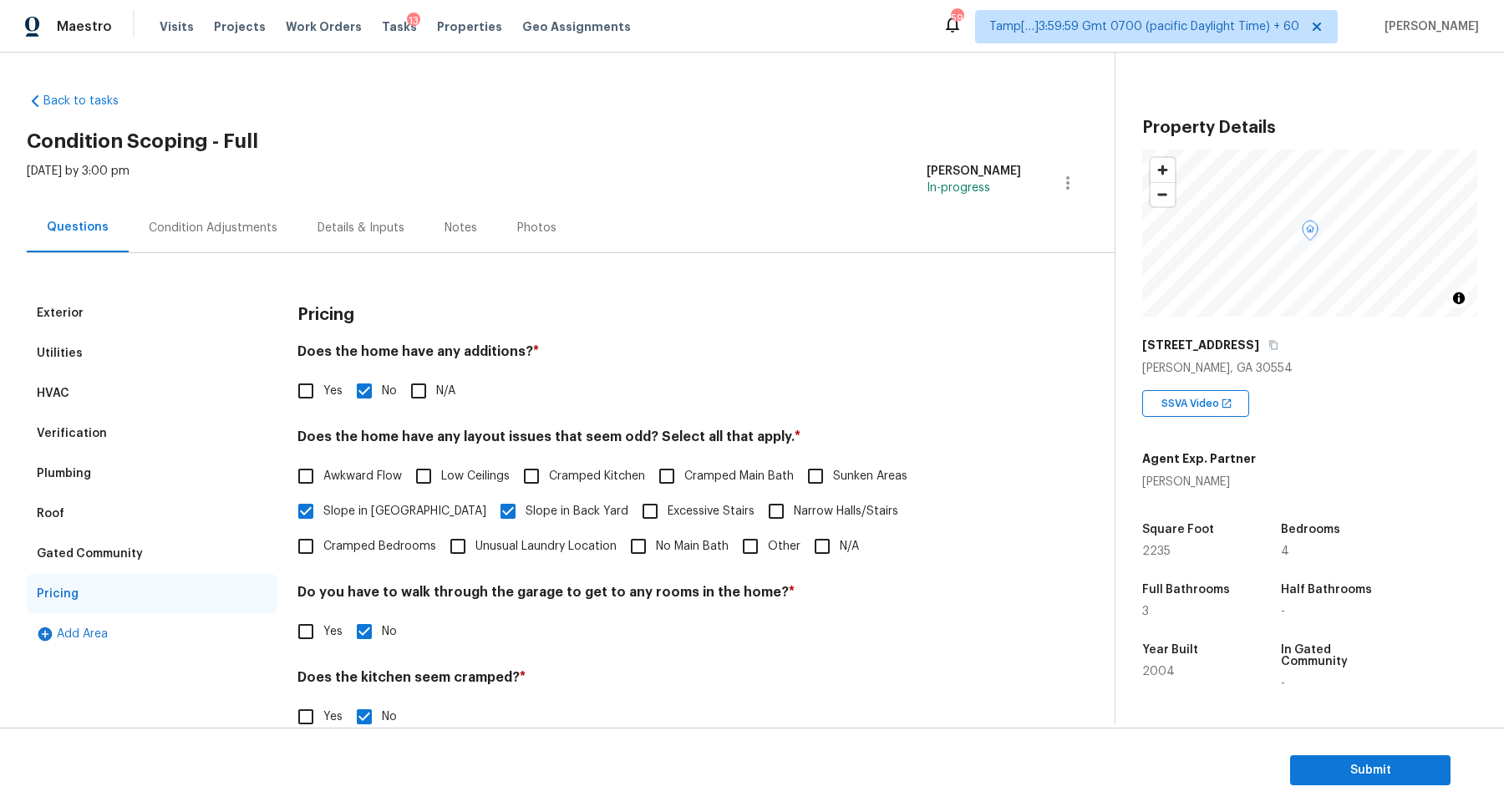
click at [231, 251] on div "Back to tasks Condition Scoping - Full [DATE] by 3:00 pm [PERSON_NAME] In-progr…" at bounding box center [571, 462] width 1088 height 765
click at [254, 232] on div "Condition Adjustments" at bounding box center [212, 228] width 128 height 17
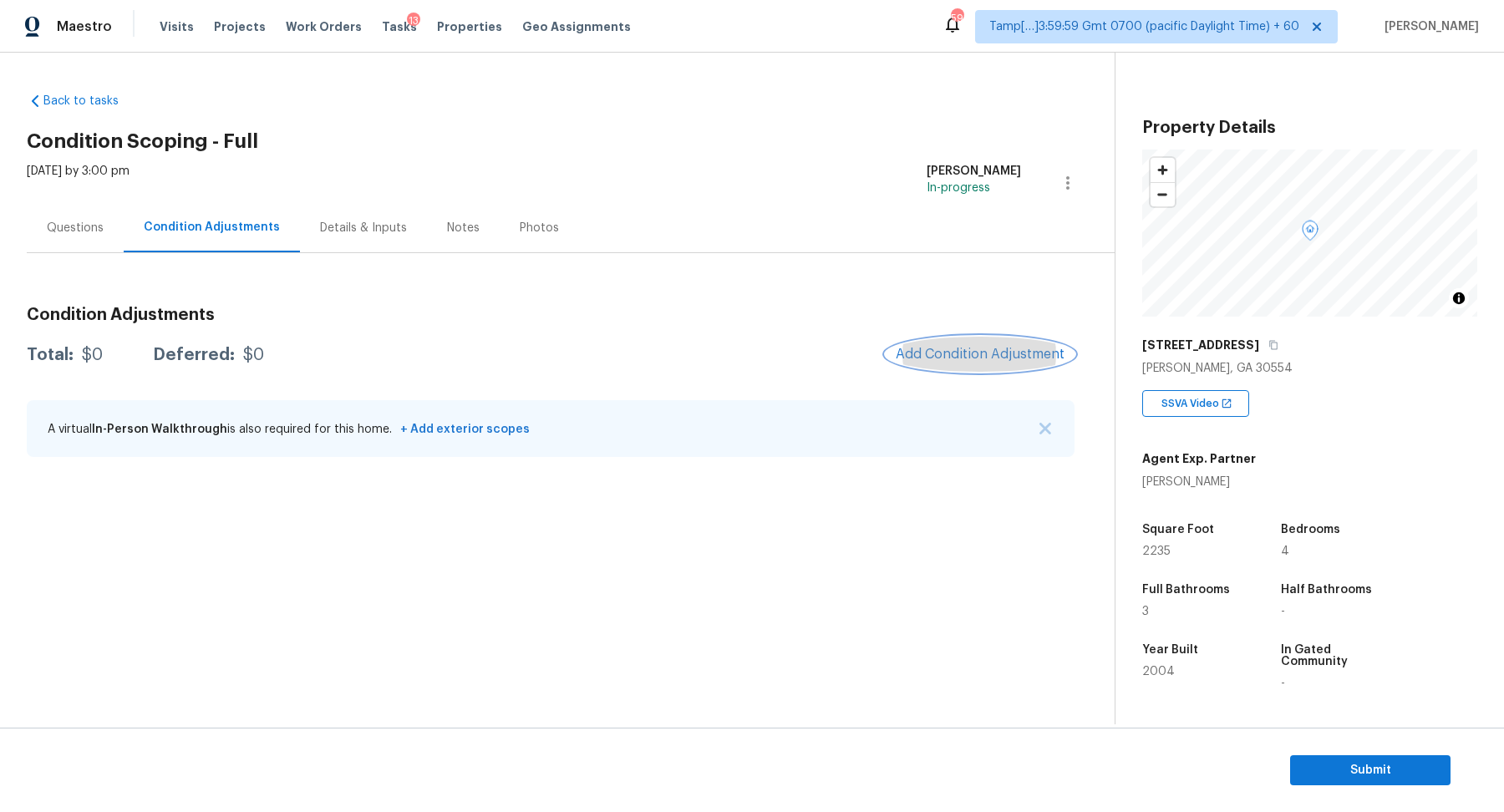
click at [939, 339] on button "Add Condition Adjustment" at bounding box center [979, 354] width 189 height 35
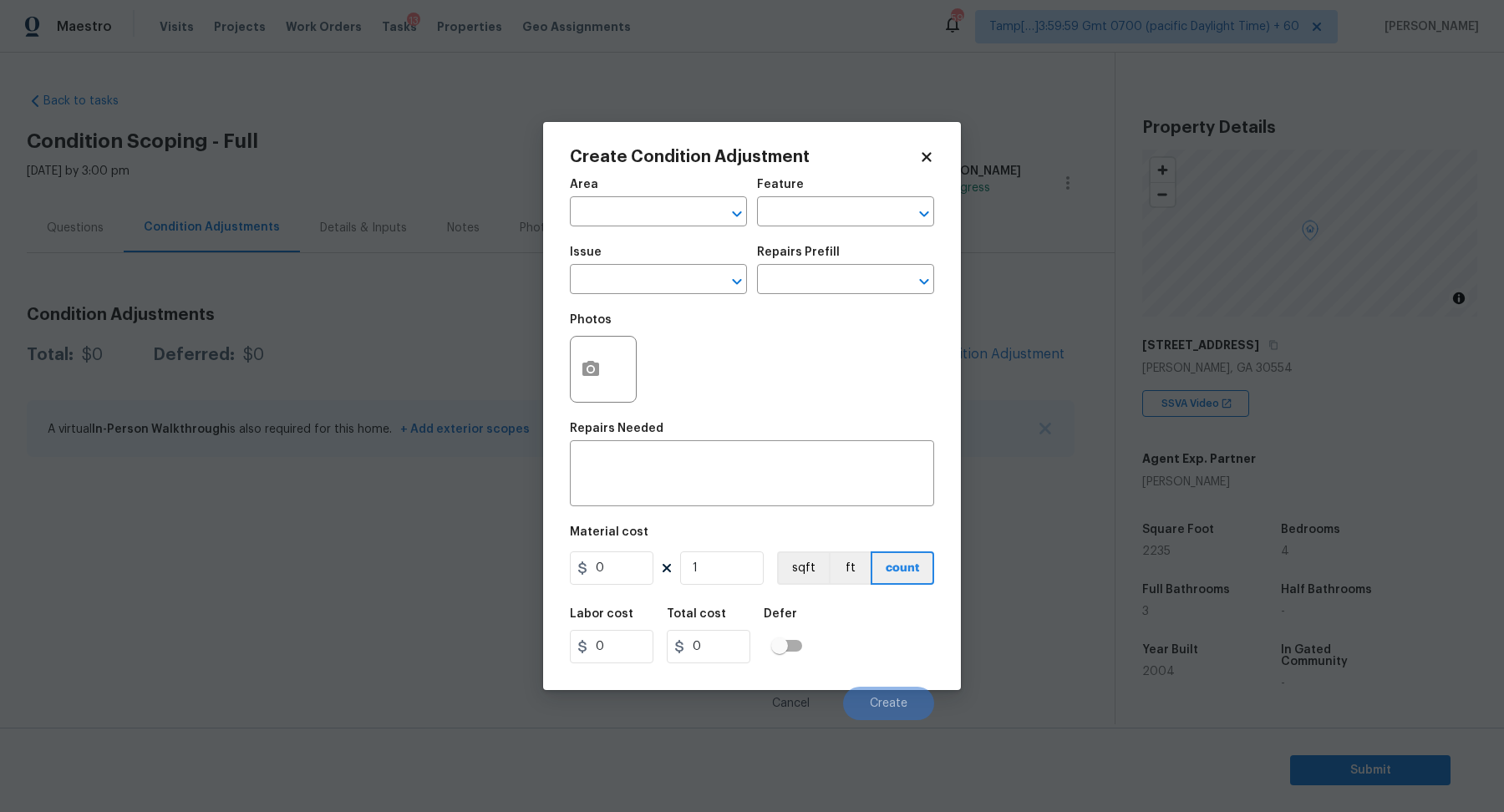
click at [588, 190] on h5 "Area" at bounding box center [584, 184] width 29 height 12
click at [615, 212] on input "text" at bounding box center [635, 213] width 130 height 26
click at [654, 278] on li "Interior Overall" at bounding box center [658, 277] width 177 height 28
type input "Interior Overall"
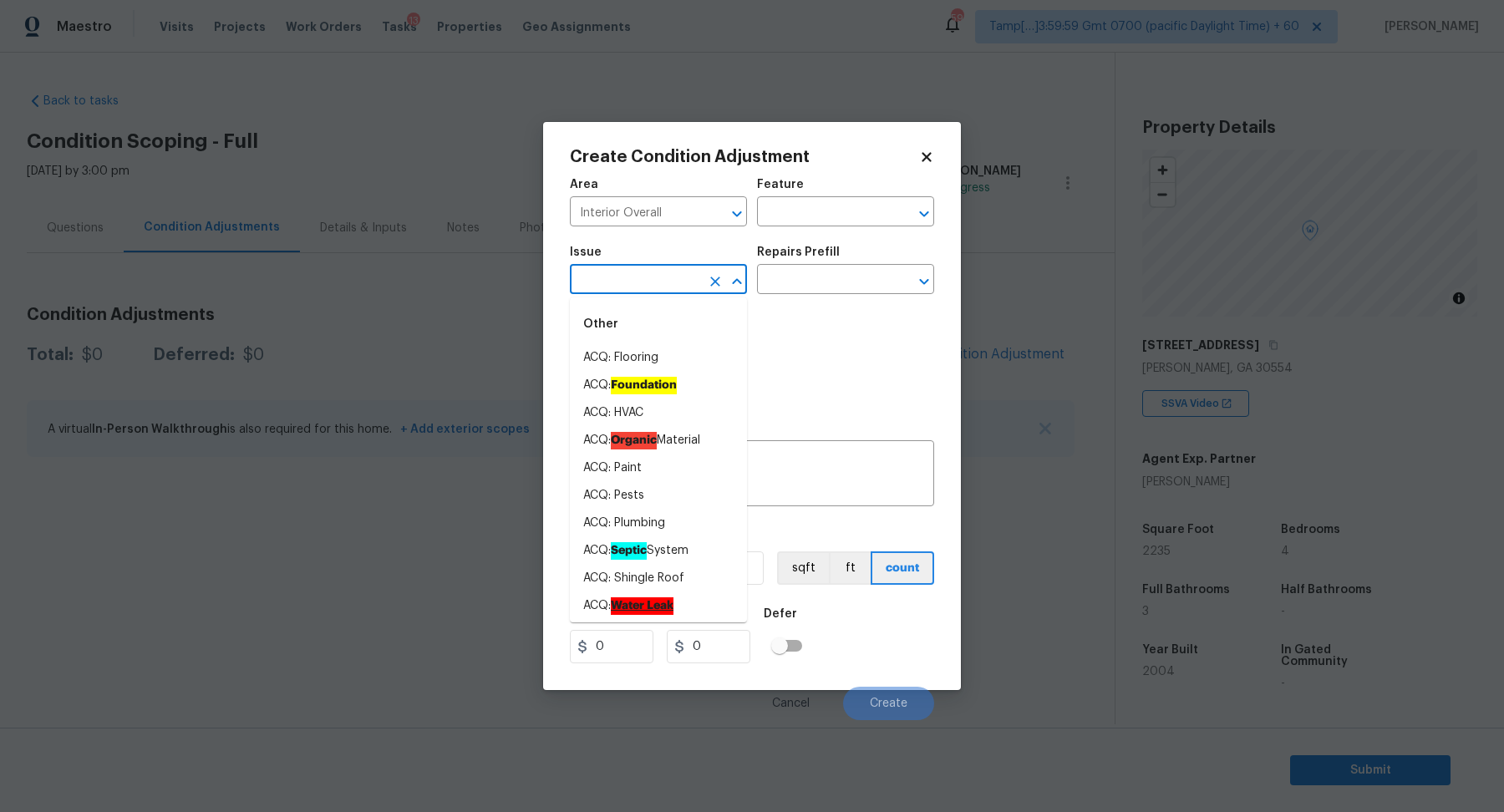
click at [654, 278] on input "text" at bounding box center [635, 281] width 130 height 26
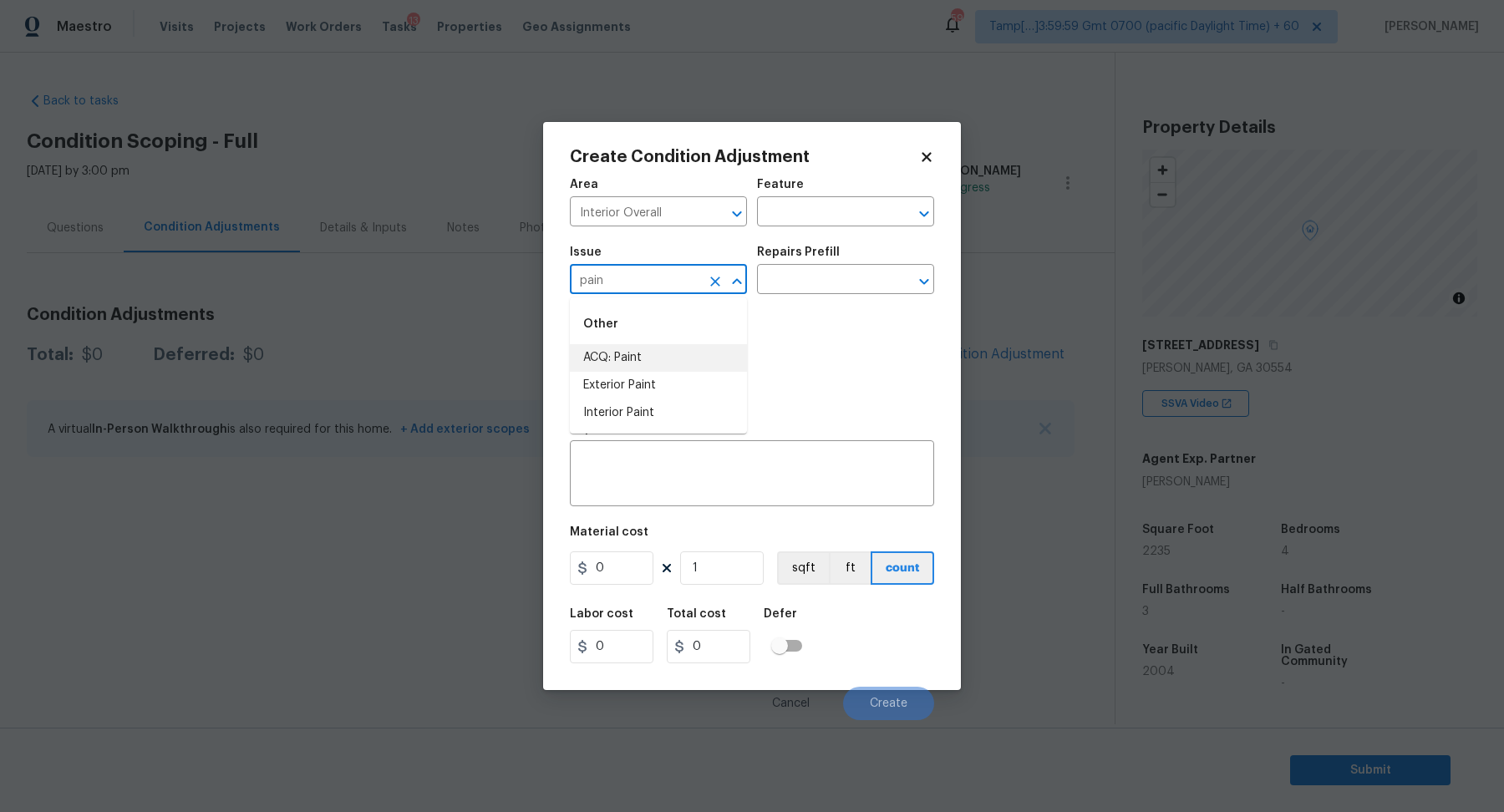
click at [648, 359] on li "ACQ: Paint" at bounding box center [658, 358] width 177 height 28
type input "ACQ: Paint"
click at [831, 273] on input "text" at bounding box center [822, 281] width 130 height 26
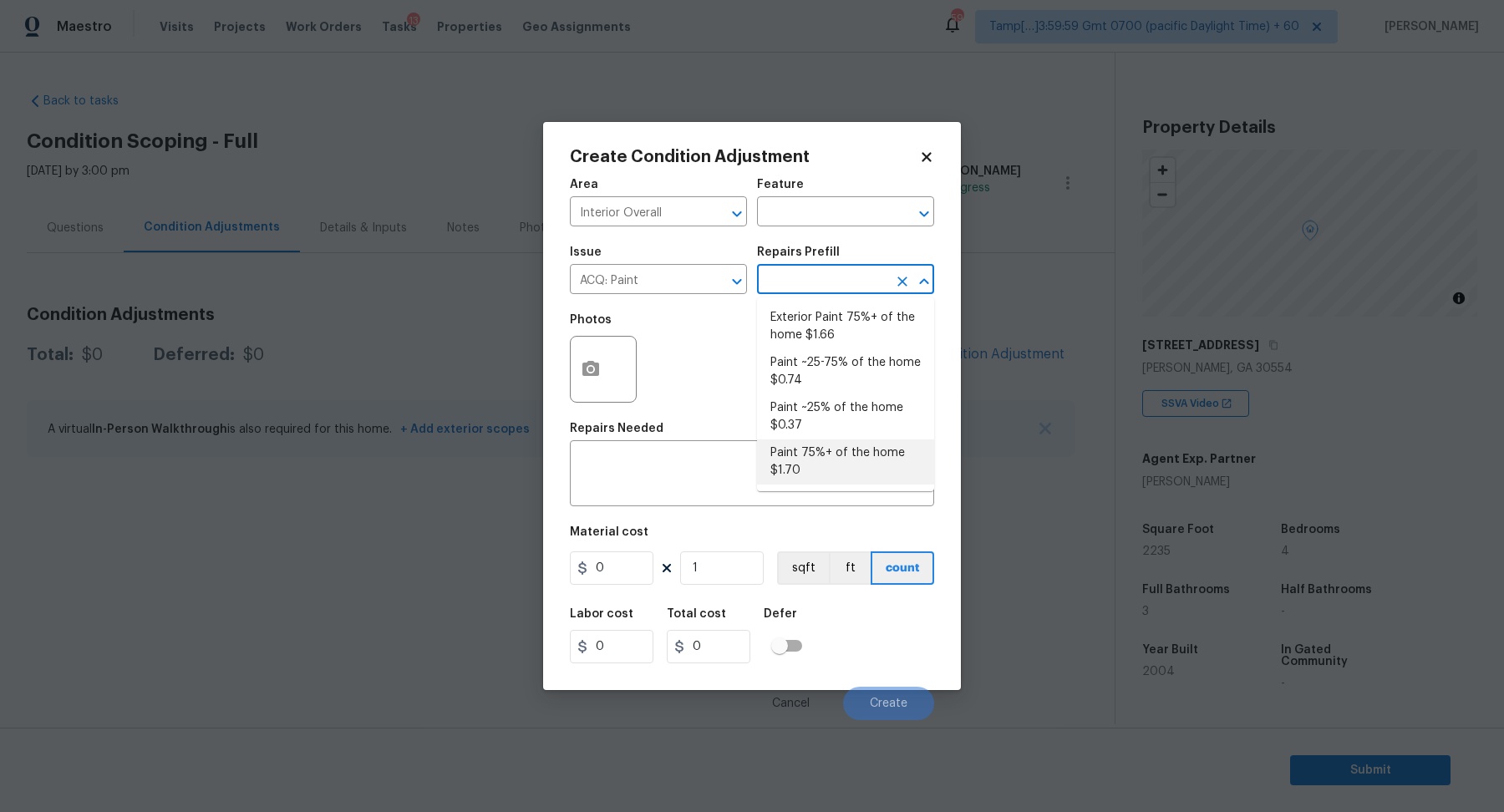
click at [855, 447] on li "Paint 75%+ of the home $1.70" at bounding box center [845, 462] width 177 height 45
type input "Acquisition"
type textarea "Acquisition Scope: 75%+ of the home will likely require interior paint"
type input "1.7"
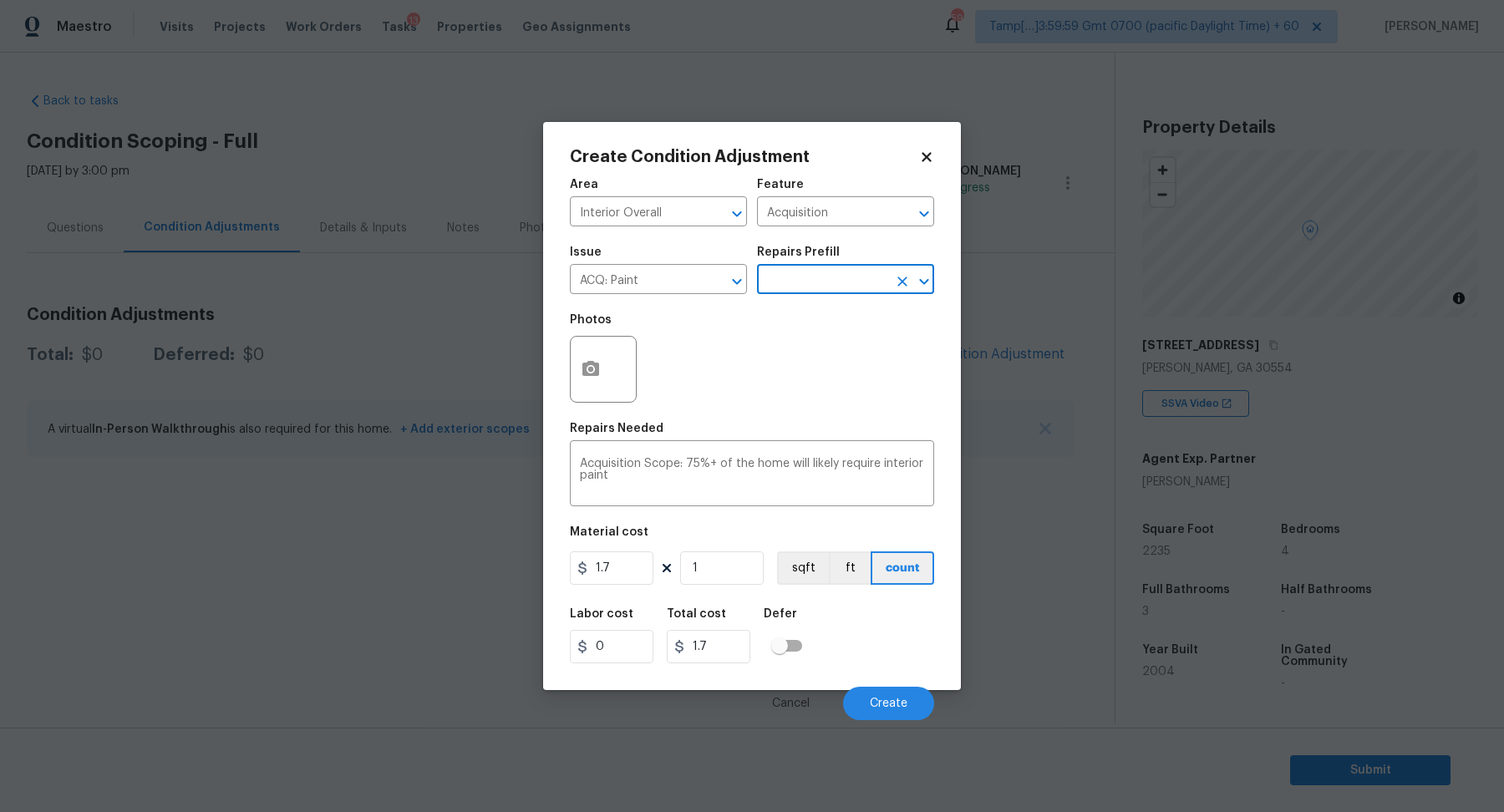
click at [824, 292] on input "text" at bounding box center [822, 281] width 130 height 26
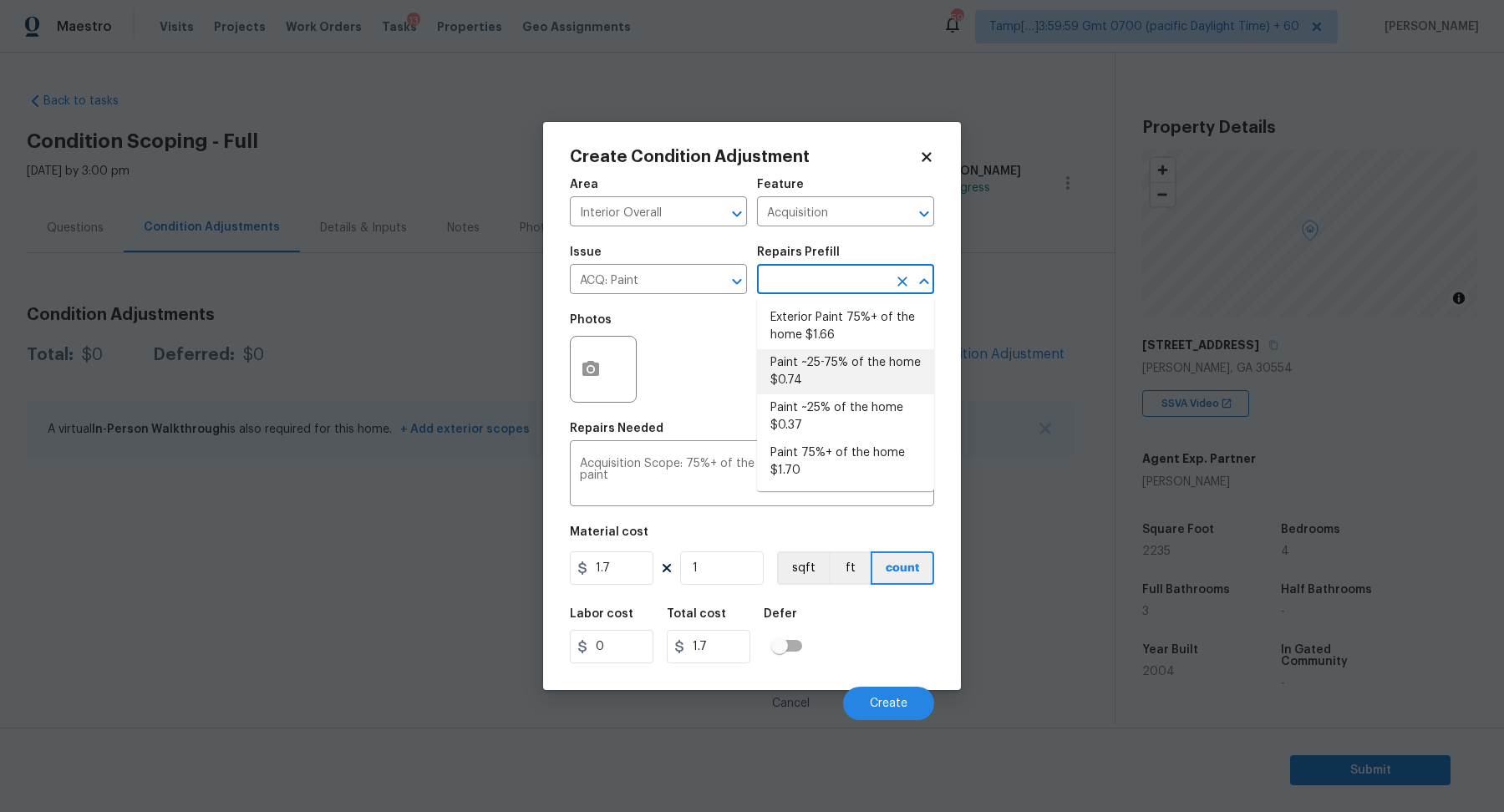
click at [829, 411] on li "Paint ~25% of the home $0.37" at bounding box center [845, 416] width 177 height 45
type textarea "Acquisition Scope: ~25% of the home needs interior paint"
type input "0.37"
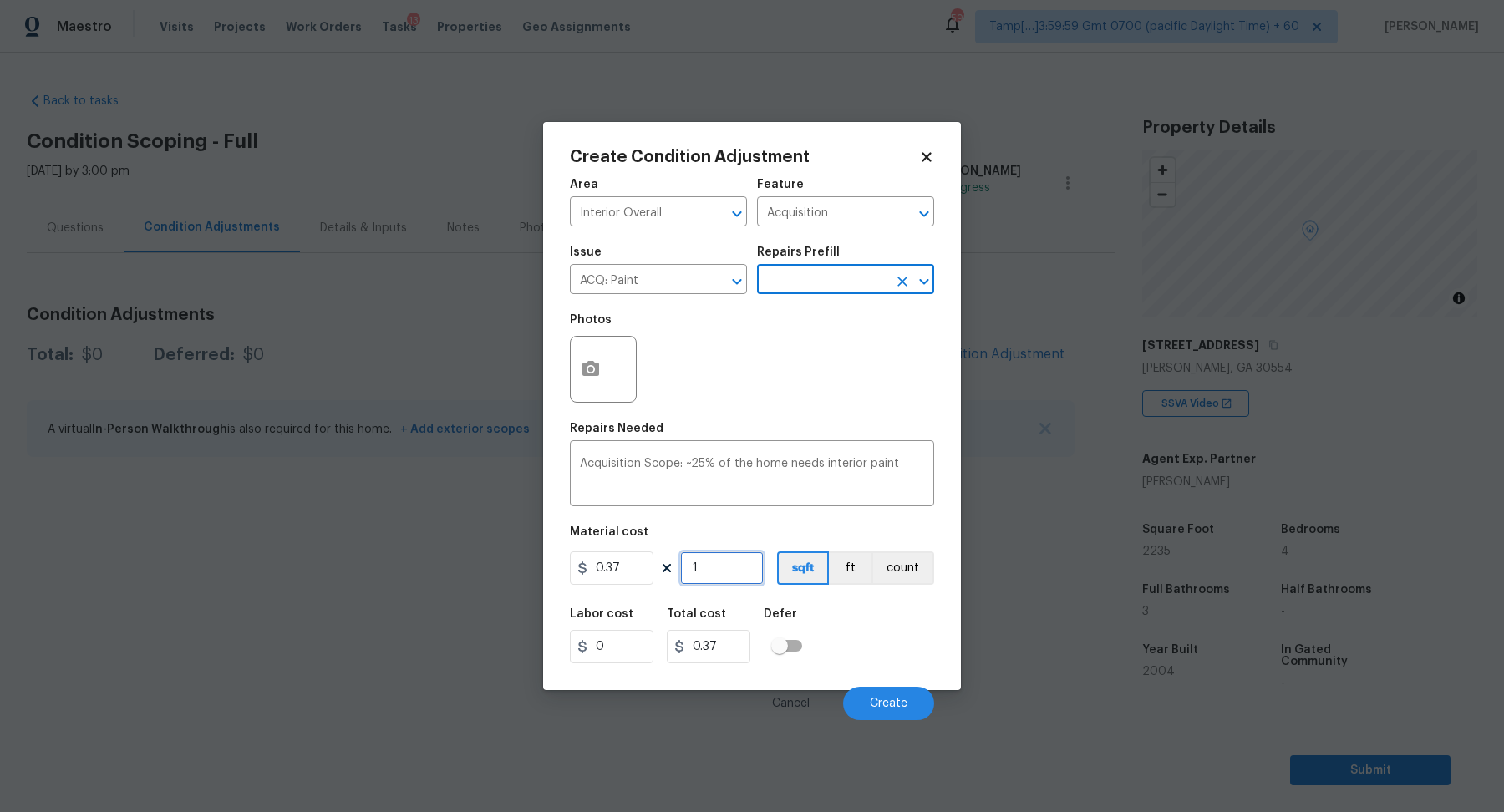
click at [719, 556] on input "1" at bounding box center [722, 568] width 84 height 34
type input "2"
type input "0.74"
type input "22"
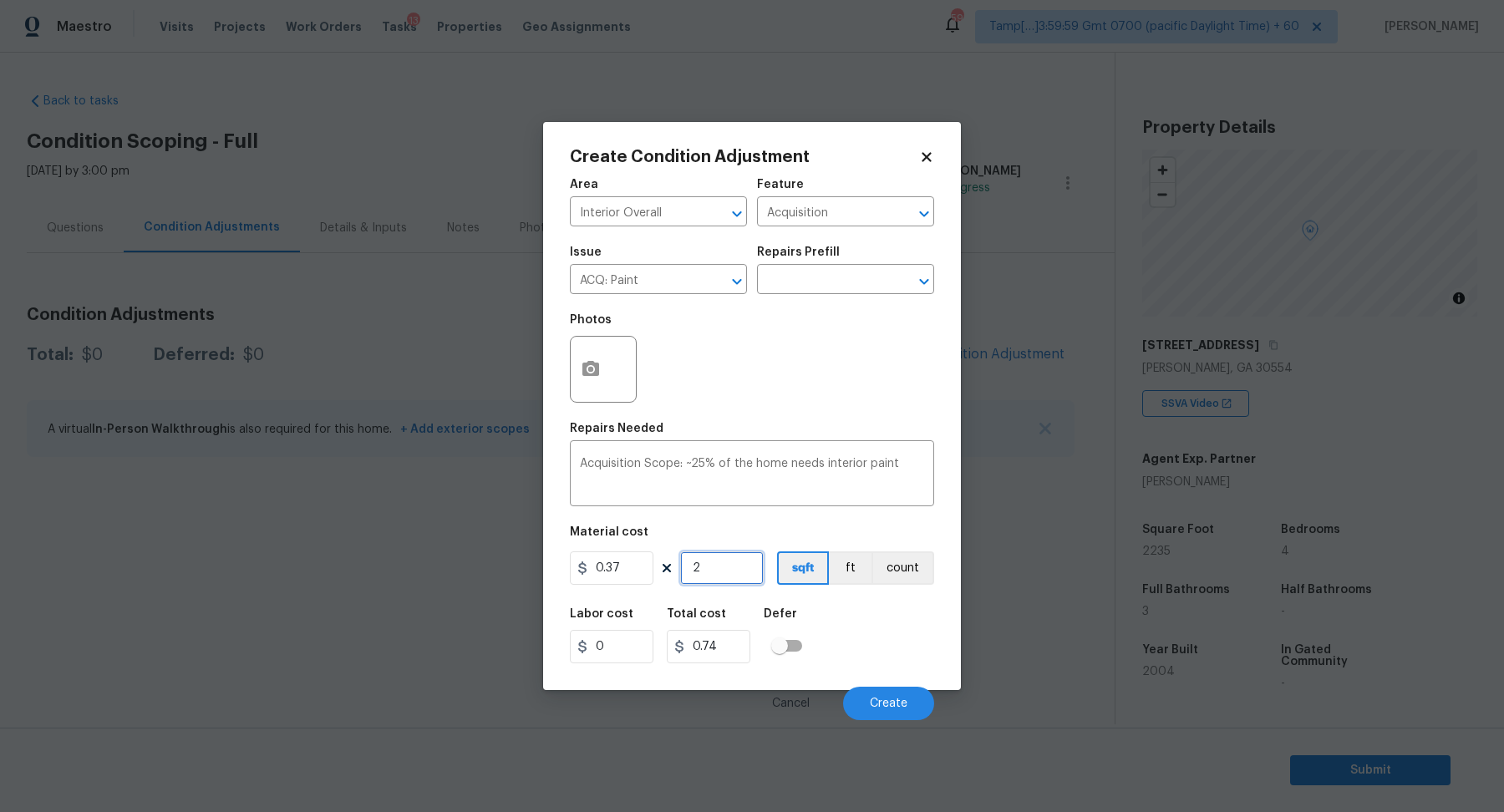
type input "8.14"
type input "223"
type input "82.51"
type input "2235"
type input "826.95"
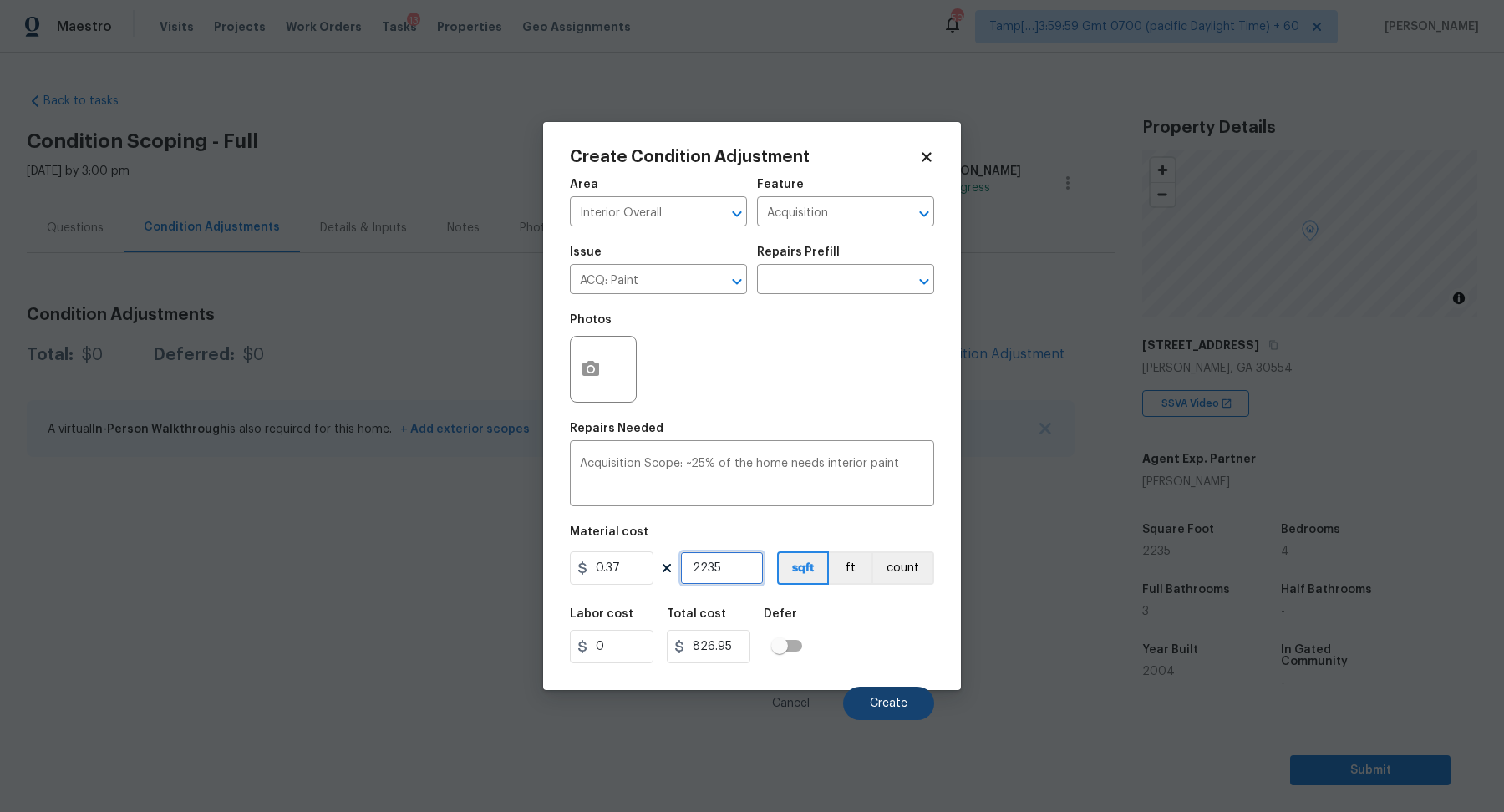
type input "2235"
click at [864, 689] on button "Create" at bounding box center [889, 703] width 91 height 34
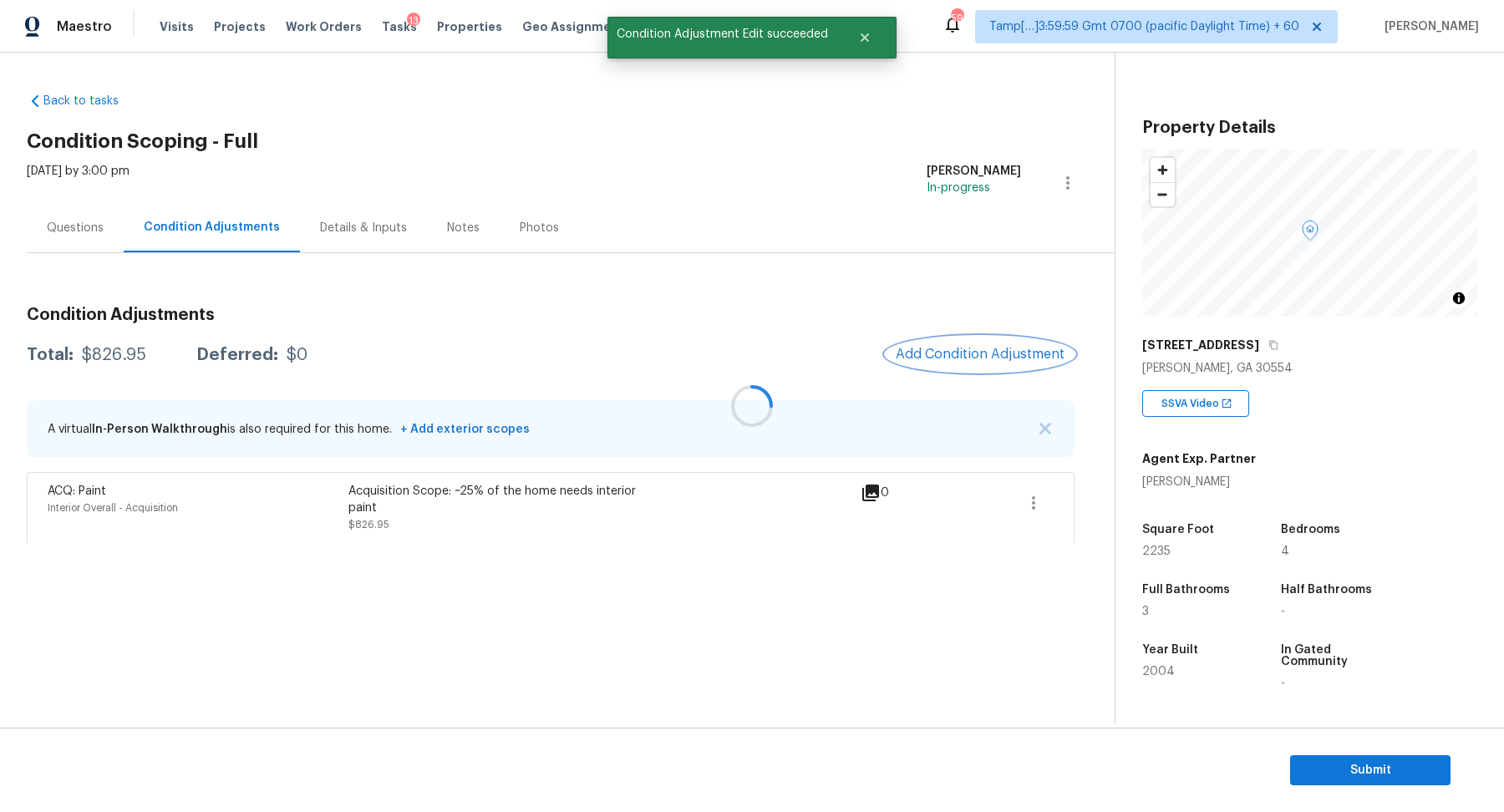
click at [990, 342] on button "Add Condition Adjustment" at bounding box center [979, 354] width 189 height 35
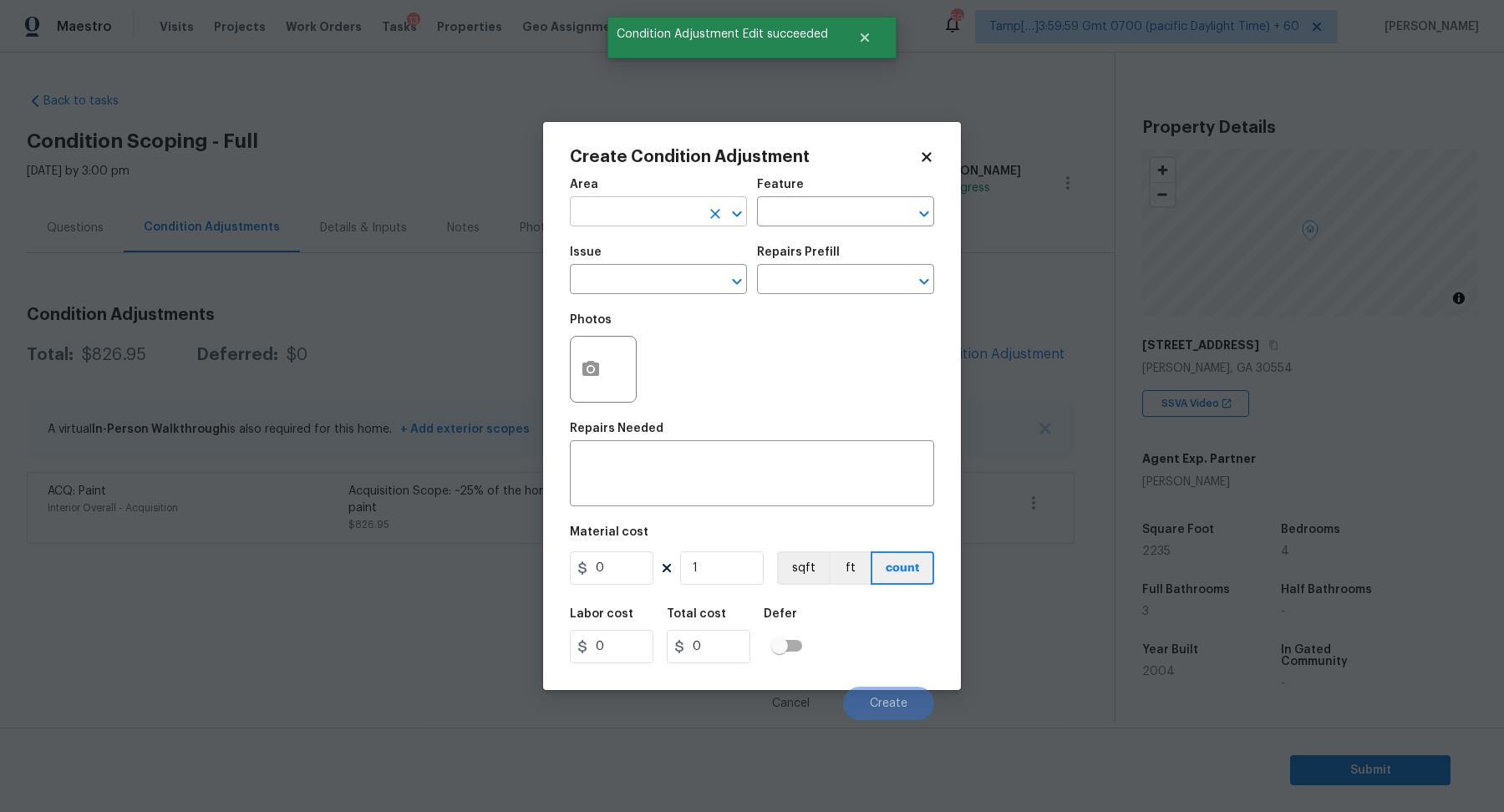
click at [670, 221] on input "text" at bounding box center [635, 213] width 130 height 26
click at [707, 266] on li "Interior Overall" at bounding box center [658, 277] width 177 height 28
type input "Interior Overall"
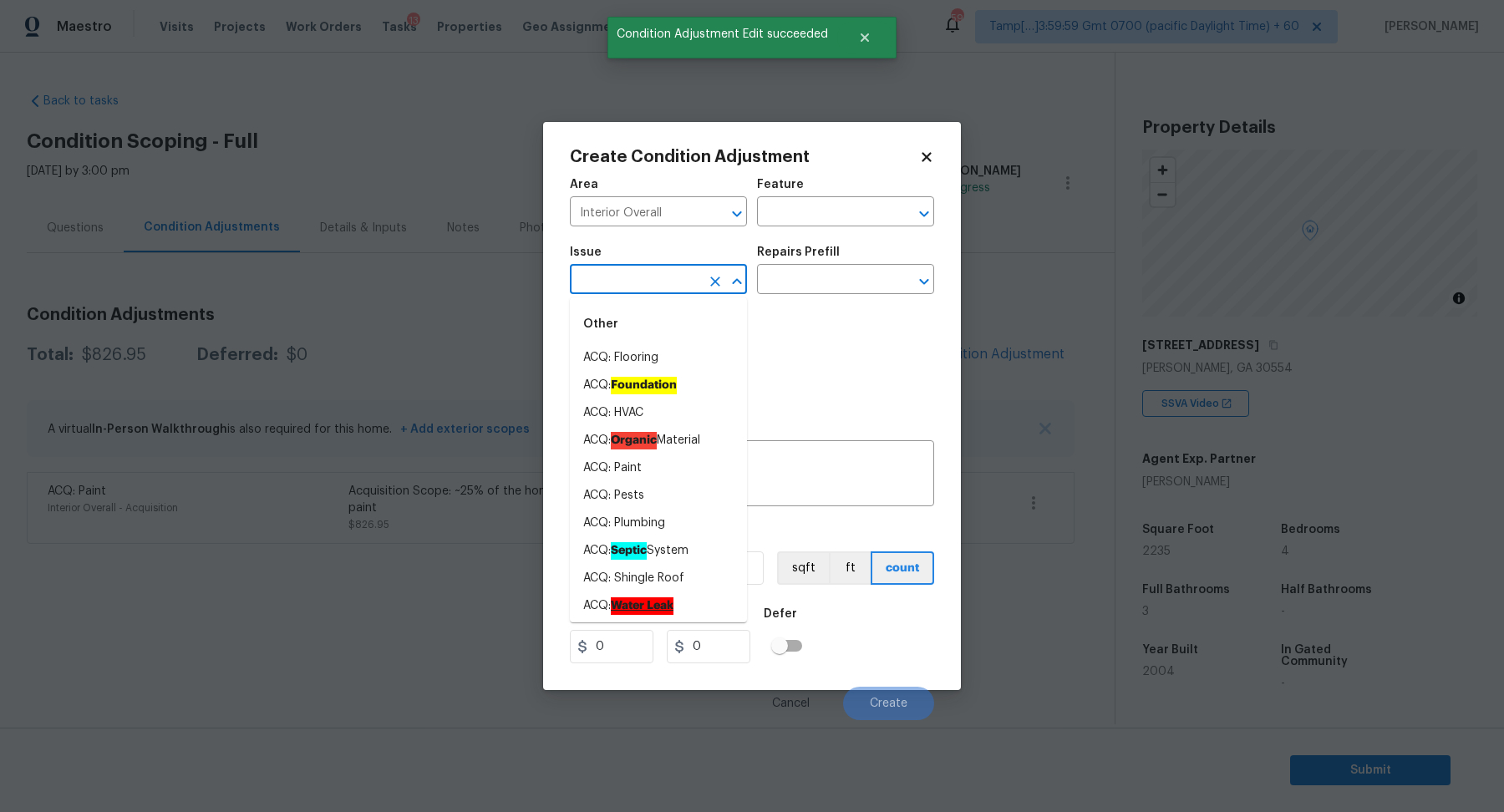
click at [649, 276] on input "text" at bounding box center [635, 281] width 130 height 26
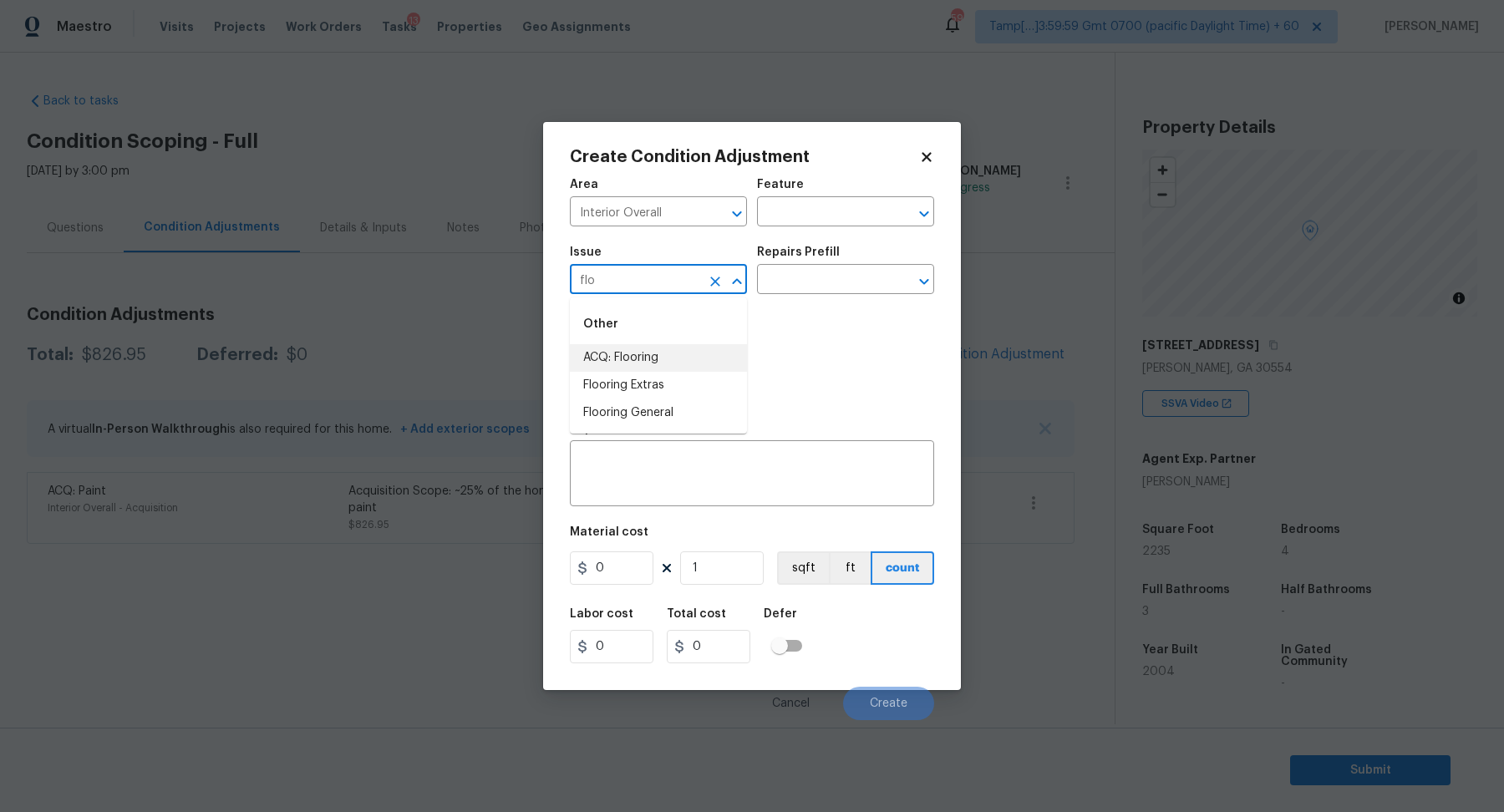
click at [611, 355] on li "ACQ: Flooring" at bounding box center [658, 358] width 177 height 28
type input "ACQ: Flooring"
click at [807, 277] on input "text" at bounding box center [822, 281] width 130 height 26
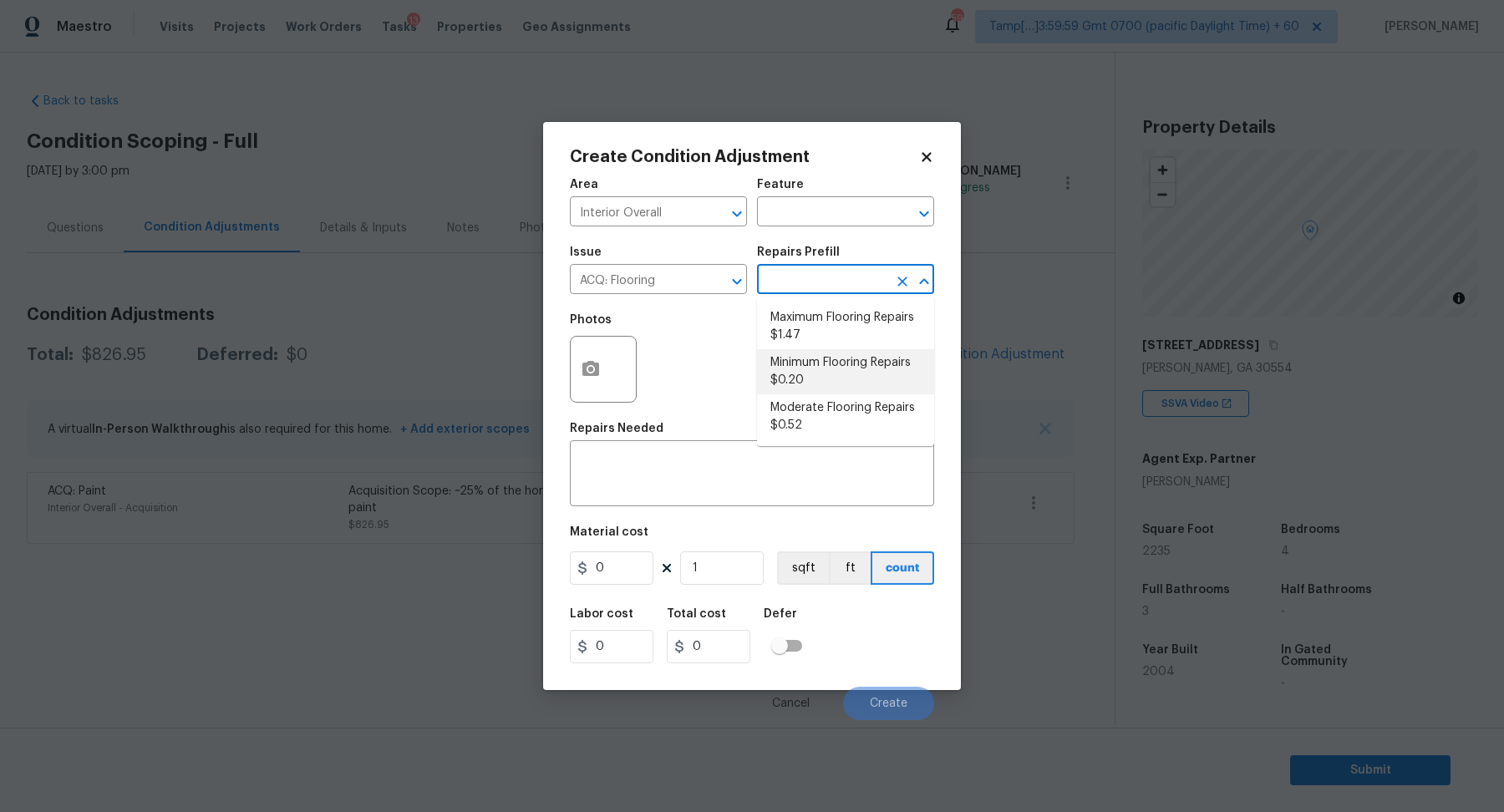
click at [811, 382] on li "Minimum Flooring Repairs $0.20" at bounding box center [845, 372] width 177 height 45
type input "Acquisition"
type textarea "Acquisition Scope: Minimum flooring repairs"
type input "0.2"
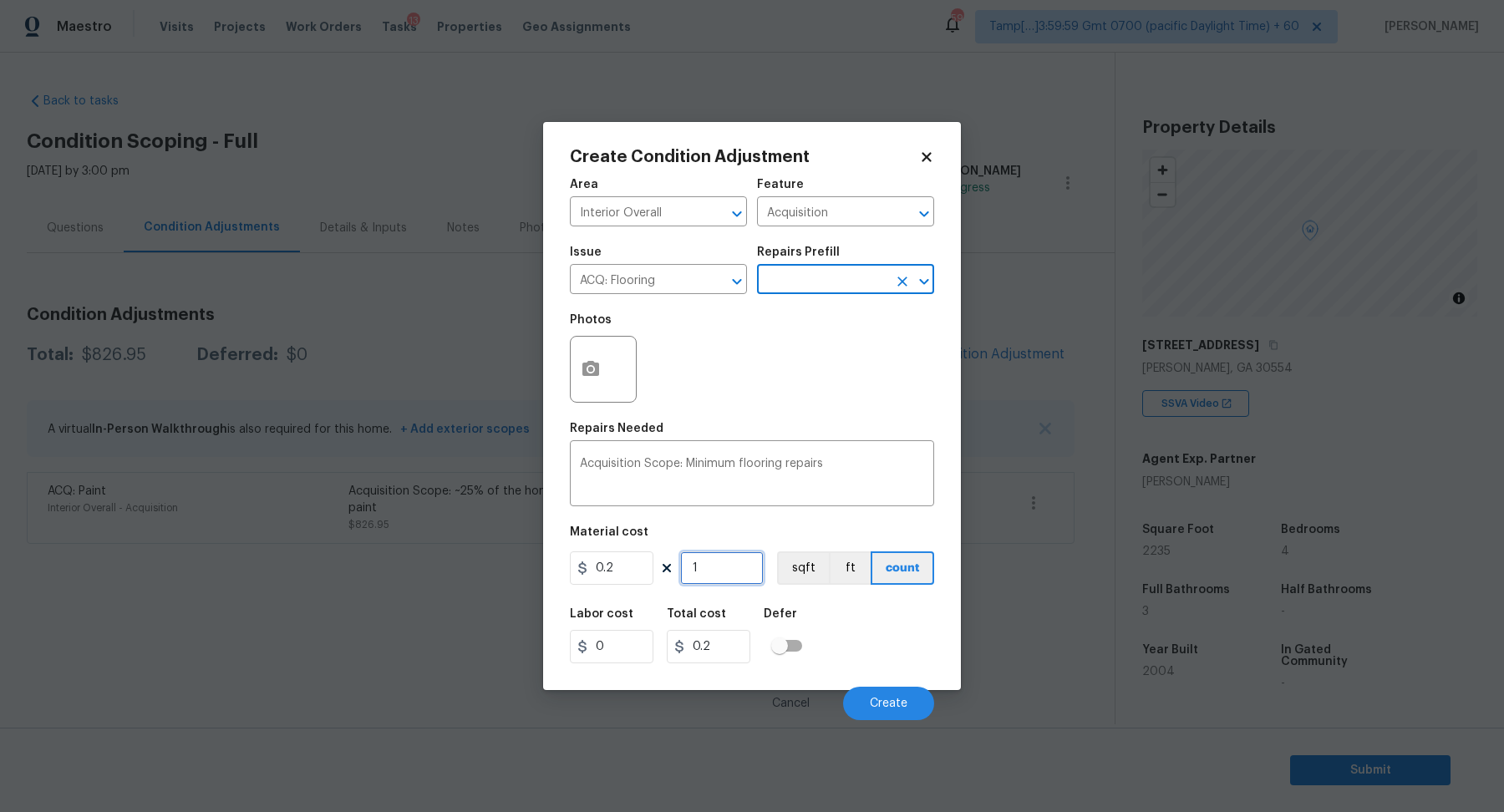
click at [737, 566] on input "1" at bounding box center [722, 568] width 84 height 34
type input "2"
type input "0.4"
type input "22"
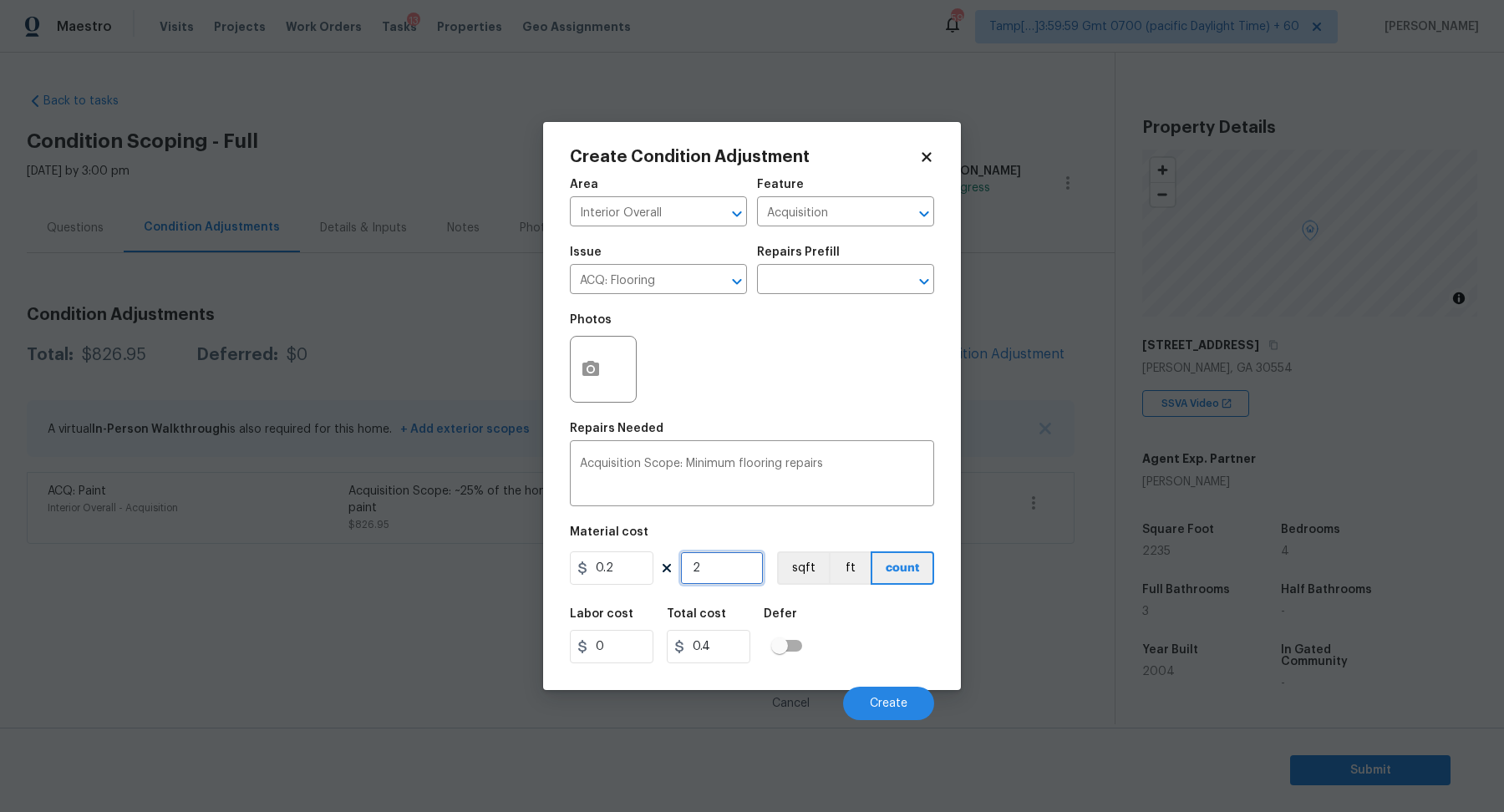
type input "4.4"
type input "223"
type input "44.6"
type input "2235"
type input "447"
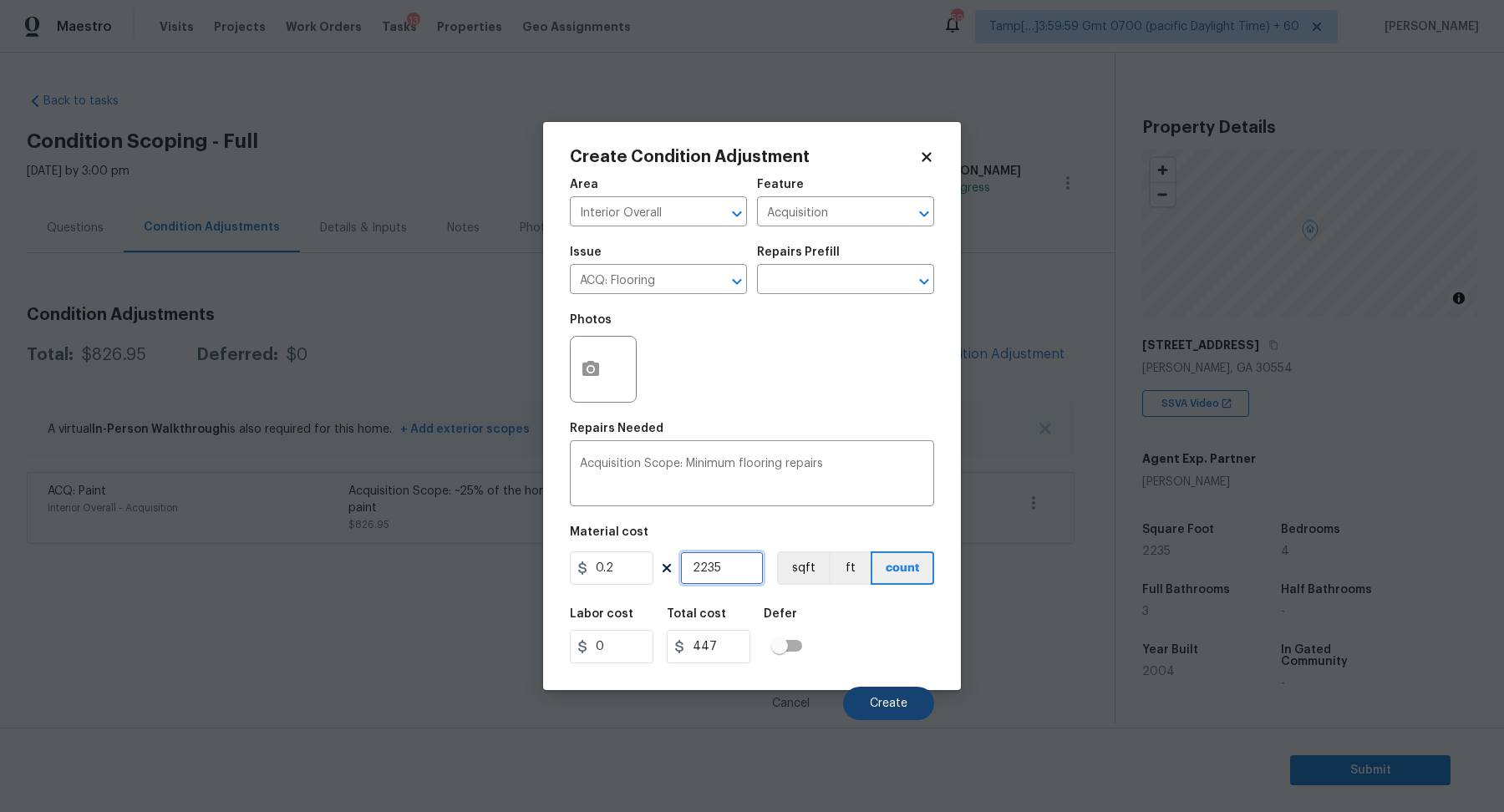
type input "2235"
click at [897, 696] on button "Create" at bounding box center [889, 703] width 91 height 34
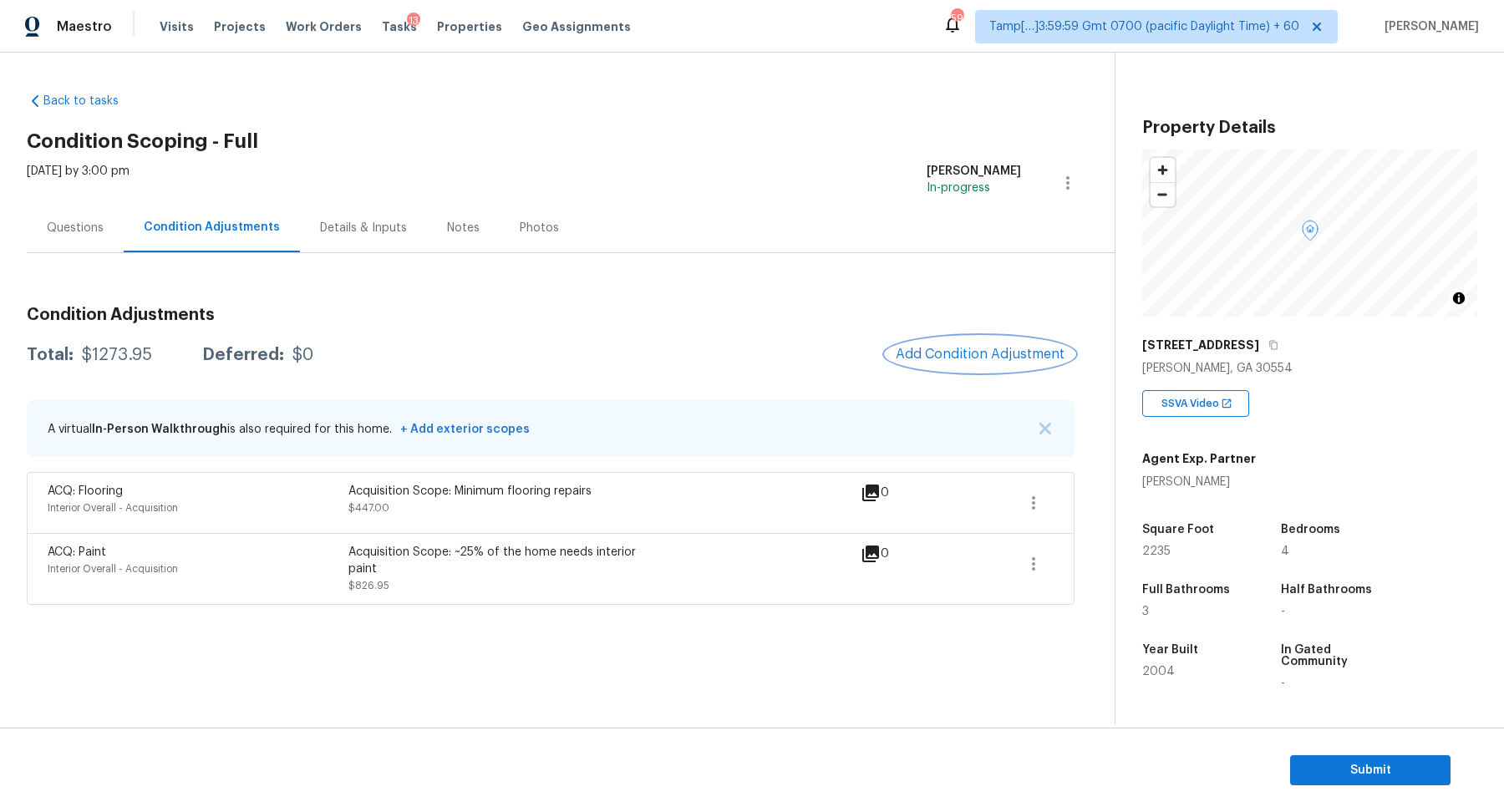
click at [967, 359] on span "Add Condition Adjustment" at bounding box center [979, 354] width 169 height 15
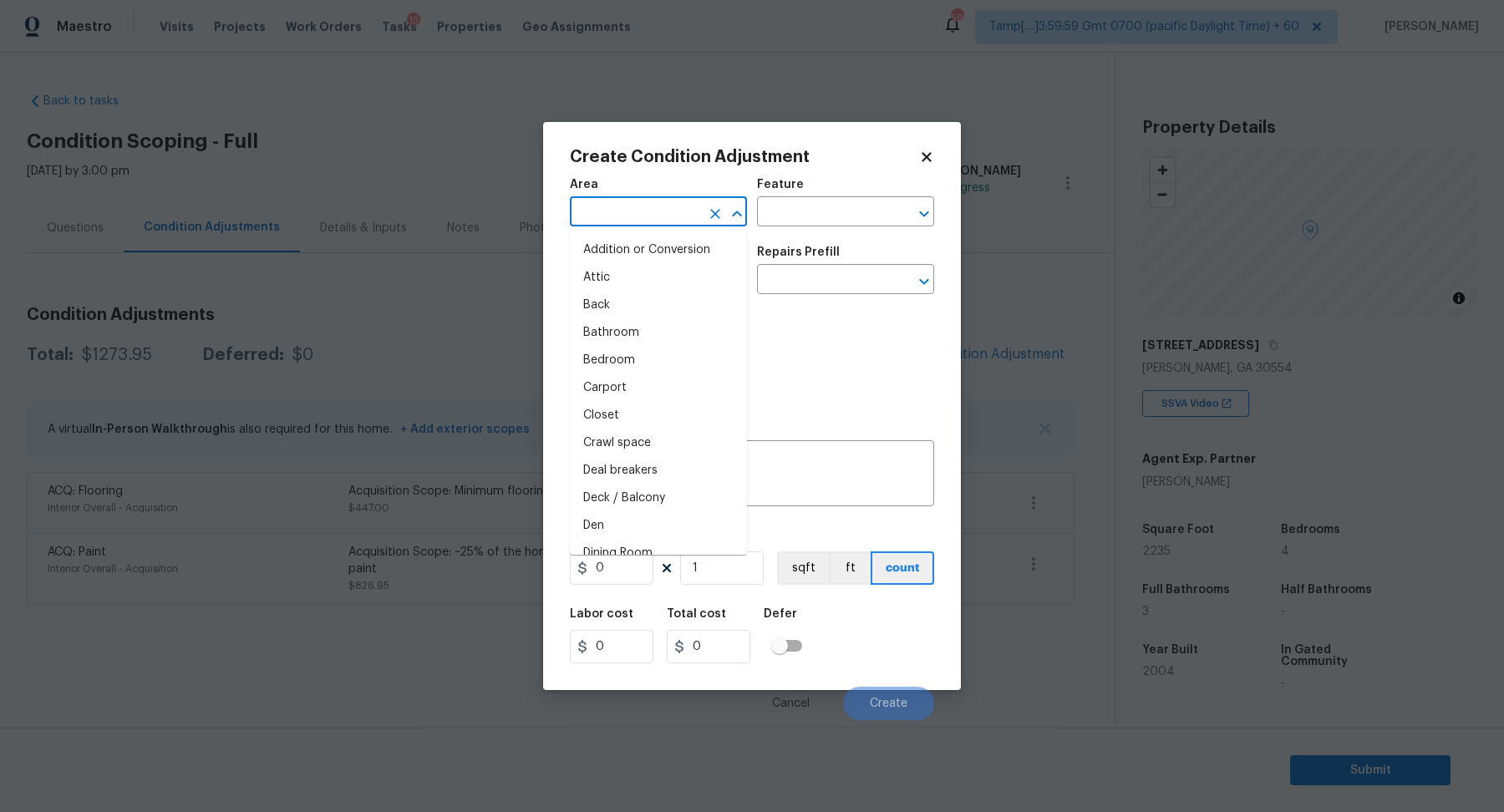
click at [649, 215] on input "text" at bounding box center [635, 213] width 130 height 26
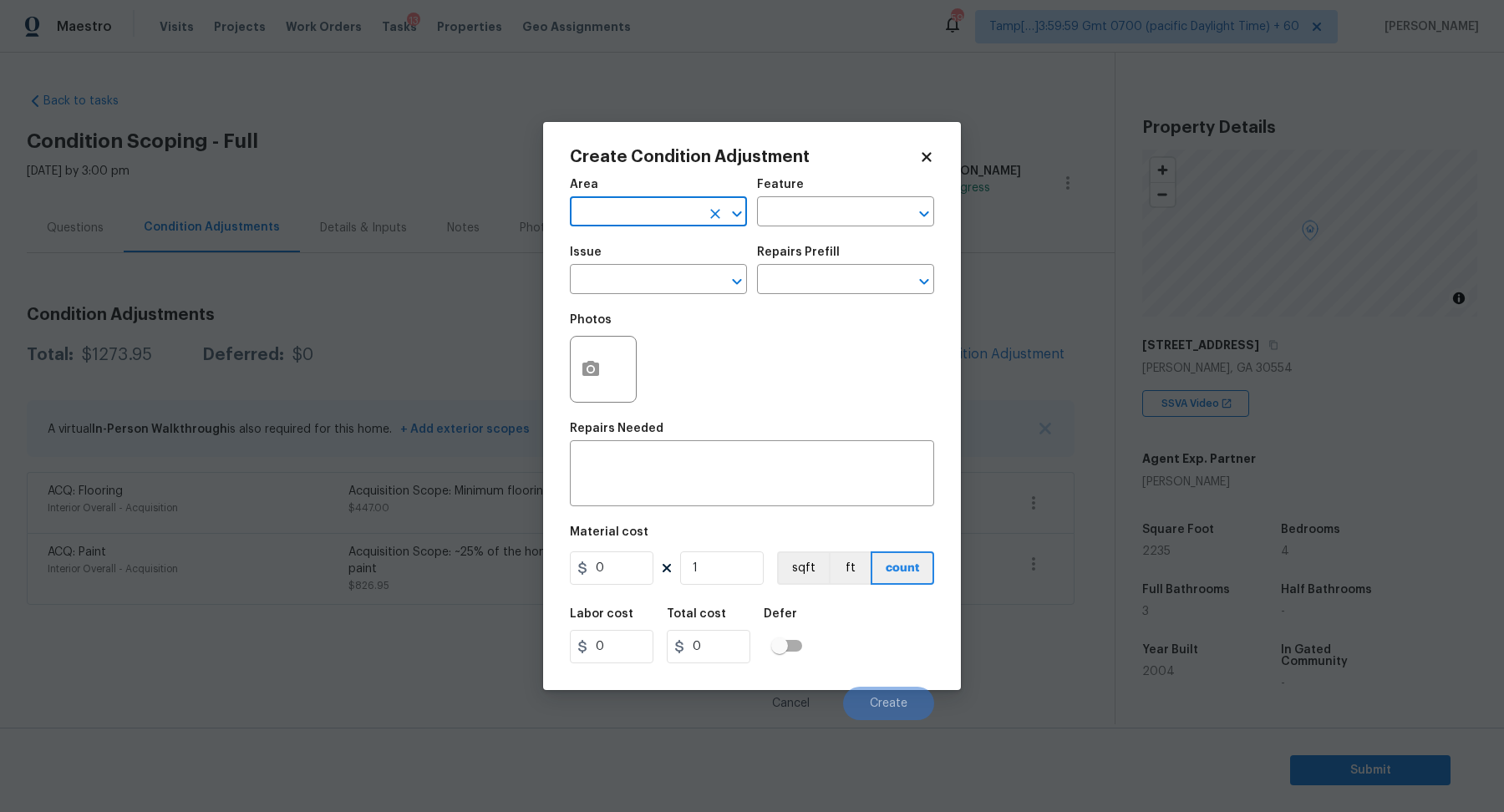
click at [658, 217] on input "text" at bounding box center [635, 213] width 130 height 26
click at [676, 285] on li "Exterior Overall" at bounding box center [658, 277] width 177 height 28
type input "Exterior Overall"
click at [676, 285] on input "text" at bounding box center [635, 281] width 130 height 26
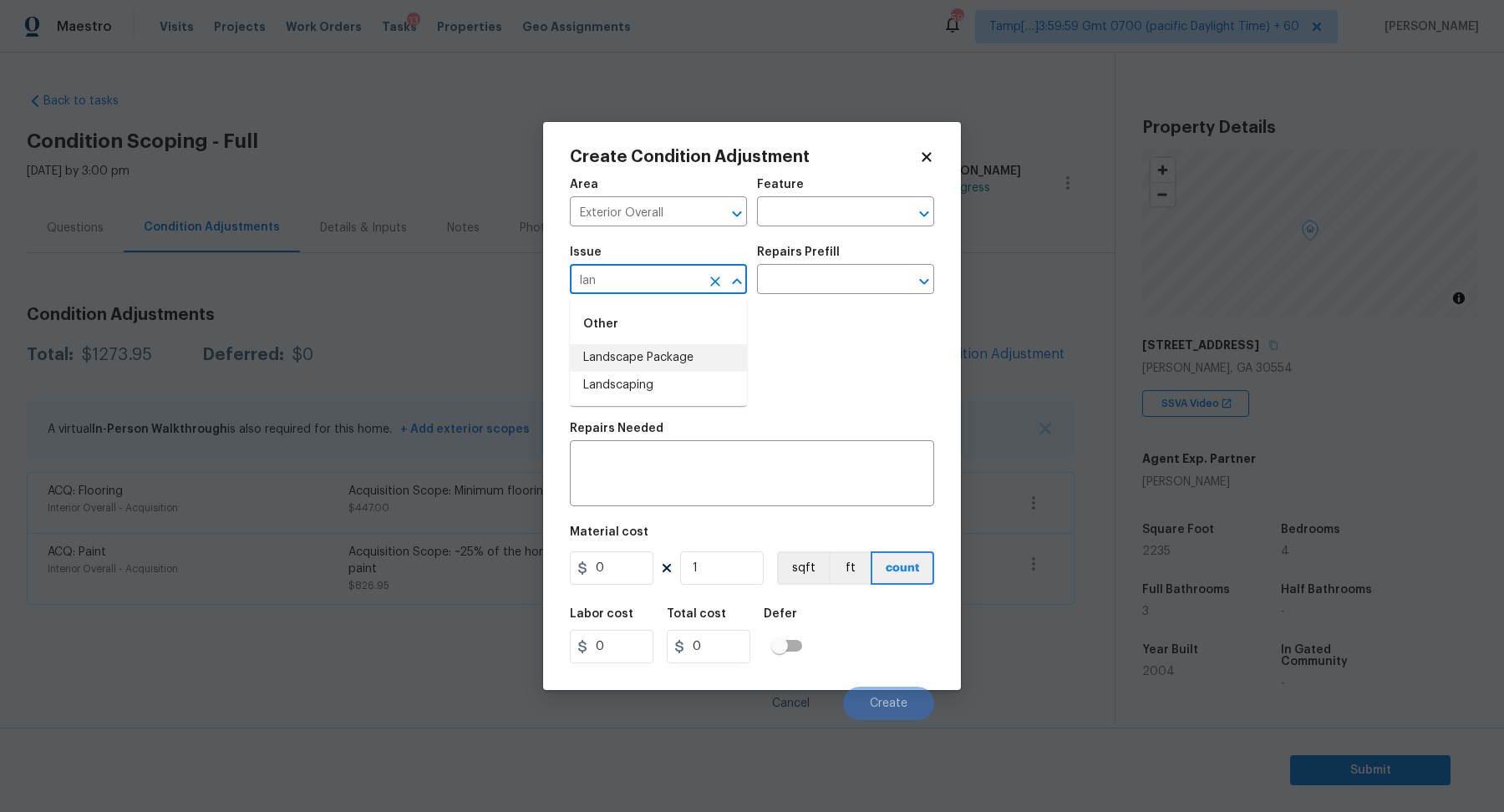
click at [682, 370] on li "Landscape Package" at bounding box center [658, 358] width 177 height 28
type input "Landscape Package"
click at [877, 245] on div "Issue Landscape Package ​ Repairs Prefill ​" at bounding box center [752, 270] width 365 height 68
click at [865, 278] on input "text" at bounding box center [822, 281] width 130 height 26
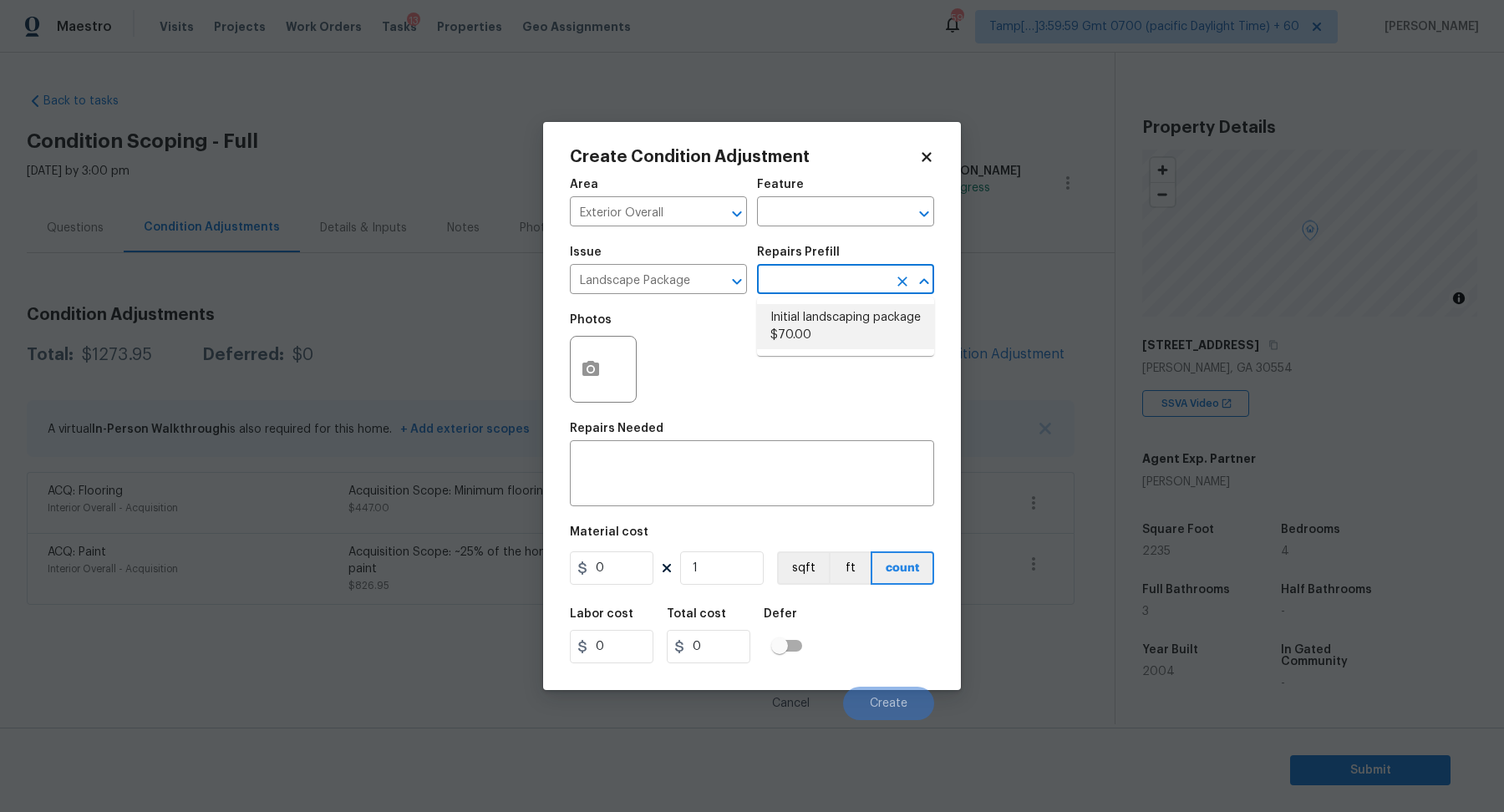
click at [853, 310] on li "Initial landscaping package $70.00" at bounding box center [845, 327] width 177 height 45
type input "Home Readiness Packages"
type textarea "Mowing of grass up to 6" in height. Mow, edge along driveways & sidewalks, trim…"
type input "70"
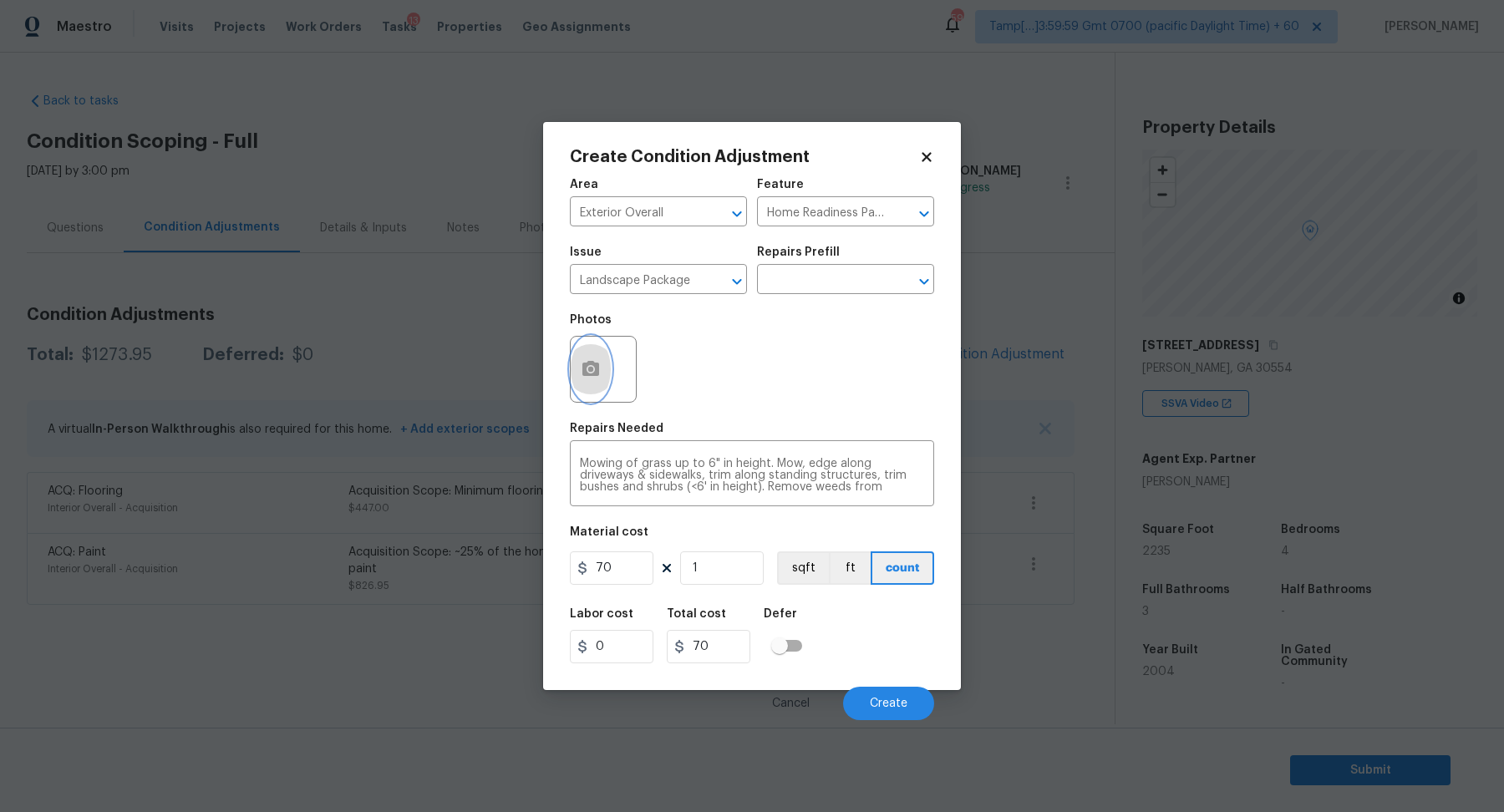
click at [603, 381] on button "button" at bounding box center [591, 370] width 40 height 65
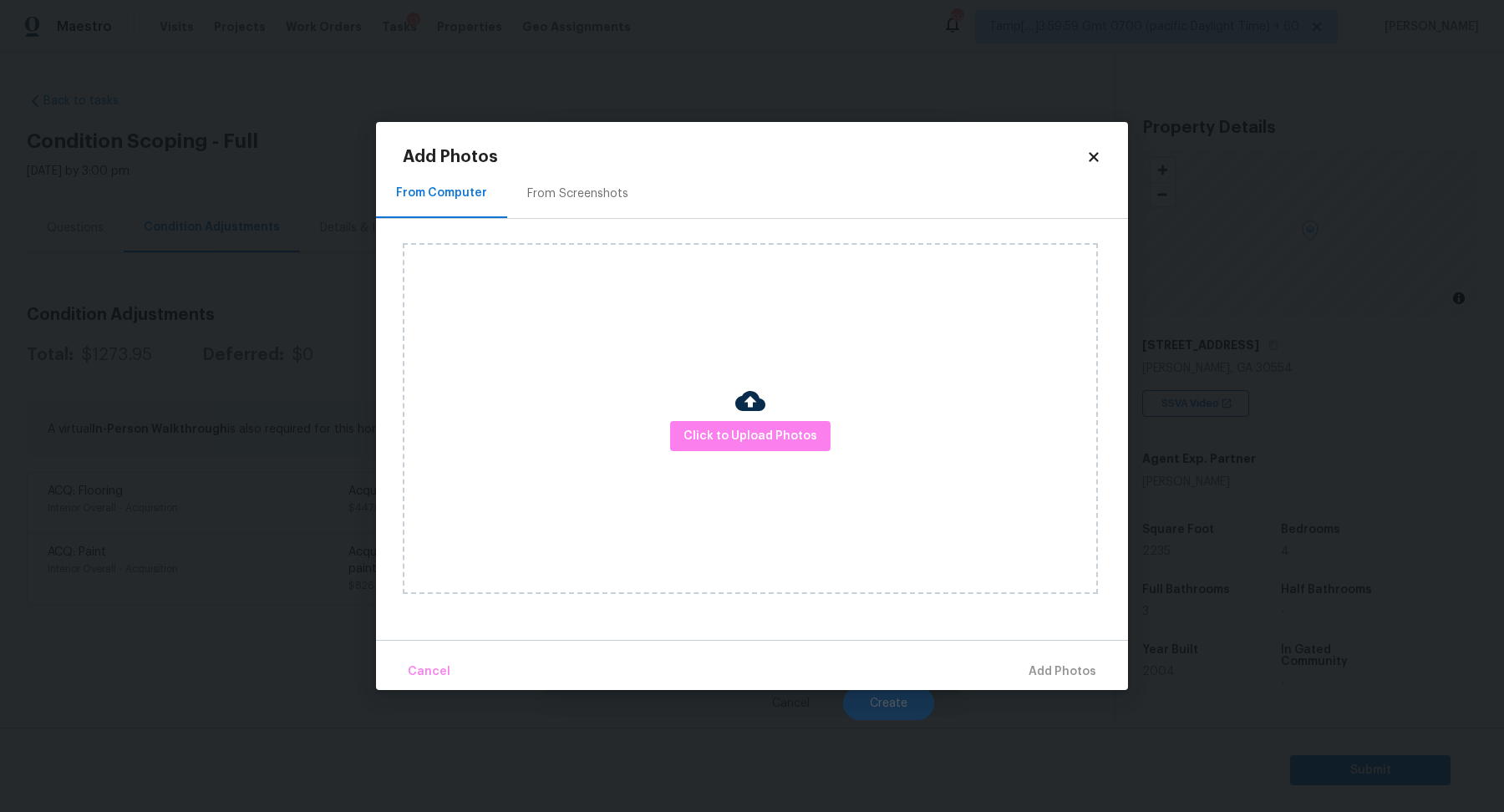
click at [755, 419] on div at bounding box center [750, 403] width 30 height 35
click at [757, 427] on span "Click to Upload Photos" at bounding box center [749, 436] width 133 height 21
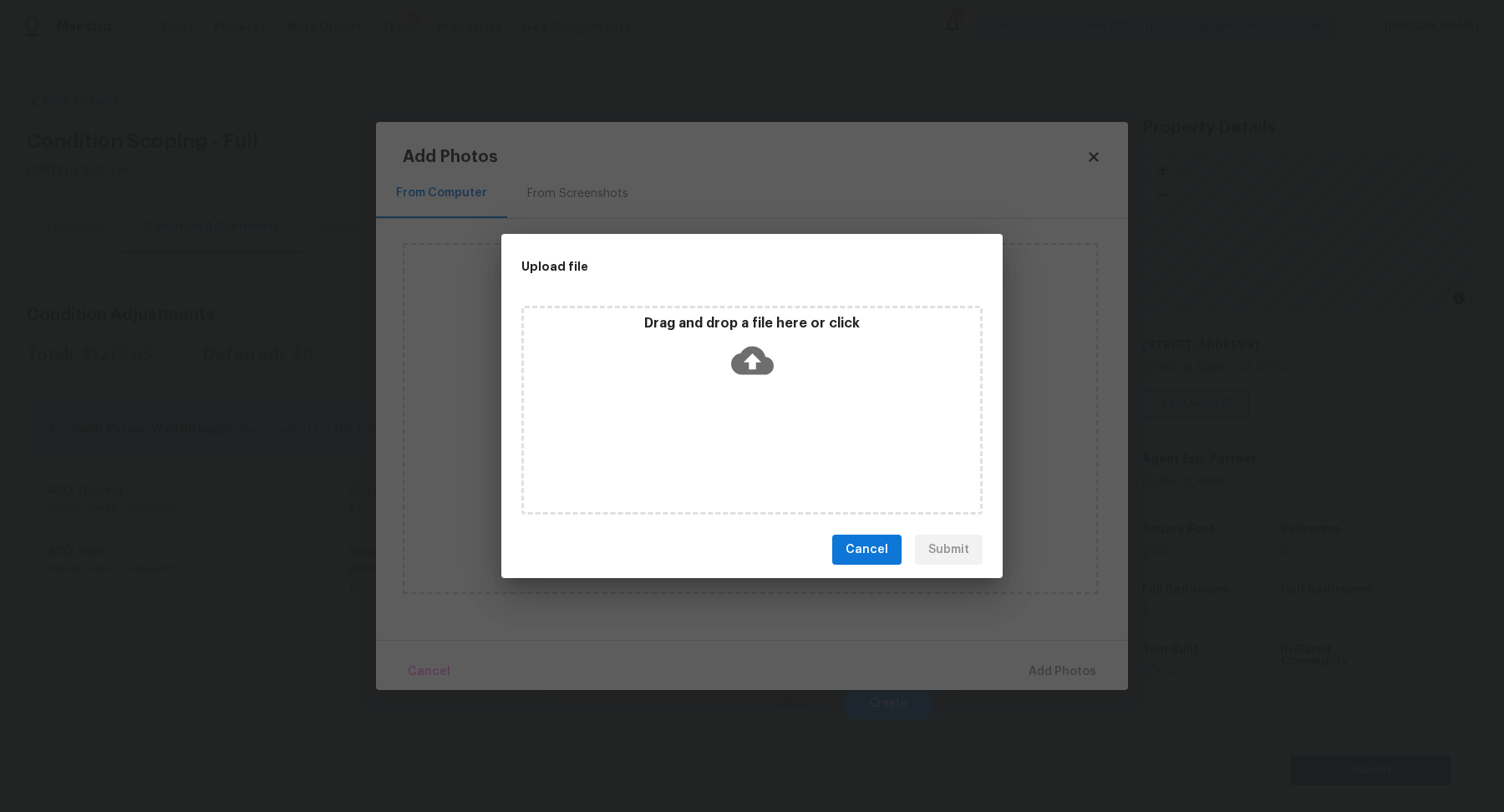
click at [849, 371] on div "Drag and drop a file here or click" at bounding box center [752, 351] width 456 height 72
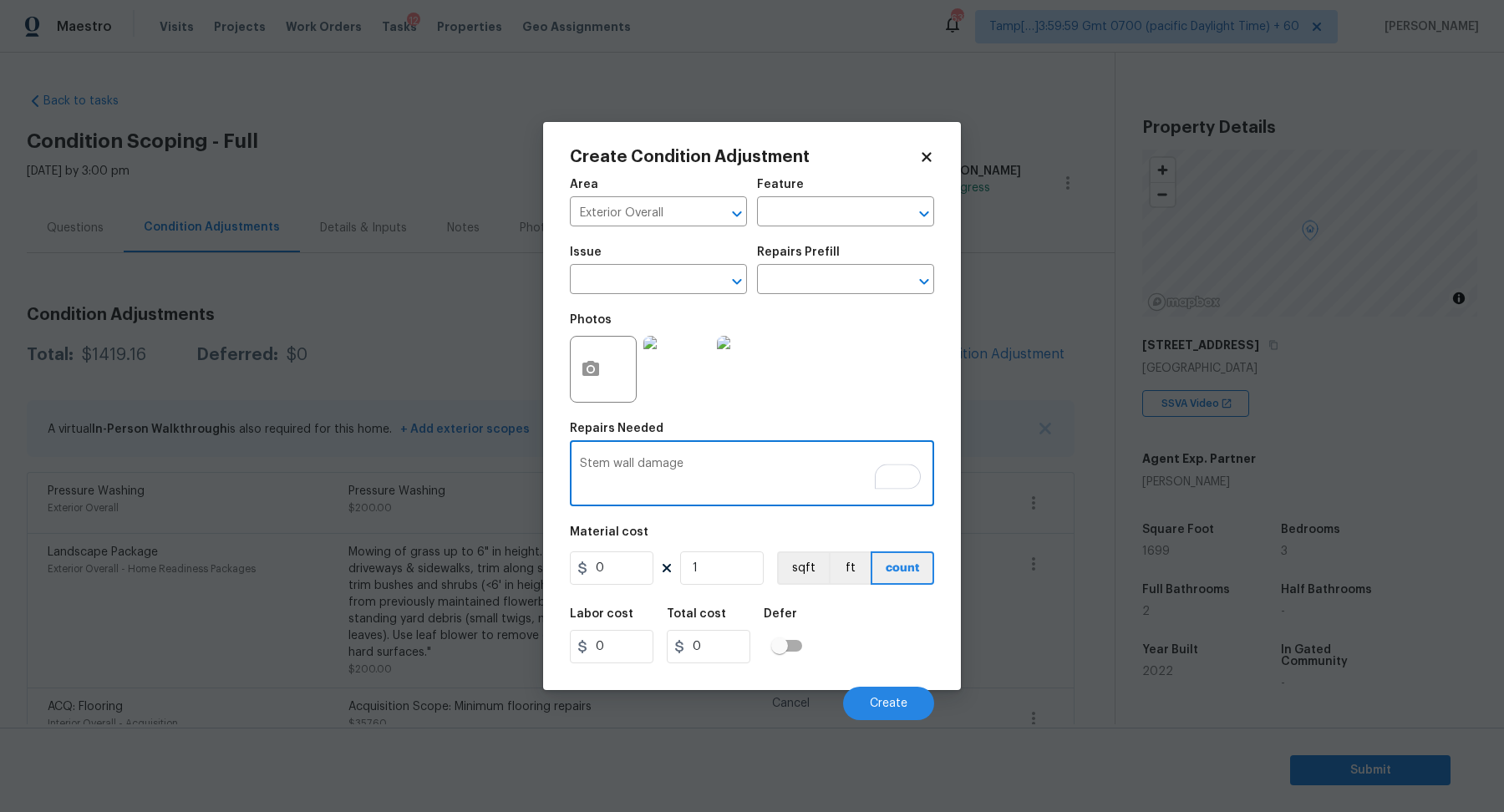
type textarea "Stem wall damage"
click at [645, 567] on input "0" at bounding box center [612, 568] width 84 height 34
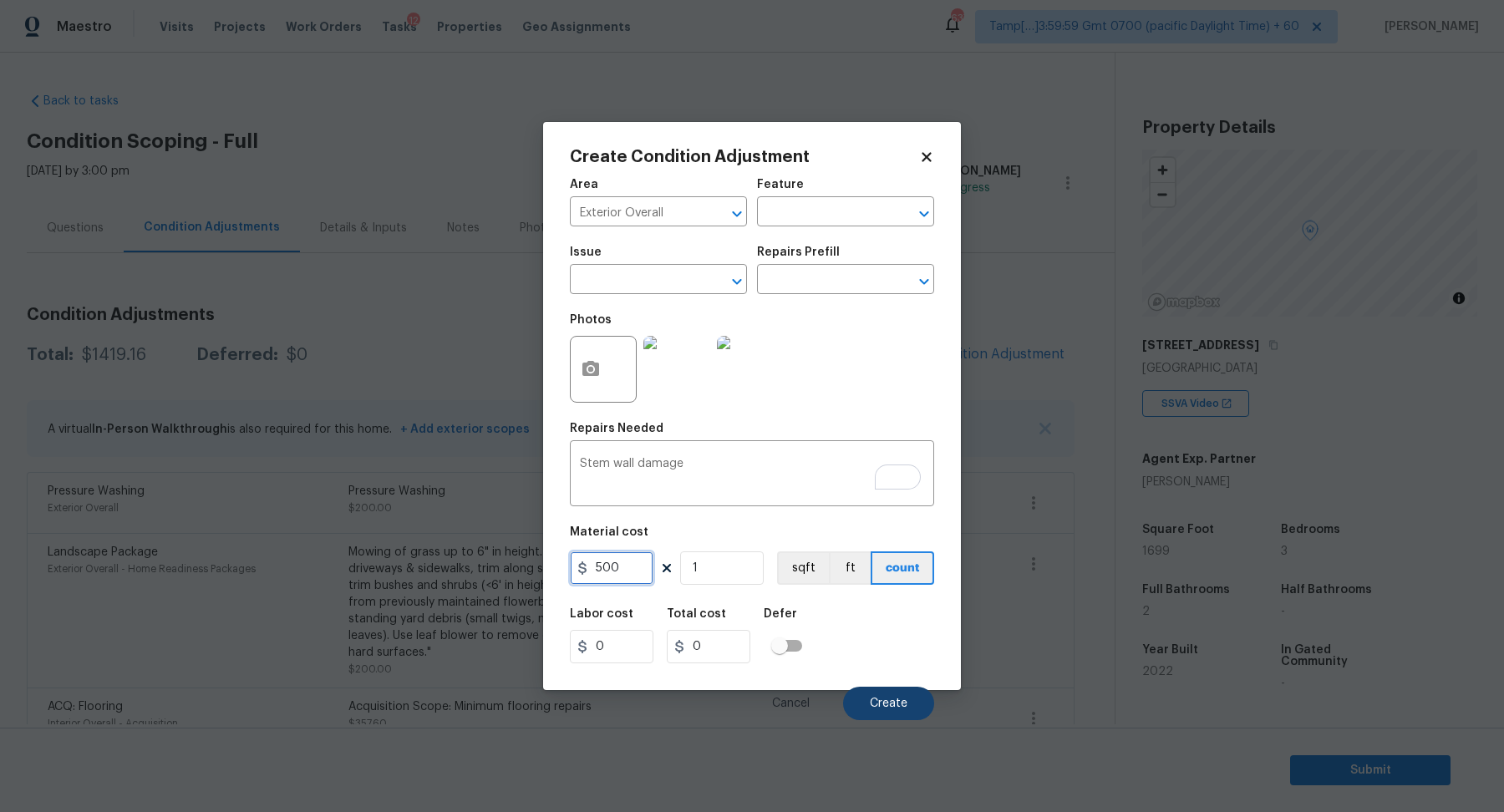
type input "500"
click at [859, 702] on button "Create" at bounding box center [889, 703] width 91 height 34
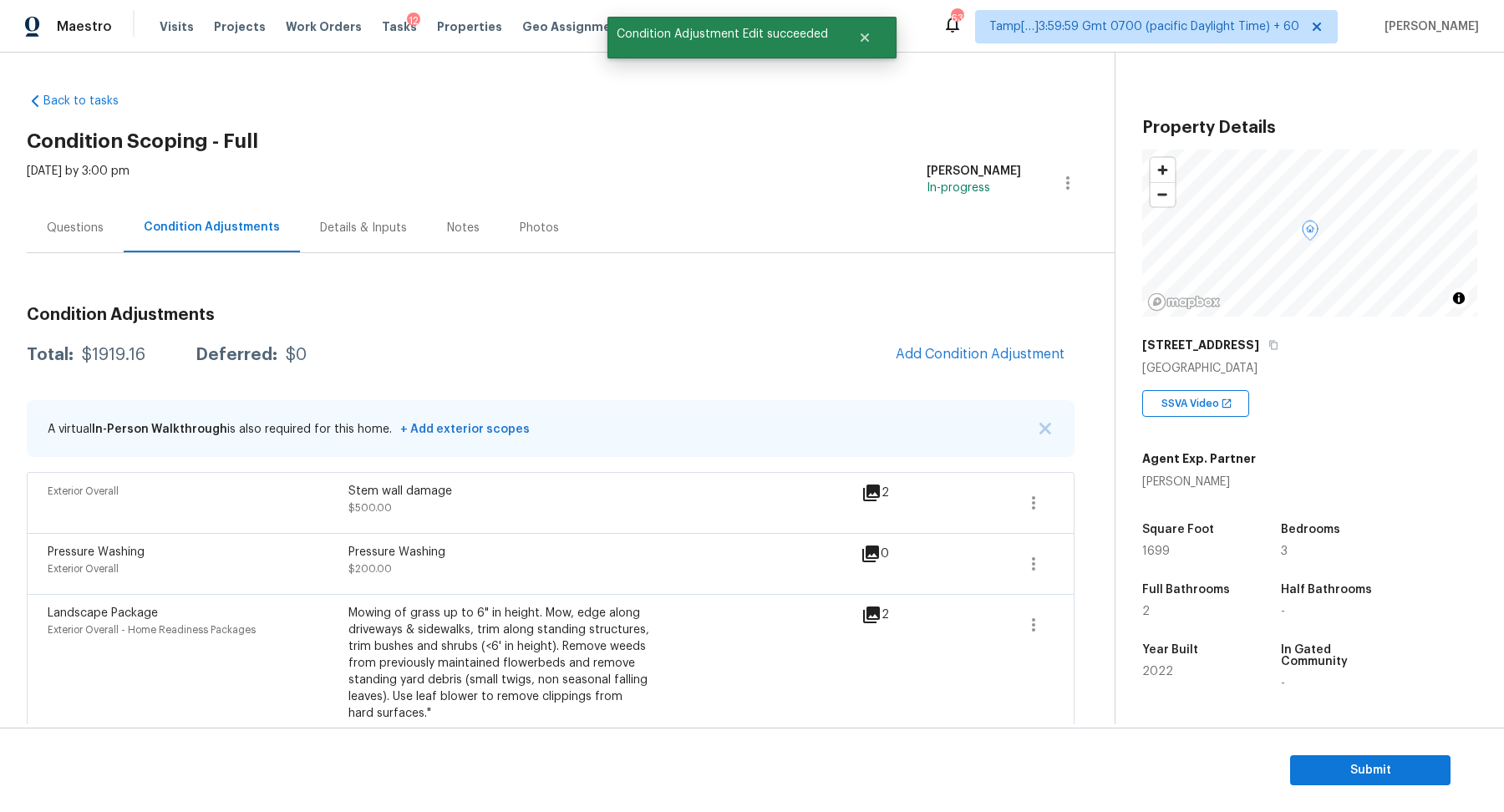
click at [122, 354] on div "$1919.16" at bounding box center [114, 355] width 64 height 17
copy div "$1919.16"
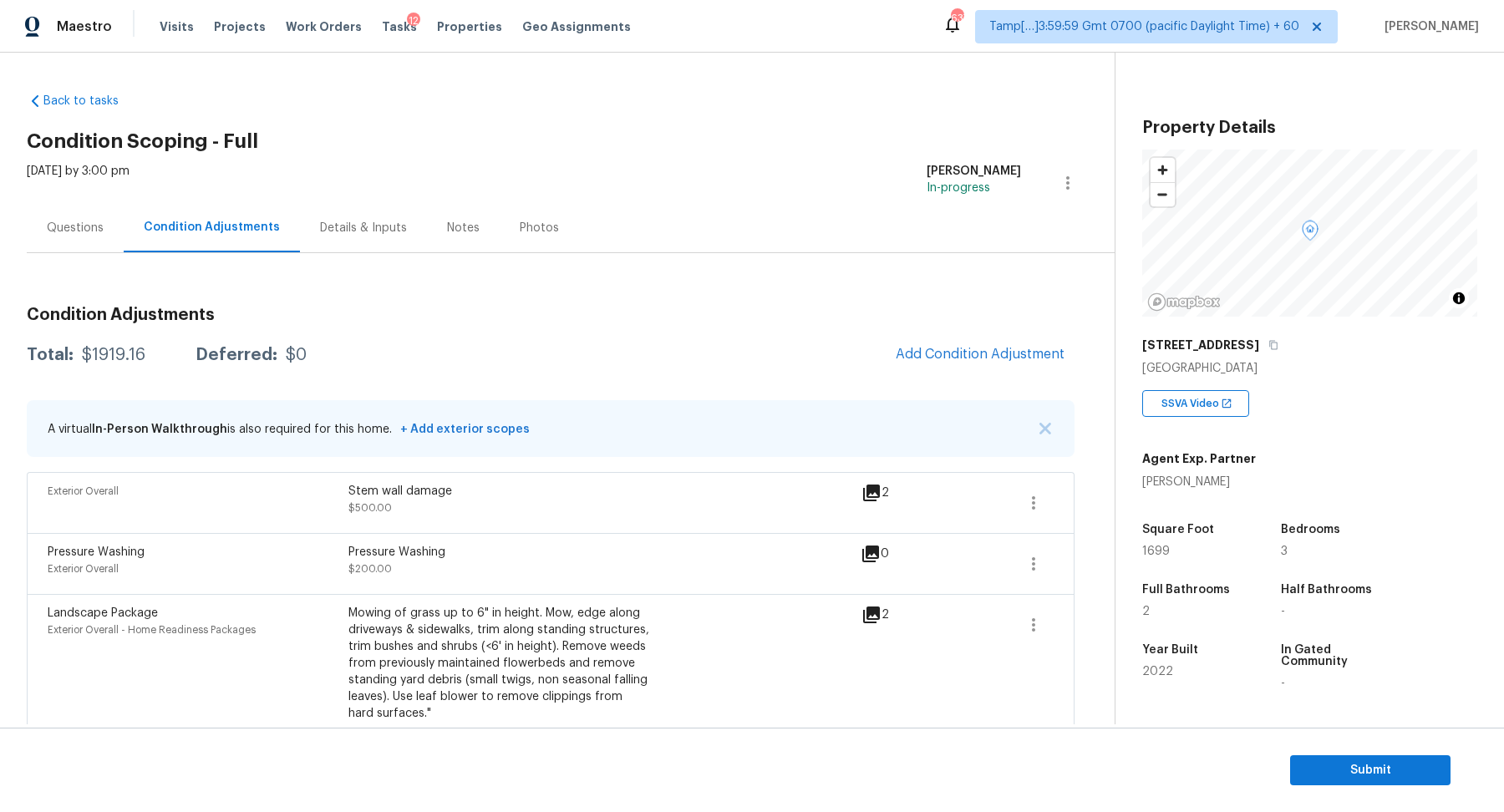
click at [97, 235] on div "Questions" at bounding box center [75, 228] width 57 height 17
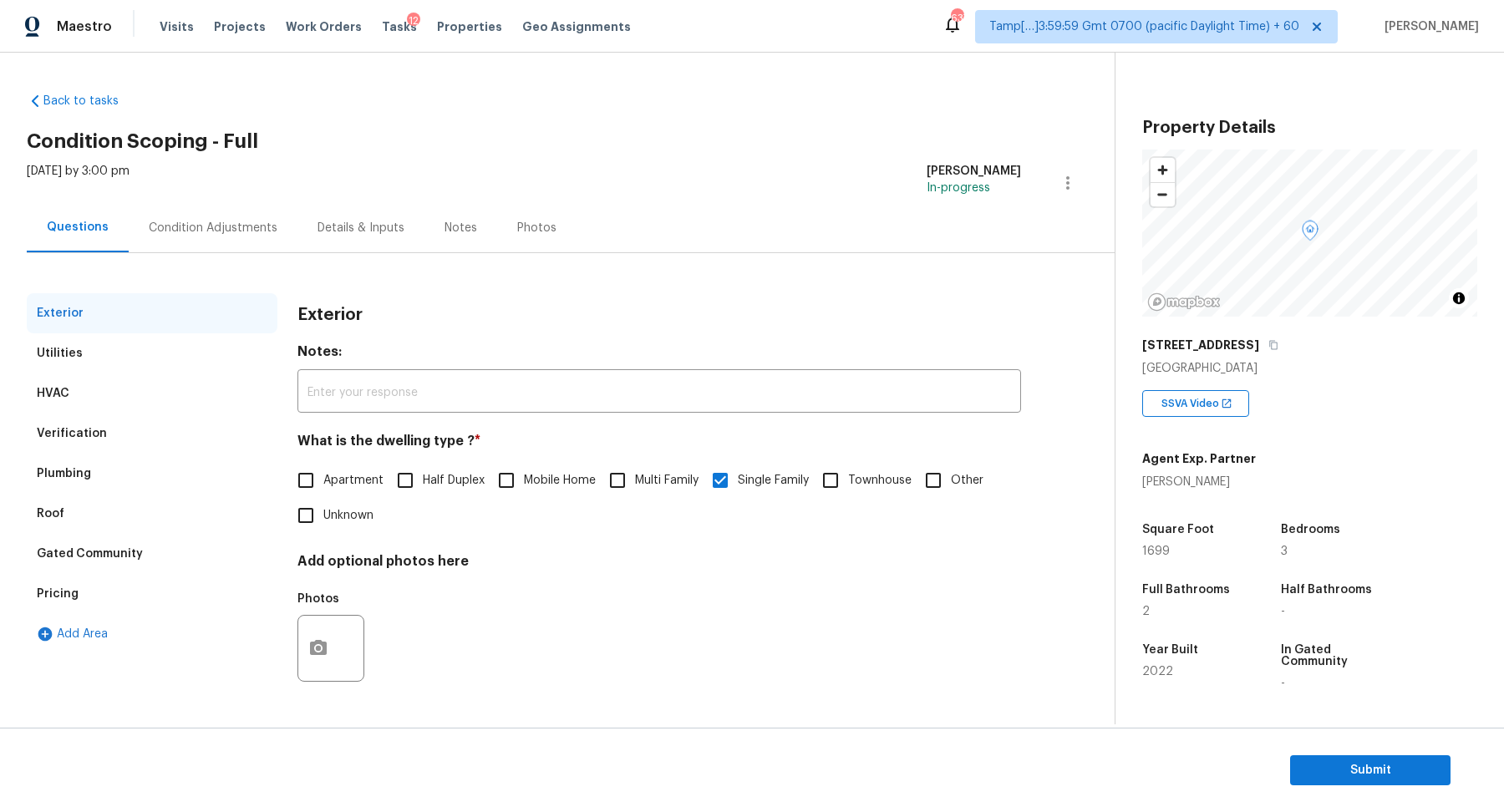
click at [123, 447] on div "Verification" at bounding box center [152, 433] width 251 height 40
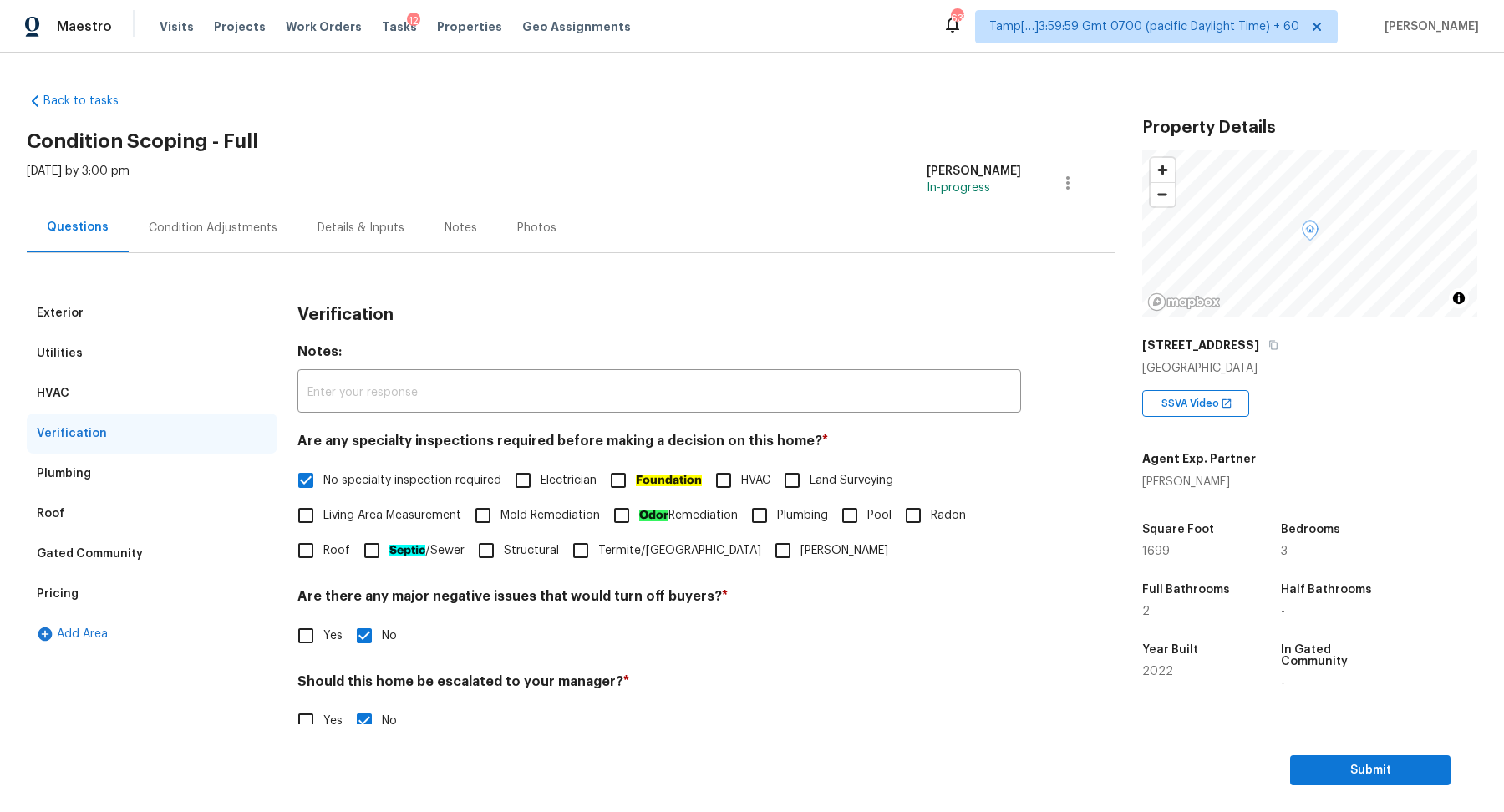
click at [97, 582] on div "Pricing" at bounding box center [152, 594] width 251 height 40
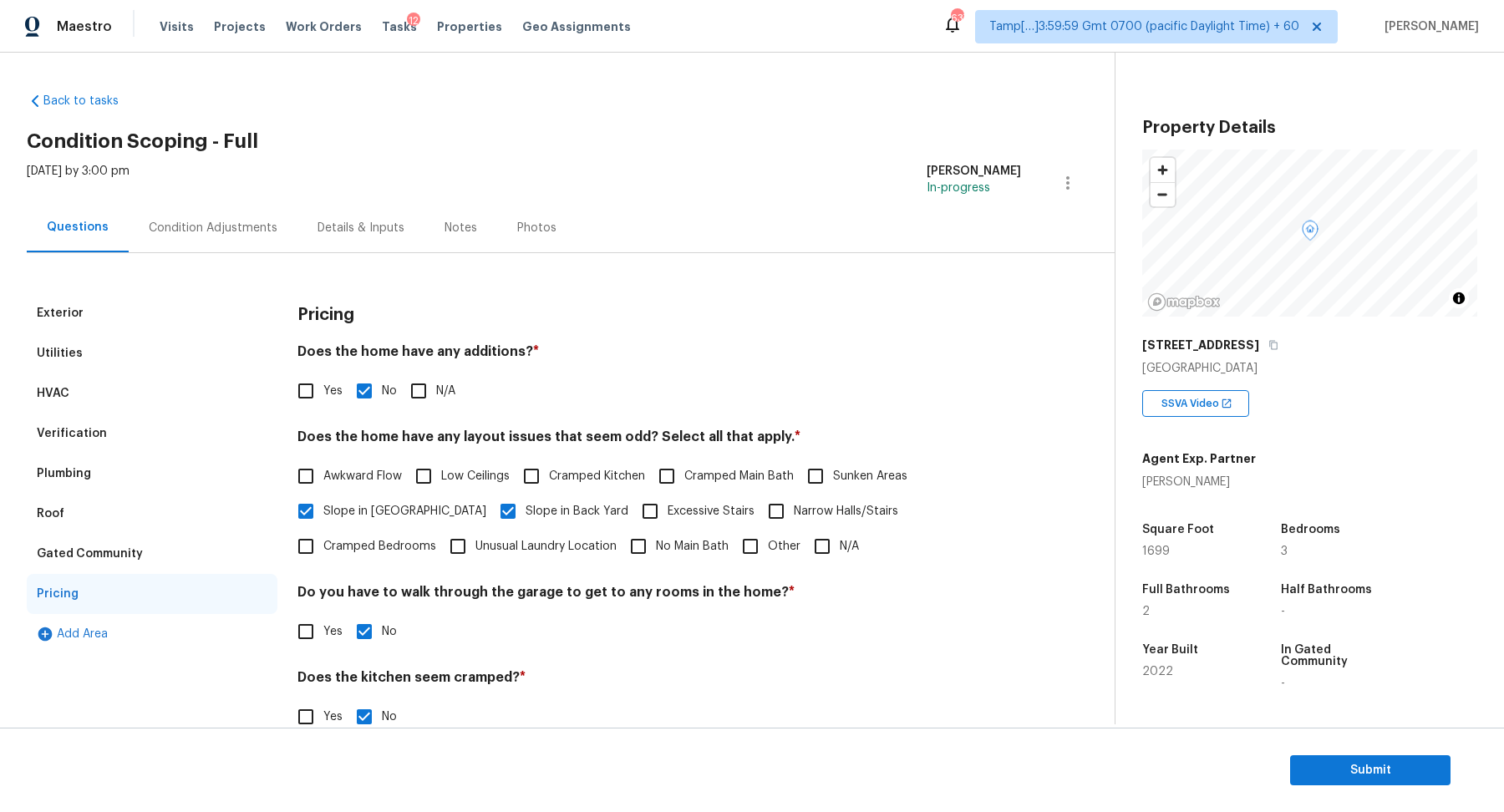
scroll to position [119, 0]
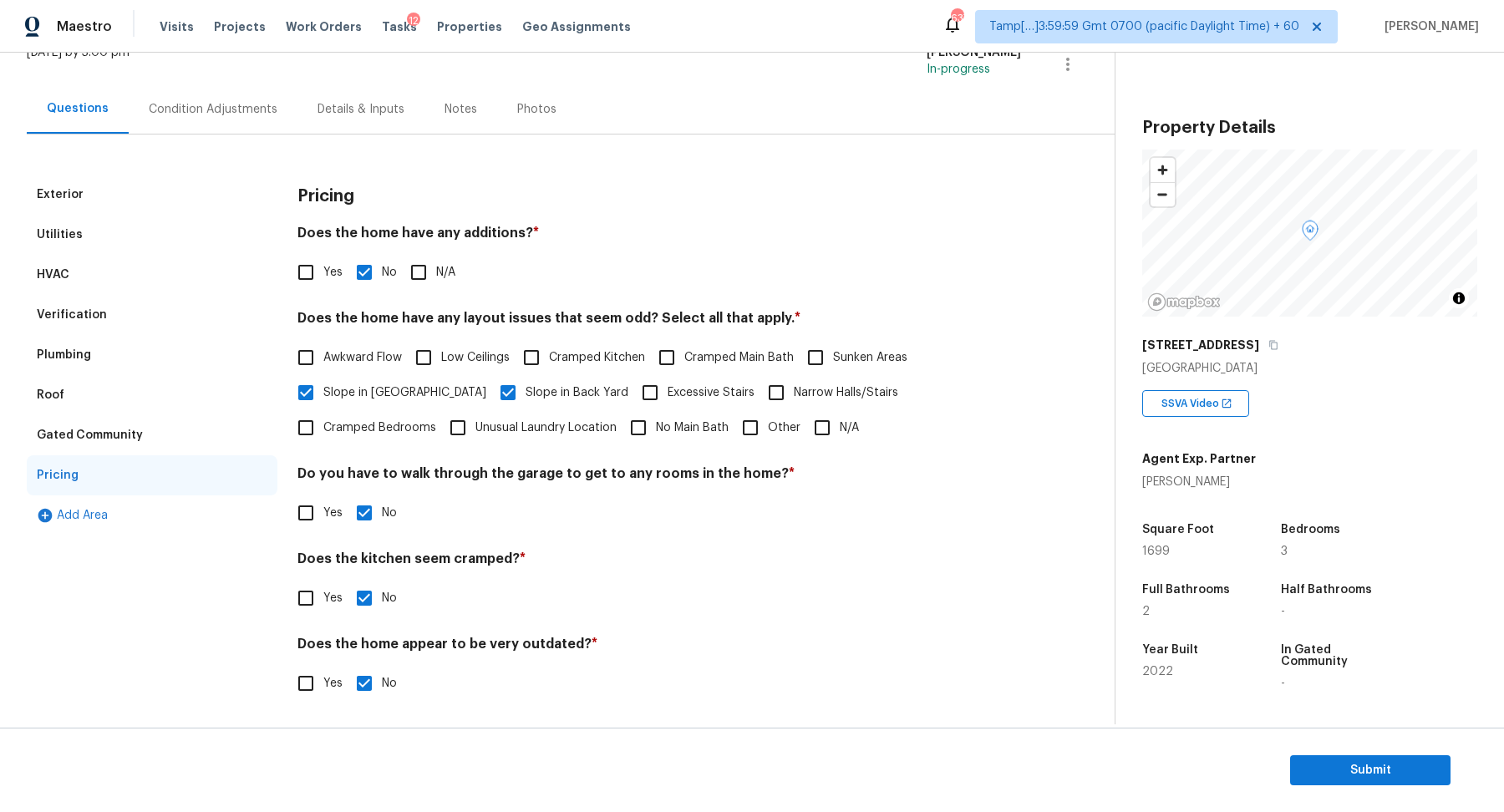
click at [733, 441] on input "Other" at bounding box center [750, 427] width 35 height 35
checkbox input "true"
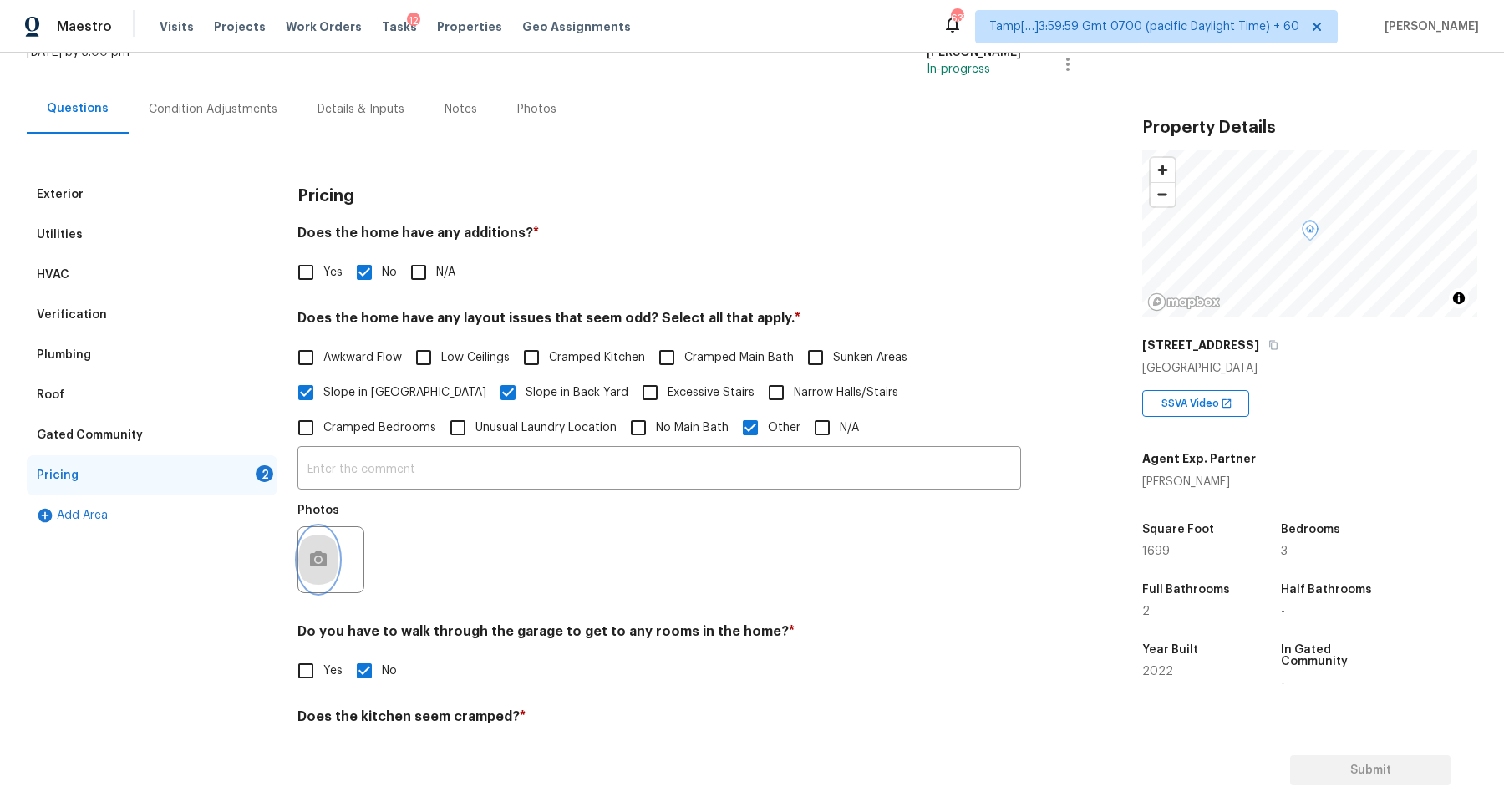
click at [324, 557] on icon "button" at bounding box center [319, 559] width 17 height 15
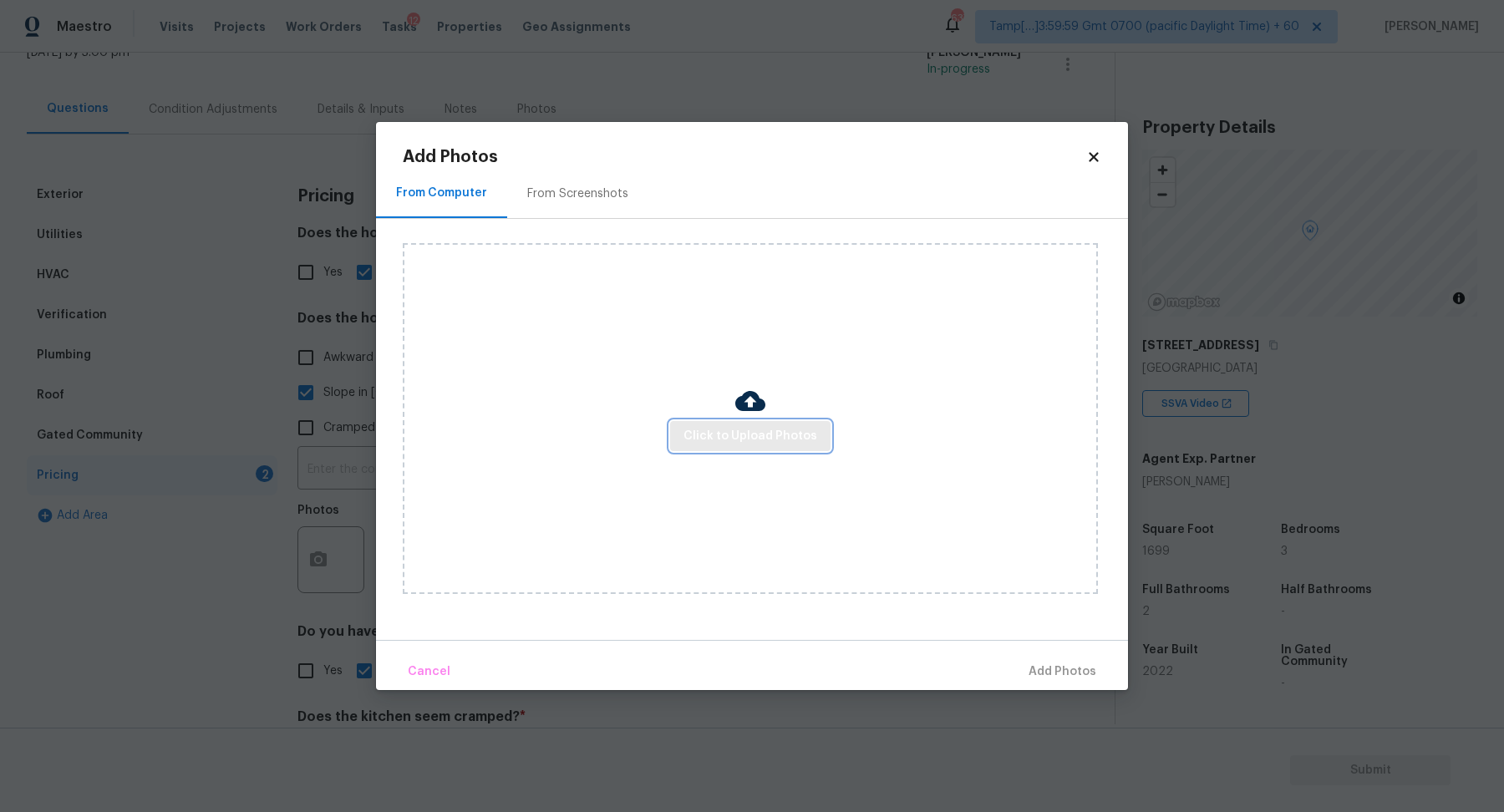
click at [743, 438] on span "Click to Upload Photos" at bounding box center [749, 436] width 133 height 21
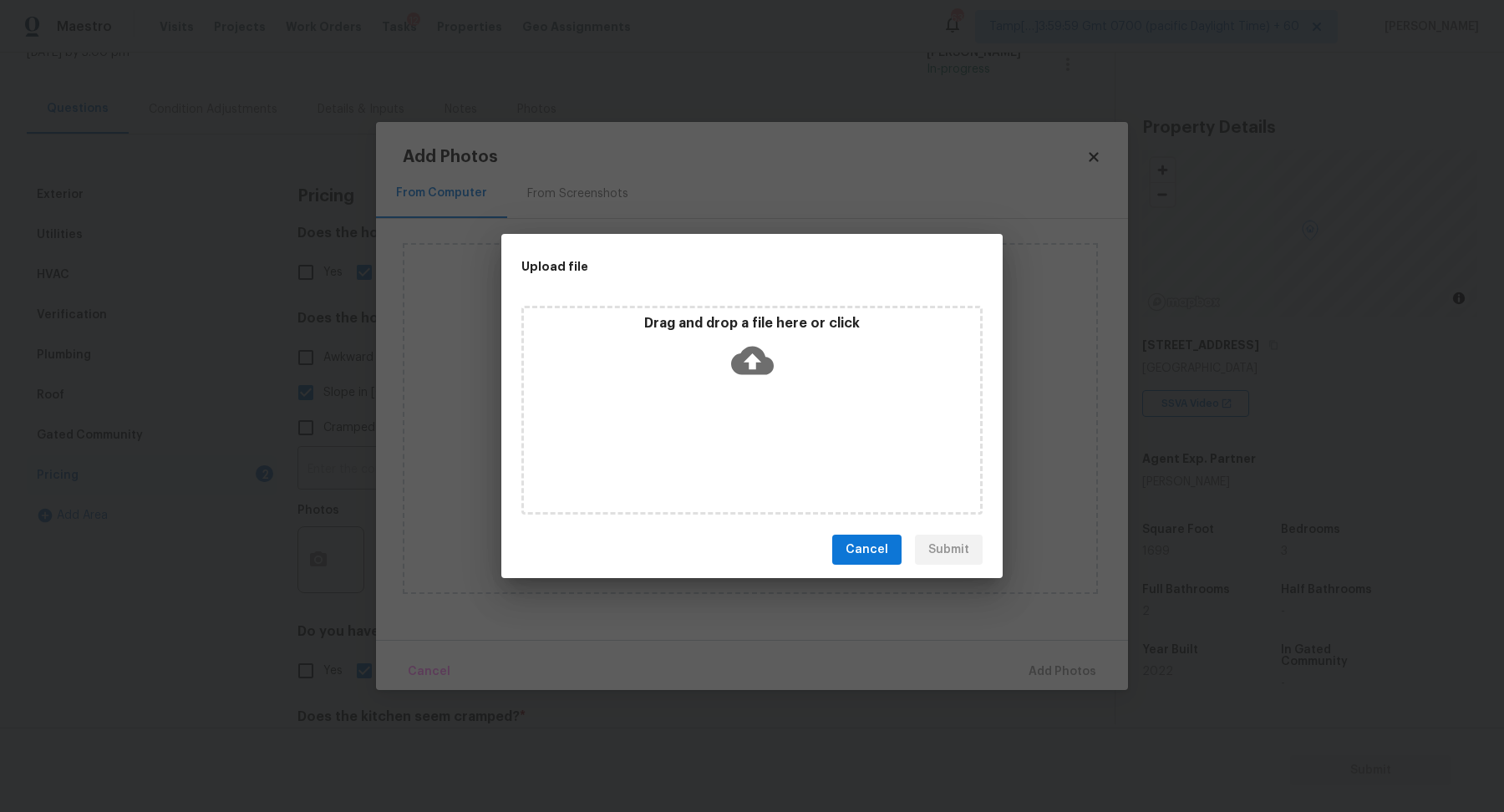
click at [781, 377] on div "Drag and drop a file here or click" at bounding box center [752, 351] width 456 height 72
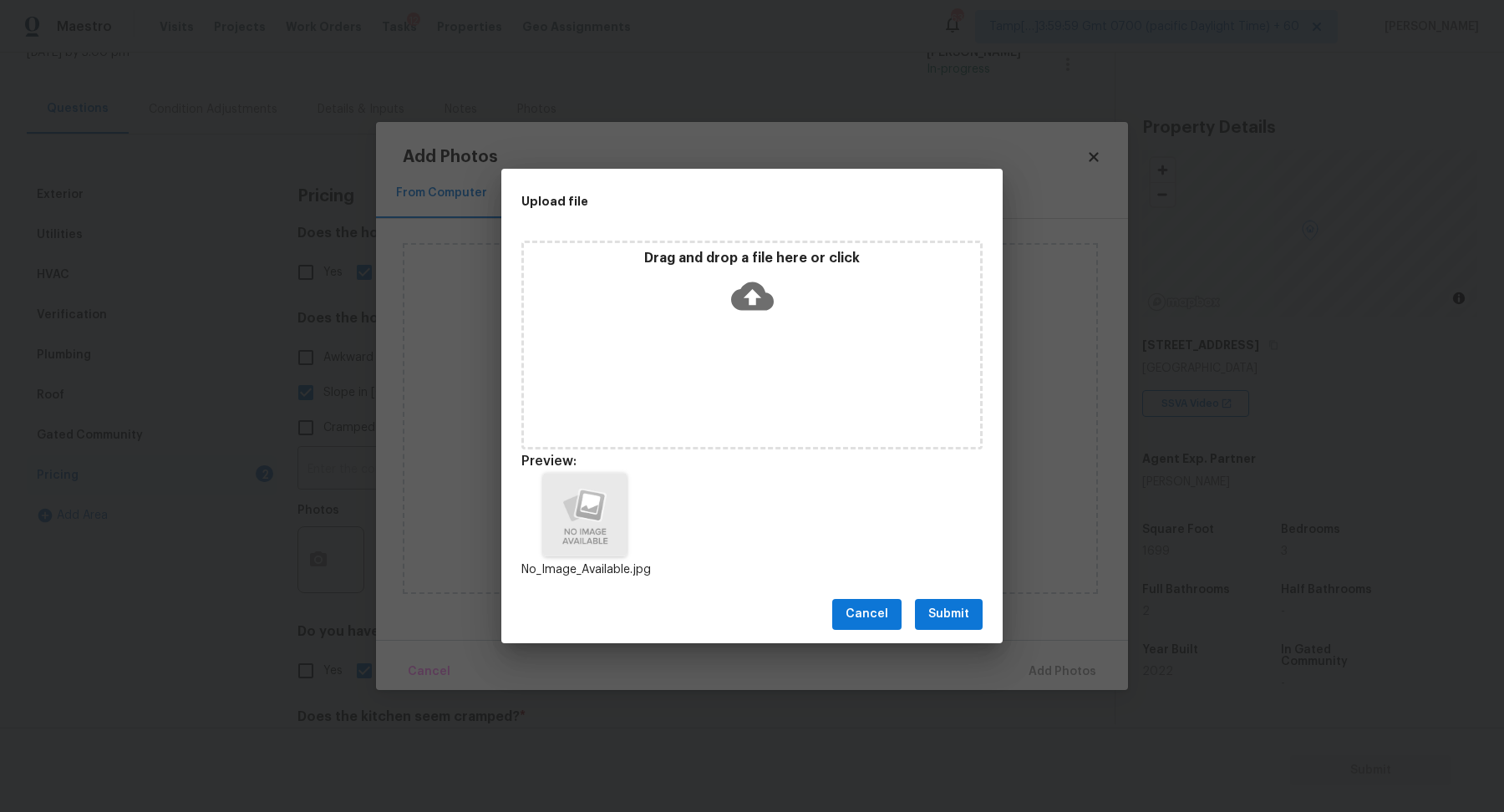
click at [949, 597] on div "Cancel Submit" at bounding box center [752, 614] width 501 height 58
click at [950, 607] on span "Submit" at bounding box center [948, 614] width 41 height 21
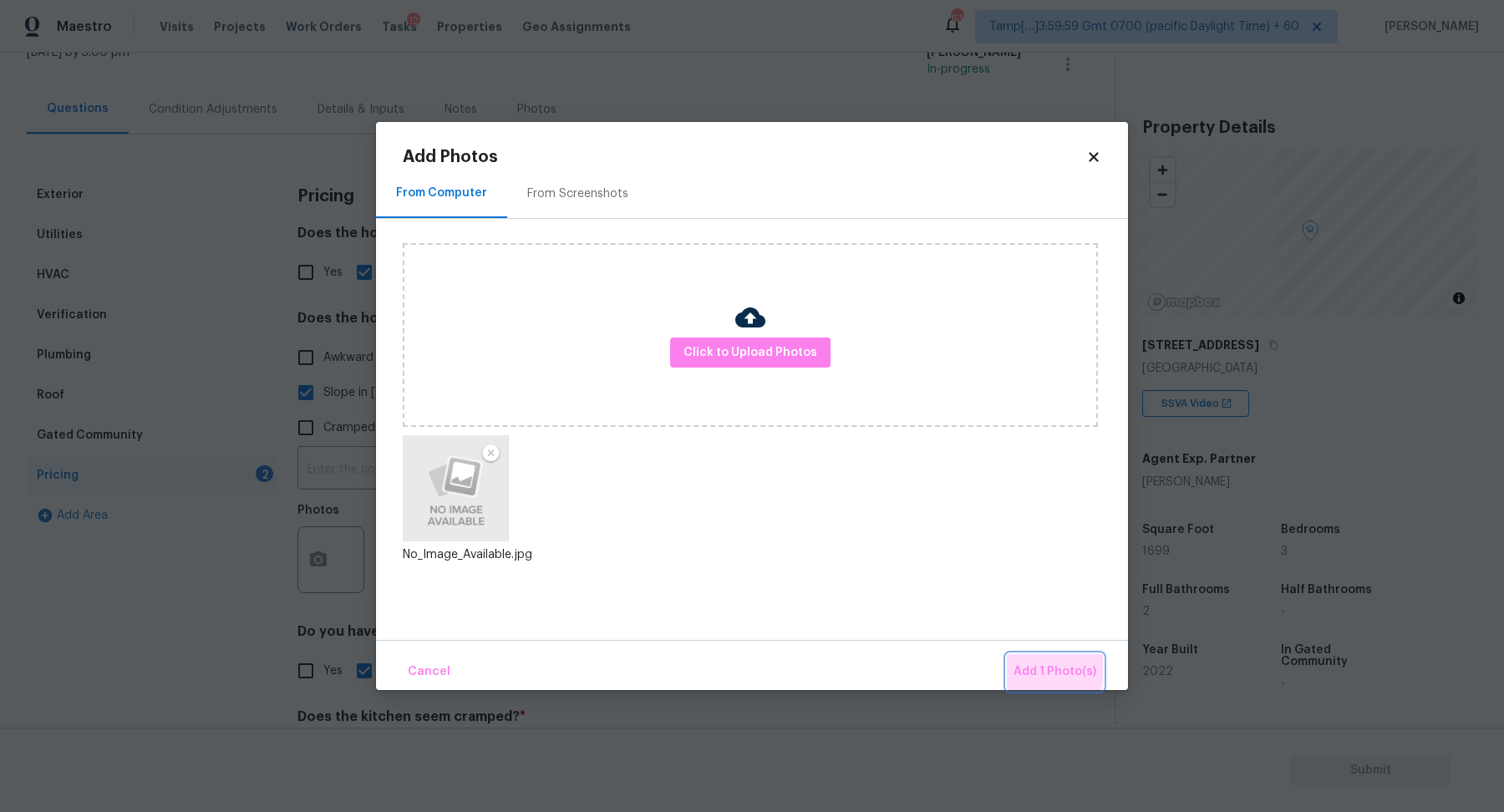
click at [1014, 654] on button "Add 1 Photo(s)" at bounding box center [1055, 671] width 96 height 36
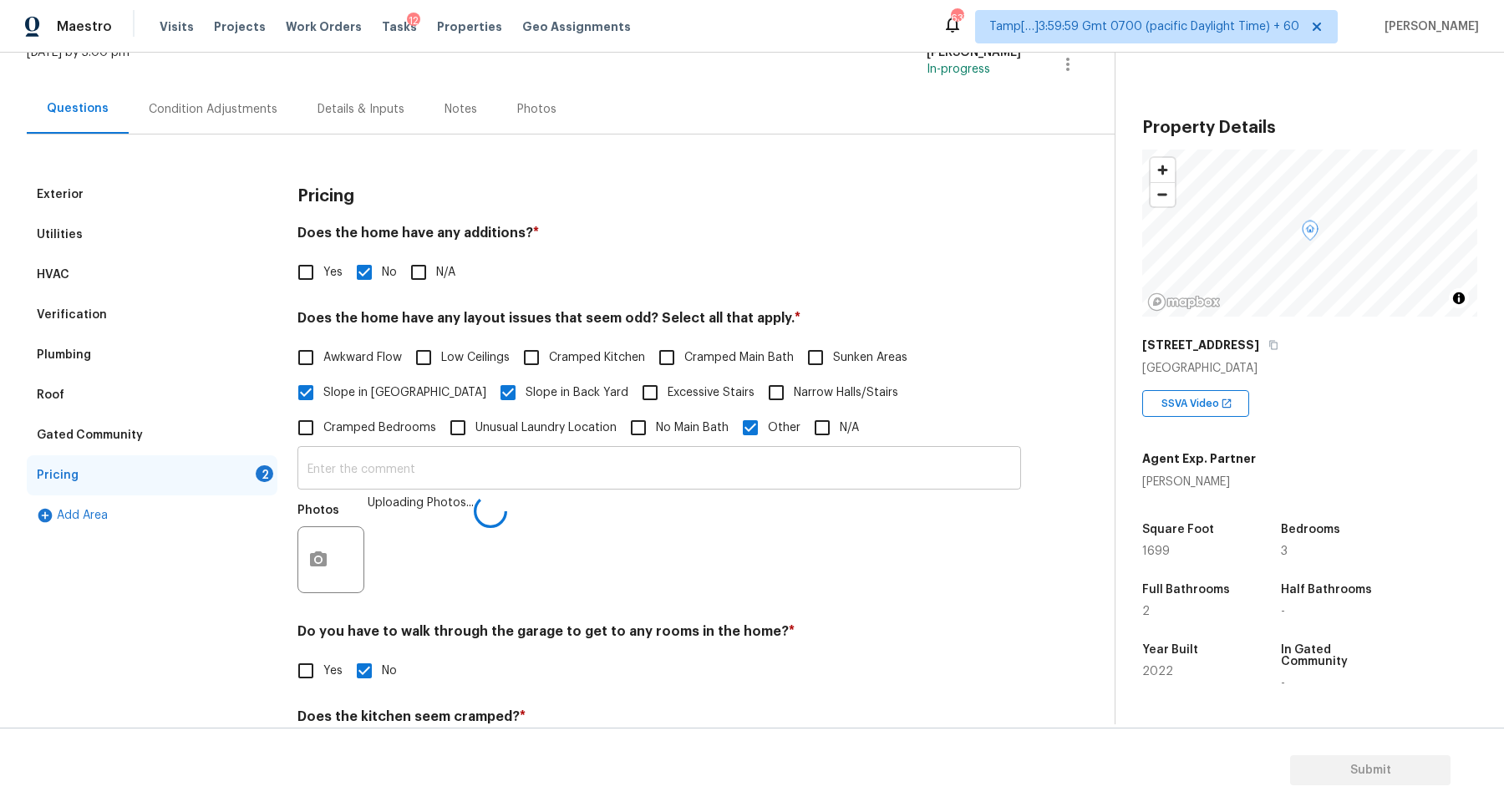
click at [655, 458] on input "text" at bounding box center [659, 469] width 723 height 39
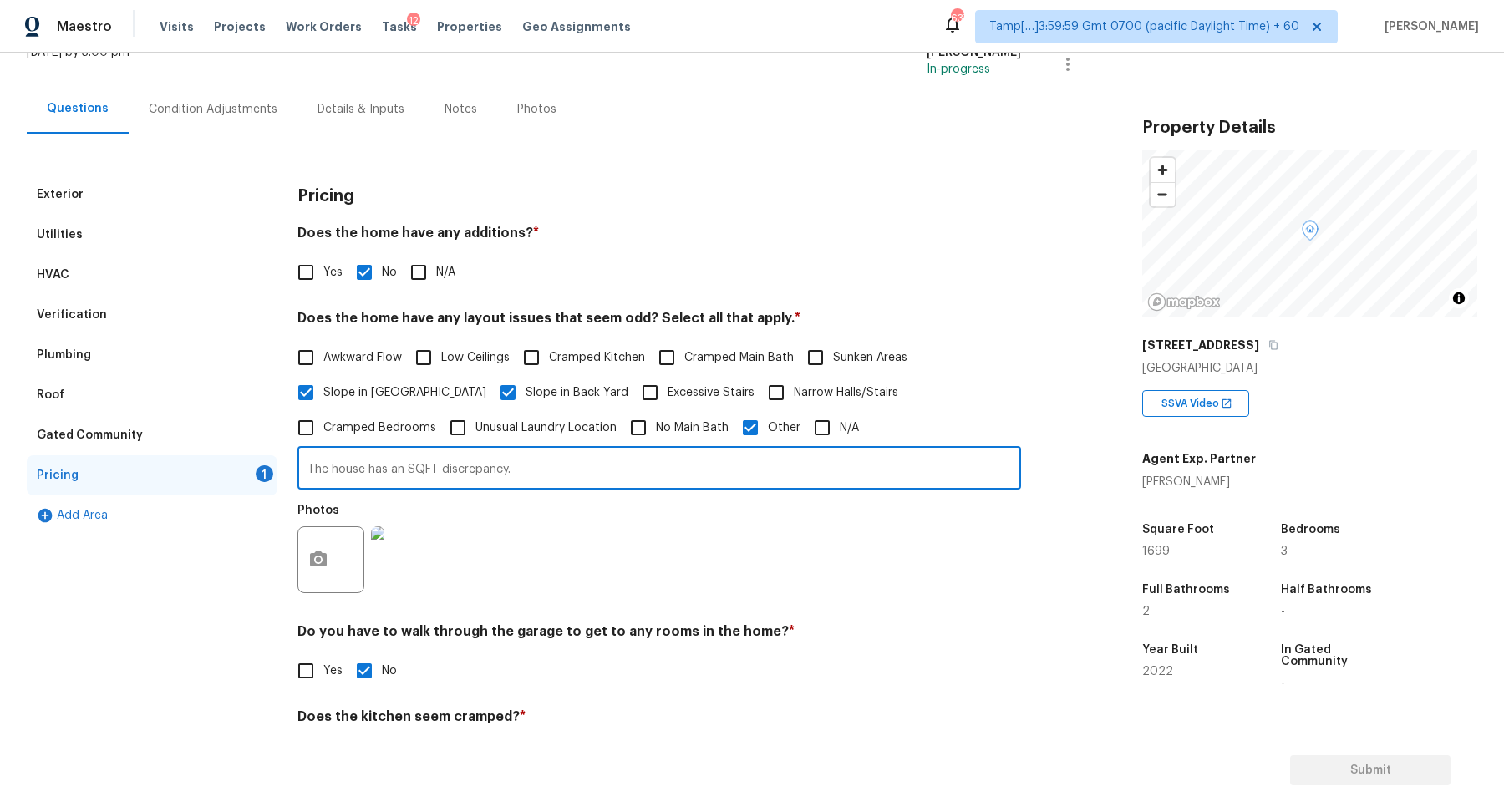
type input "The house has an SQFT discrepancy."
click at [1034, 237] on div "Exterior Utilities HVAC Verification Plumbing Roof Gated Community Pricing 1 Ad…" at bounding box center [551, 526] width 1048 height 704
drag, startPoint x: 332, startPoint y: 468, endPoint x: 651, endPoint y: 468, distance: 319.0
click at [647, 468] on input "The house has an SQFT discrepancy." at bounding box center [659, 469] width 723 height 39
click at [96, 329] on div "Verification" at bounding box center [152, 315] width 251 height 40
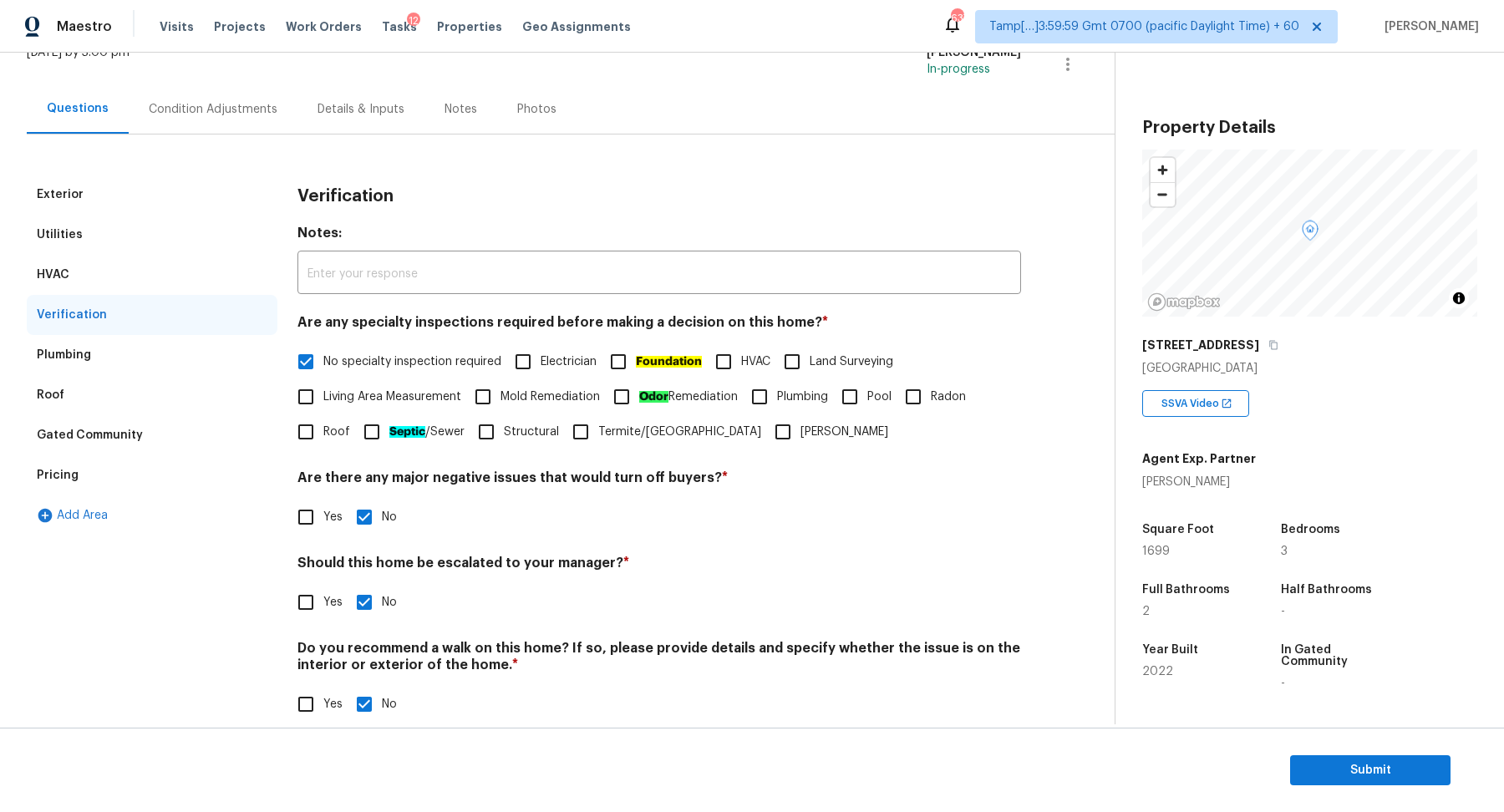
scroll to position [139, 0]
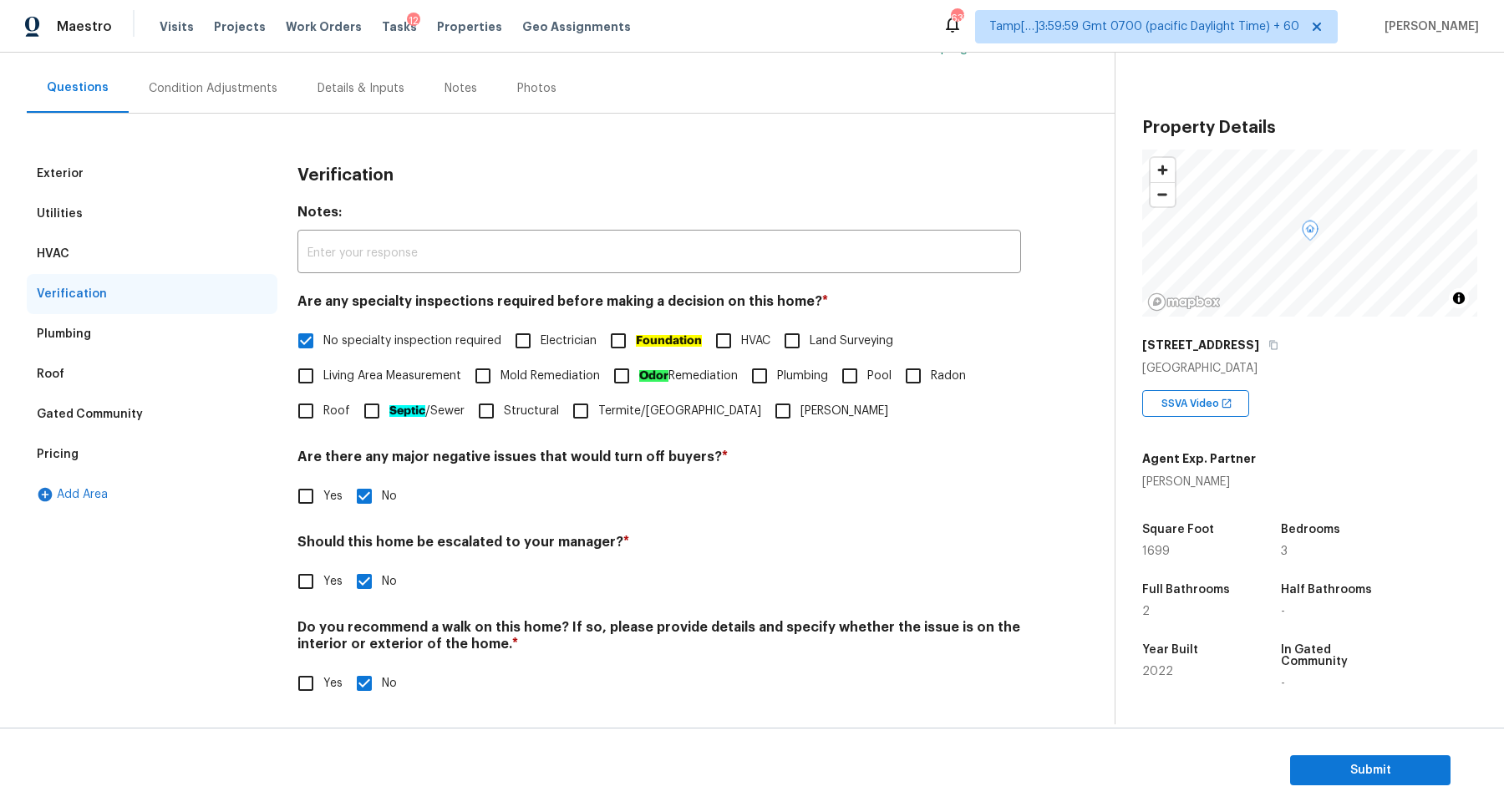
click at [87, 459] on div "Pricing" at bounding box center [152, 454] width 251 height 40
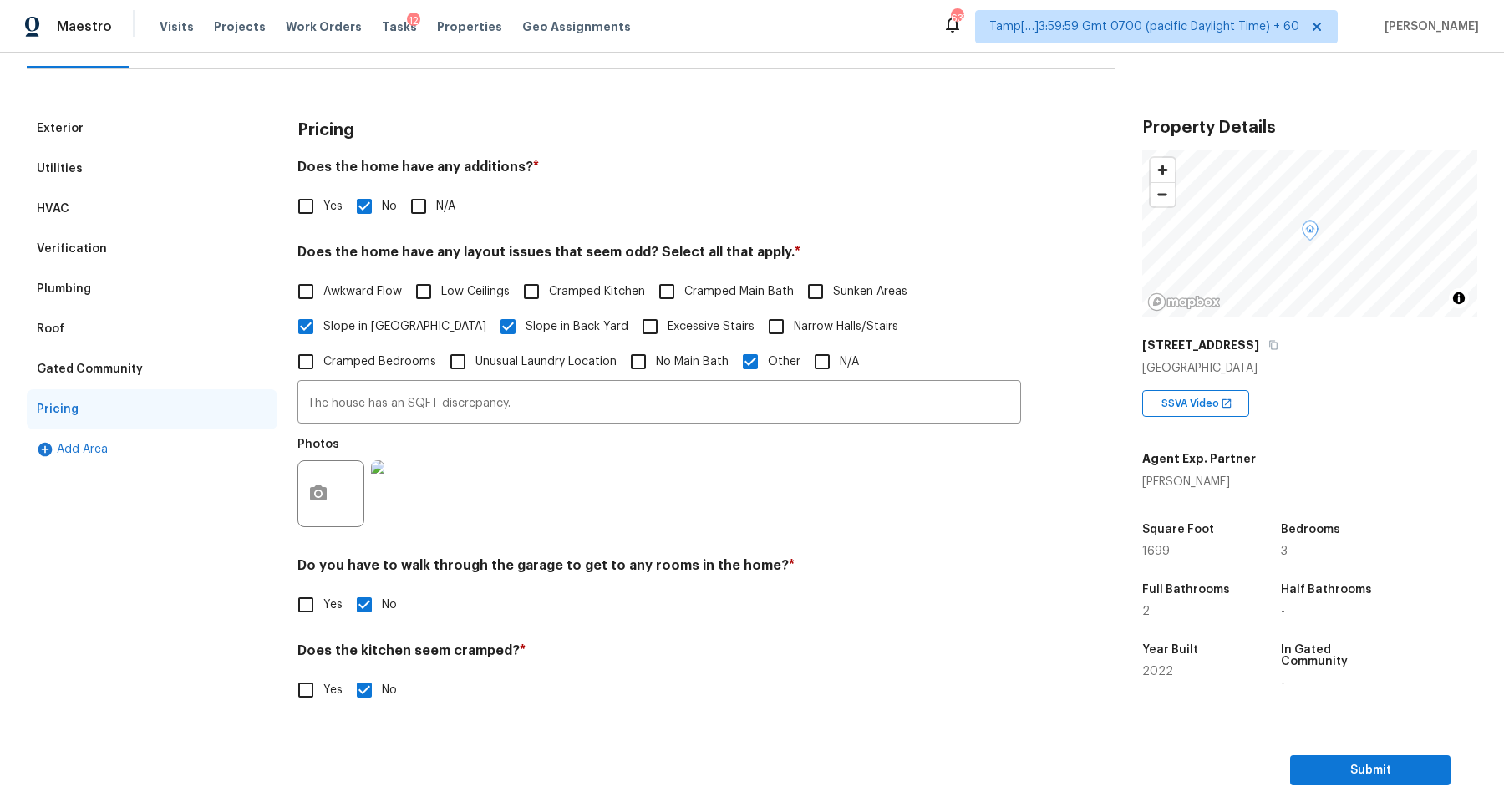
scroll to position [184, 0]
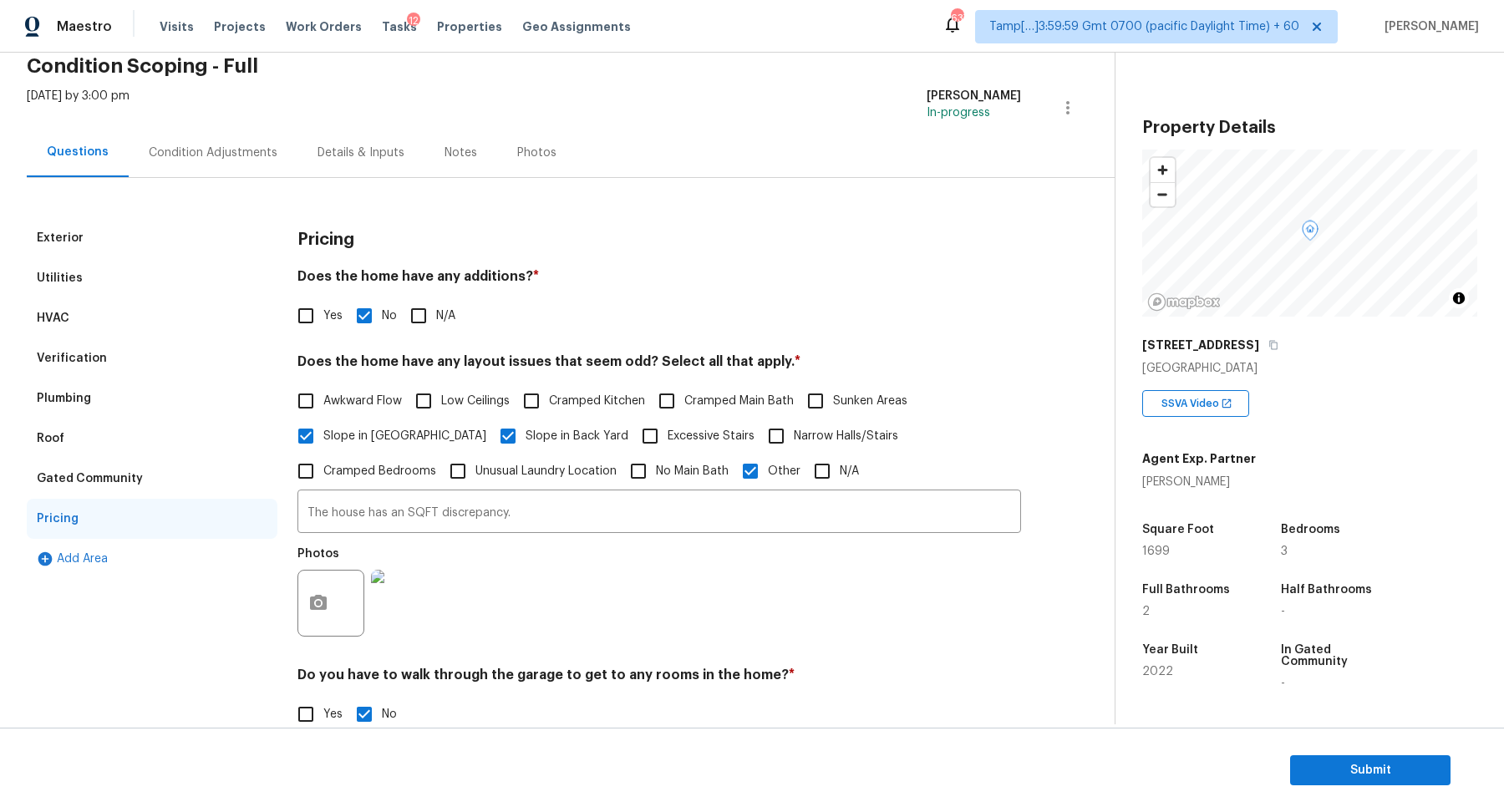
click at [174, 144] on div "Condition Adjustments" at bounding box center [212, 153] width 128 height 17
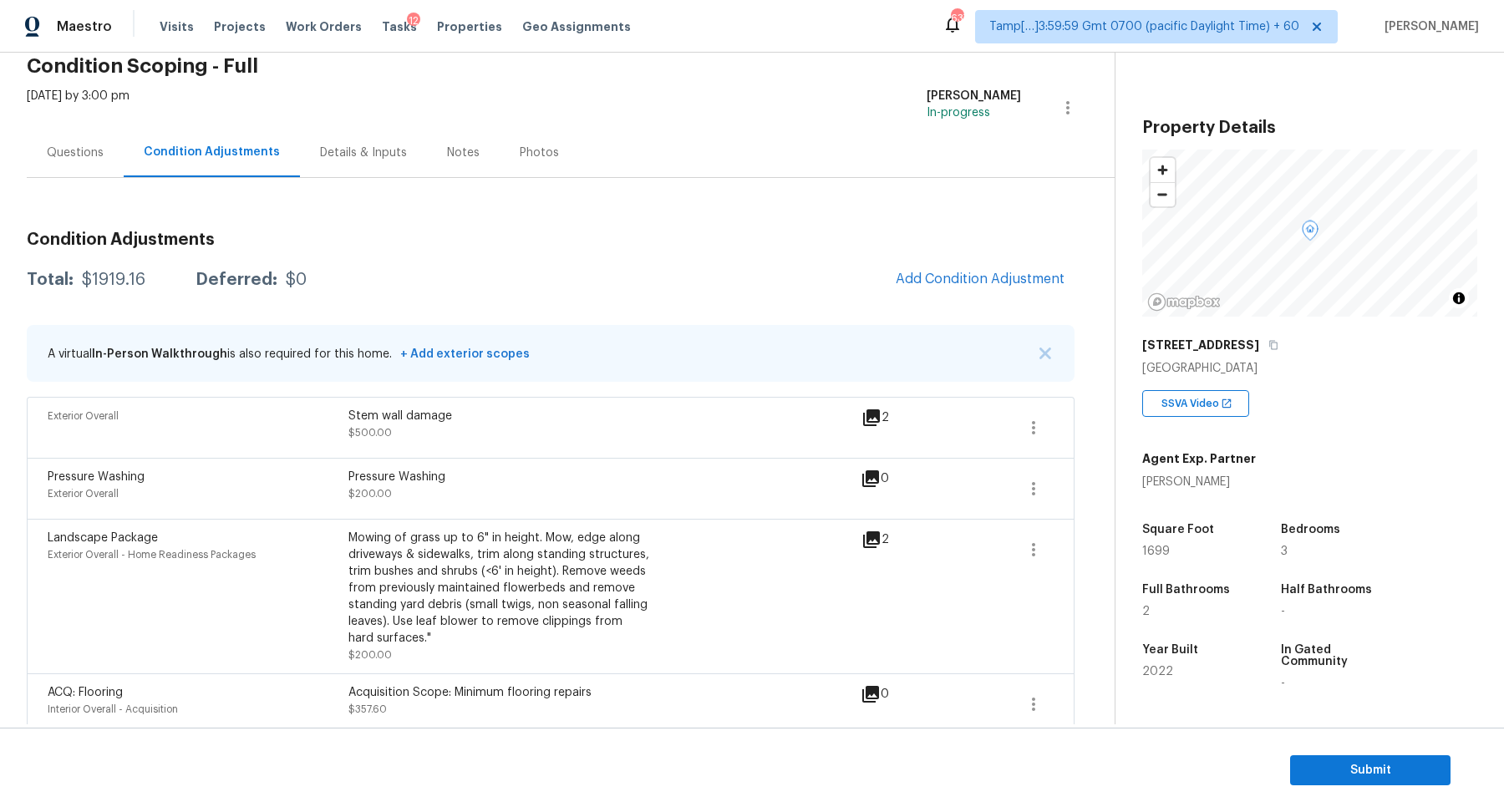
scroll to position [159, 0]
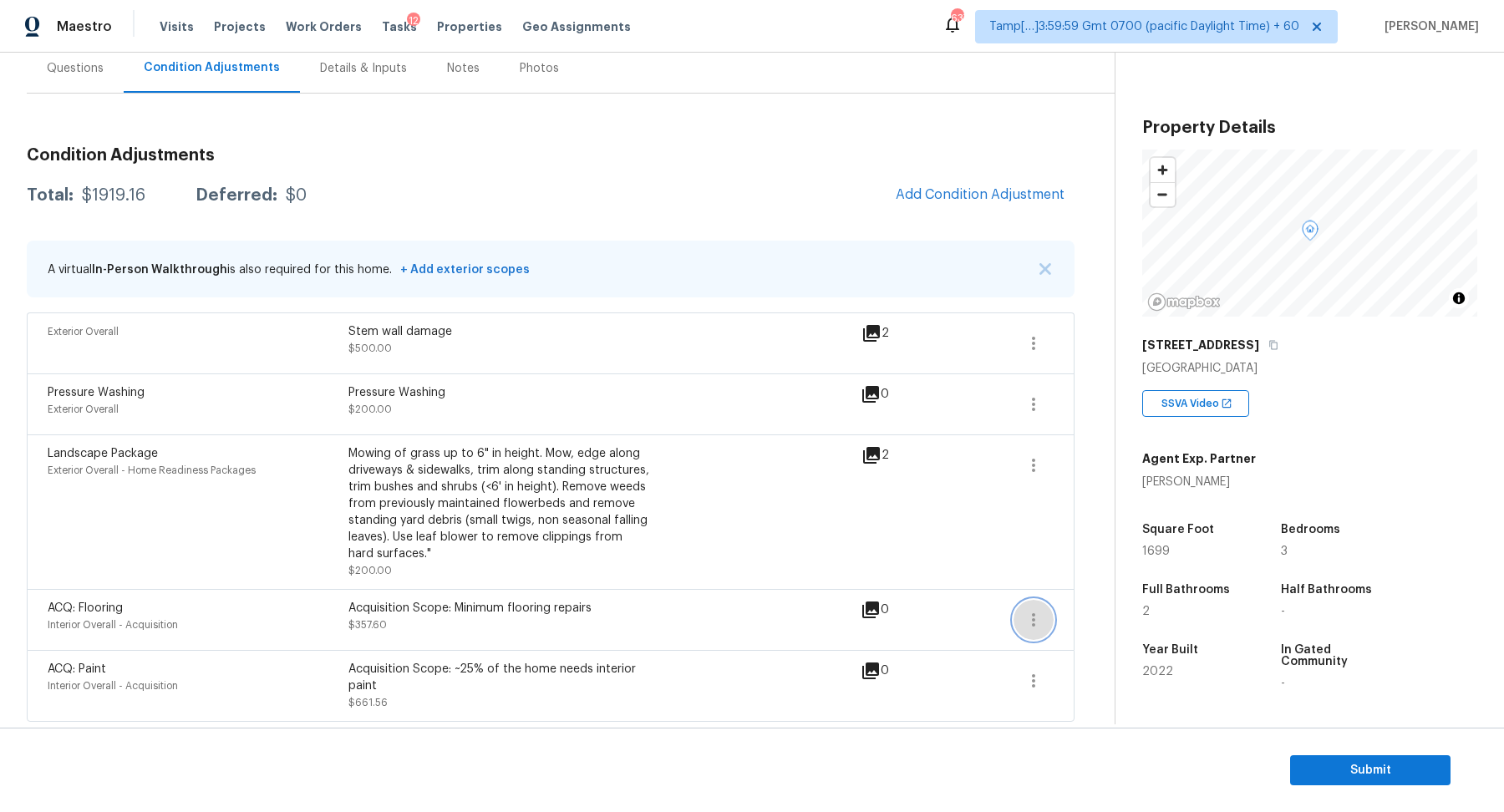
click at [1043, 612] on icon "button" at bounding box center [1034, 620] width 20 height 20
click at [1096, 610] on div "Edit" at bounding box center [1128, 615] width 130 height 17
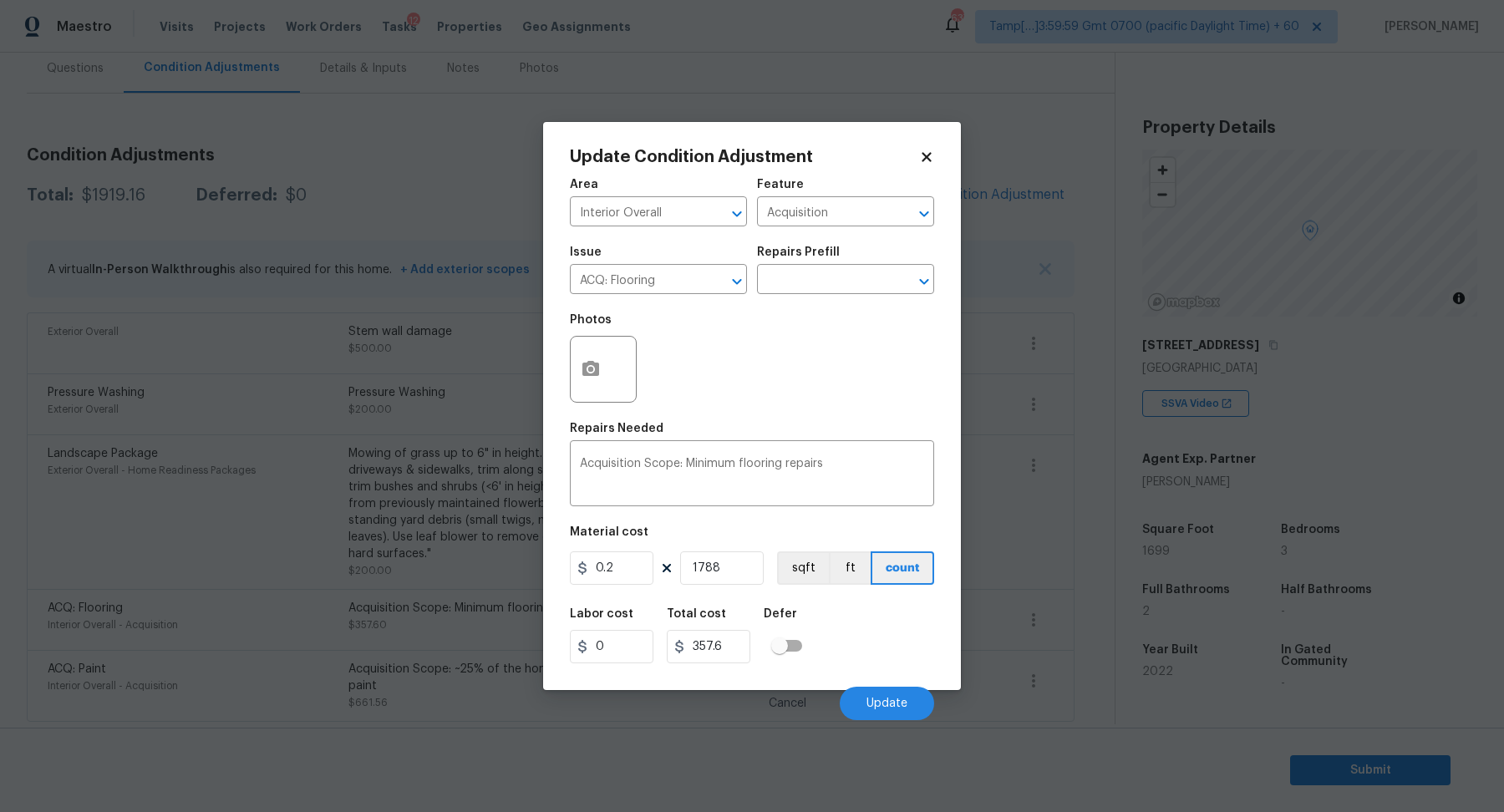
click at [1096, 610] on body "Maestro Visits Projects Work Orders Tasks 12 Properties Geo Assignments 637 Tam…" at bounding box center [752, 406] width 1504 height 812
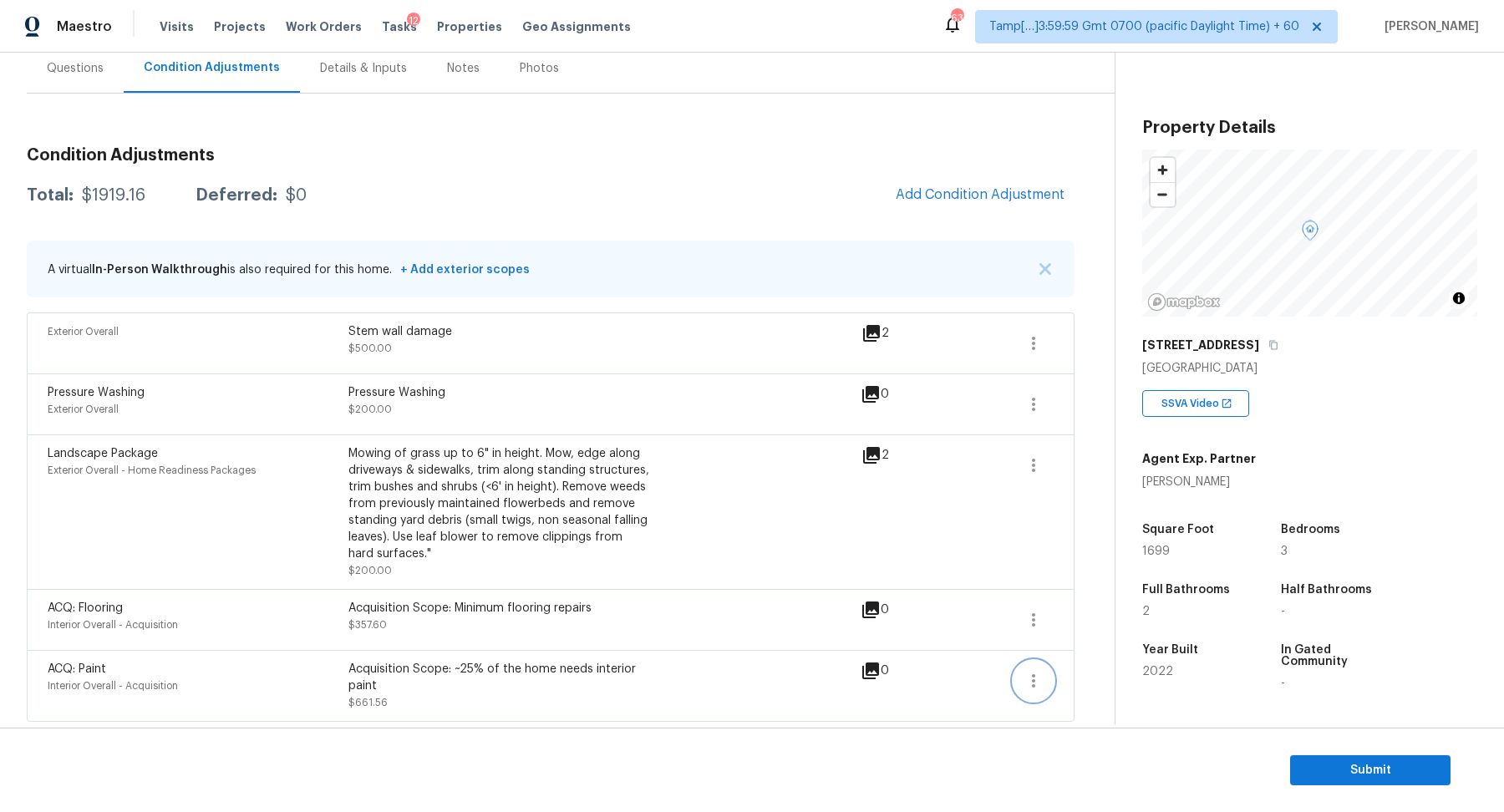
click at [1031, 675] on icon "button" at bounding box center [1034, 680] width 20 height 20
click at [1104, 673] on div "Edit" at bounding box center [1128, 675] width 130 height 17
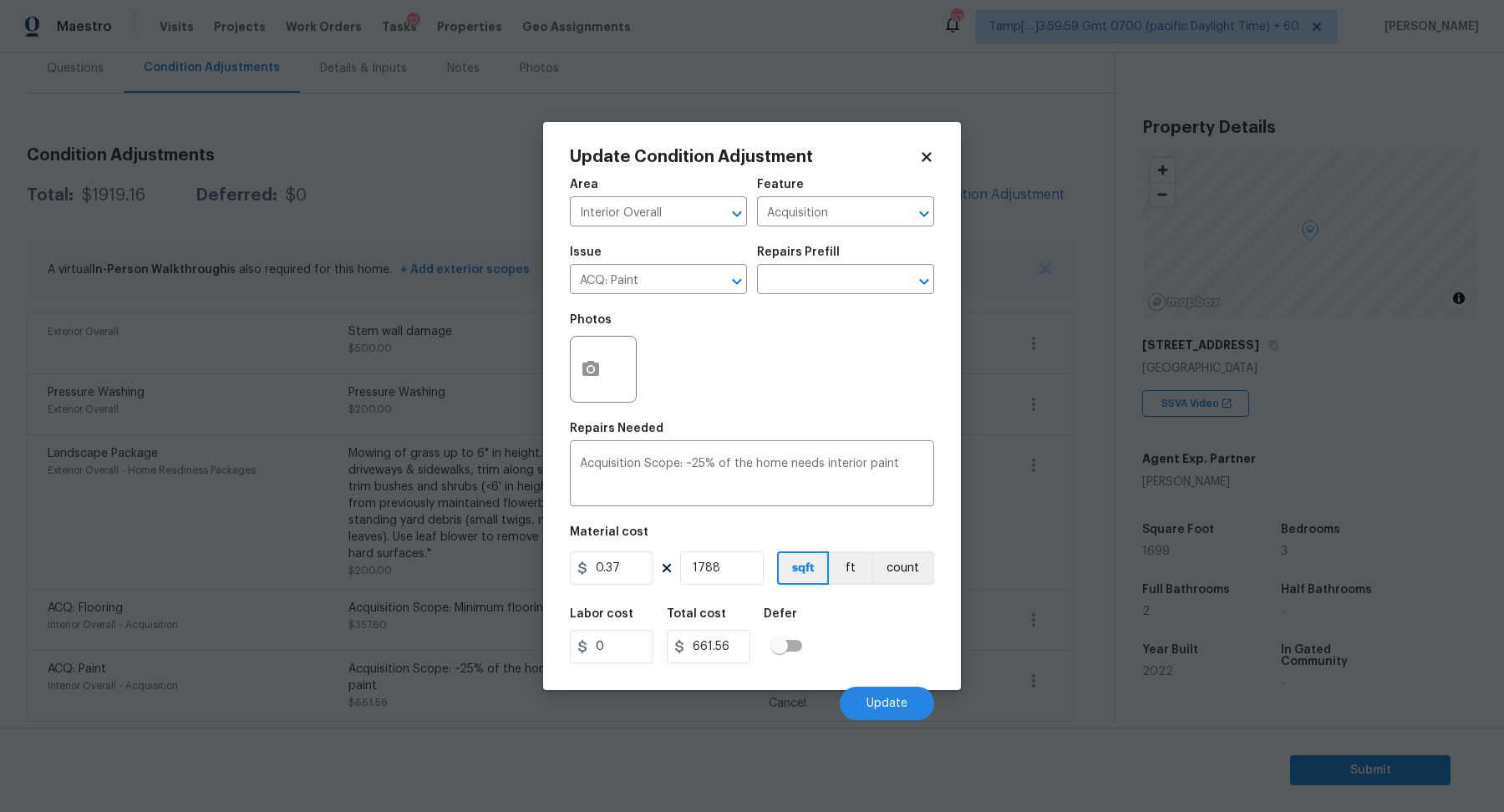
click at [1042, 558] on body "Maestro Visits Projects Work Orders Tasks 12 Properties Geo Assignments 637 Tam…" at bounding box center [752, 406] width 1504 height 812
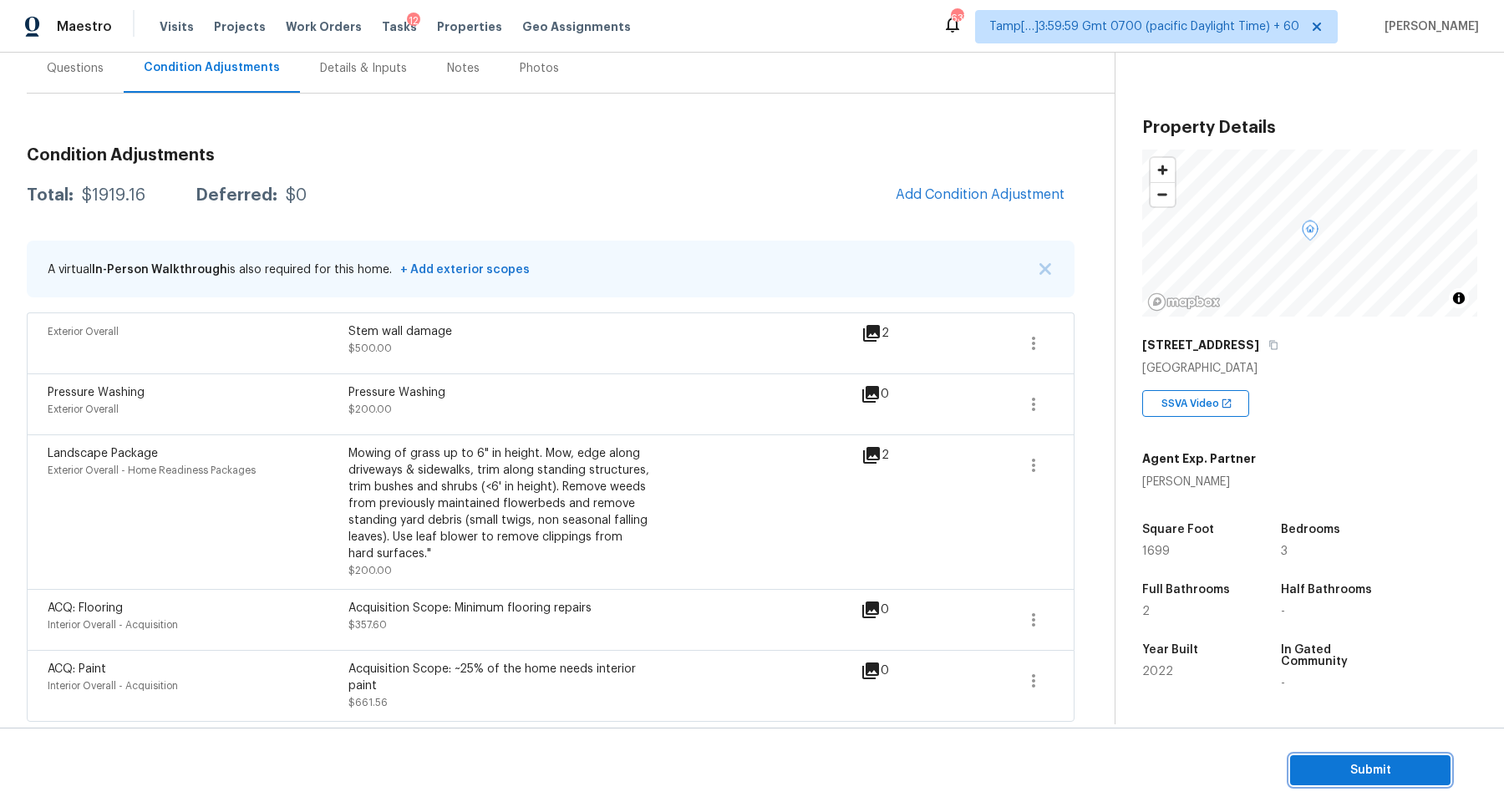
click at [1335, 782] on button "Submit" at bounding box center [1370, 770] width 160 height 31
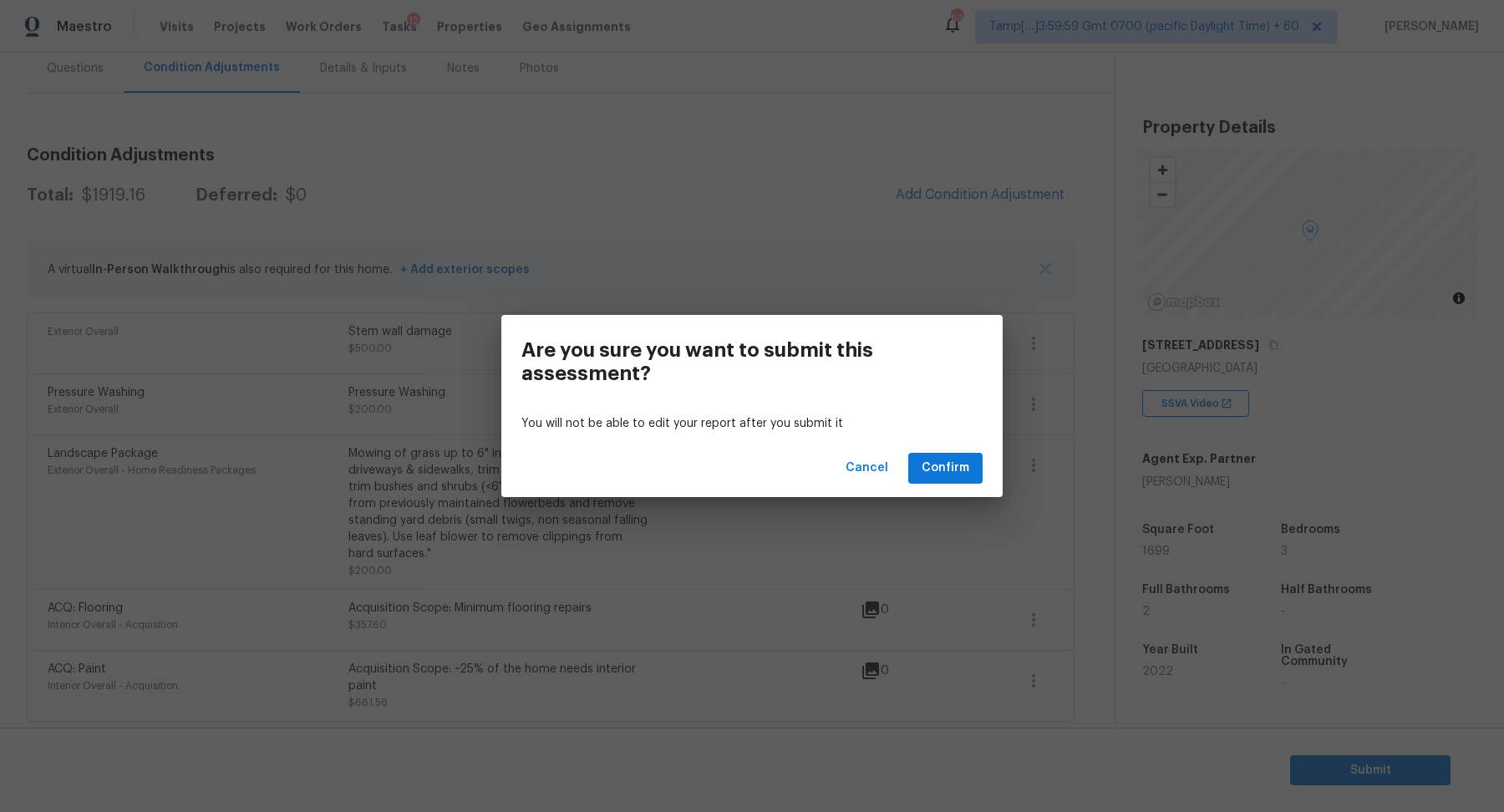
click at [949, 483] on div "Cancel Confirm" at bounding box center [752, 468] width 501 height 58
click at [941, 473] on span "Confirm" at bounding box center [945, 468] width 48 height 21
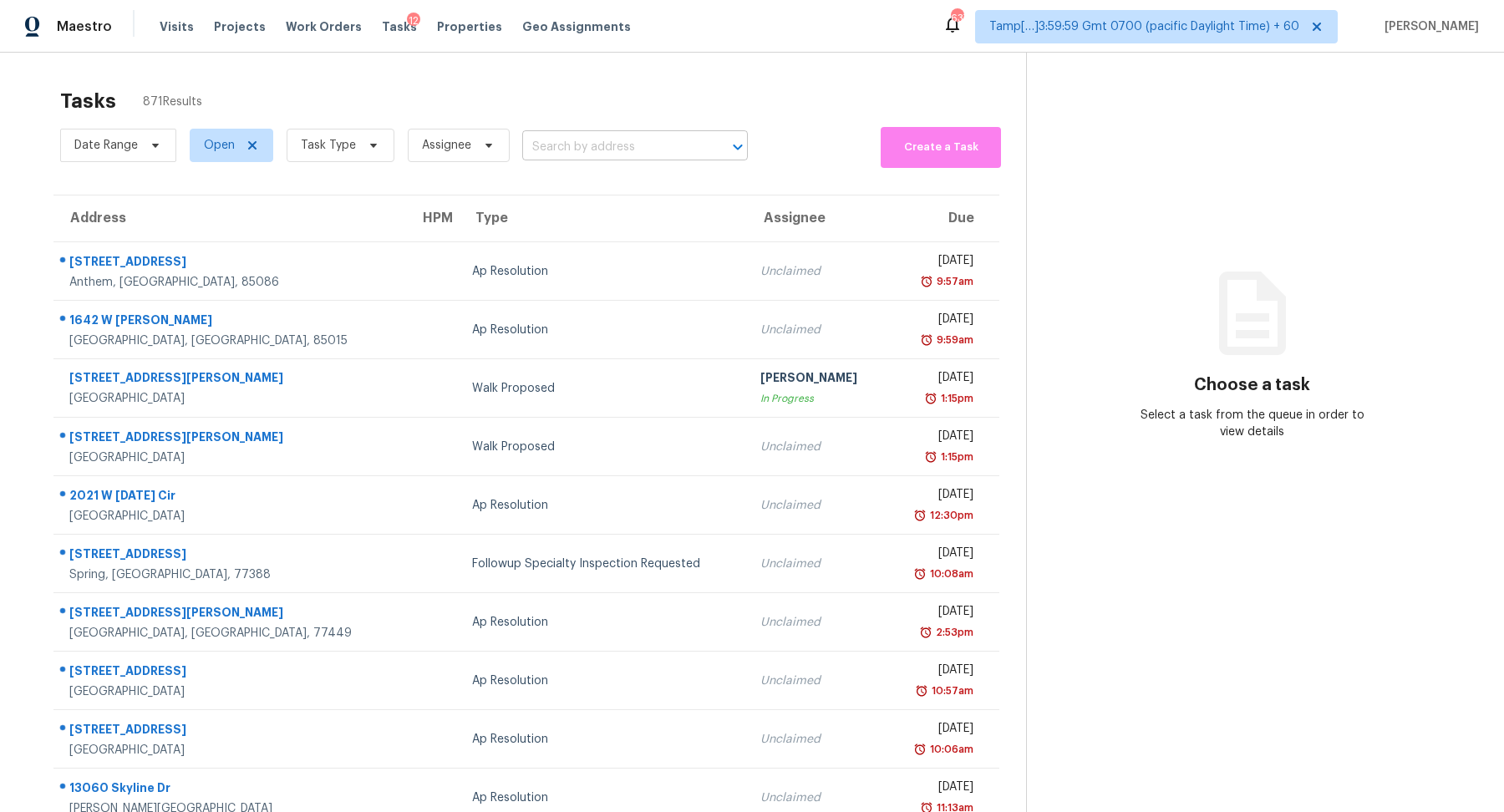
click at [617, 136] on input "text" at bounding box center [611, 147] width 179 height 26
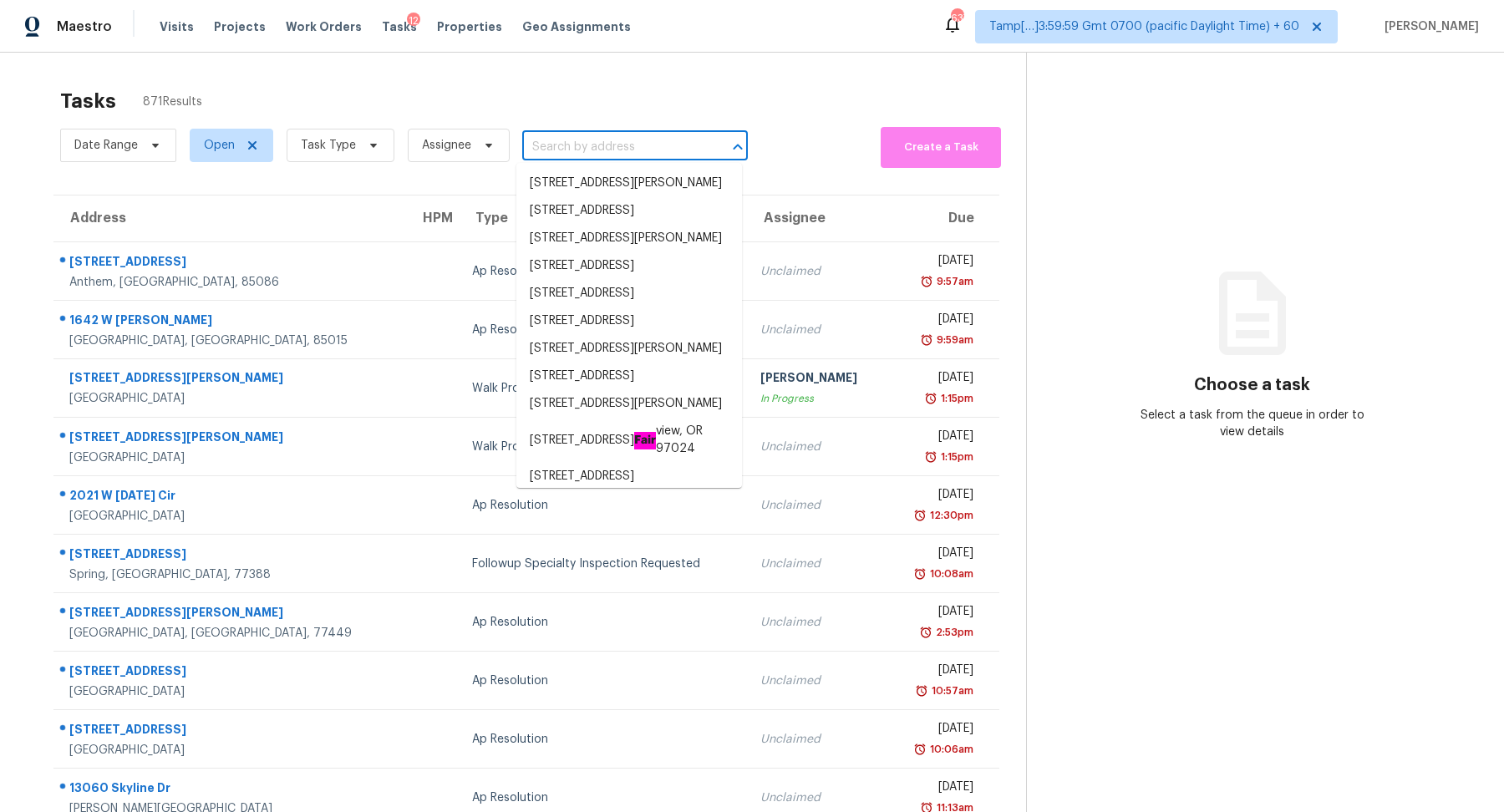
paste input "[STREET_ADDRESS]"
type input "[STREET_ADDRESS]"
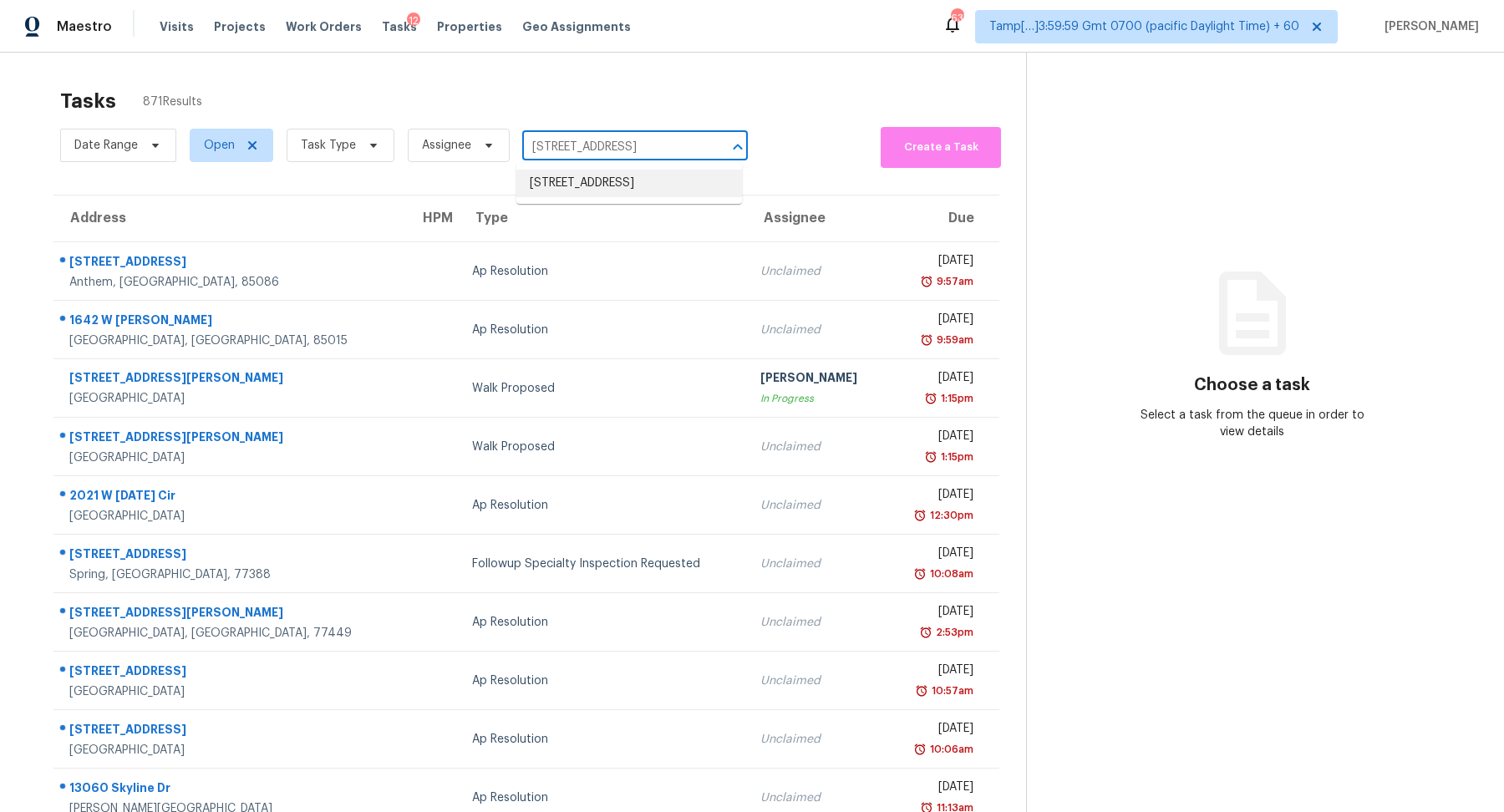
click at [622, 180] on li "[STREET_ADDRESS]" at bounding box center [629, 183] width 226 height 28
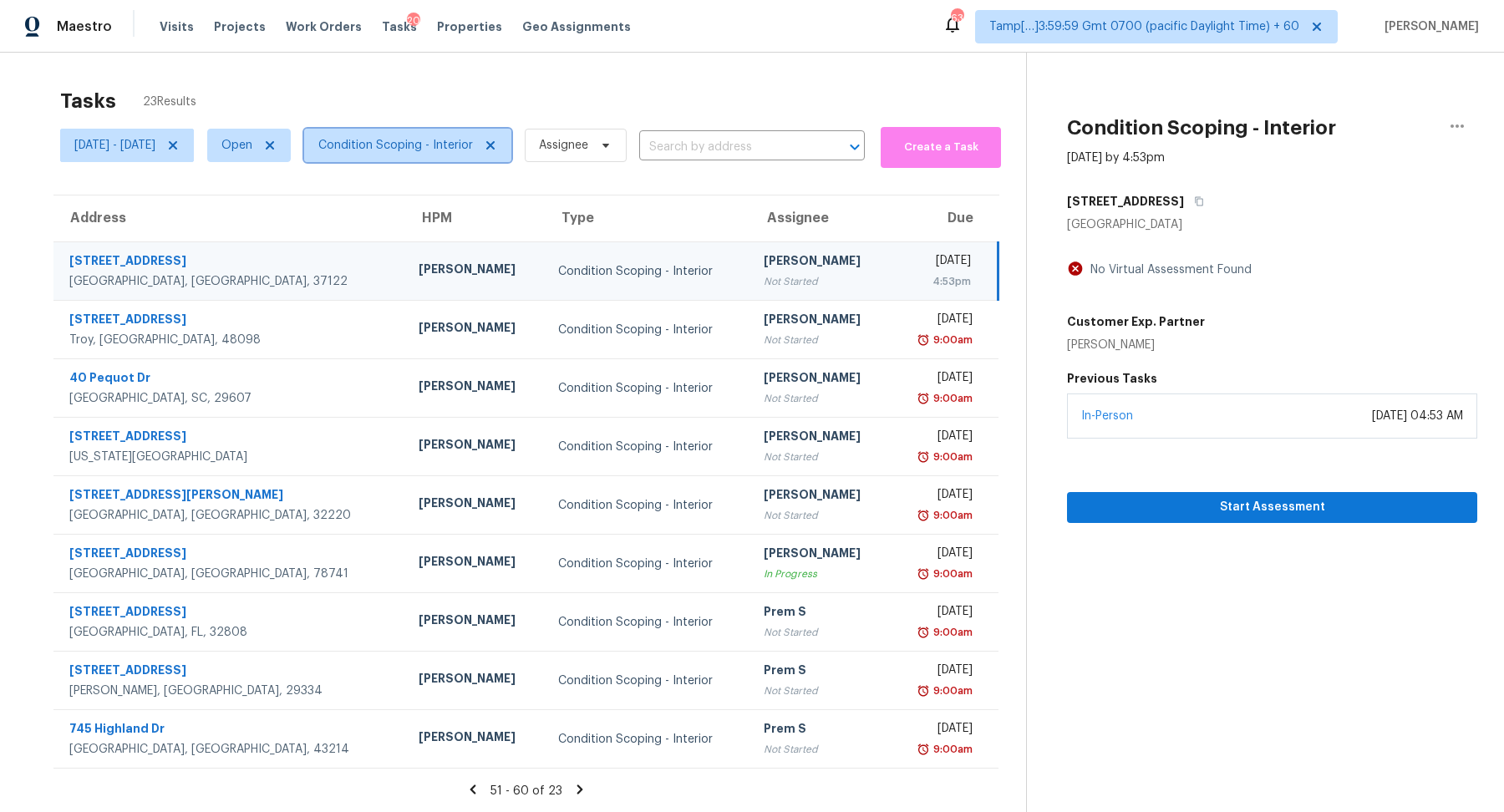
click at [386, 142] on span "Condition Scoping - Interior" at bounding box center [396, 145] width 154 height 17
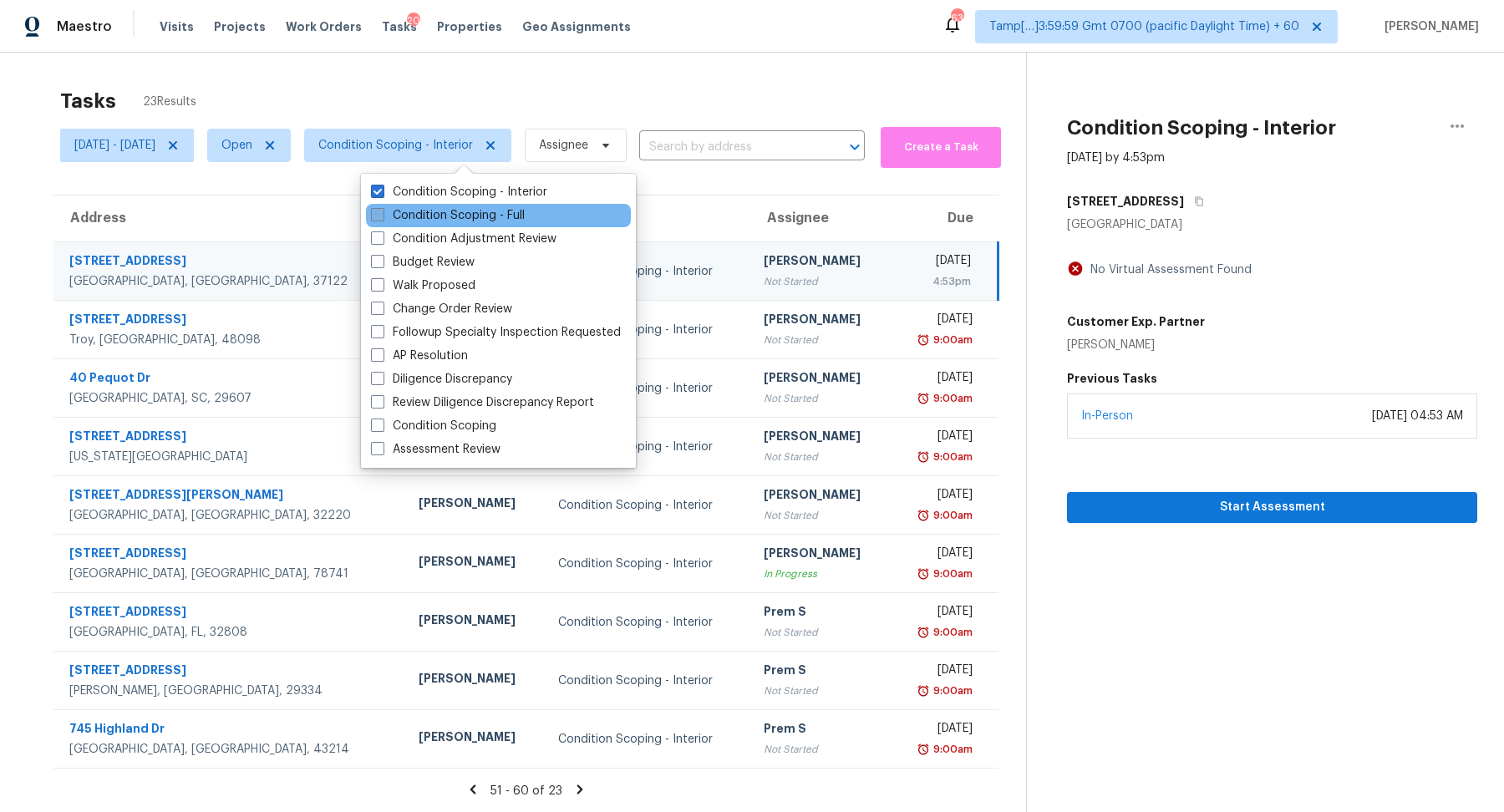
click at [438, 213] on label "Condition Scoping - Full" at bounding box center [447, 215] width 153 height 17
click at [381, 213] on input "Condition Scoping - Full" at bounding box center [376, 212] width 11 height 11
checkbox input "true"
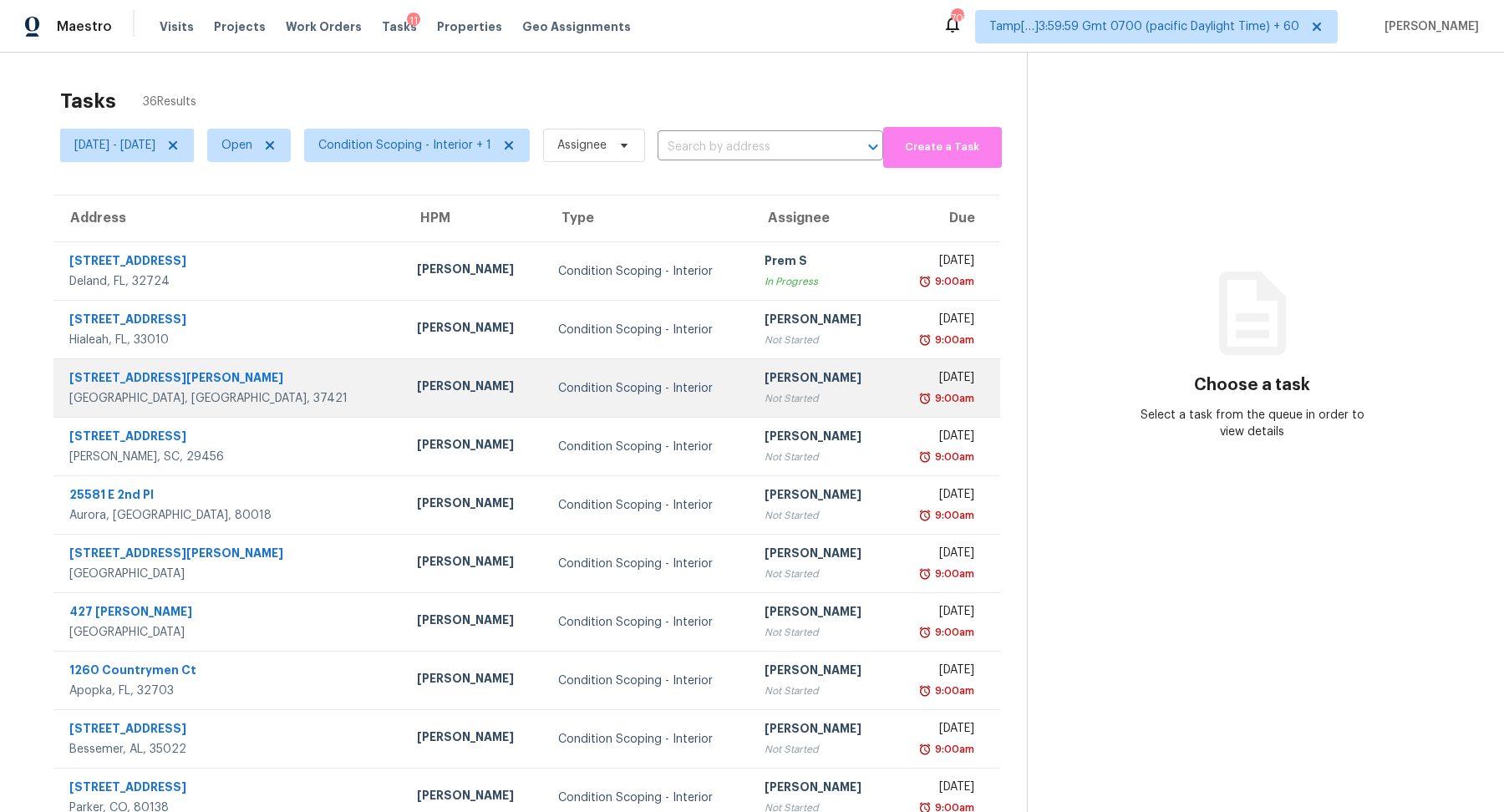
scroll to position [58, 0]
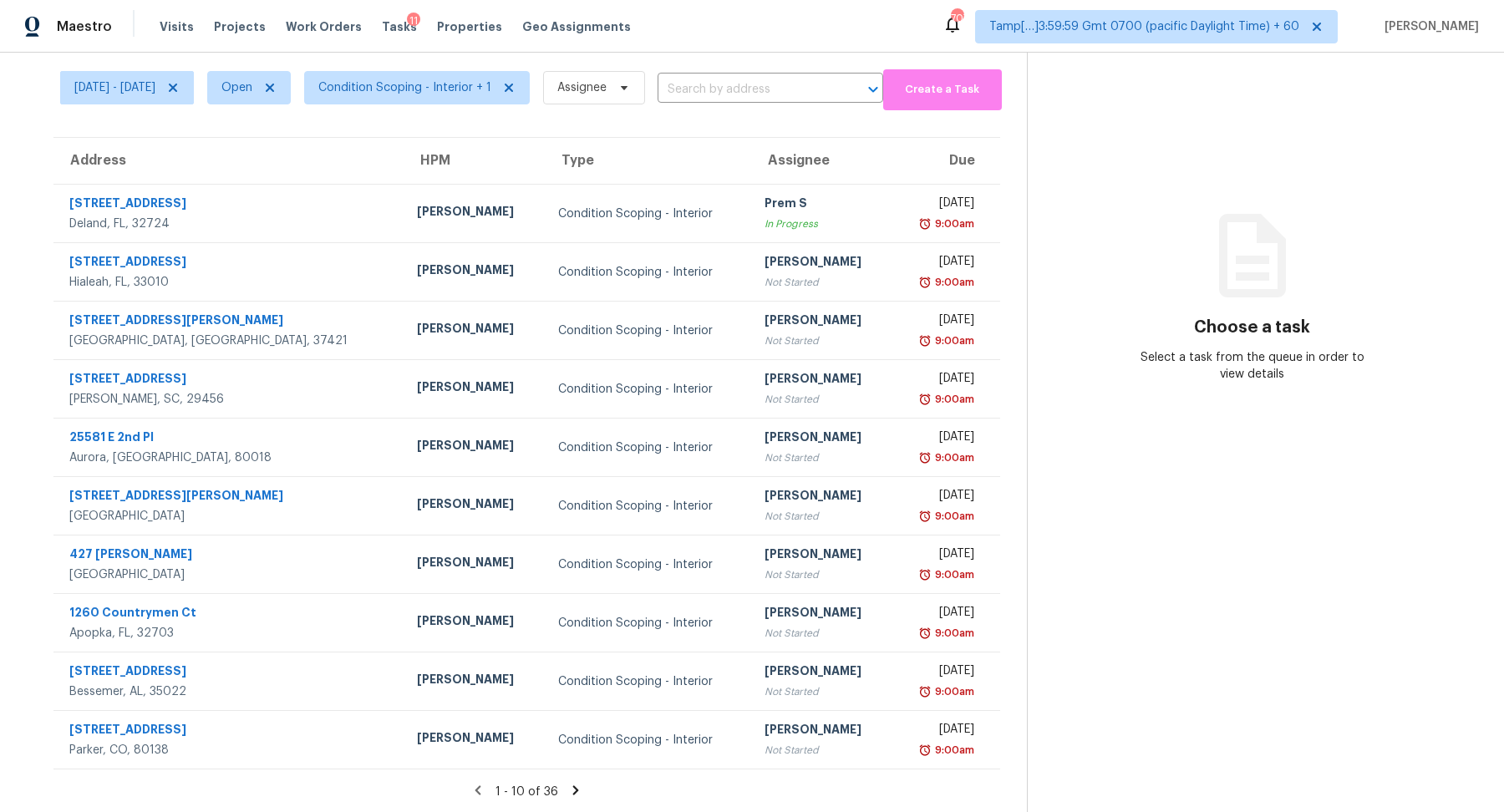
click at [583, 794] on icon at bounding box center [576, 790] width 15 height 15
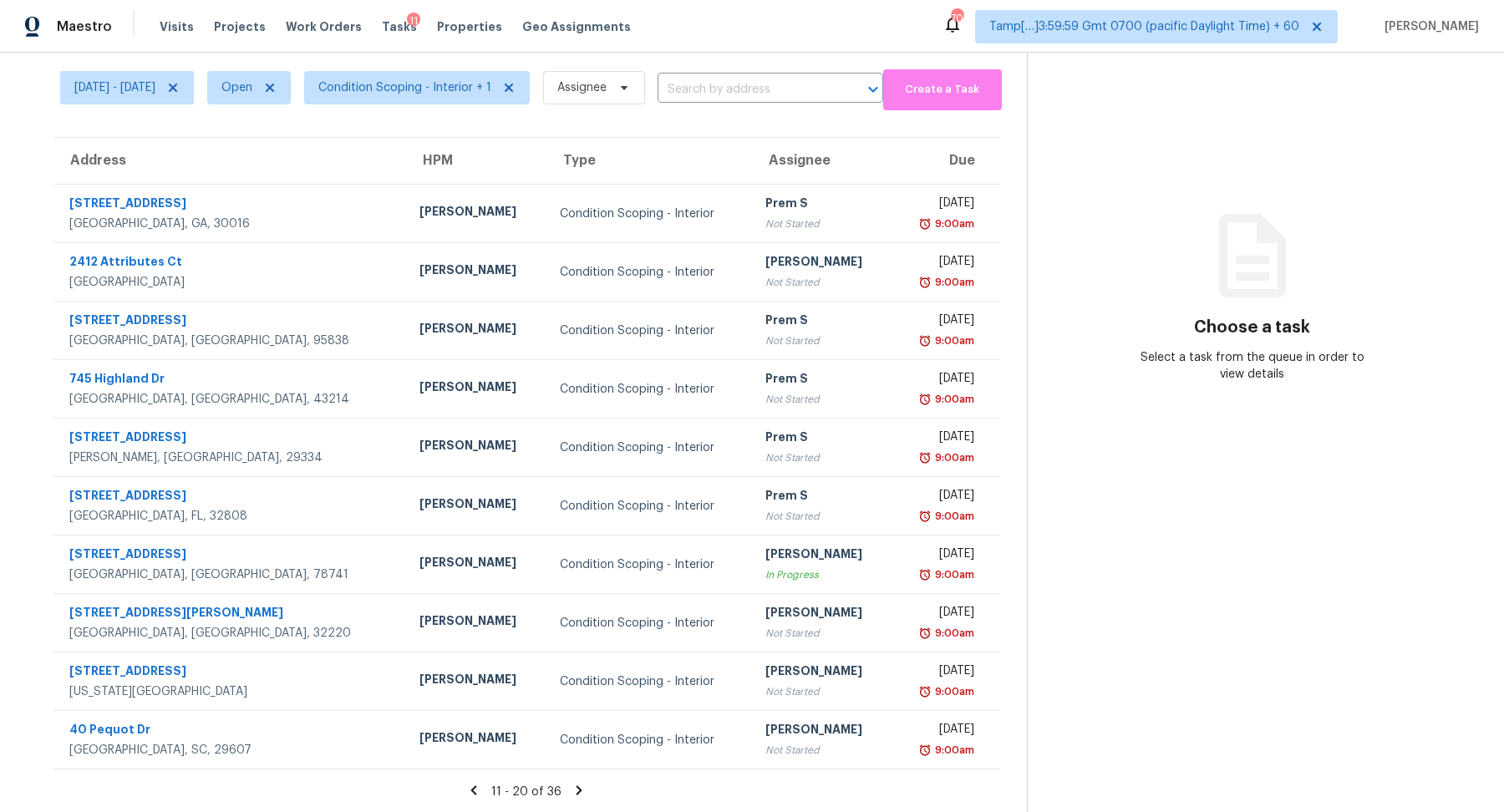
click at [583, 794] on icon at bounding box center [579, 789] width 6 height 9
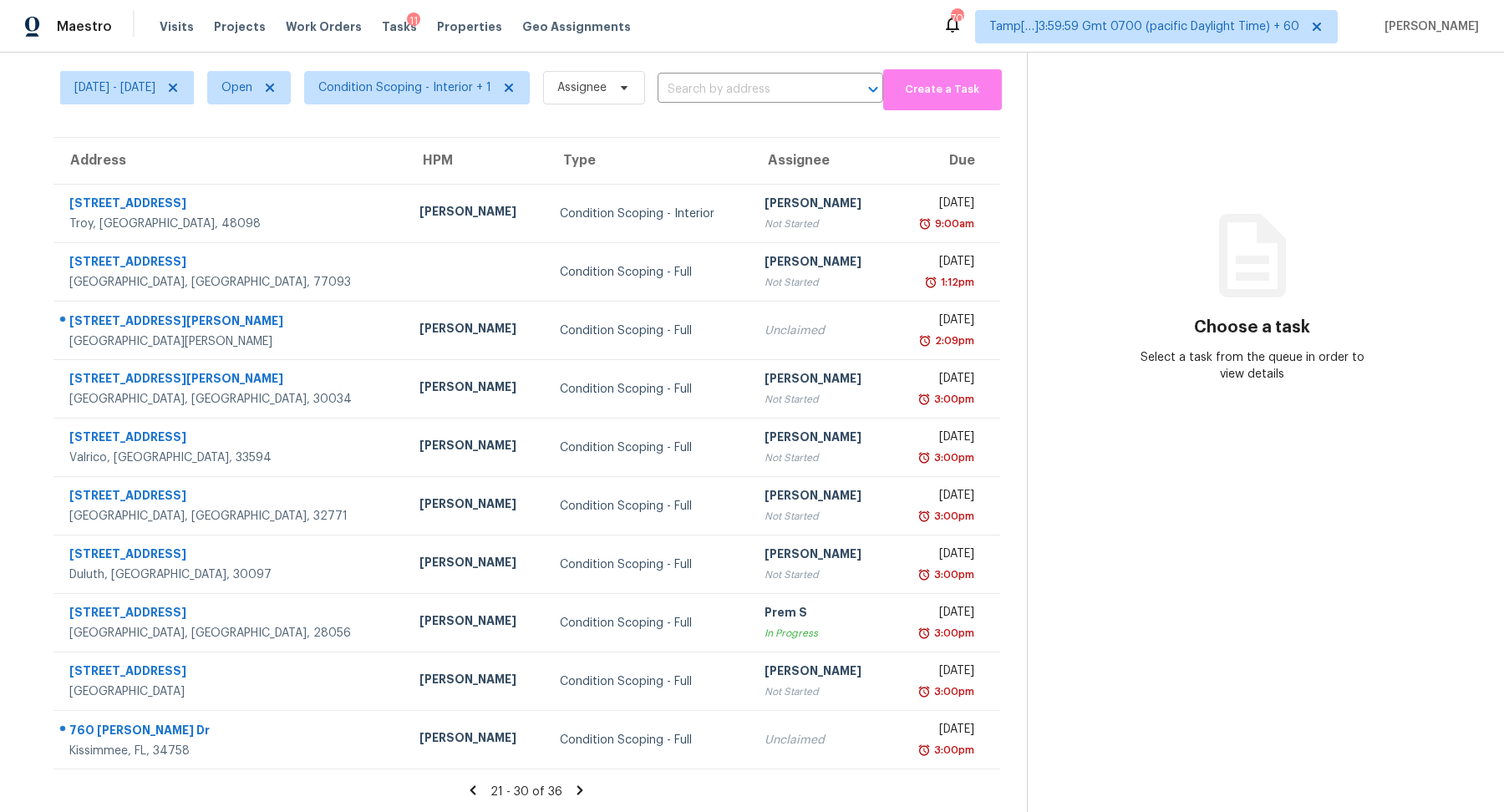
click at [583, 794] on icon at bounding box center [580, 790] width 15 height 15
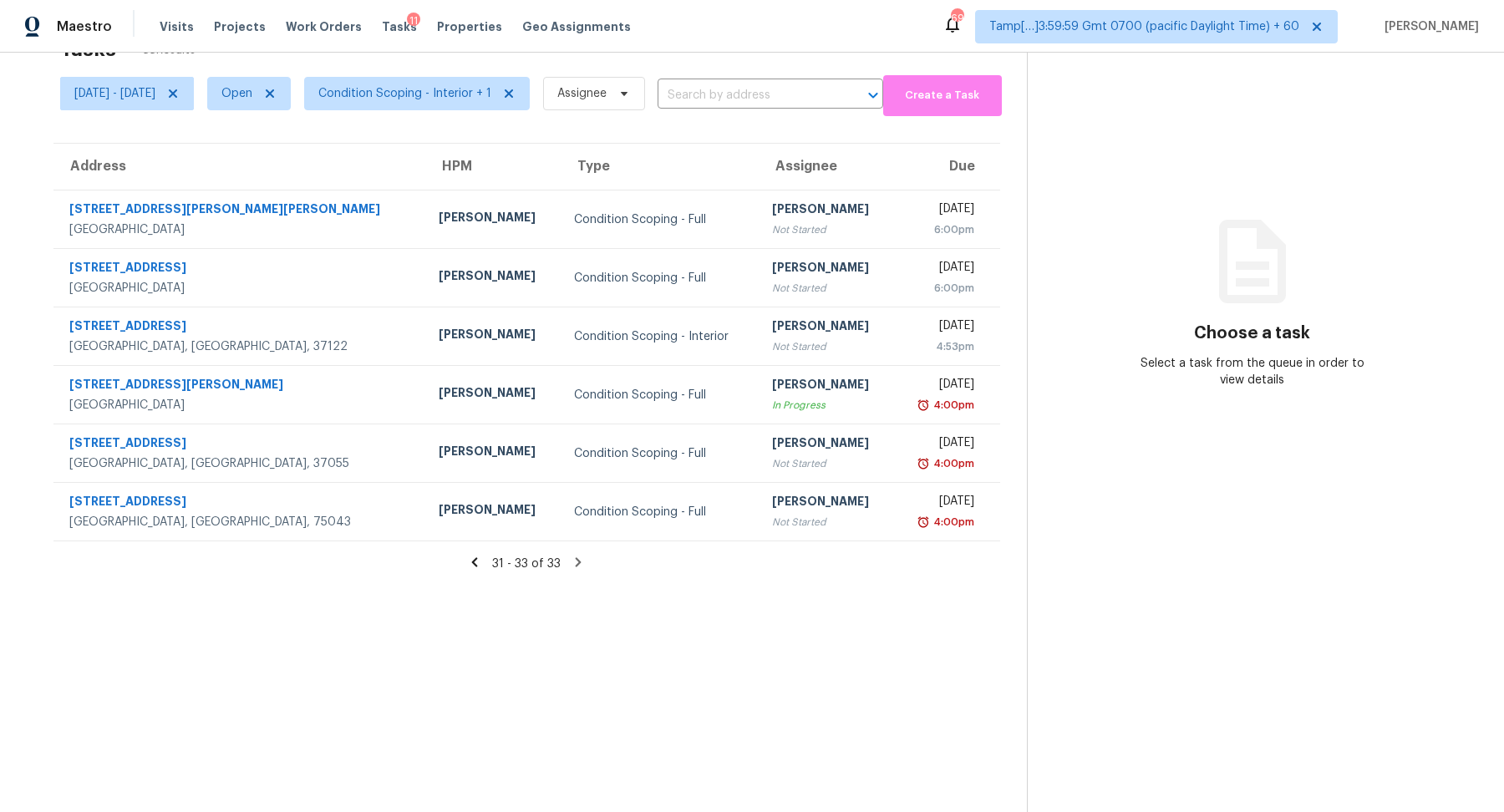
click at [478, 558] on icon at bounding box center [475, 561] width 6 height 9
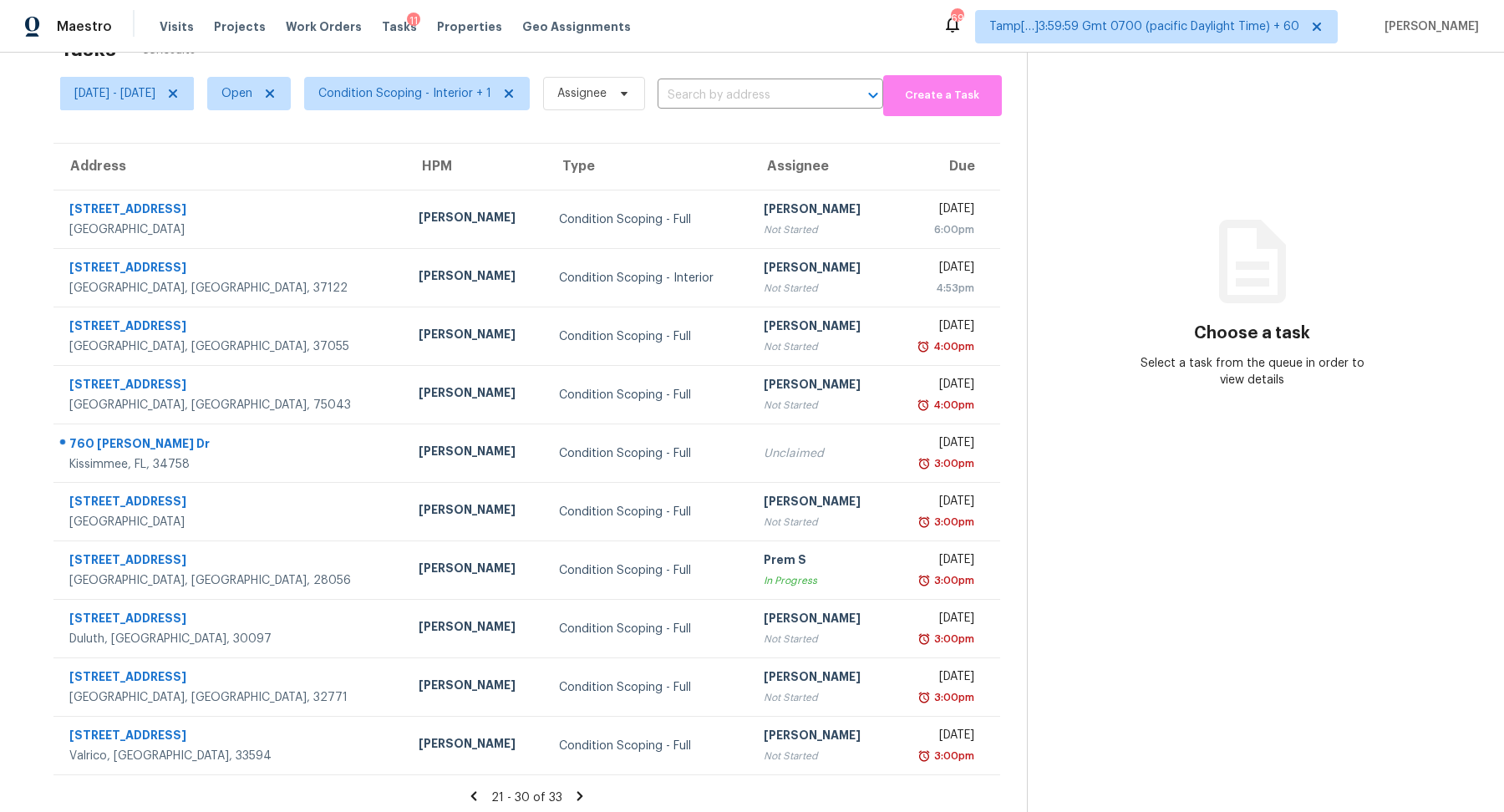
scroll to position [58, 0]
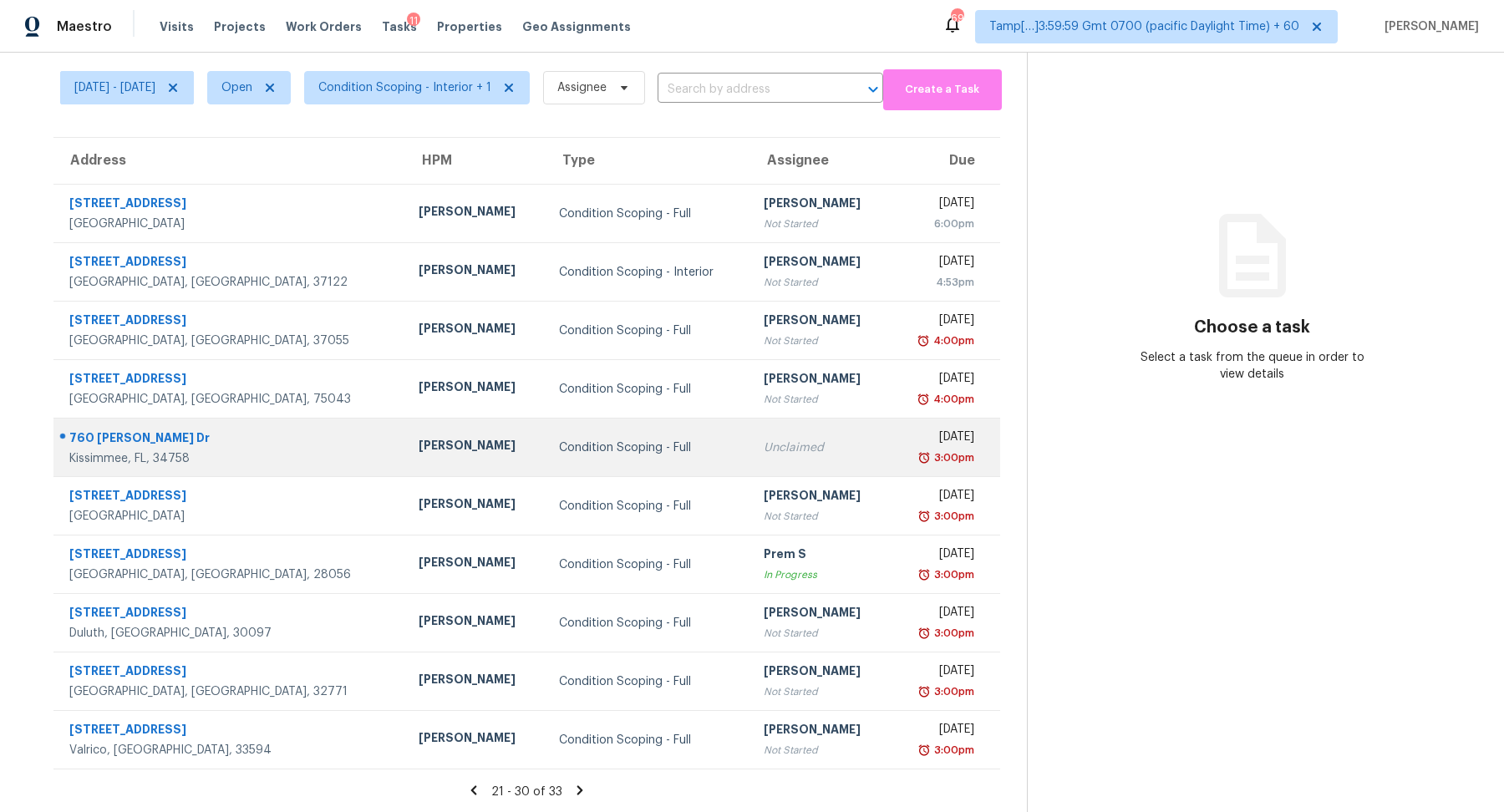
click at [750, 463] on td "Unclaimed" at bounding box center [820, 447] width 140 height 59
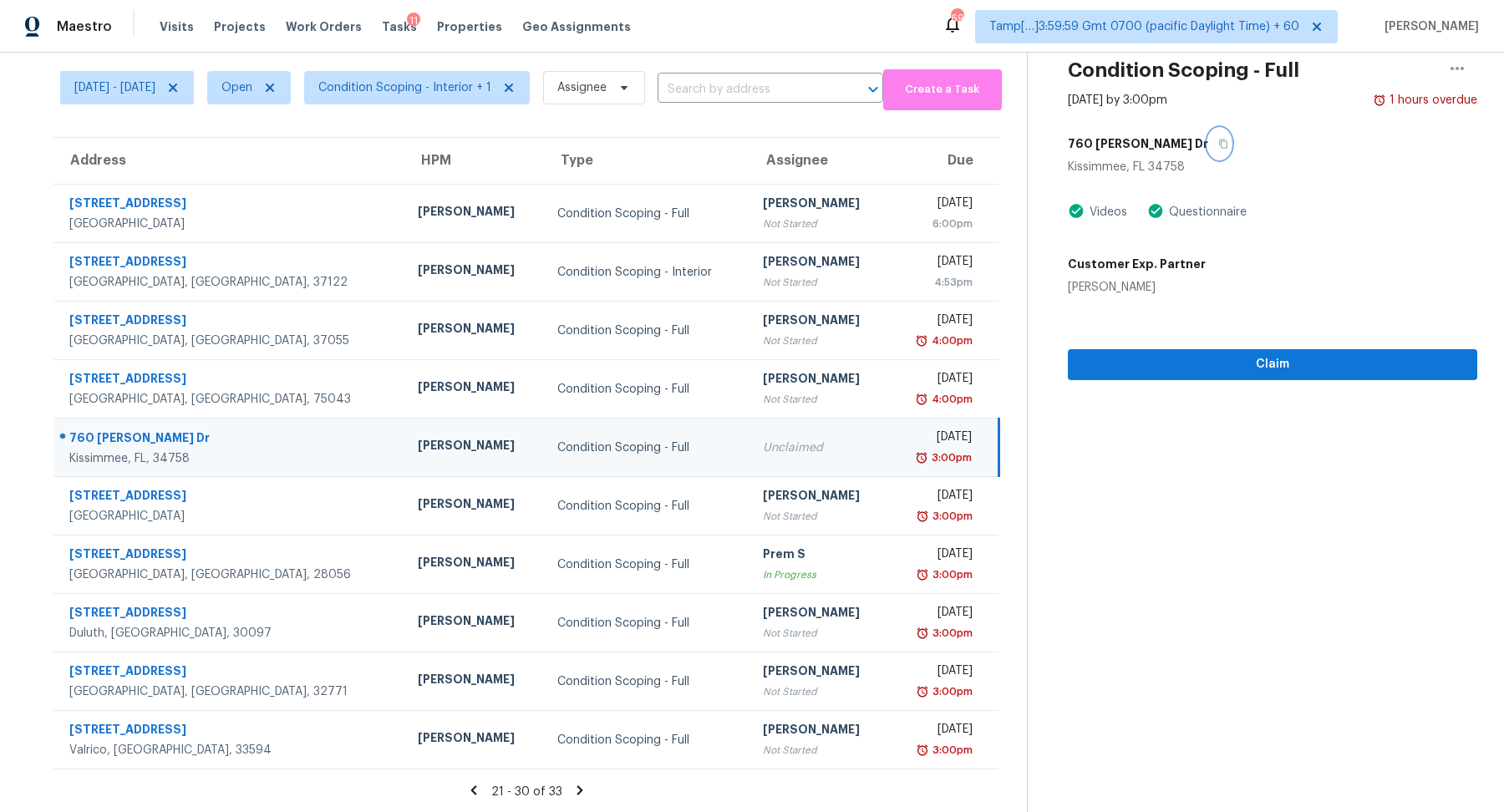
click at [1208, 148] on button "button" at bounding box center [1219, 143] width 23 height 30
click at [491, 787] on div "21 - 30 of 33" at bounding box center [526, 791] width 1000 height 18
click at [477, 787] on icon at bounding box center [474, 789] width 6 height 9
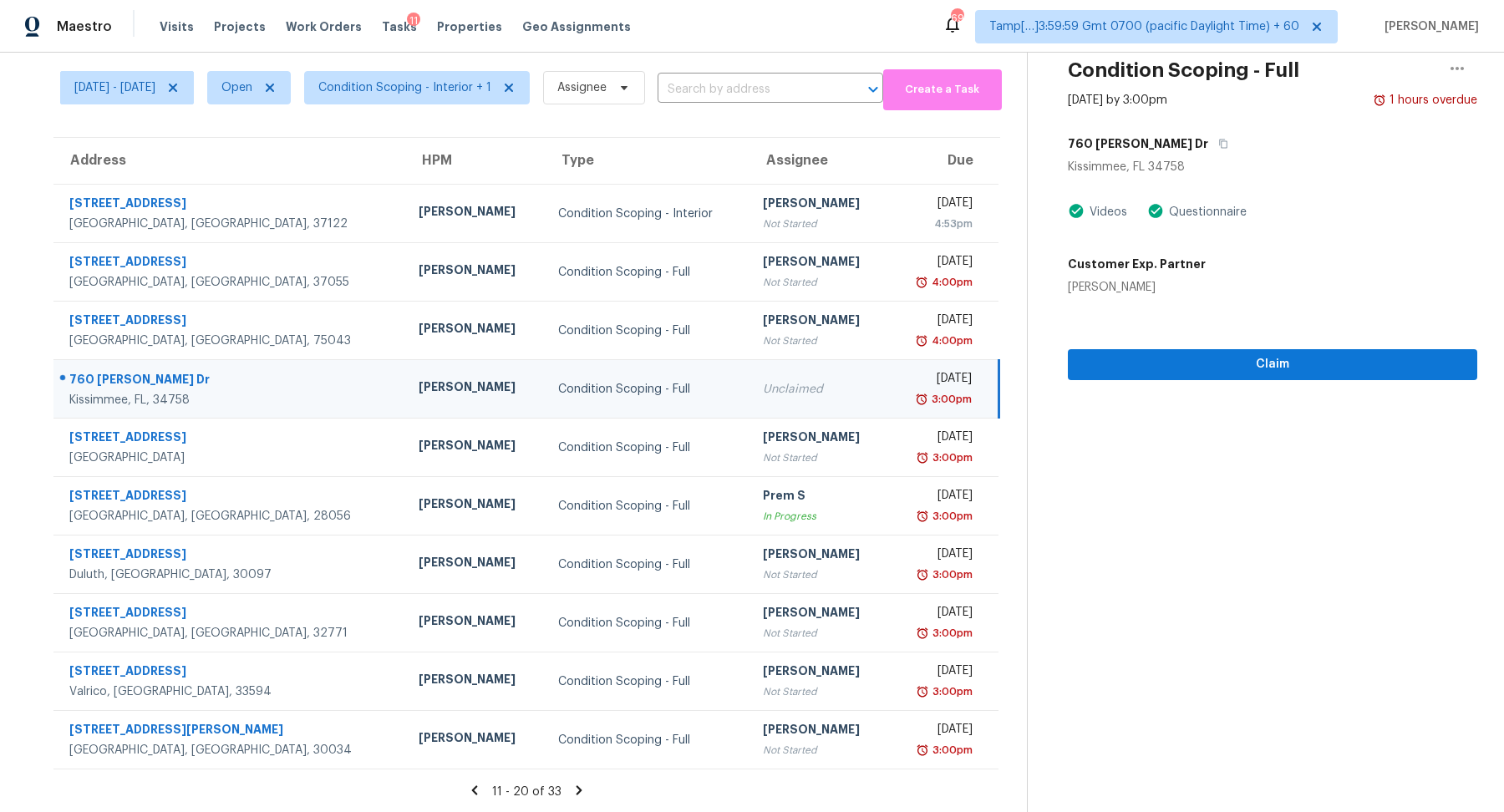
click at [763, 395] on div "Unclaimed" at bounding box center [819, 389] width 113 height 17
click at [1208, 142] on button "button" at bounding box center [1219, 143] width 23 height 30
click at [481, 784] on icon at bounding box center [475, 790] width 15 height 15
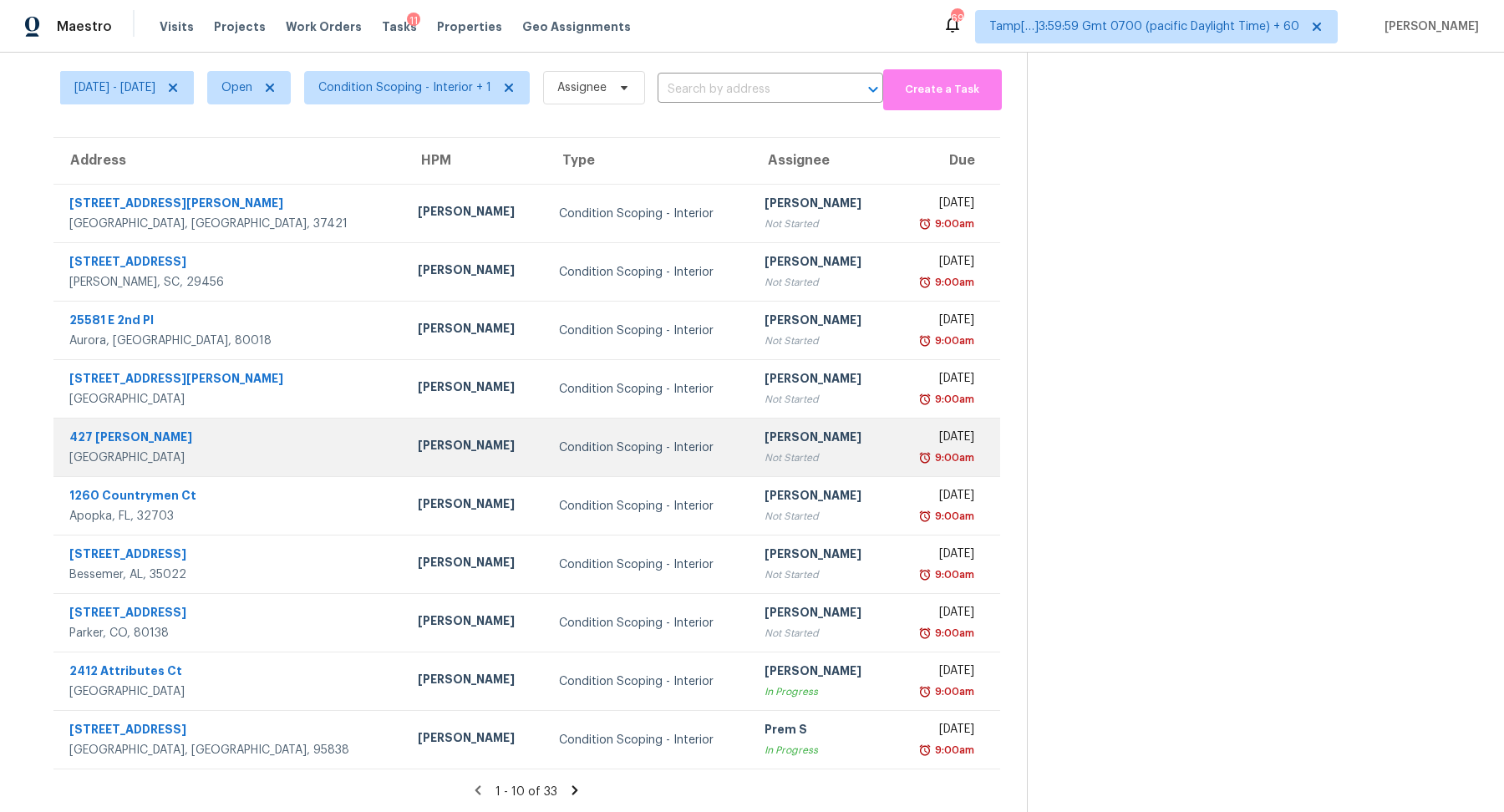
scroll to position [0, 0]
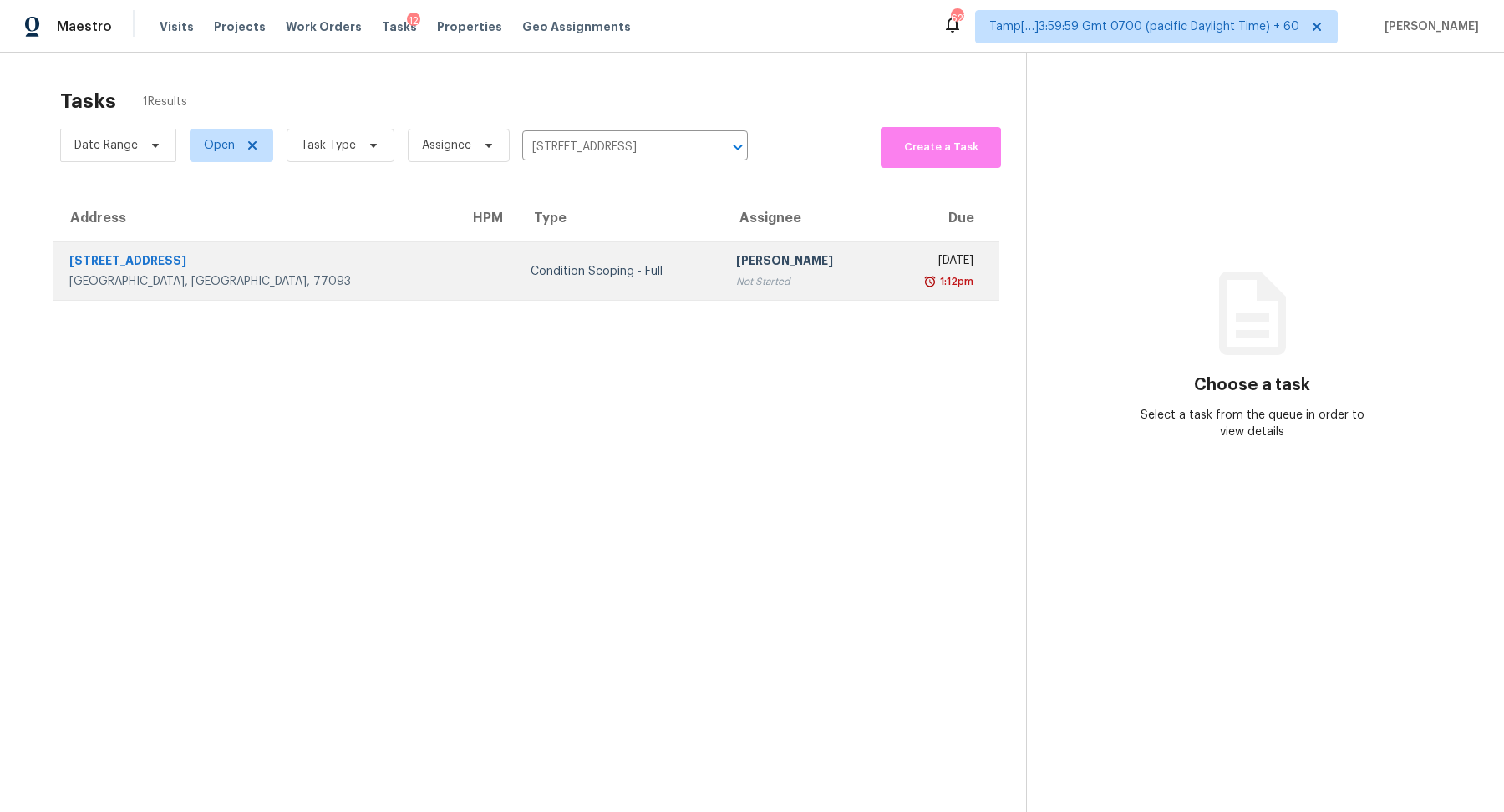
click at [736, 256] on div "[PERSON_NAME]" at bounding box center [802, 262] width 133 height 21
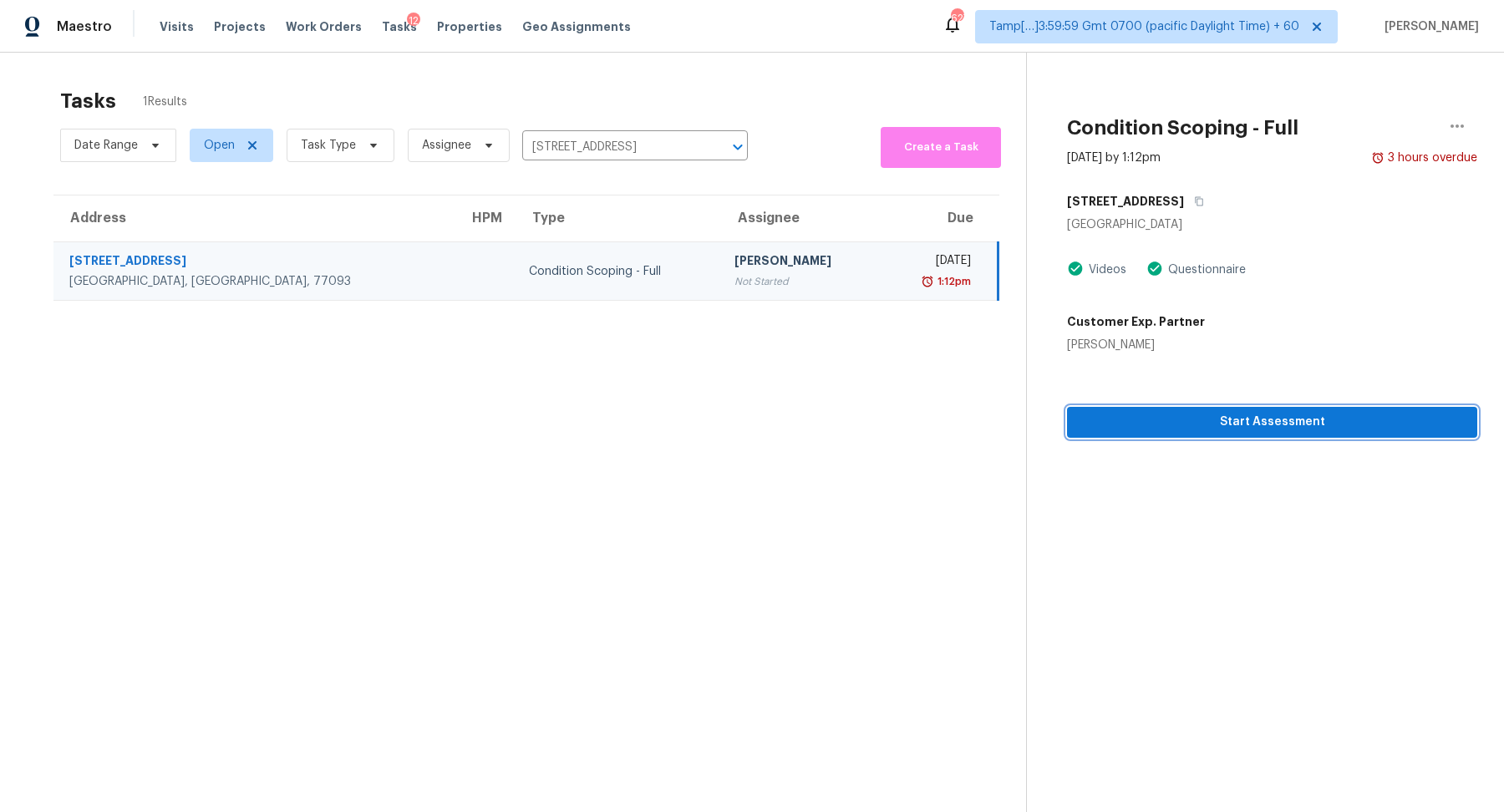
click at [1177, 430] on span "Start Assessment" at bounding box center [1272, 422] width 383 height 21
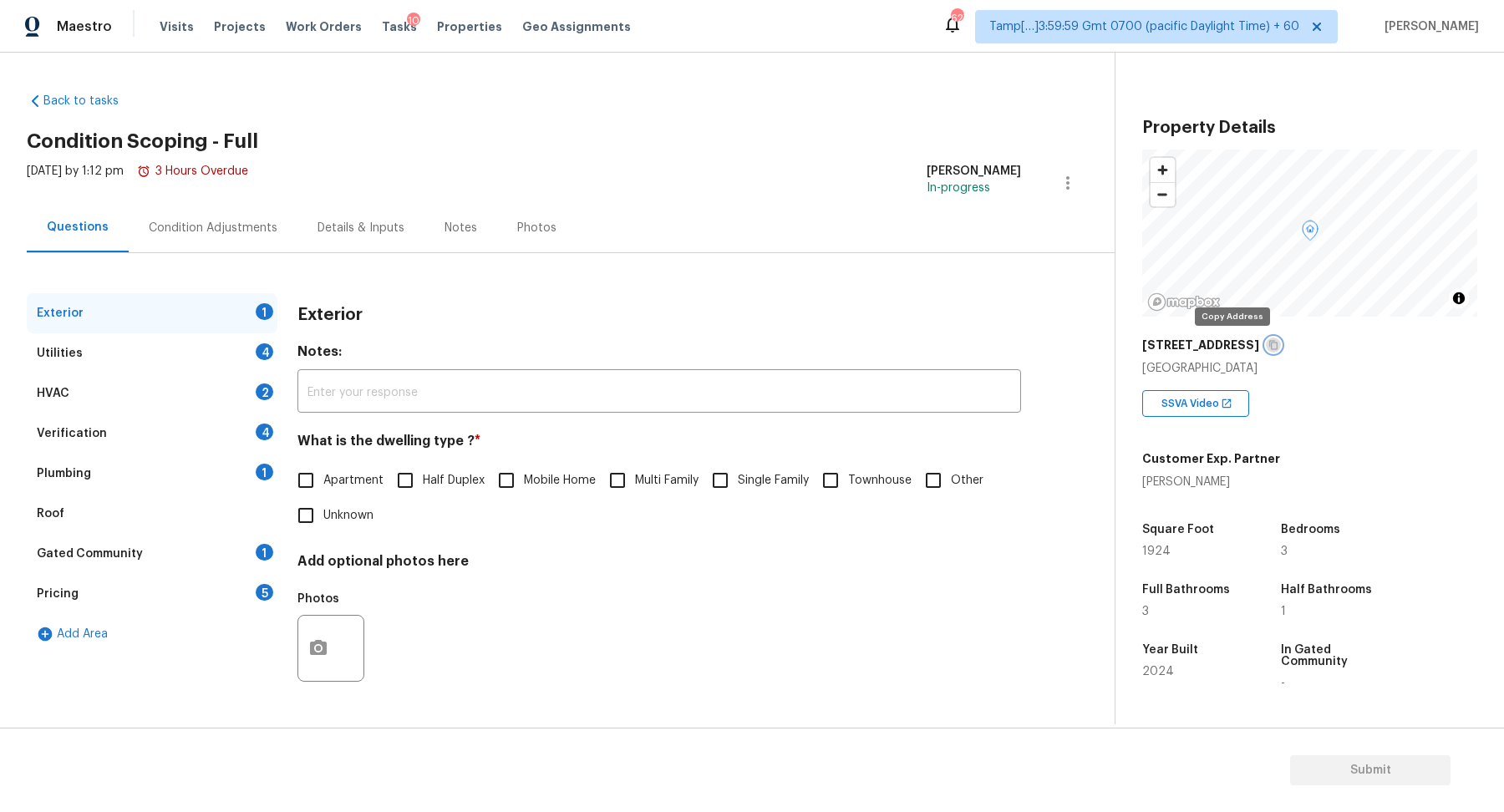
click at [1269, 349] on icon "button" at bounding box center [1273, 345] width 8 height 9
click at [723, 478] on input "Single Family" at bounding box center [720, 480] width 35 height 35
checkbox input "true"
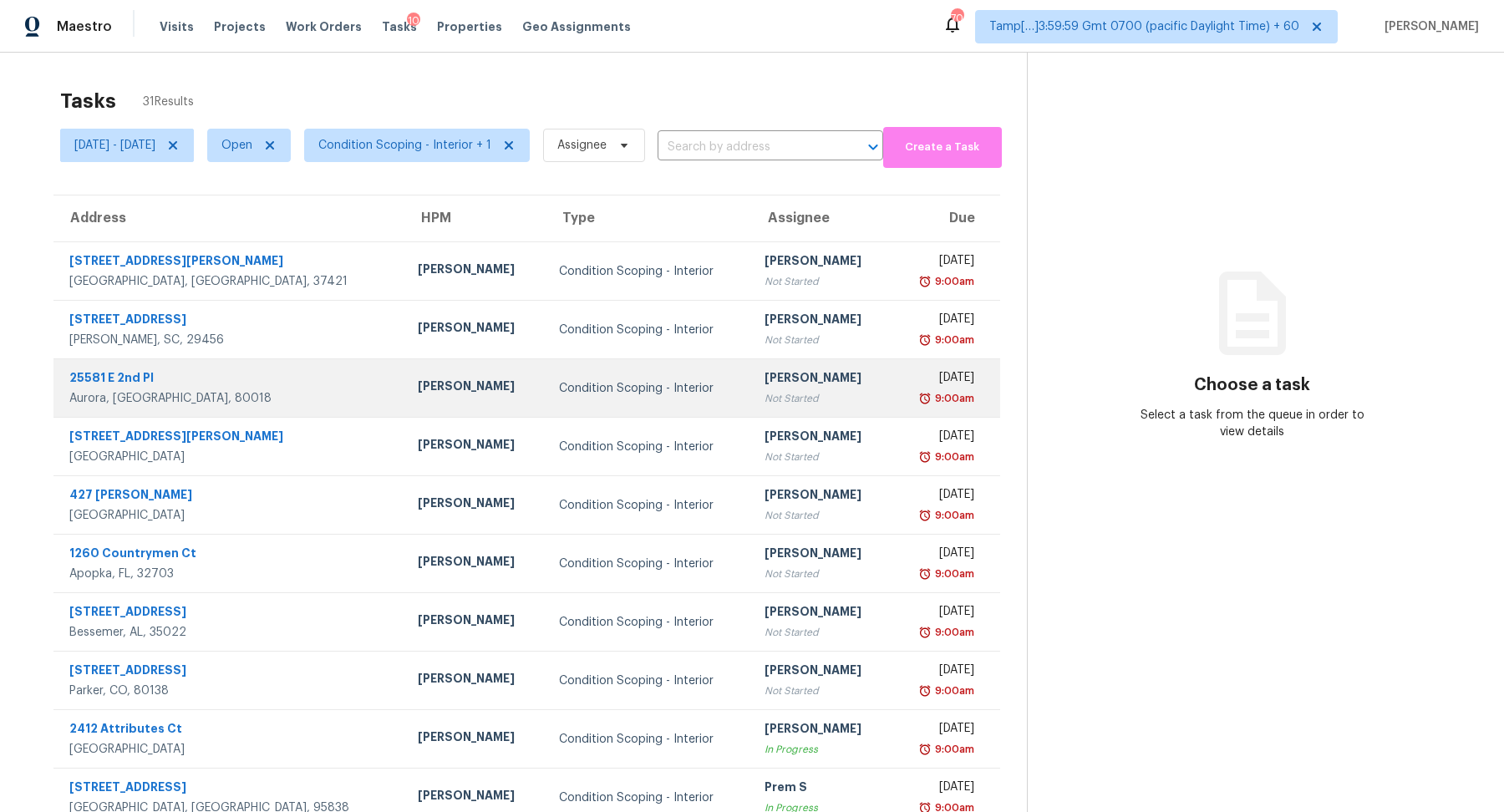
scroll to position [58, 0]
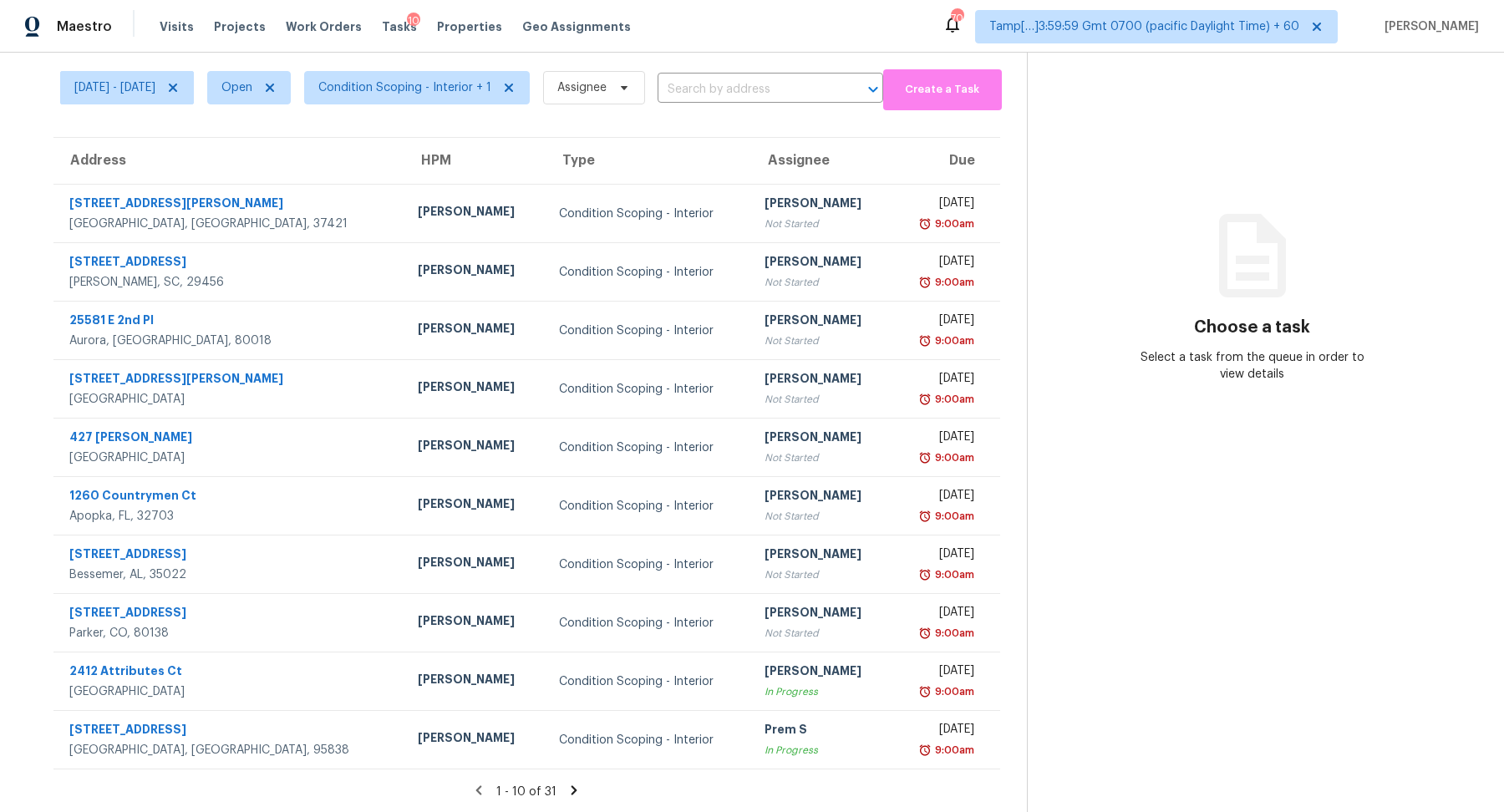
click at [578, 785] on icon at bounding box center [574, 789] width 6 height 9
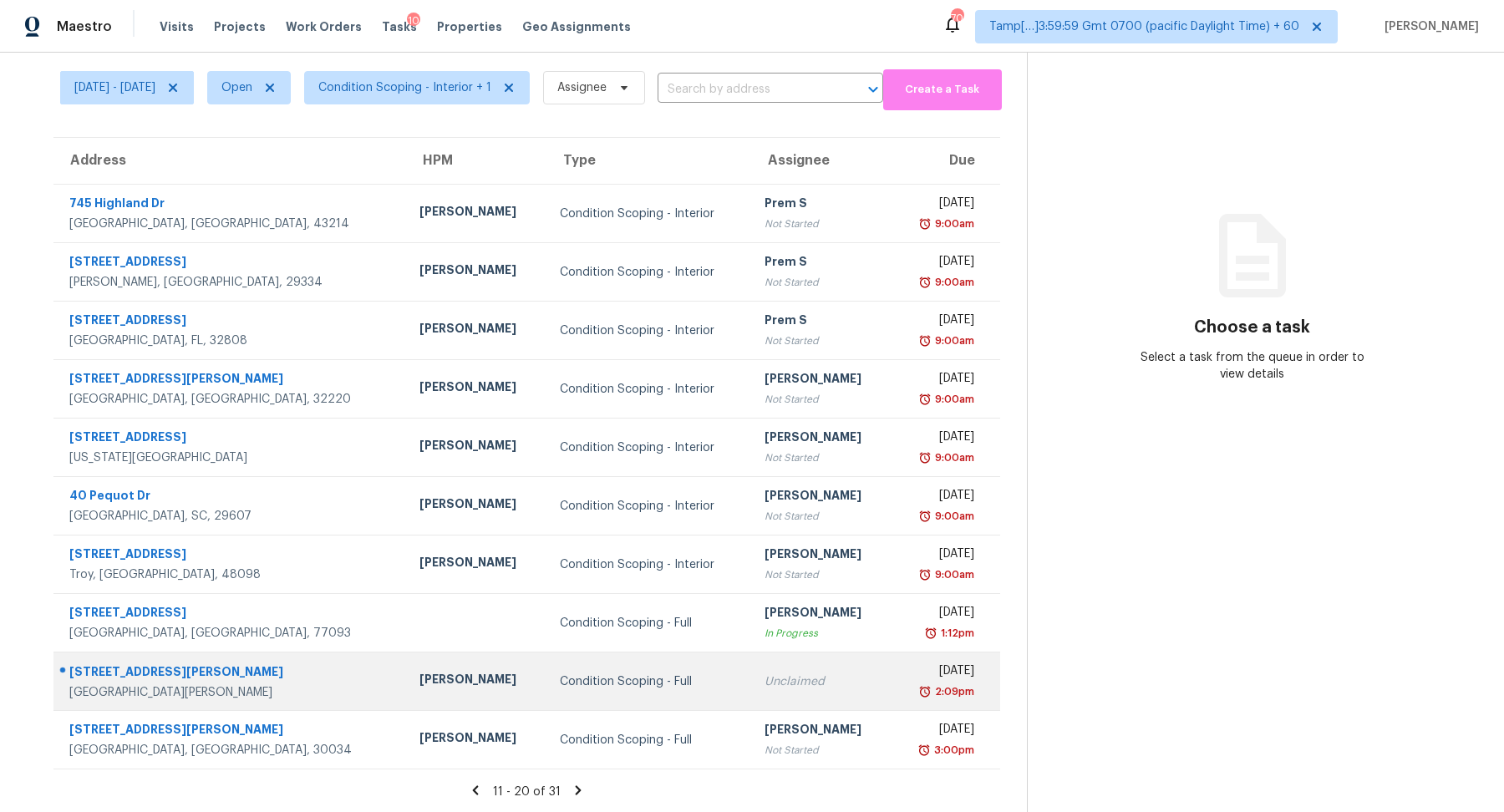
click at [765, 673] on div "Unclaimed" at bounding box center [822, 681] width 114 height 17
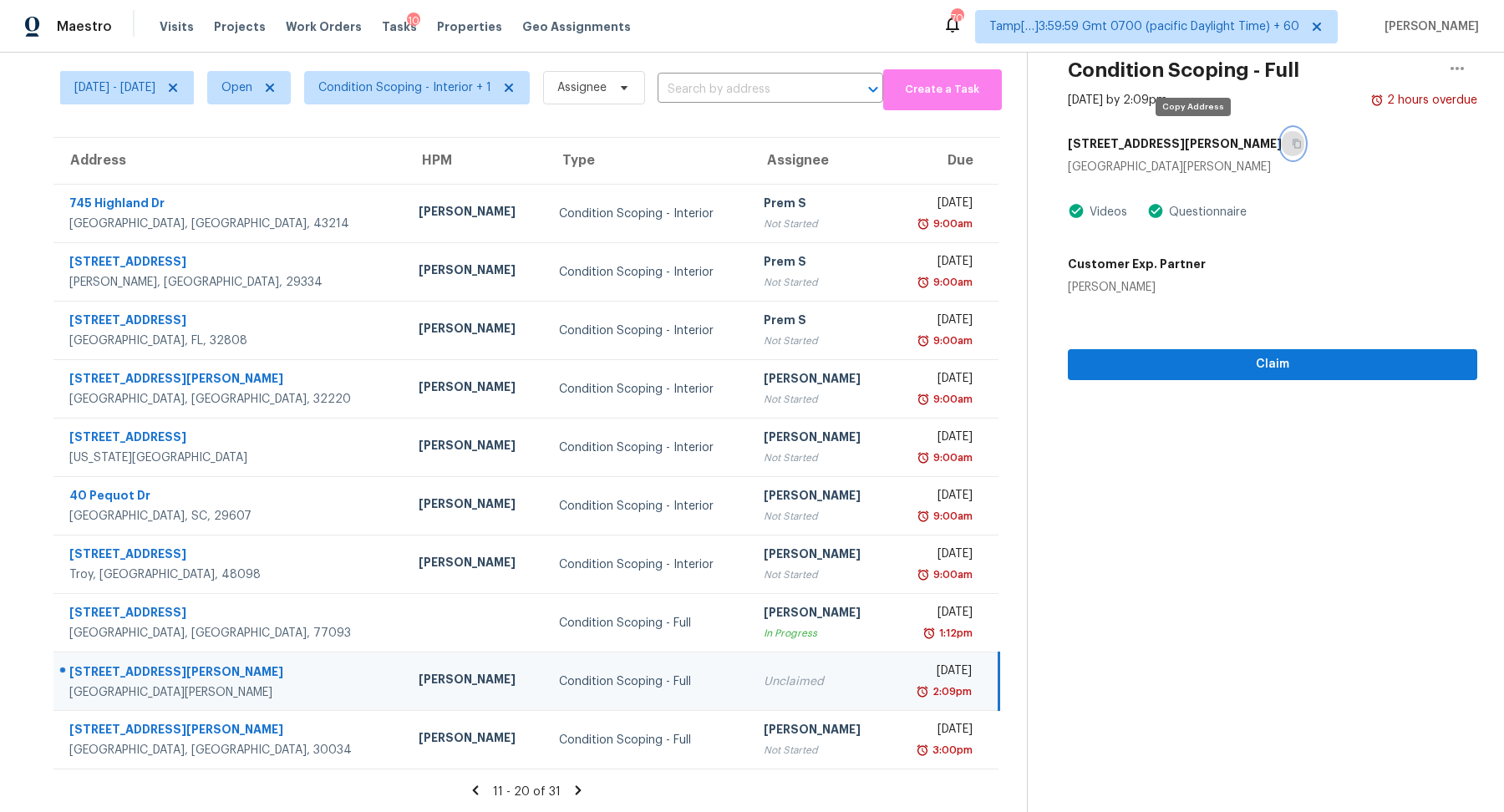
click at [1292, 141] on icon "button" at bounding box center [1297, 143] width 10 height 10
click at [1132, 369] on span "Claim" at bounding box center [1273, 365] width 382 height 21
click at [1282, 150] on button "button" at bounding box center [1293, 143] width 23 height 30
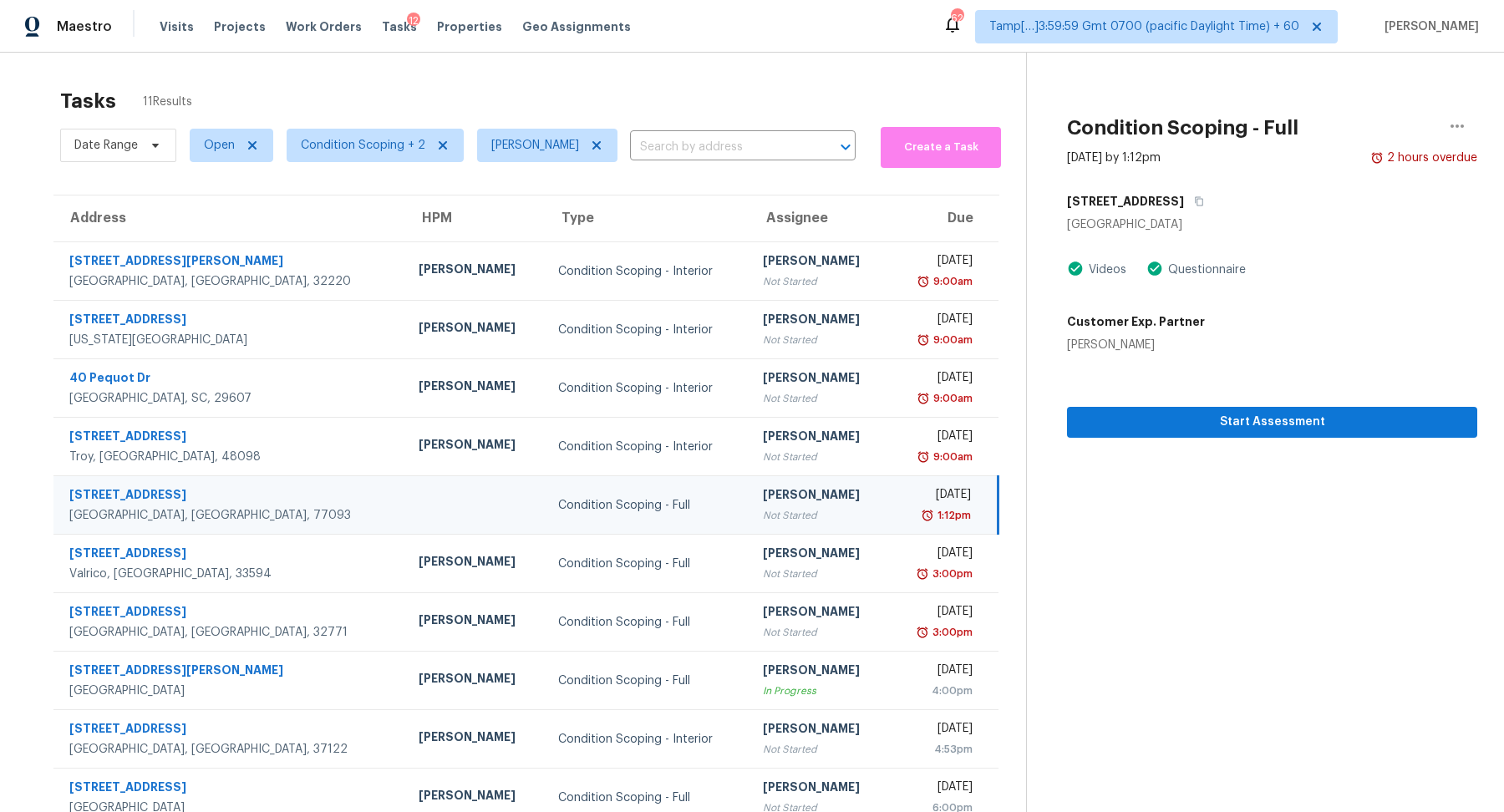
scroll to position [58, 0]
